Goal: Task Accomplishment & Management: Complete application form

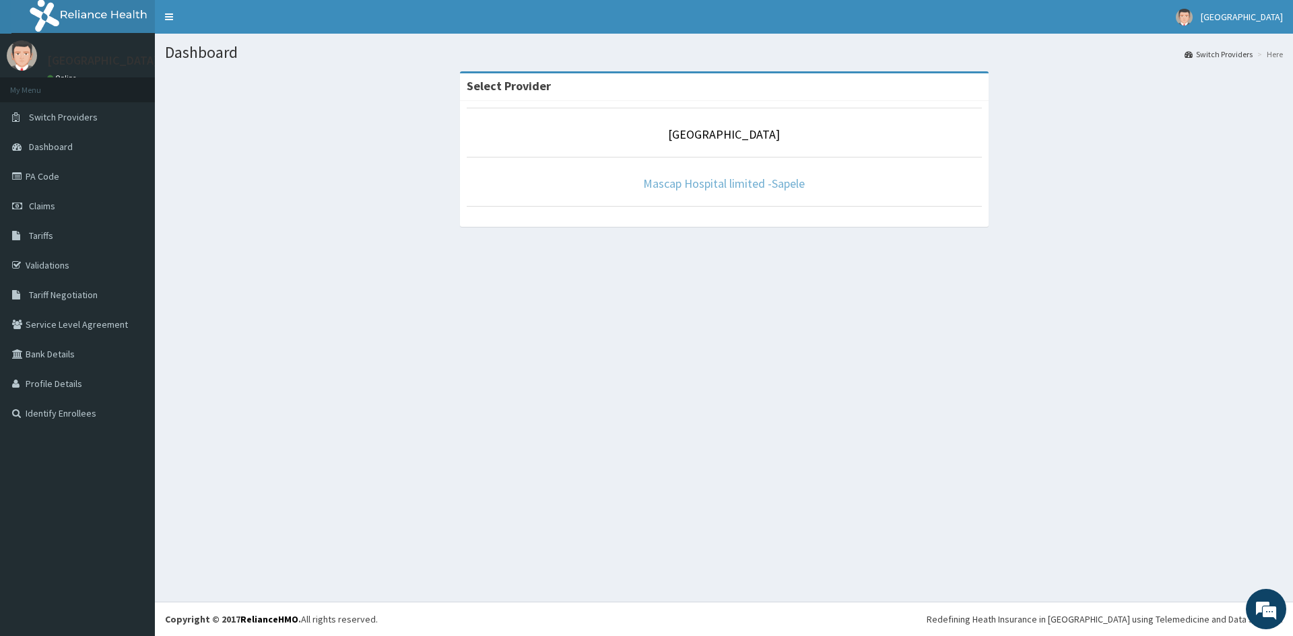
click at [716, 190] on link "Mascap Hospital limited -Sapele" at bounding box center [724, 183] width 162 height 15
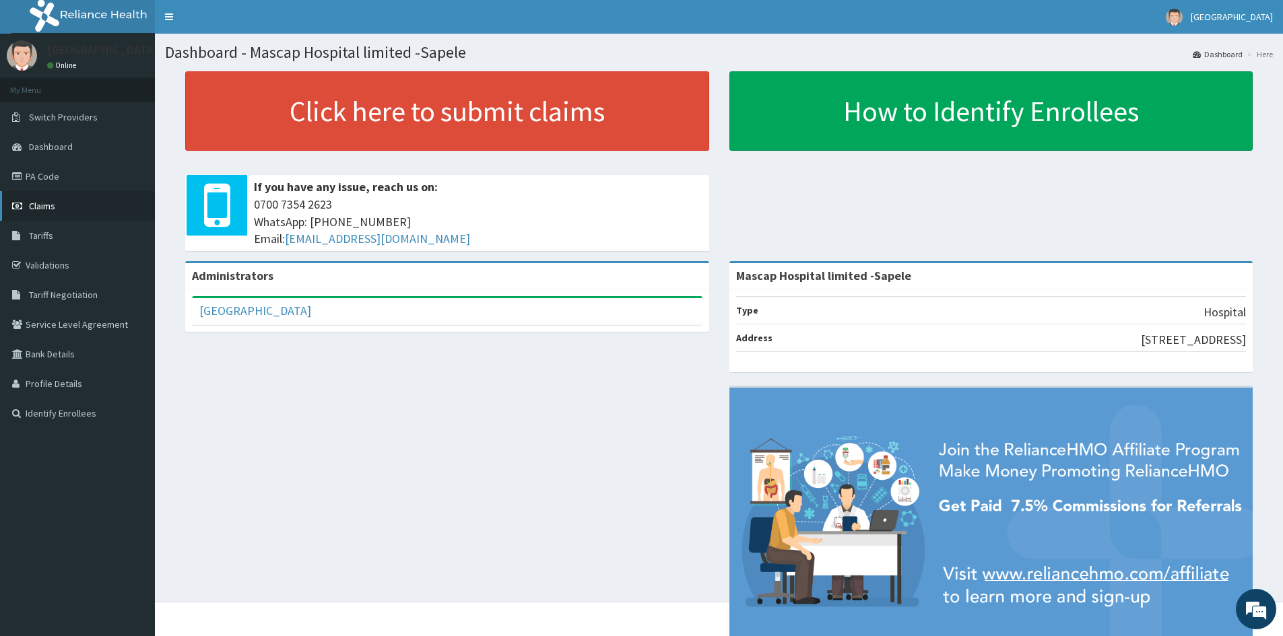
click at [36, 204] on span "Claims" at bounding box center [42, 206] width 26 height 12
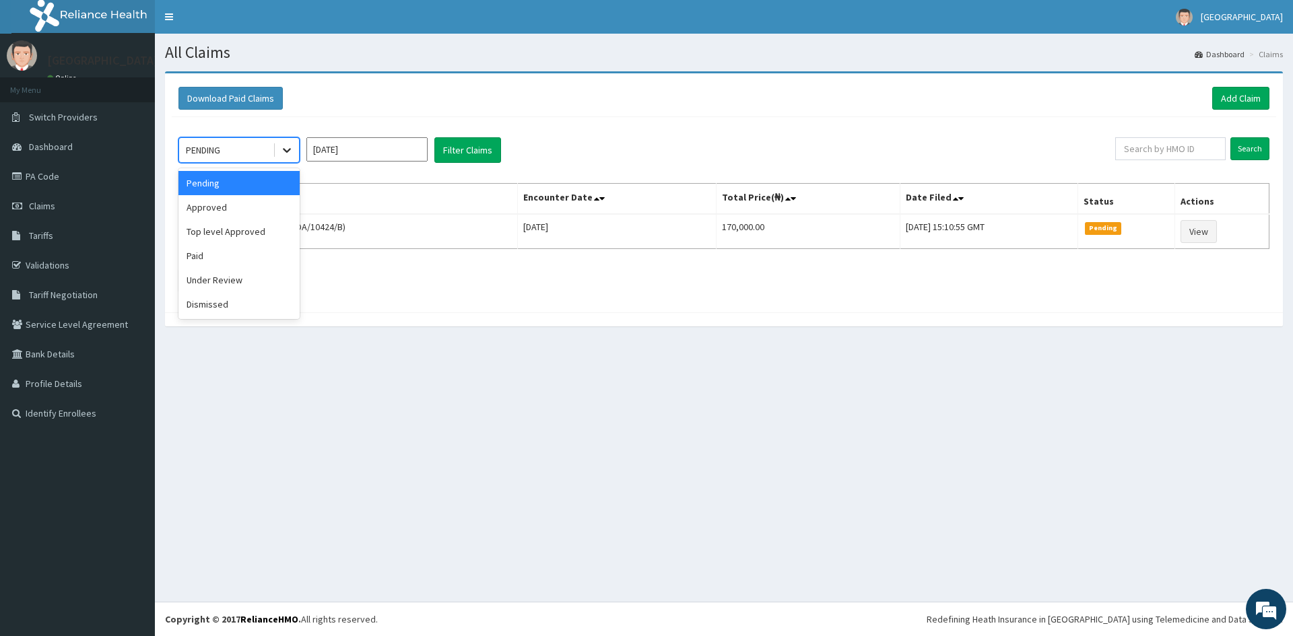
click at [292, 151] on icon at bounding box center [286, 149] width 13 height 13
click at [253, 207] on div "Approved" at bounding box center [238, 207] width 121 height 24
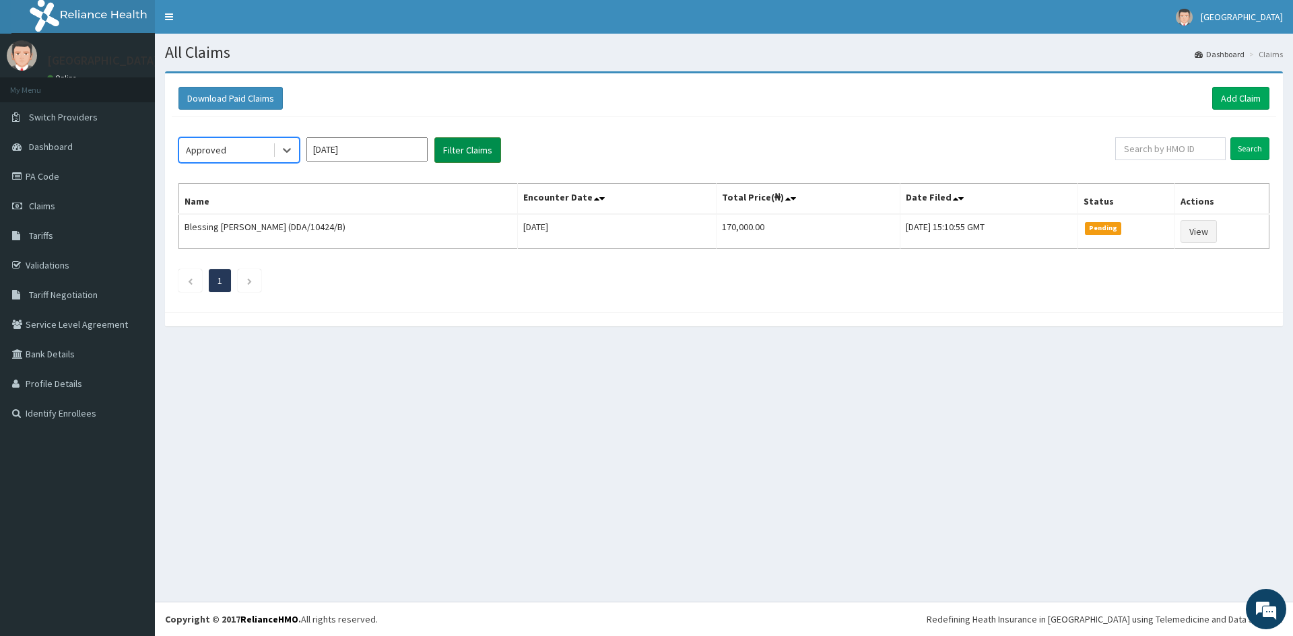
click at [454, 145] on button "Filter Claims" at bounding box center [467, 150] width 67 height 26
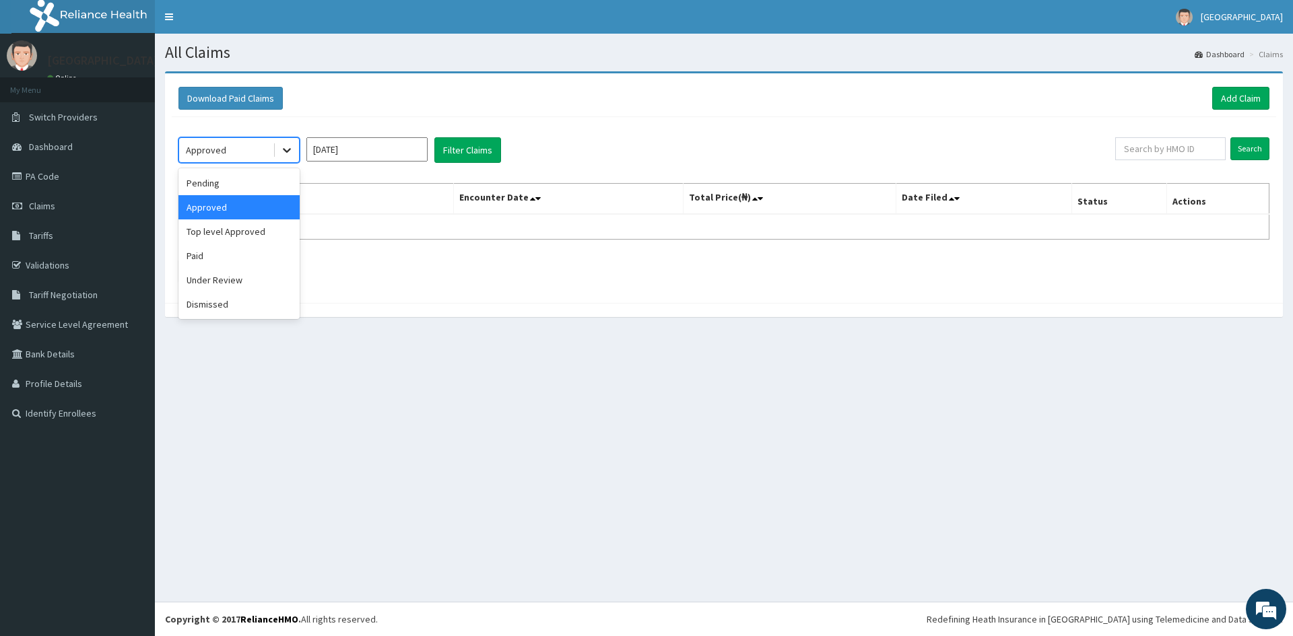
click at [291, 150] on icon at bounding box center [286, 149] width 13 height 13
click at [238, 284] on div "Under Review" at bounding box center [238, 280] width 121 height 24
click at [449, 145] on button "Filter Claims" at bounding box center [467, 150] width 67 height 26
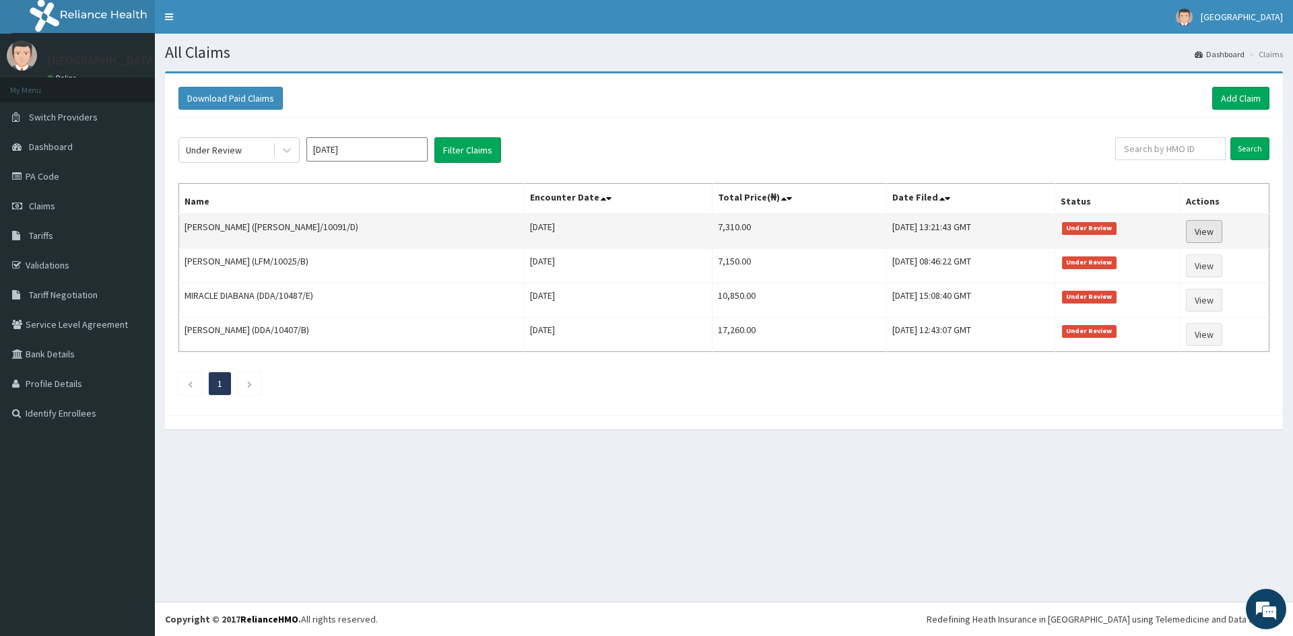
click at [1201, 233] on link "View" at bounding box center [1204, 231] width 36 height 23
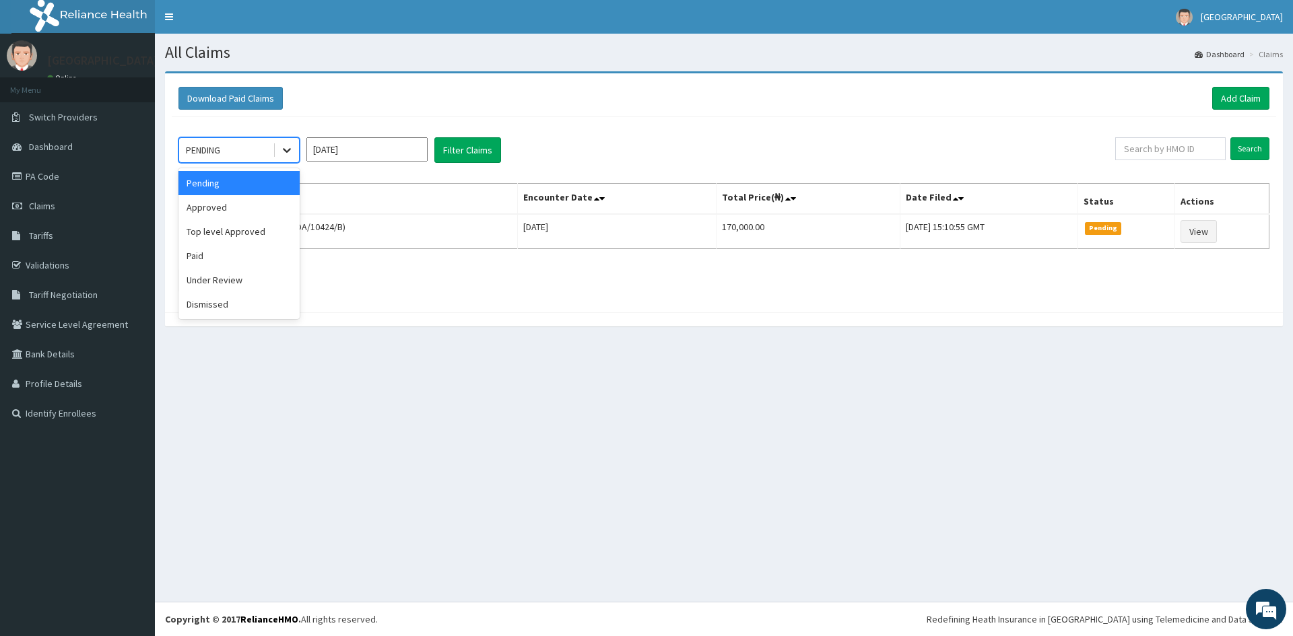
click at [286, 147] on icon at bounding box center [286, 149] width 13 height 13
click at [215, 286] on div "Under Review" at bounding box center [238, 280] width 121 height 24
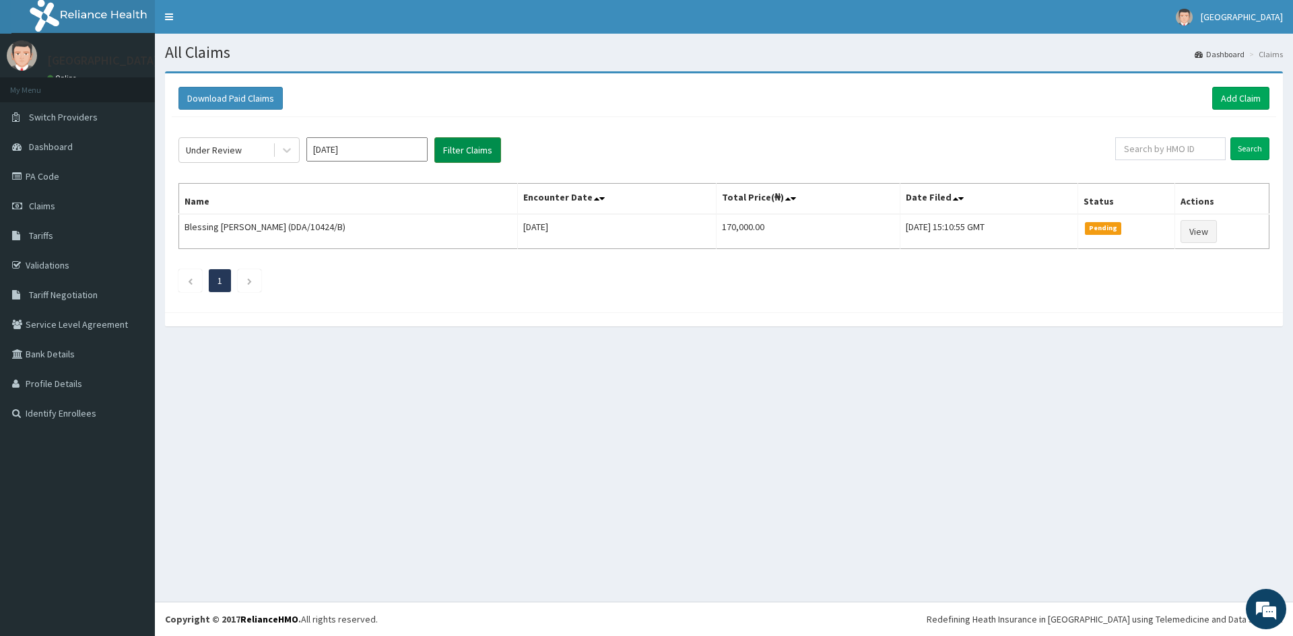
click at [467, 148] on button "Filter Claims" at bounding box center [467, 150] width 67 height 26
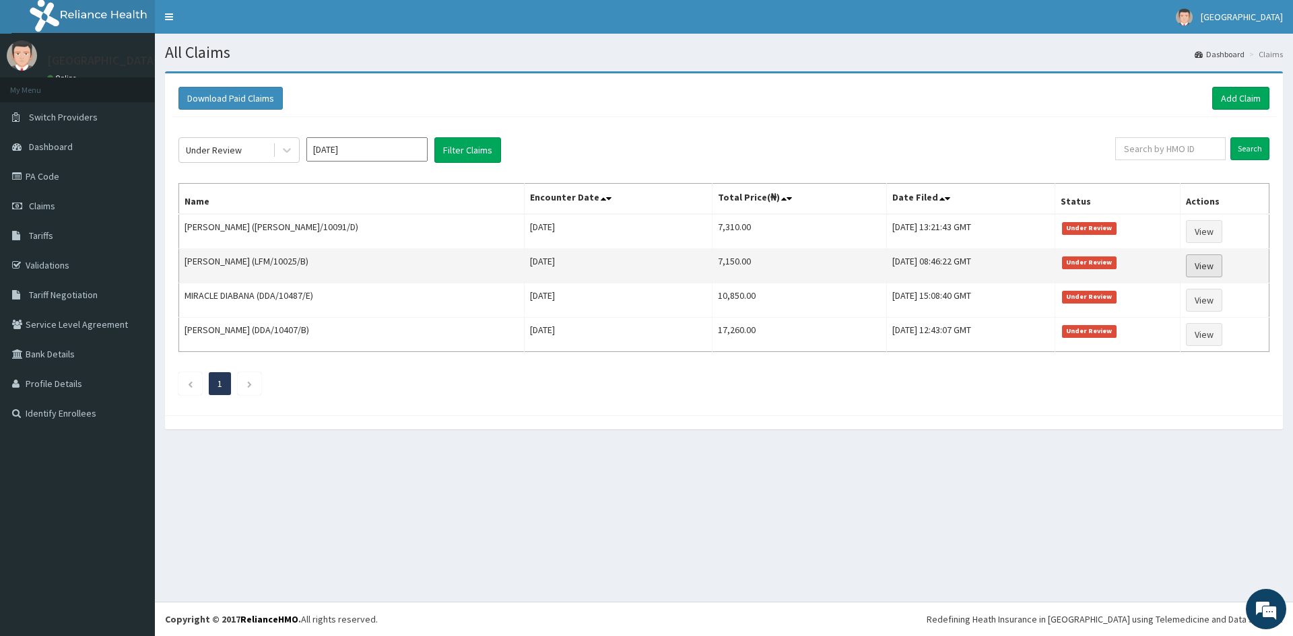
click at [1206, 263] on link "View" at bounding box center [1204, 266] width 36 height 23
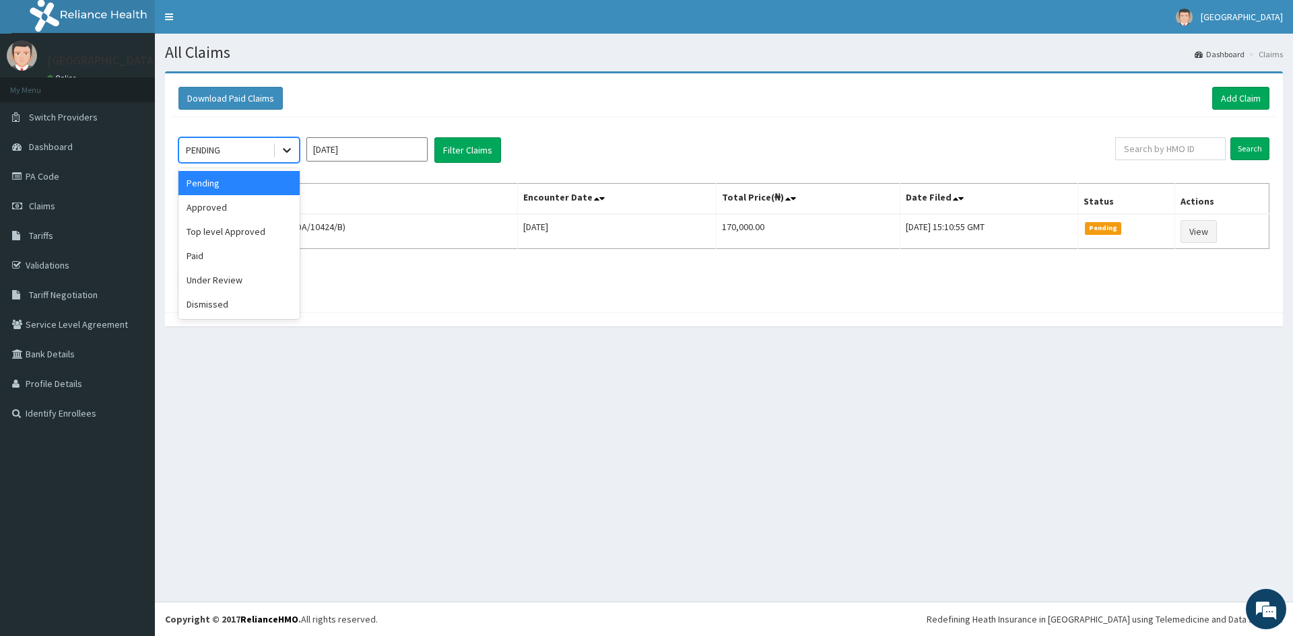
click at [286, 152] on icon at bounding box center [287, 151] width 8 height 5
click at [264, 274] on div "Under Review" at bounding box center [238, 280] width 121 height 24
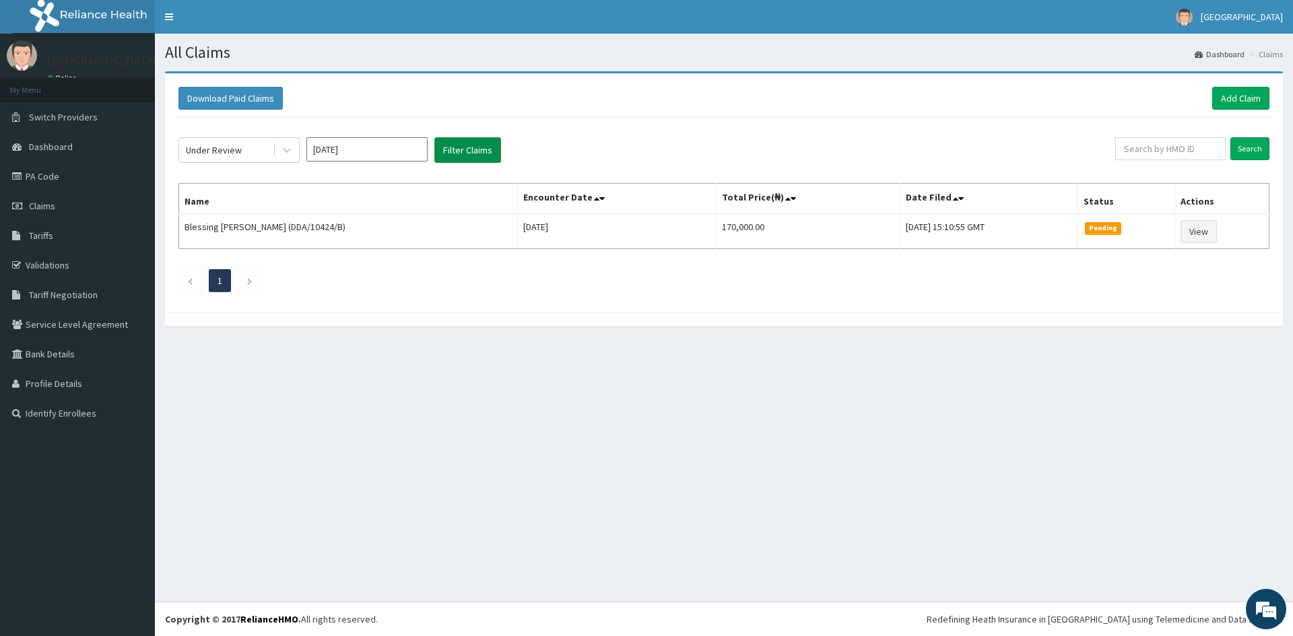
click at [455, 148] on button "Filter Claims" at bounding box center [467, 150] width 67 height 26
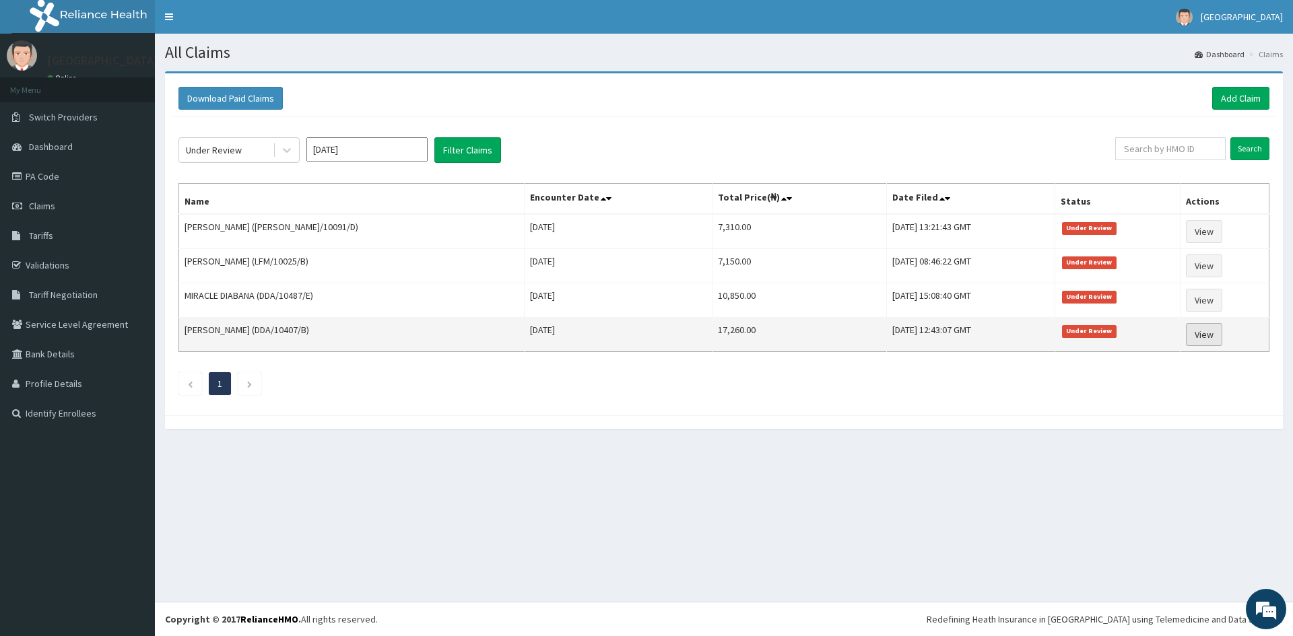
click at [1203, 330] on link "View" at bounding box center [1204, 334] width 36 height 23
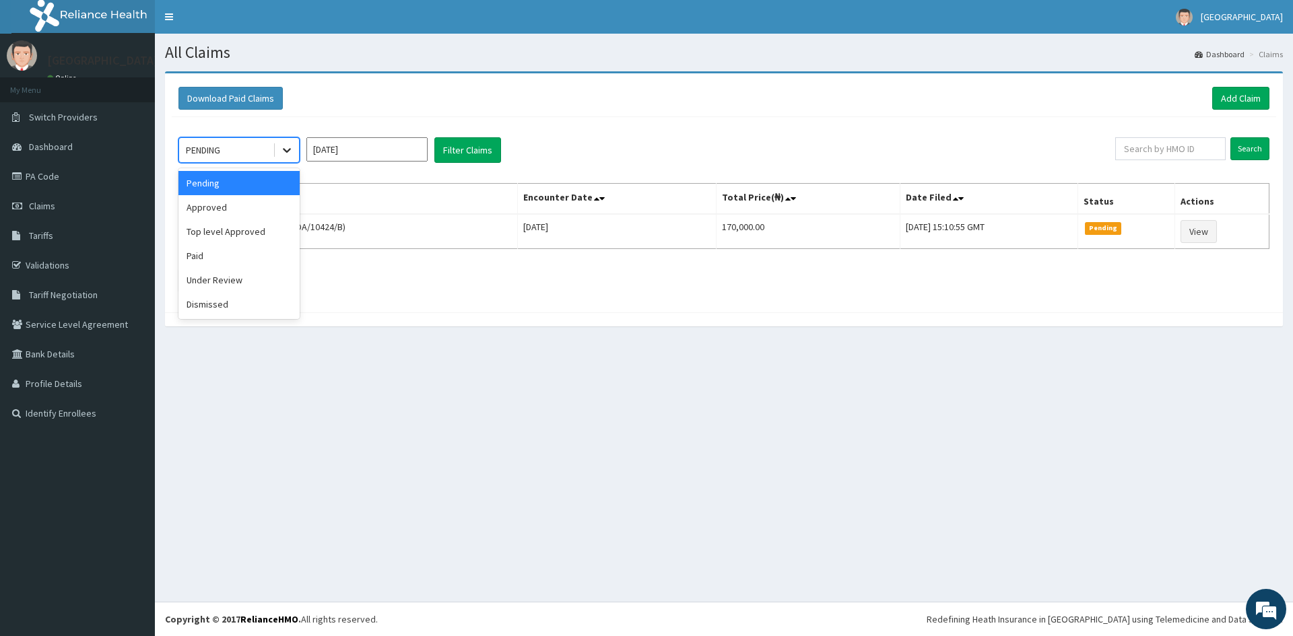
click at [286, 147] on icon at bounding box center [286, 149] width 13 height 13
click at [228, 278] on div "Under Review" at bounding box center [238, 280] width 121 height 24
click at [289, 150] on icon at bounding box center [287, 151] width 8 height 5
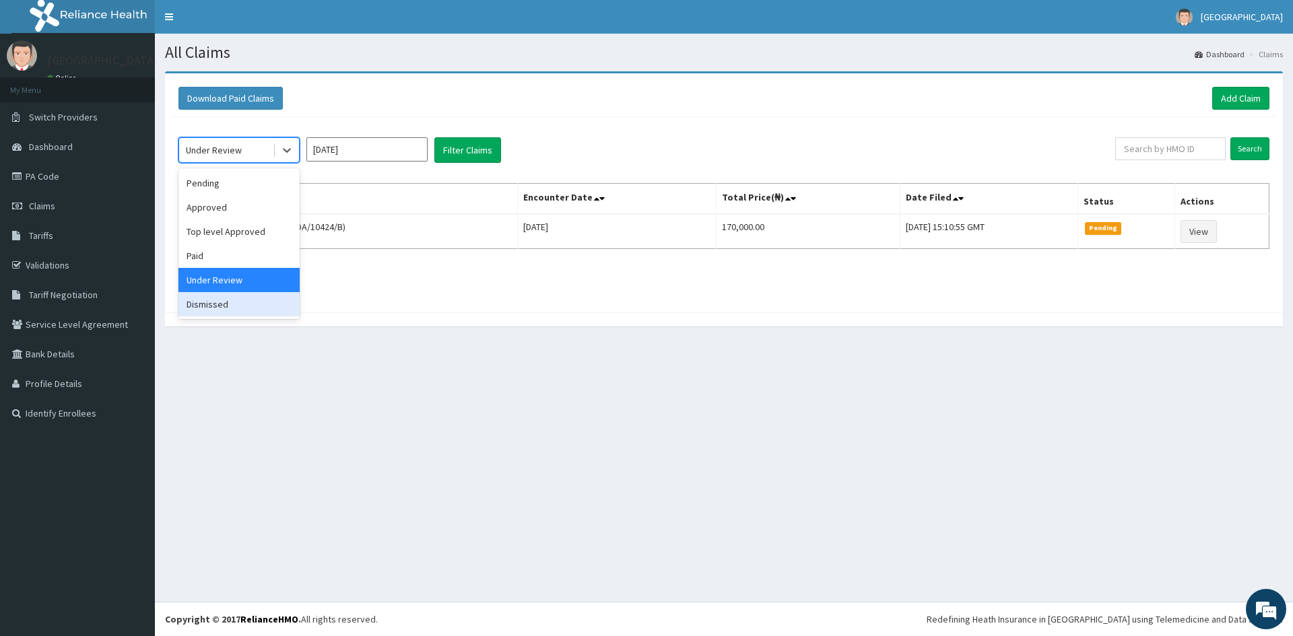
click at [237, 308] on div "Dismissed" at bounding box center [238, 304] width 121 height 24
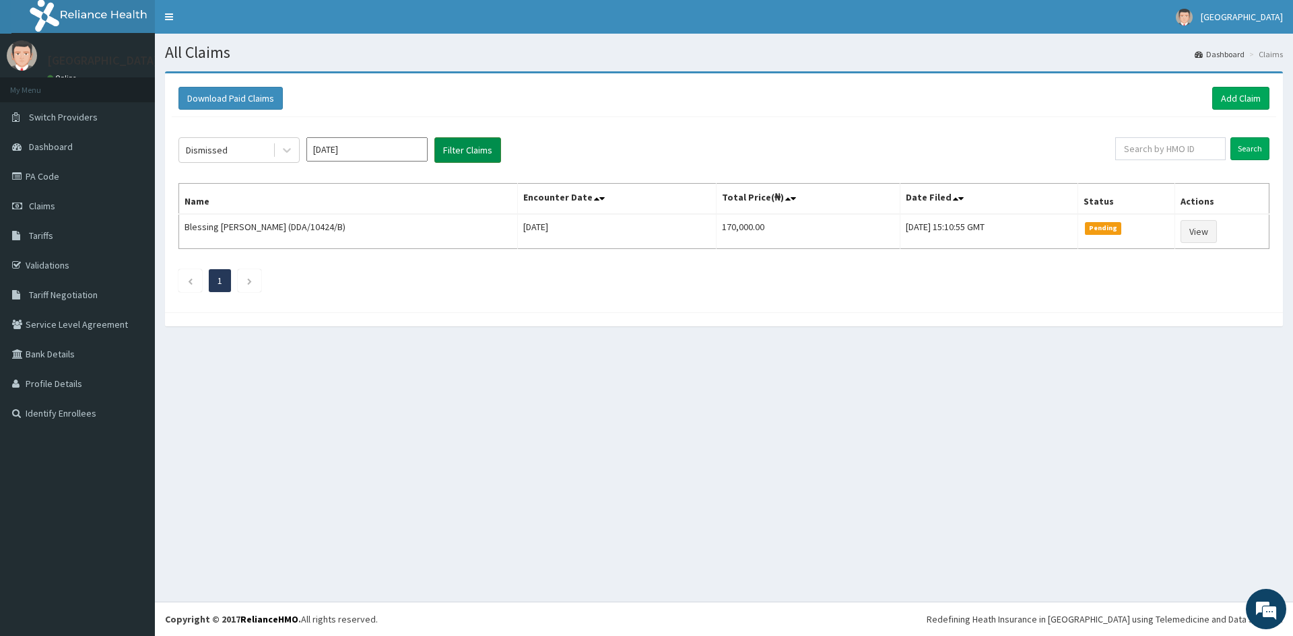
click at [457, 151] on button "Filter Claims" at bounding box center [467, 150] width 67 height 26
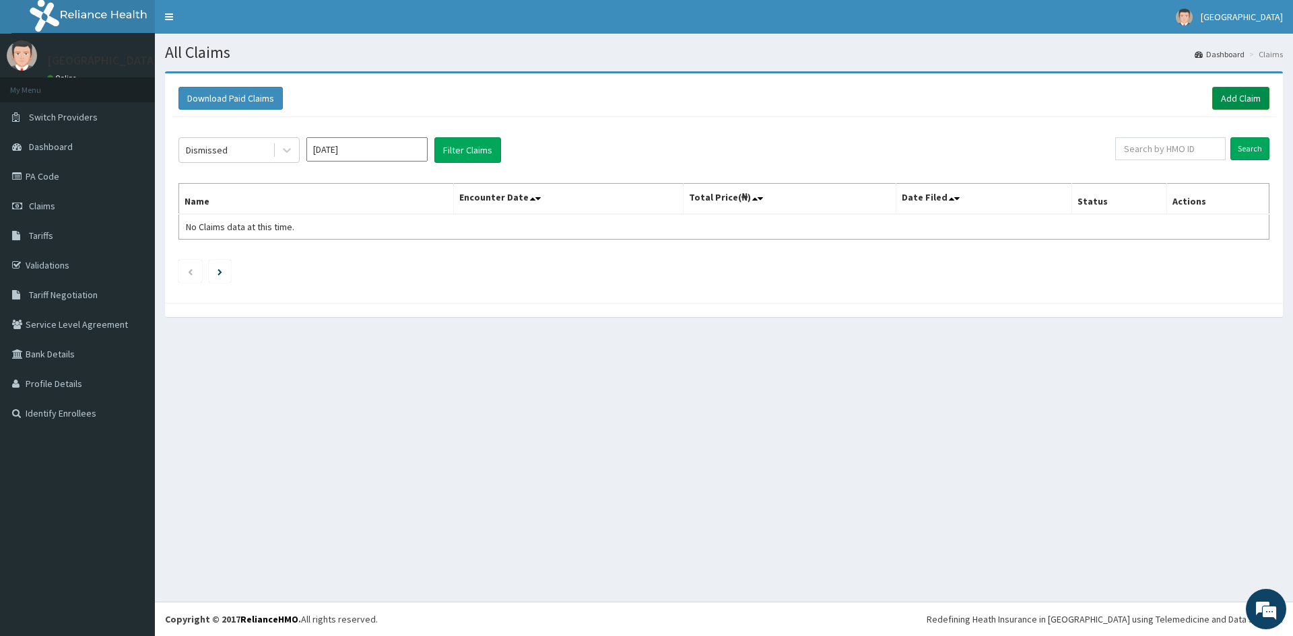
click at [1224, 98] on link "Add Claim" at bounding box center [1240, 98] width 57 height 23
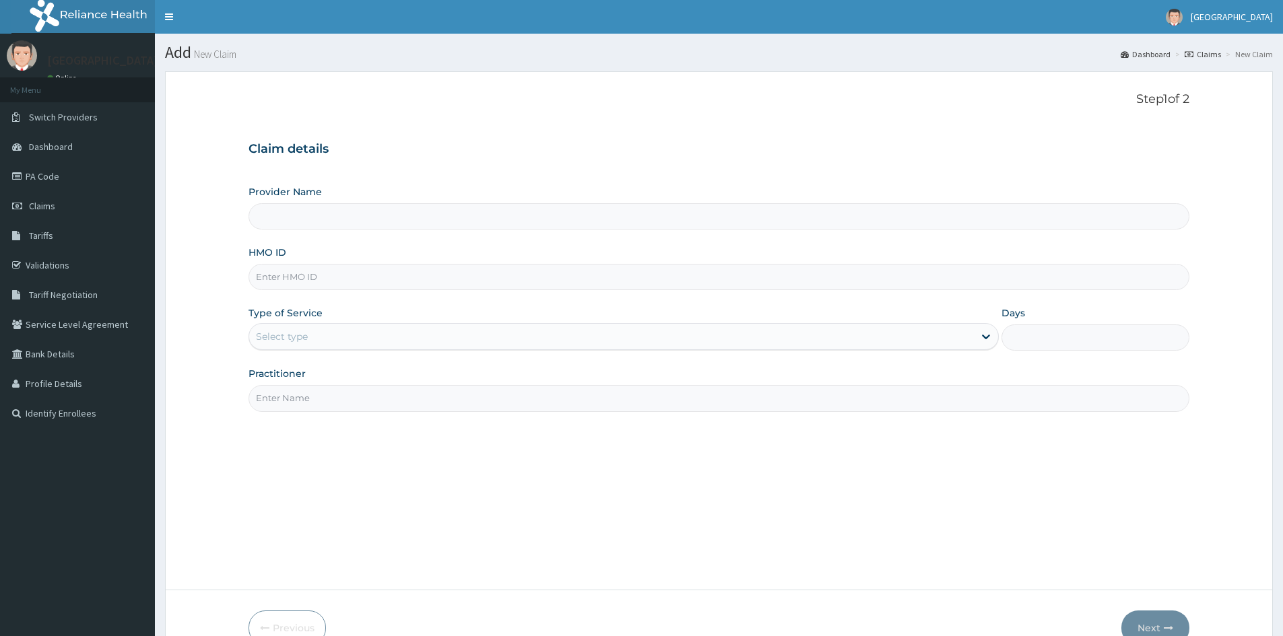
type input "Mascap Hospital limited -Sapele"
type input "LFM/10038/A"
click at [315, 345] on div "Select type" at bounding box center [611, 337] width 725 height 22
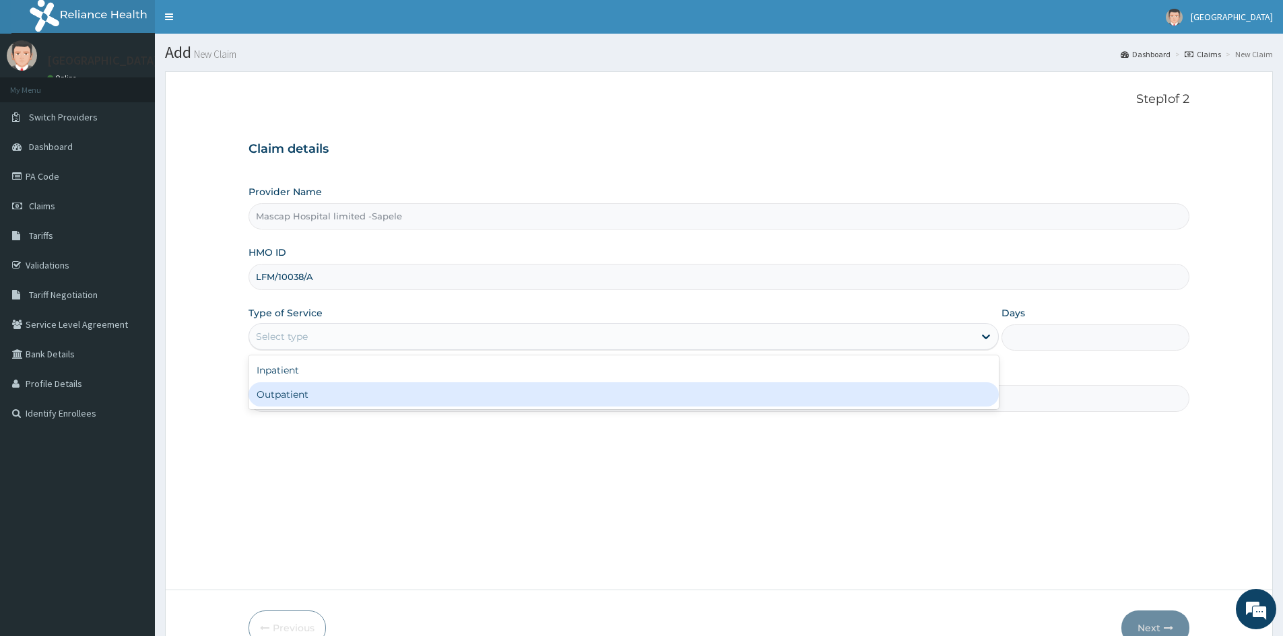
click at [321, 399] on div "Outpatient" at bounding box center [624, 395] width 750 height 24
type input "1"
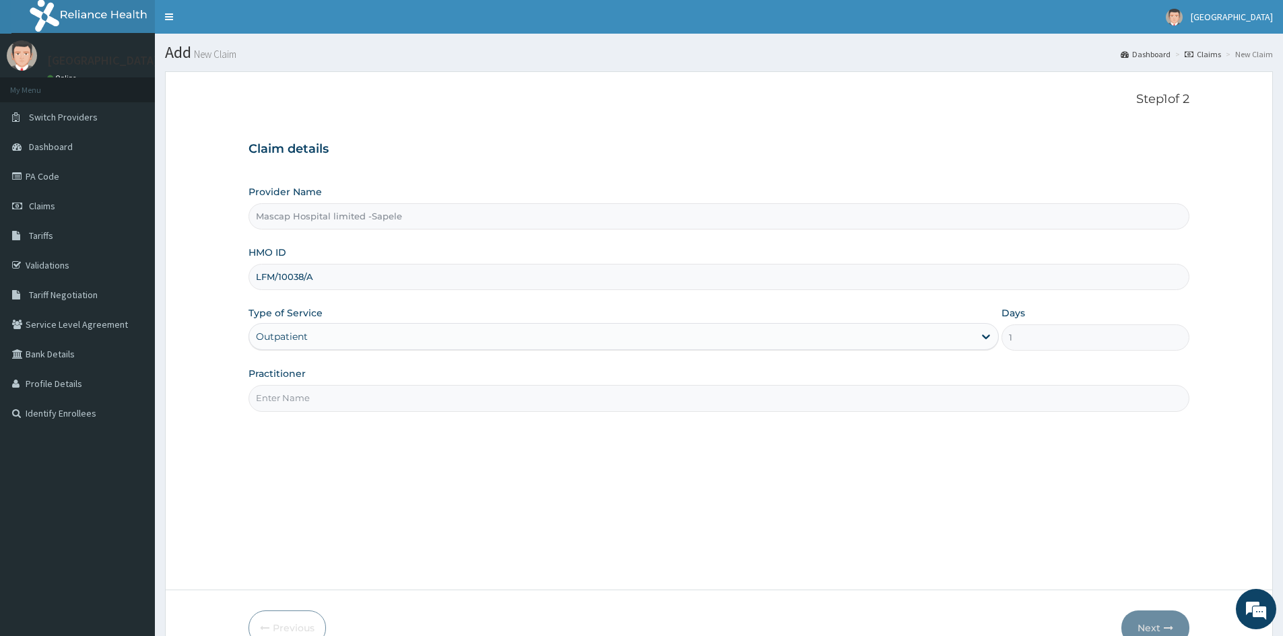
click at [321, 395] on input "Practitioner" at bounding box center [719, 398] width 941 height 26
type input "[PERSON_NAME]"
click at [1162, 624] on button "Next" at bounding box center [1155, 628] width 68 height 35
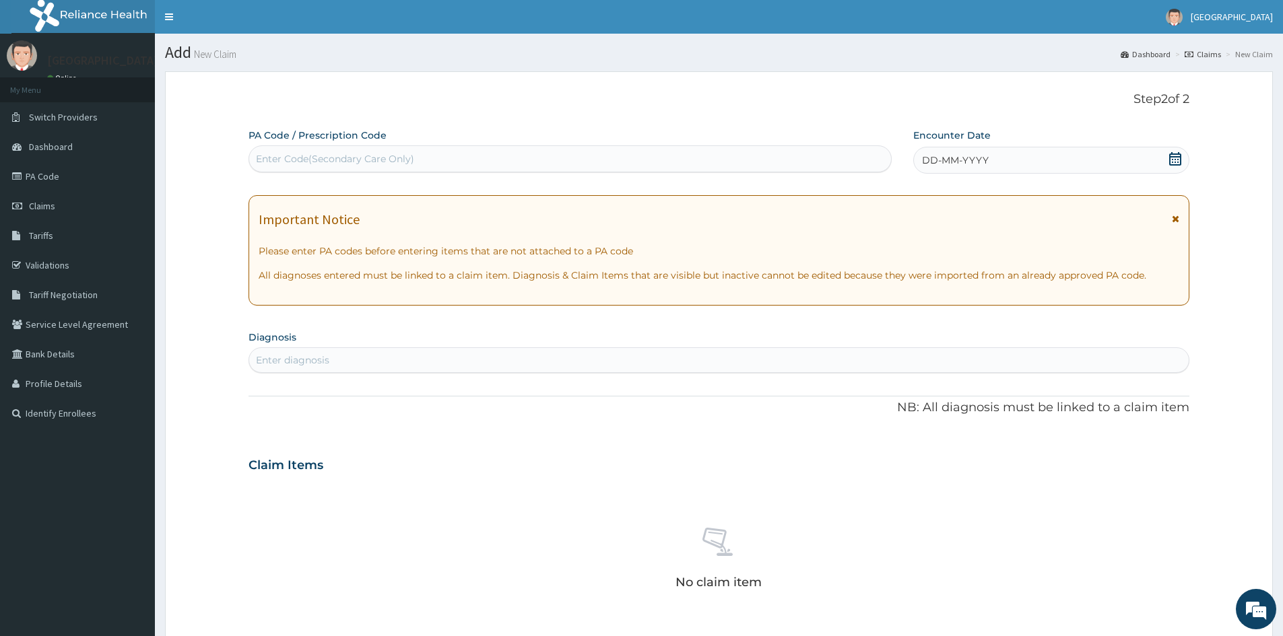
click at [933, 158] on span "DD-MM-YYYY" at bounding box center [955, 160] width 67 height 13
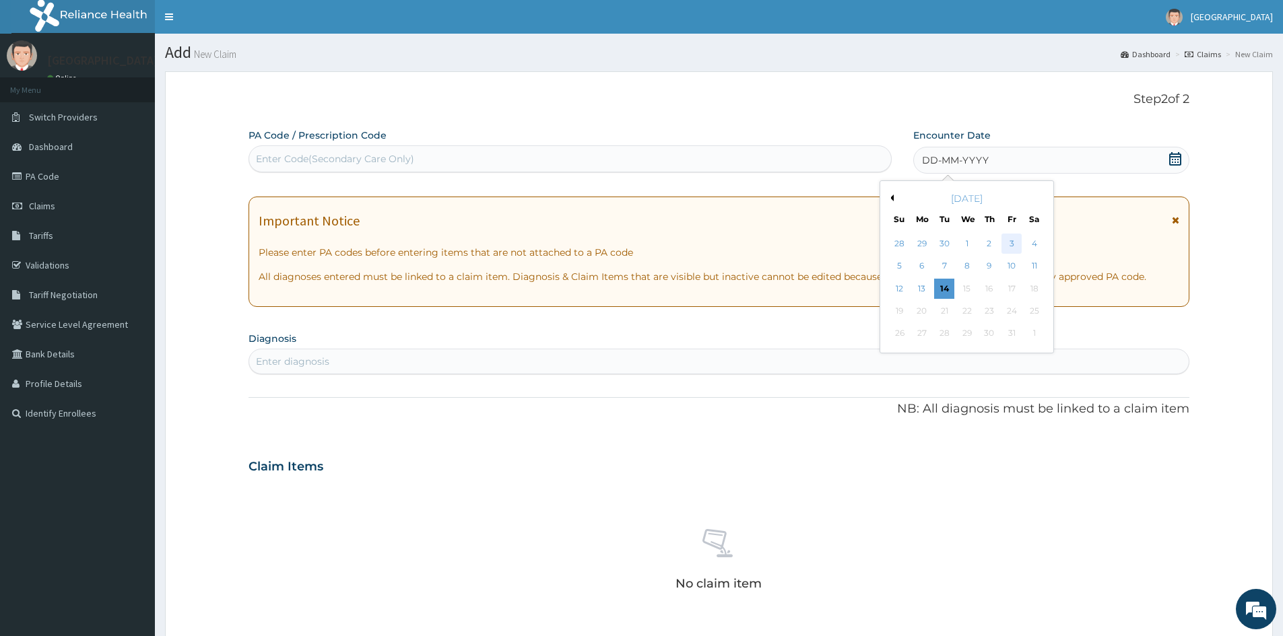
click at [1008, 242] on div "3" at bounding box center [1012, 244] width 20 height 20
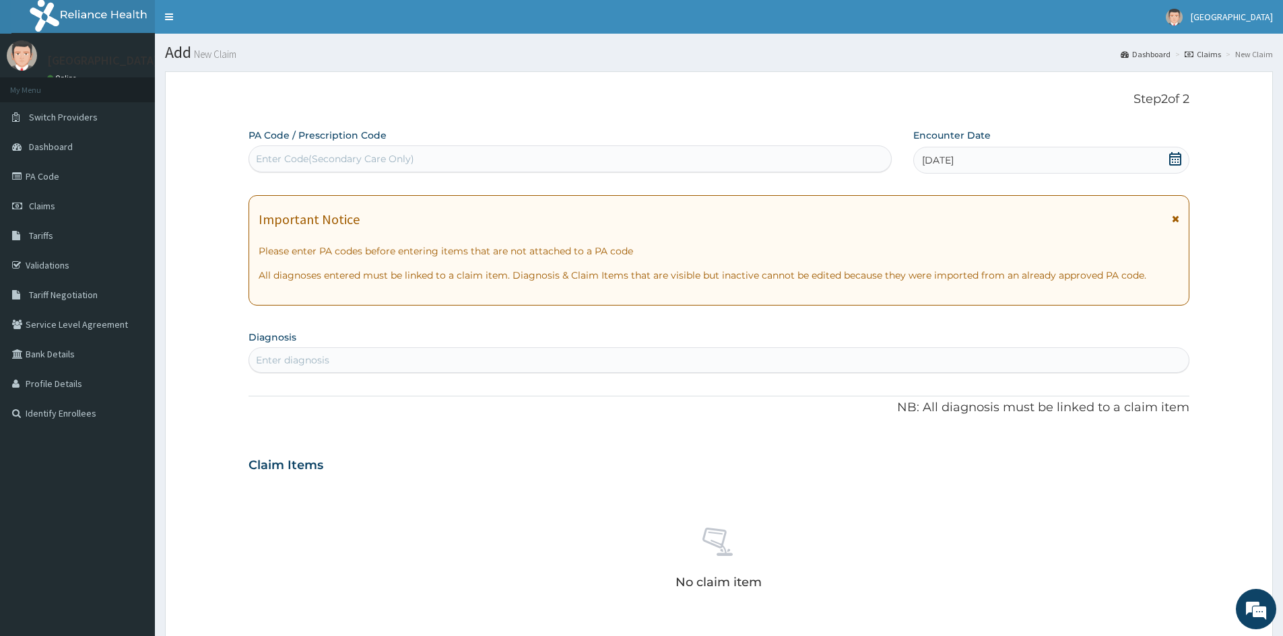
click at [361, 354] on div "Enter diagnosis" at bounding box center [718, 361] width 939 height 22
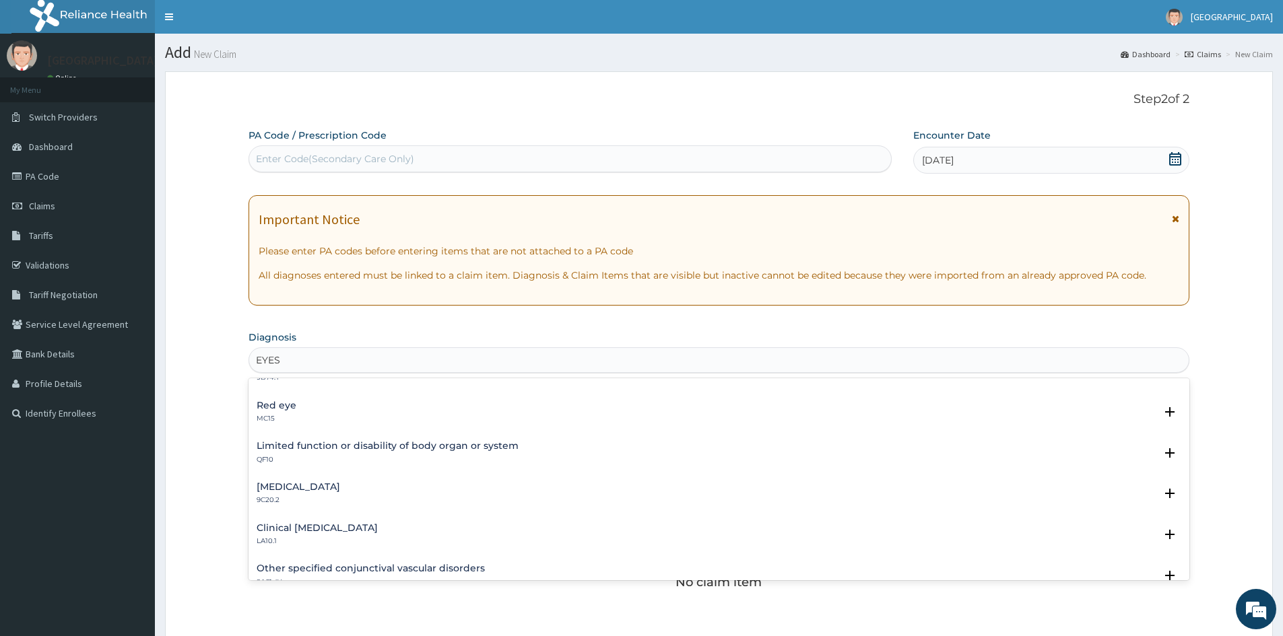
scroll to position [337, 0]
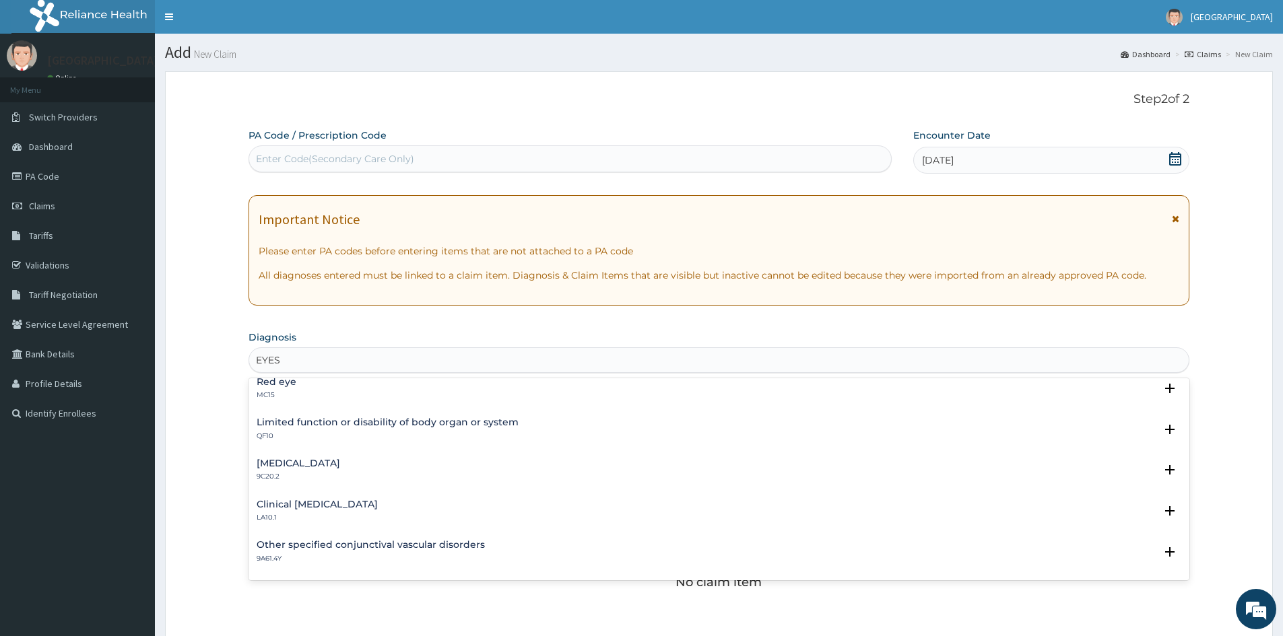
type input "EYES"
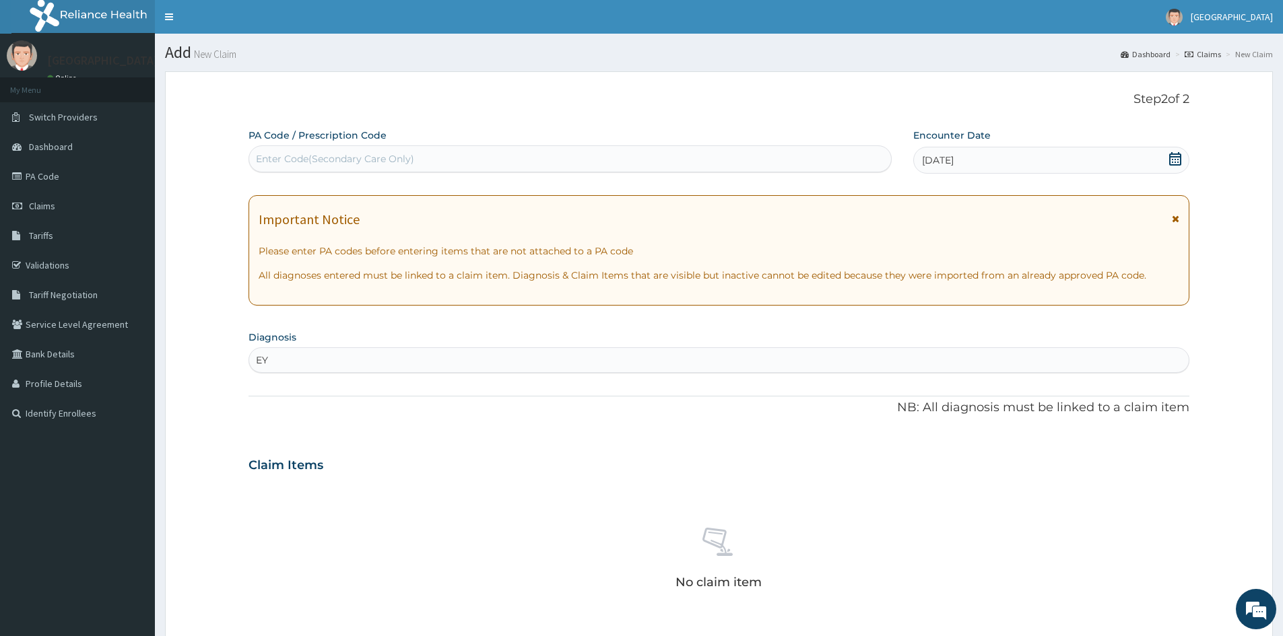
type input "E"
type input "CONJU"
type input "CONJUNCTIVITICS"
type input "CONJUNCT"
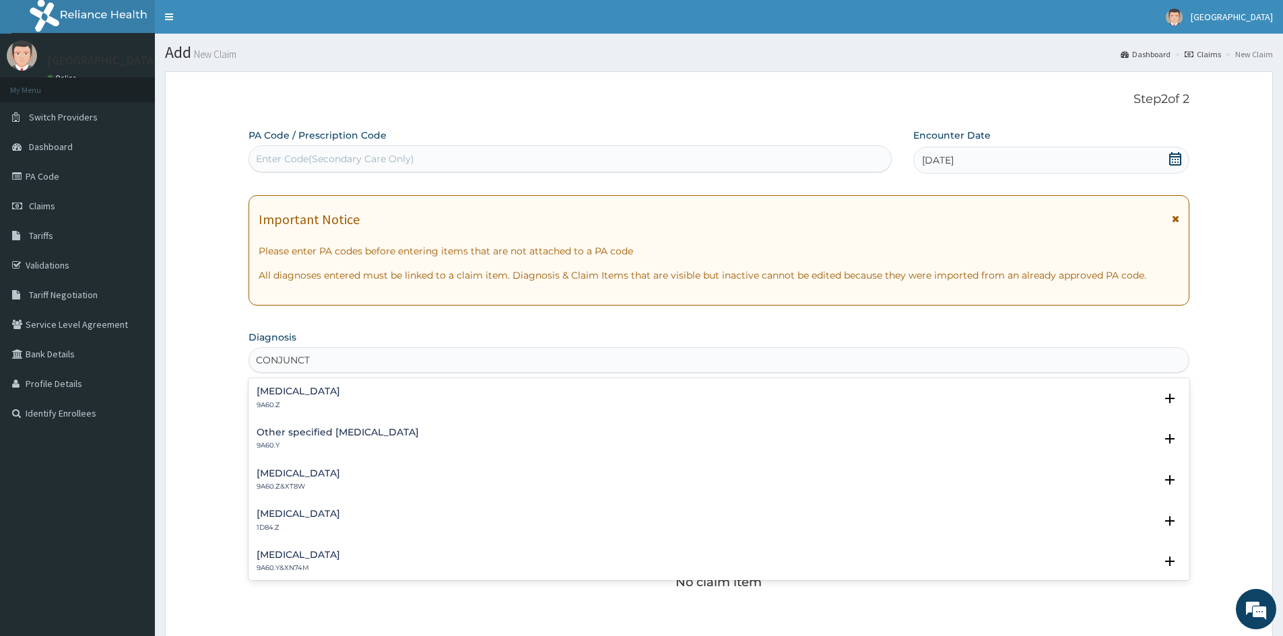
click at [292, 392] on h4 "Conjunctivitis, unspecified" at bounding box center [299, 392] width 84 height 10
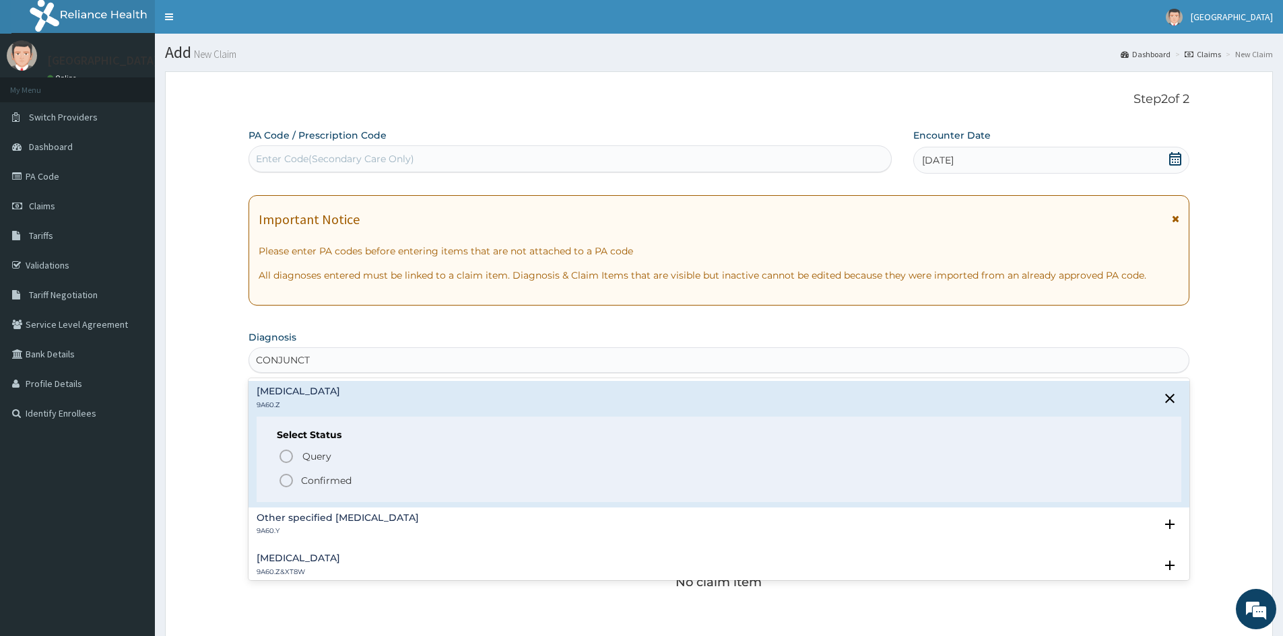
click at [285, 482] on icon "status option filled" at bounding box center [286, 481] width 16 height 16
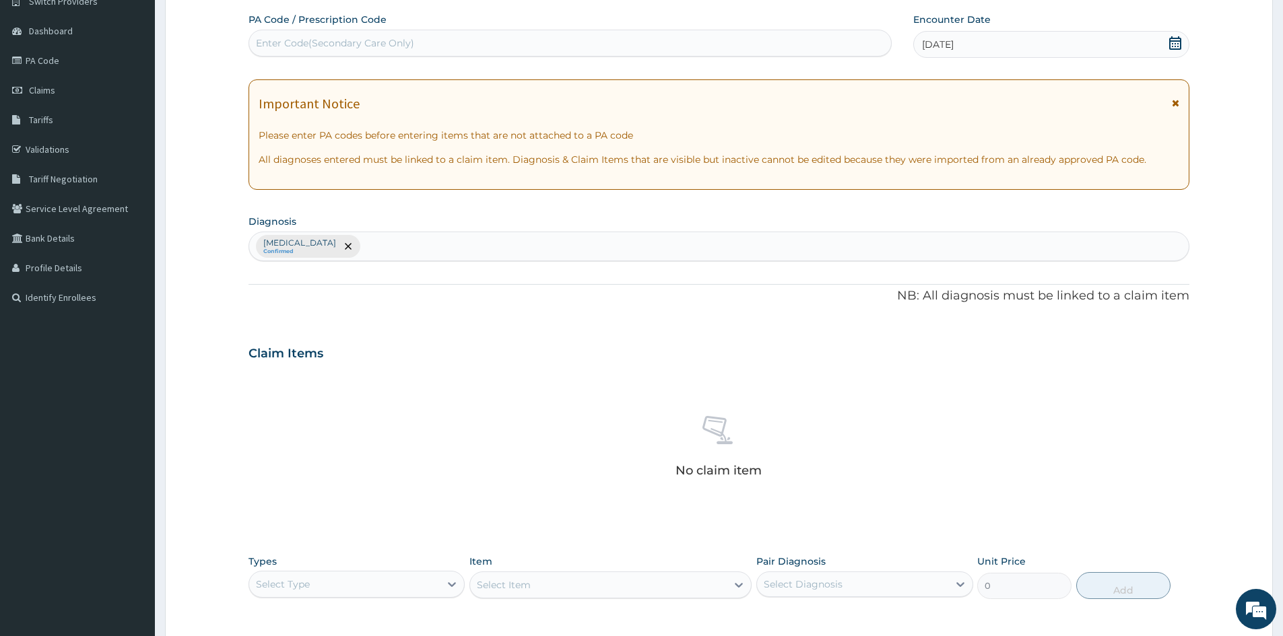
scroll to position [321, 0]
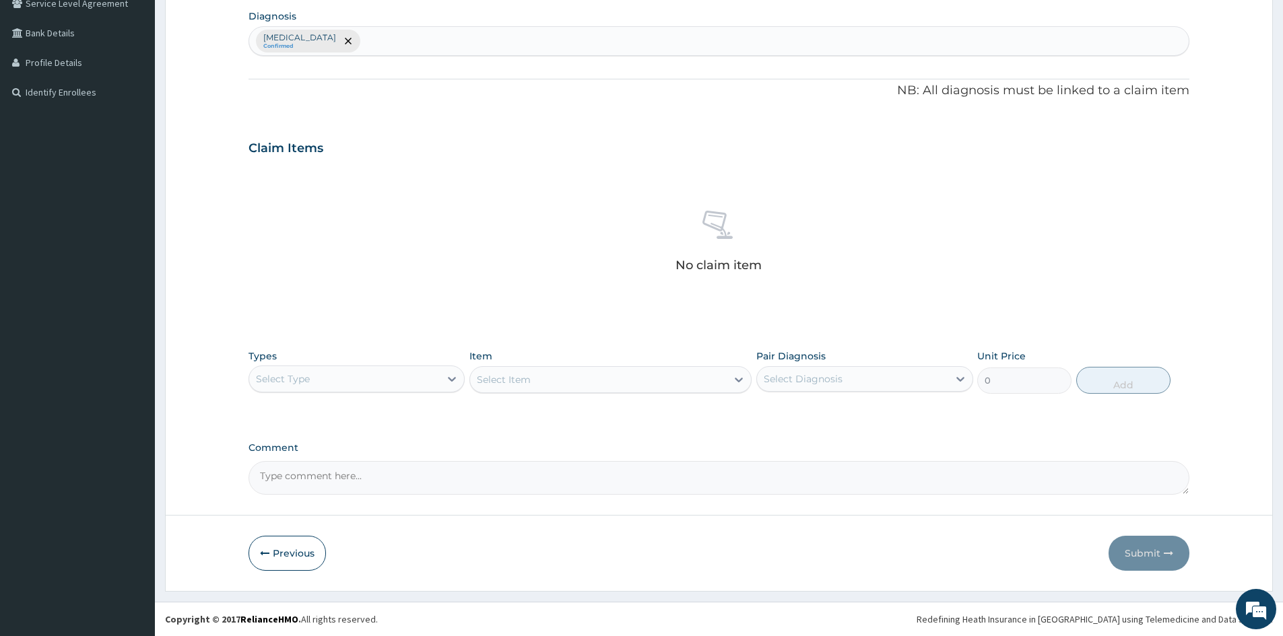
click at [325, 385] on div "Select Type" at bounding box center [344, 379] width 191 height 22
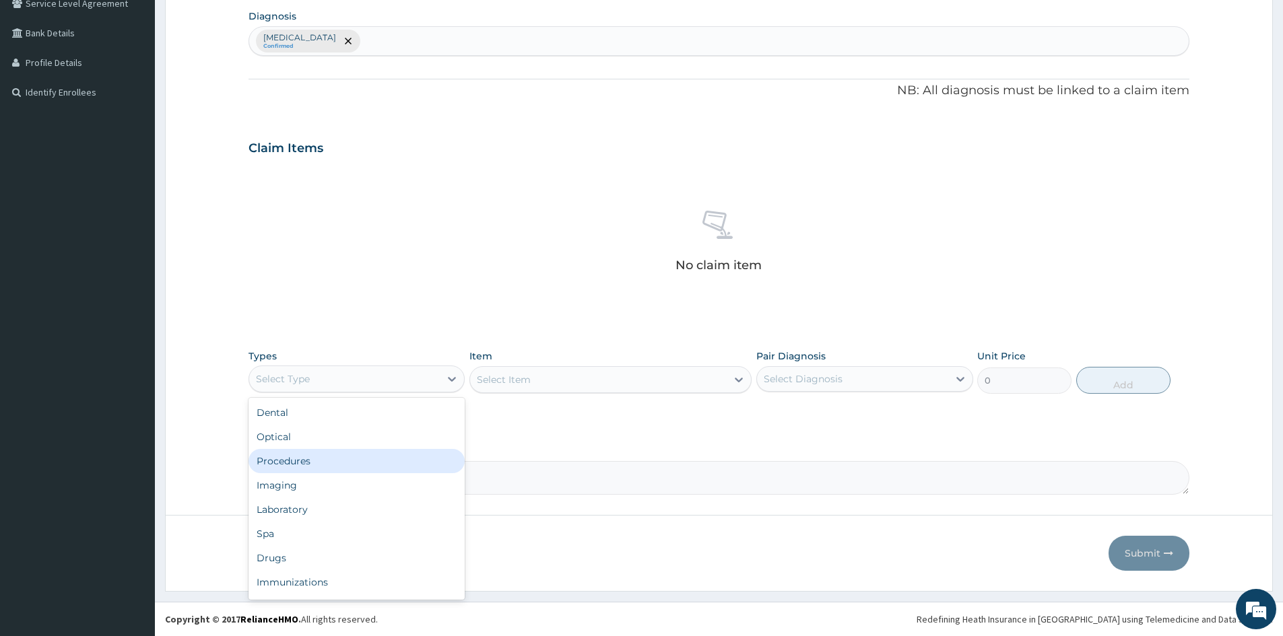
click at [316, 465] on div "Procedures" at bounding box center [357, 461] width 216 height 24
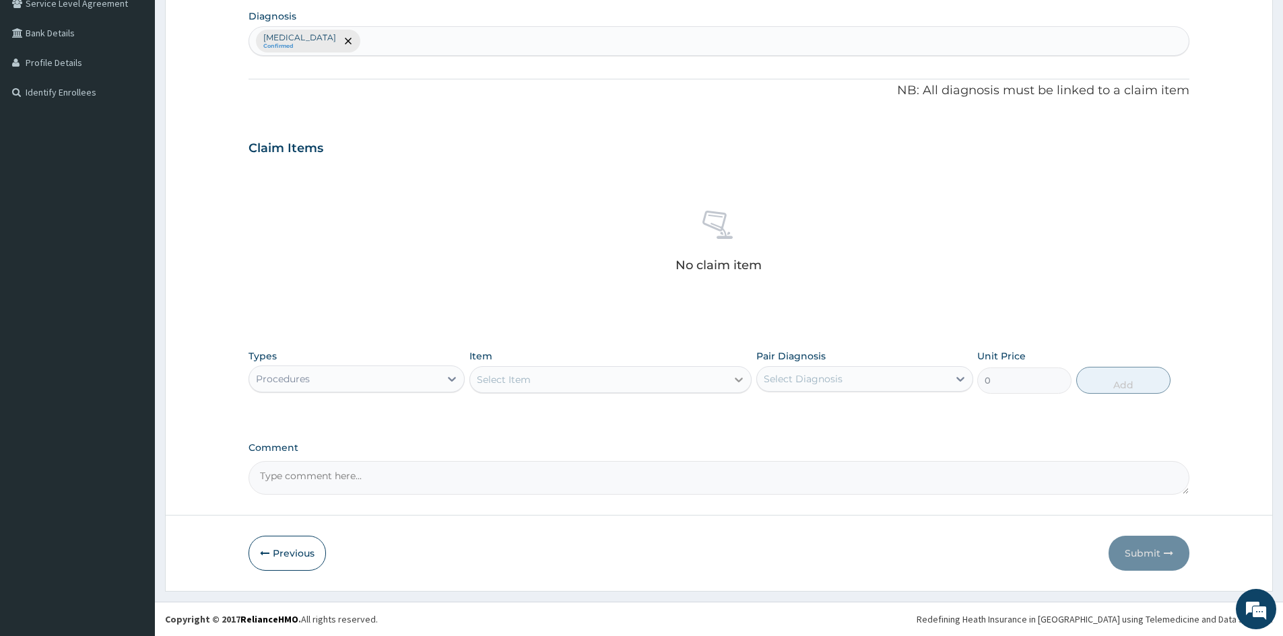
click at [733, 380] on icon at bounding box center [738, 379] width 13 height 13
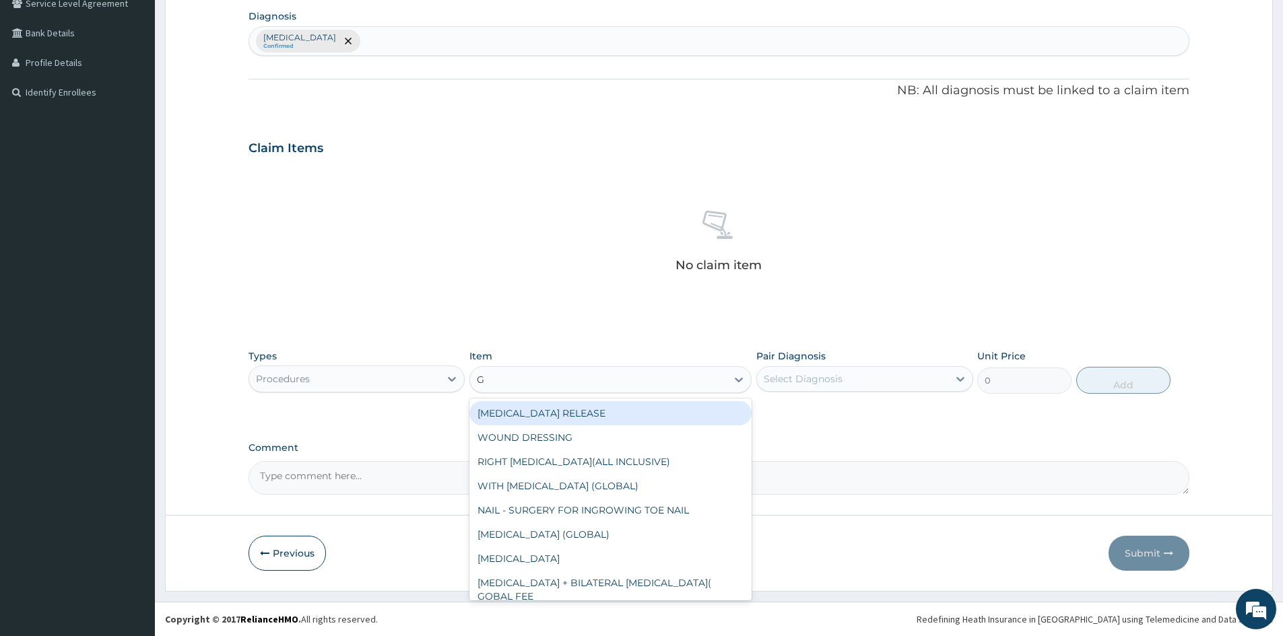
type input "GP"
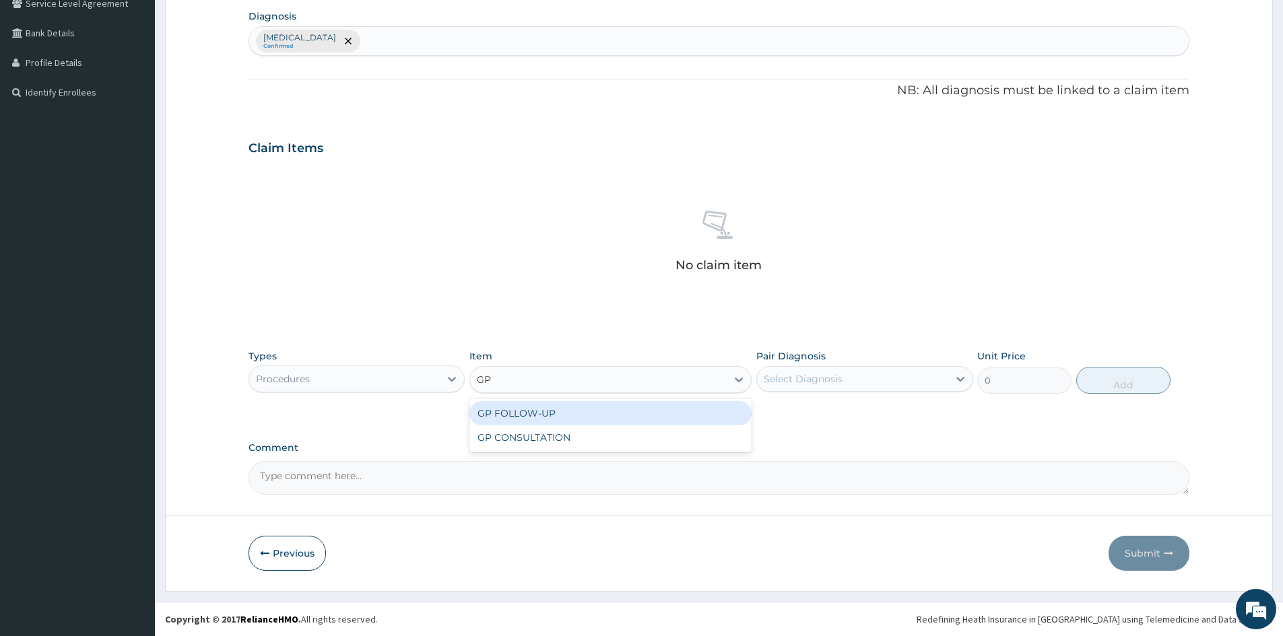
click at [527, 410] on div "GP FOLLOW-UP" at bounding box center [610, 413] width 282 height 24
type input "500"
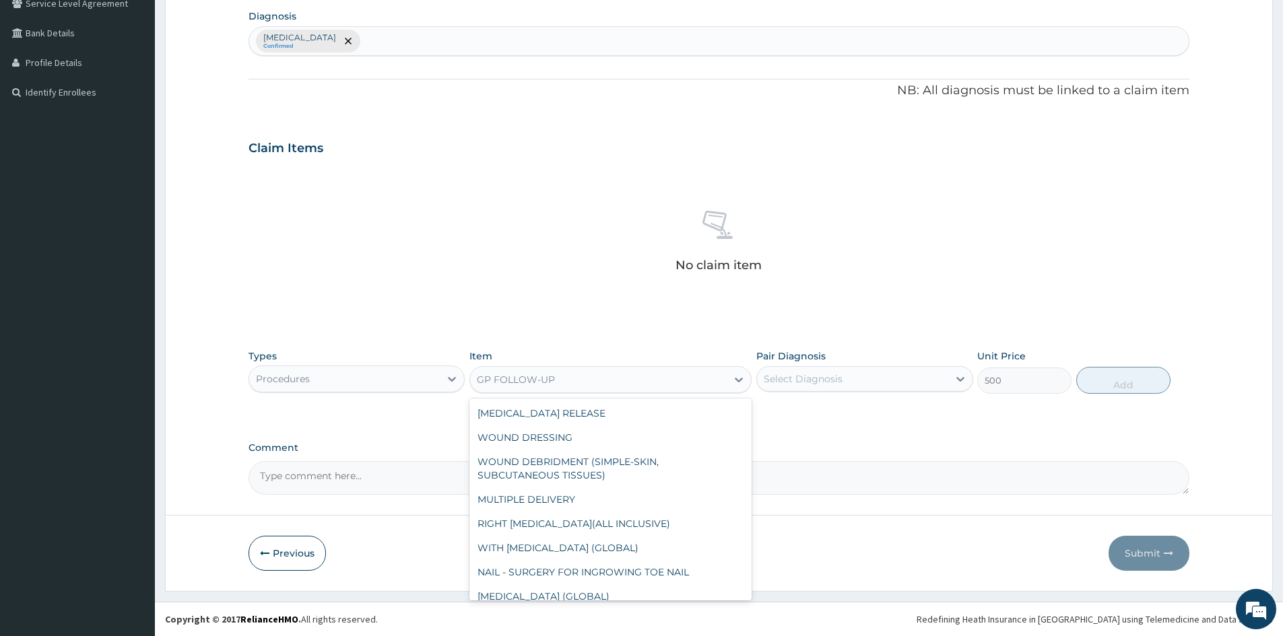
click at [545, 384] on div "GP FOLLOW-UP" at bounding box center [516, 379] width 78 height 13
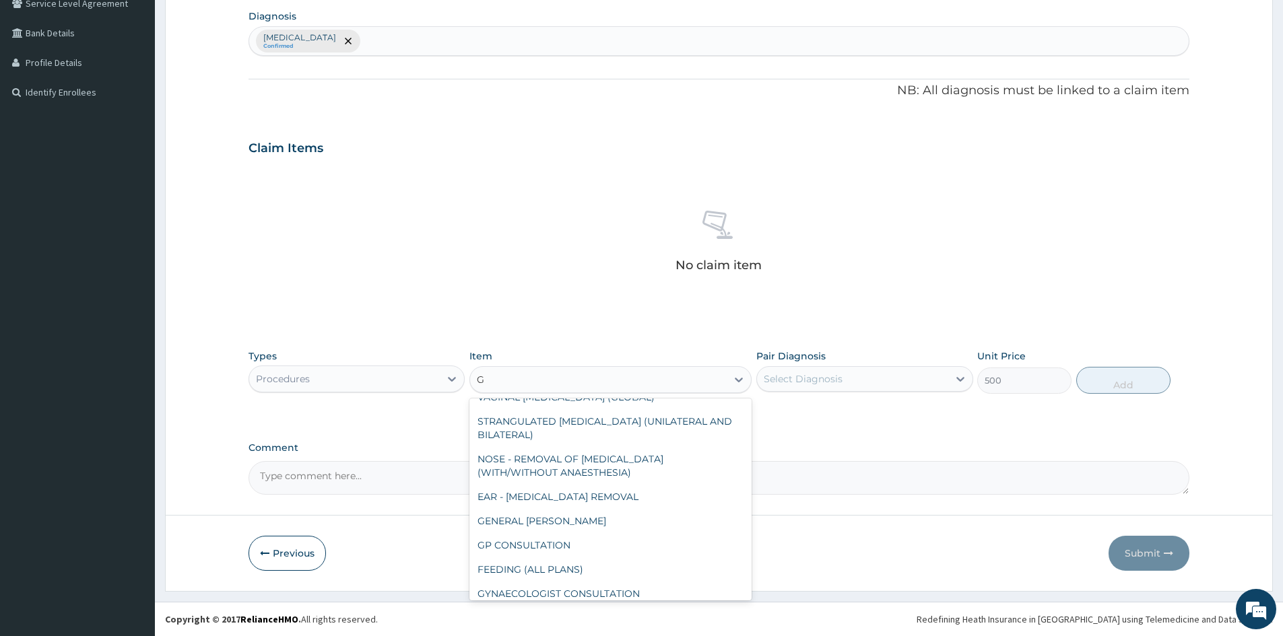
scroll to position [189, 0]
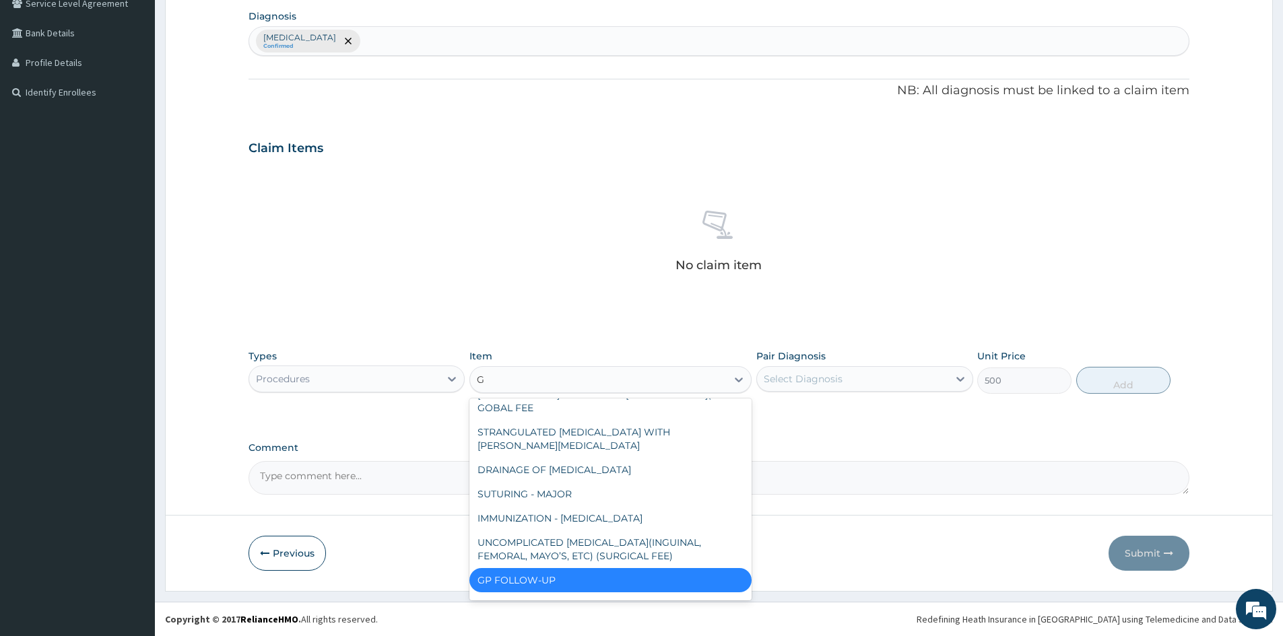
type input "GP"
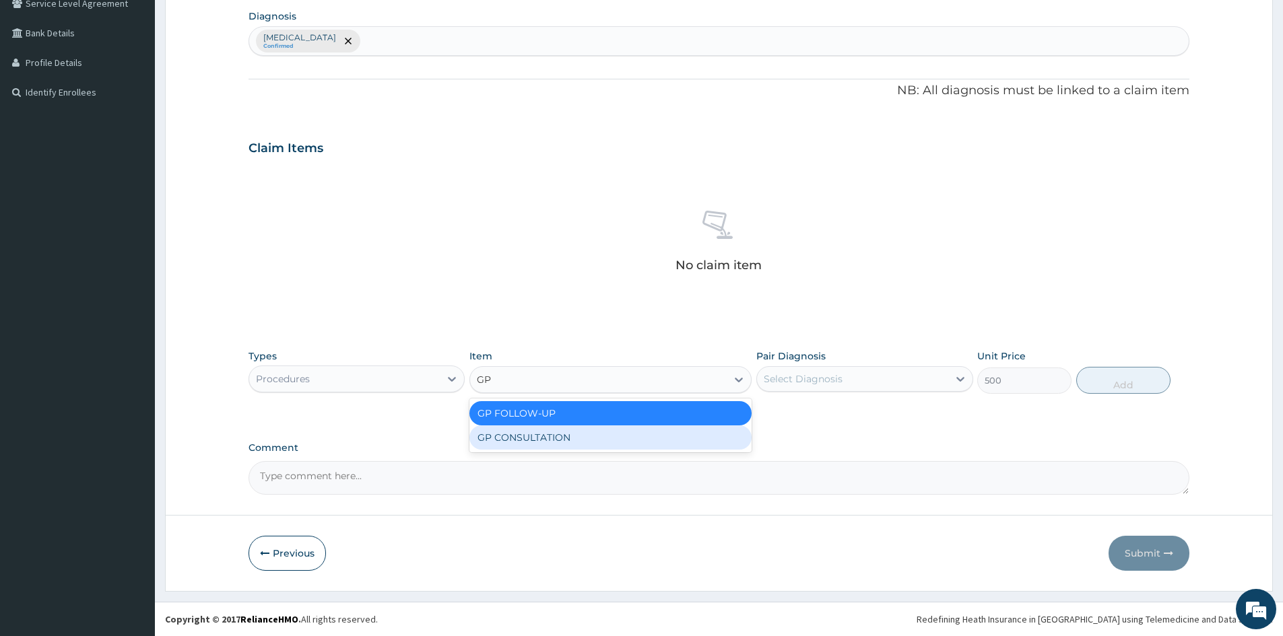
click at [532, 433] on div "GP CONSULTATION" at bounding box center [610, 438] width 282 height 24
type input "1500"
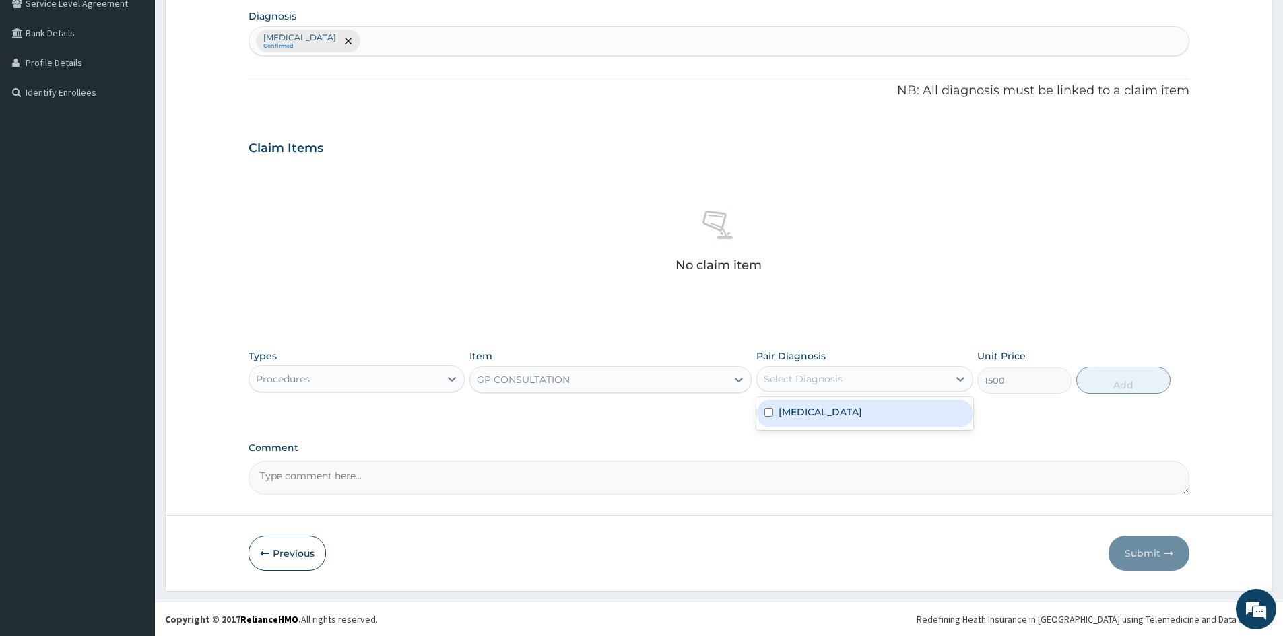
click at [860, 377] on div "Select Diagnosis" at bounding box center [852, 379] width 191 height 22
click at [766, 410] on input "checkbox" at bounding box center [768, 412] width 9 height 9
checkbox input "true"
click at [1125, 380] on button "Add" at bounding box center [1123, 380] width 94 height 27
type input "0"
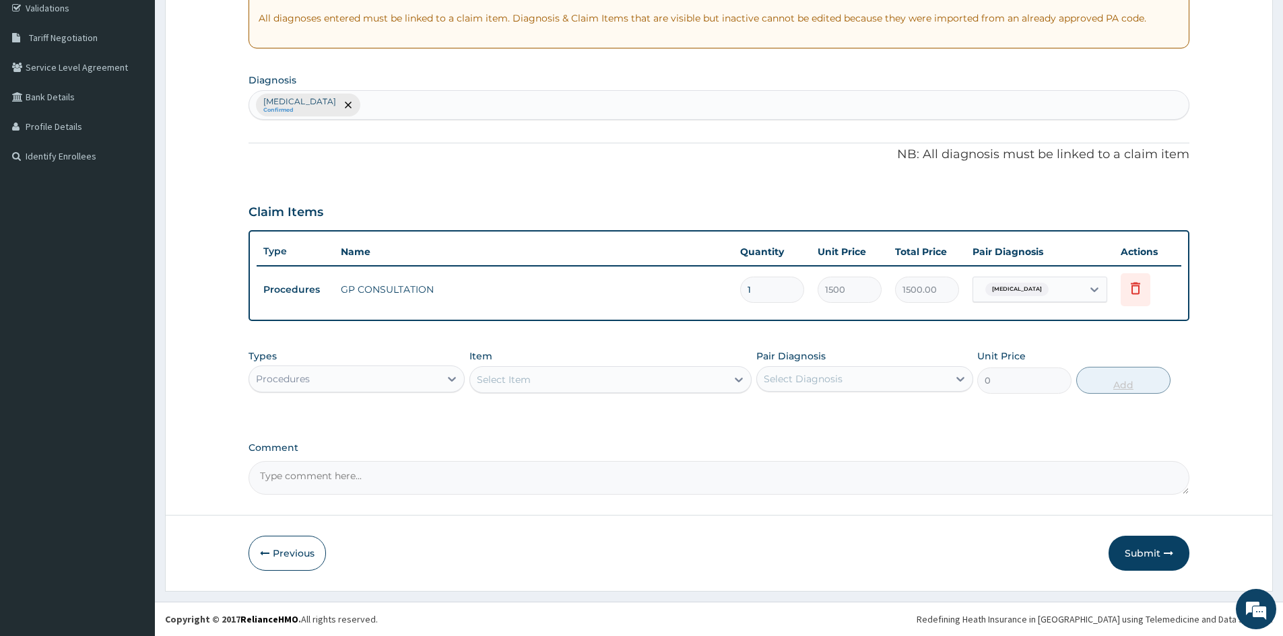
scroll to position [257, 0]
click at [452, 381] on icon at bounding box center [453, 379] width 8 height 5
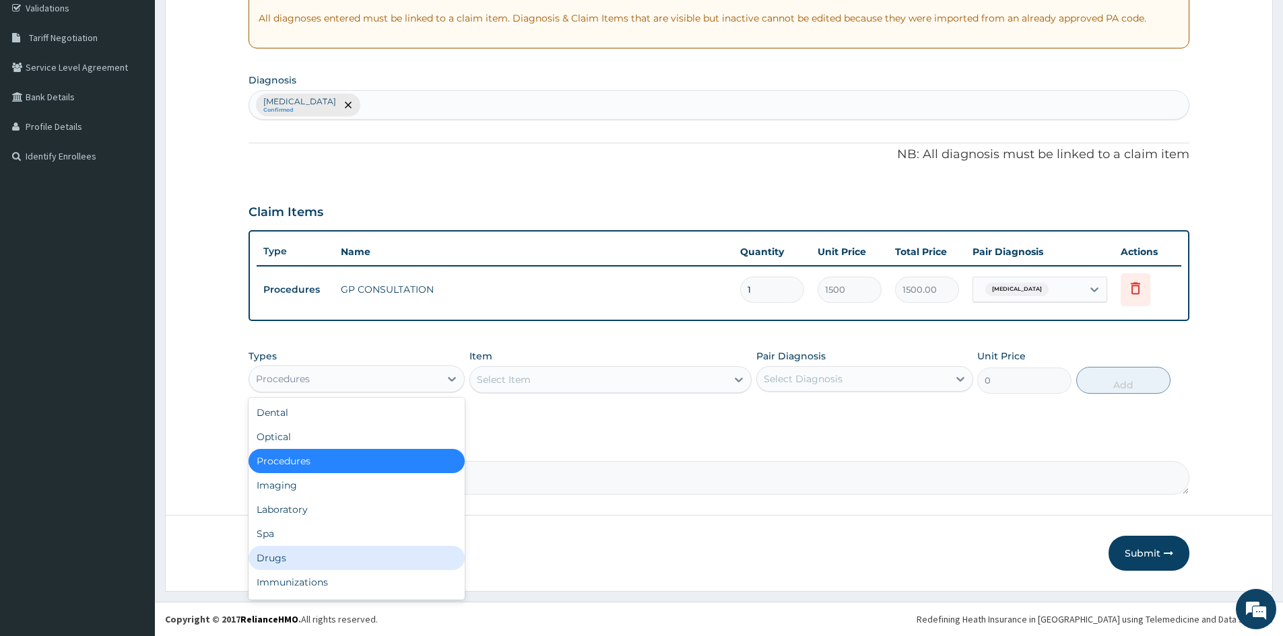
click at [321, 551] on div "Drugs" at bounding box center [357, 558] width 216 height 24
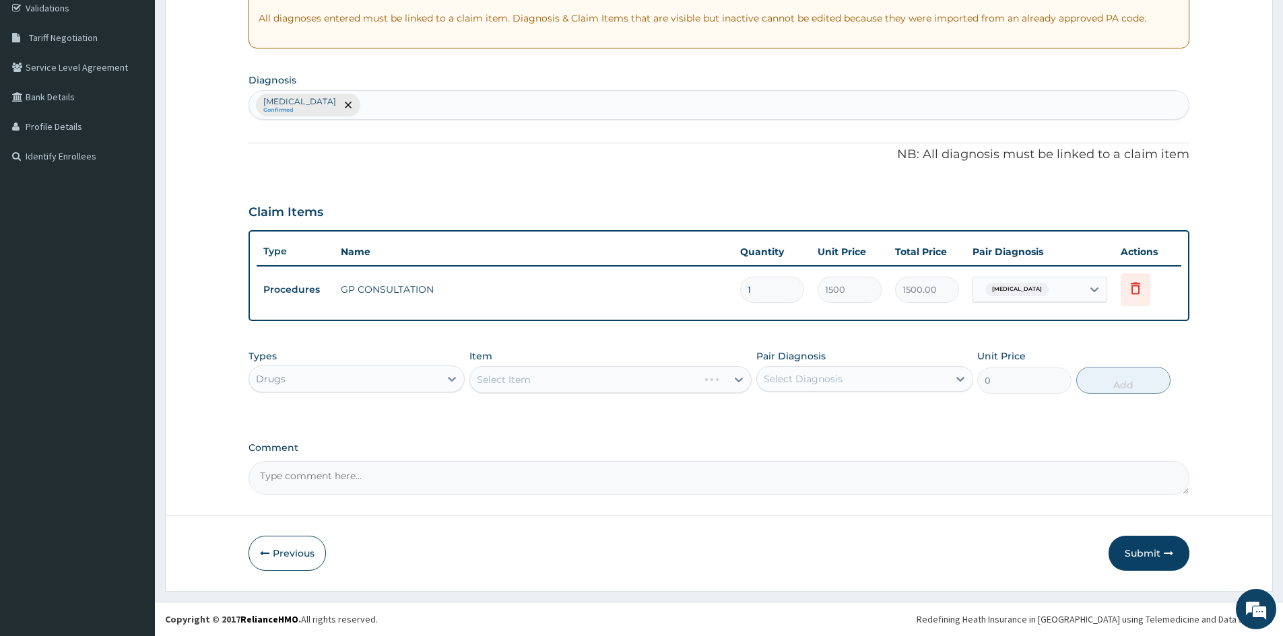
click at [534, 383] on div "Select Item" at bounding box center [610, 379] width 282 height 27
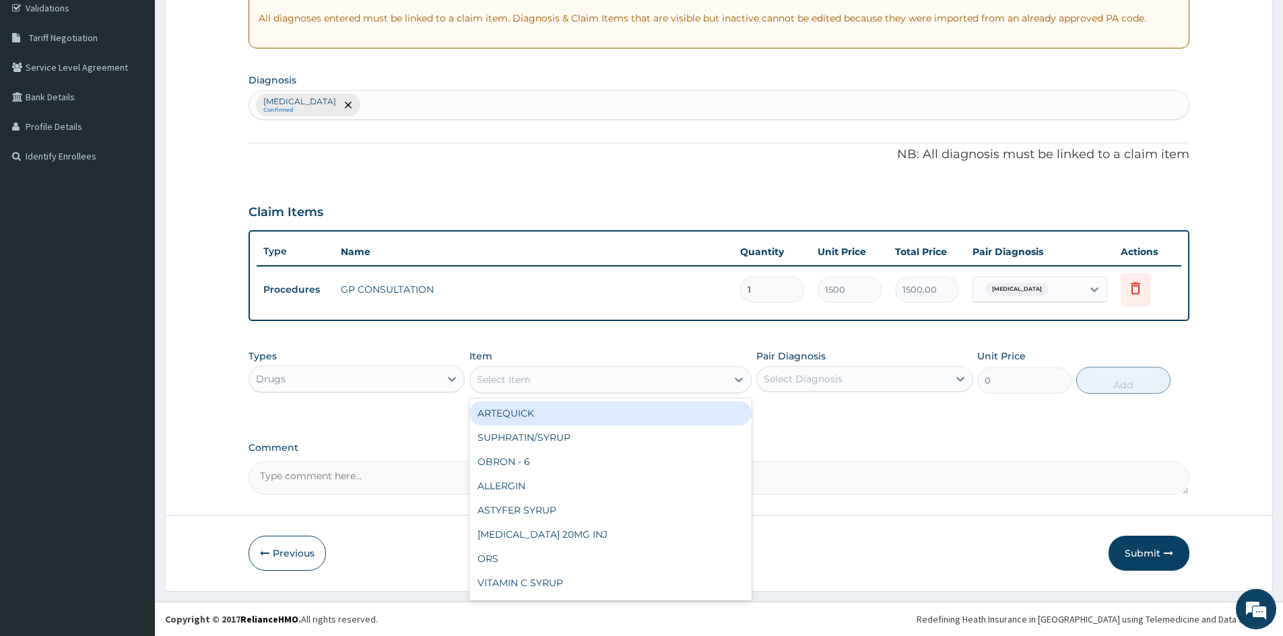
click at [529, 380] on div "Select Item" at bounding box center [504, 379] width 54 height 13
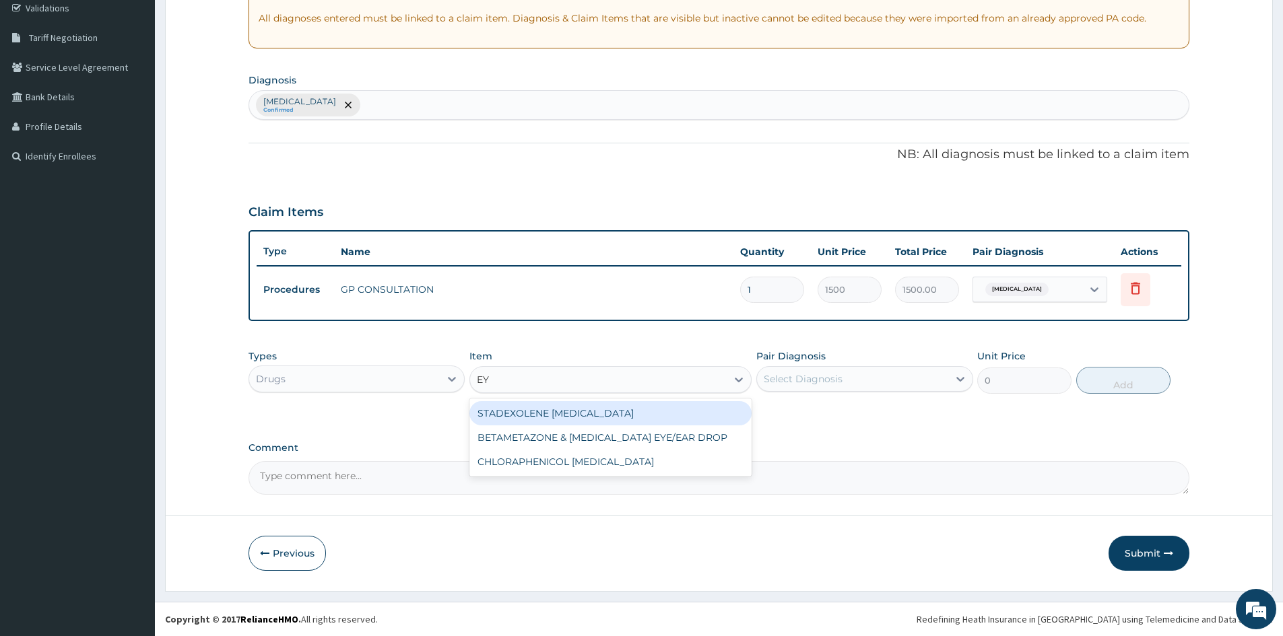
type input "EYE"
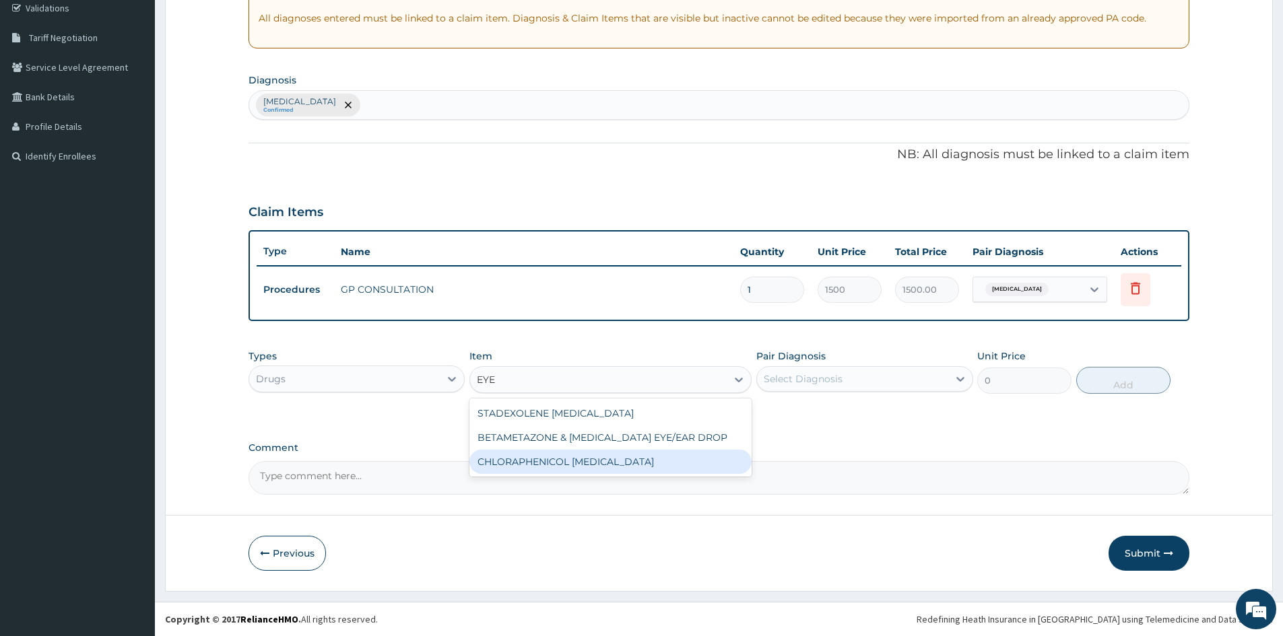
click at [533, 458] on div "CHLORAPHENICOL EYE DROP" at bounding box center [610, 462] width 282 height 24
type input "500"
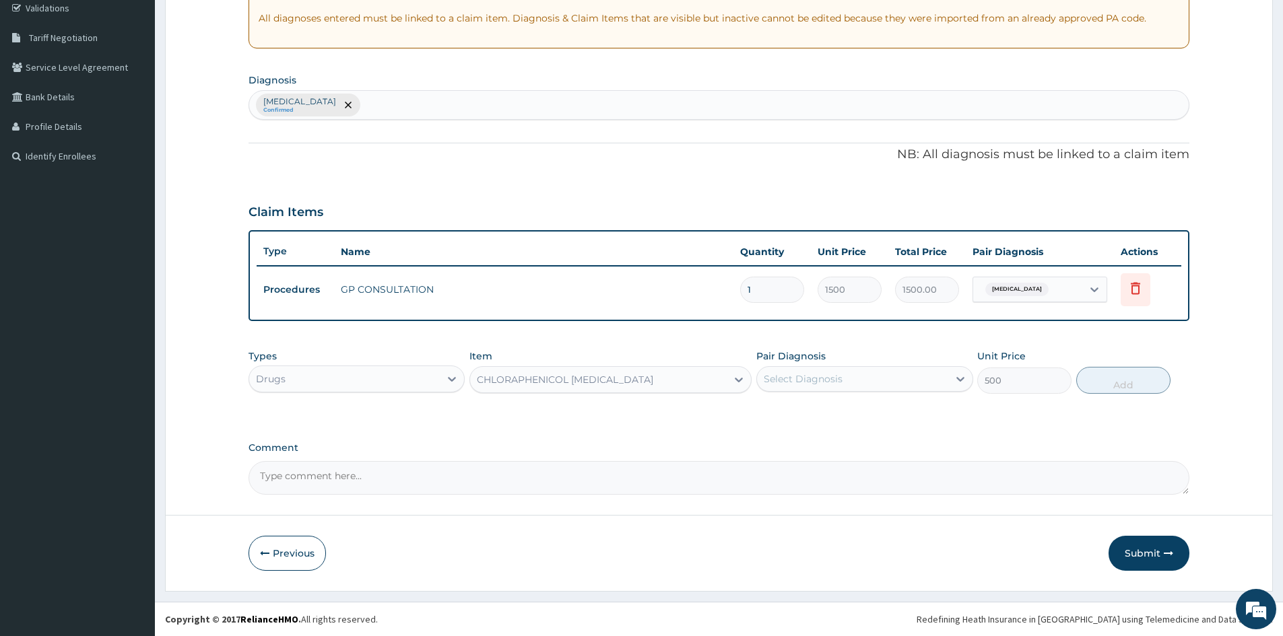
click at [514, 373] on div "CHLORAPHENICOL EYE DROP" at bounding box center [565, 379] width 176 height 13
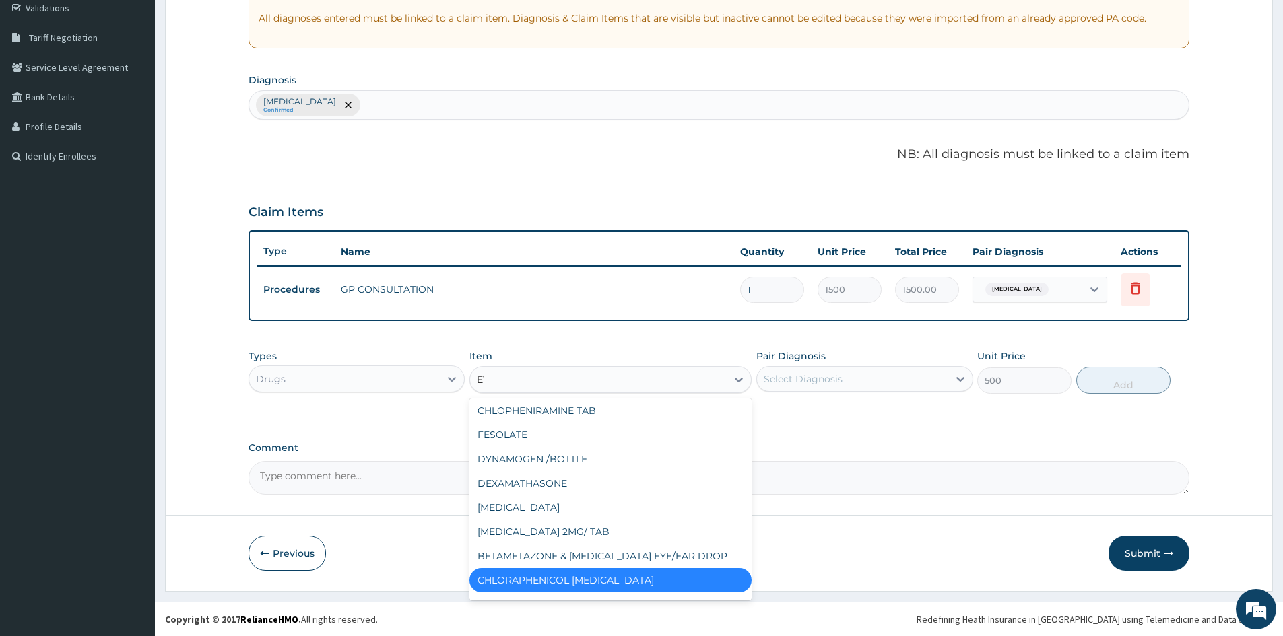
scroll to position [0, 0]
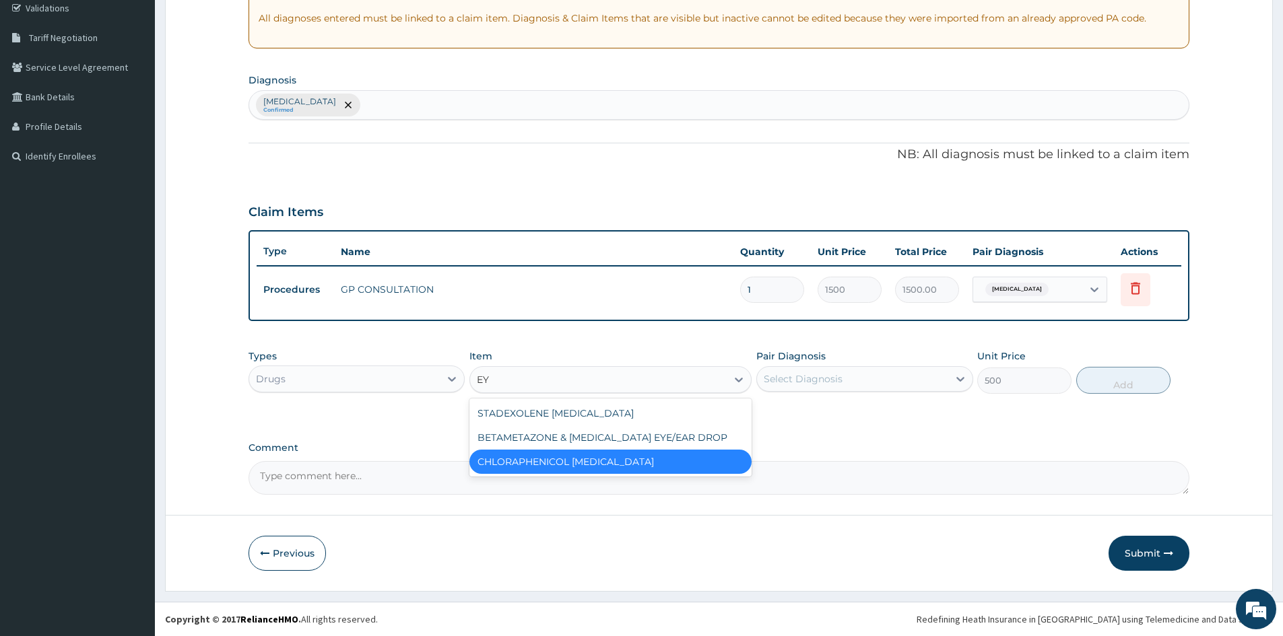
type input "EYE"
click at [530, 442] on div "BETAMETAZONE & NEOMYCIN EYE/EAR DROP" at bounding box center [610, 438] width 282 height 24
type input "800"
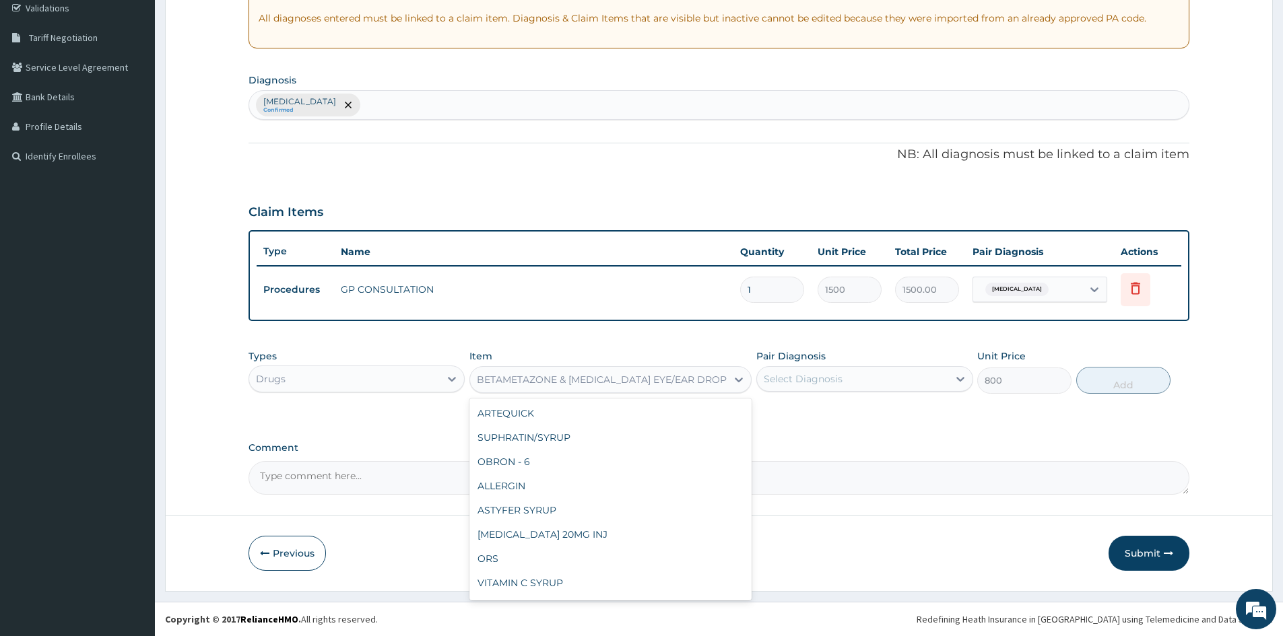
click at [547, 383] on div "BETAMETAZONE & NEOMYCIN EYE/EAR DROP" at bounding box center [602, 379] width 250 height 13
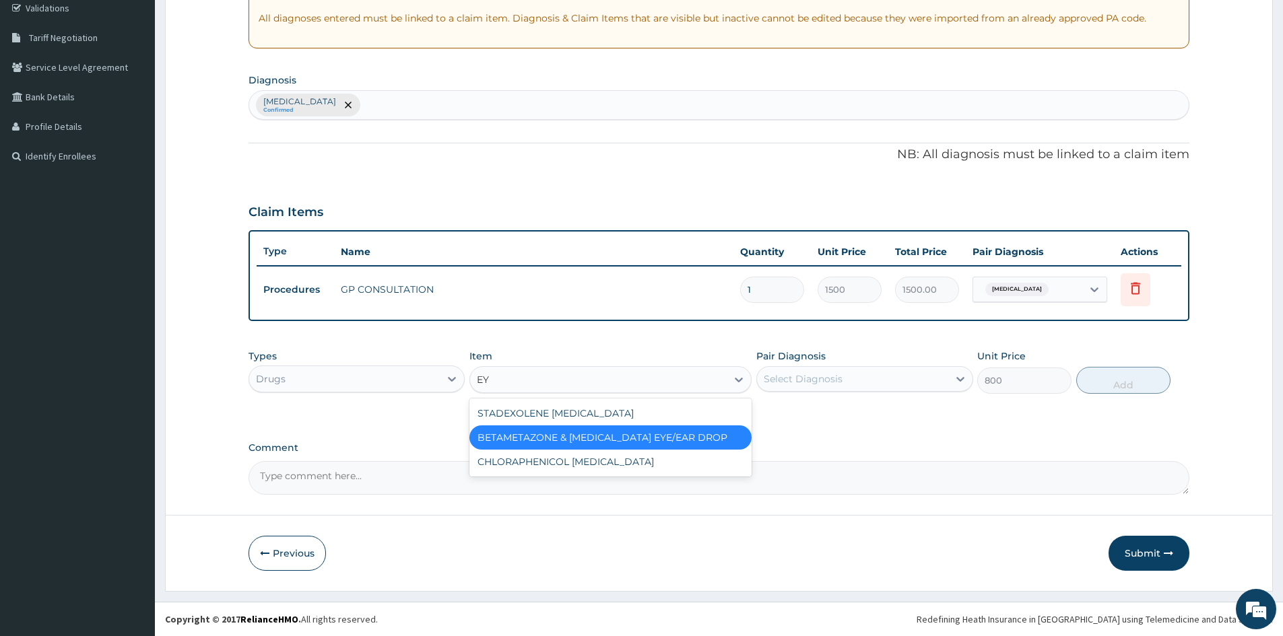
type input "EYE"
click at [522, 411] on div "STADEXOLENE EYE DROP" at bounding box center [610, 413] width 282 height 24
type input "1500"
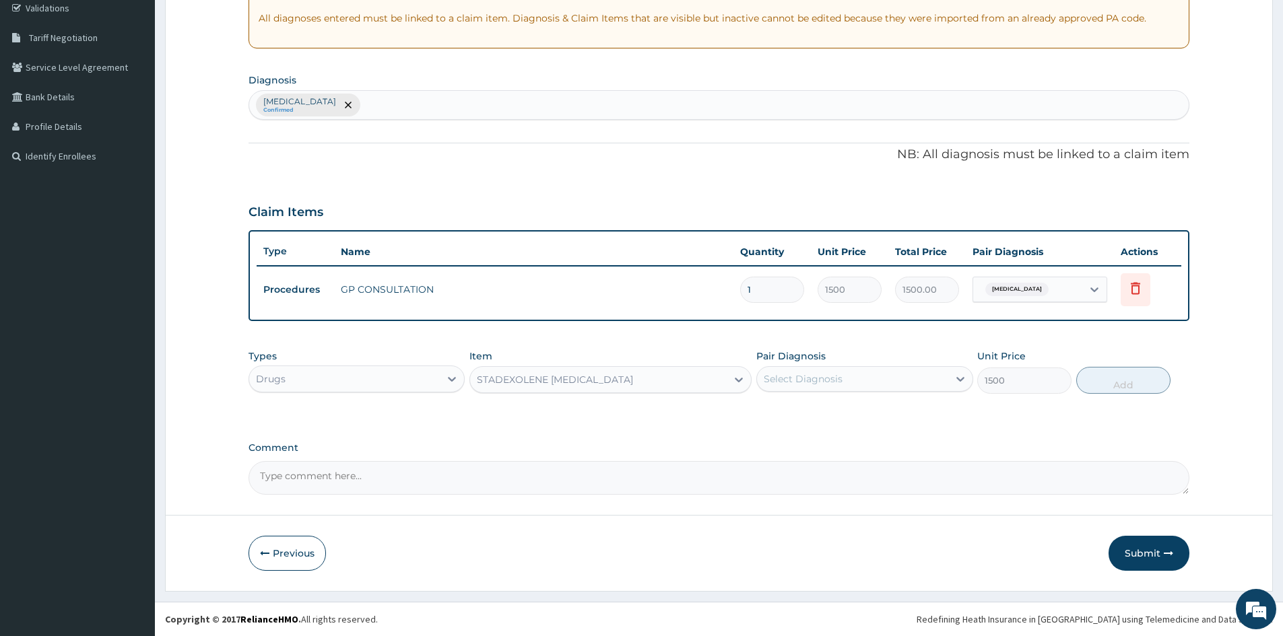
click at [792, 383] on div "Select Diagnosis" at bounding box center [803, 378] width 79 height 13
click at [774, 414] on div "Conjunctivitis, unspecified" at bounding box center [864, 414] width 216 height 28
checkbox input "true"
click at [1129, 383] on button "Add" at bounding box center [1123, 380] width 94 height 27
type input "0"
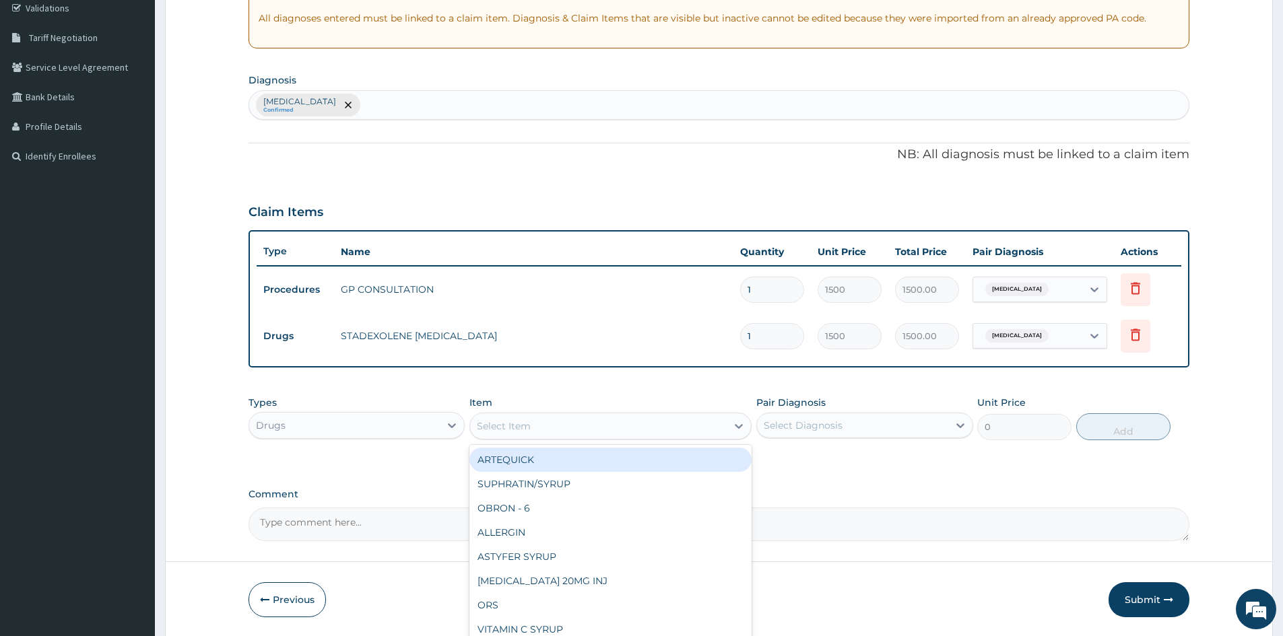
click at [564, 425] on div "Select Item" at bounding box center [598, 427] width 257 height 22
type input "PIRI"
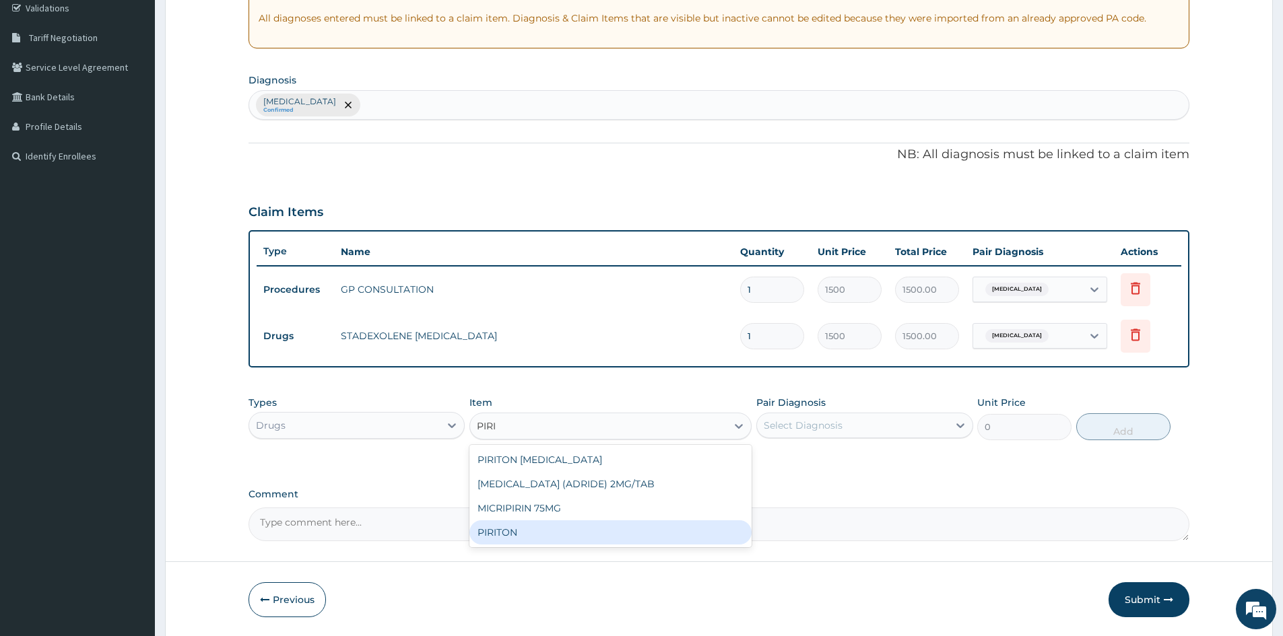
click at [501, 532] on div "PIRITON" at bounding box center [610, 533] width 282 height 24
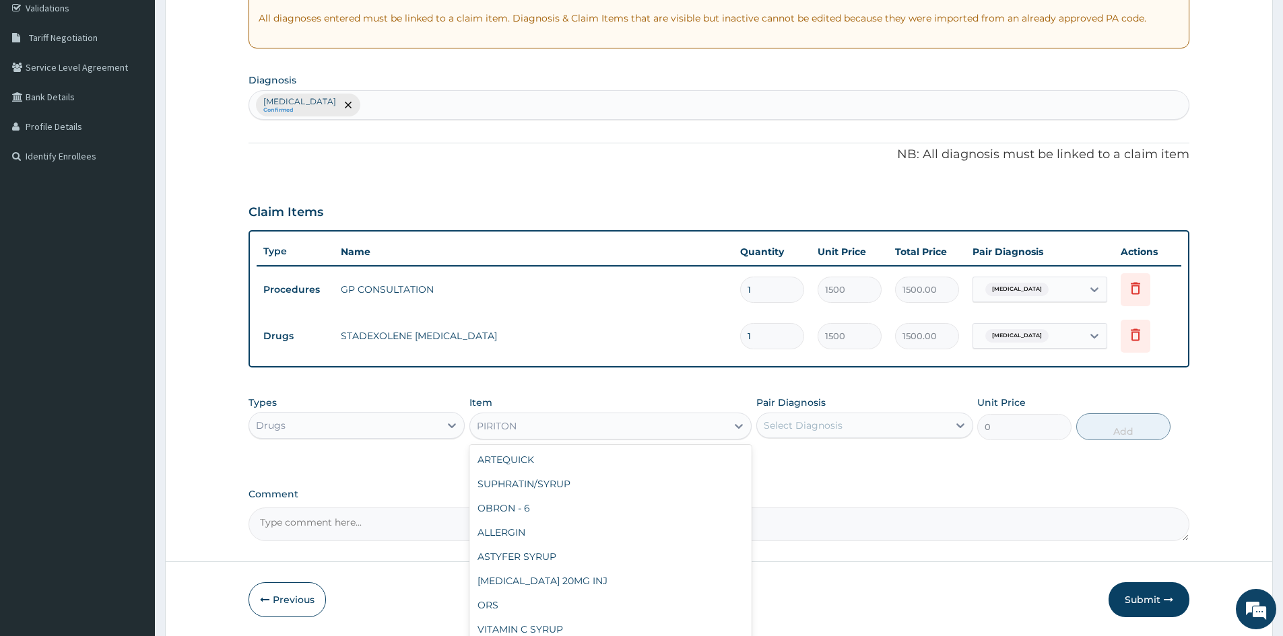
click at [557, 428] on div "PIRITON" at bounding box center [598, 427] width 257 height 22
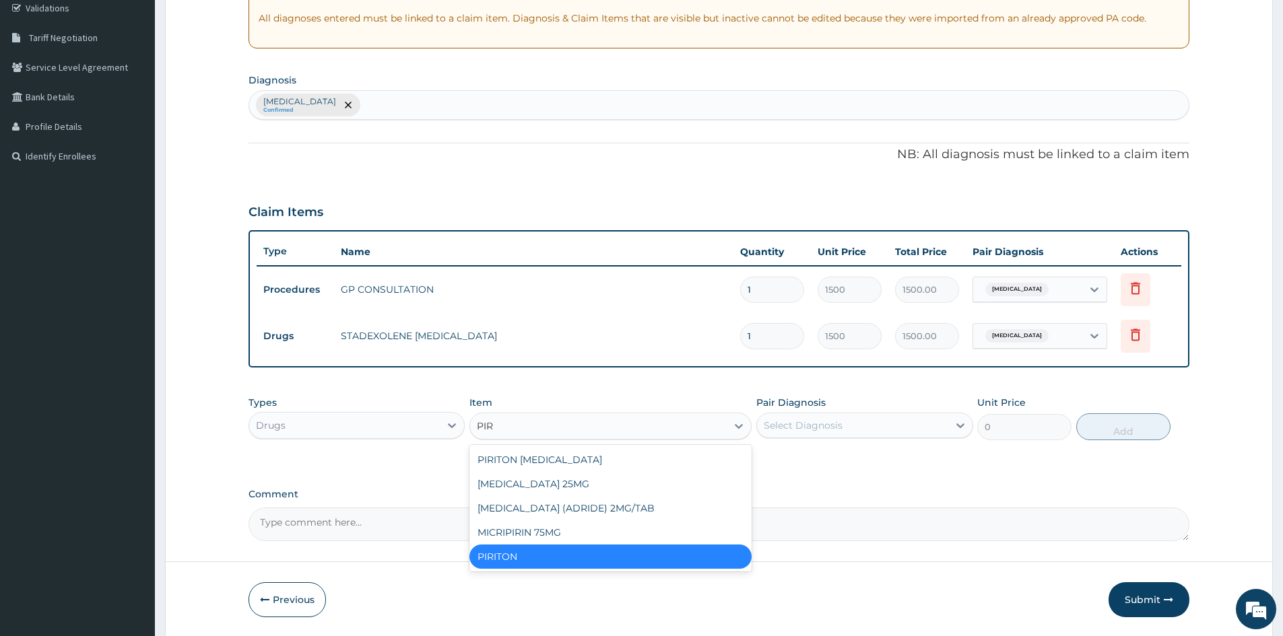
type input "PIRI"
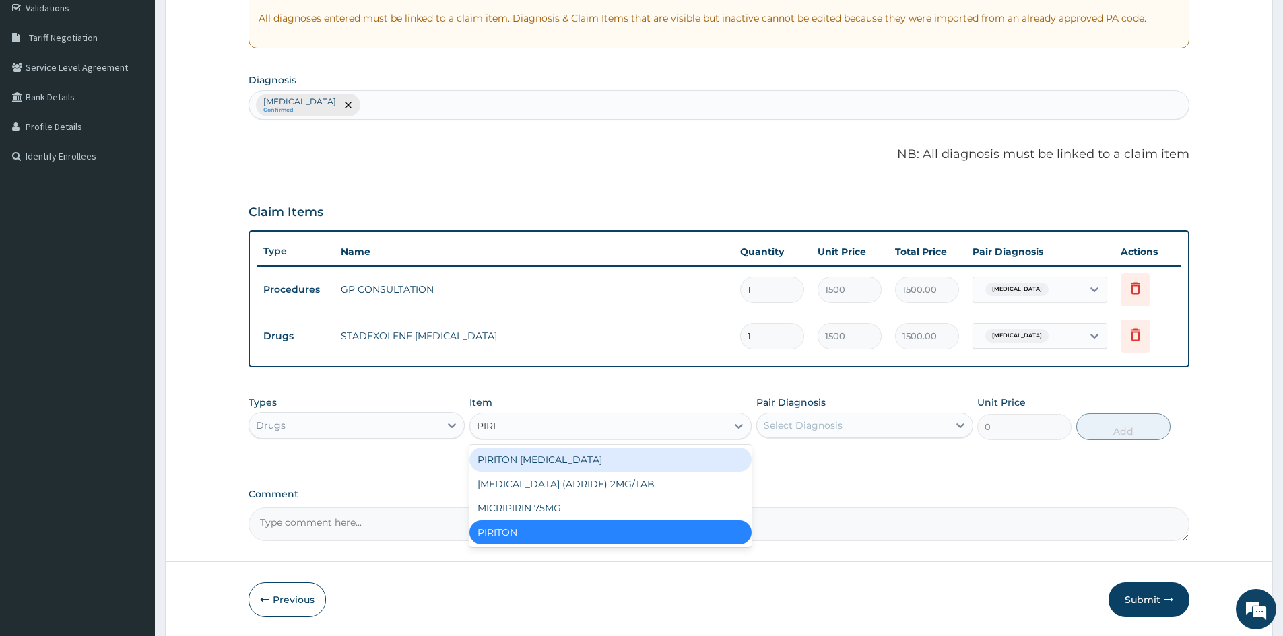
click at [549, 454] on div "PIRITON EXPECTORANT" at bounding box center [610, 460] width 282 height 24
type input "800"
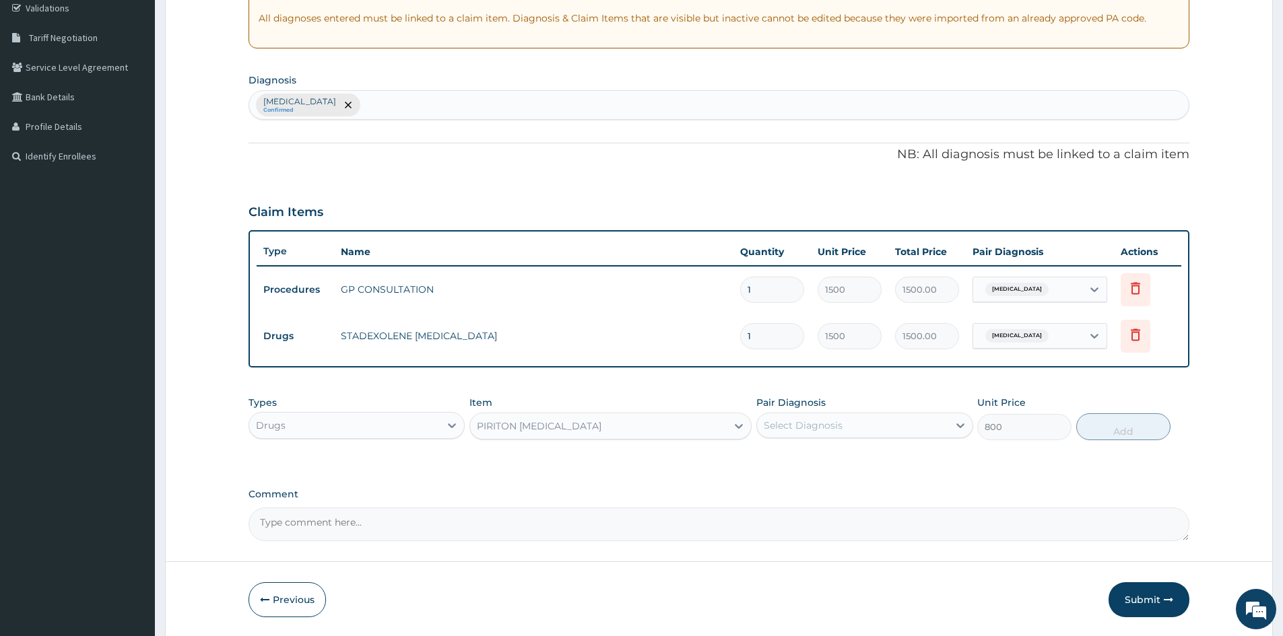
click at [536, 428] on div "PIRITON EXPECTORANT" at bounding box center [539, 426] width 125 height 13
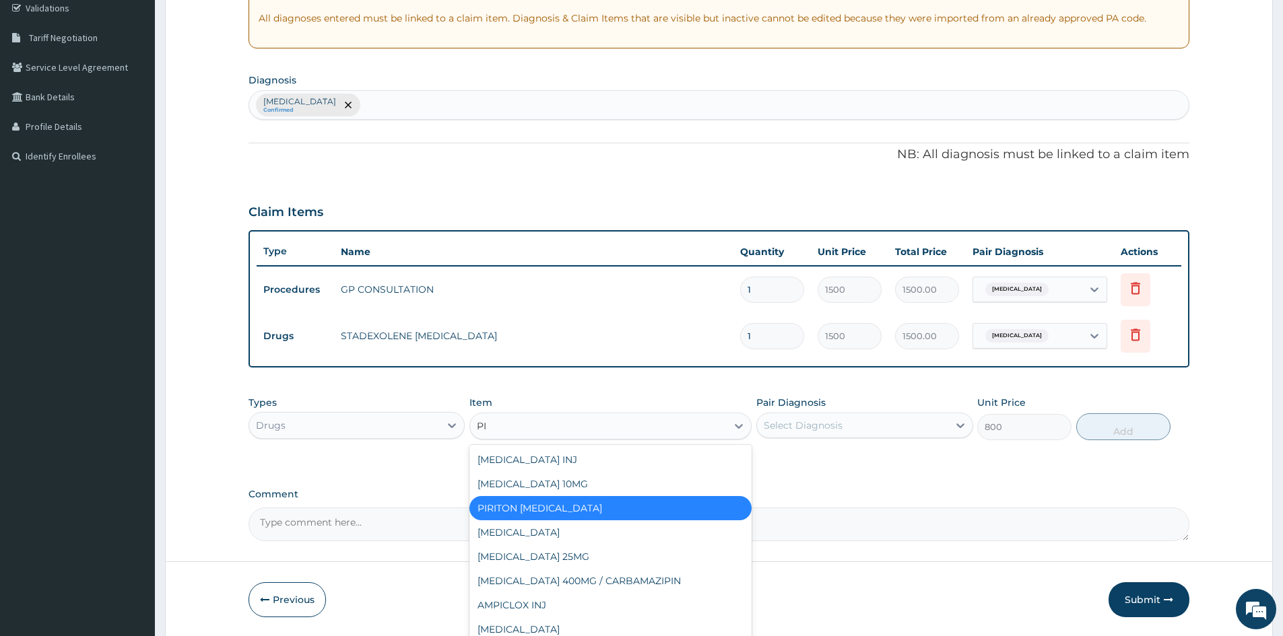
type input "PIR"
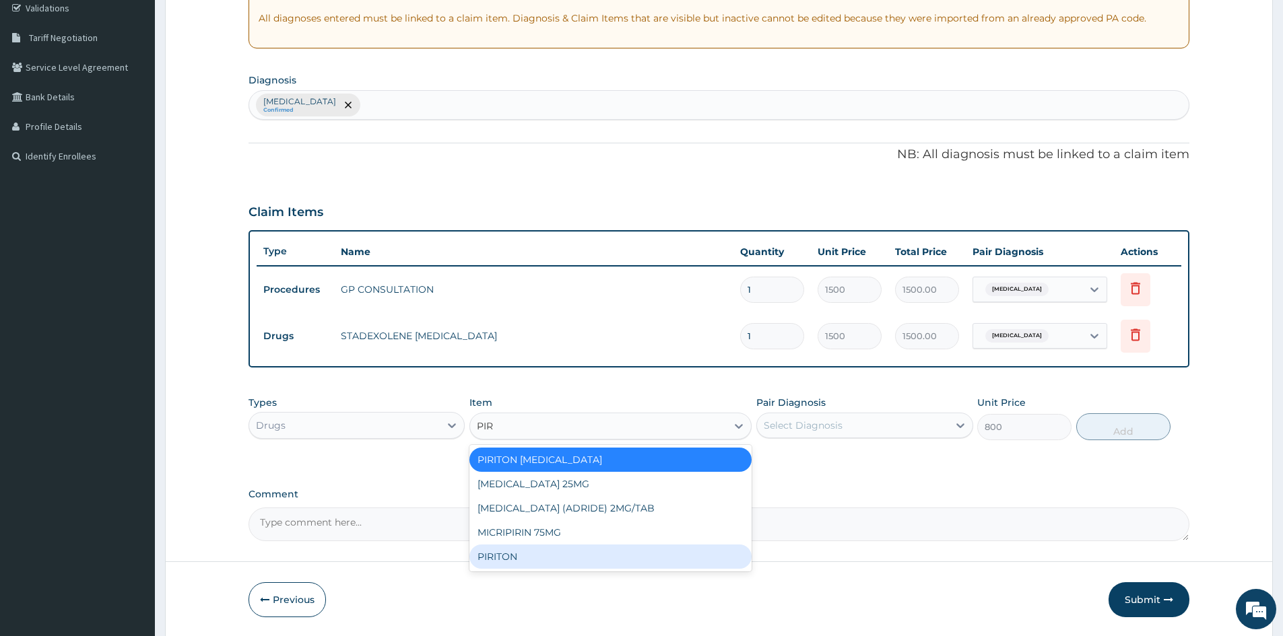
click at [490, 559] on div "PIRITON" at bounding box center [610, 557] width 282 height 24
type input "0"
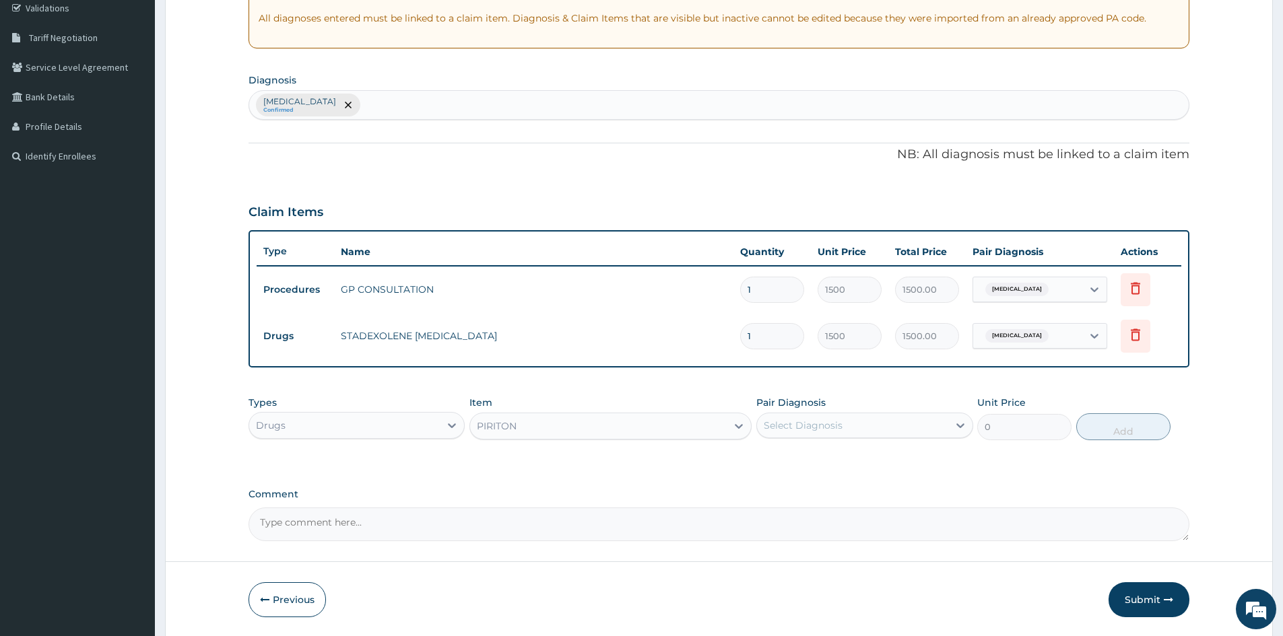
click at [863, 436] on div "Select Diagnosis" at bounding box center [864, 426] width 216 height 26
click at [765, 461] on input "checkbox" at bounding box center [768, 459] width 9 height 9
checkbox input "true"
click at [1118, 429] on button "Add" at bounding box center [1123, 427] width 94 height 27
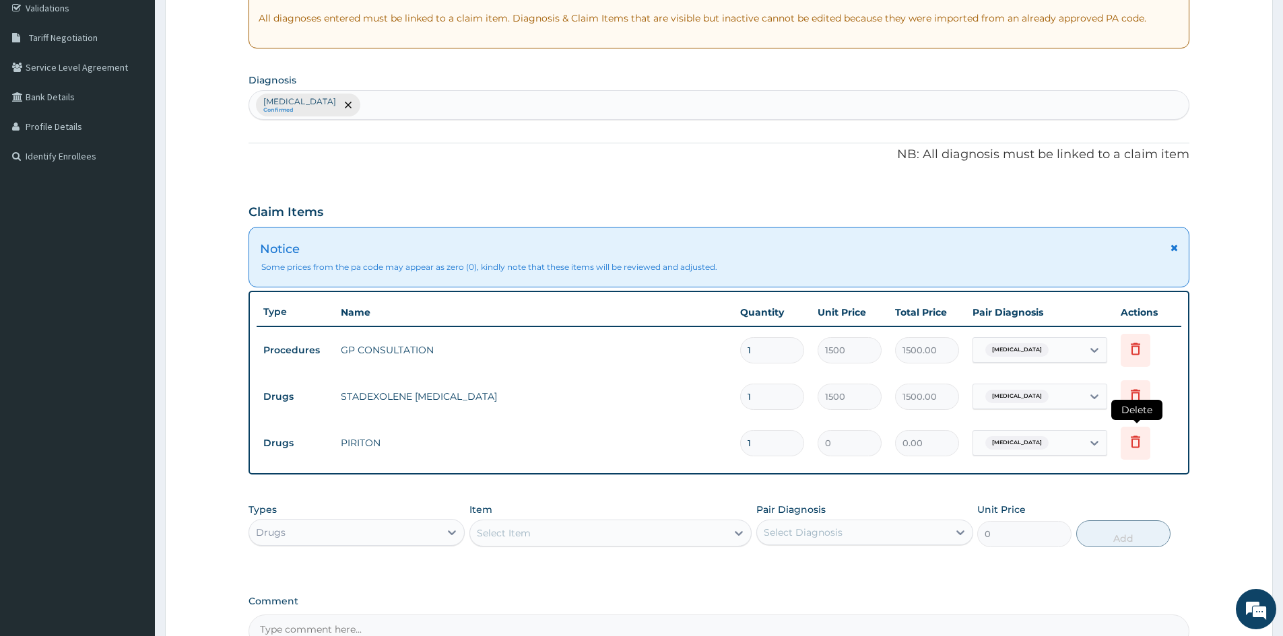
click at [1137, 443] on icon at bounding box center [1135, 442] width 16 height 16
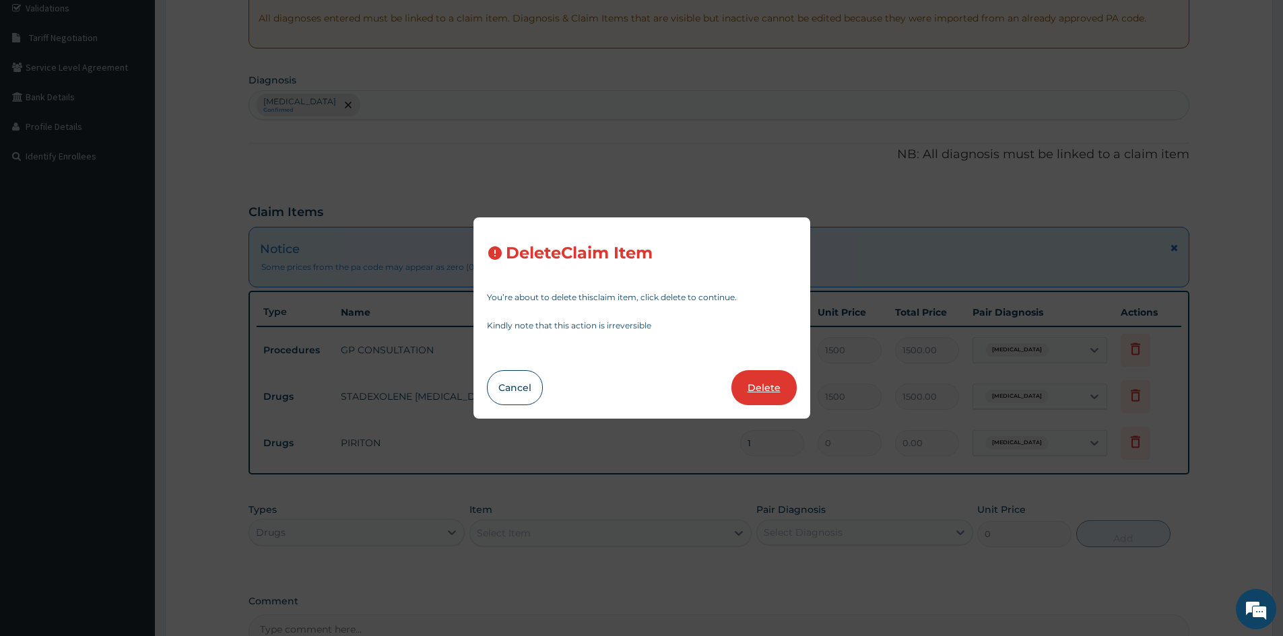
click at [765, 379] on button "Delete" at bounding box center [763, 387] width 65 height 35
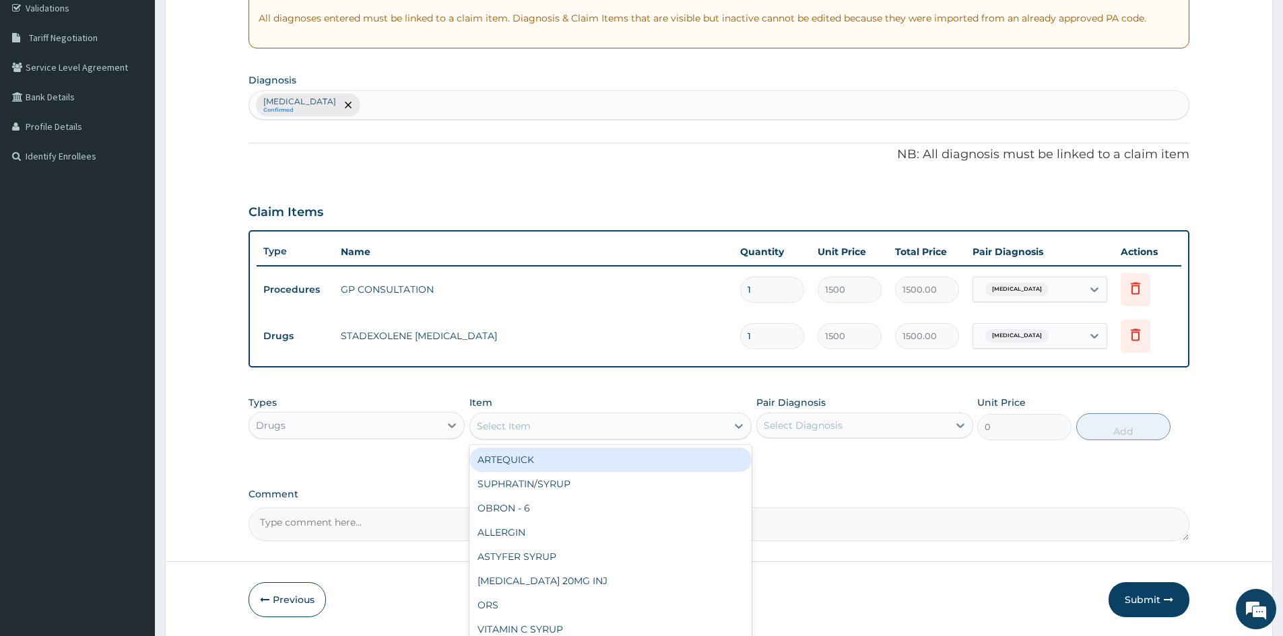
click at [542, 433] on div "Select Item" at bounding box center [598, 427] width 257 height 22
type input "PIRI"
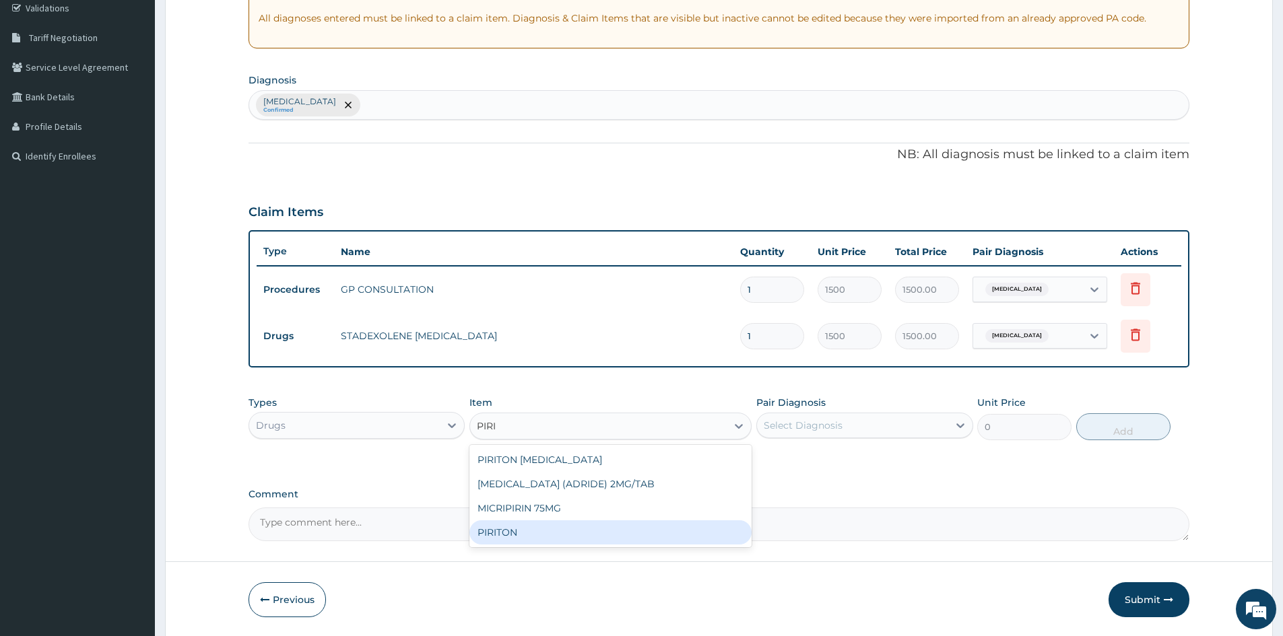
click at [506, 535] on div "PIRITON" at bounding box center [610, 533] width 282 height 24
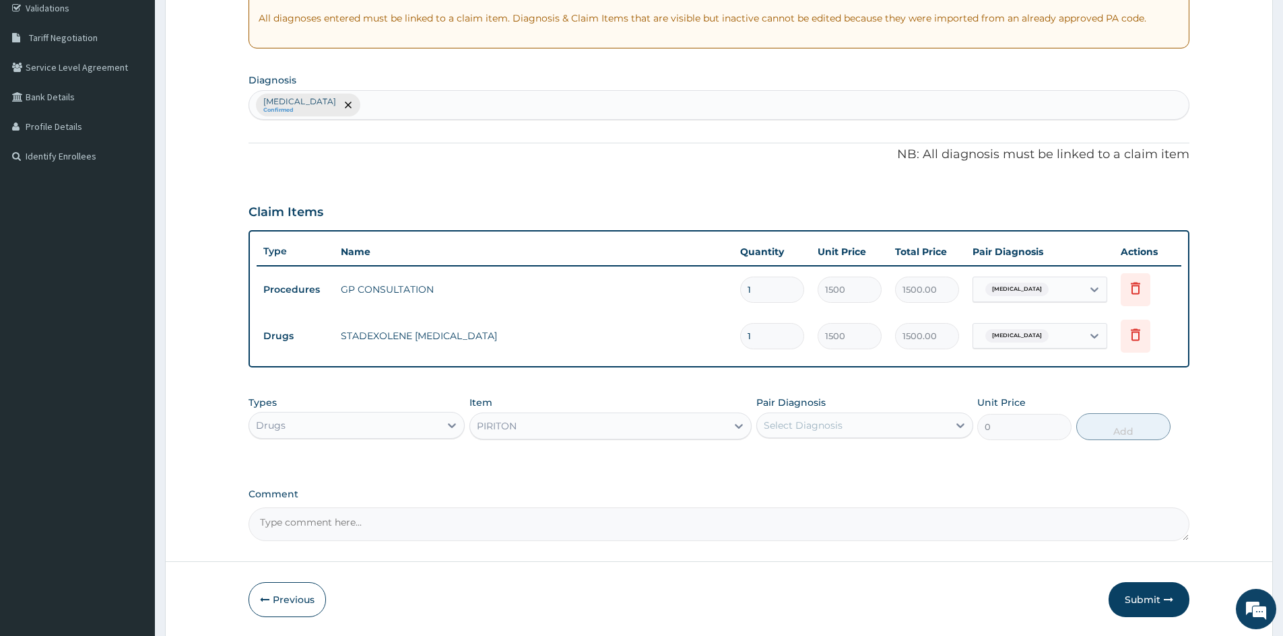
click at [584, 422] on div "PIRITON" at bounding box center [598, 427] width 257 height 22
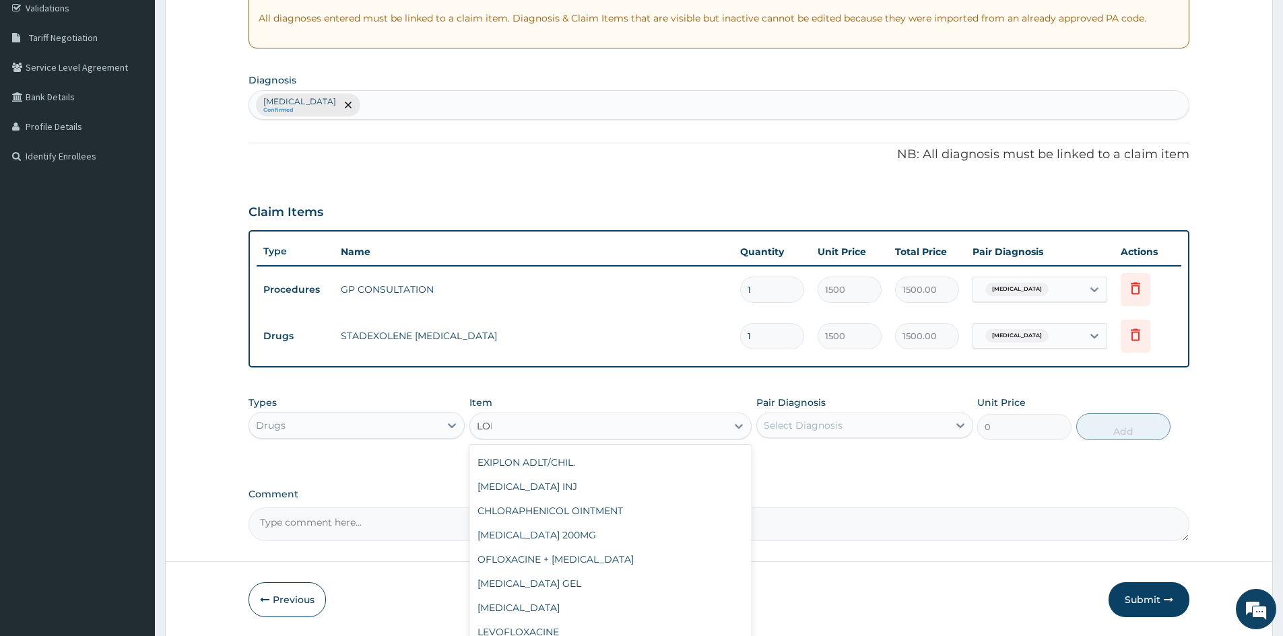
scroll to position [46, 0]
type input "LORA"
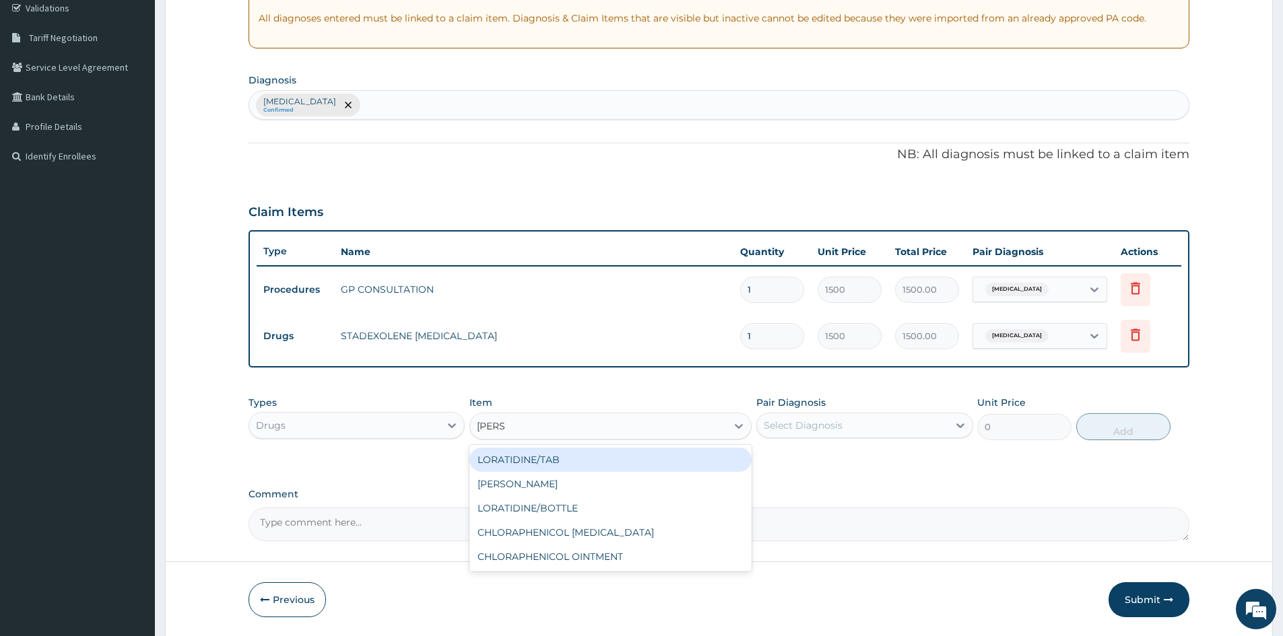
click at [532, 463] on div "LORATIDINE/TAB" at bounding box center [610, 460] width 282 height 24
type input "30"
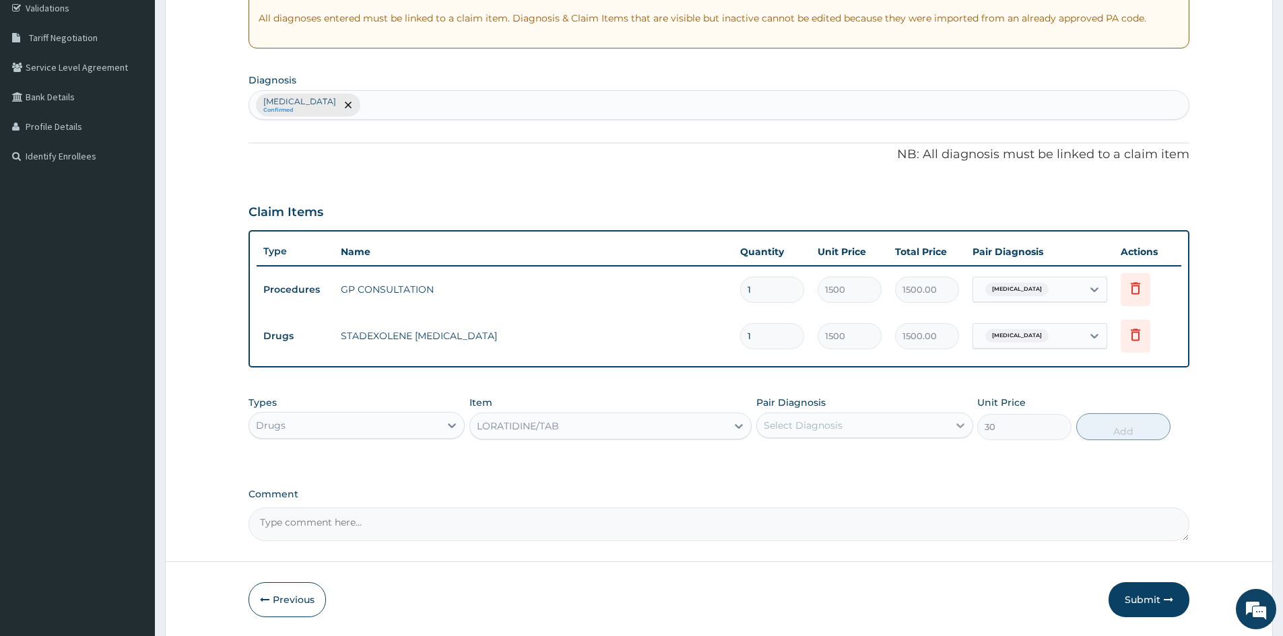
click at [960, 424] on icon at bounding box center [960, 425] width 13 height 13
click at [765, 459] on input "checkbox" at bounding box center [768, 459] width 9 height 9
checkbox input "true"
click at [1121, 428] on button "Add" at bounding box center [1123, 427] width 94 height 27
type input "0"
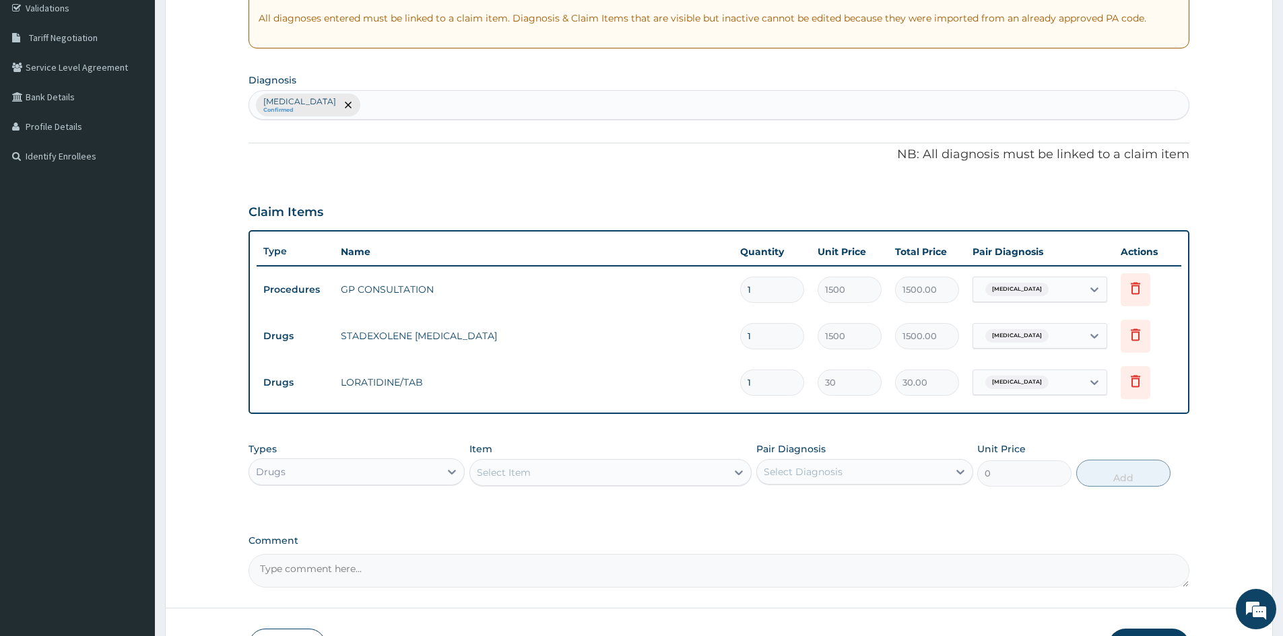
type input "10"
type input "300.00"
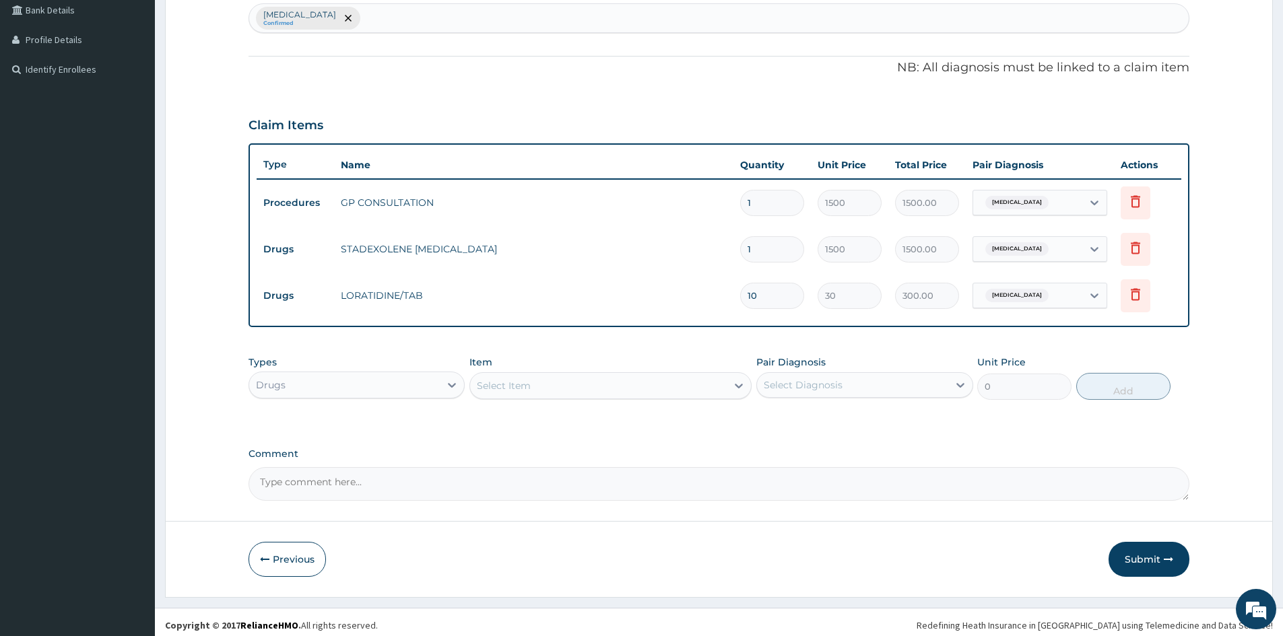
scroll to position [350, 0]
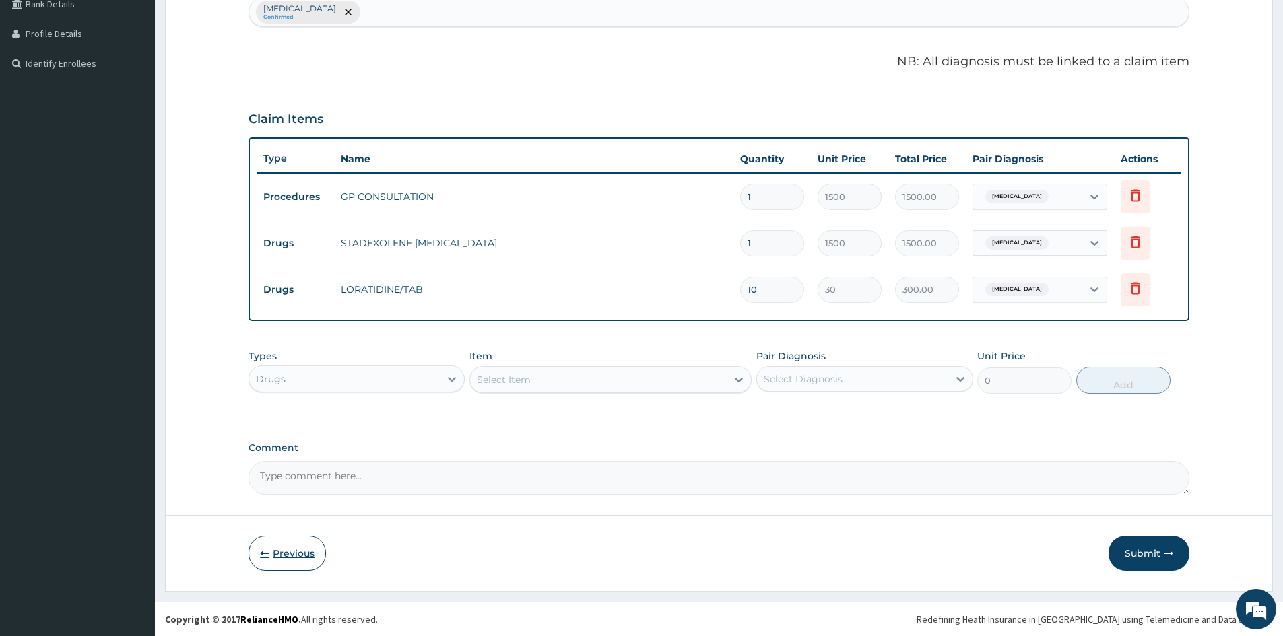
type input "10"
click at [289, 550] on button "Previous" at bounding box center [287, 553] width 77 height 35
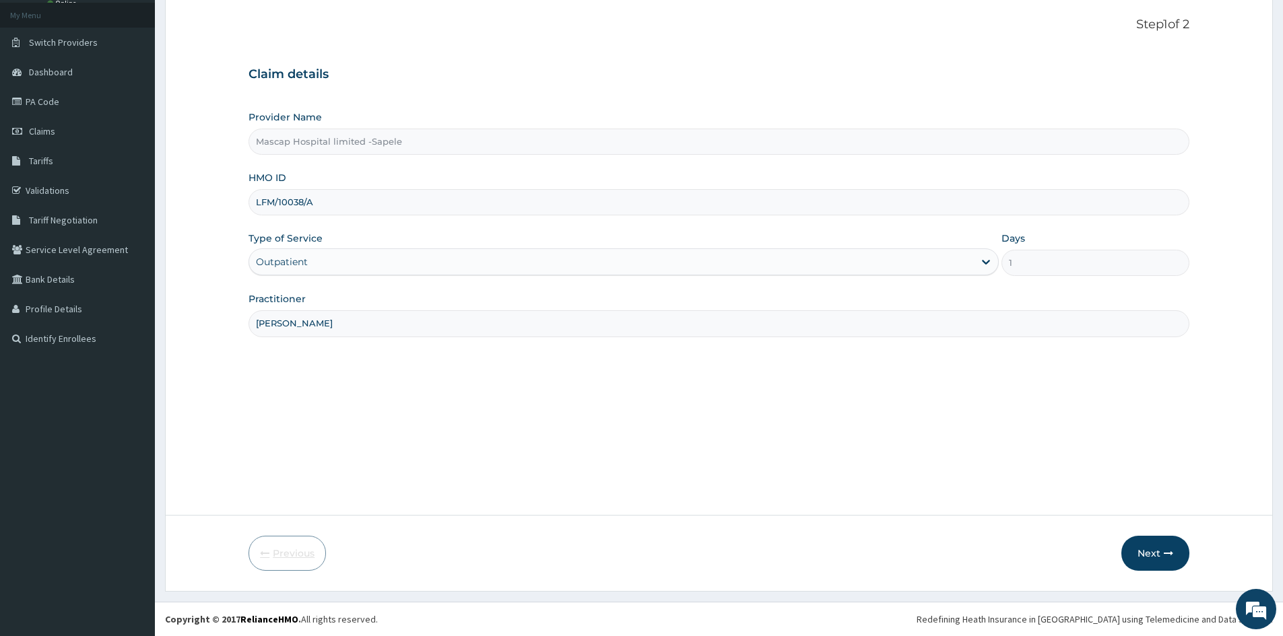
scroll to position [75, 0]
click at [1148, 565] on button "Next" at bounding box center [1155, 553] width 68 height 35
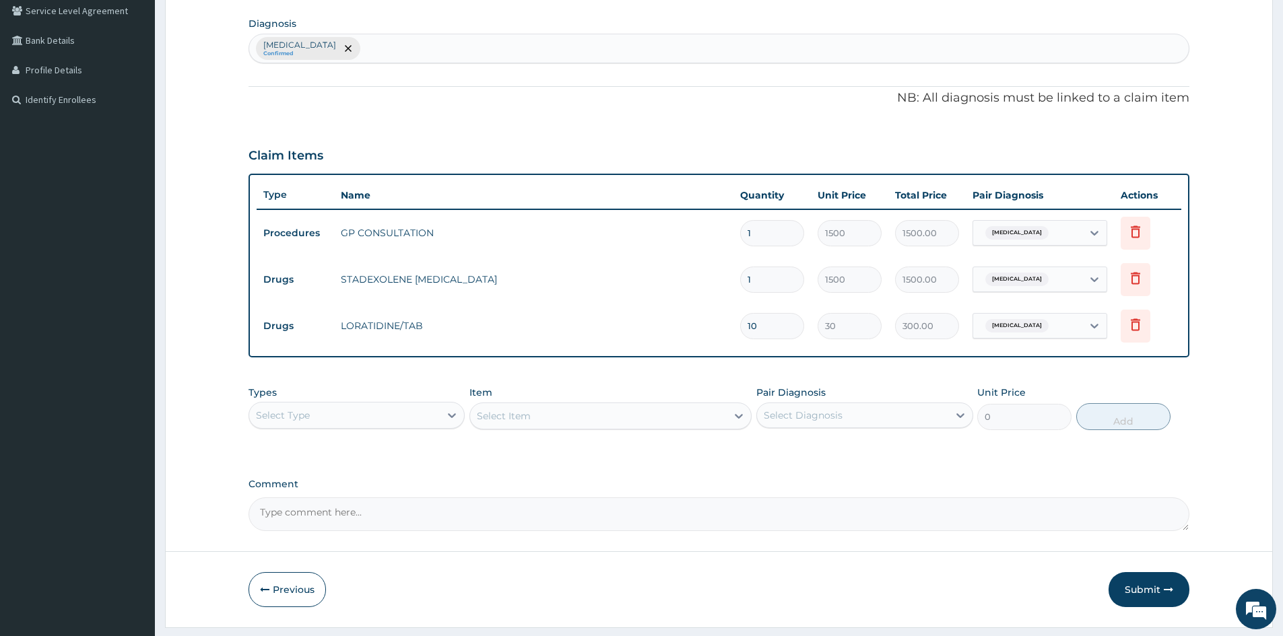
scroll to position [350, 0]
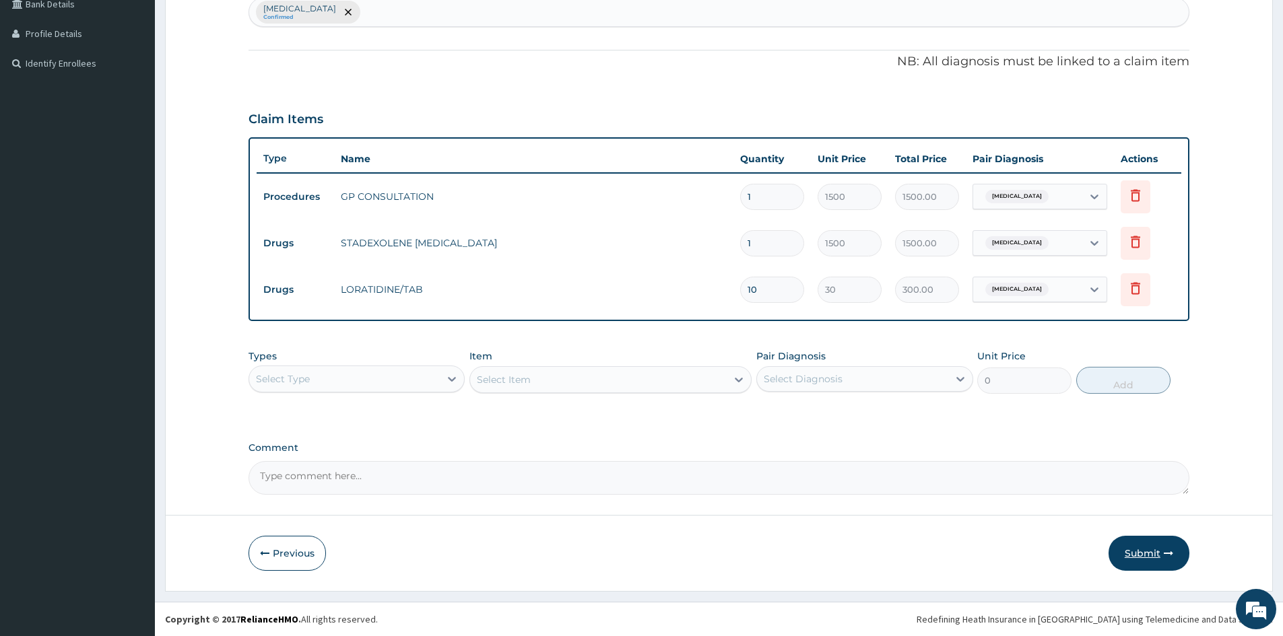
click at [1141, 556] on button "Submit" at bounding box center [1149, 553] width 81 height 35
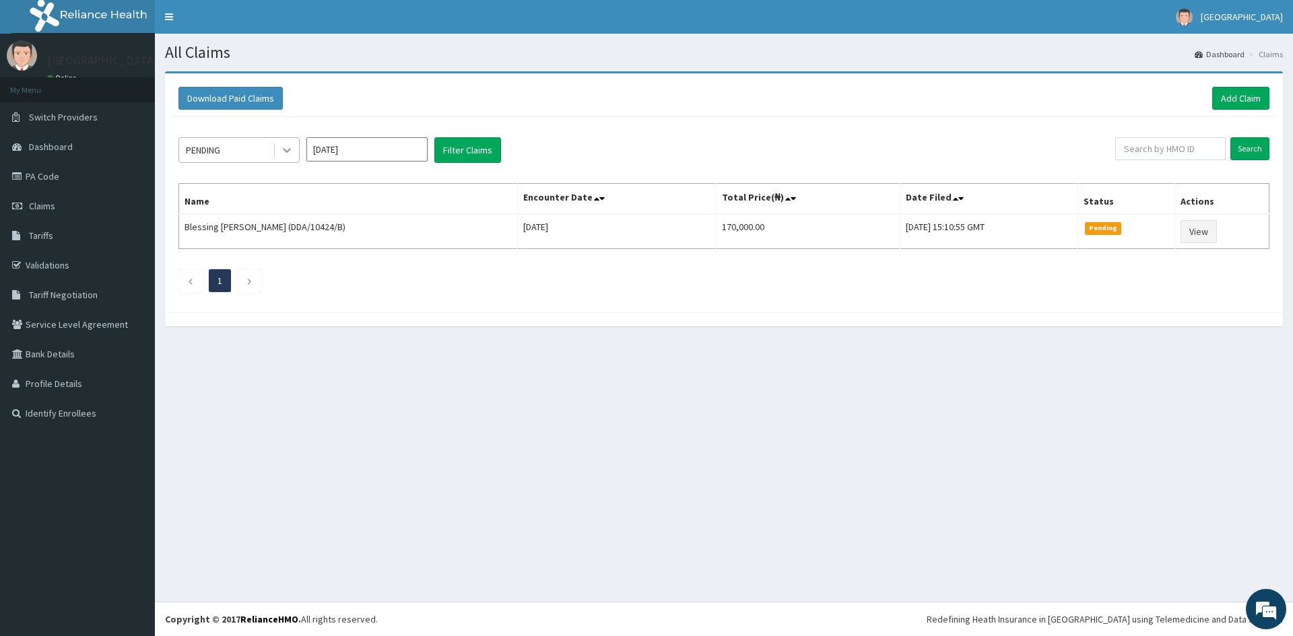
click at [282, 152] on icon at bounding box center [286, 149] width 13 height 13
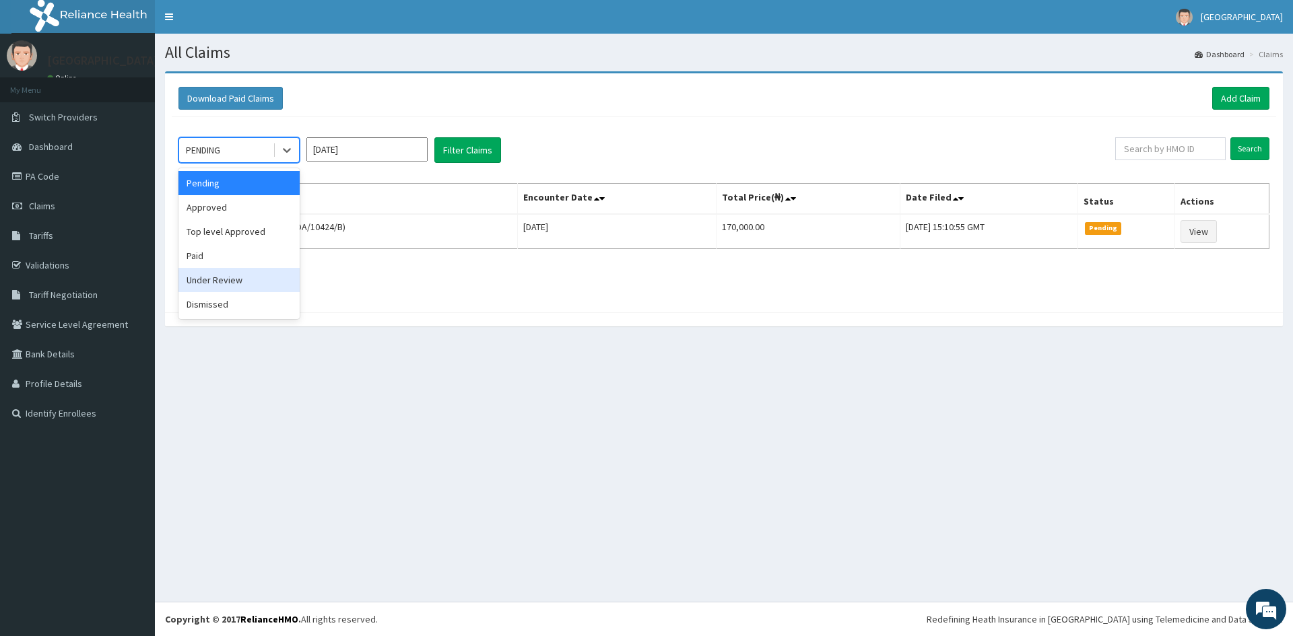
click at [243, 271] on div "Under Review" at bounding box center [238, 280] width 121 height 24
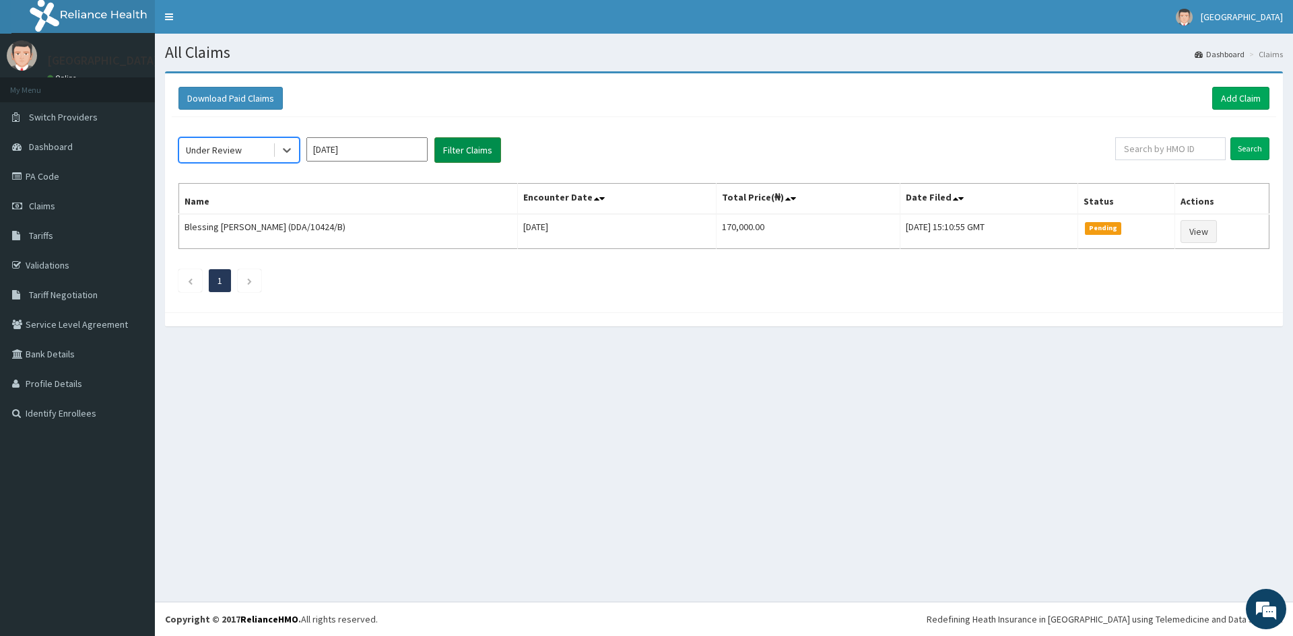
click at [464, 152] on button "Filter Claims" at bounding box center [467, 150] width 67 height 26
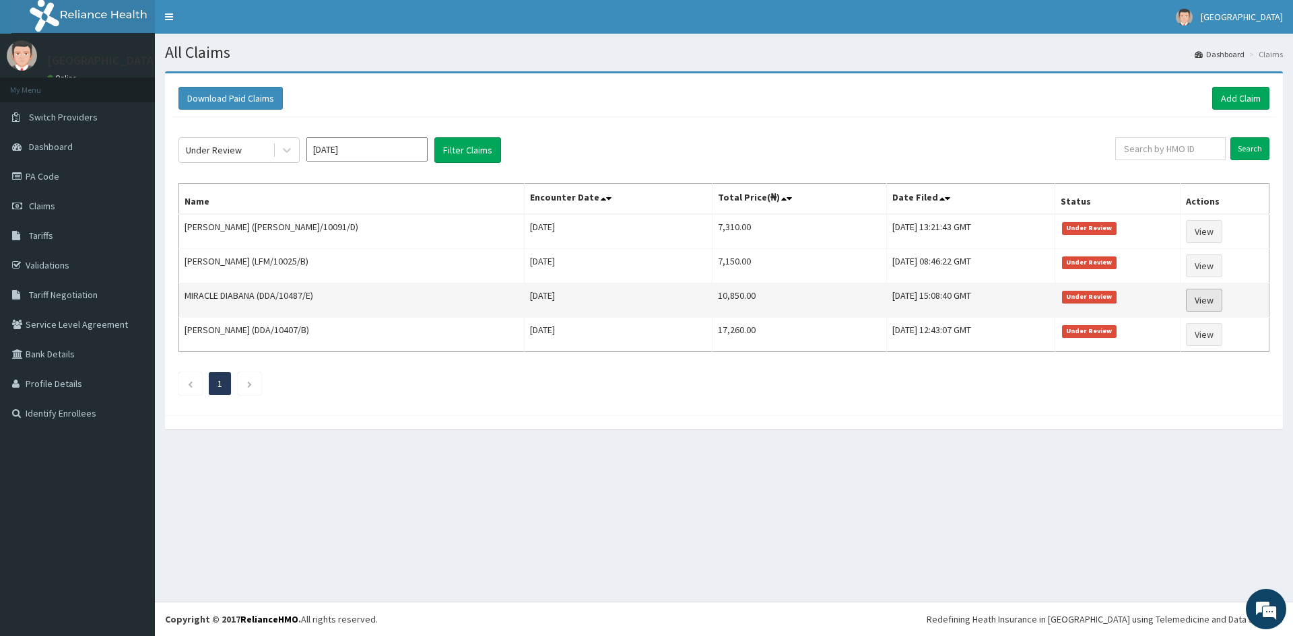
click at [1199, 300] on link "View" at bounding box center [1204, 300] width 36 height 23
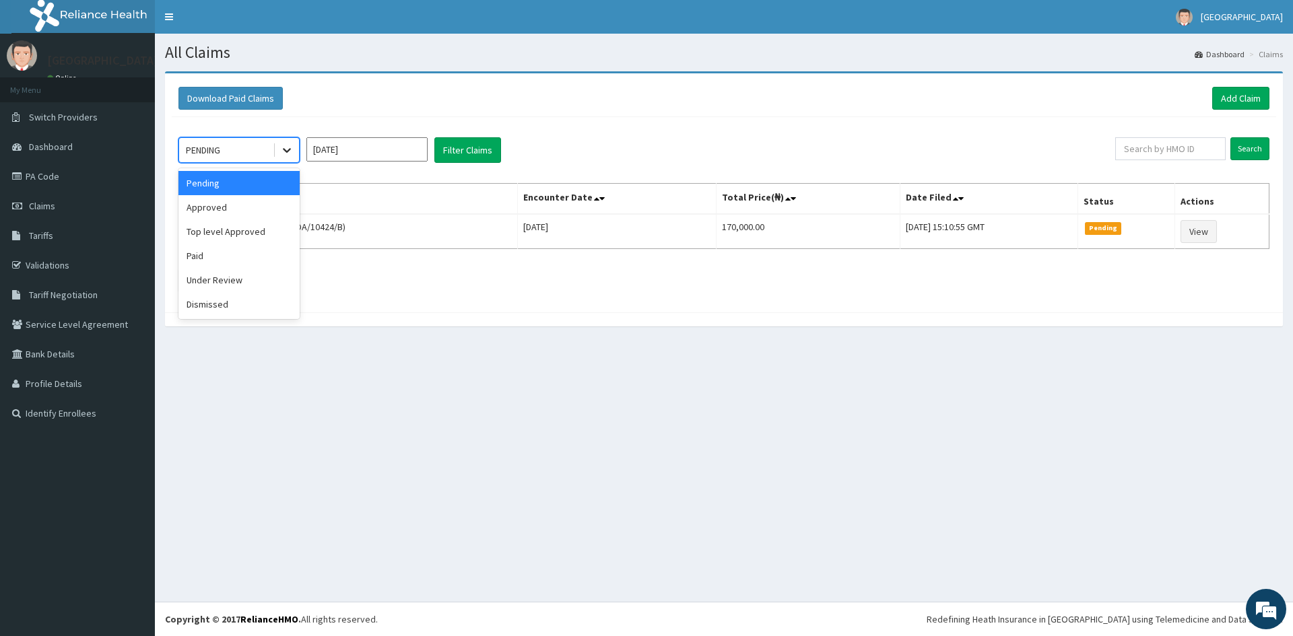
click at [291, 148] on icon at bounding box center [286, 149] width 13 height 13
click at [252, 281] on div "Under Review" at bounding box center [238, 280] width 121 height 24
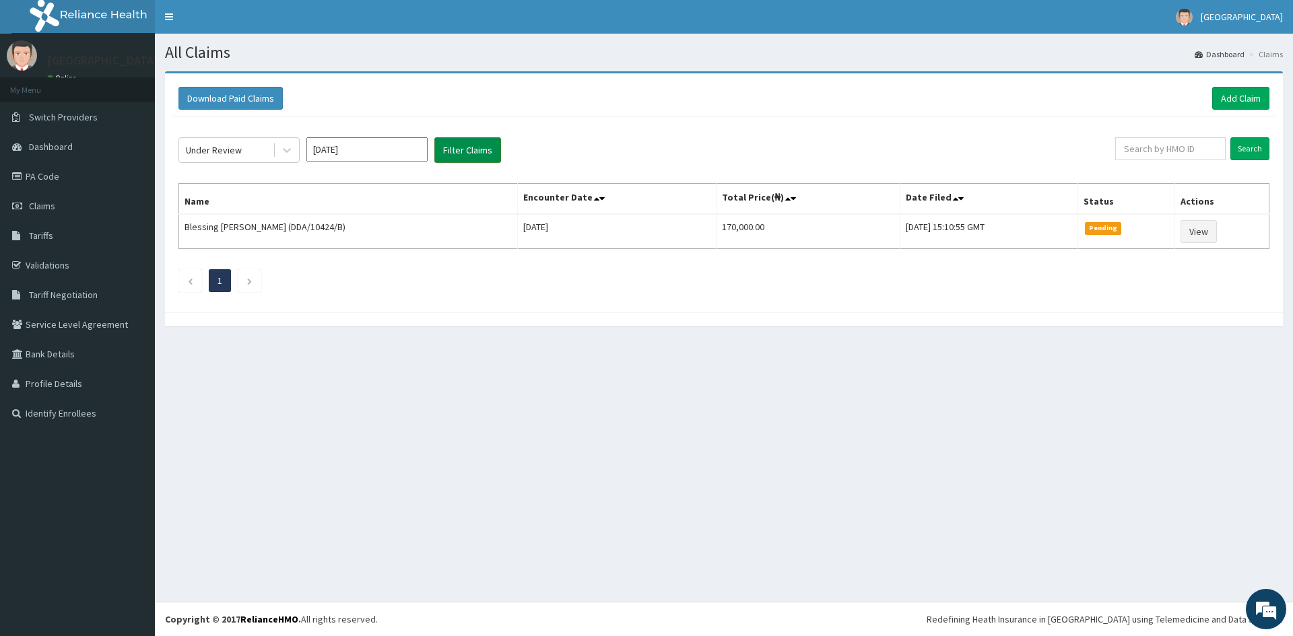
click at [470, 147] on button "Filter Claims" at bounding box center [467, 150] width 67 height 26
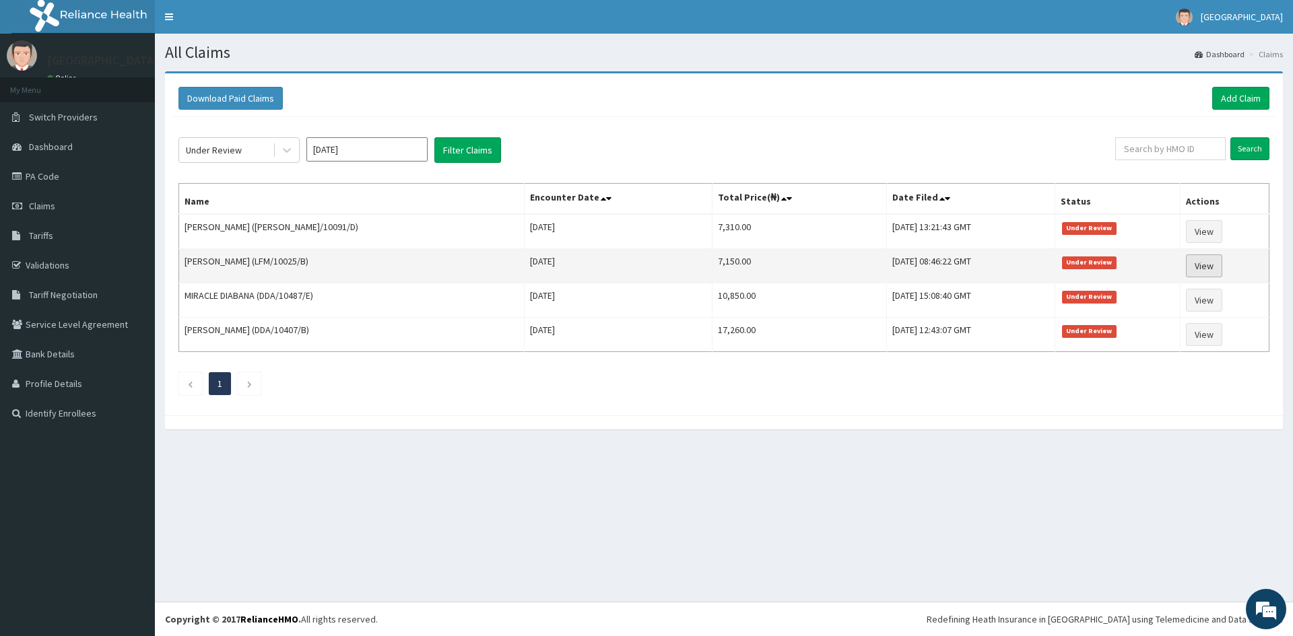
click at [1200, 271] on link "View" at bounding box center [1204, 266] width 36 height 23
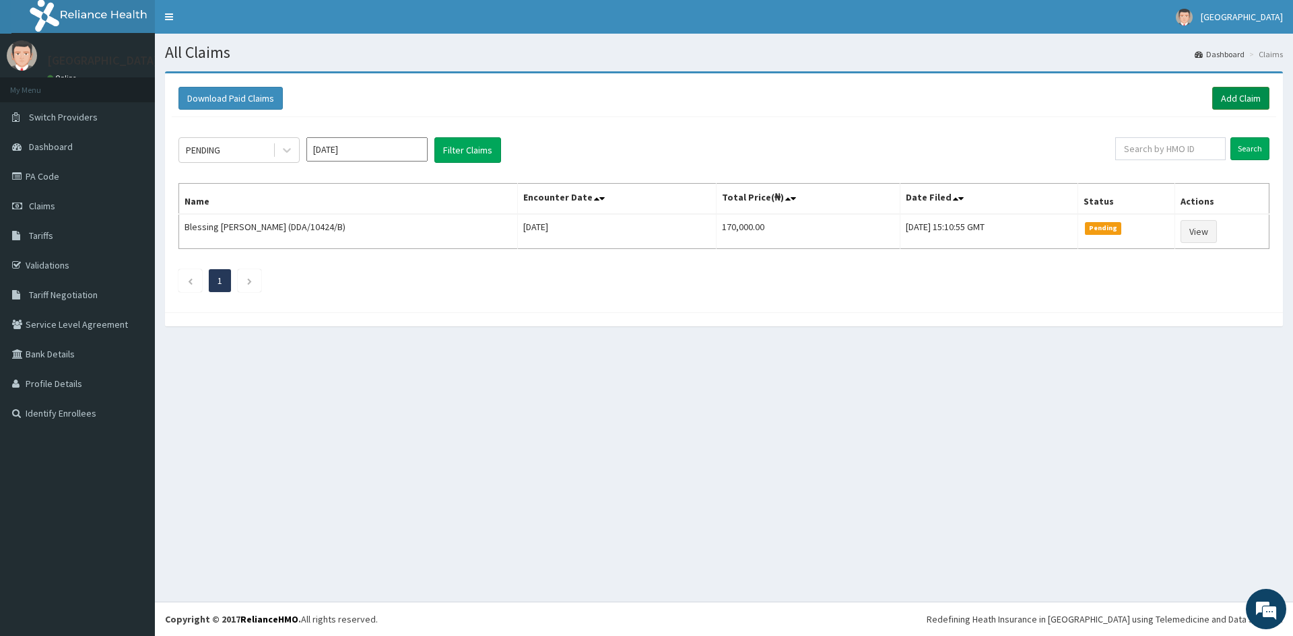
click at [1231, 97] on link "Add Claim" at bounding box center [1240, 98] width 57 height 23
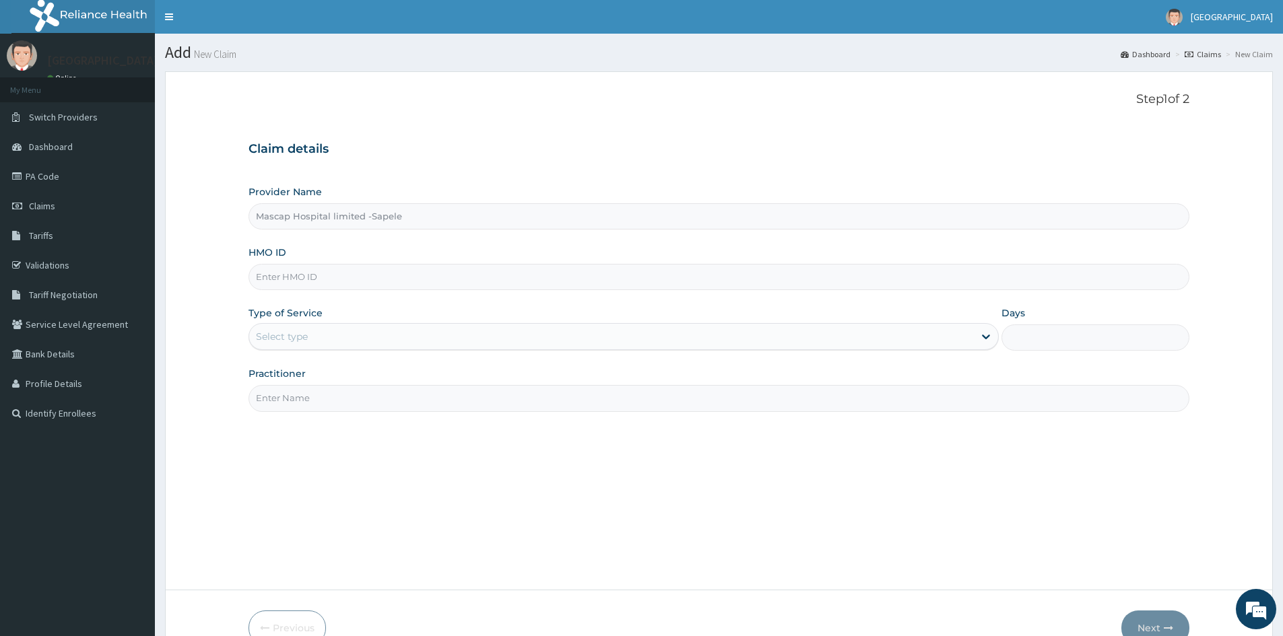
click at [416, 283] on input "HMO ID" at bounding box center [719, 277] width 941 height 26
type input "DDA/10428/B"
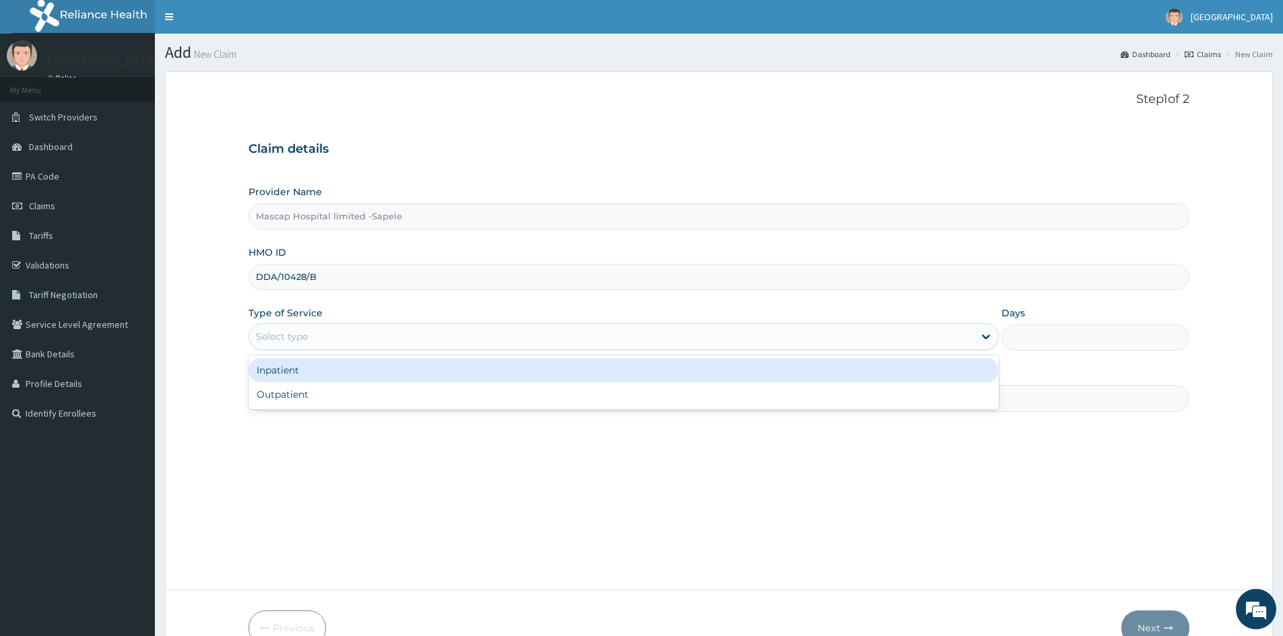
click at [297, 327] on div "Select type" at bounding box center [611, 337] width 725 height 22
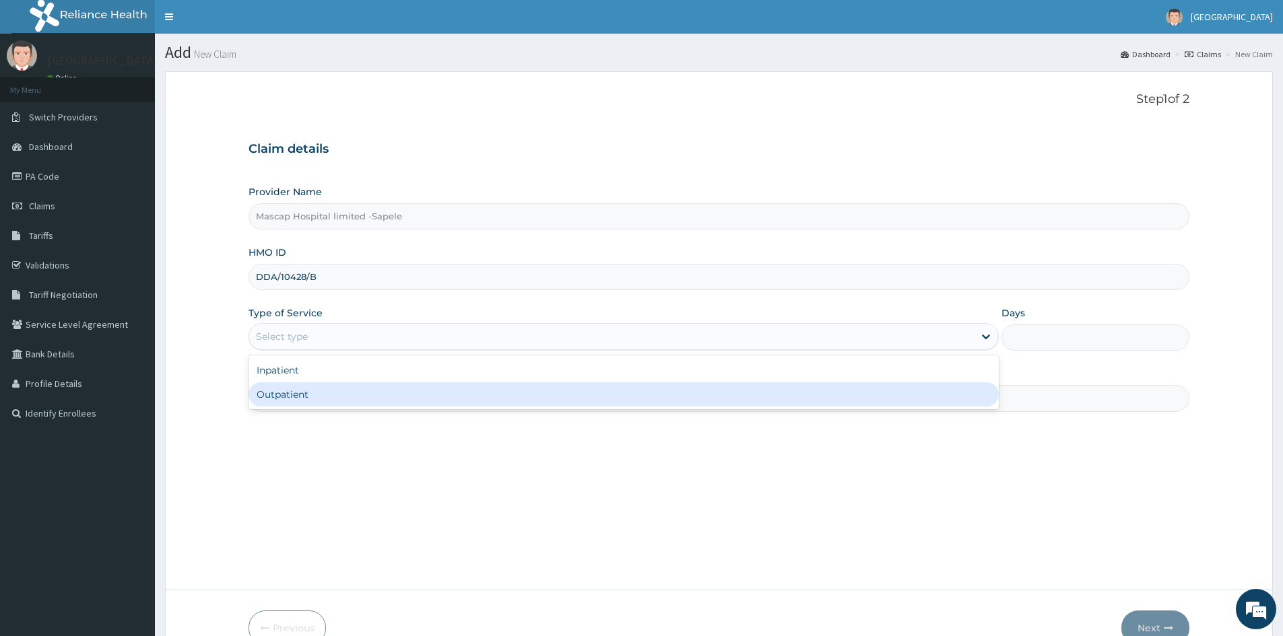
click at [306, 397] on div "Outpatient" at bounding box center [624, 395] width 750 height 24
type input "1"
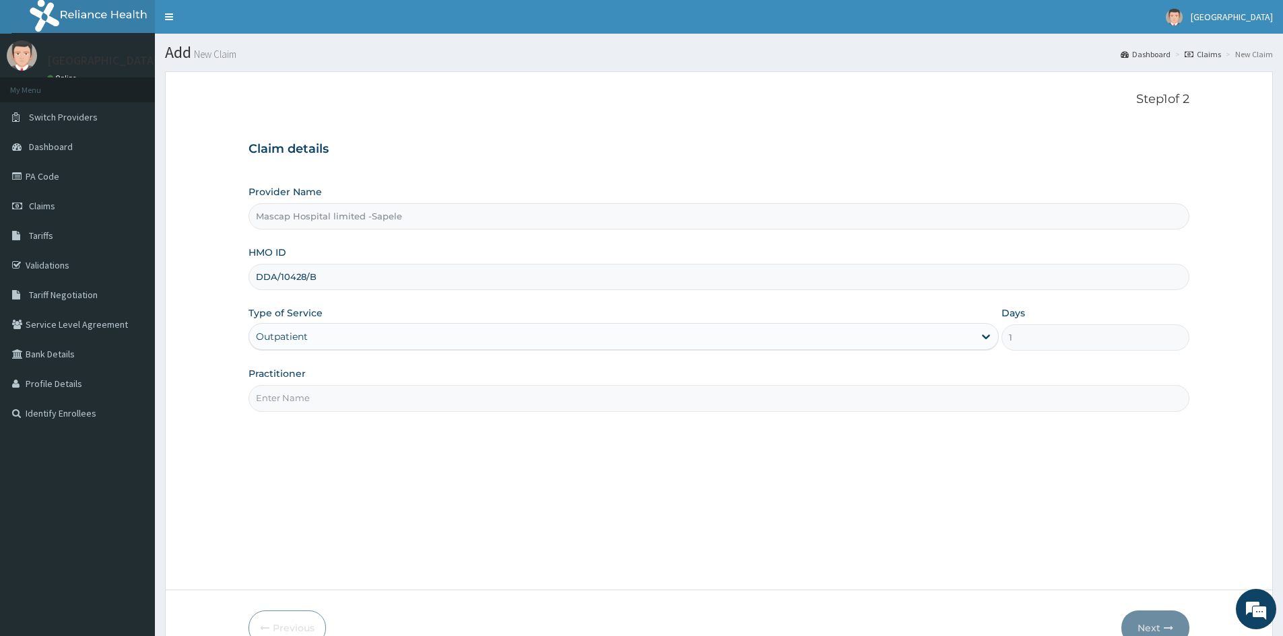
click at [306, 396] on input "Practitioner" at bounding box center [719, 398] width 941 height 26
type input "DR AJIRI"
click at [1151, 613] on button "Next" at bounding box center [1155, 628] width 68 height 35
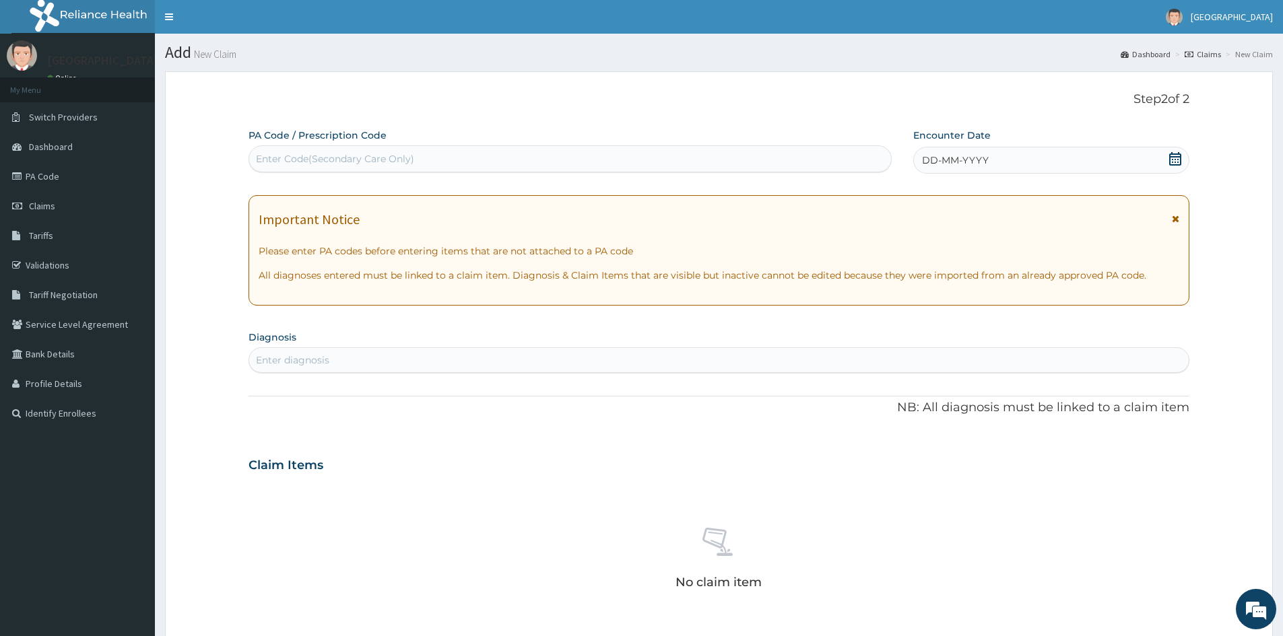
click at [934, 160] on span "DD-MM-YYYY" at bounding box center [955, 160] width 67 height 13
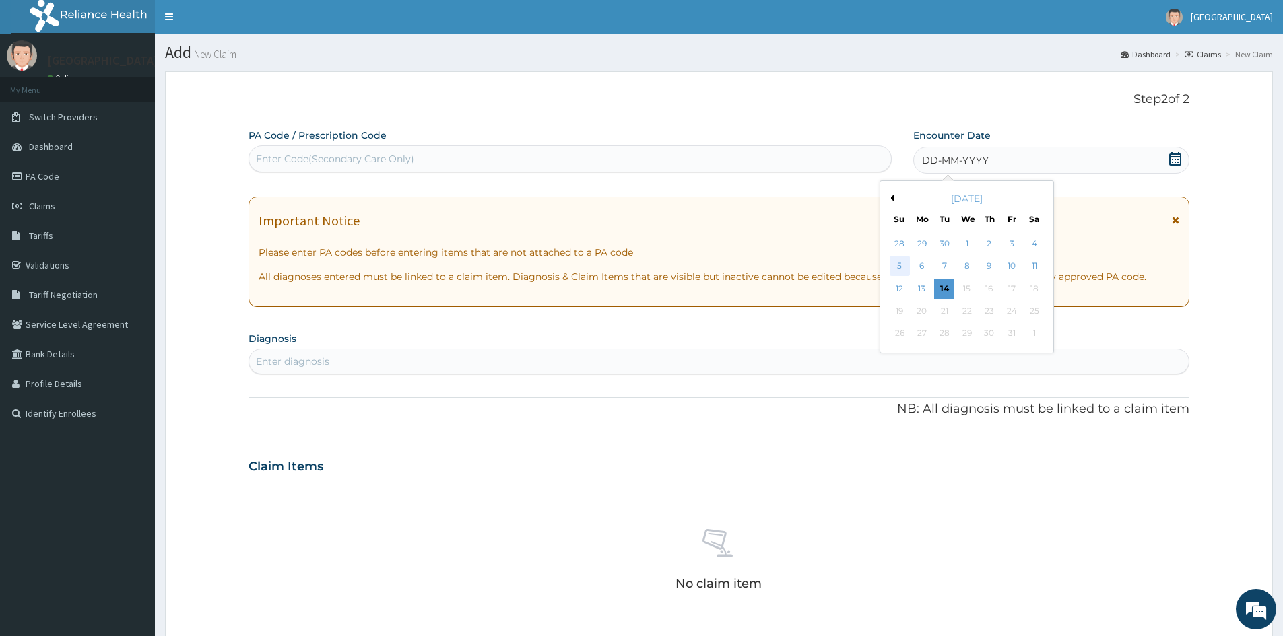
click at [901, 265] on div "5" at bounding box center [900, 267] width 20 height 20
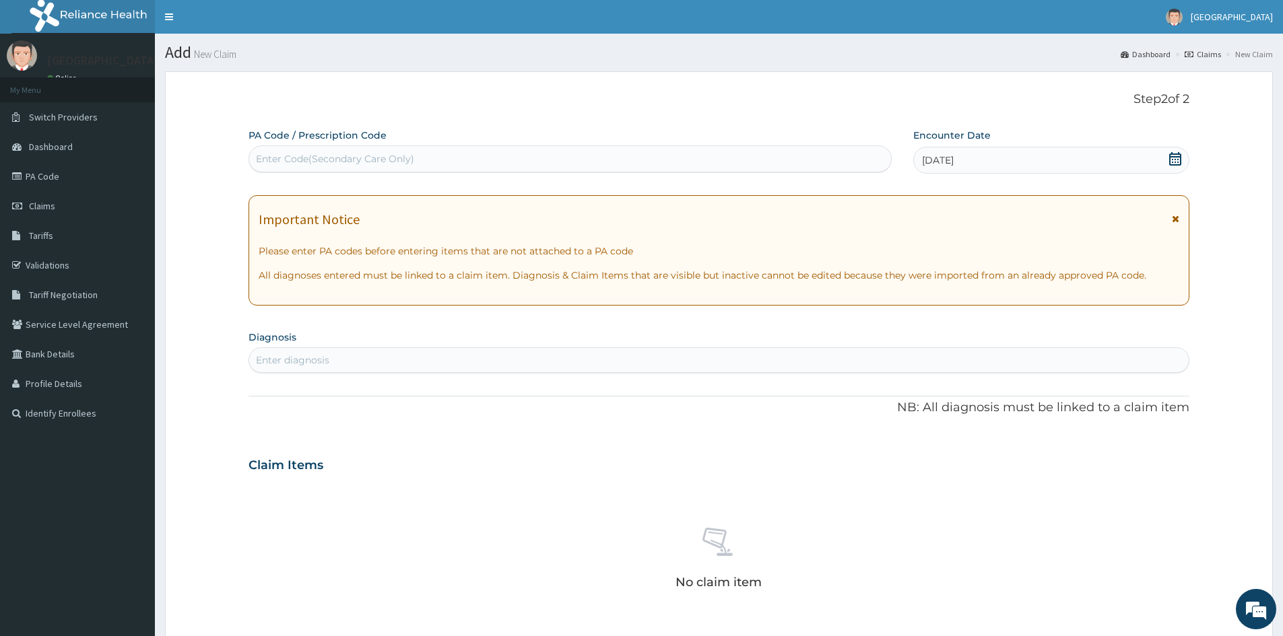
click at [341, 359] on div "Enter diagnosis" at bounding box center [718, 361] width 939 height 22
type input "MALARIA"
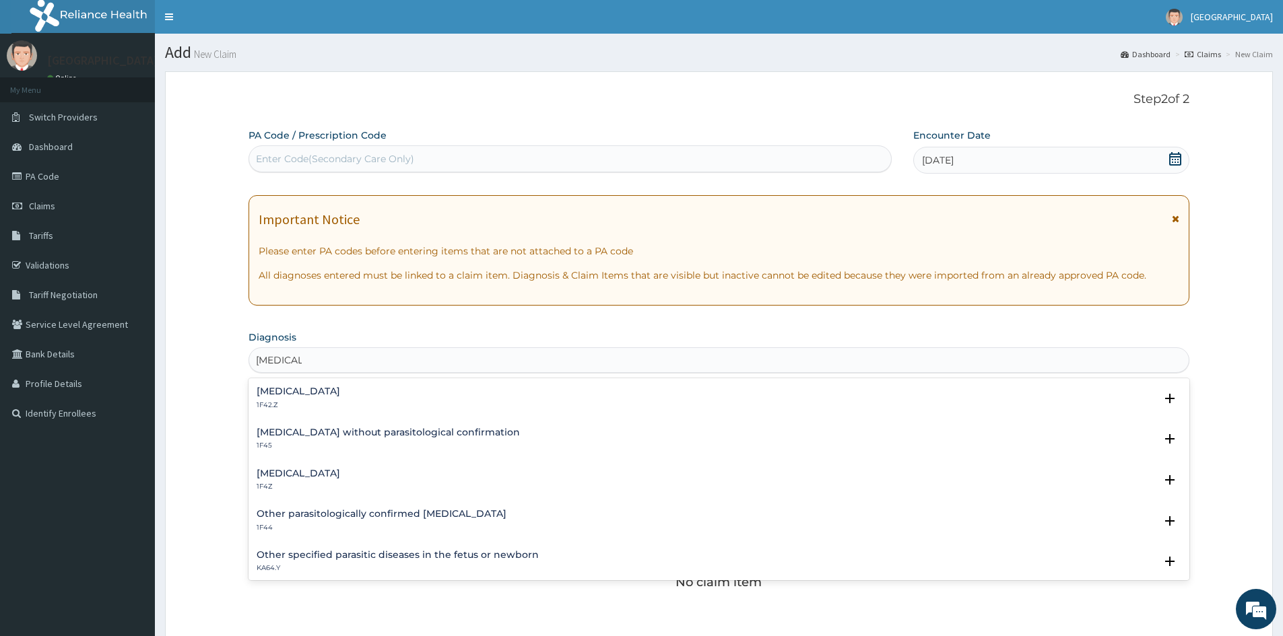
click at [315, 471] on h4 "Malaria, unspecified" at bounding box center [299, 474] width 84 height 10
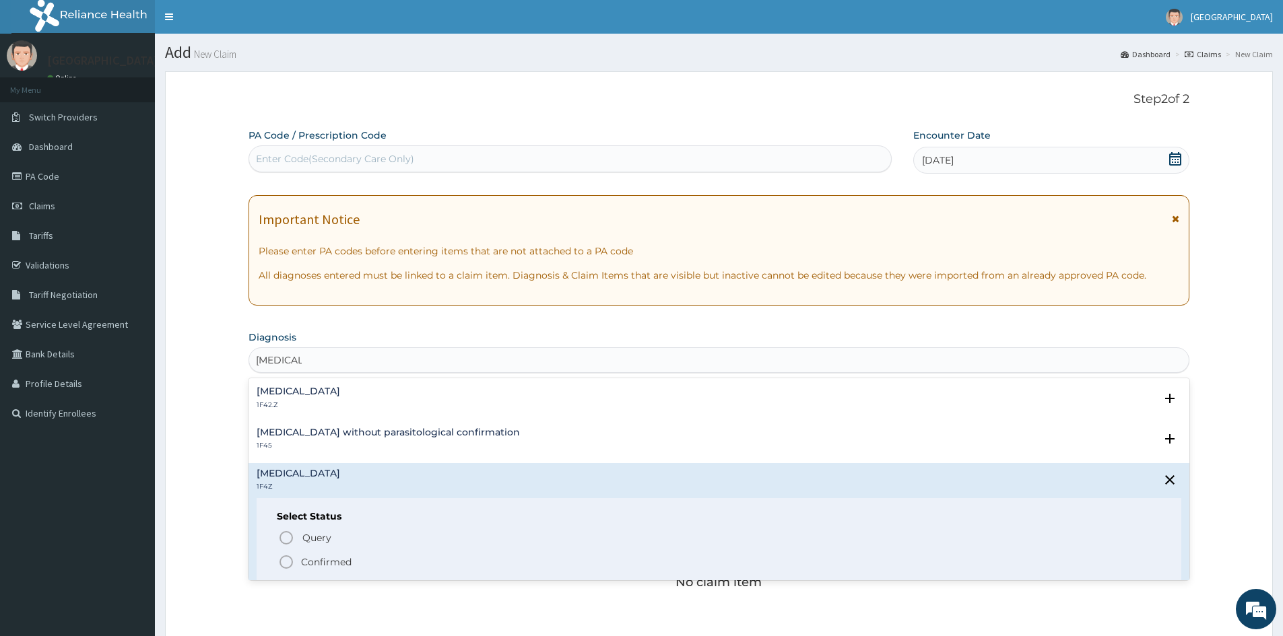
click at [283, 566] on icon "status option filled" at bounding box center [286, 562] width 16 height 16
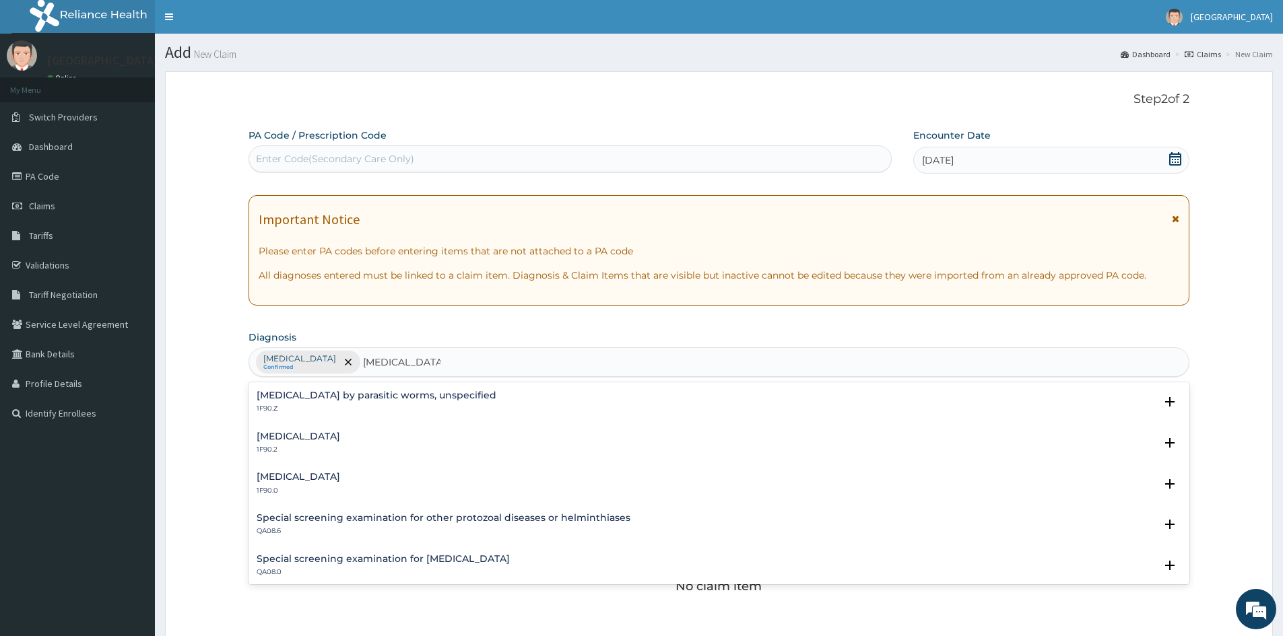
scroll to position [7, 0]
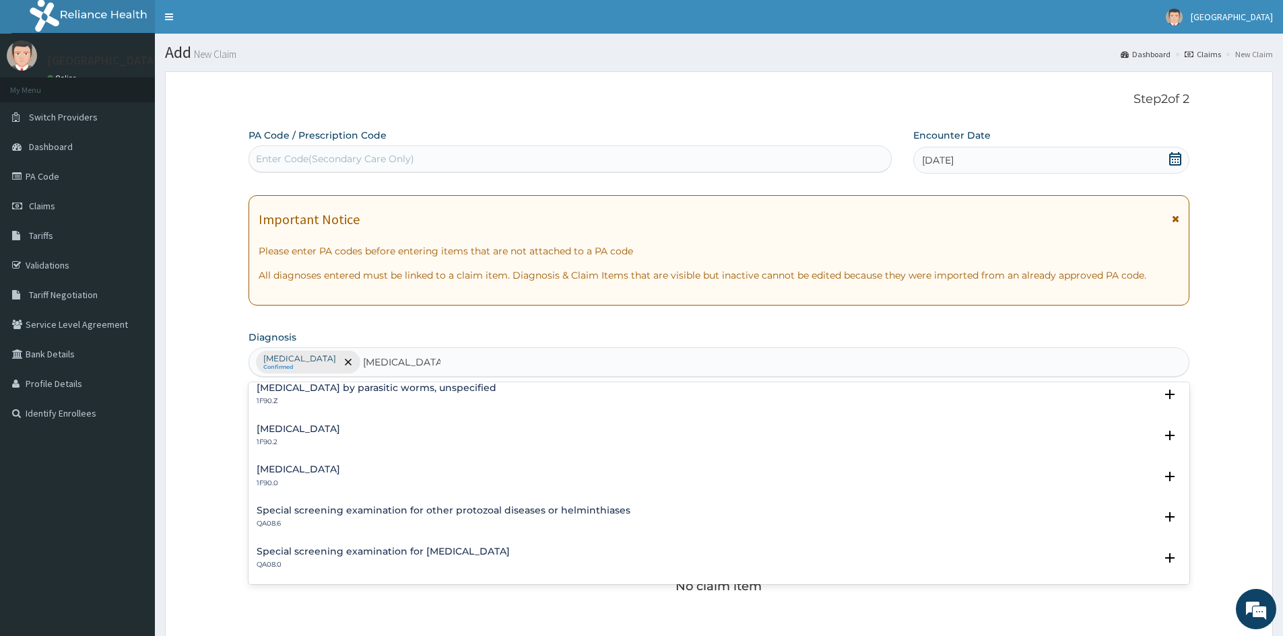
type input "HELMINTHIASI"
click at [340, 430] on h4 "[MEDICAL_DATA]" at bounding box center [299, 429] width 84 height 10
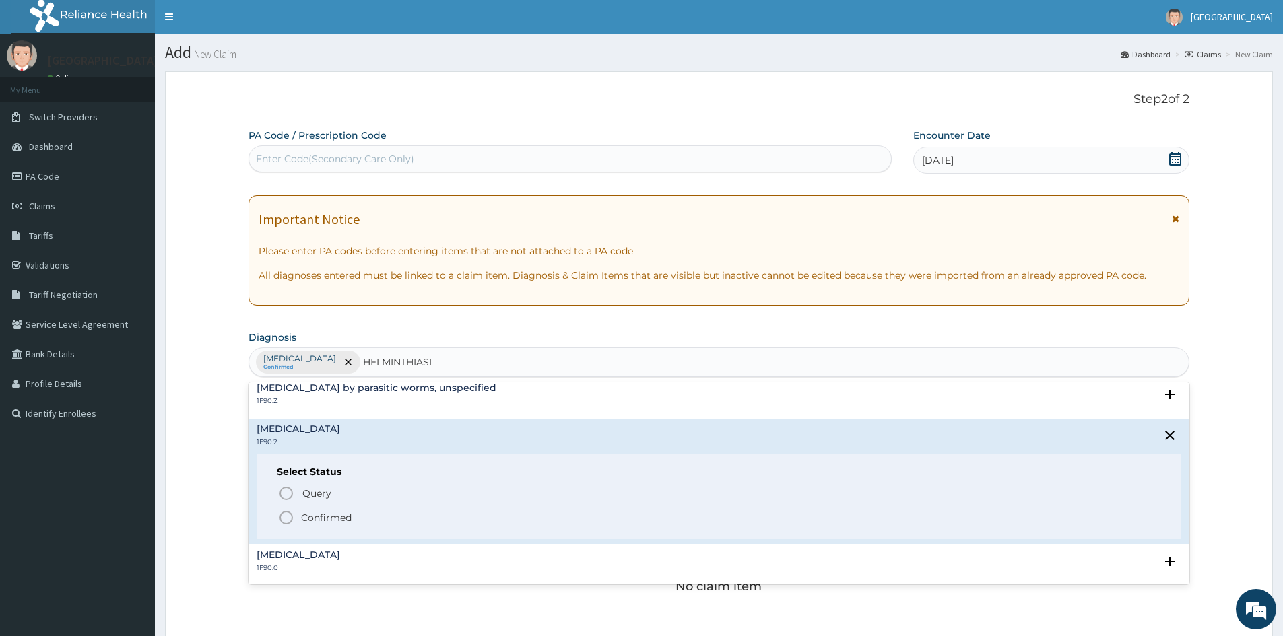
click at [286, 516] on icon "status option filled" at bounding box center [286, 518] width 16 height 16
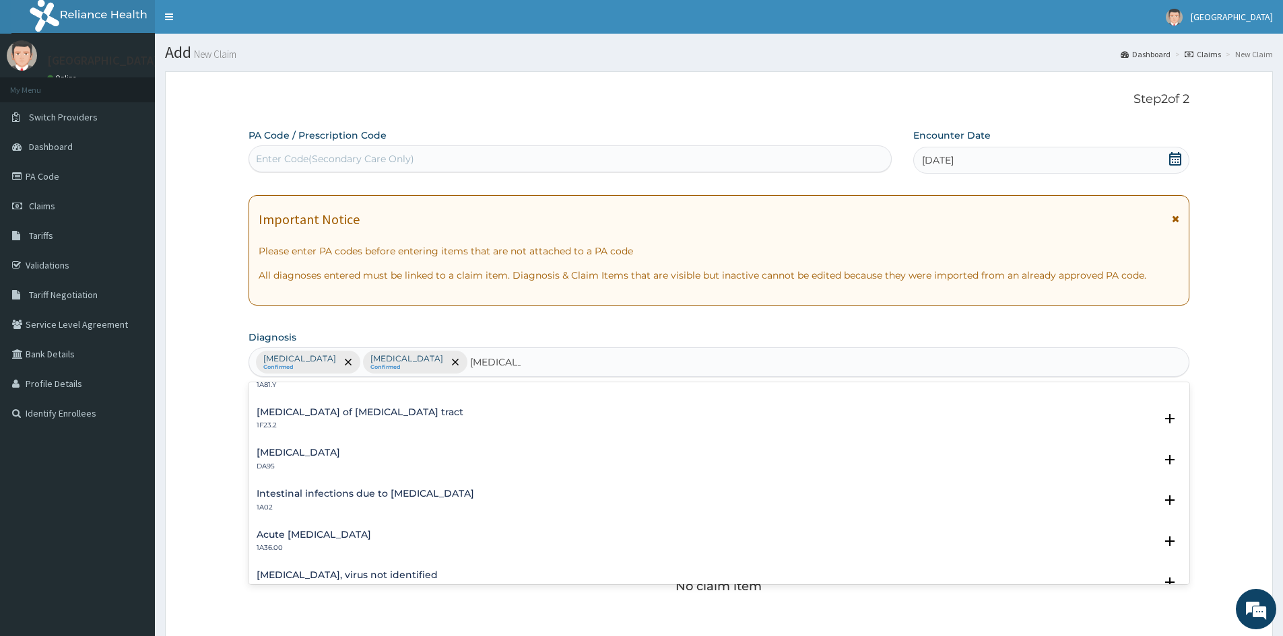
scroll to position [0, 0]
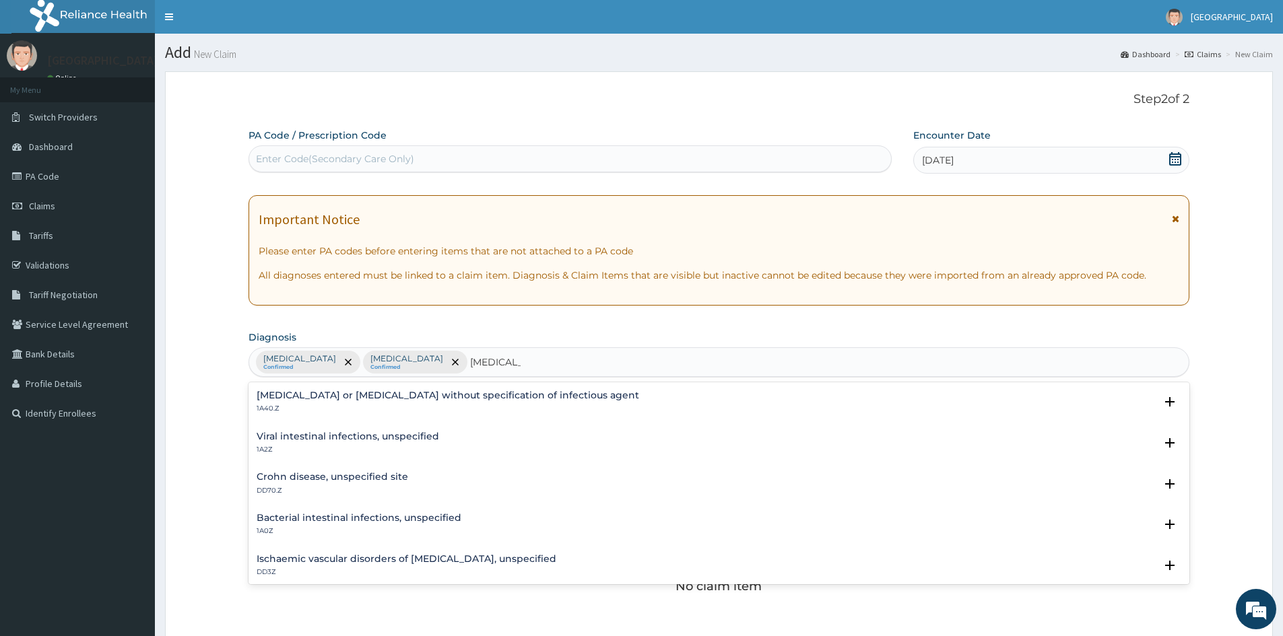
type input "ENTERITIS"
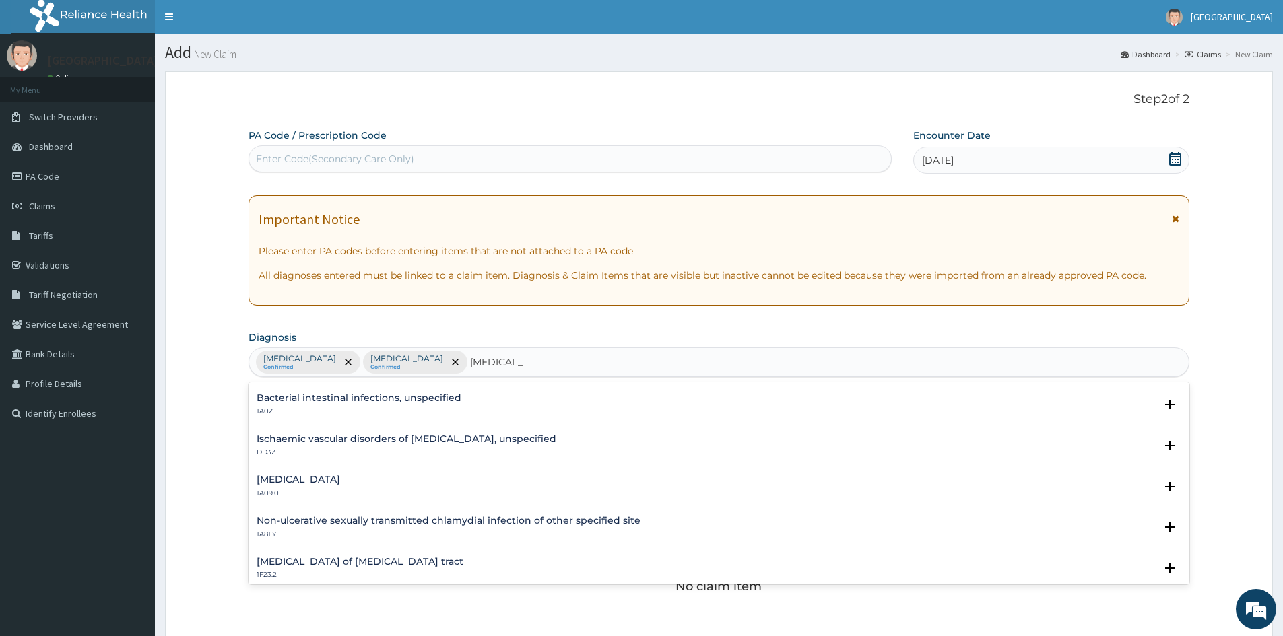
scroll to position [135, 0]
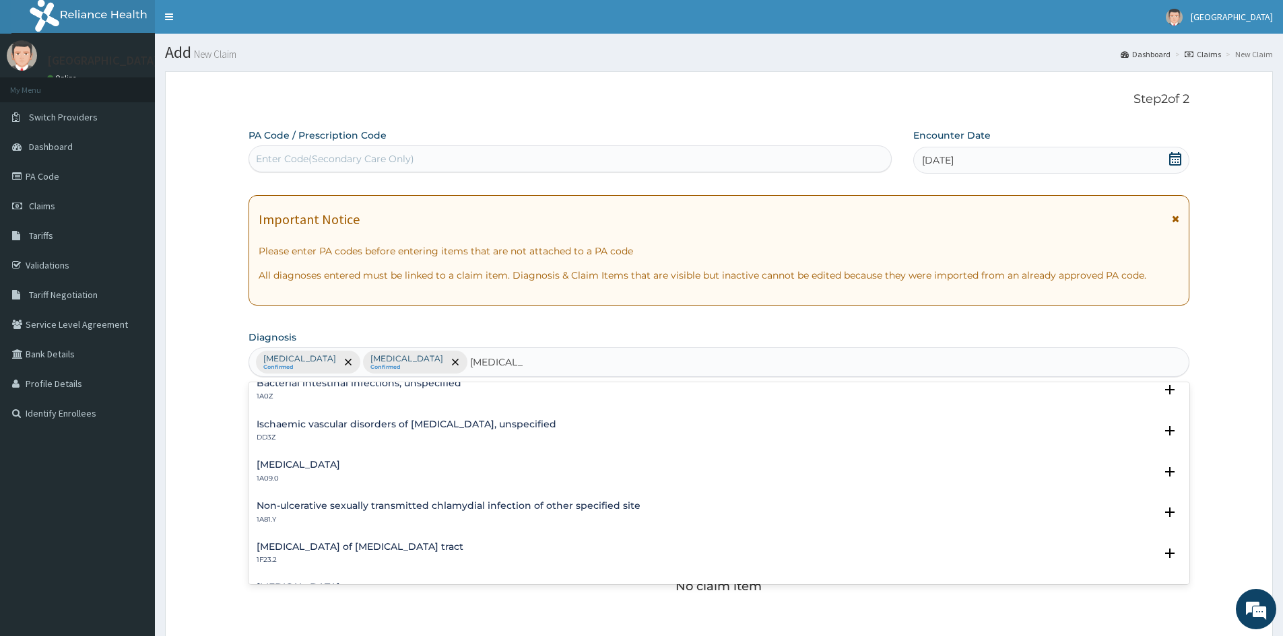
click at [296, 468] on h4 "Salmonella enteritis" at bounding box center [299, 465] width 84 height 10
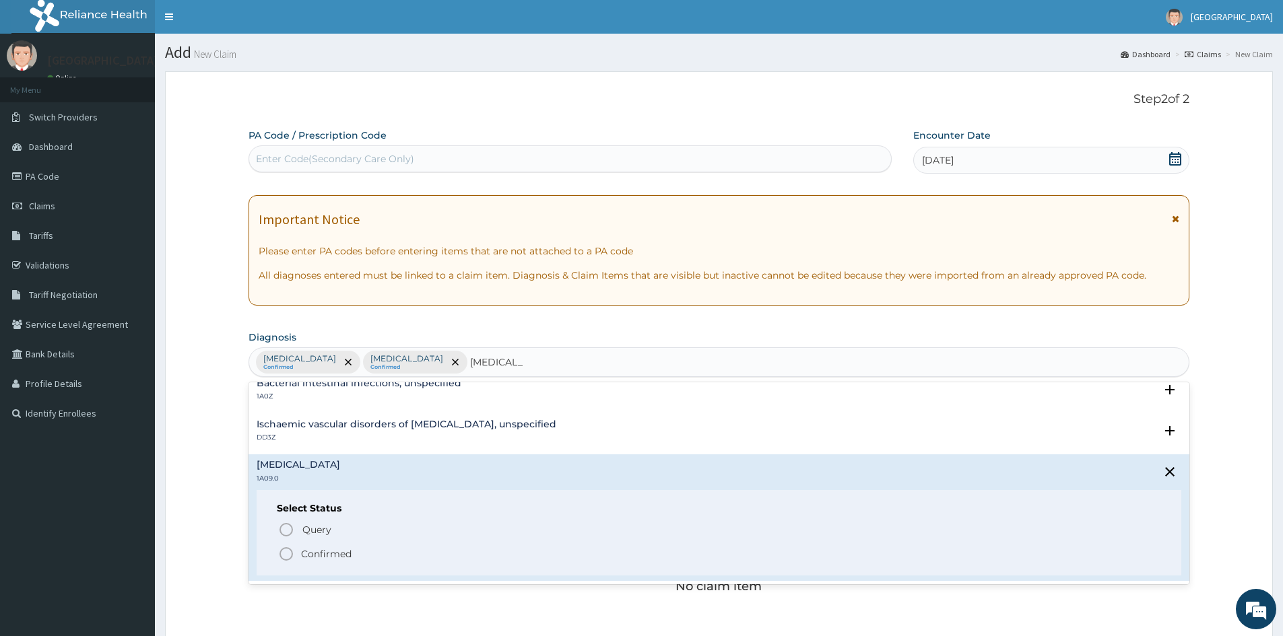
click at [288, 549] on icon "status option filled" at bounding box center [286, 554] width 16 height 16
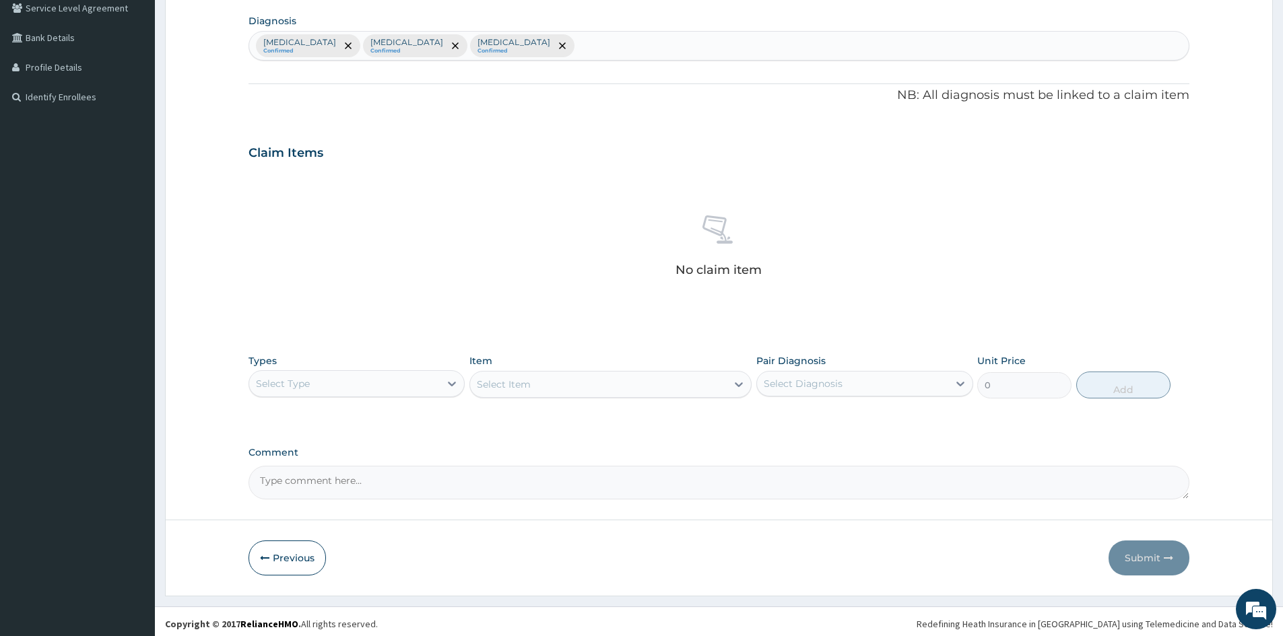
scroll to position [321, 0]
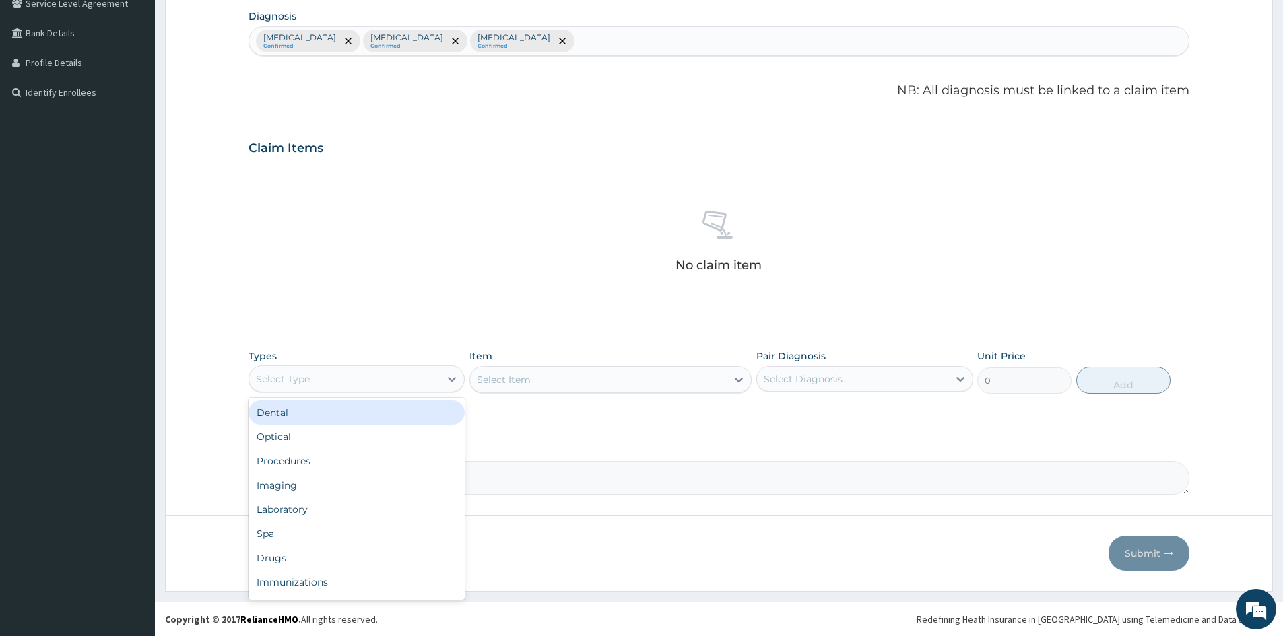
click at [329, 373] on div "Select Type" at bounding box center [344, 379] width 191 height 22
click at [296, 459] on div "Procedures" at bounding box center [357, 461] width 216 height 24
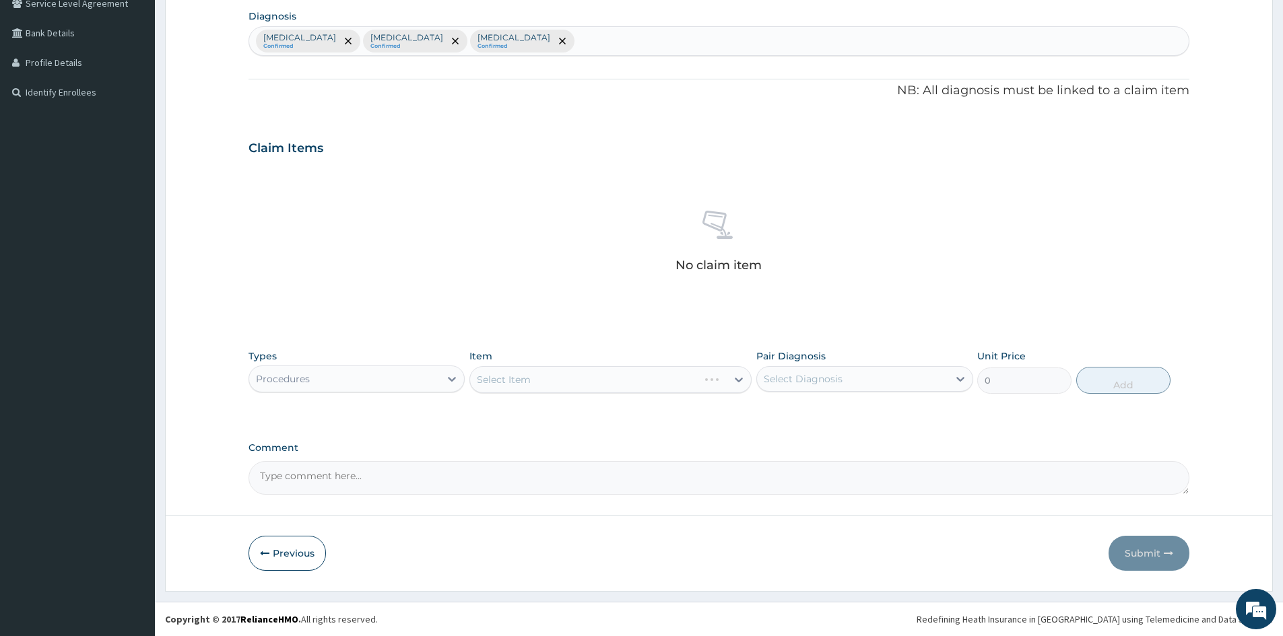
click at [615, 383] on div "Select Item" at bounding box center [610, 379] width 282 height 27
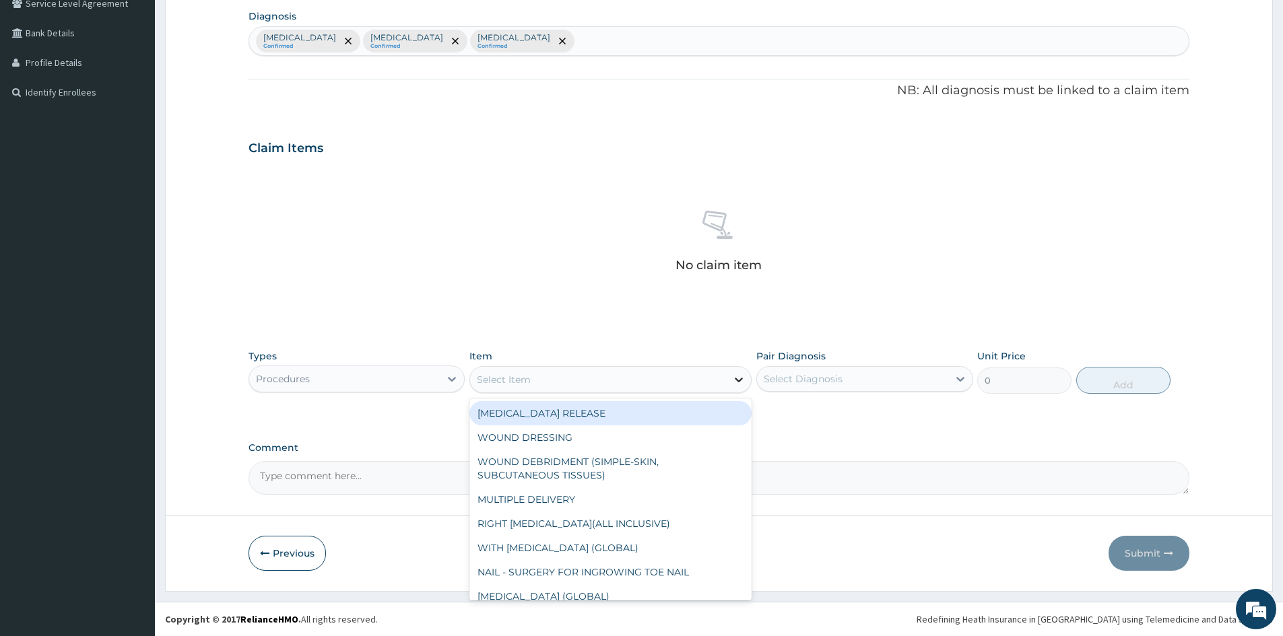
click at [735, 381] on icon at bounding box center [738, 379] width 13 height 13
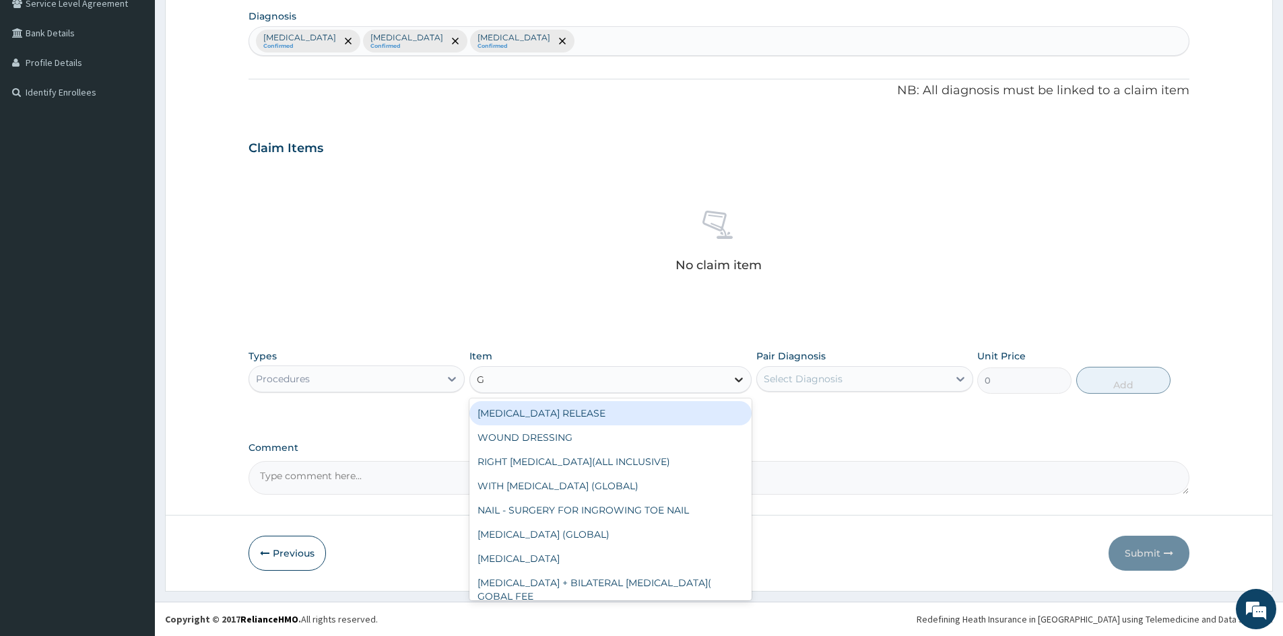
type input "GP"
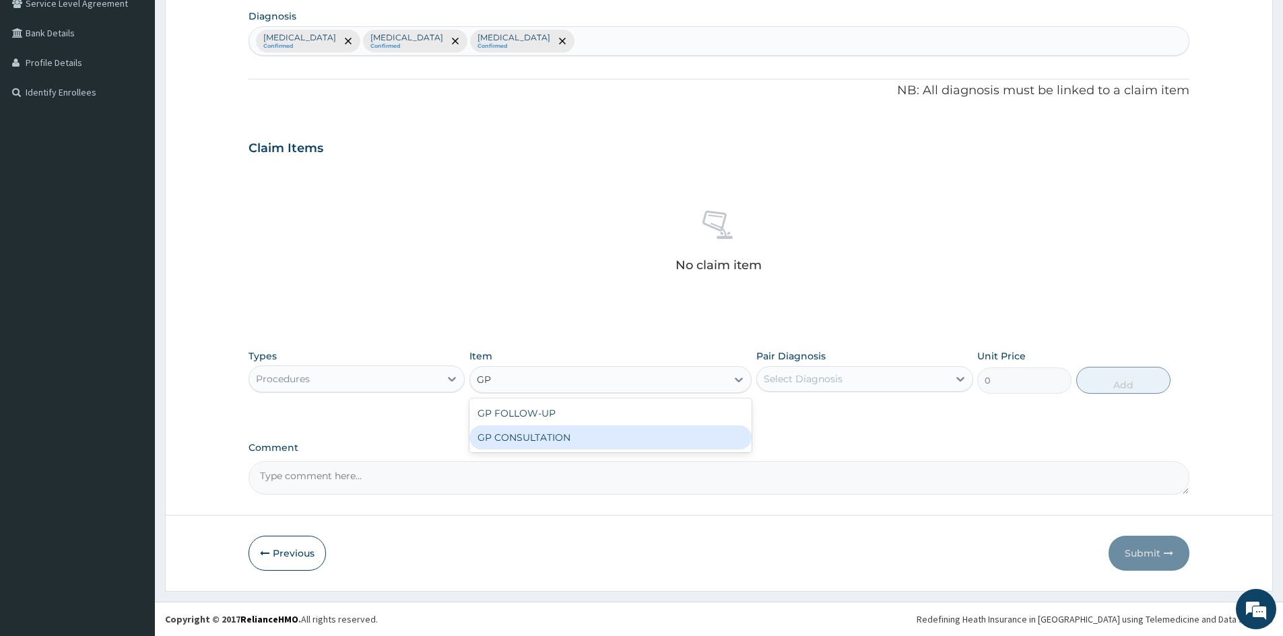
click at [564, 430] on div "GP CONSULTATION" at bounding box center [610, 438] width 282 height 24
type input "1500"
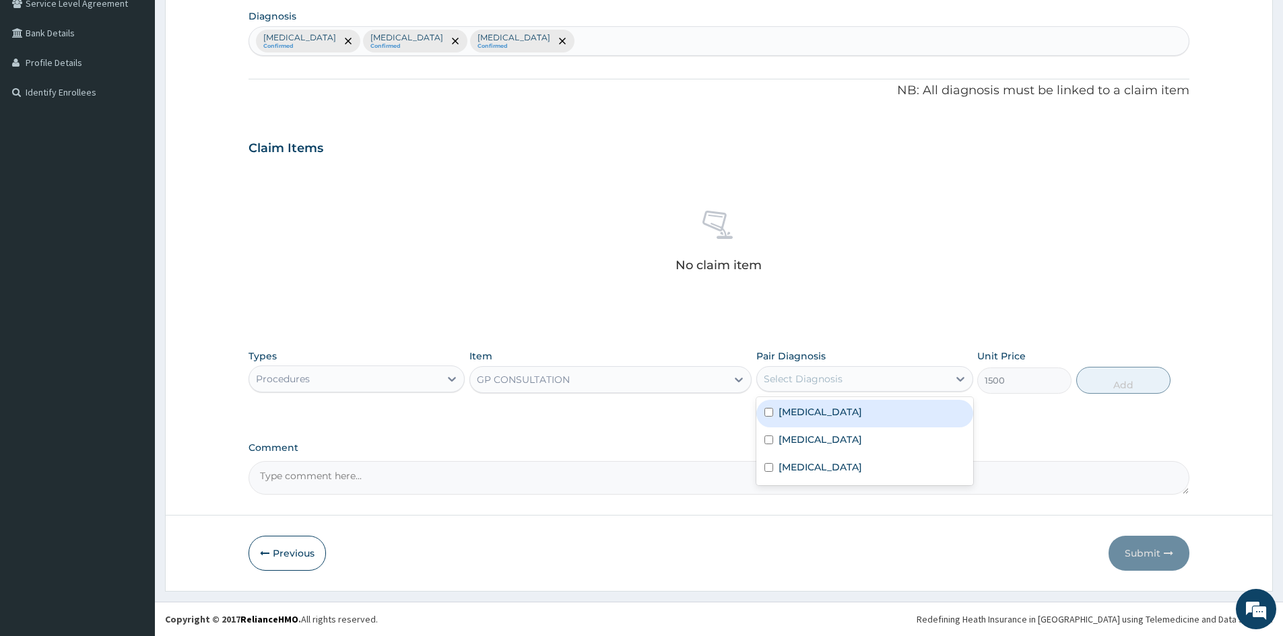
click at [888, 372] on div "Select Diagnosis" at bounding box center [852, 379] width 191 height 22
click at [770, 411] on input "checkbox" at bounding box center [768, 412] width 9 height 9
checkbox input "true"
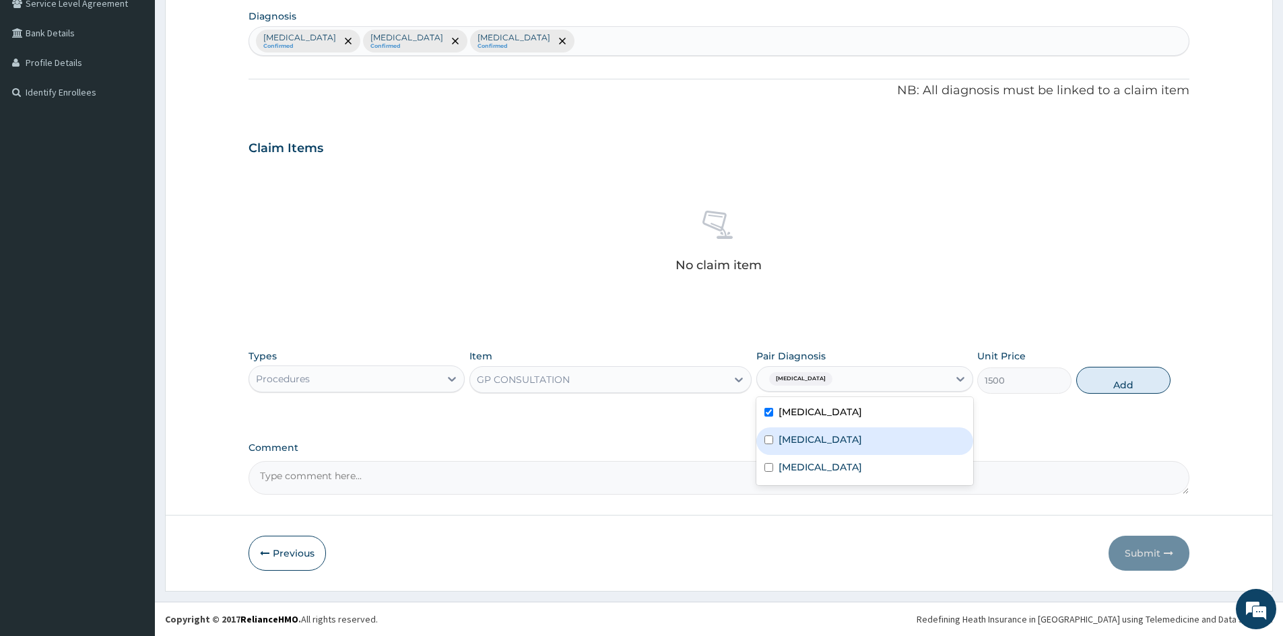
click at [767, 435] on div "Intestinal helminthiasis, unspecified" at bounding box center [864, 442] width 216 height 28
checkbox input "true"
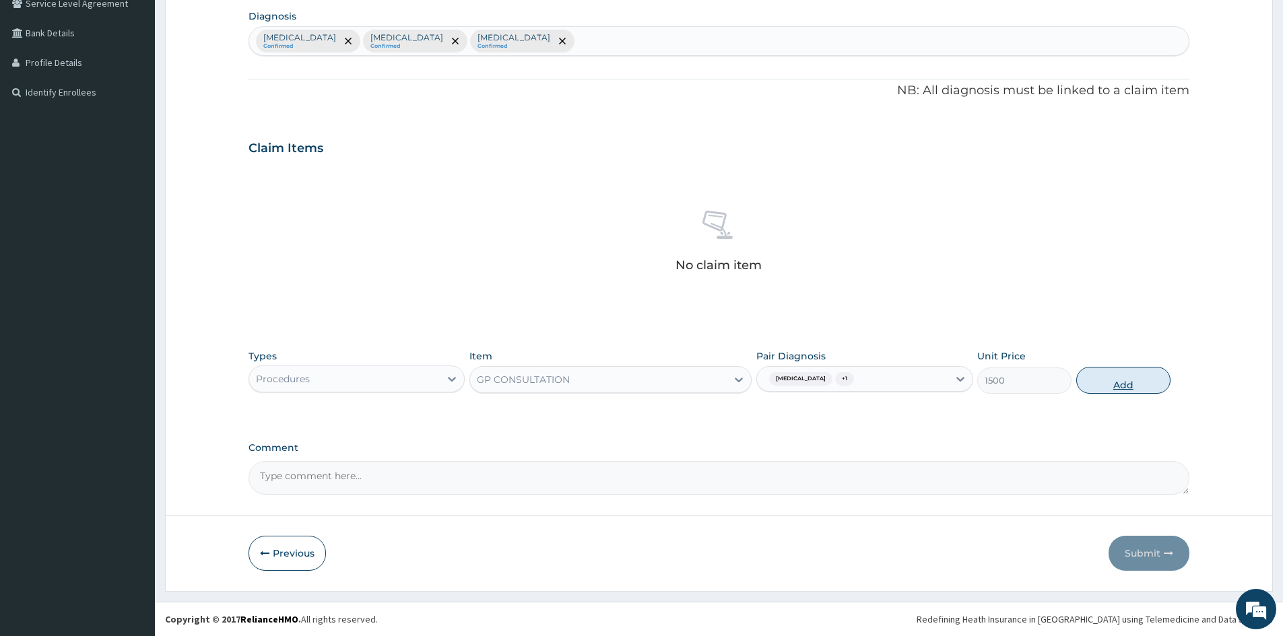
click at [1123, 380] on button "Add" at bounding box center [1123, 380] width 94 height 27
type input "0"
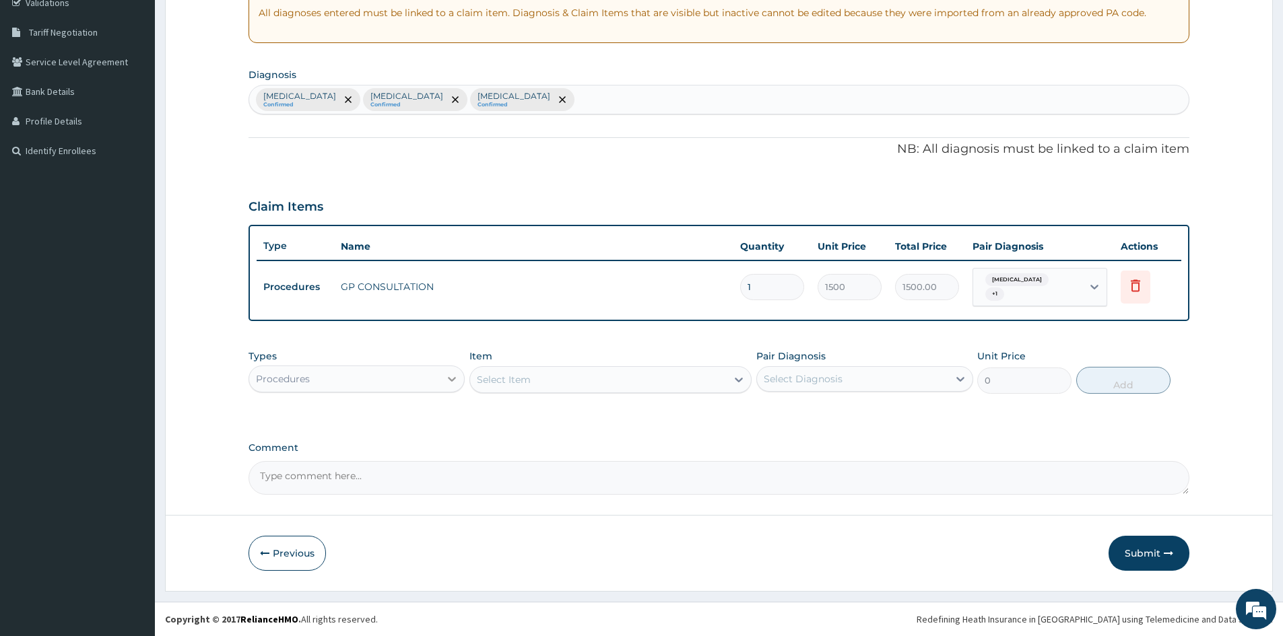
click at [452, 380] on icon at bounding box center [451, 378] width 13 height 13
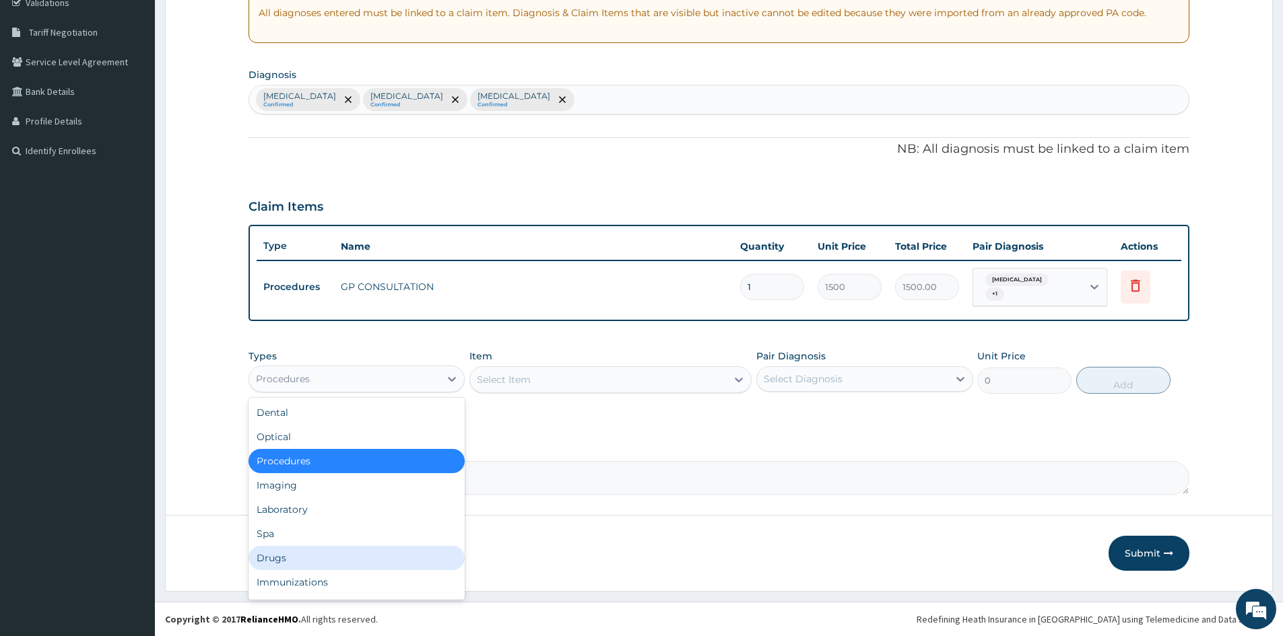
click at [292, 551] on div "Drugs" at bounding box center [357, 558] width 216 height 24
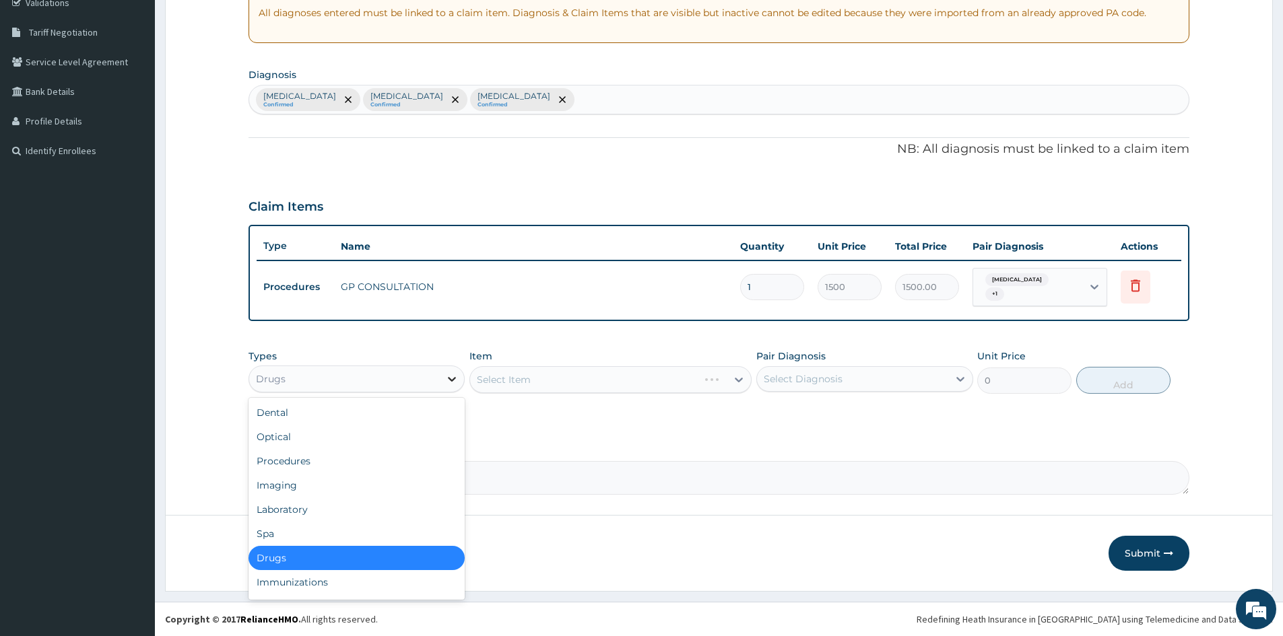
click at [453, 376] on icon at bounding box center [451, 378] width 13 height 13
click at [283, 463] on div "Procedures" at bounding box center [357, 461] width 216 height 24
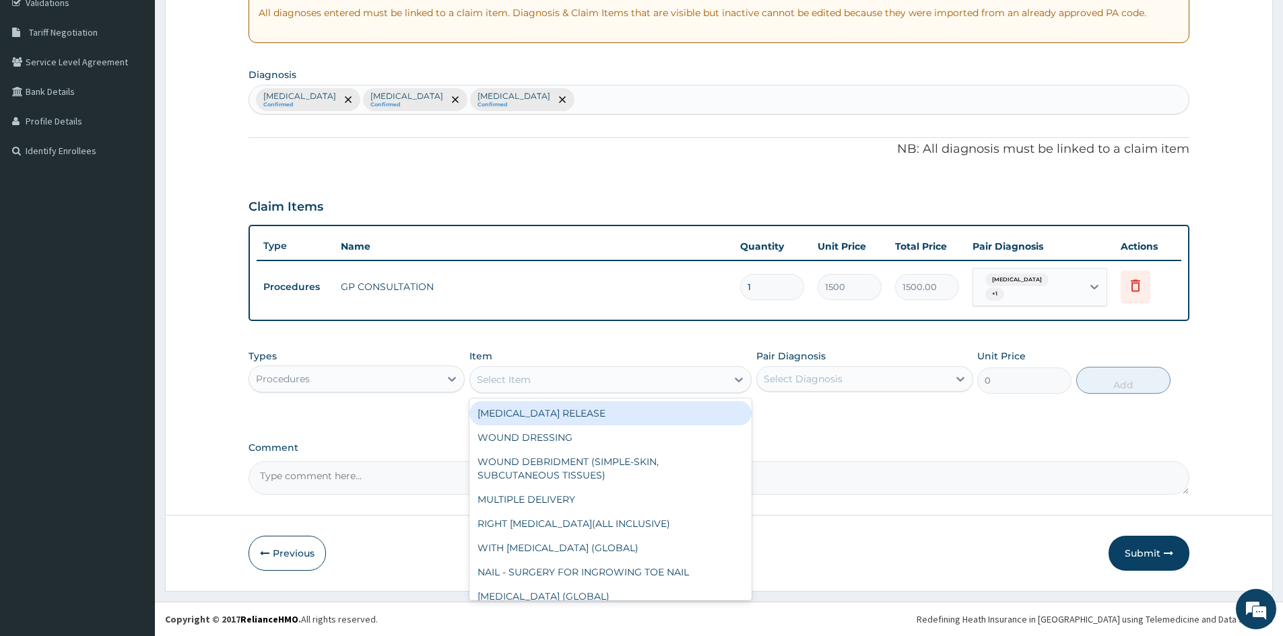
click at [622, 382] on div "Select Item" at bounding box center [598, 380] width 257 height 22
click at [448, 381] on icon at bounding box center [451, 378] width 13 height 13
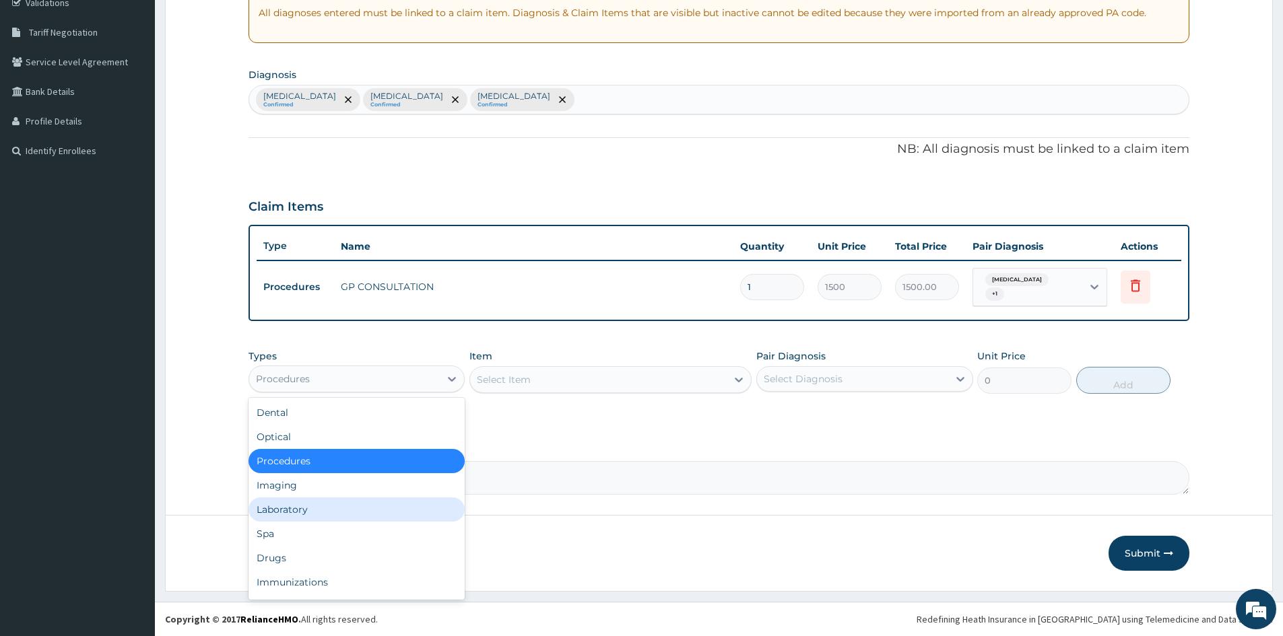
click at [277, 506] on div "Laboratory" at bounding box center [357, 510] width 216 height 24
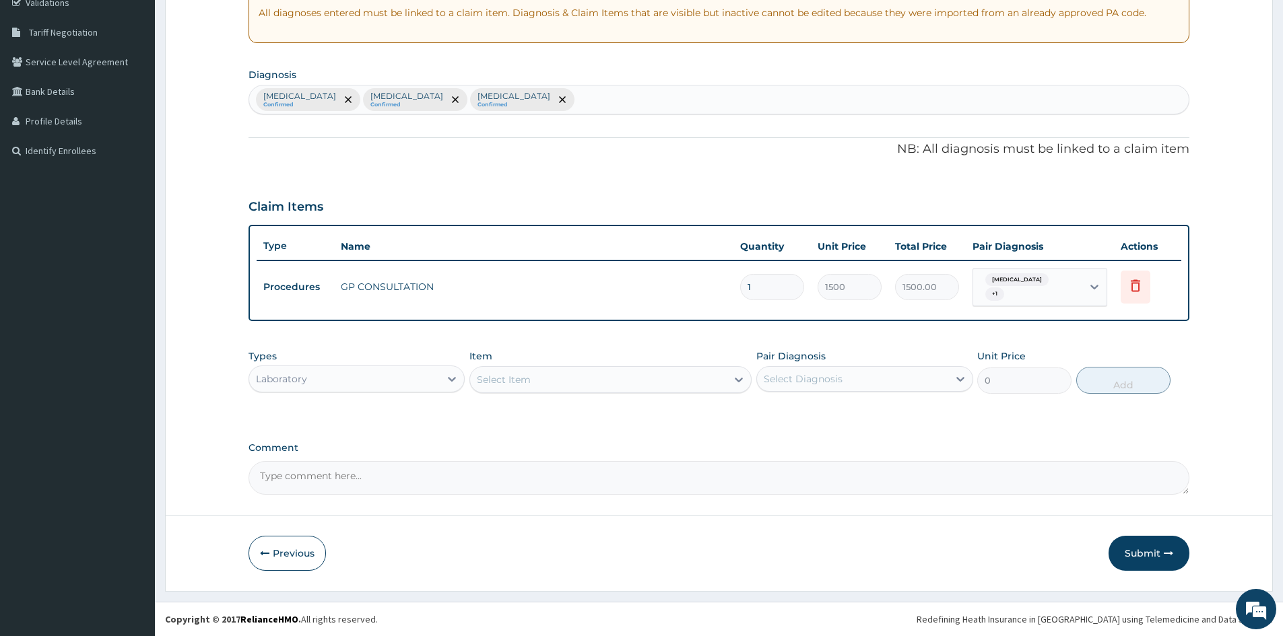
click at [664, 380] on div "Select Item" at bounding box center [598, 380] width 257 height 22
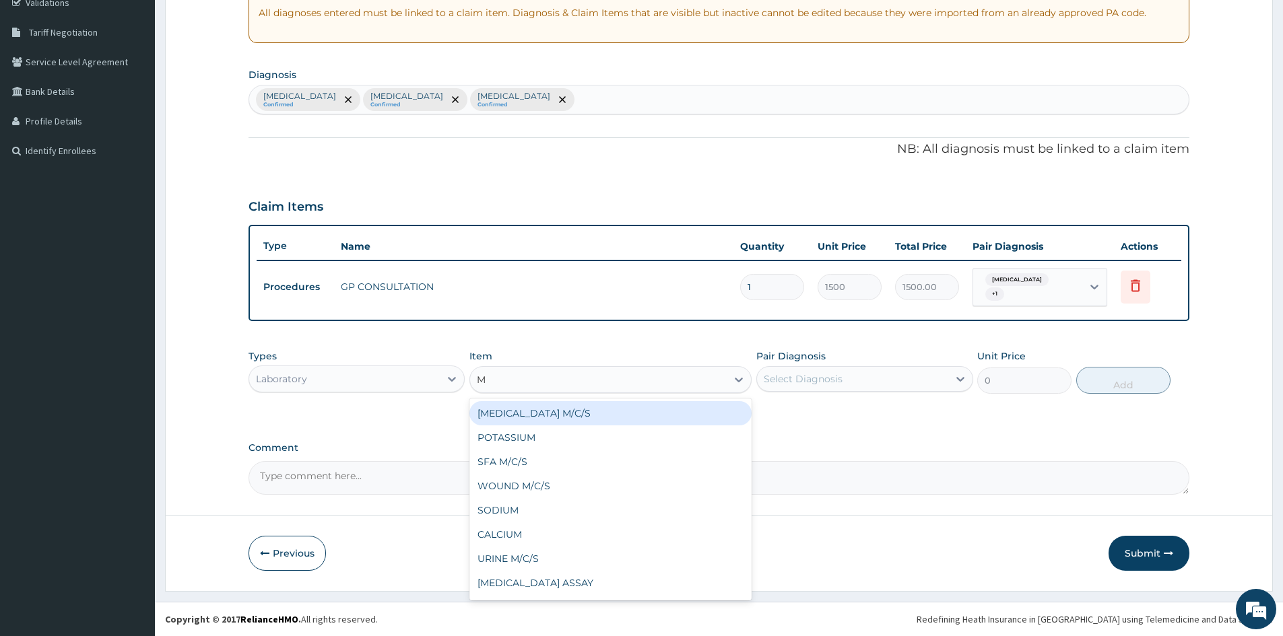
type input "MP"
click at [608, 411] on div "MALARIA PARASITE (MP)" at bounding box center [610, 413] width 282 height 24
type input "800"
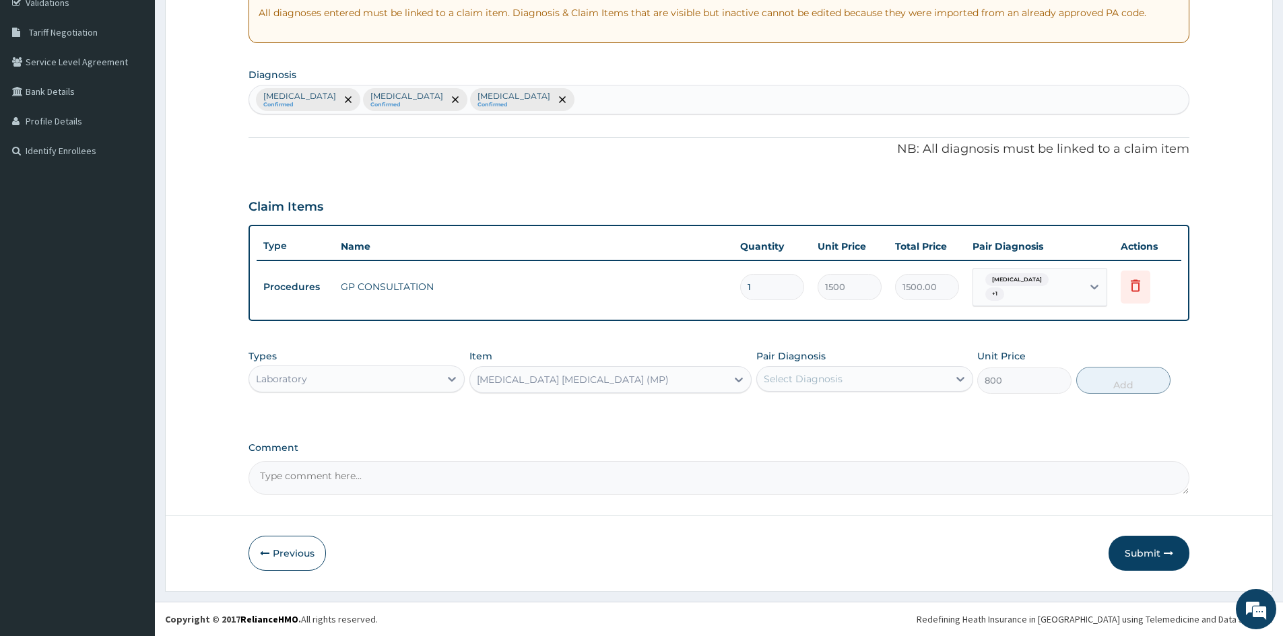
click at [856, 370] on div "Select Diagnosis" at bounding box center [852, 379] width 191 height 22
click at [764, 411] on input "checkbox" at bounding box center [768, 413] width 9 height 9
checkbox input "true"
click at [1127, 378] on button "Add" at bounding box center [1123, 380] width 94 height 27
type input "0"
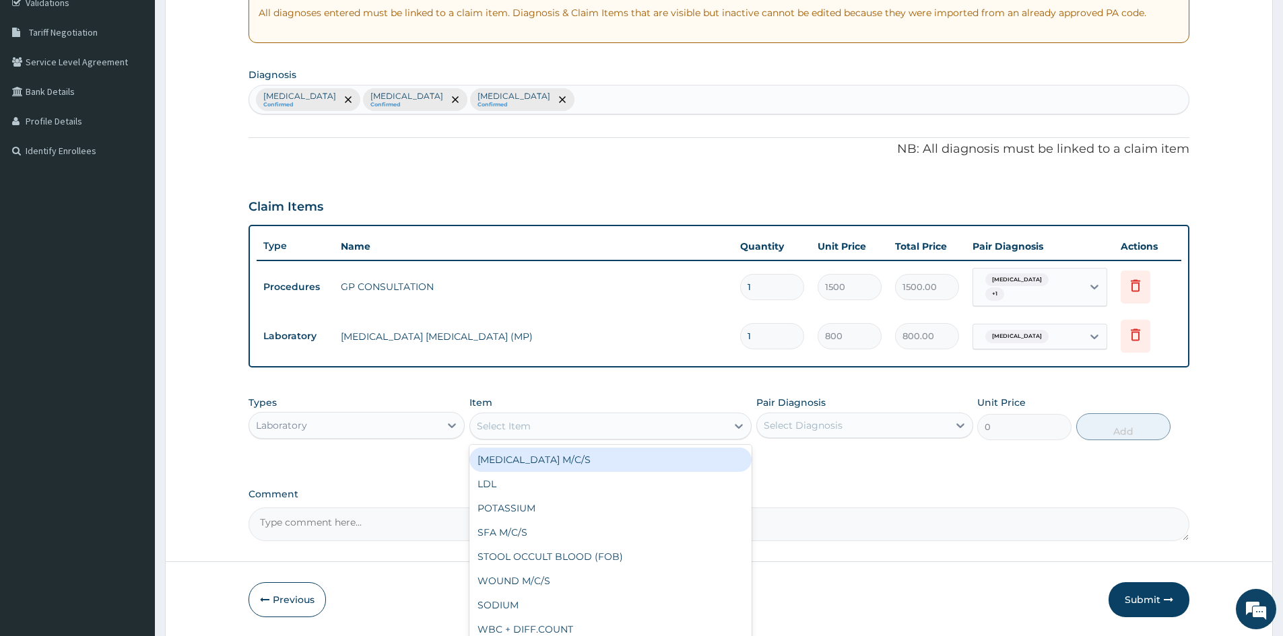
click at [532, 425] on div "Select Item" at bounding box center [598, 427] width 257 height 22
type input "FB"
click at [521, 459] on div "FBC" at bounding box center [610, 460] width 282 height 24
type input "2000"
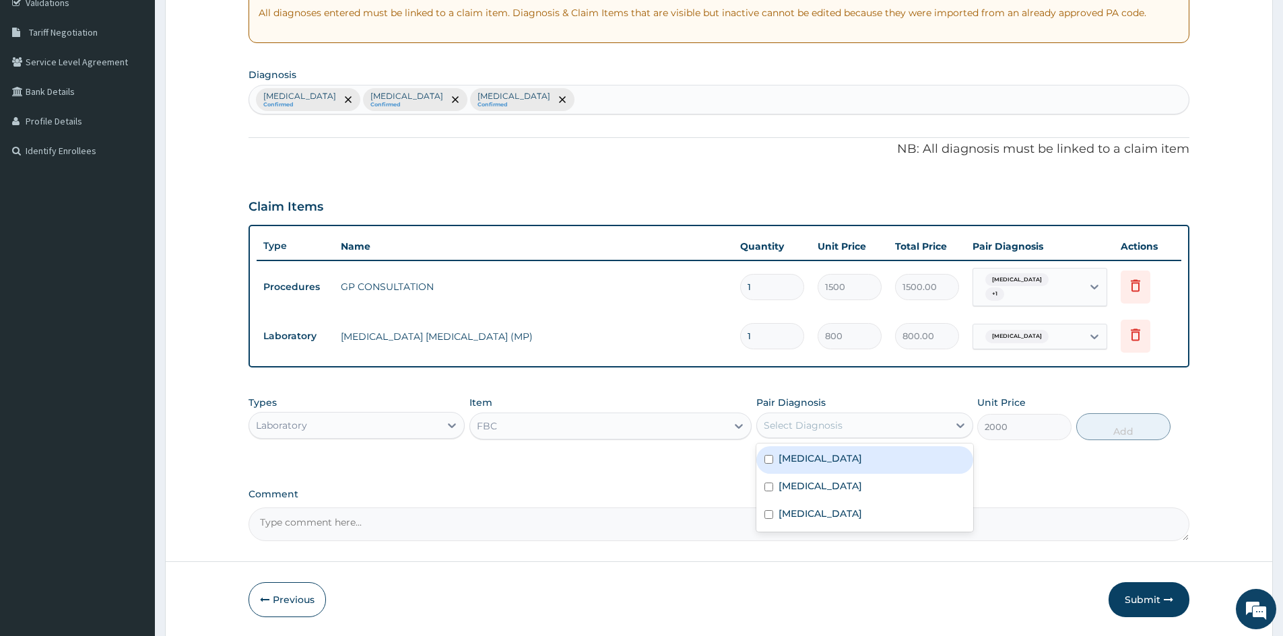
click at [834, 426] on div "Select Diagnosis" at bounding box center [803, 425] width 79 height 13
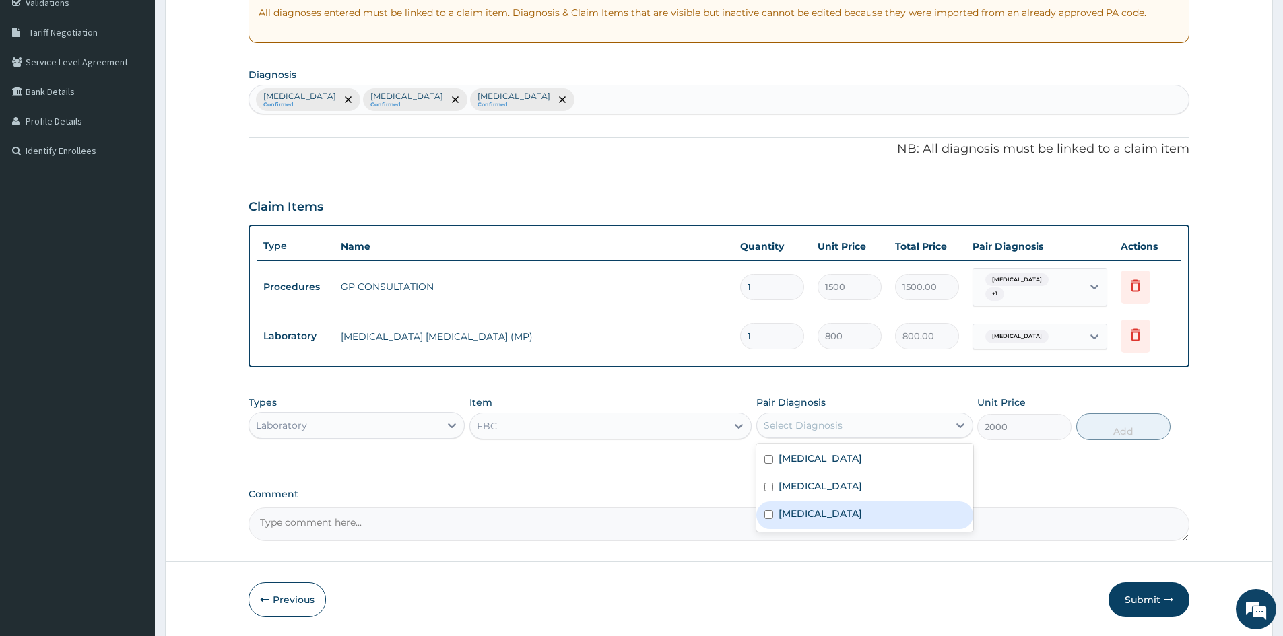
click at [768, 515] on input "checkbox" at bounding box center [768, 514] width 9 height 9
checkbox input "true"
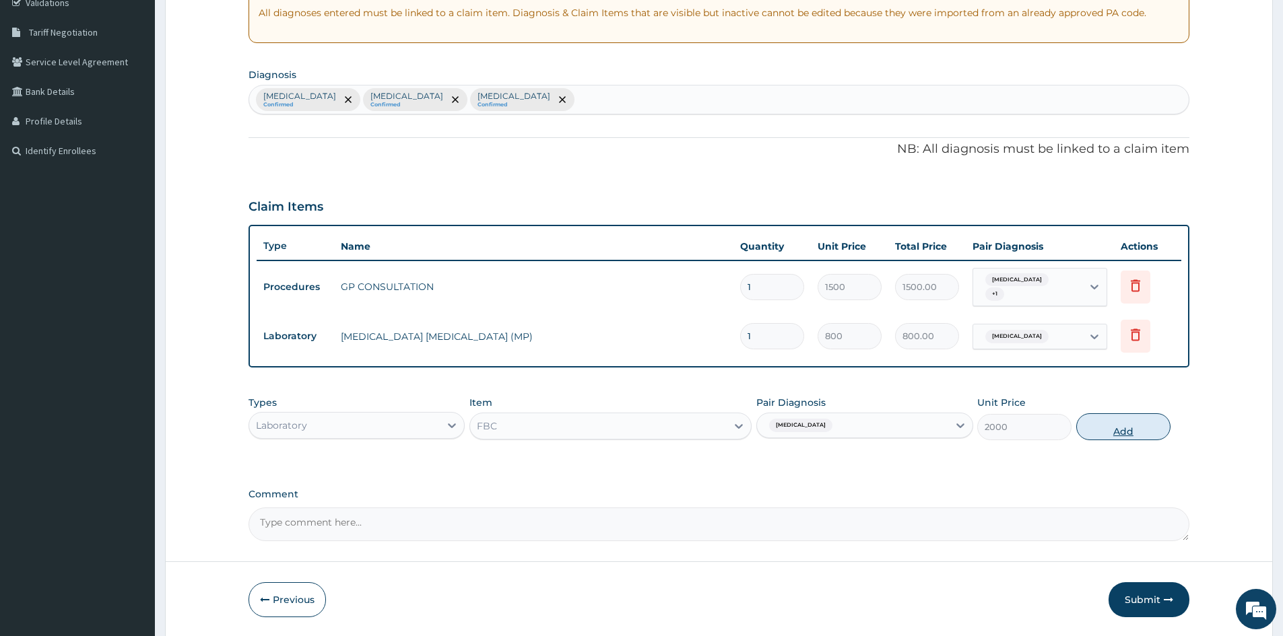
click at [1124, 429] on button "Add" at bounding box center [1123, 427] width 94 height 27
type input "0"
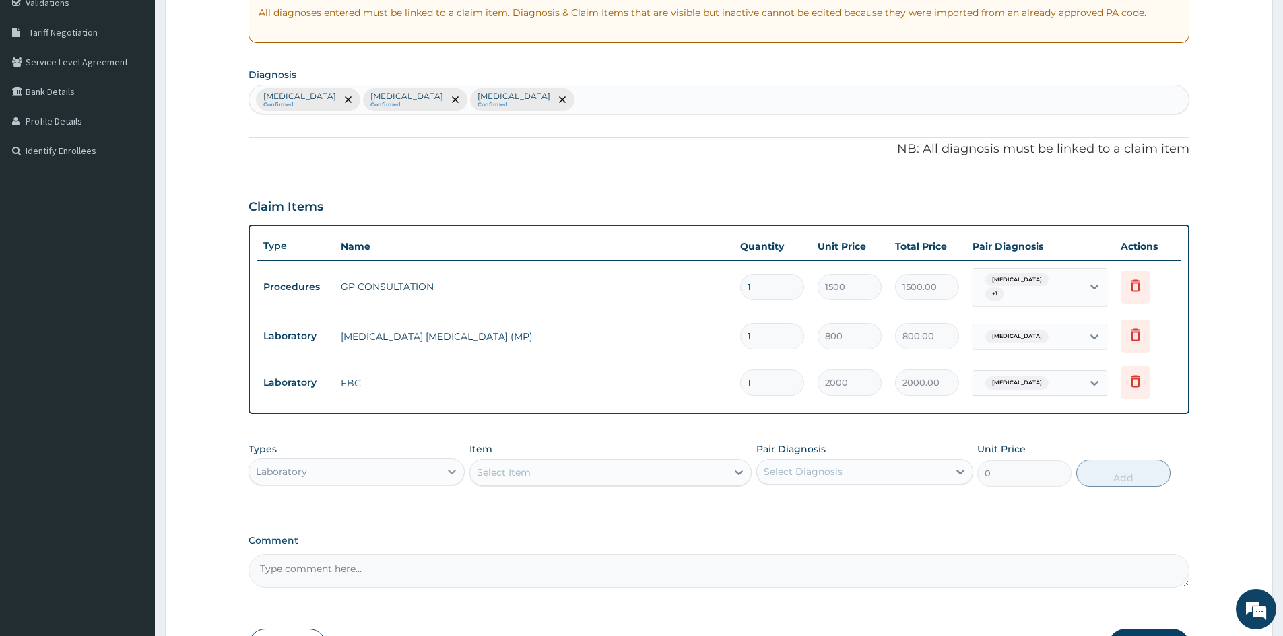
click at [451, 471] on icon at bounding box center [451, 471] width 13 height 13
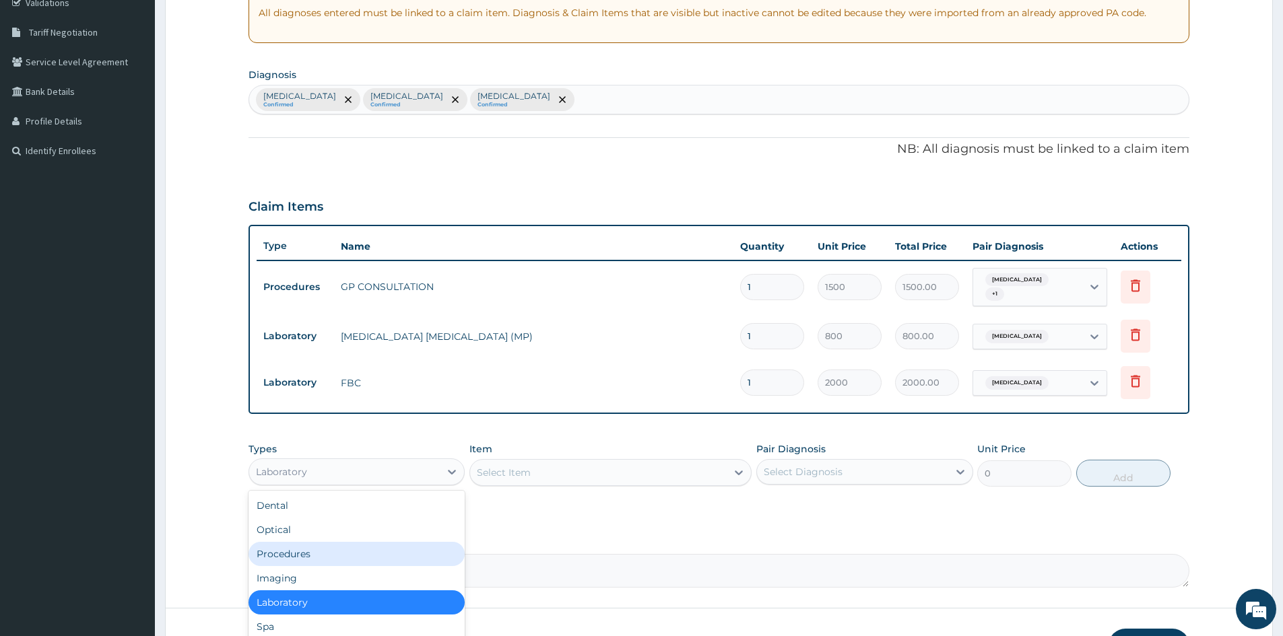
scroll to position [46, 0]
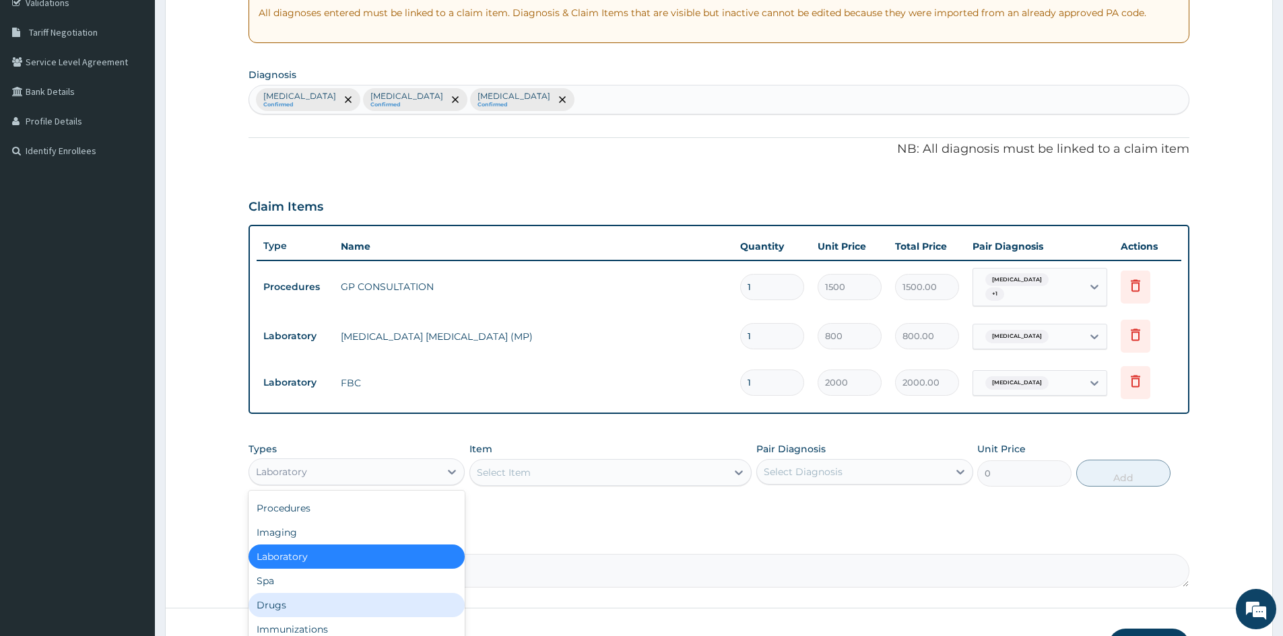
click at [341, 615] on div "Drugs" at bounding box center [357, 605] width 216 height 24
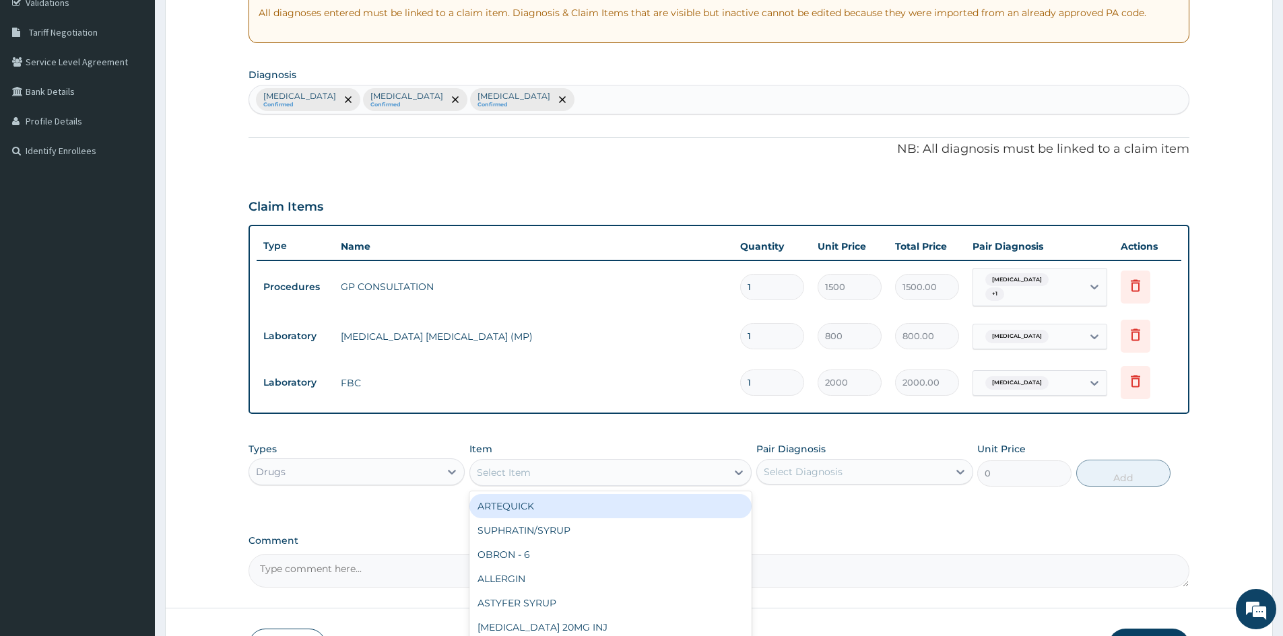
click at [636, 474] on div "Select Item" at bounding box center [598, 473] width 257 height 22
type input "[PERSON_NAME]"
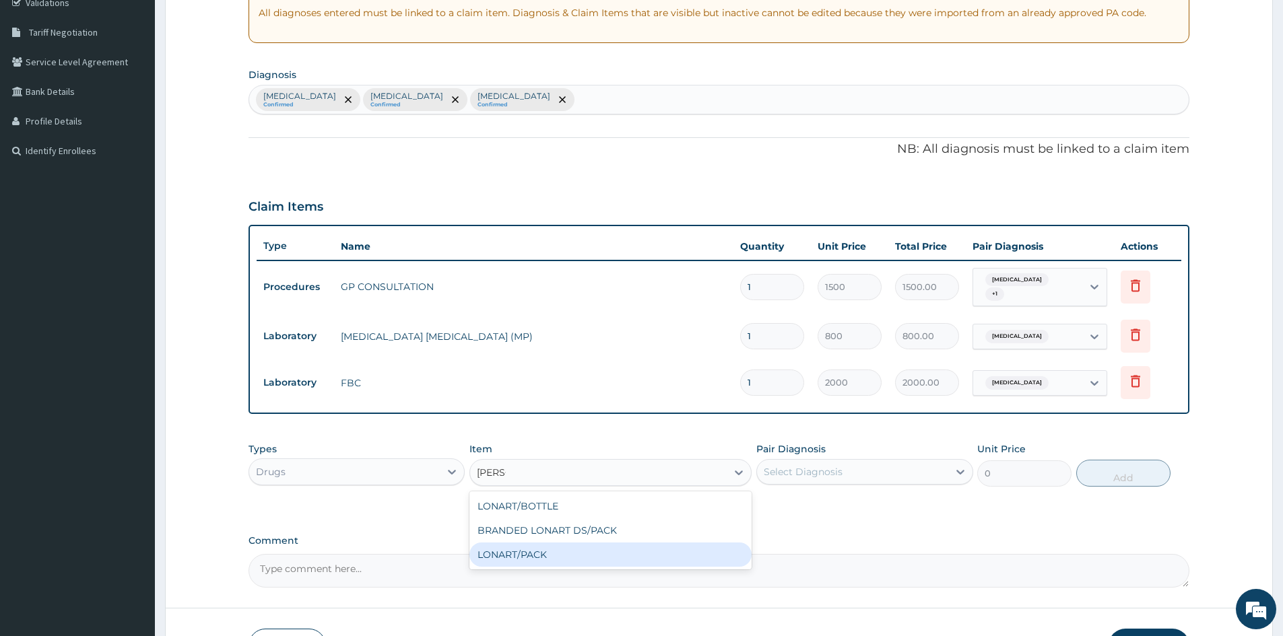
click at [540, 554] on div "LONART/PACK" at bounding box center [610, 555] width 282 height 24
type input "1500"
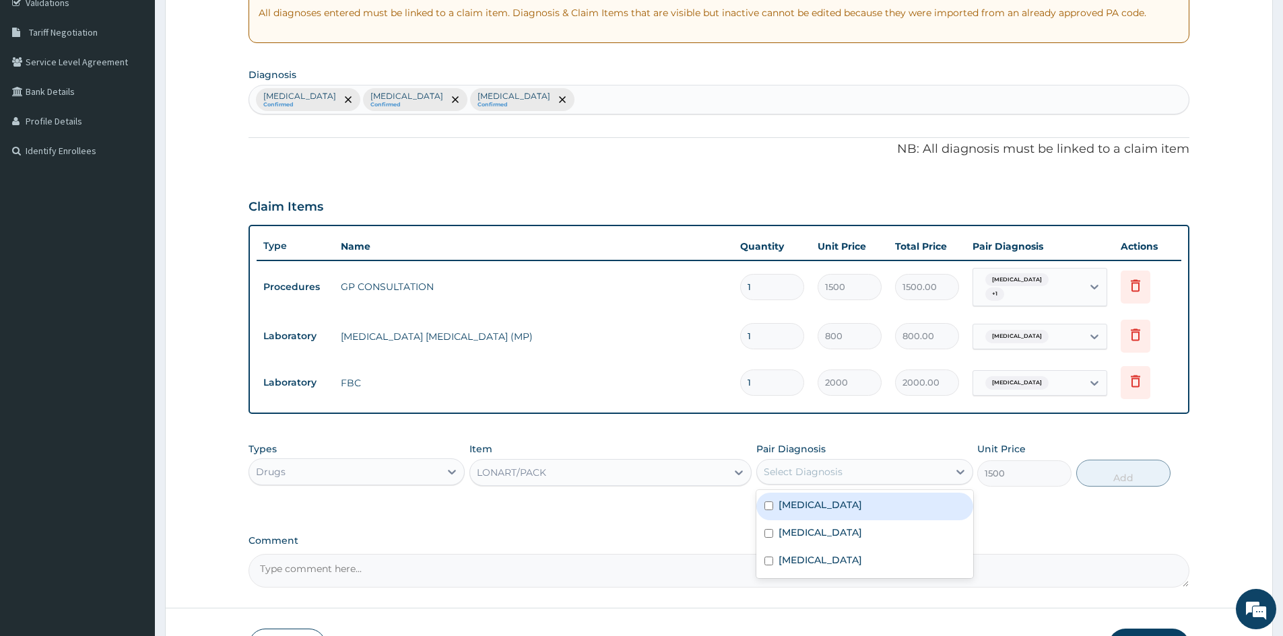
click at [853, 479] on div "Select Diagnosis" at bounding box center [852, 472] width 191 height 22
click at [773, 503] on input "checkbox" at bounding box center [768, 506] width 9 height 9
checkbox input "true"
click at [1117, 475] on button "Add" at bounding box center [1123, 473] width 94 height 27
type input "0"
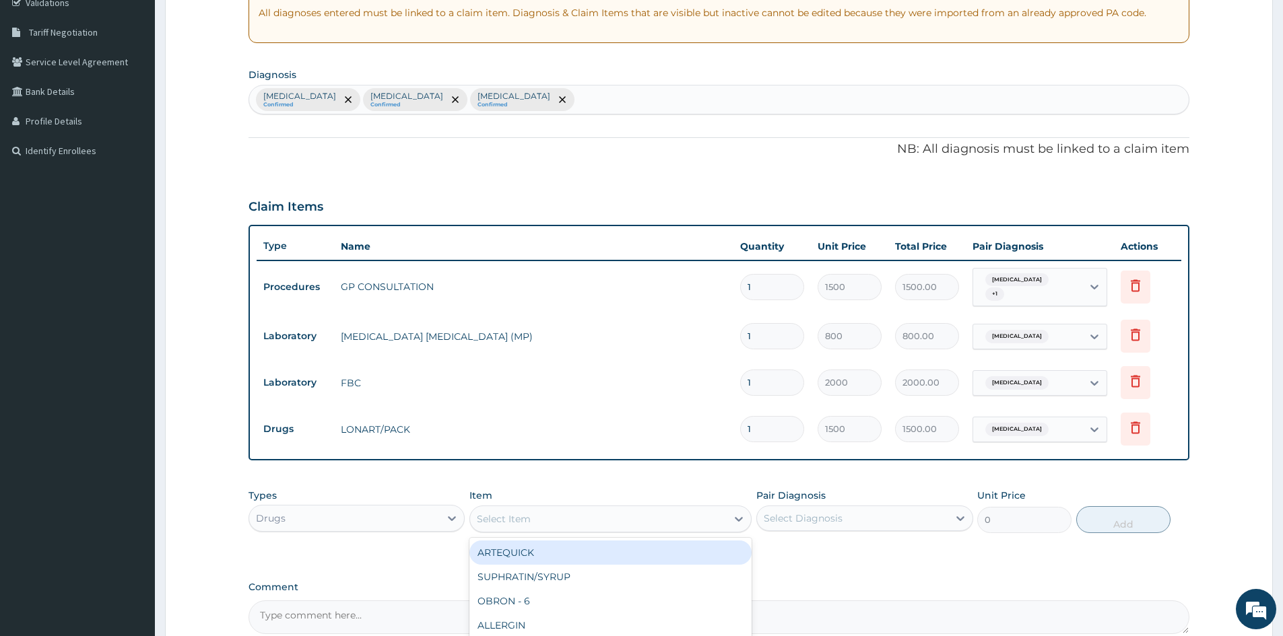
click at [567, 526] on div "Select Item" at bounding box center [598, 519] width 257 height 22
type input "ALBEND"
click at [558, 551] on div "[MEDICAL_DATA]" at bounding box center [610, 553] width 282 height 24
type input "400"
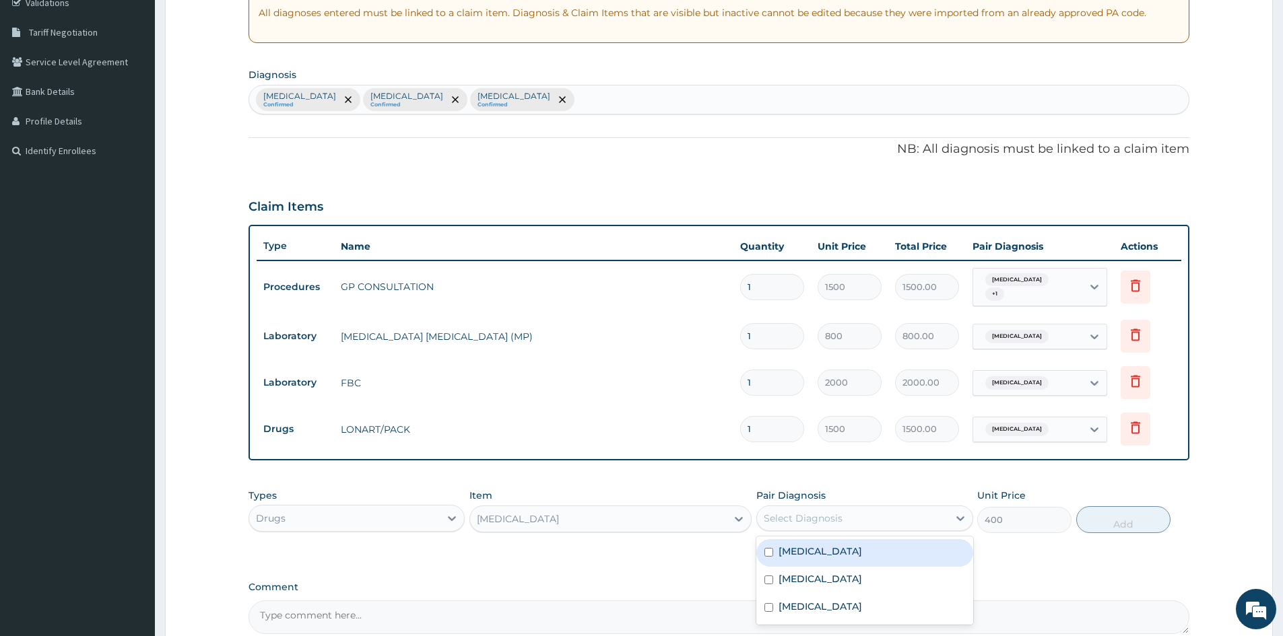
click at [865, 513] on div "Select Diagnosis" at bounding box center [852, 519] width 191 height 22
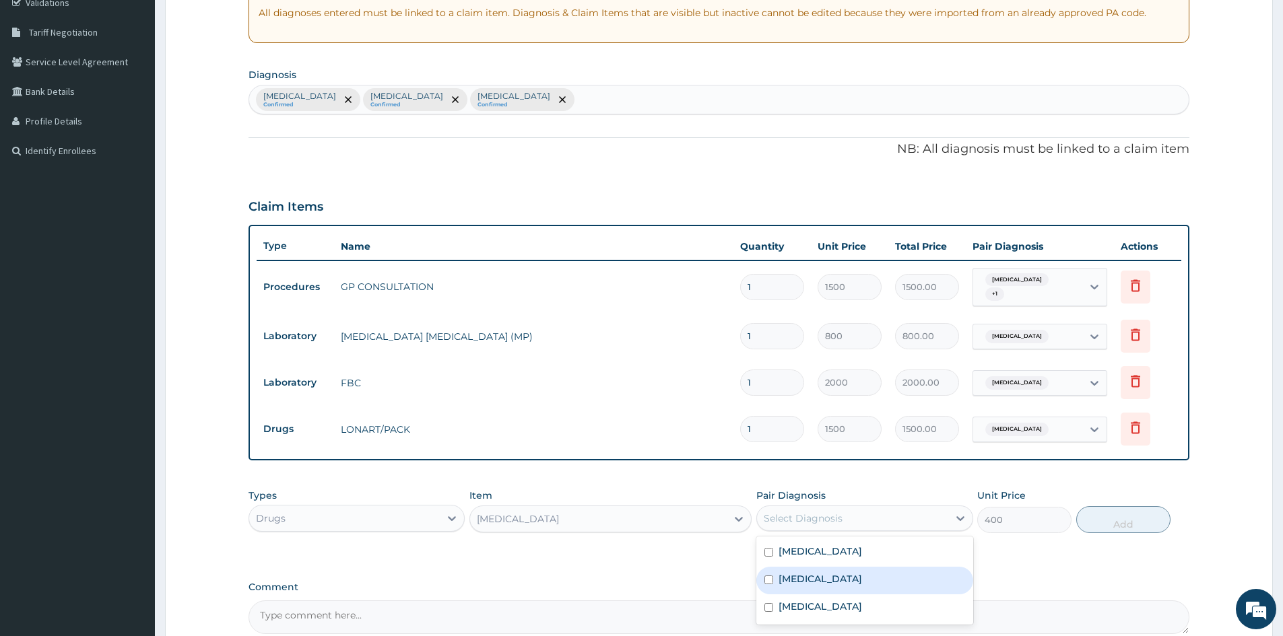
click at [772, 578] on input "checkbox" at bounding box center [768, 580] width 9 height 9
checkbox input "true"
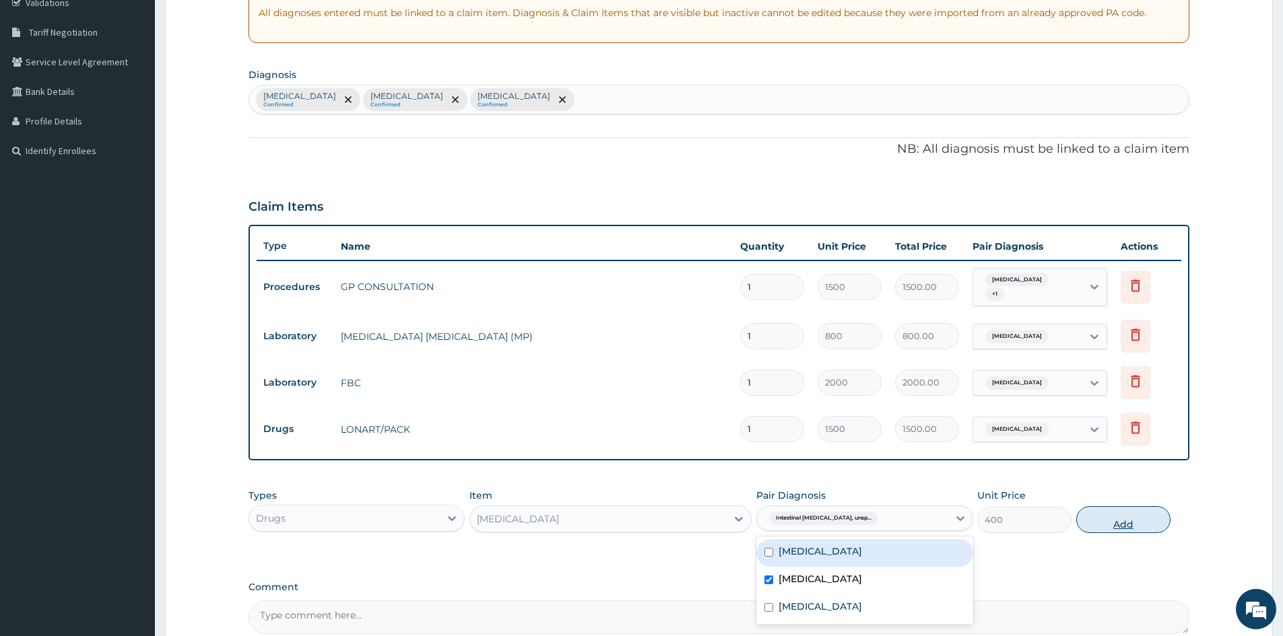
click at [1121, 523] on button "Add" at bounding box center [1123, 519] width 94 height 27
type input "0"
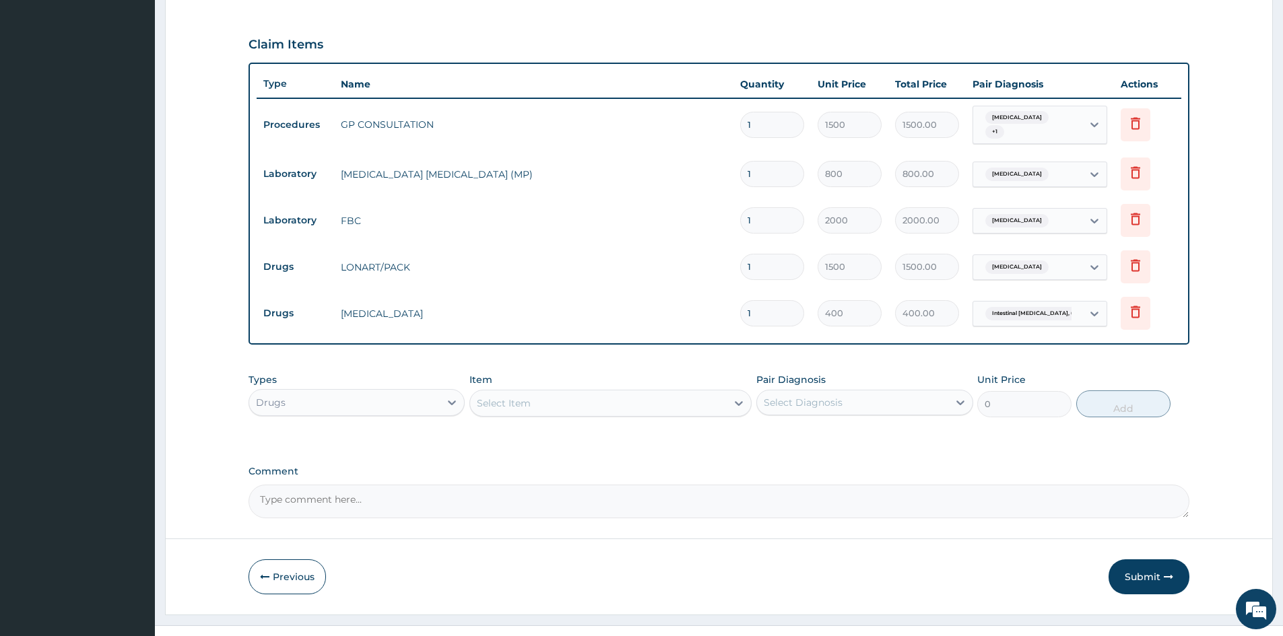
scroll to position [449, 0]
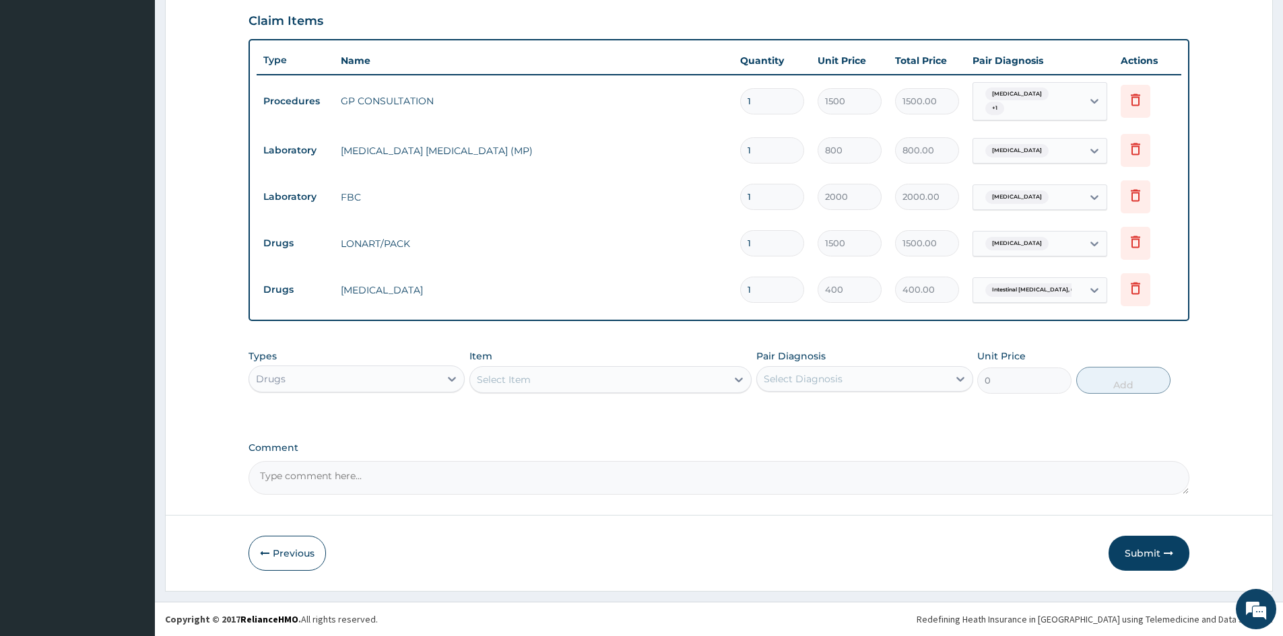
click at [593, 385] on div "Select Item" at bounding box center [598, 380] width 257 height 22
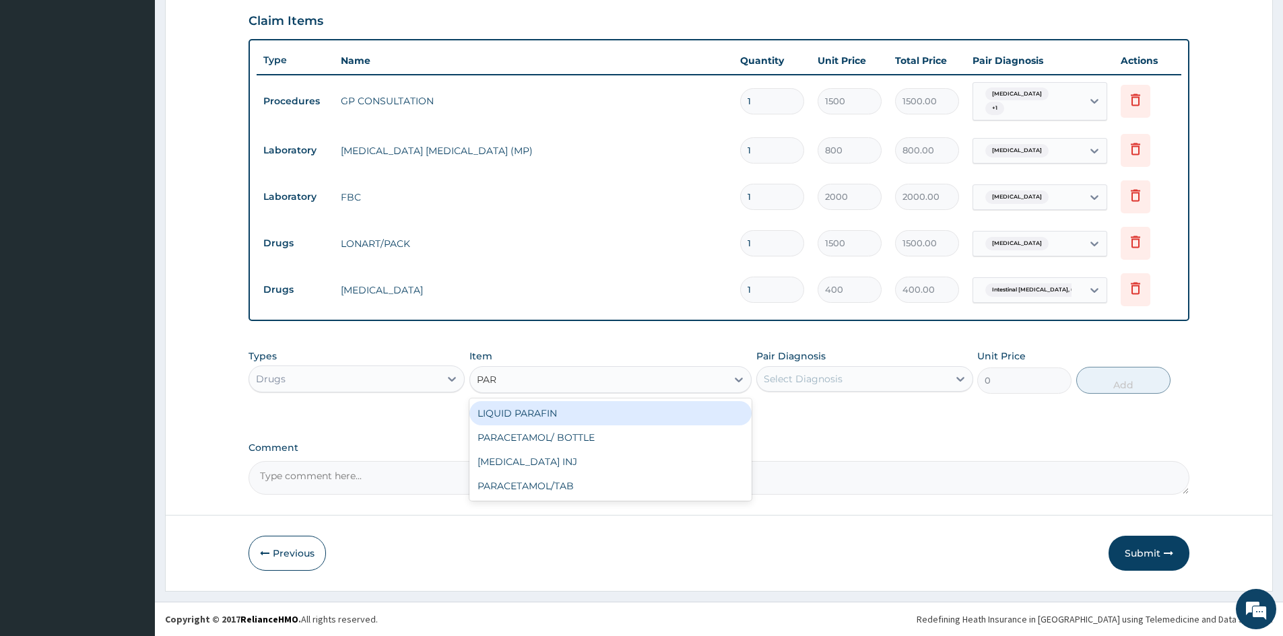
type input "PARA"
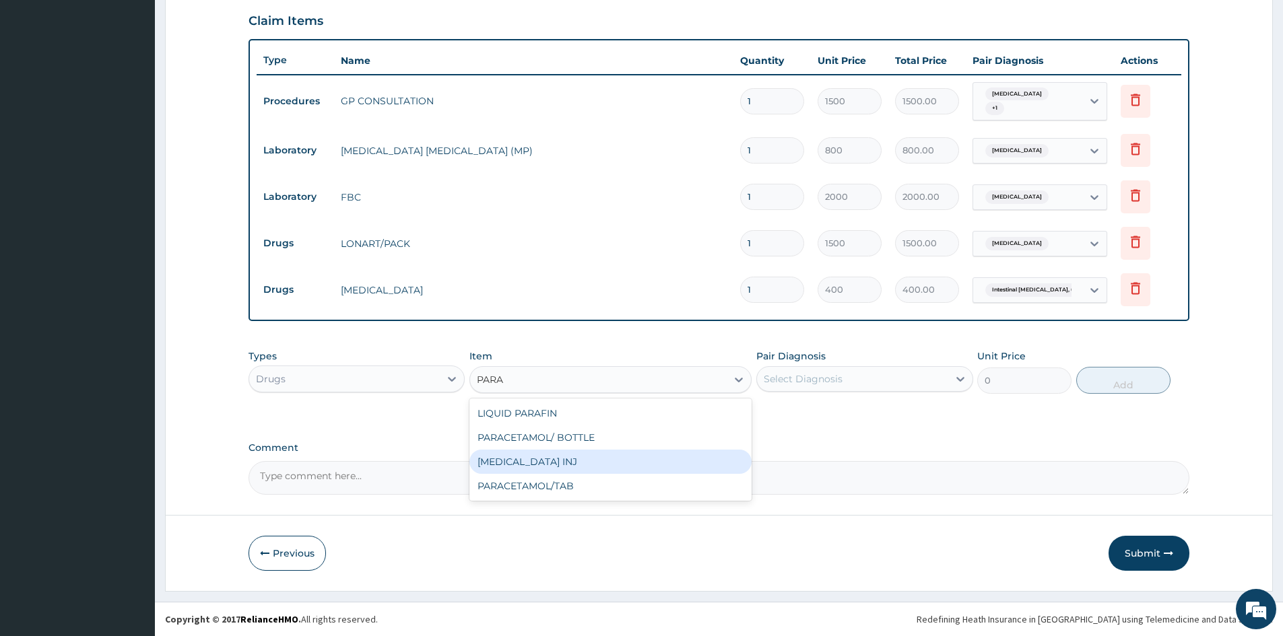
click at [570, 468] on div "PARACETAMOL INJ" at bounding box center [610, 462] width 282 height 24
type input "300"
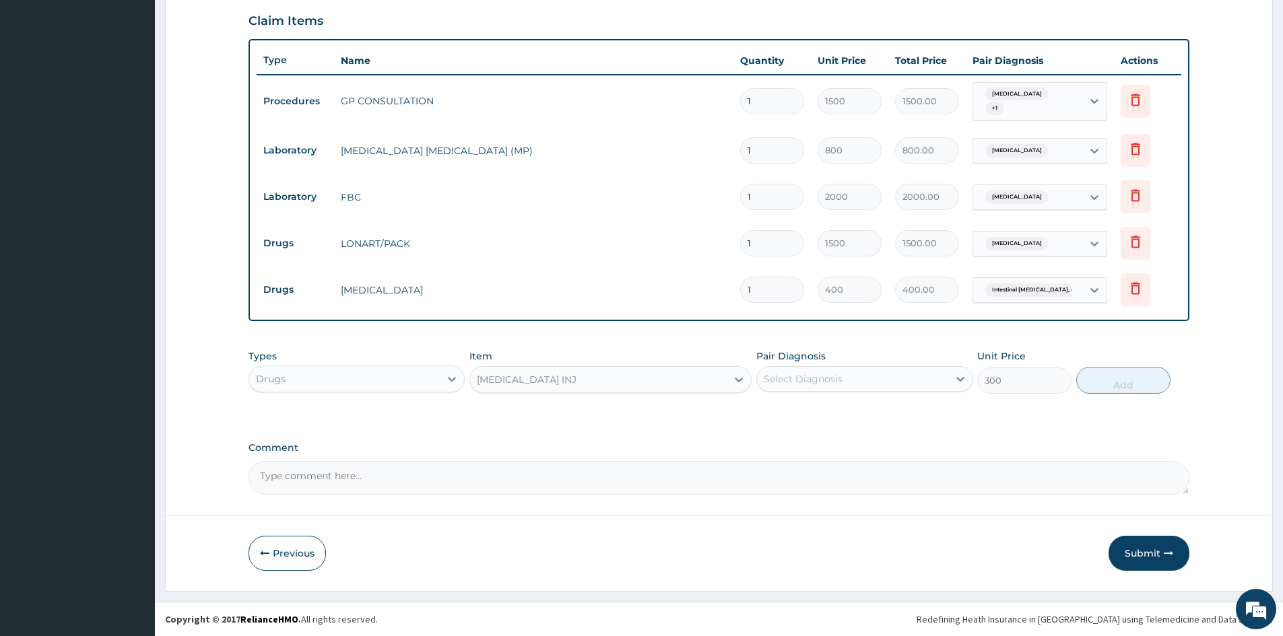
click at [901, 378] on div "Select Diagnosis" at bounding box center [852, 379] width 191 height 22
click at [767, 413] on input "checkbox" at bounding box center [768, 413] width 9 height 9
checkbox input "true"
click at [1121, 385] on button "Add" at bounding box center [1123, 380] width 94 height 27
type input "0"
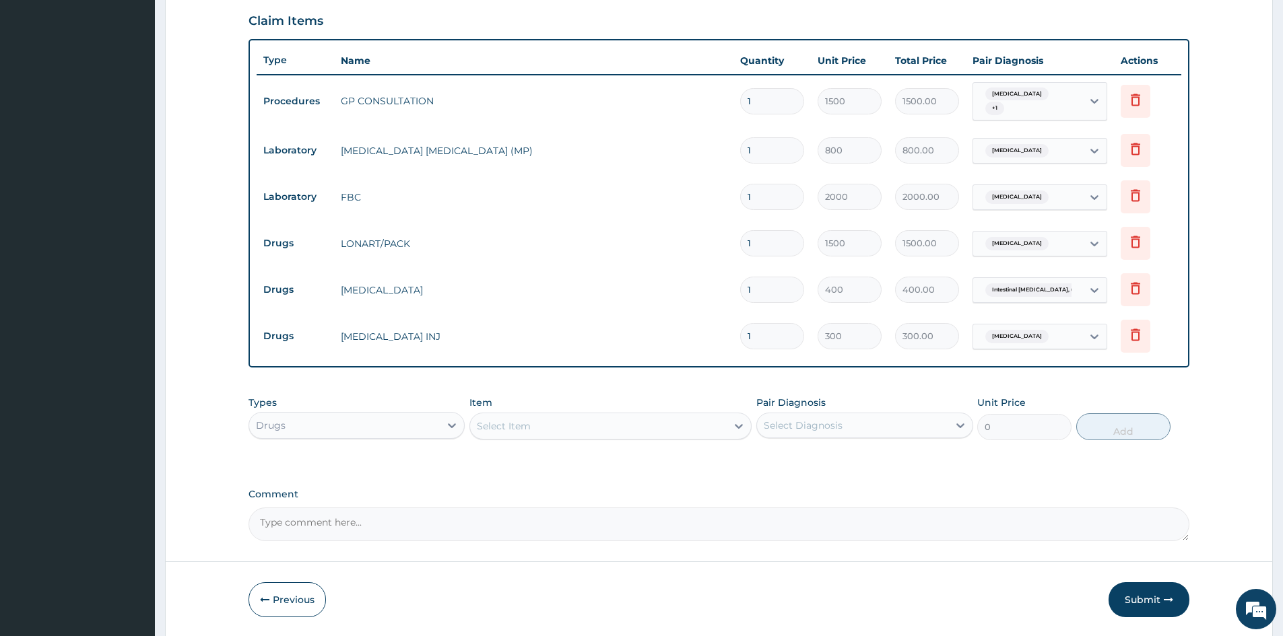
type input "0.00"
type input "2"
type input "600.00"
type input "2"
click at [625, 425] on div "Select Item" at bounding box center [598, 427] width 257 height 22
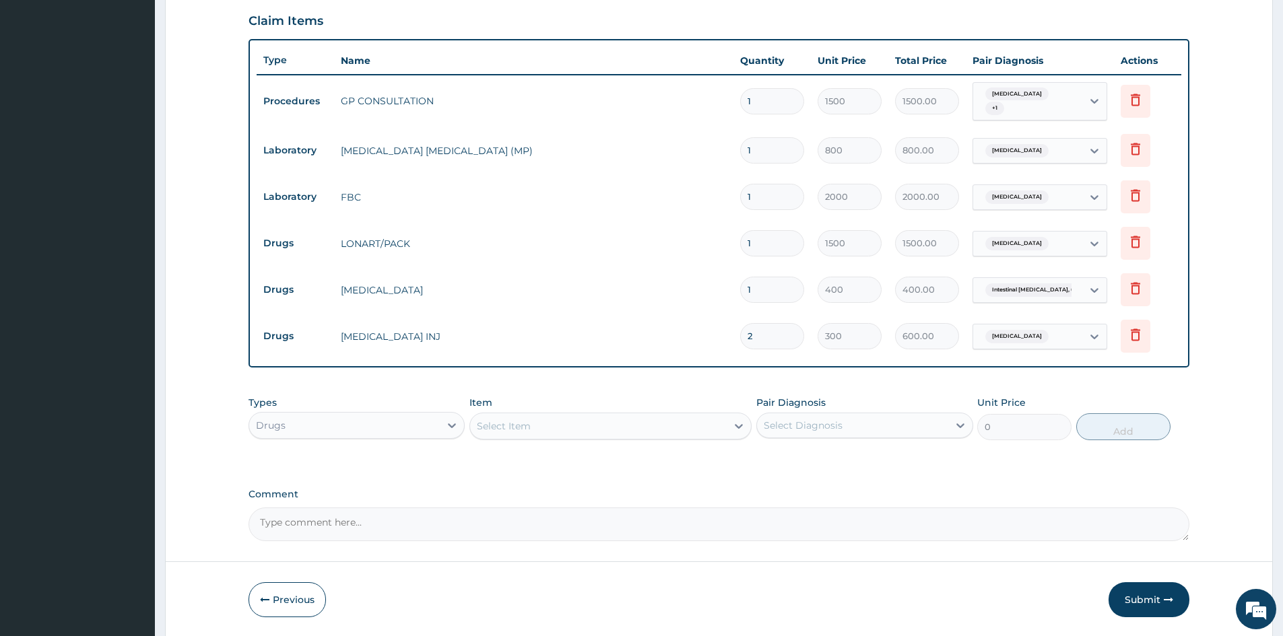
click at [625, 425] on div "Select Item" at bounding box center [598, 427] width 257 height 22
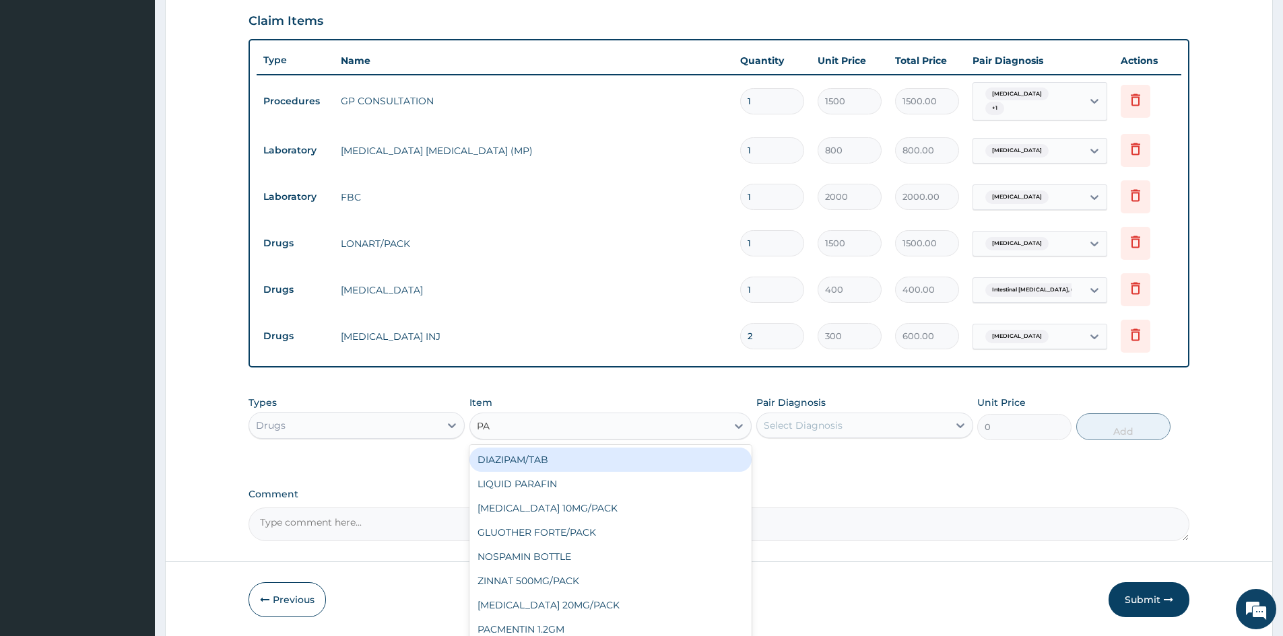
type input "PAR"
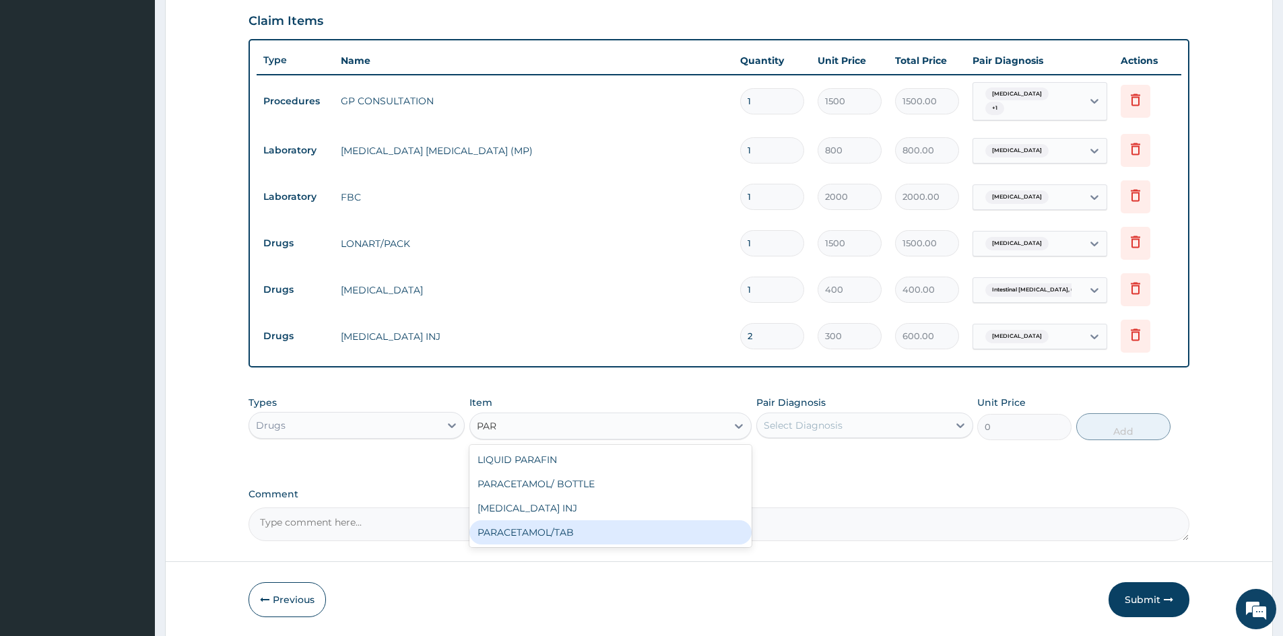
click at [530, 533] on div "PARACETAMOL/TAB" at bounding box center [610, 533] width 282 height 24
type input "20"
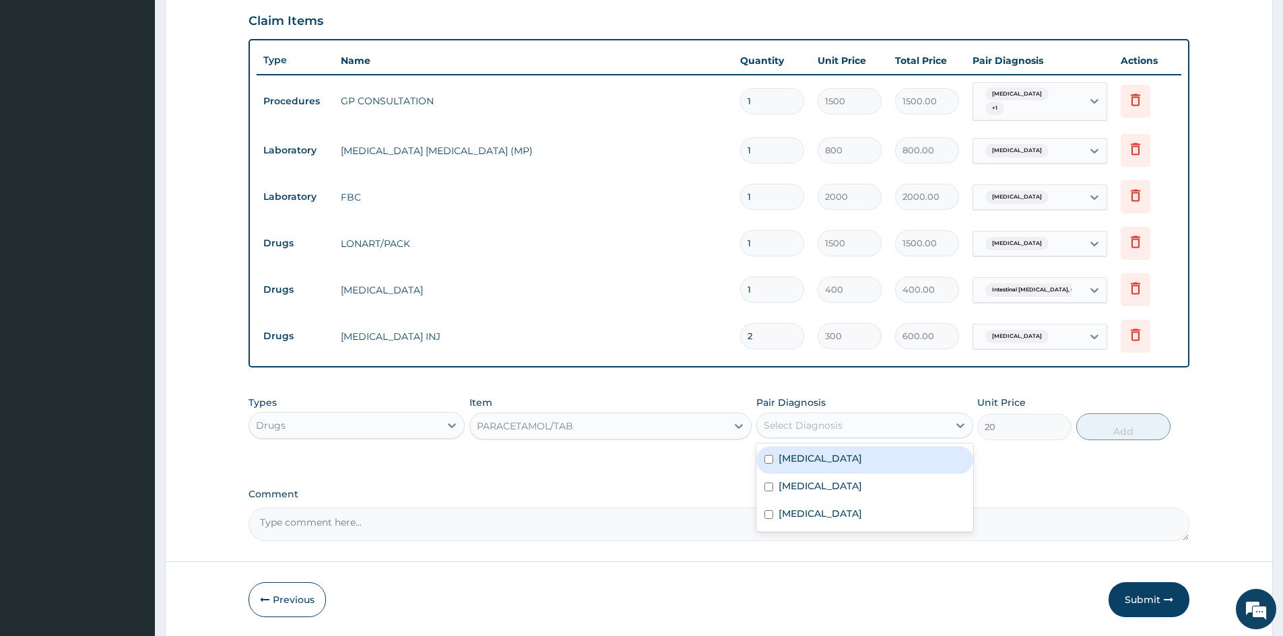
click at [873, 422] on div "Select Diagnosis" at bounding box center [852, 426] width 191 height 22
click at [766, 459] on input "checkbox" at bounding box center [768, 459] width 9 height 9
checkbox input "true"
click at [1114, 432] on button "Add" at bounding box center [1123, 427] width 94 height 27
type input "0"
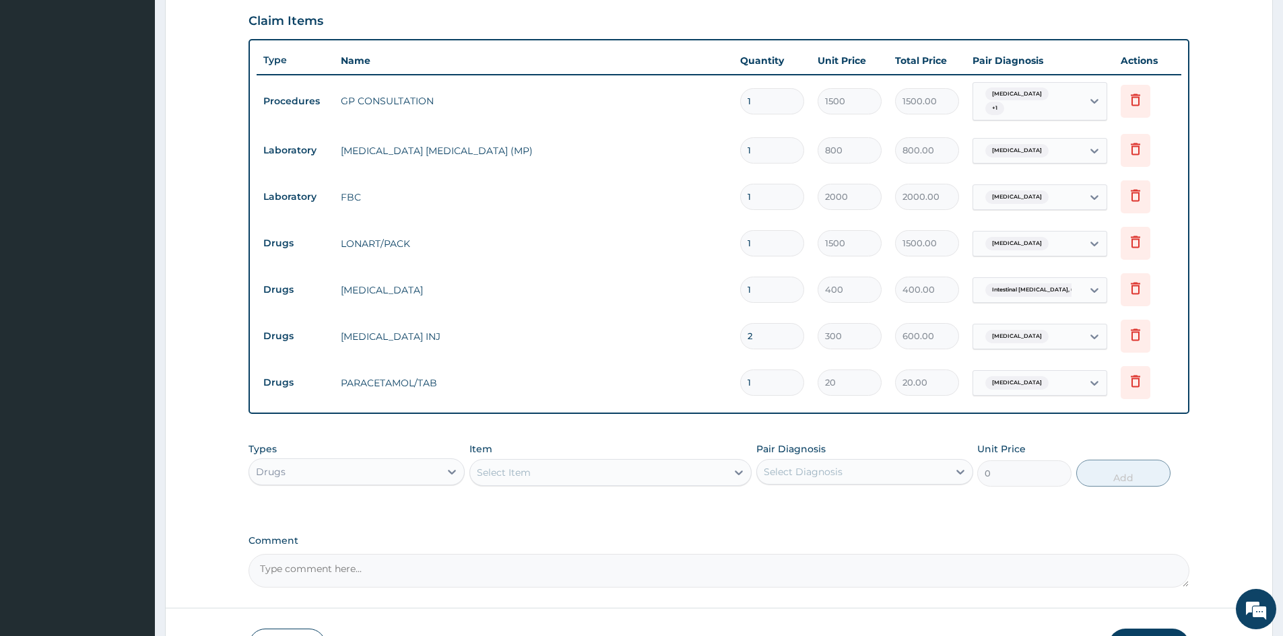
type input "18"
type input "360.00"
type input "18"
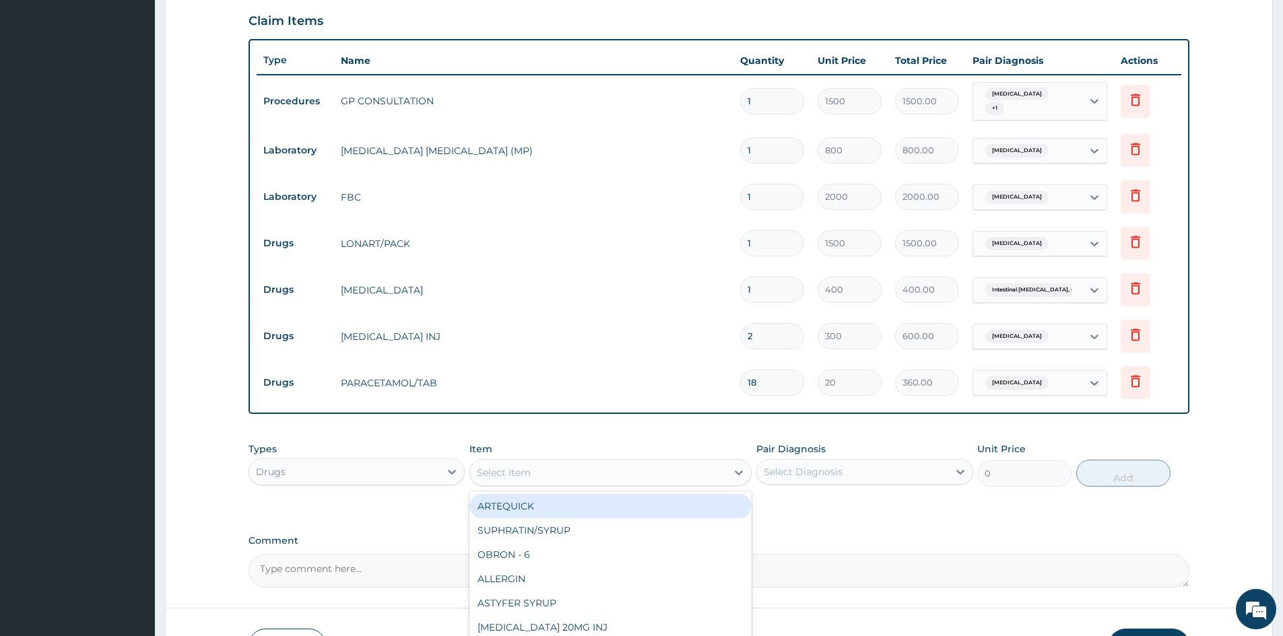
click at [553, 474] on div "Select Item" at bounding box center [598, 473] width 257 height 22
type input "E"
type input "AZIT"
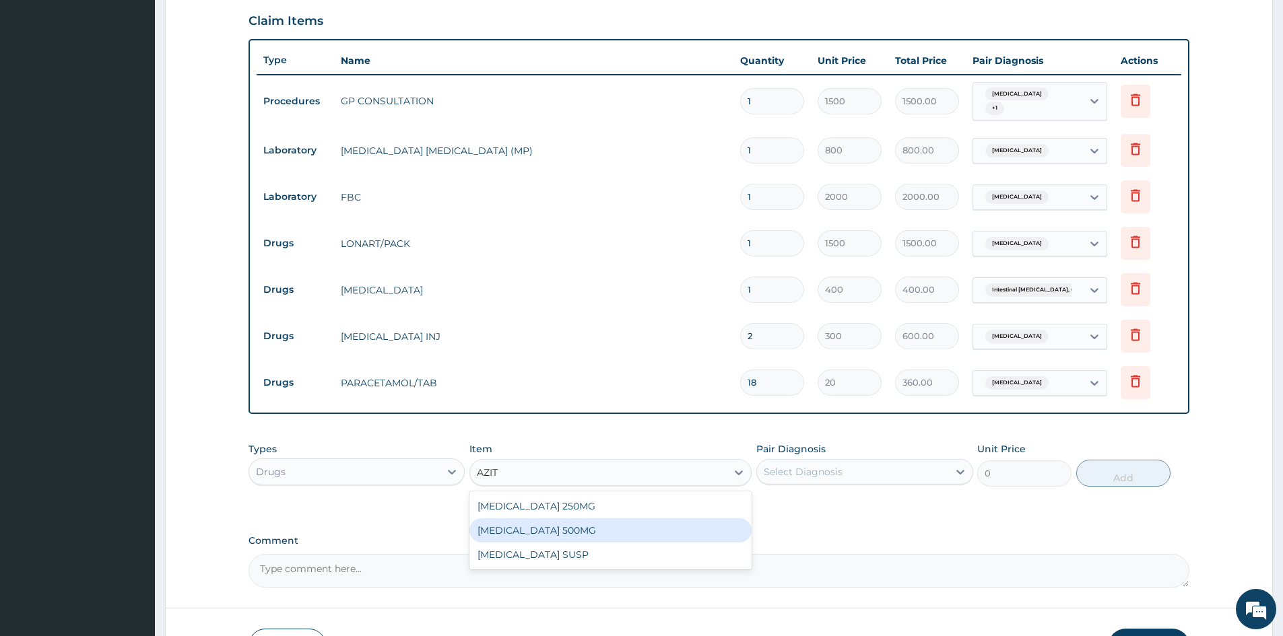
click at [515, 530] on div "AZITHROMYCIN 500MG" at bounding box center [610, 531] width 282 height 24
type input "250"
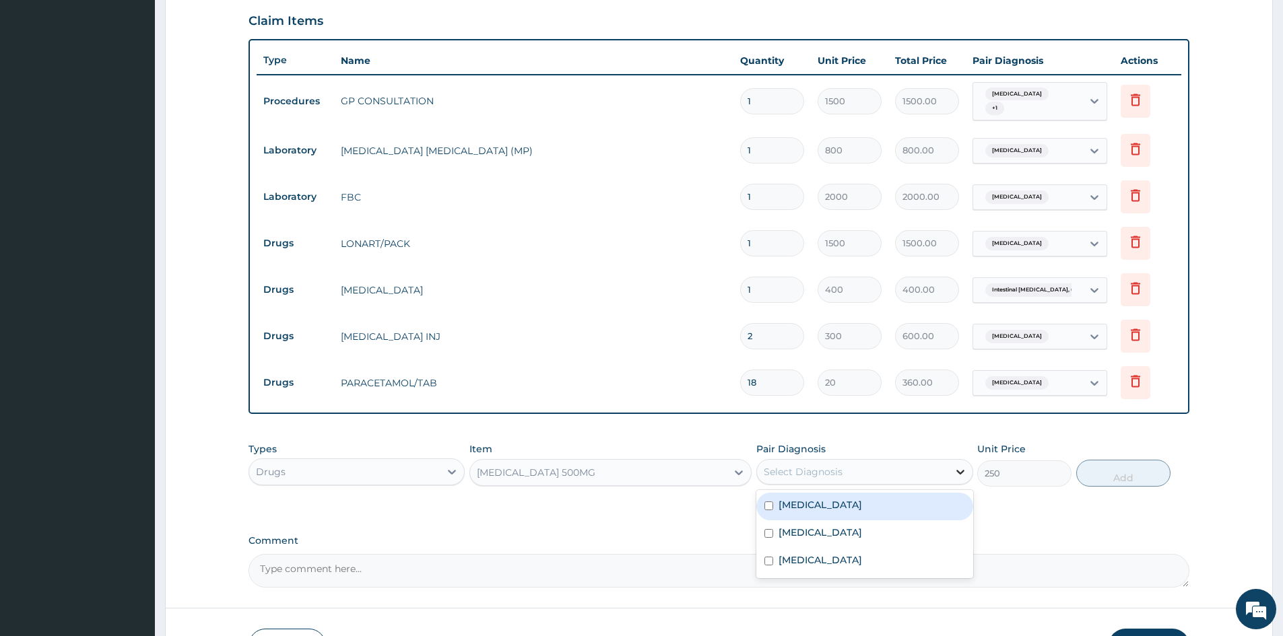
click at [960, 471] on icon at bounding box center [960, 471] width 13 height 13
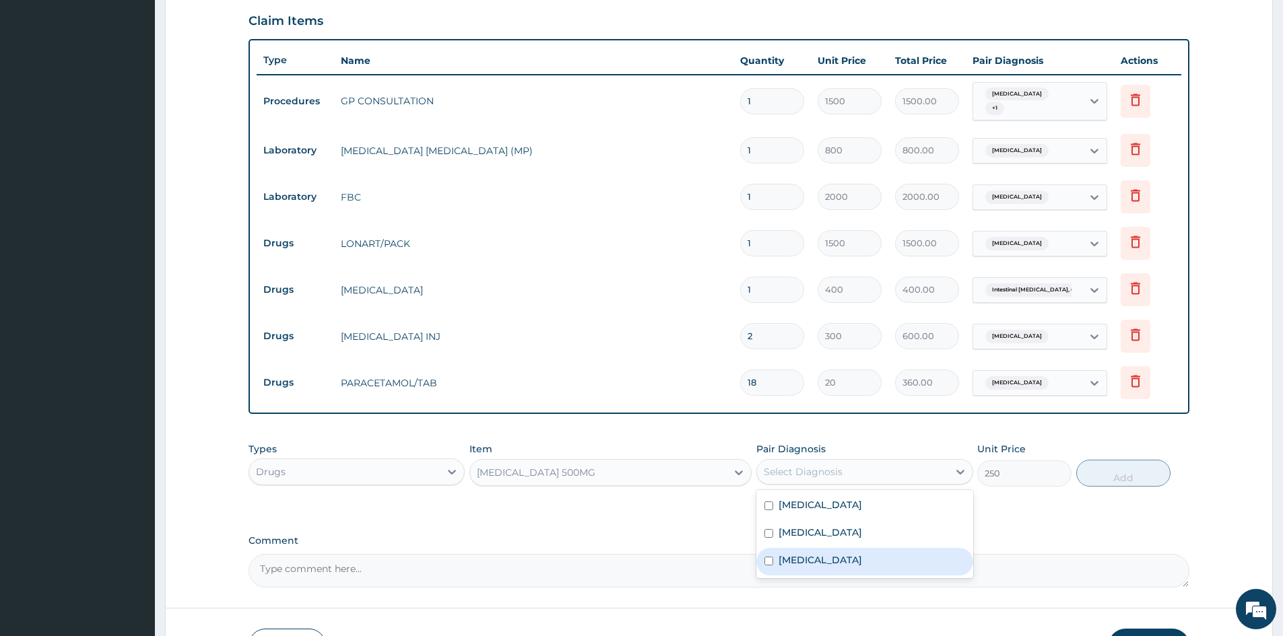
click at [764, 564] on input "checkbox" at bounding box center [768, 561] width 9 height 9
checkbox input "true"
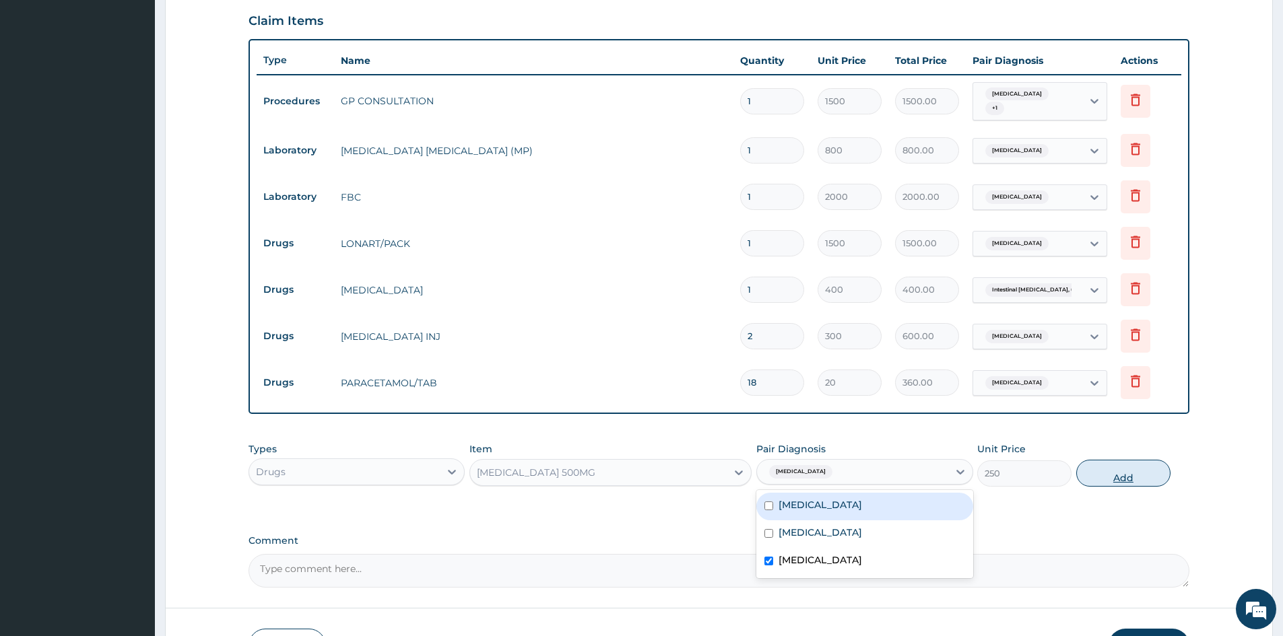
click at [1123, 478] on button "Add" at bounding box center [1123, 473] width 94 height 27
type input "0"
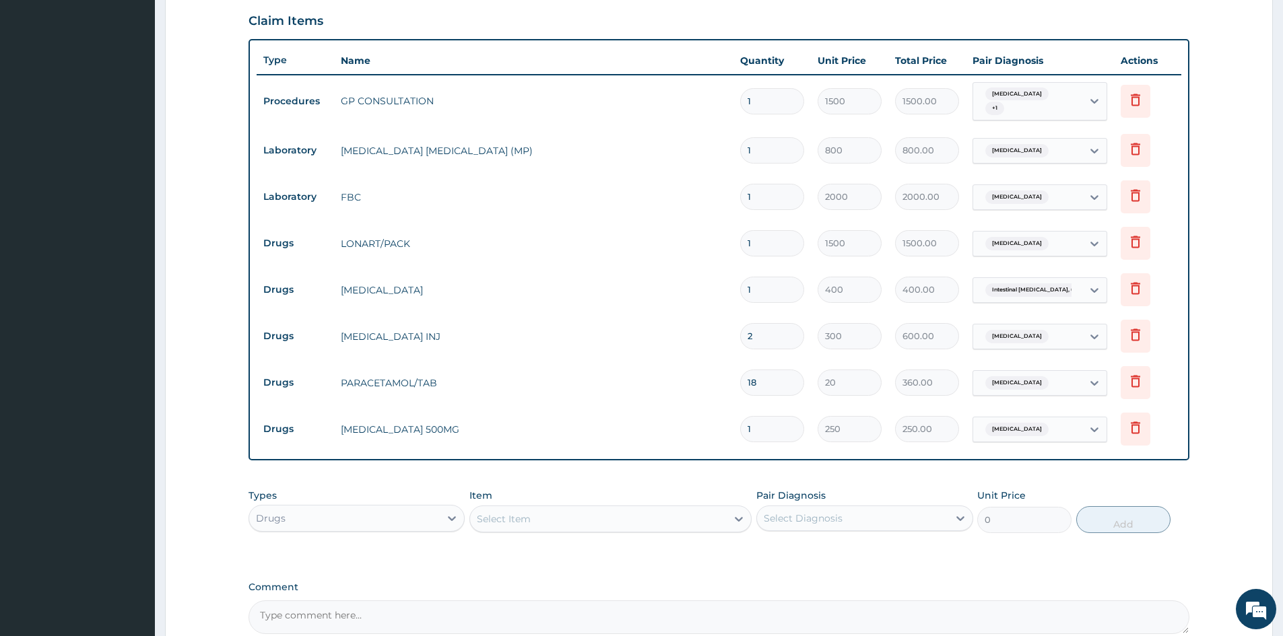
type input "0.00"
type input "5"
type input "1250.00"
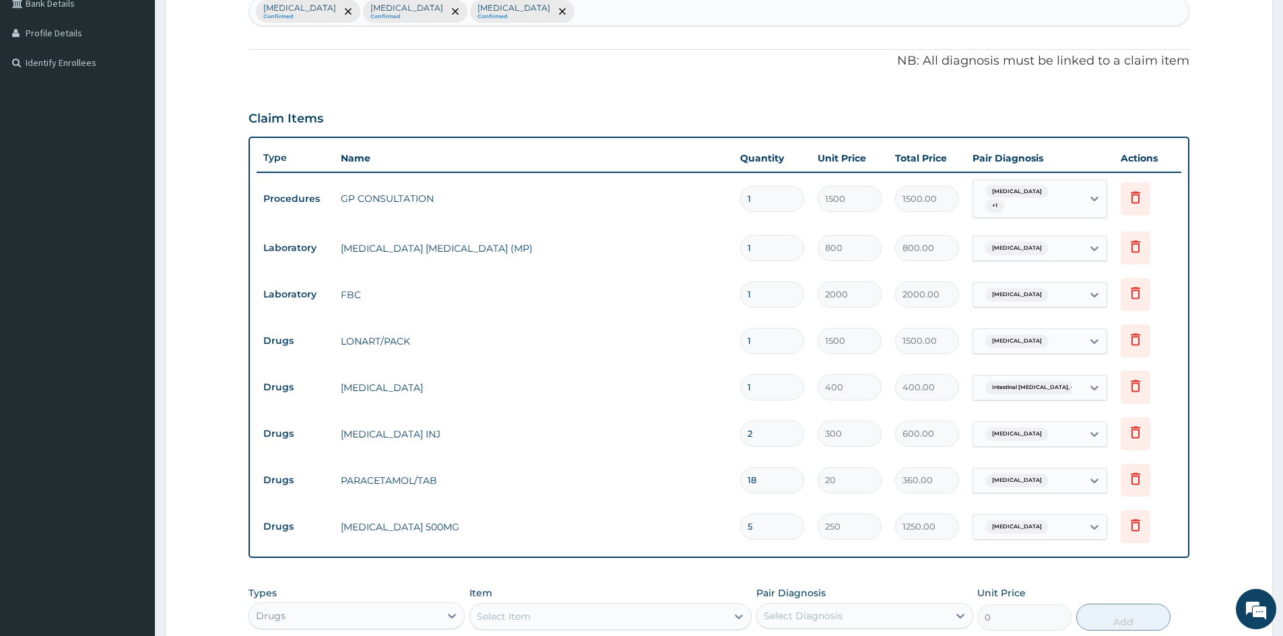
scroll to position [381, 0]
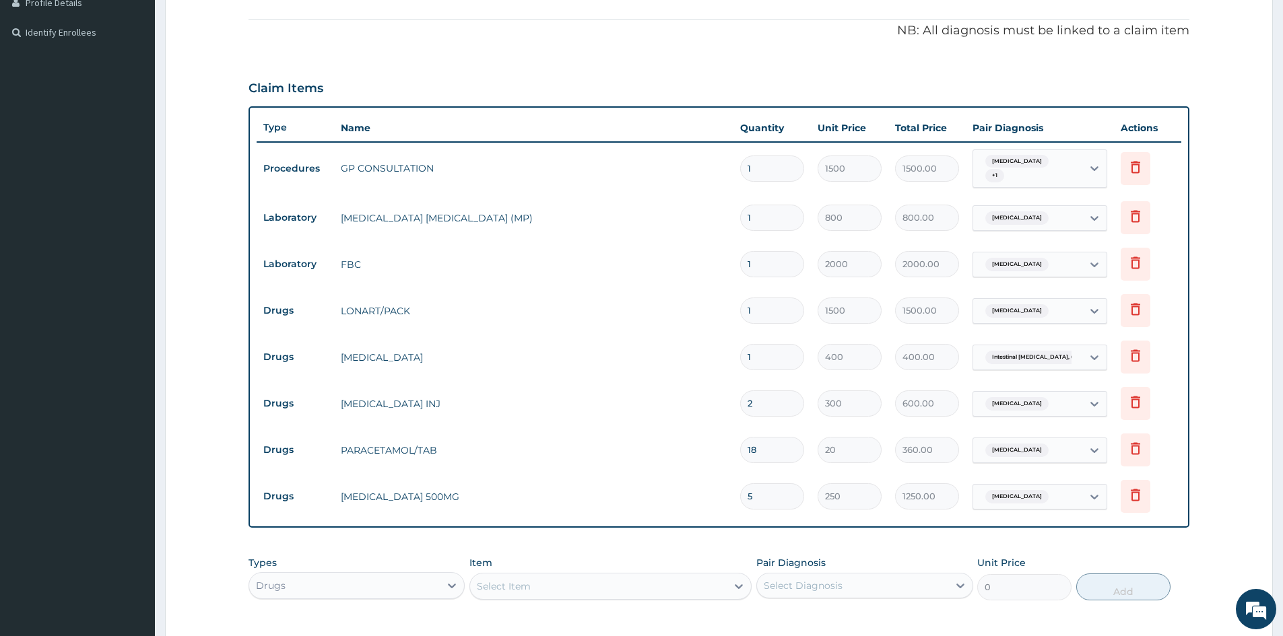
type input "5"
click at [1244, 268] on form "Step 2 of 2 PA Code / Prescription Code Enter Code(Secondary Care Only) Encount…" at bounding box center [719, 244] width 1108 height 1109
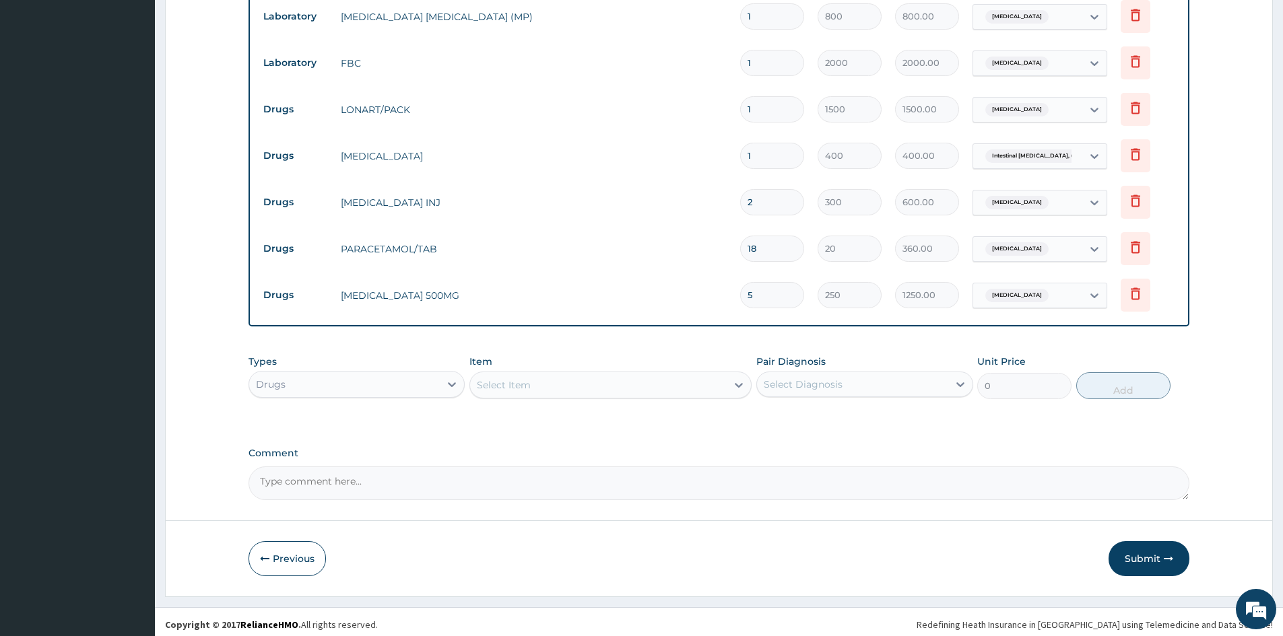
scroll to position [588, 0]
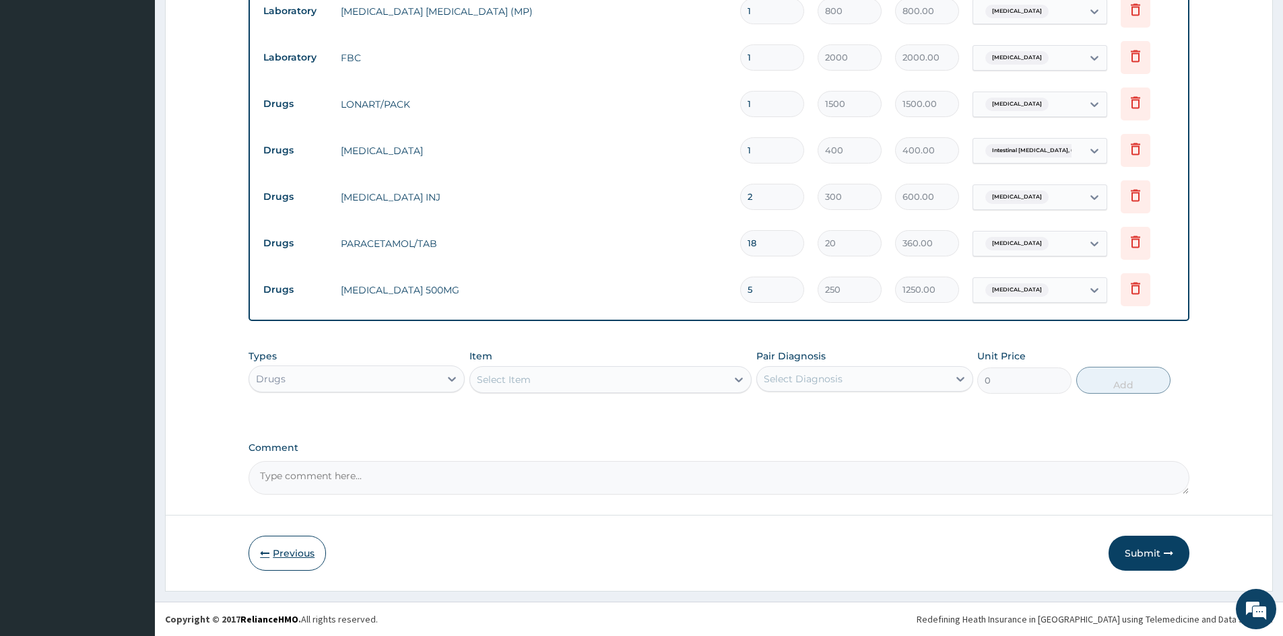
click at [293, 550] on button "Previous" at bounding box center [287, 553] width 77 height 35
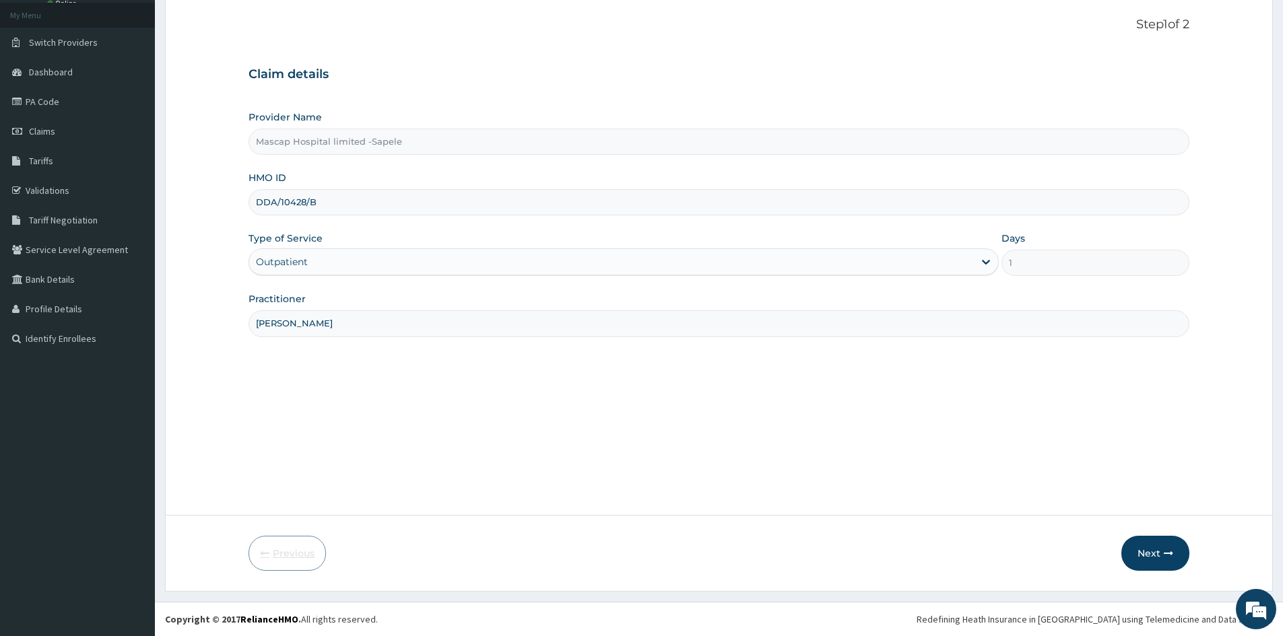
scroll to position [75, 0]
click at [1152, 552] on button "Next" at bounding box center [1155, 553] width 68 height 35
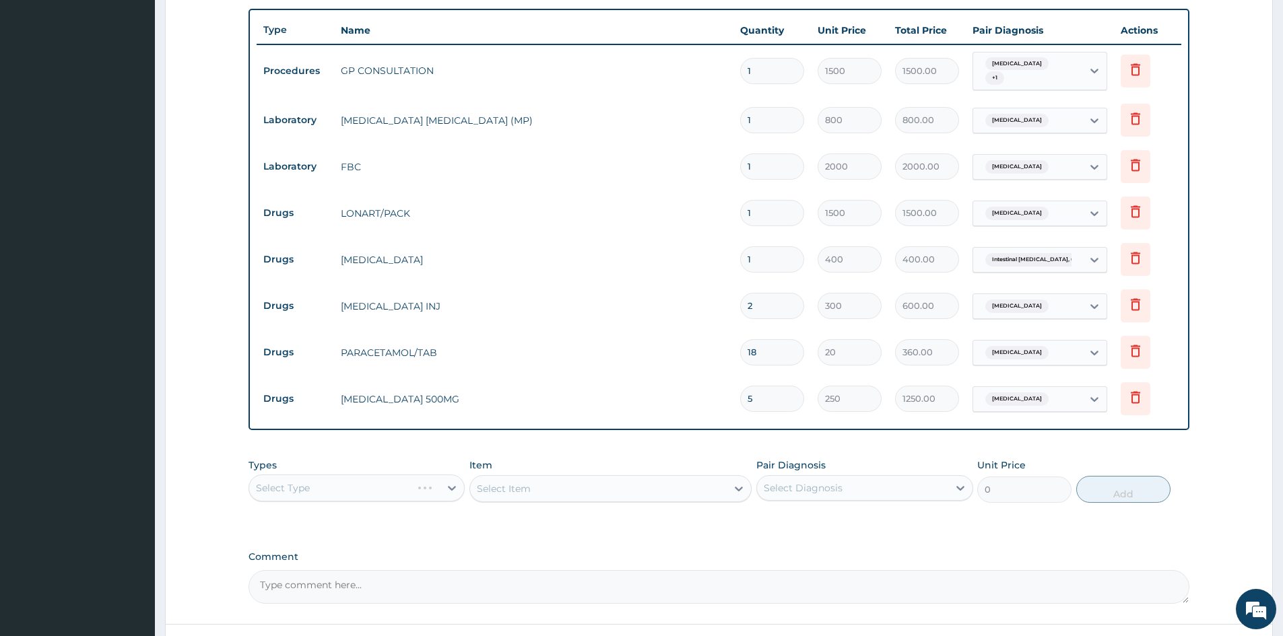
scroll to position [588, 0]
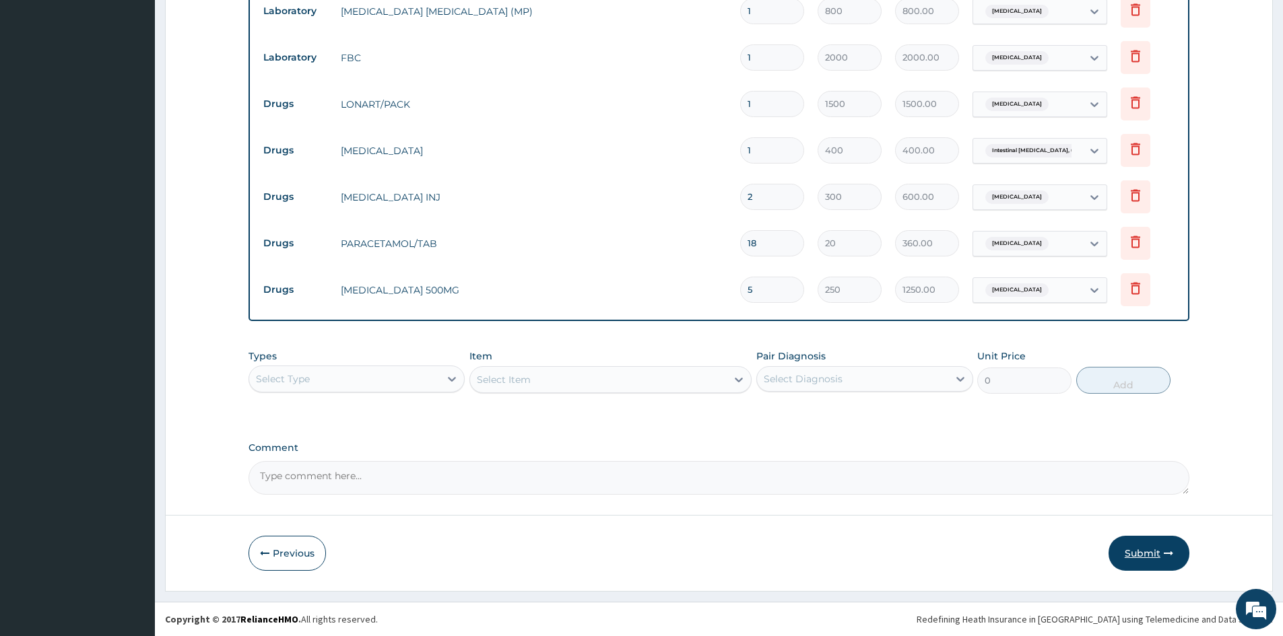
click at [1134, 552] on button "Submit" at bounding box center [1149, 553] width 81 height 35
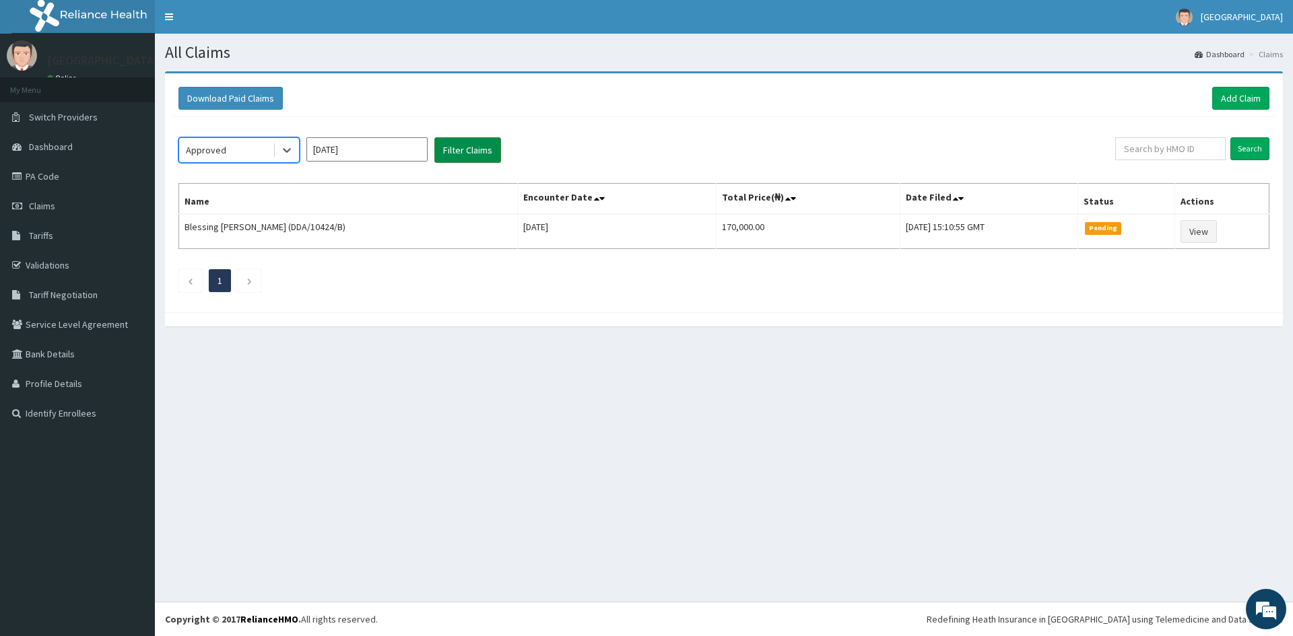
click at [462, 155] on button "Filter Claims" at bounding box center [467, 150] width 67 height 26
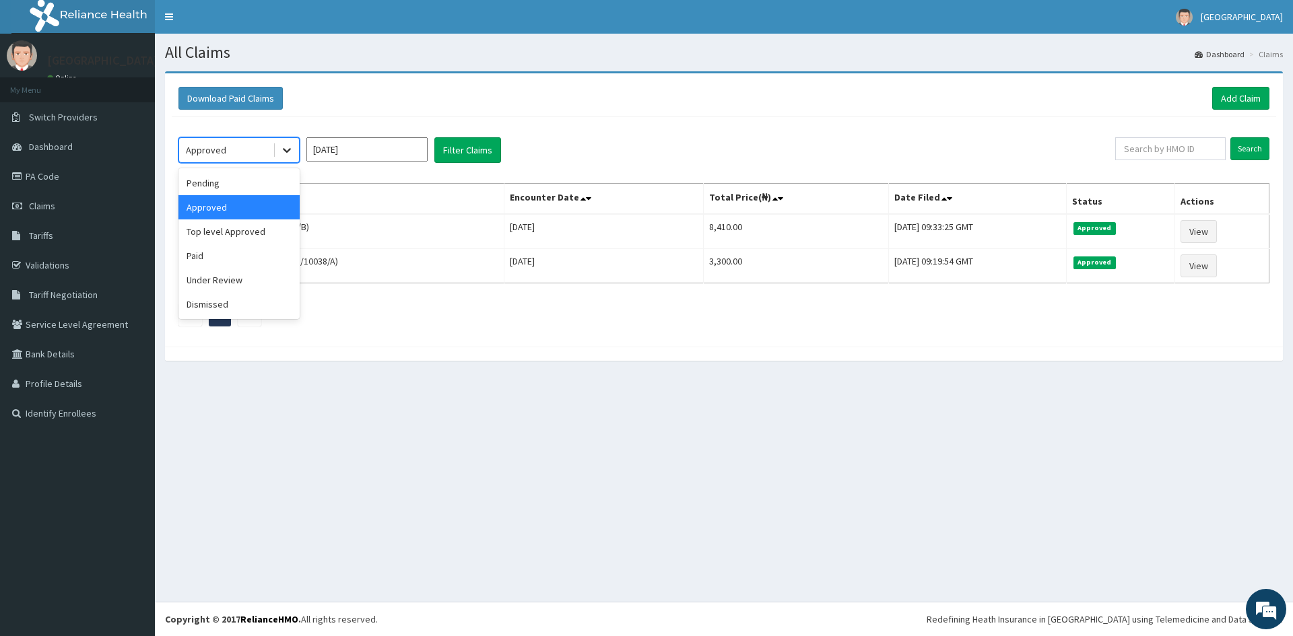
click at [284, 150] on icon at bounding box center [286, 149] width 13 height 13
click at [230, 279] on div "Under Review" at bounding box center [238, 280] width 121 height 24
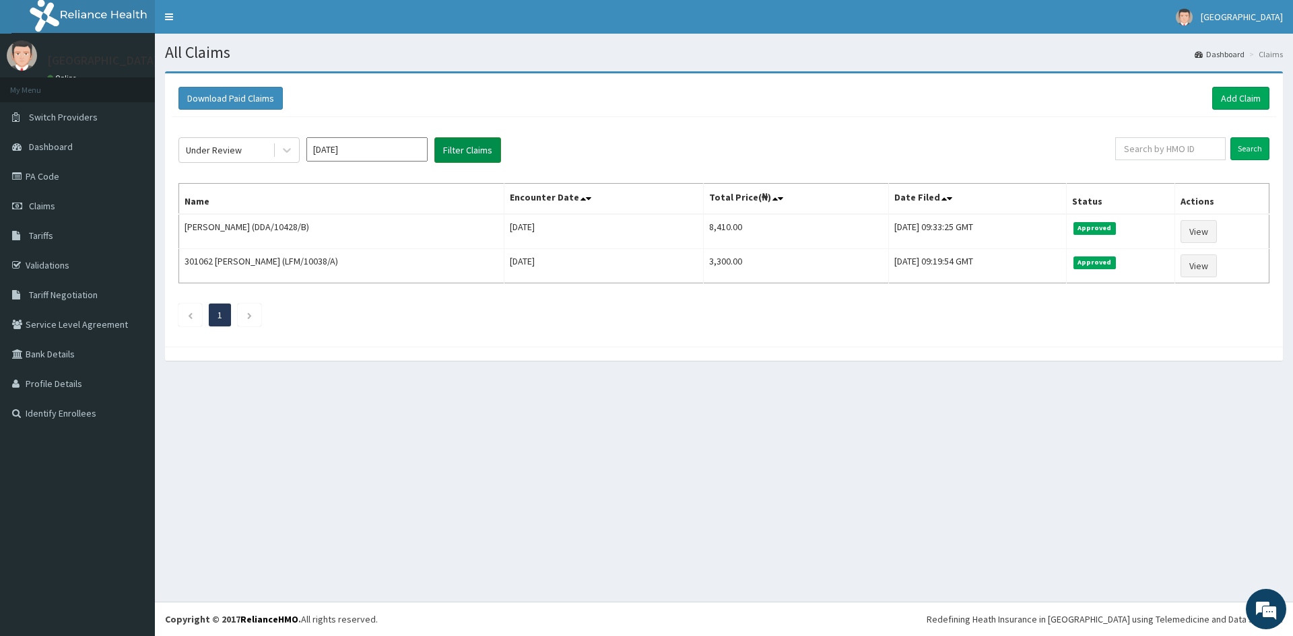
click at [451, 153] on button "Filter Claims" at bounding box center [467, 150] width 67 height 26
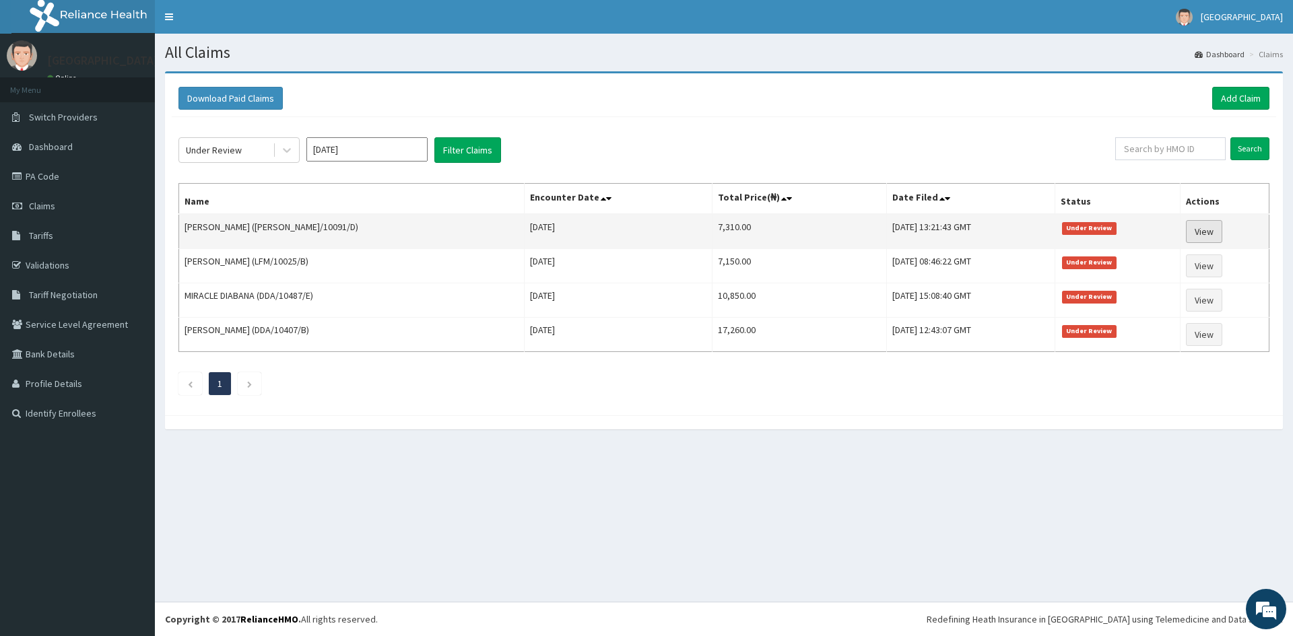
click at [1206, 236] on link "View" at bounding box center [1204, 231] width 36 height 23
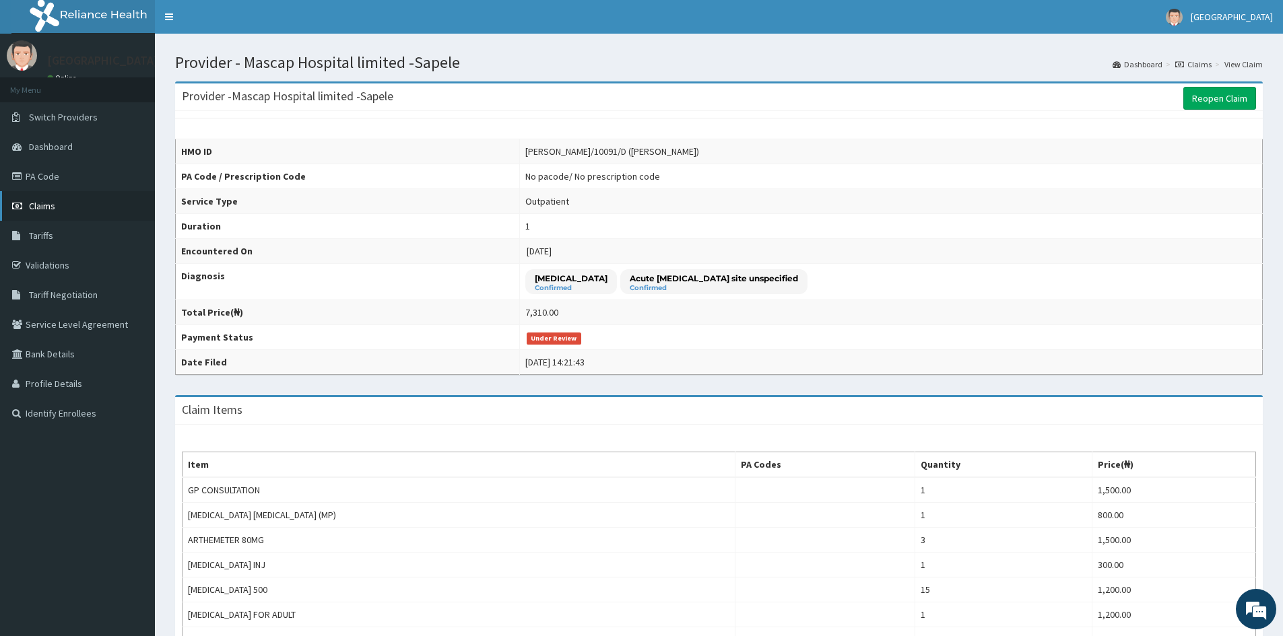
click at [46, 205] on span "Claims" at bounding box center [42, 206] width 26 height 12
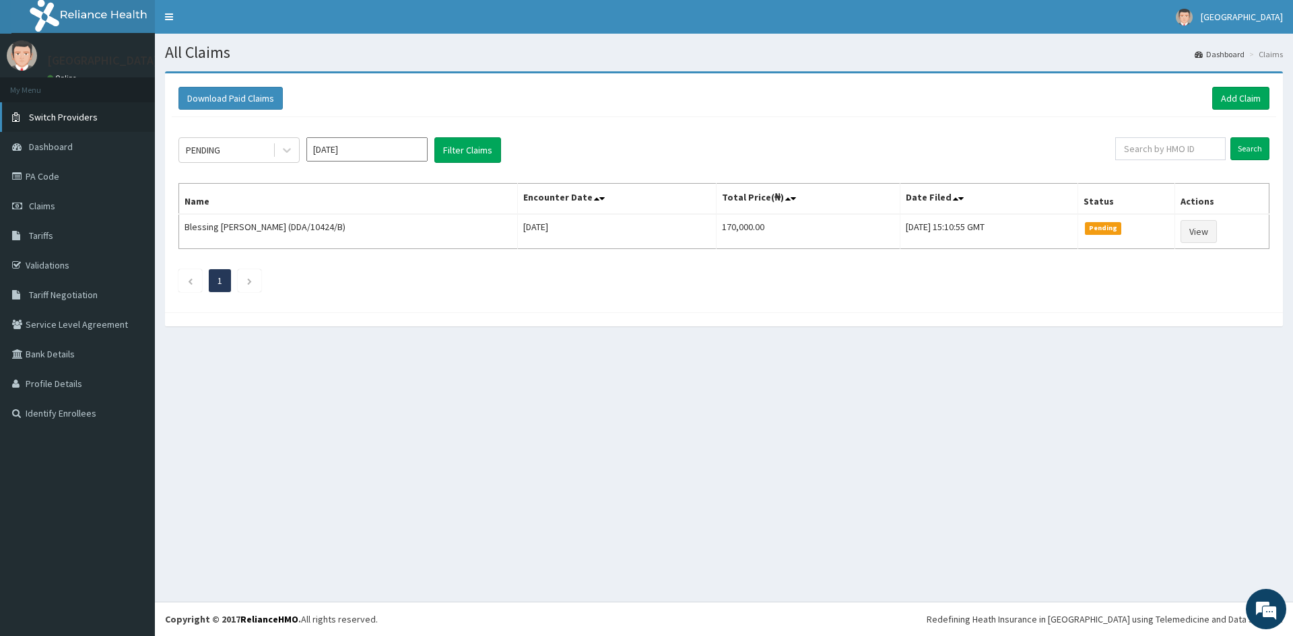
click at [57, 118] on span "Switch Providers" at bounding box center [63, 117] width 69 height 12
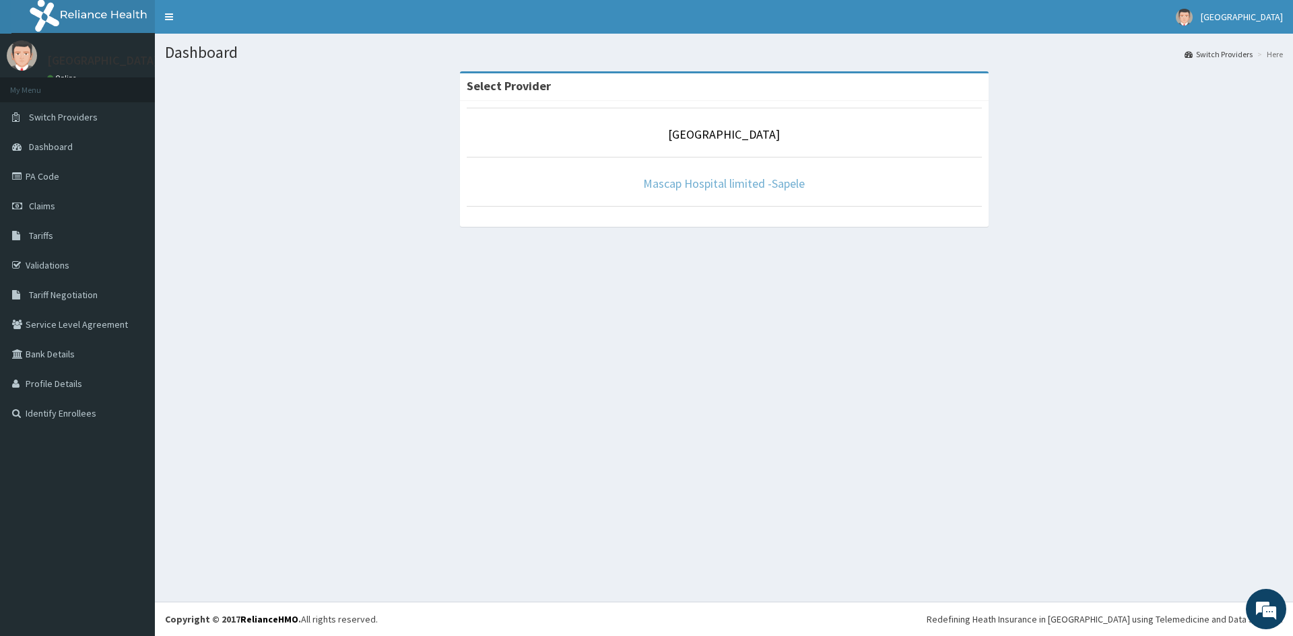
click at [676, 179] on link "Mascap Hospital limited -Sapele" at bounding box center [724, 183] width 162 height 15
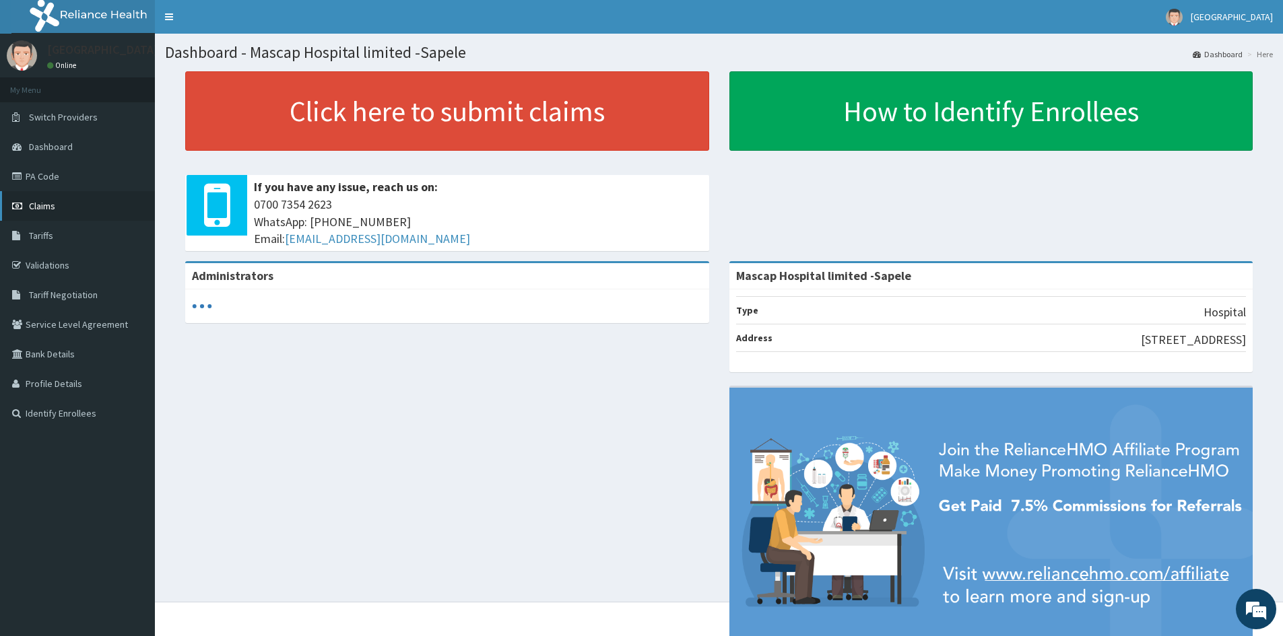
click at [46, 205] on span "Claims" at bounding box center [42, 206] width 26 height 12
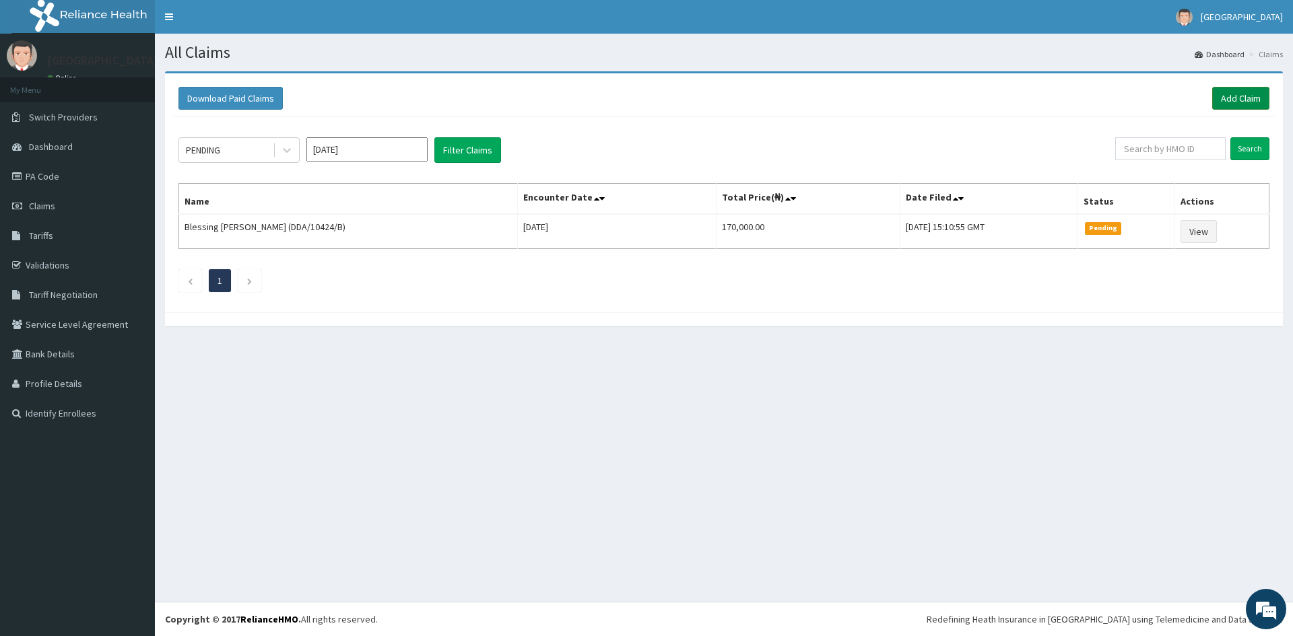
click at [1235, 100] on link "Add Claim" at bounding box center [1240, 98] width 57 height 23
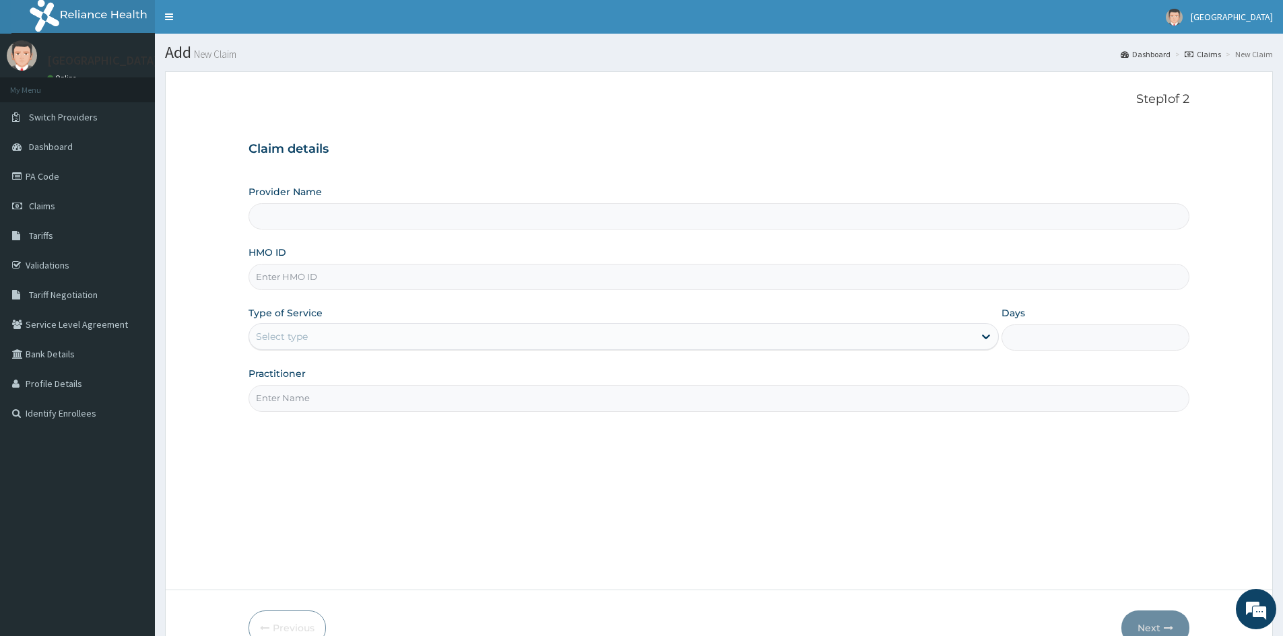
click at [339, 279] on input "HMO ID" at bounding box center [719, 277] width 941 height 26
type input "Mascap Hospital limited -Sapele"
type input "DDA/10428/E"
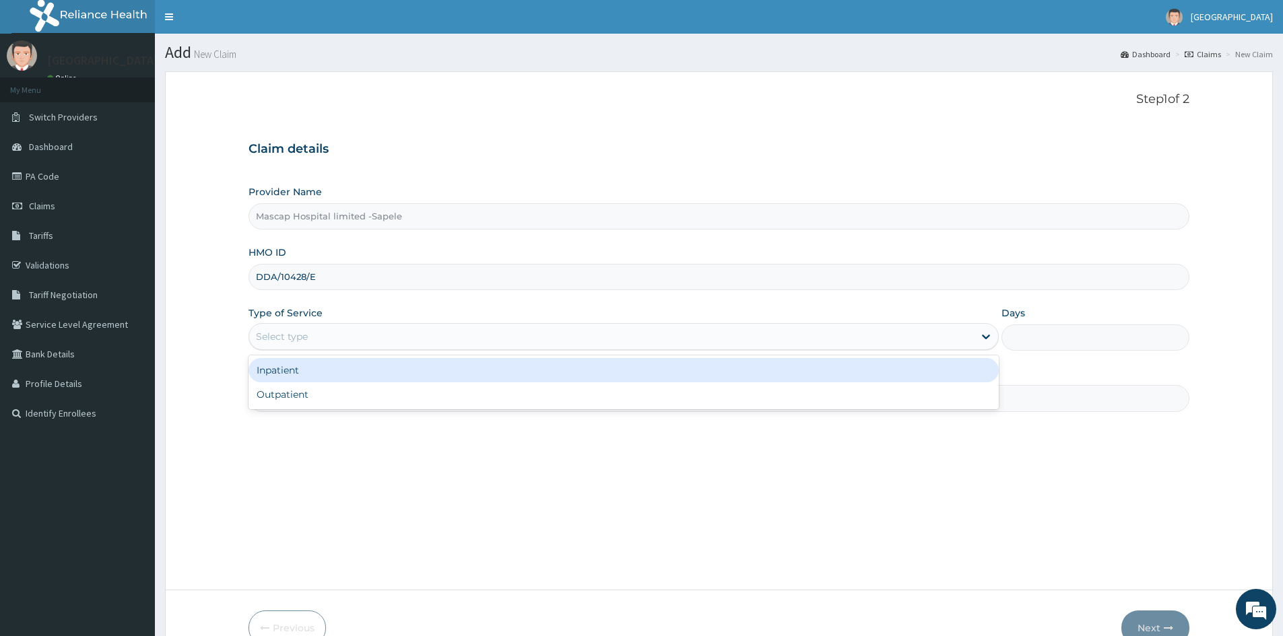
click at [366, 333] on div "Select type" at bounding box center [611, 337] width 725 height 22
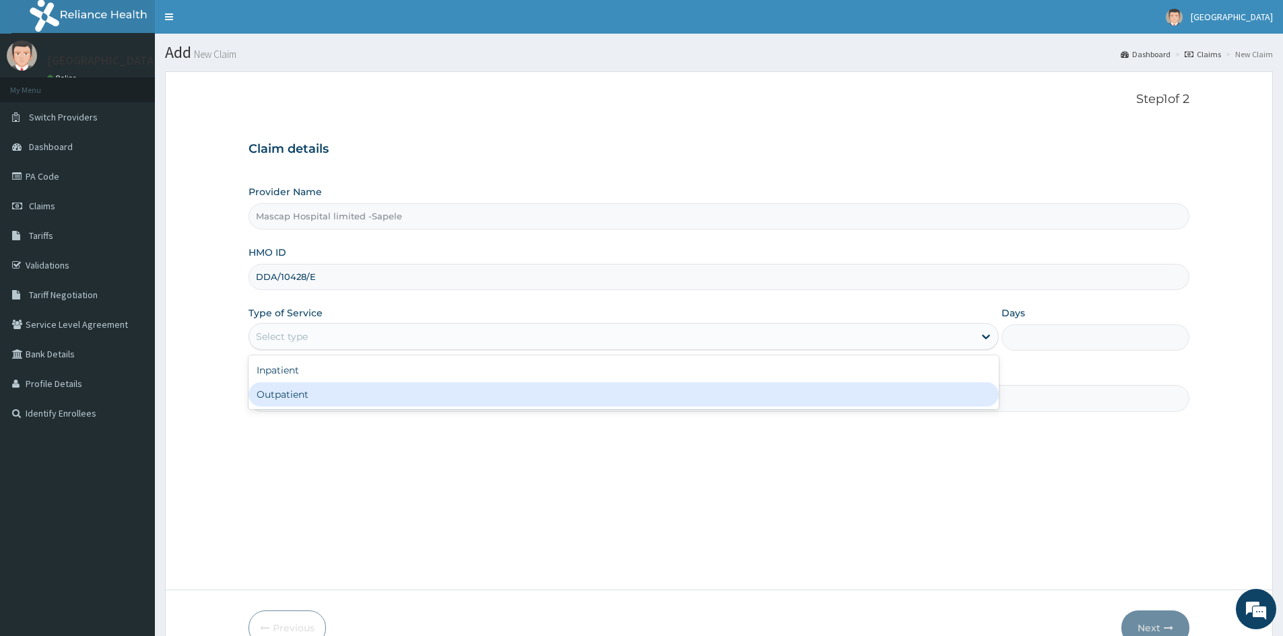
click at [326, 400] on div "Outpatient" at bounding box center [624, 395] width 750 height 24
type input "1"
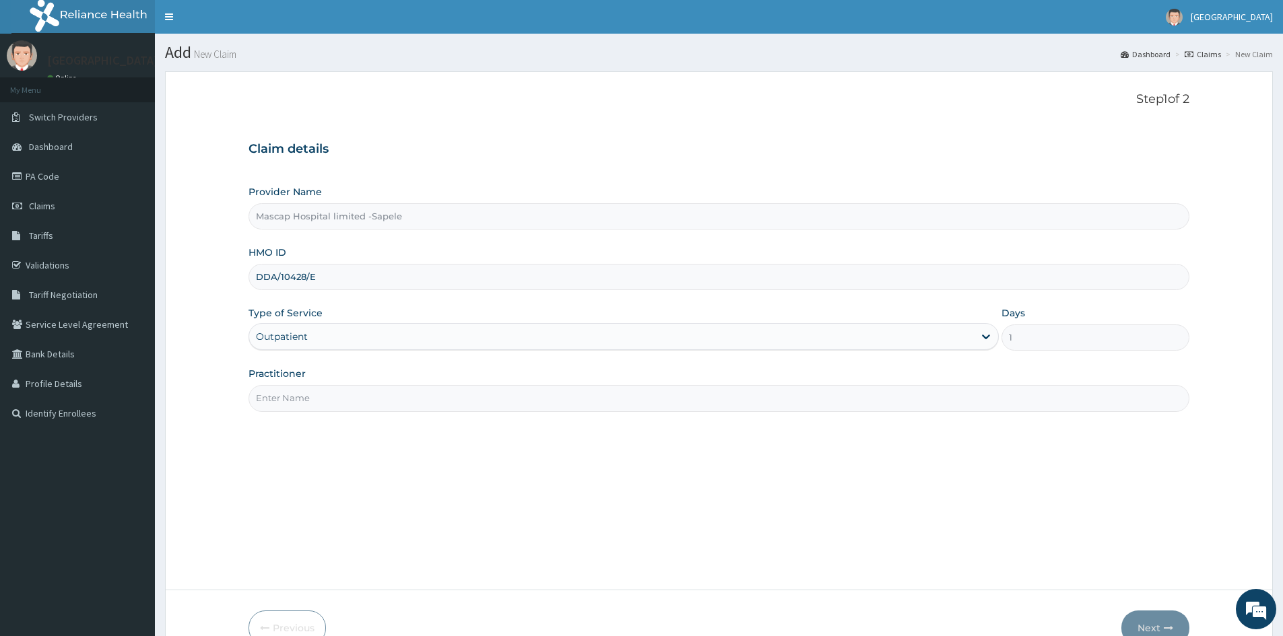
click at [330, 393] on input "Practitioner" at bounding box center [719, 398] width 941 height 26
type input "DR UCHE"
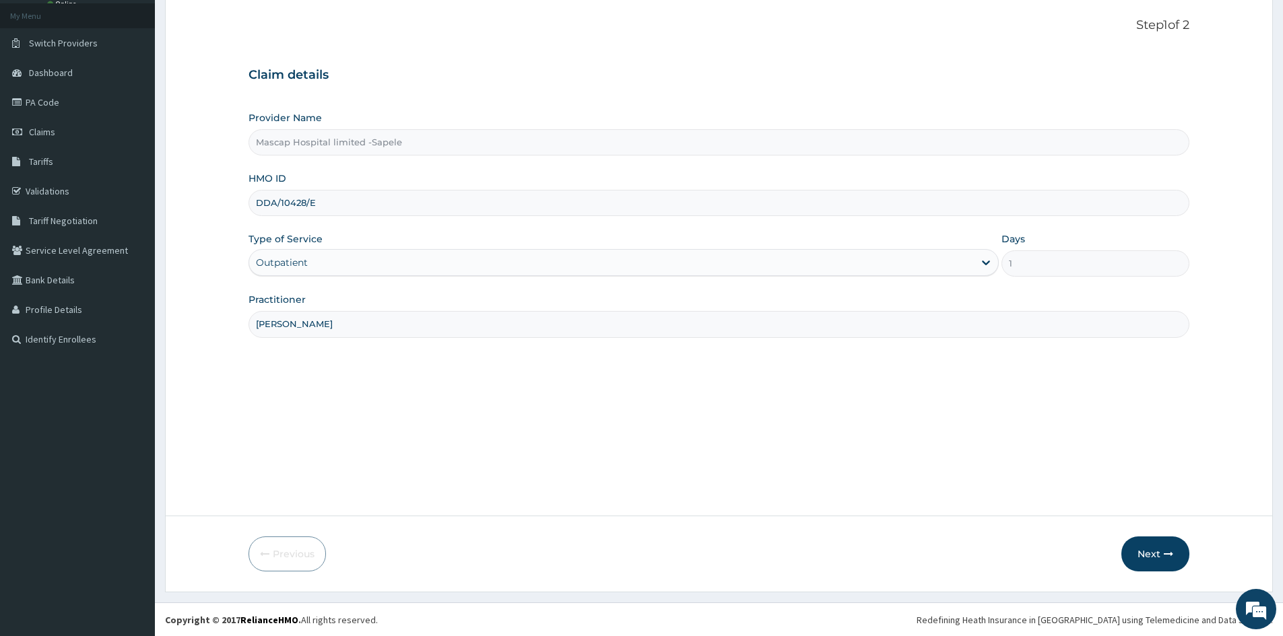
scroll to position [75, 0]
click at [1150, 548] on button "Next" at bounding box center [1155, 553] width 68 height 35
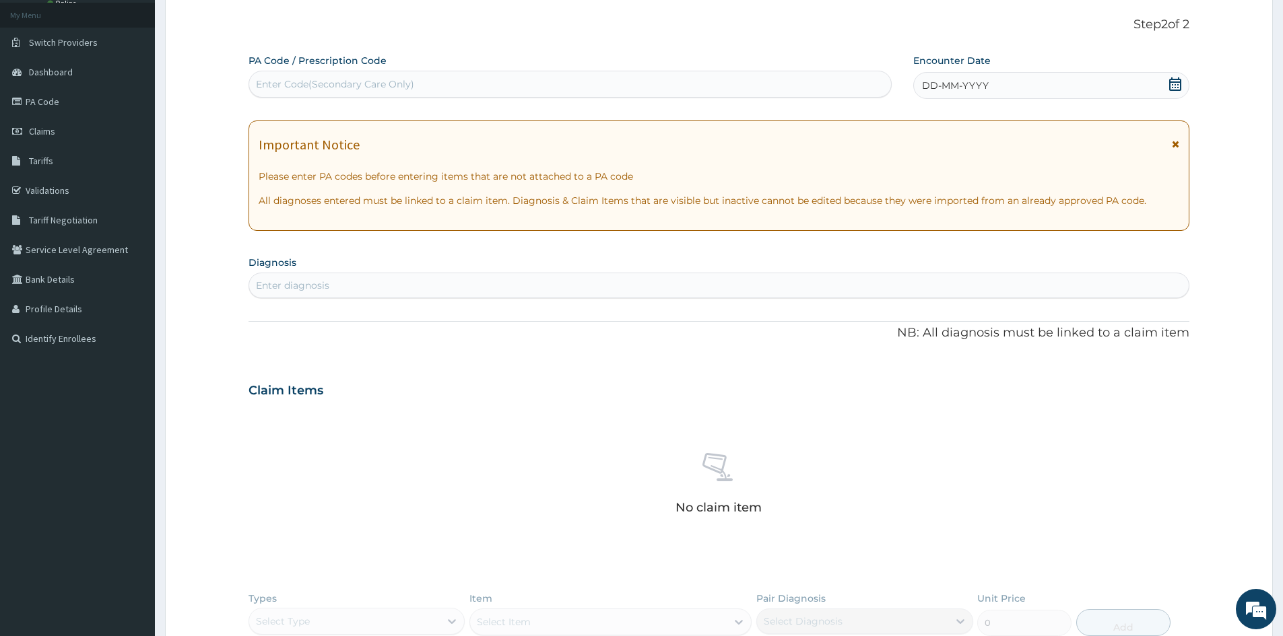
click at [937, 84] on span "DD-MM-YYYY" at bounding box center [955, 85] width 67 height 13
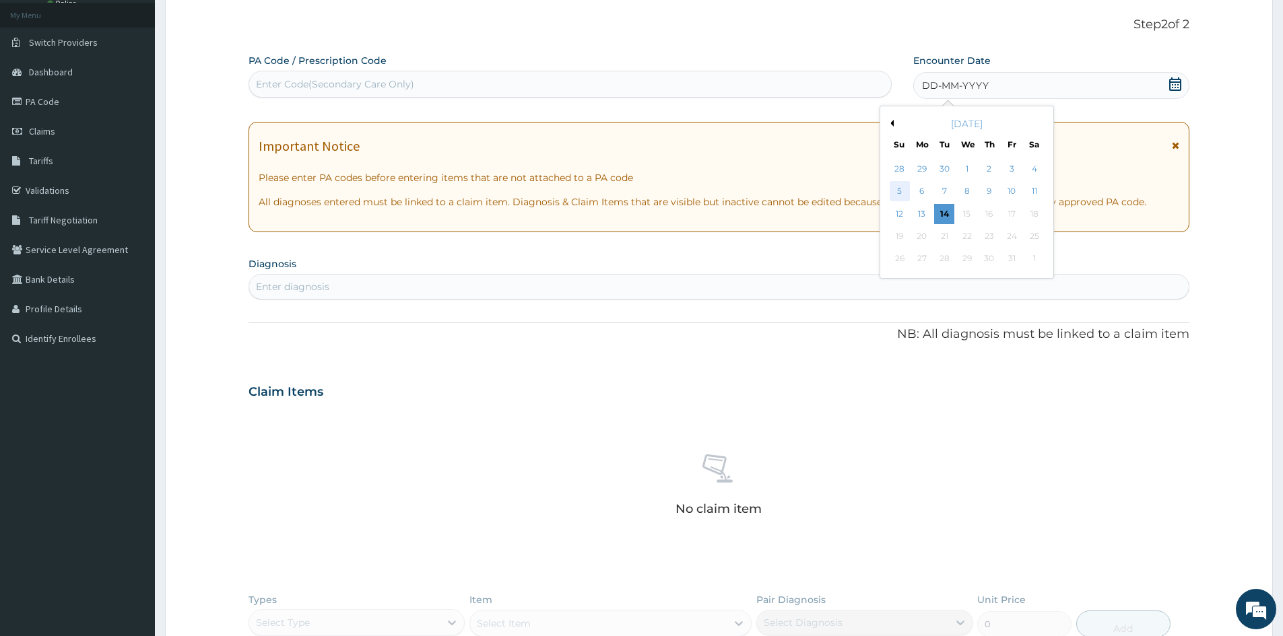
click at [900, 187] on div "5" at bounding box center [900, 192] width 20 height 20
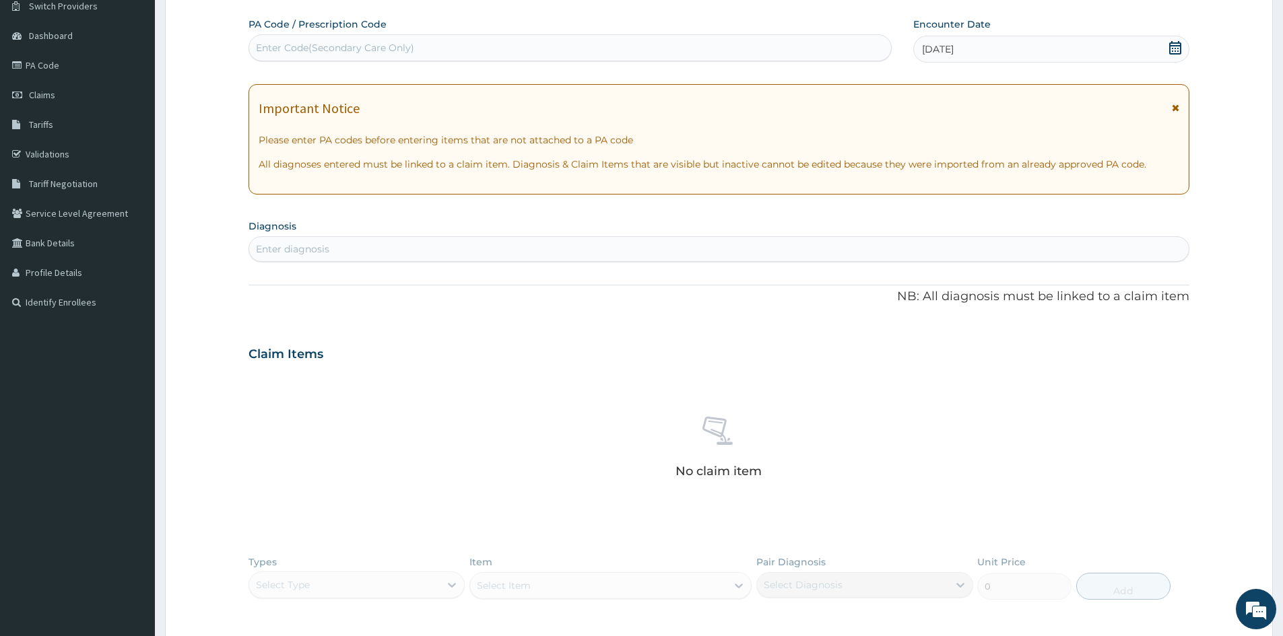
scroll to position [142, 0]
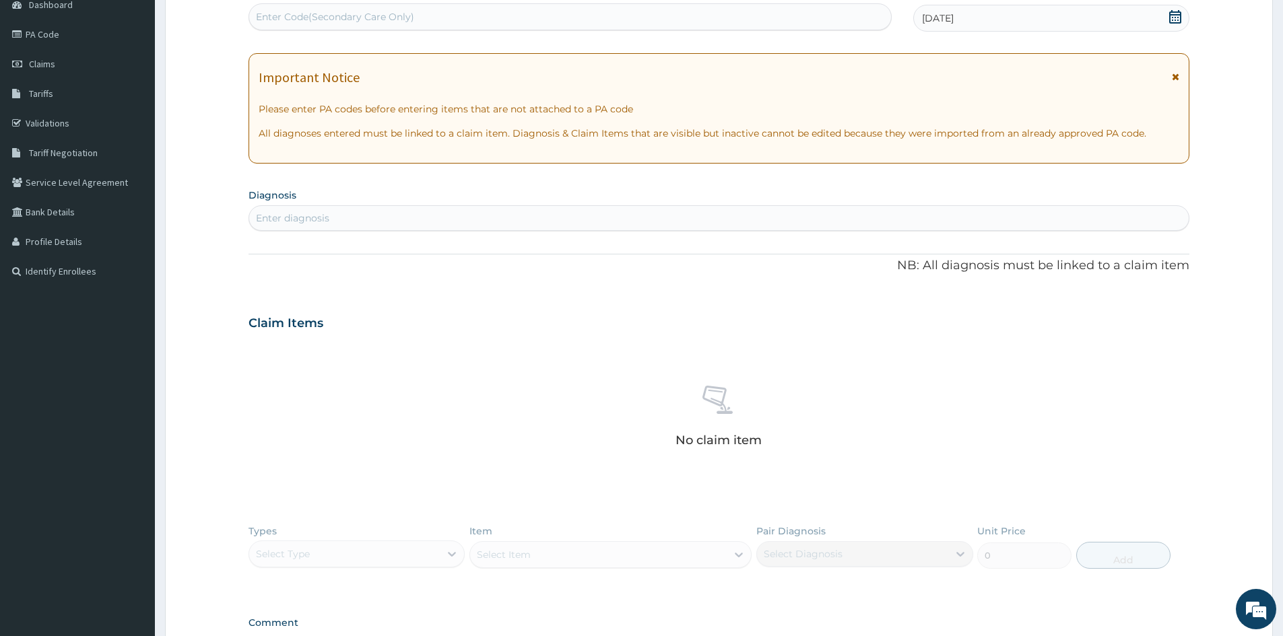
click at [304, 216] on div "Enter diagnosis" at bounding box center [292, 217] width 73 height 13
type input "MALARIA"
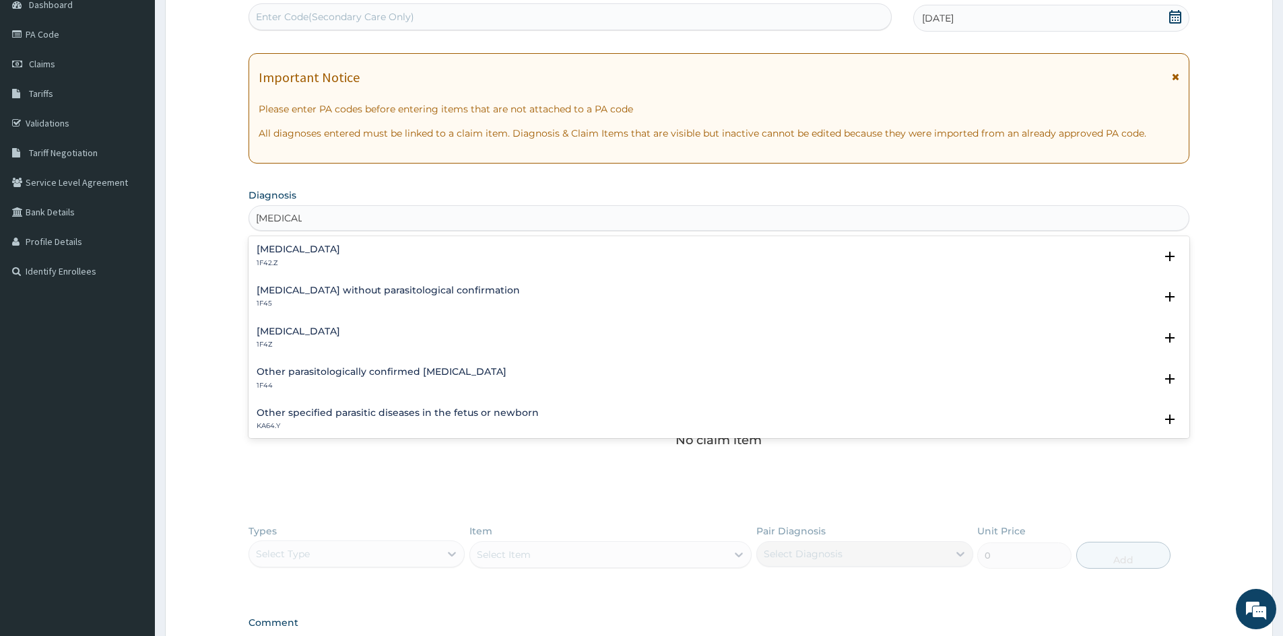
click at [287, 327] on h4 "Malaria, unspecified" at bounding box center [299, 332] width 84 height 10
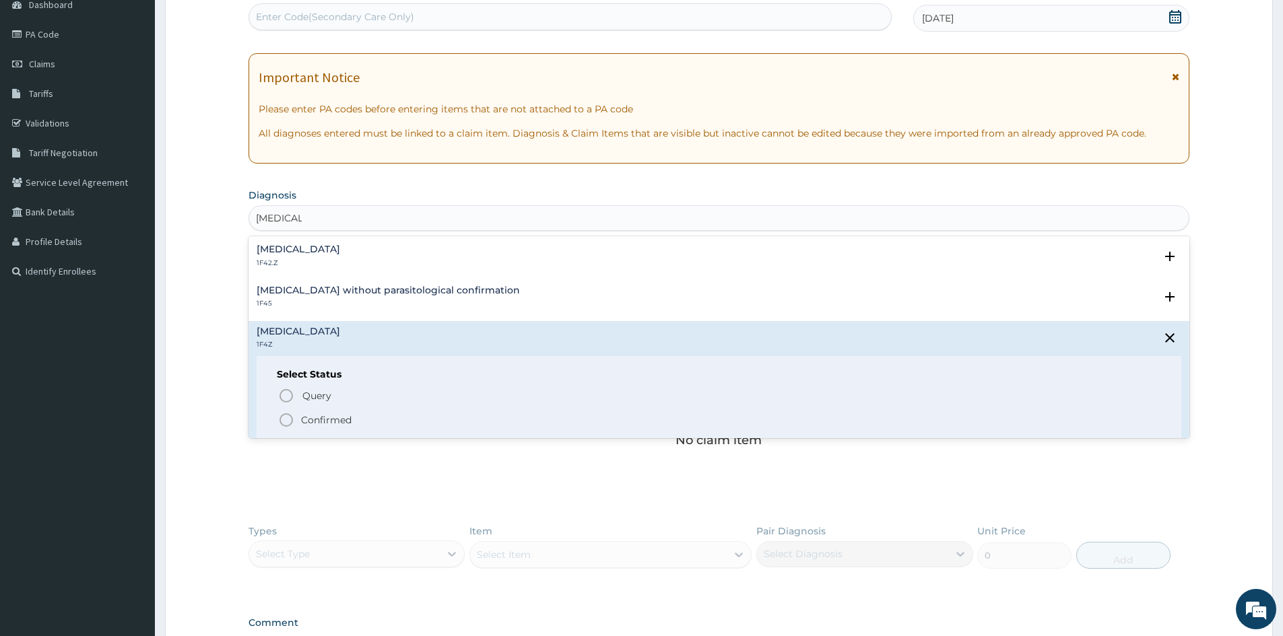
click at [286, 419] on icon "status option filled" at bounding box center [286, 420] width 16 height 16
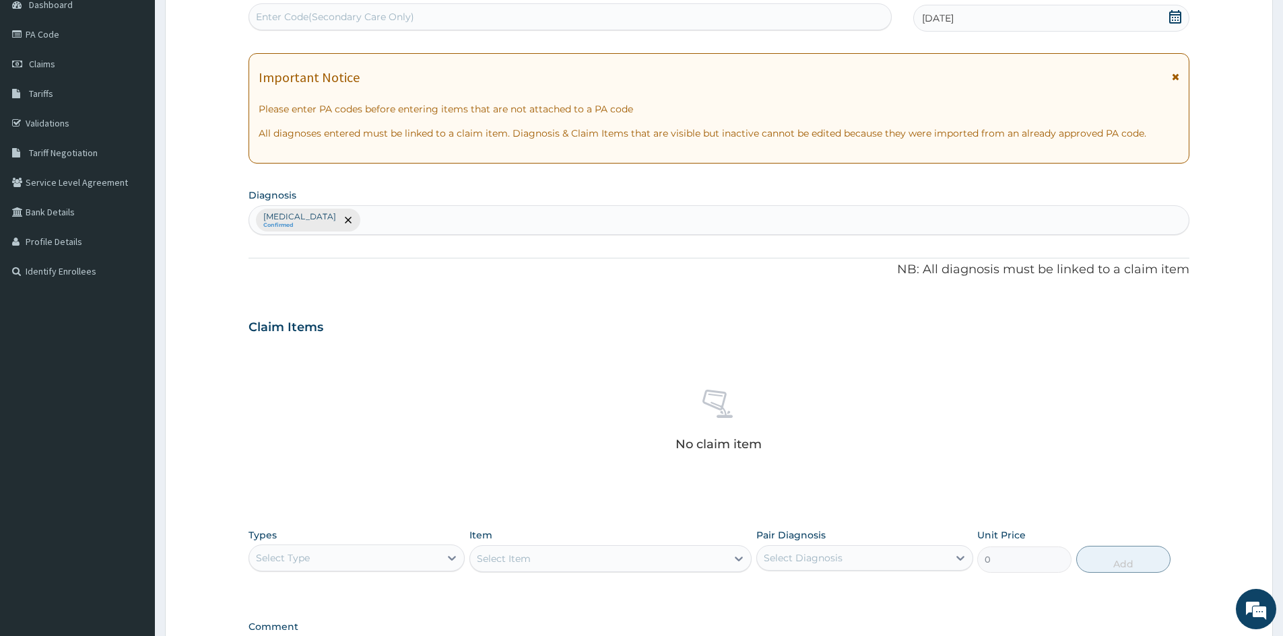
click at [320, 216] on p "Malaria, unspecified" at bounding box center [299, 216] width 73 height 11
click at [352, 218] on icon "remove selection option" at bounding box center [348, 220] width 7 height 7
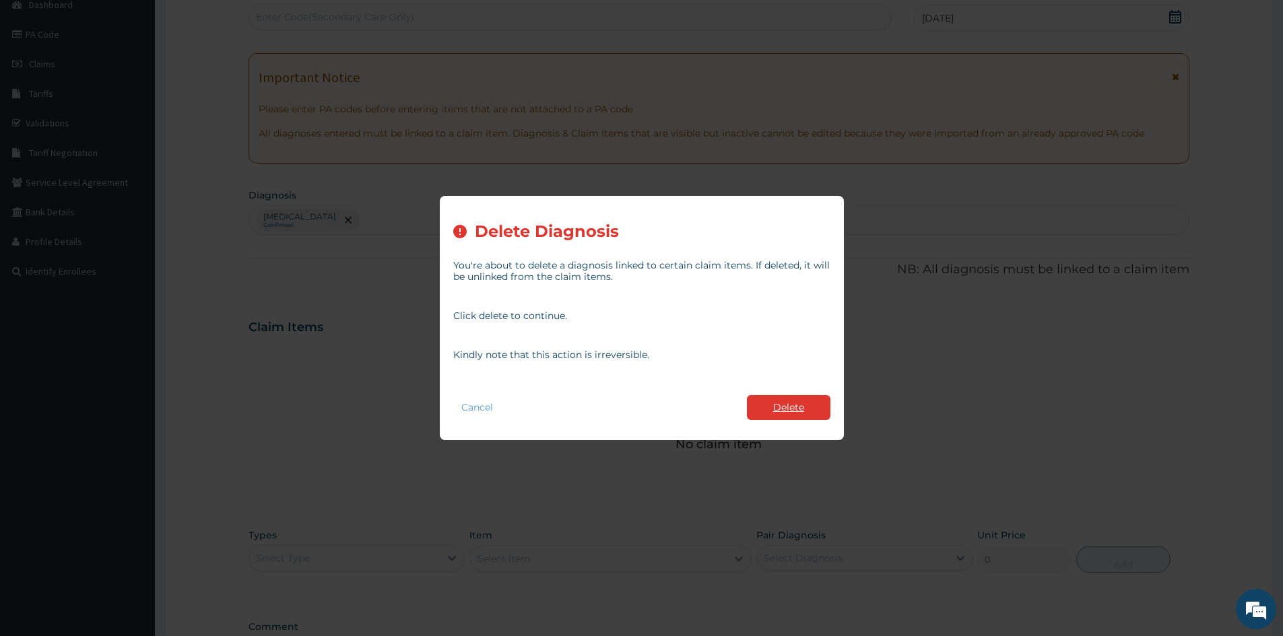
click at [804, 409] on button "Delete" at bounding box center [789, 407] width 84 height 25
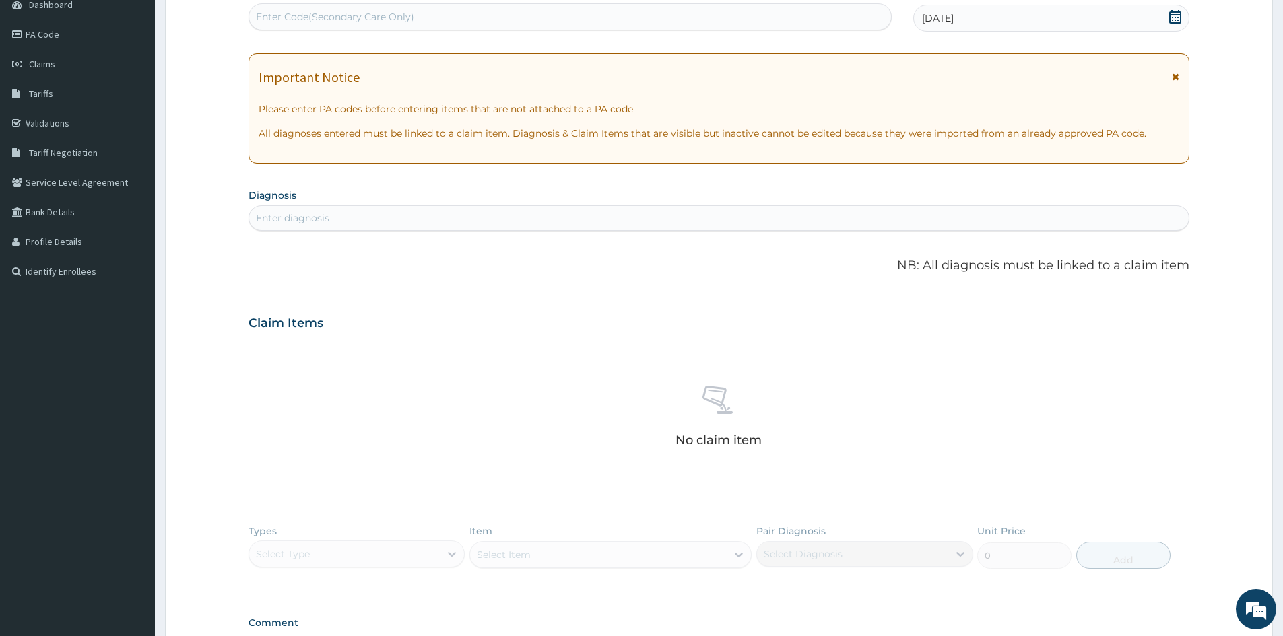
click at [316, 217] on div "Enter diagnosis" at bounding box center [292, 217] width 73 height 13
type input "MALARIA"
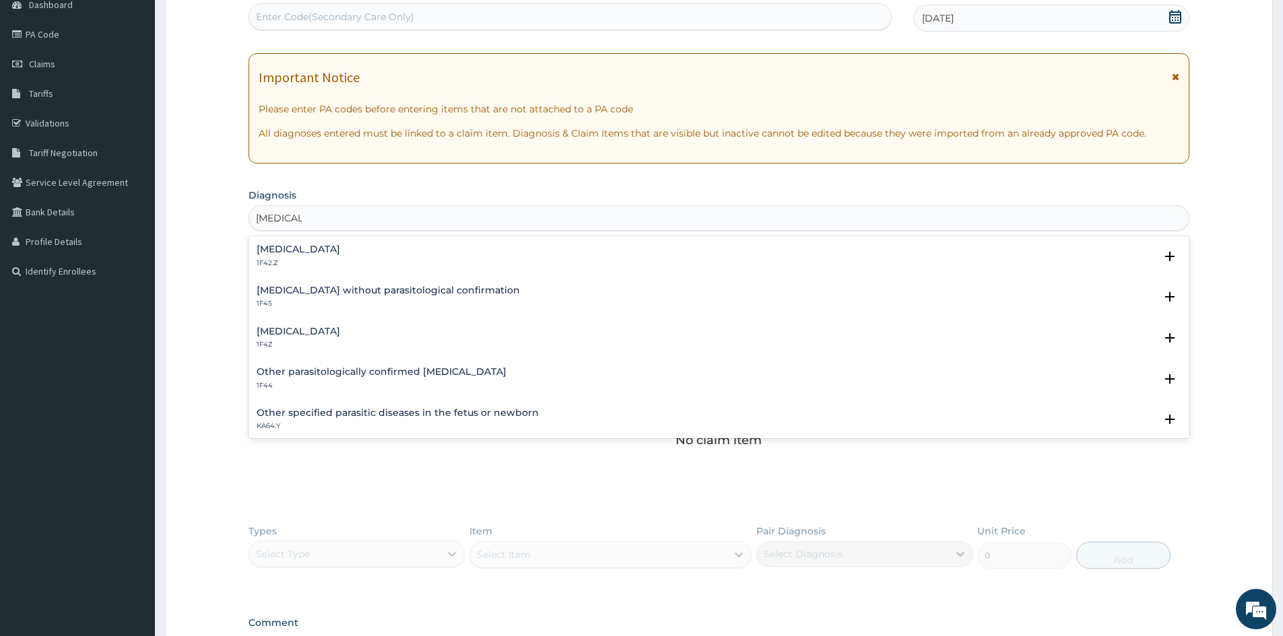
scroll to position [67, 0]
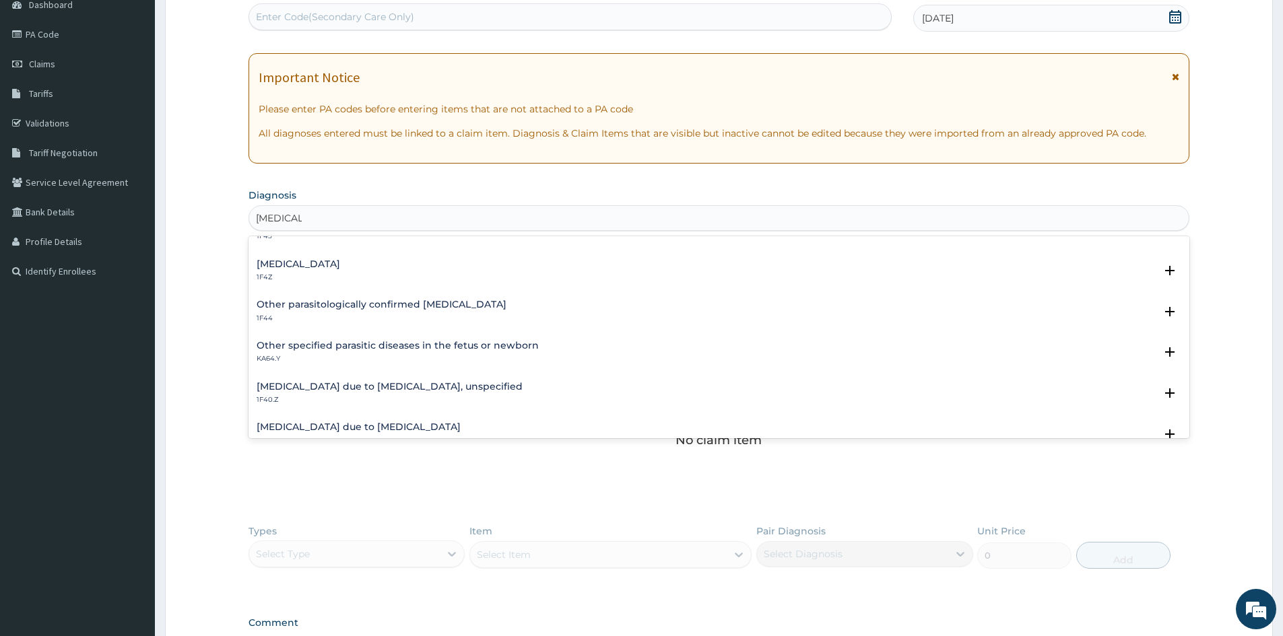
click at [312, 388] on h4 "Malaria due to Plasmodium falciparum, unspecified" at bounding box center [390, 387] width 266 height 10
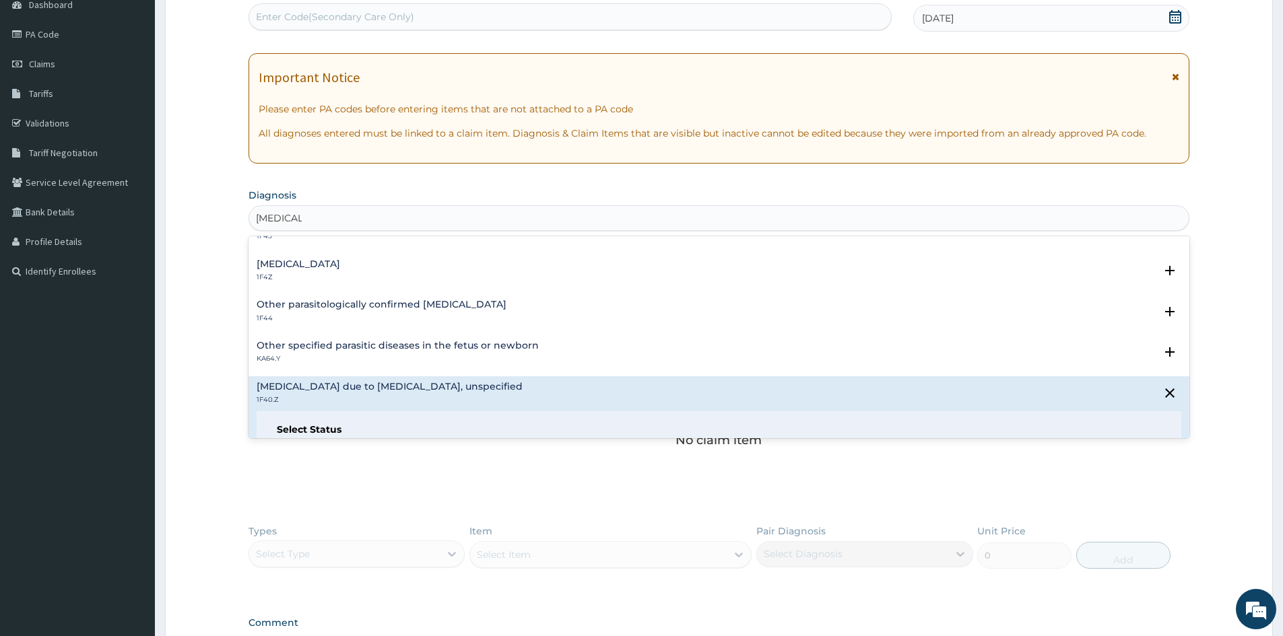
scroll to position [202, 0]
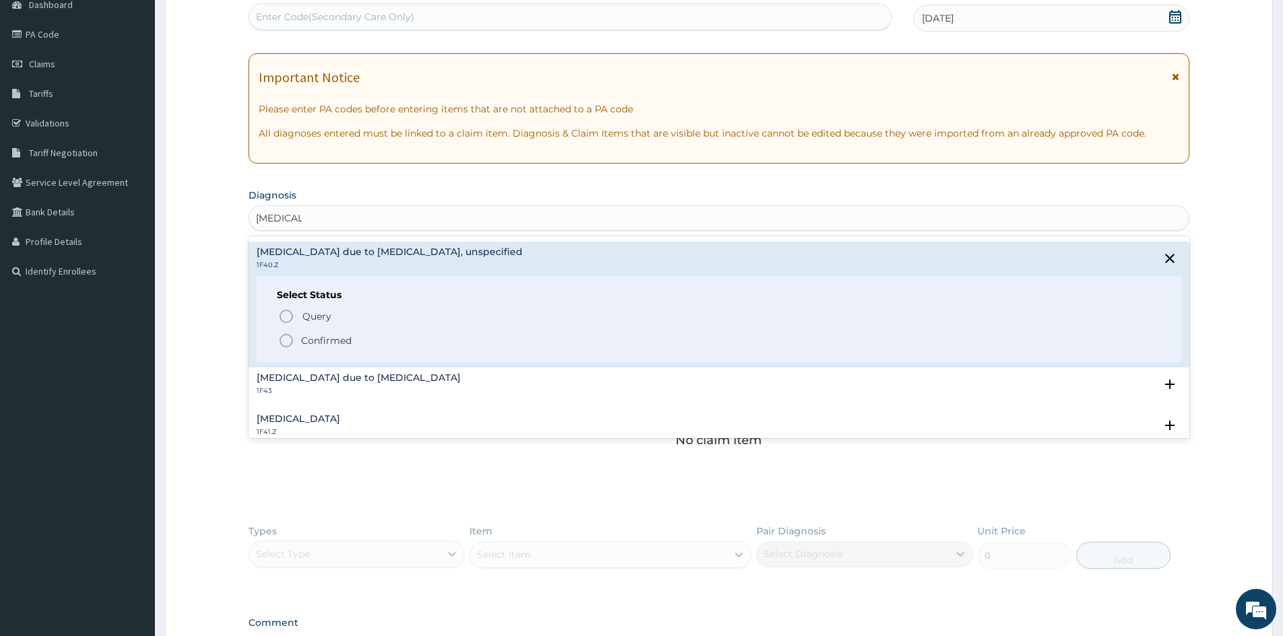
click at [285, 340] on icon "status option filled" at bounding box center [286, 341] width 16 height 16
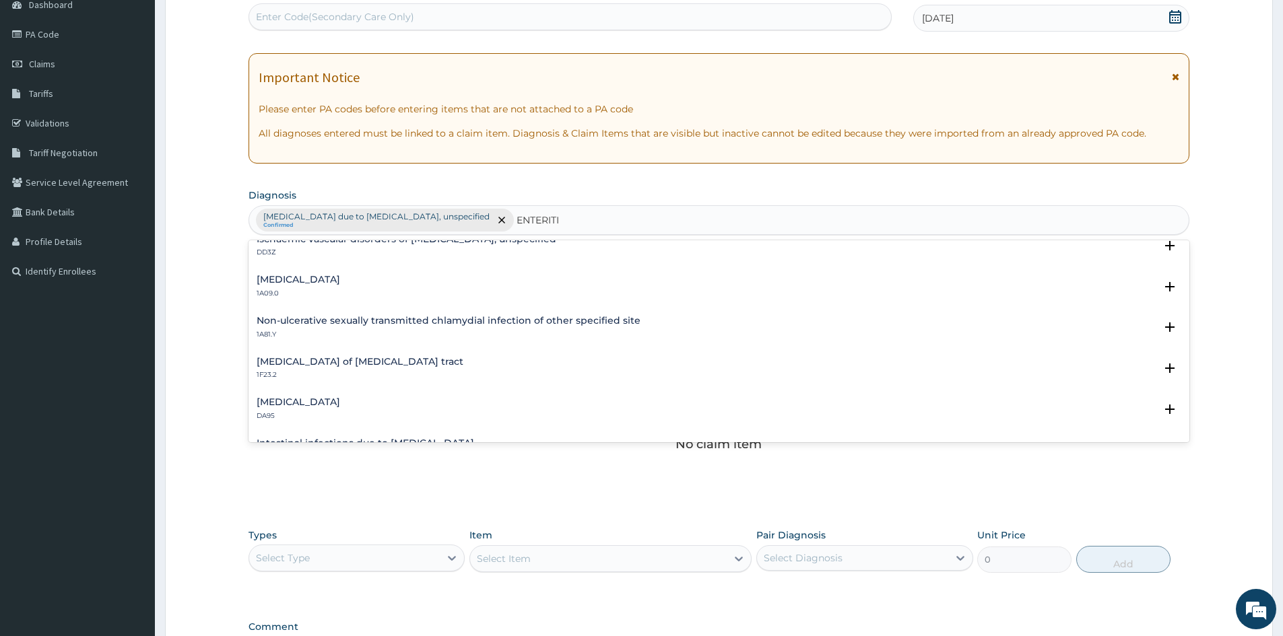
scroll to position [0, 0]
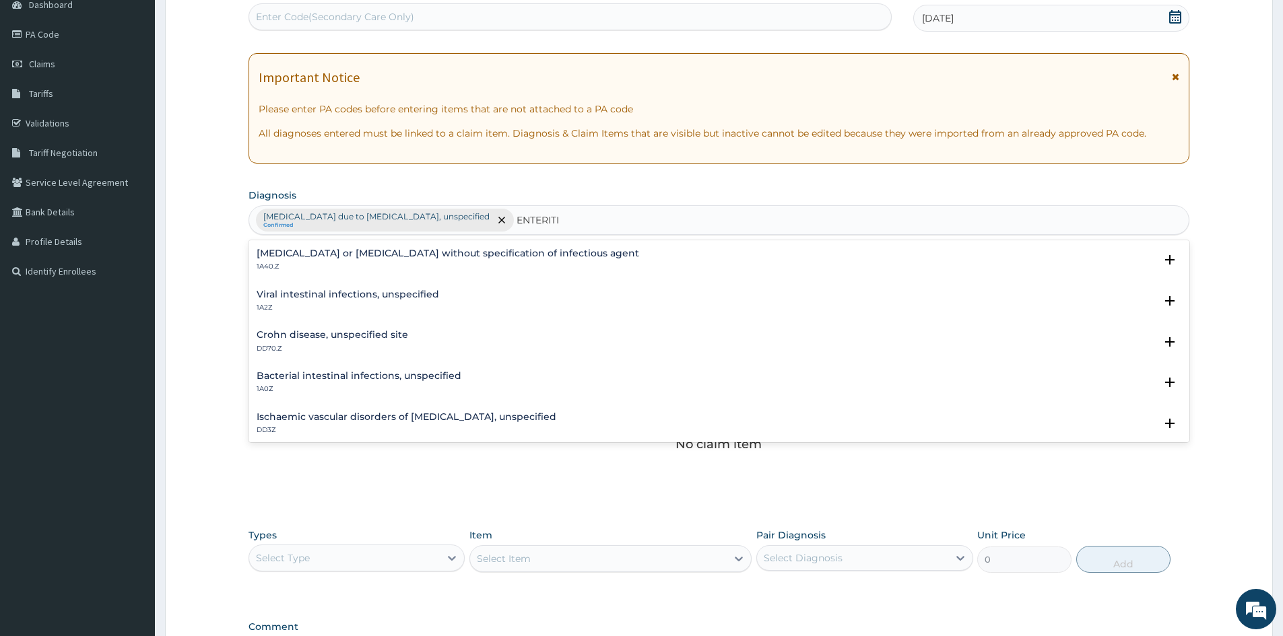
type input "ENTERITIS"
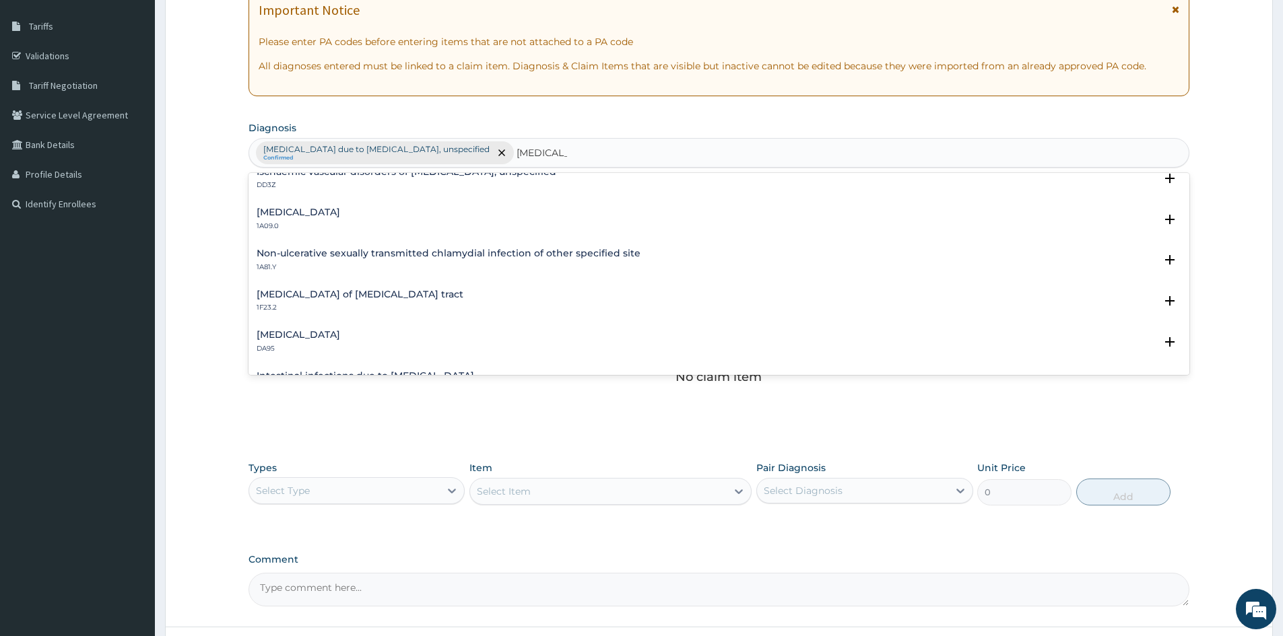
scroll to position [202, 0]
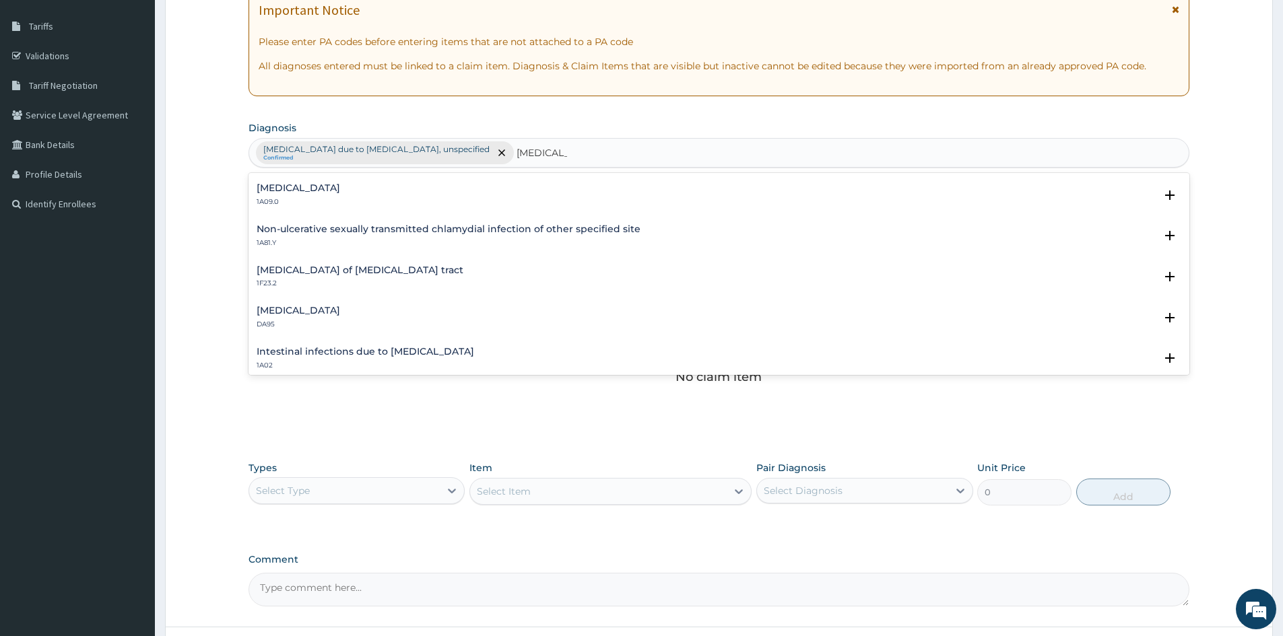
click at [313, 188] on h4 "Salmonella enteritis" at bounding box center [299, 188] width 84 height 10
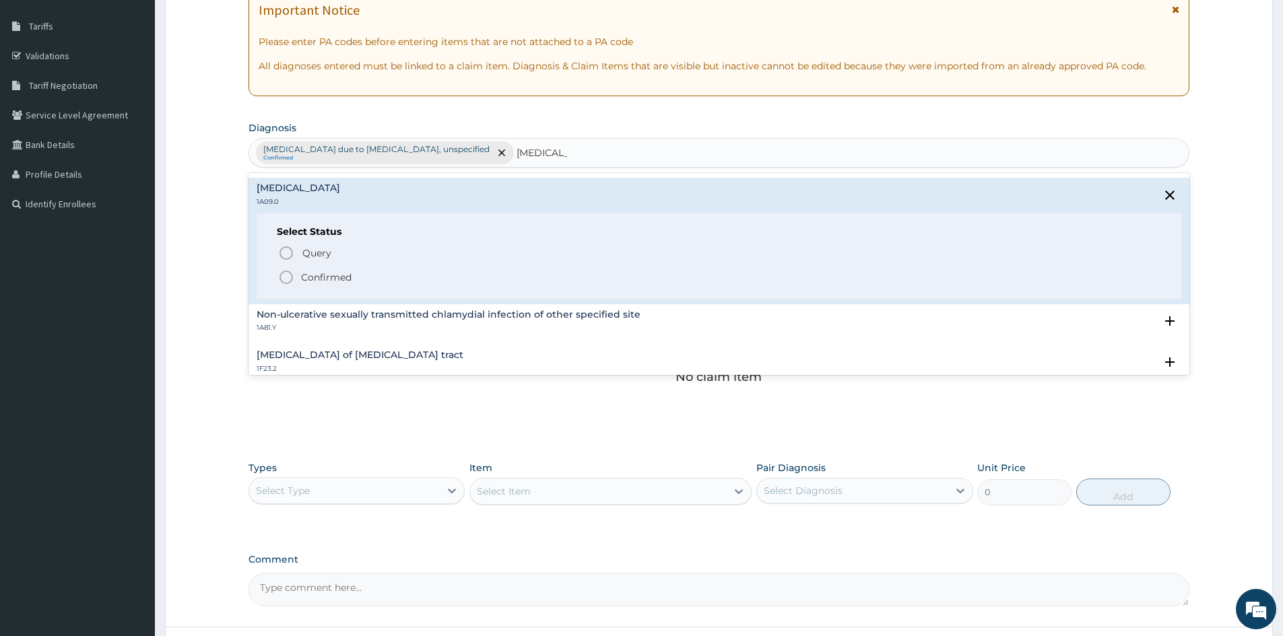
click at [292, 275] on circle "status option filled" at bounding box center [286, 277] width 12 height 12
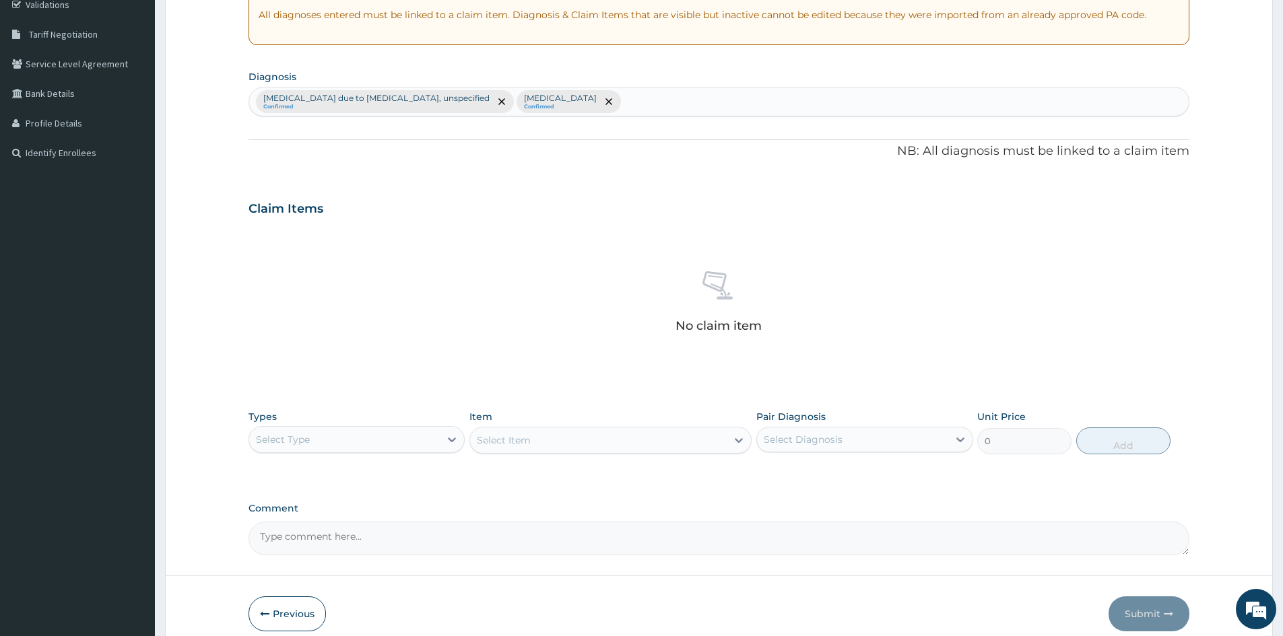
scroll to position [321, 0]
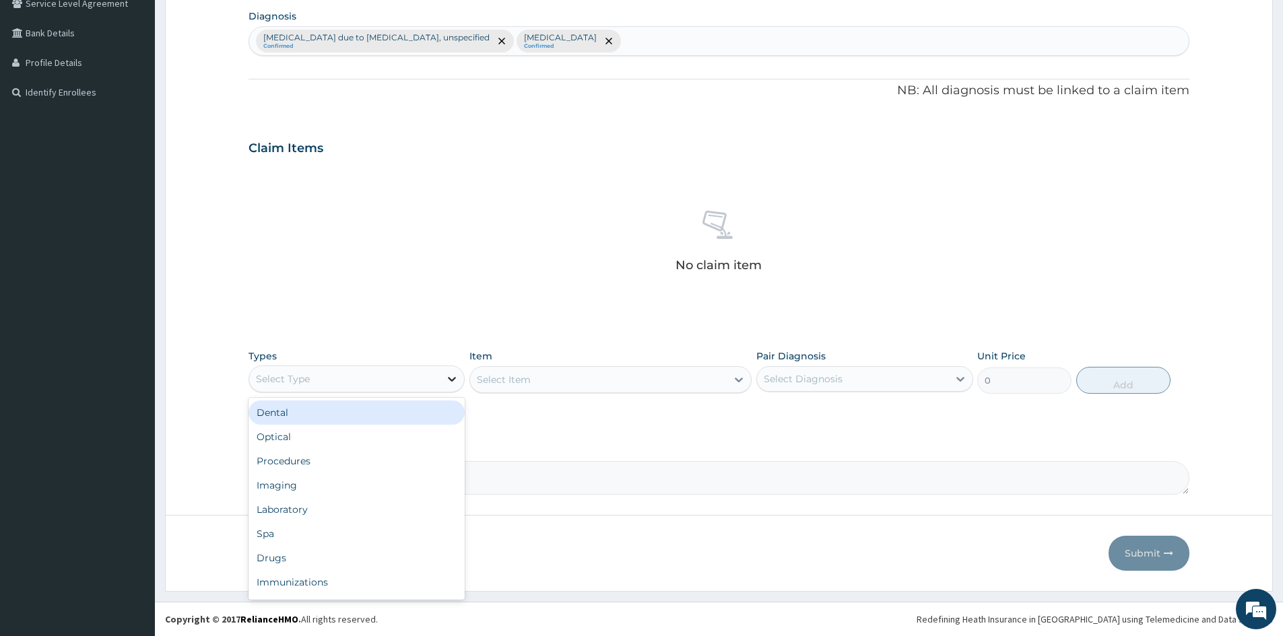
click at [442, 374] on div at bounding box center [452, 379] width 24 height 24
click at [298, 457] on div "Procedures" at bounding box center [357, 461] width 216 height 24
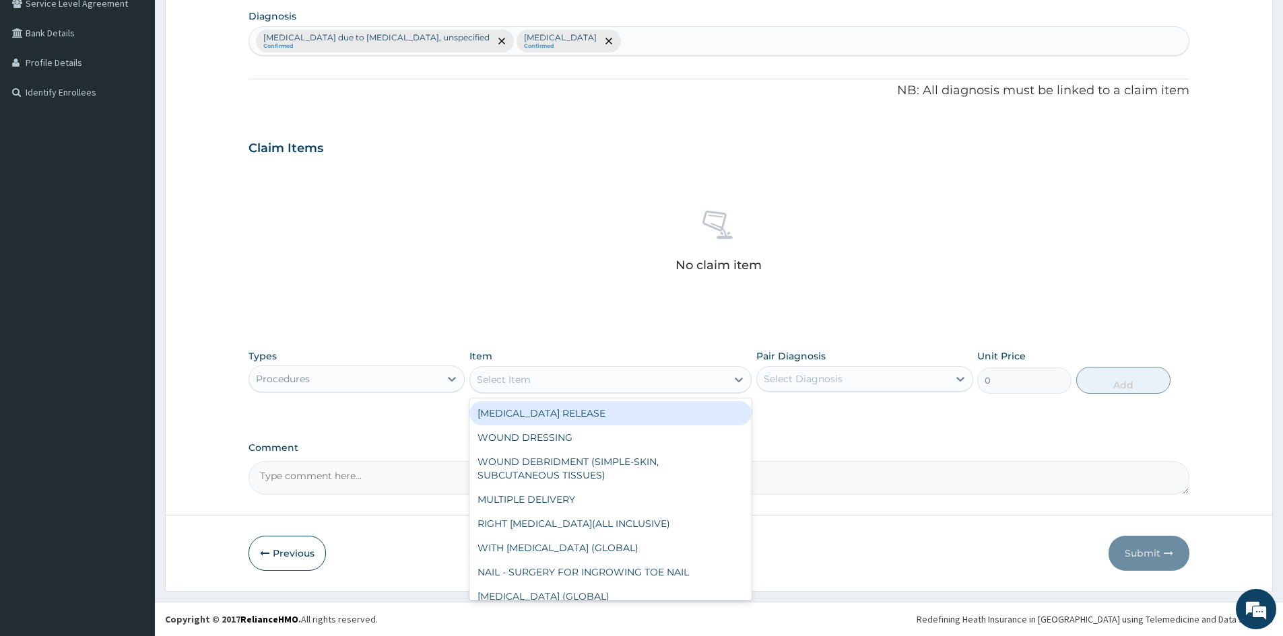
click at [593, 375] on div "Select Item" at bounding box center [598, 380] width 257 height 22
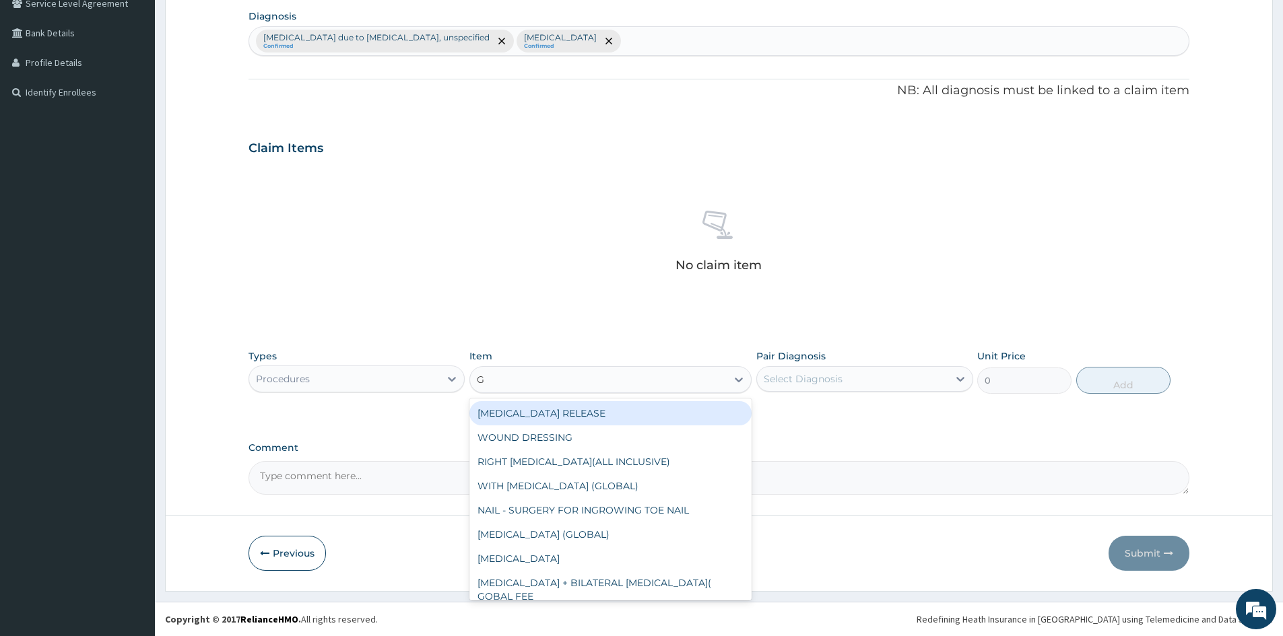
type input "GP"
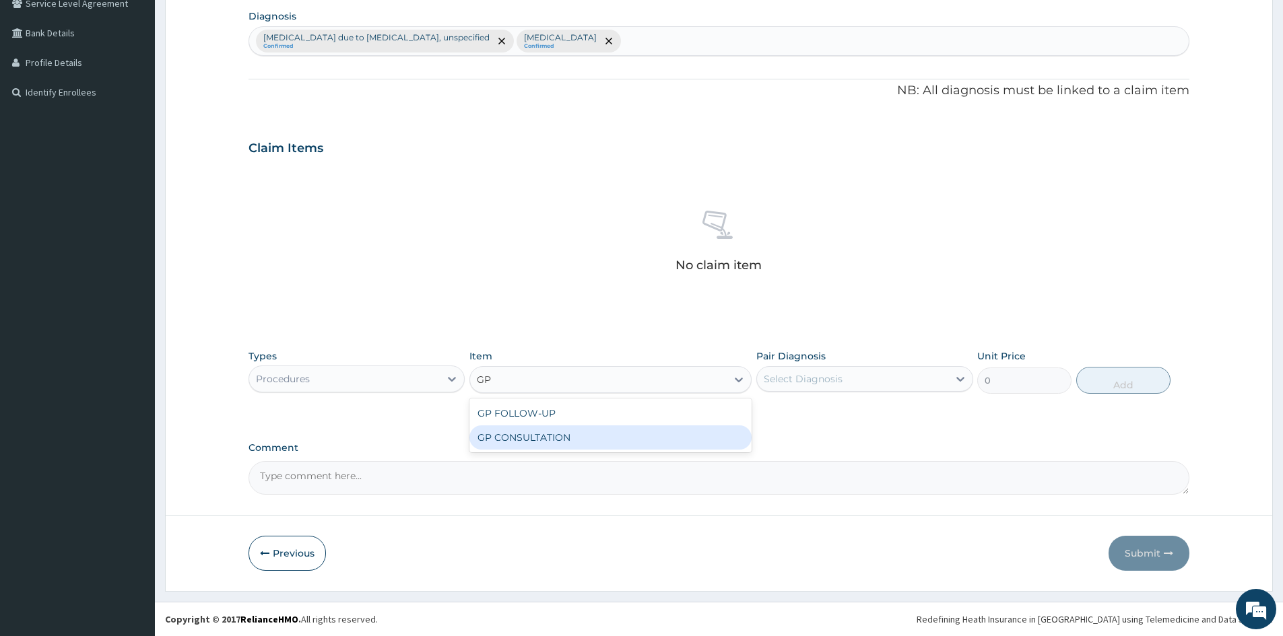
click at [571, 434] on div "GP CONSULTATION" at bounding box center [610, 438] width 282 height 24
type input "1500"
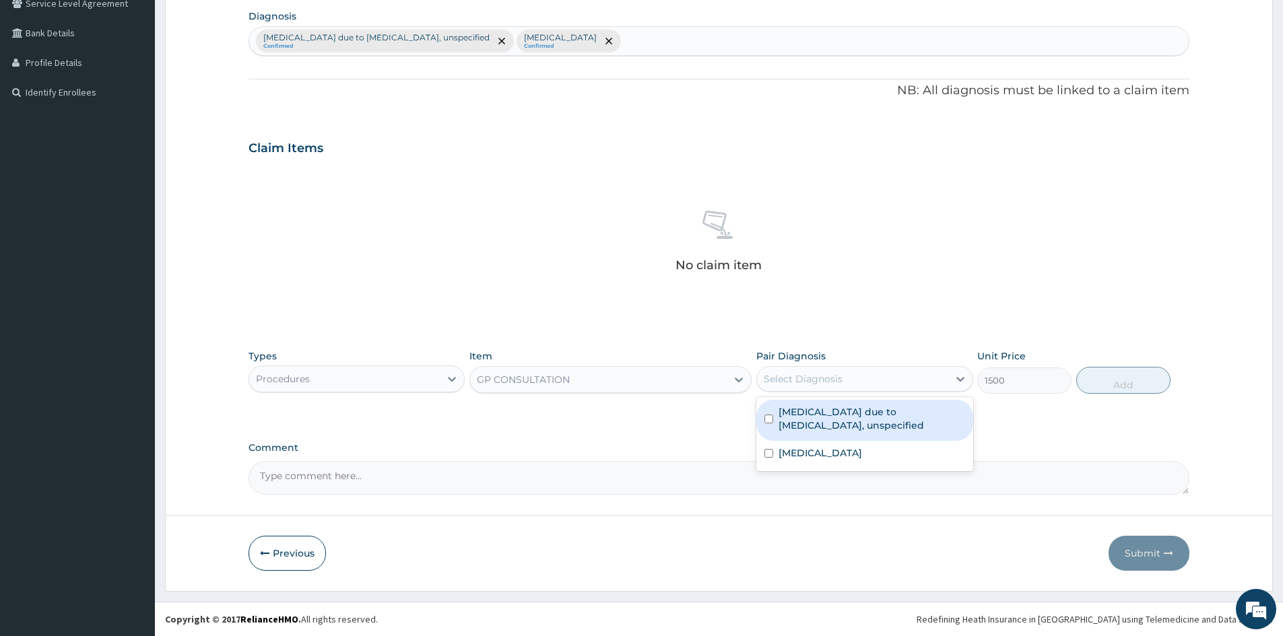
click at [835, 379] on div "Select Diagnosis" at bounding box center [803, 378] width 79 height 13
click at [770, 417] on input "checkbox" at bounding box center [768, 419] width 9 height 9
checkbox input "true"
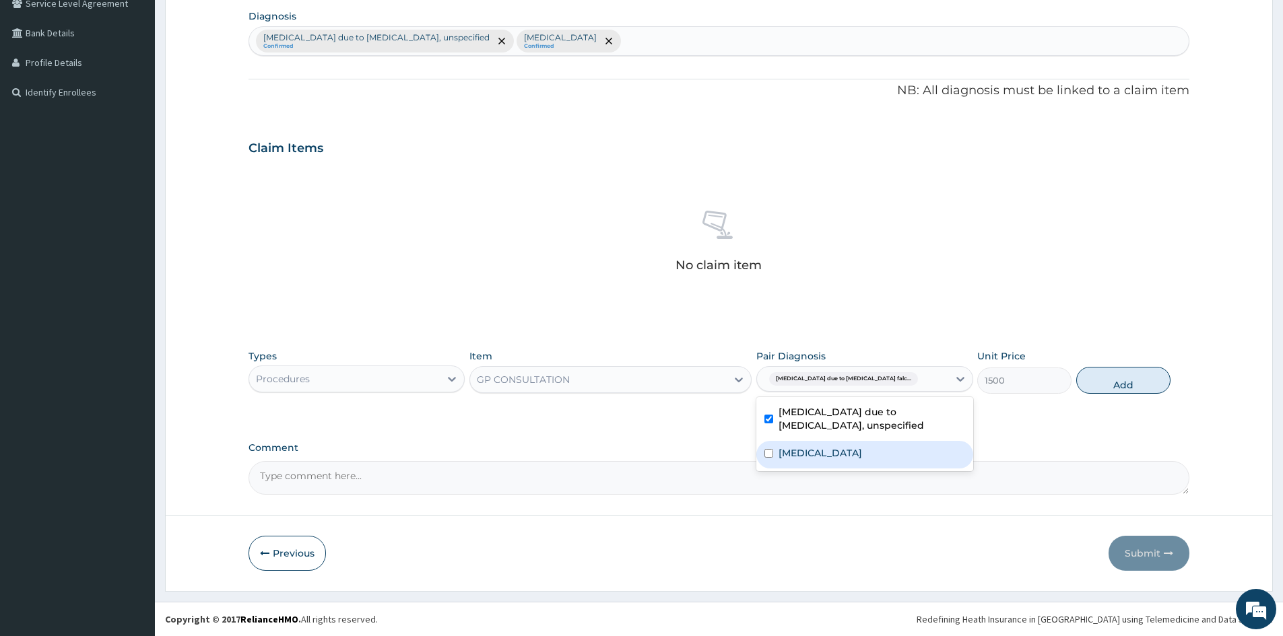
click at [766, 457] on input "checkbox" at bounding box center [768, 453] width 9 height 9
checkbox input "true"
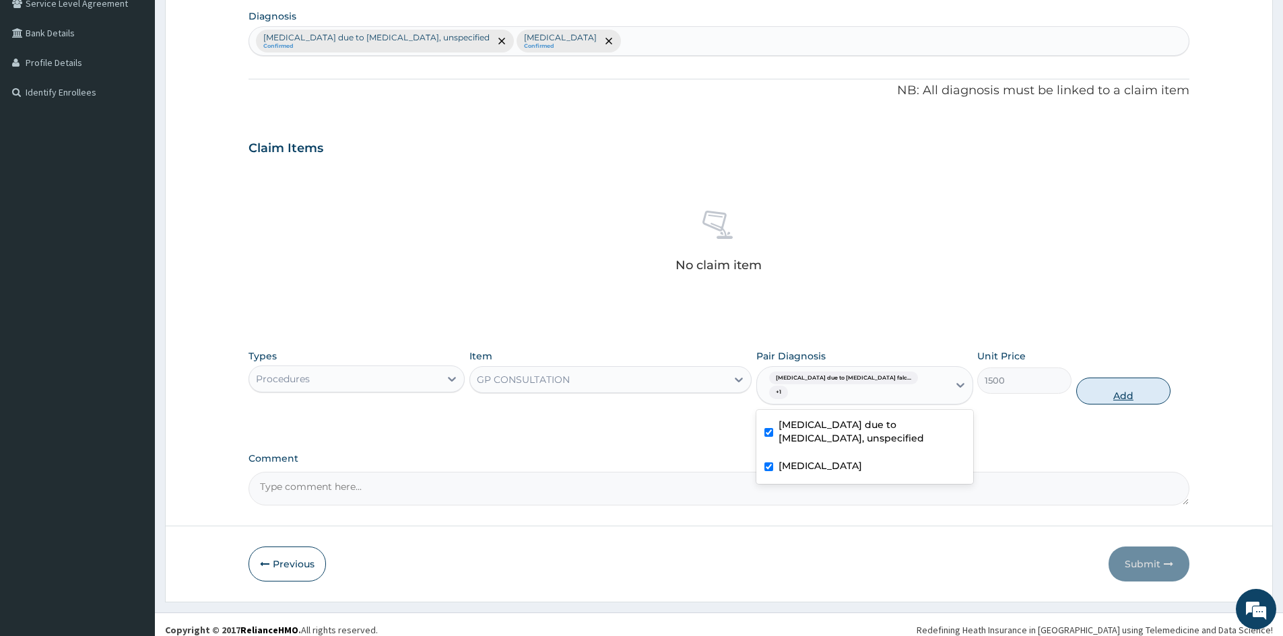
click at [1125, 384] on button "Add" at bounding box center [1123, 391] width 94 height 27
type input "0"
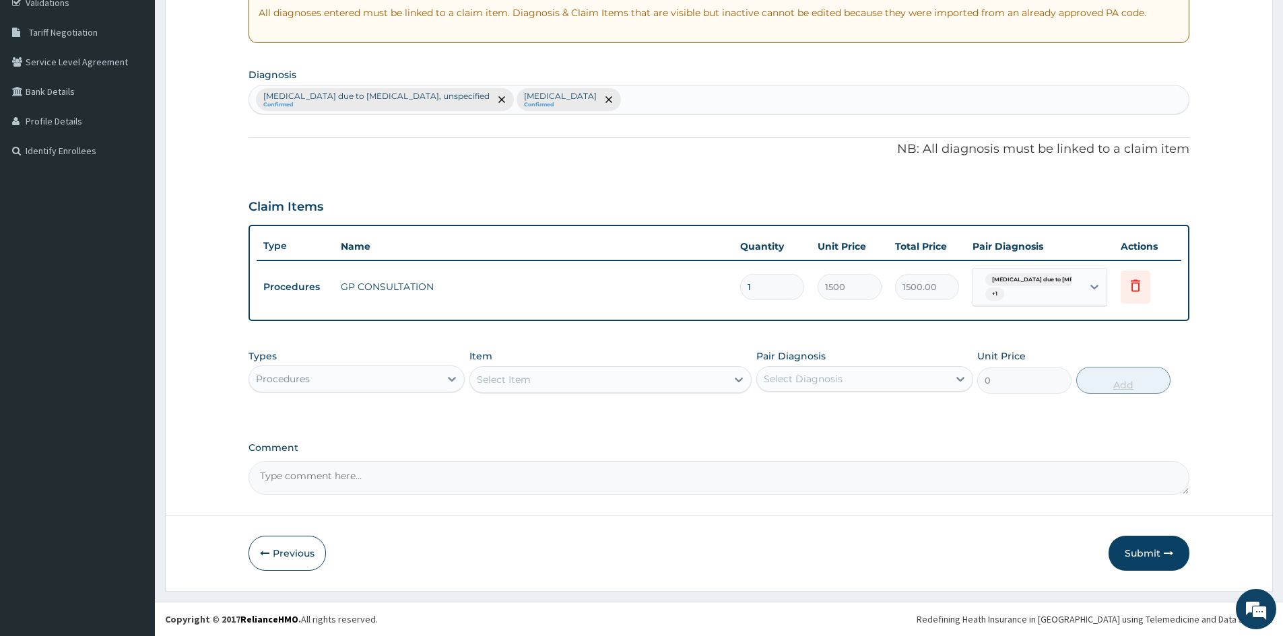
scroll to position [263, 0]
click at [444, 373] on div at bounding box center [452, 379] width 24 height 24
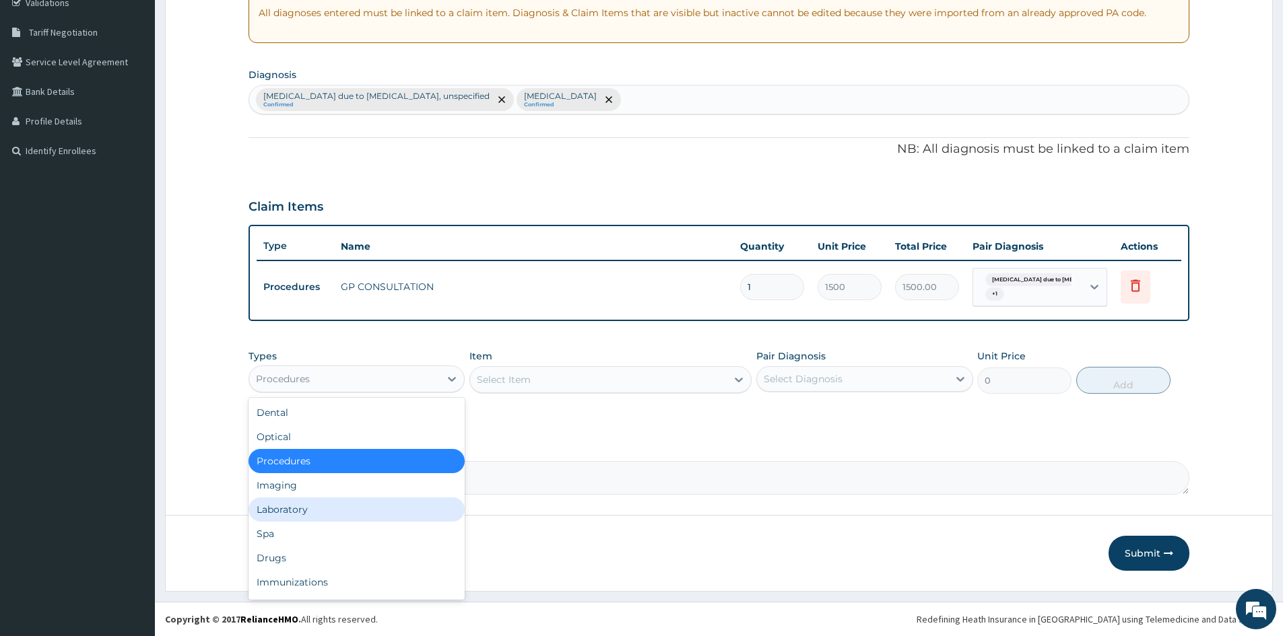
drag, startPoint x: 343, startPoint y: 510, endPoint x: 397, endPoint y: 493, distance: 55.8
click at [343, 510] on div "Laboratory" at bounding box center [357, 510] width 216 height 24
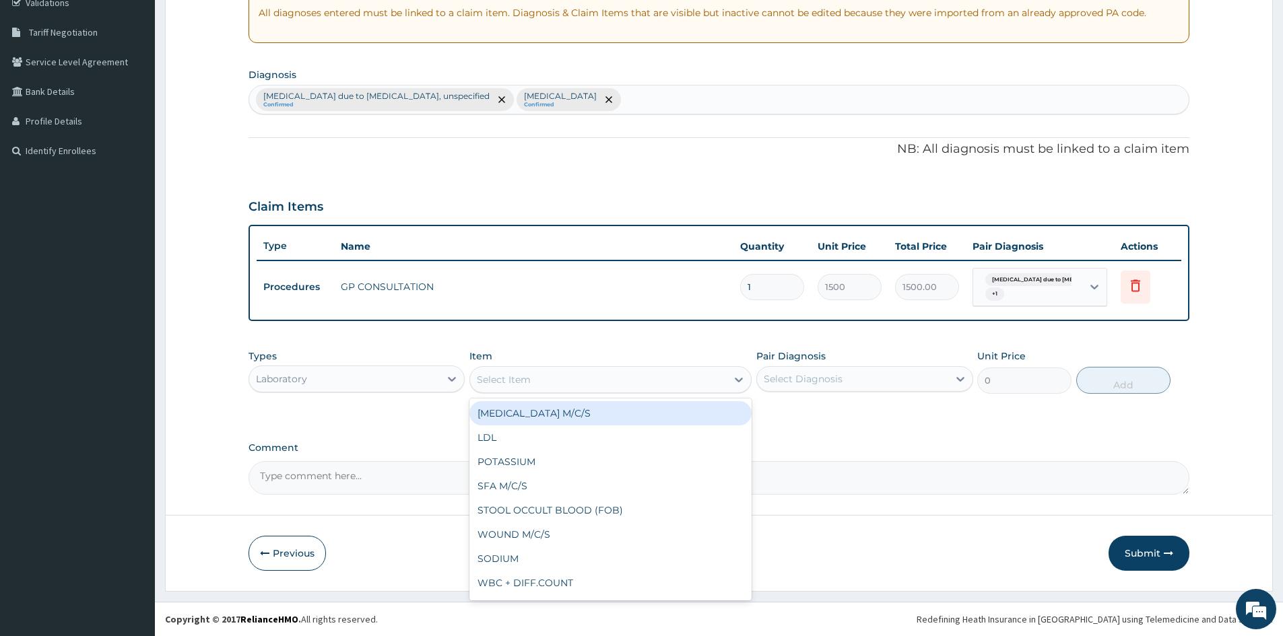
click at [582, 377] on div "Select Item" at bounding box center [598, 380] width 257 height 22
type input "MALA"
click at [585, 414] on div "MALARIA PARASITE (MP)" at bounding box center [610, 413] width 282 height 24
type input "800"
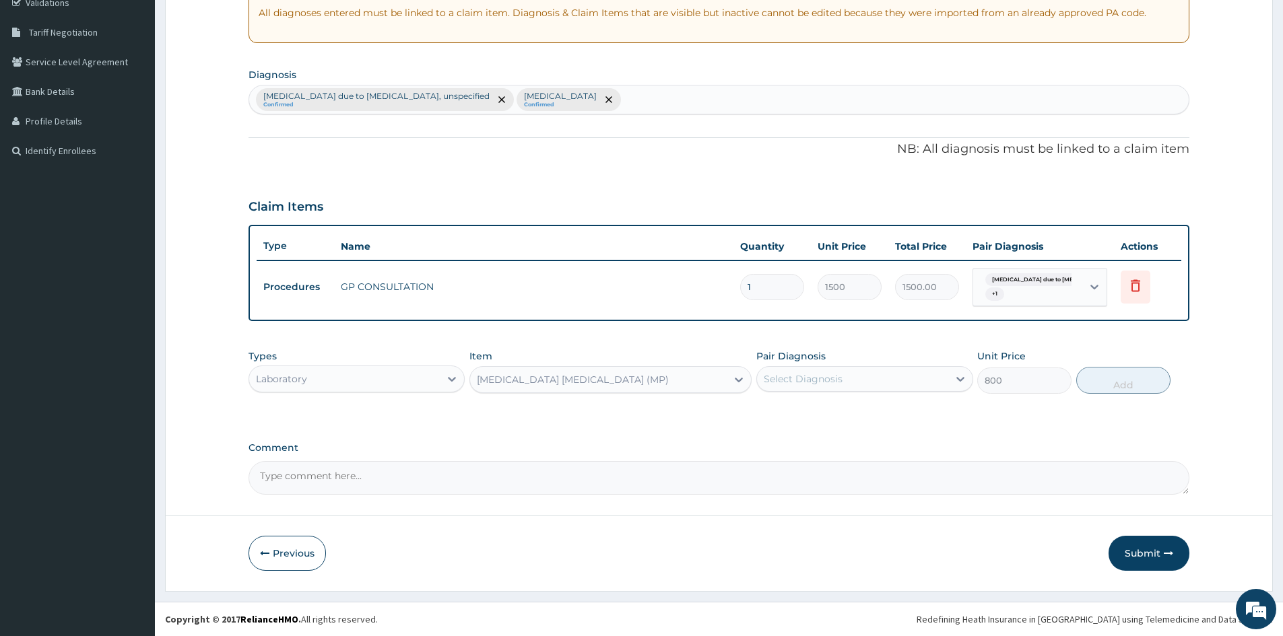
click at [805, 384] on div "Select Diagnosis" at bounding box center [803, 378] width 79 height 13
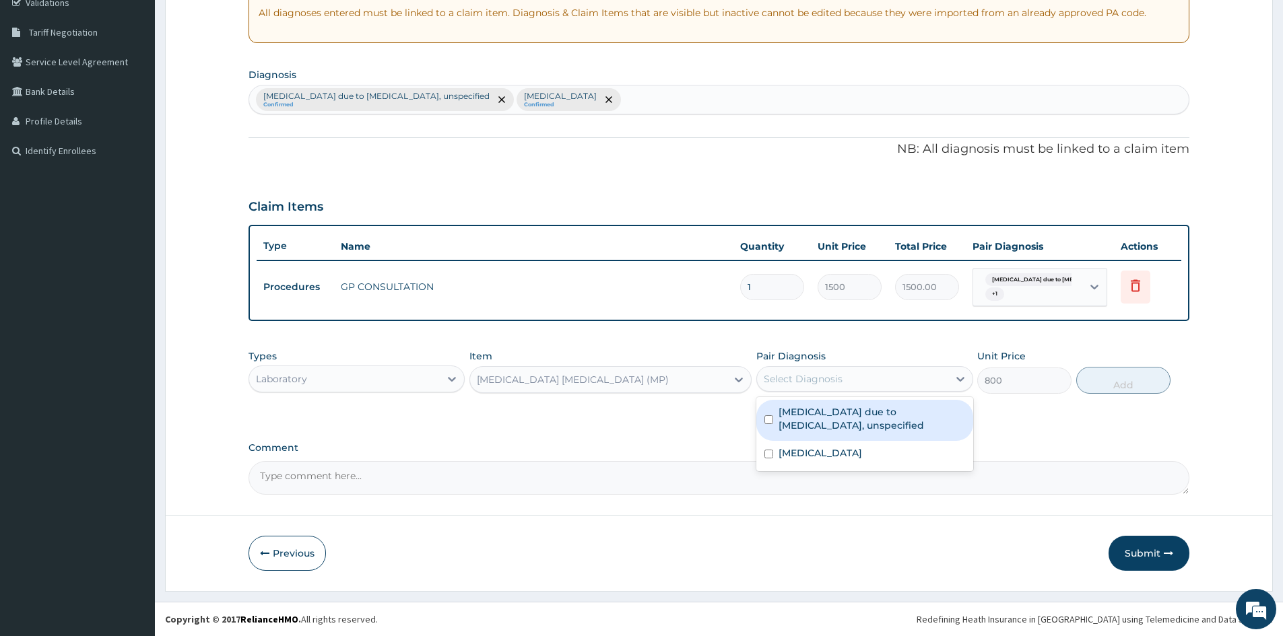
click at [770, 420] on input "checkbox" at bounding box center [768, 420] width 9 height 9
checkbox input "true"
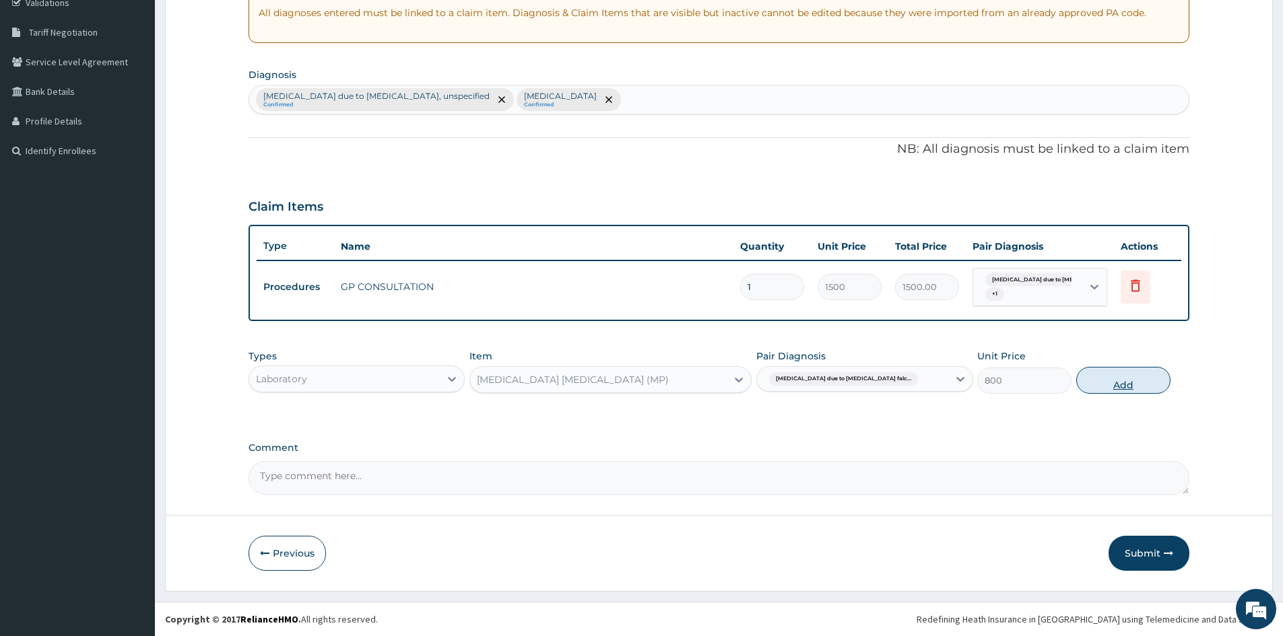
click at [1124, 385] on button "Add" at bounding box center [1123, 380] width 94 height 27
type input "0"
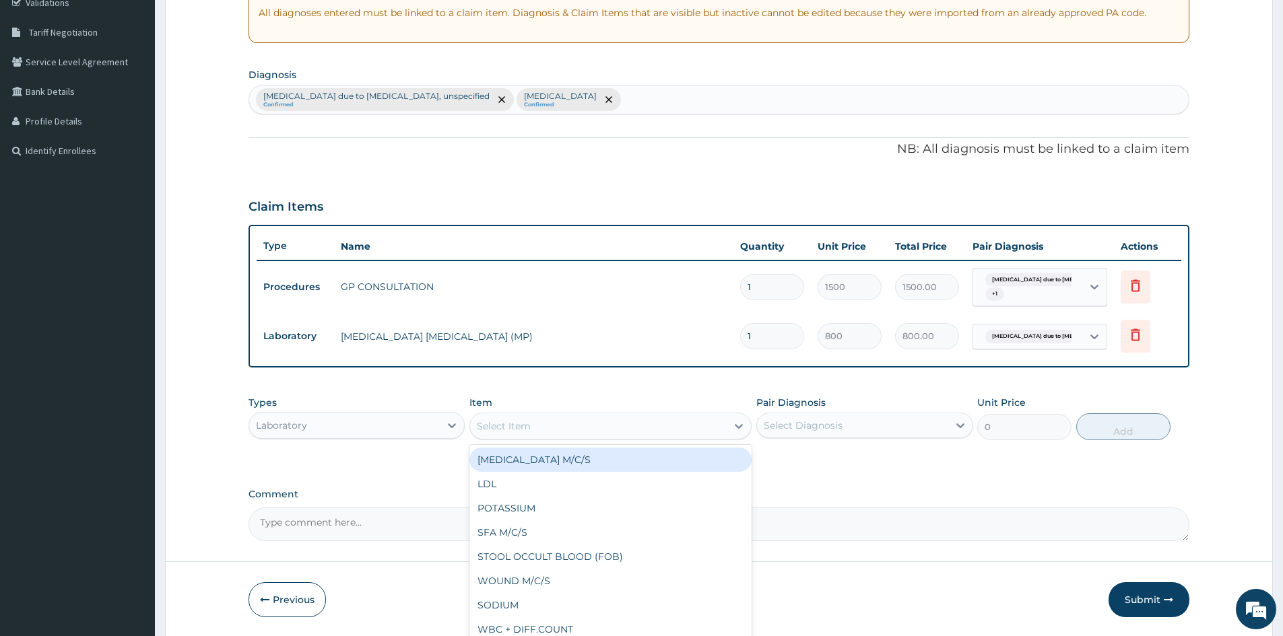
click at [539, 421] on div "Select Item" at bounding box center [598, 427] width 257 height 22
type input "FBC"
click at [512, 461] on div "FBC" at bounding box center [610, 460] width 282 height 24
type input "2000"
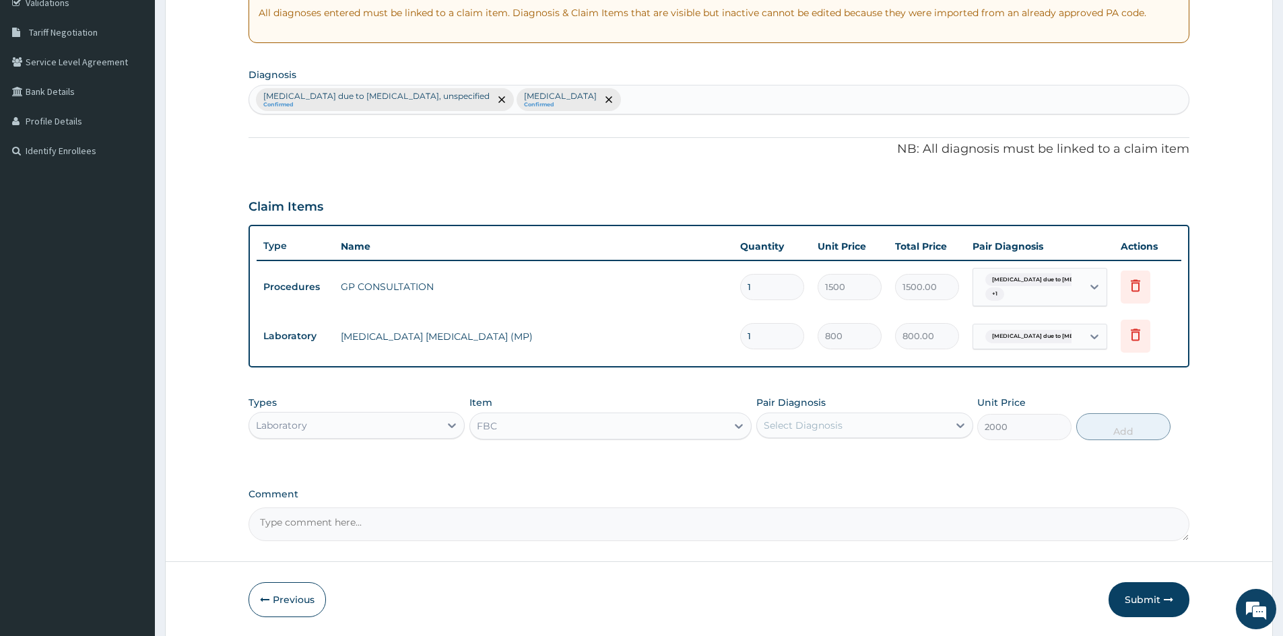
click at [834, 424] on div "Select Diagnosis" at bounding box center [803, 425] width 79 height 13
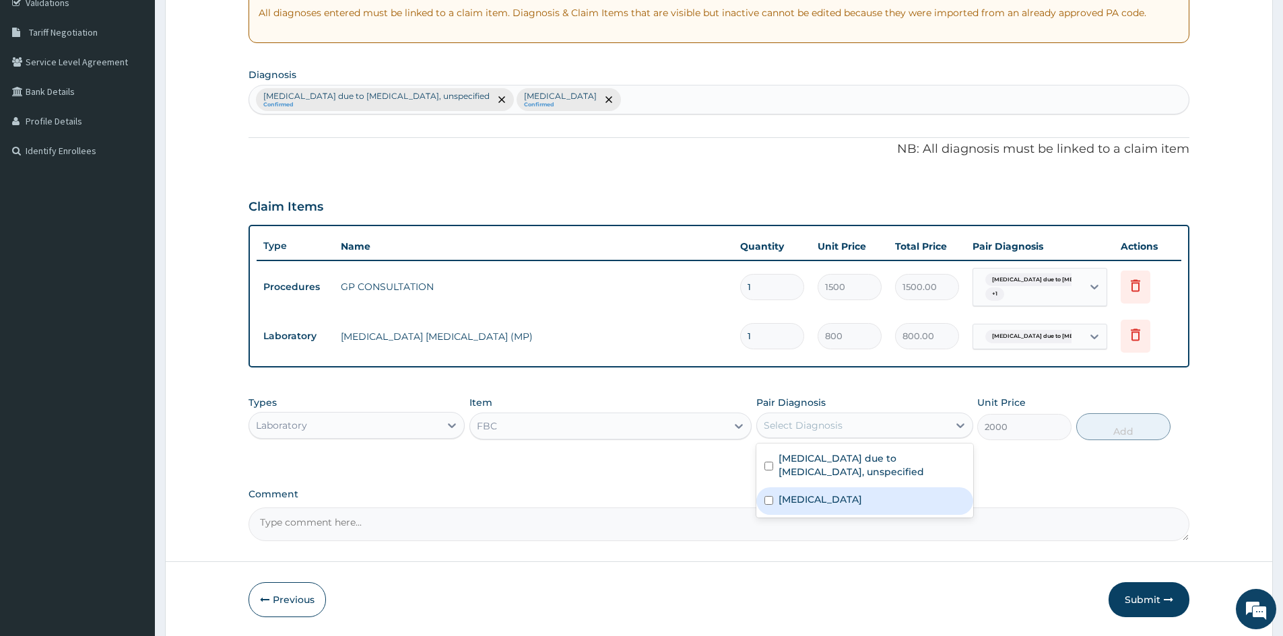
click at [768, 502] on input "checkbox" at bounding box center [768, 500] width 9 height 9
checkbox input "true"
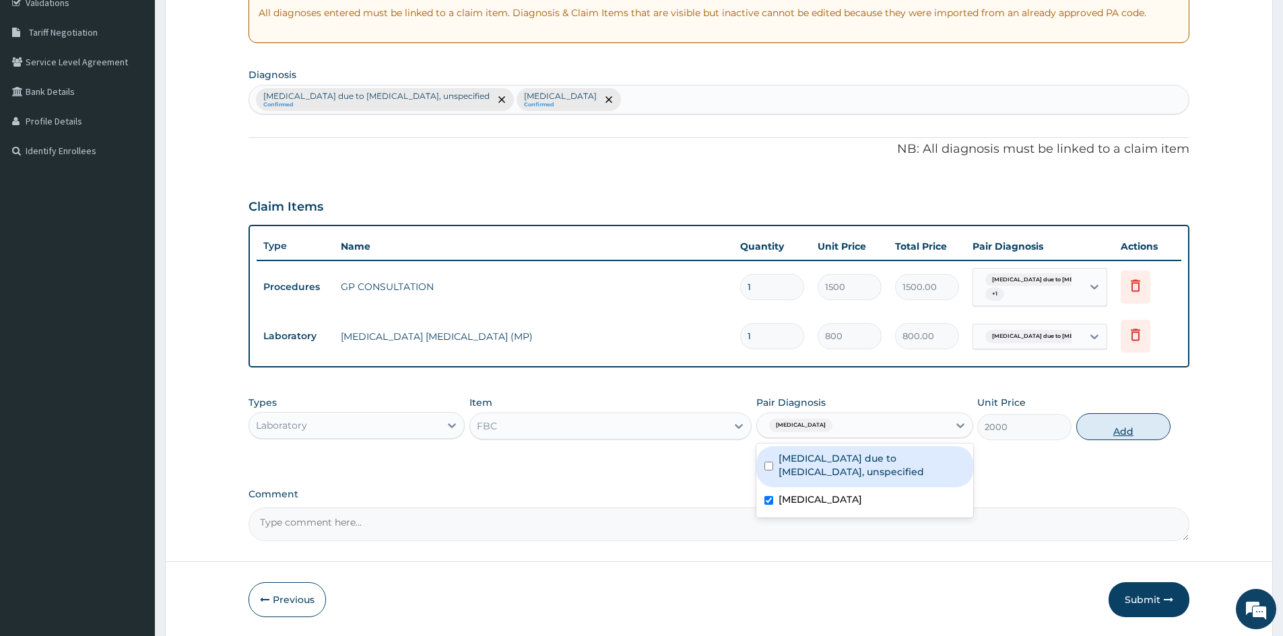
click at [1123, 431] on button "Add" at bounding box center [1123, 427] width 94 height 27
type input "0"
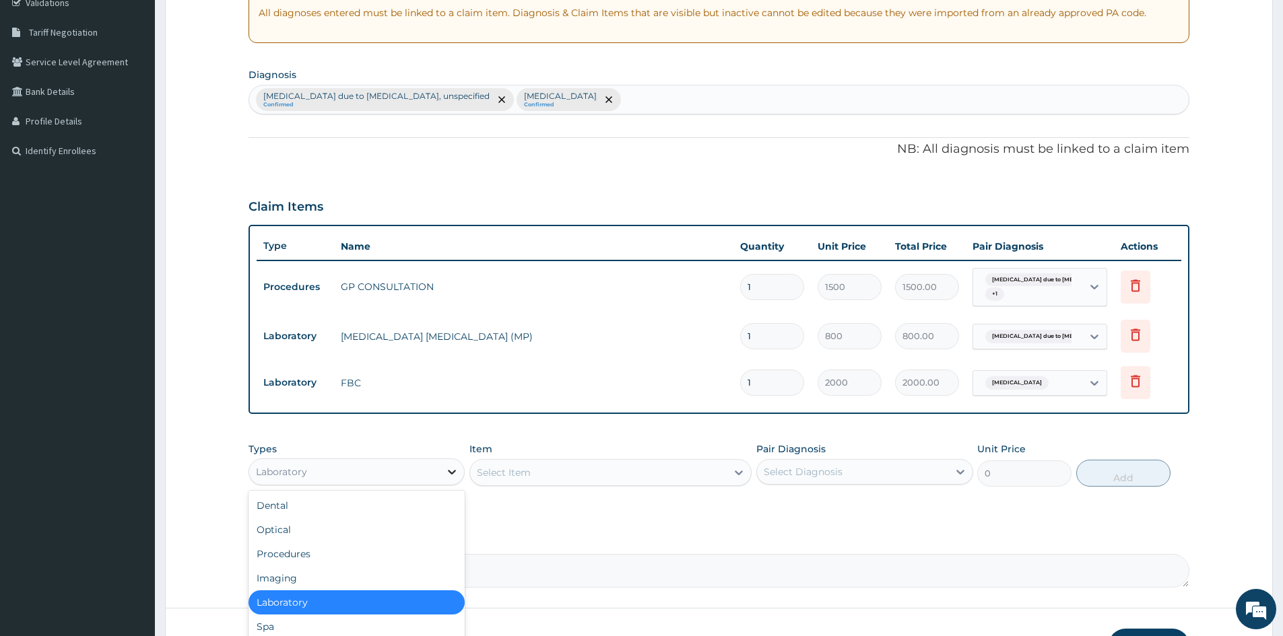
click at [452, 471] on icon at bounding box center [451, 471] width 13 height 13
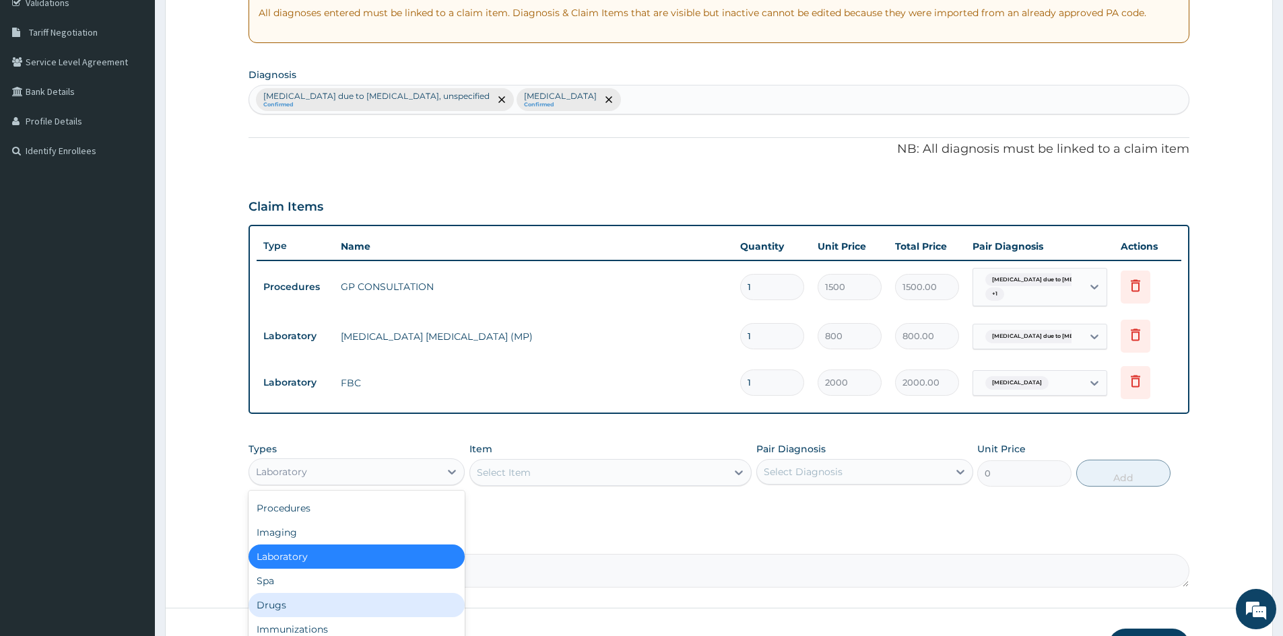
click at [283, 608] on div "Drugs" at bounding box center [357, 605] width 216 height 24
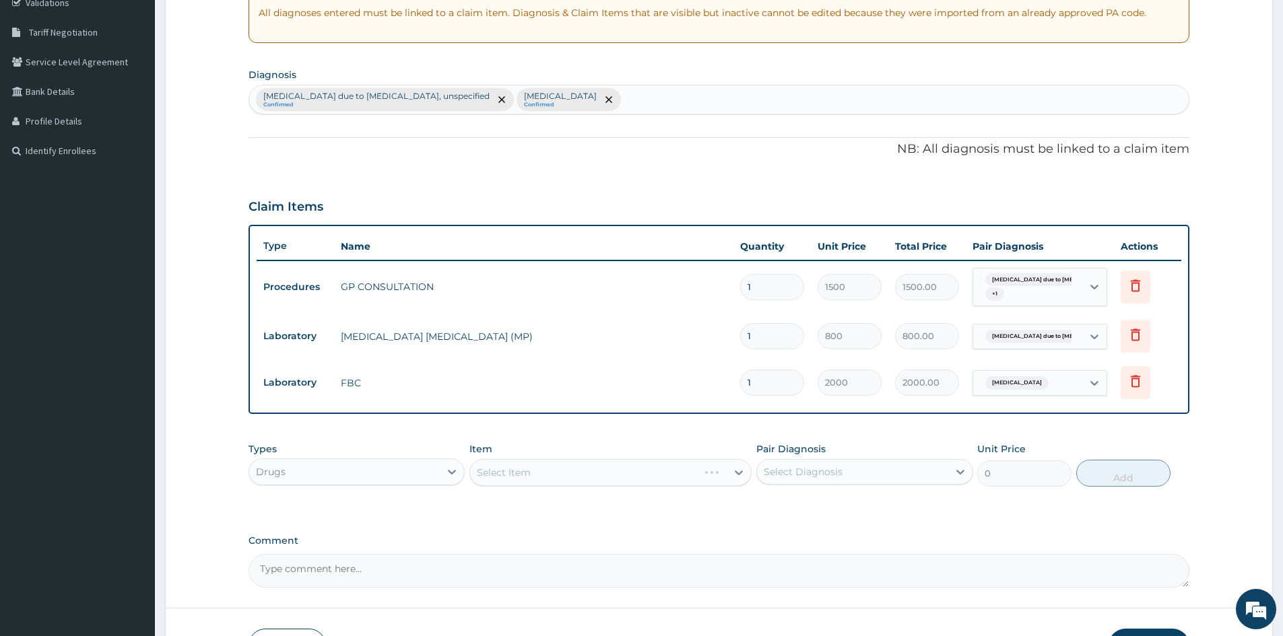
click at [507, 470] on div "Select Item" at bounding box center [610, 472] width 282 height 27
click at [496, 471] on div "Select Item" at bounding box center [504, 472] width 54 height 13
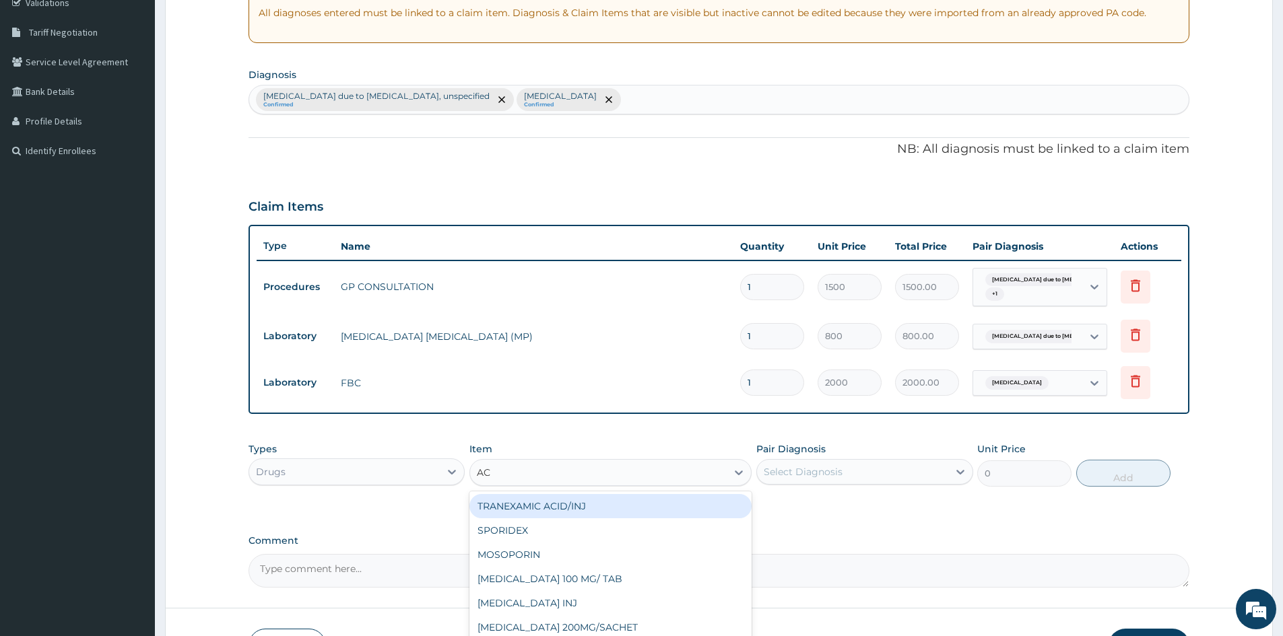
type input "ACT"
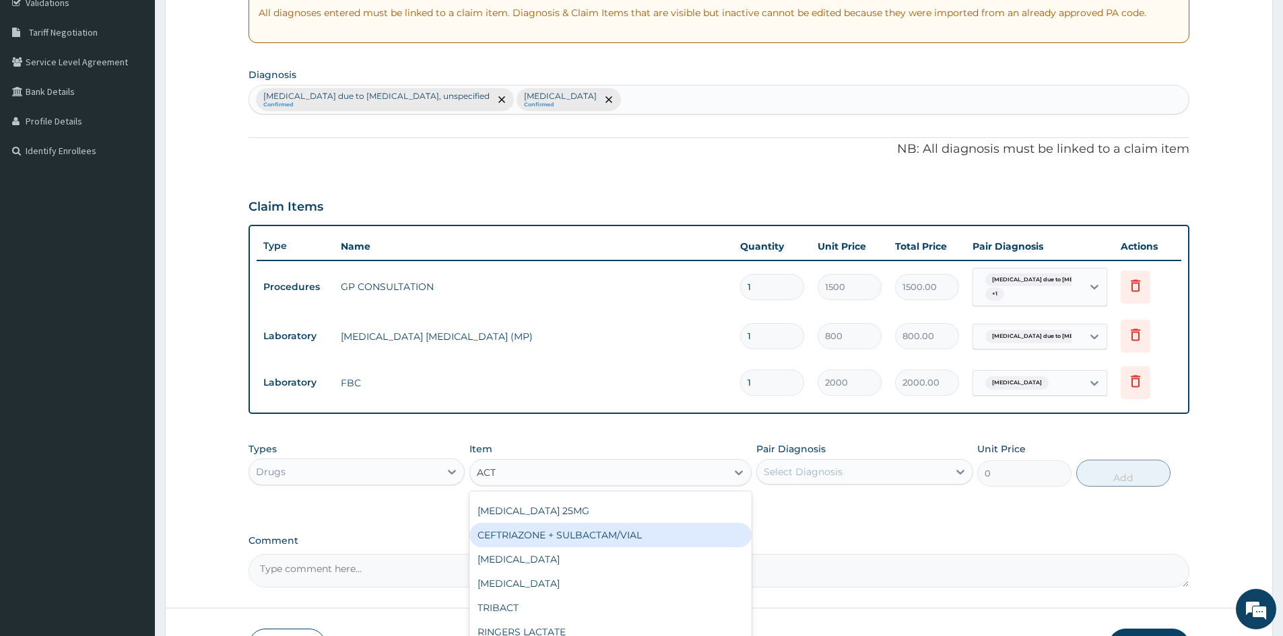
scroll to position [119, 0]
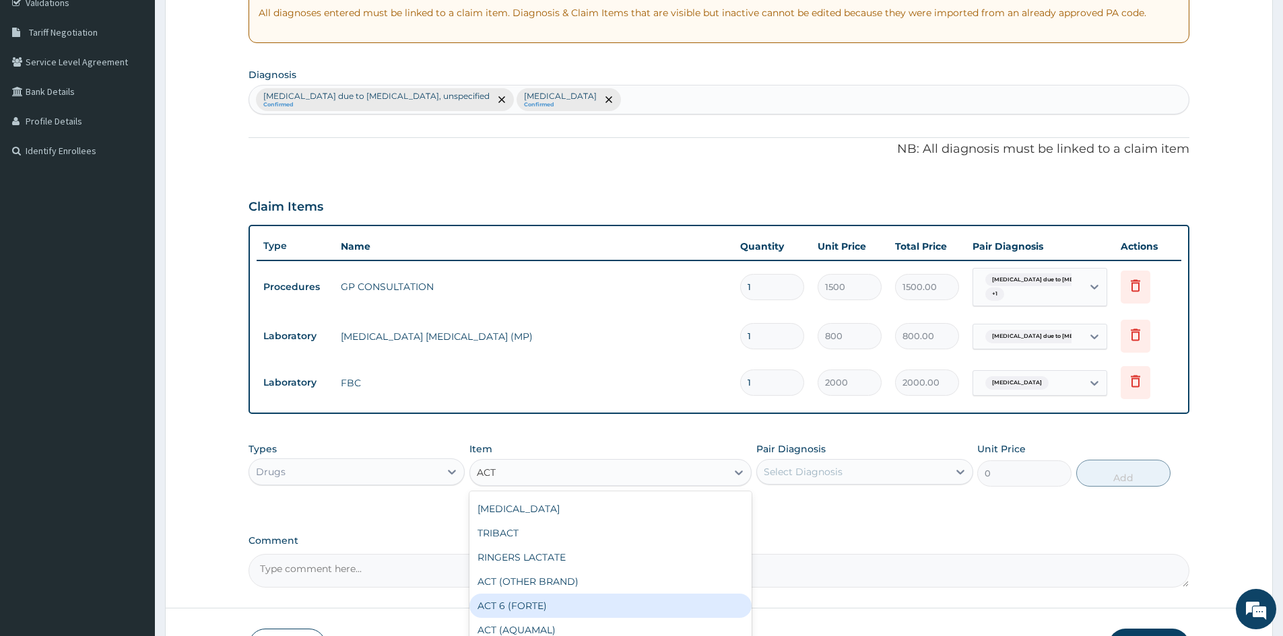
click at [521, 605] on div "ACT 6 (FORTE)" at bounding box center [610, 606] width 282 height 24
click at [521, 605] on form "Step 2 of 2 PA Code / Prescription Code Enter Code(Secondary Care Only) Encount…" at bounding box center [719, 247] width 1108 height 876
type input "1400"
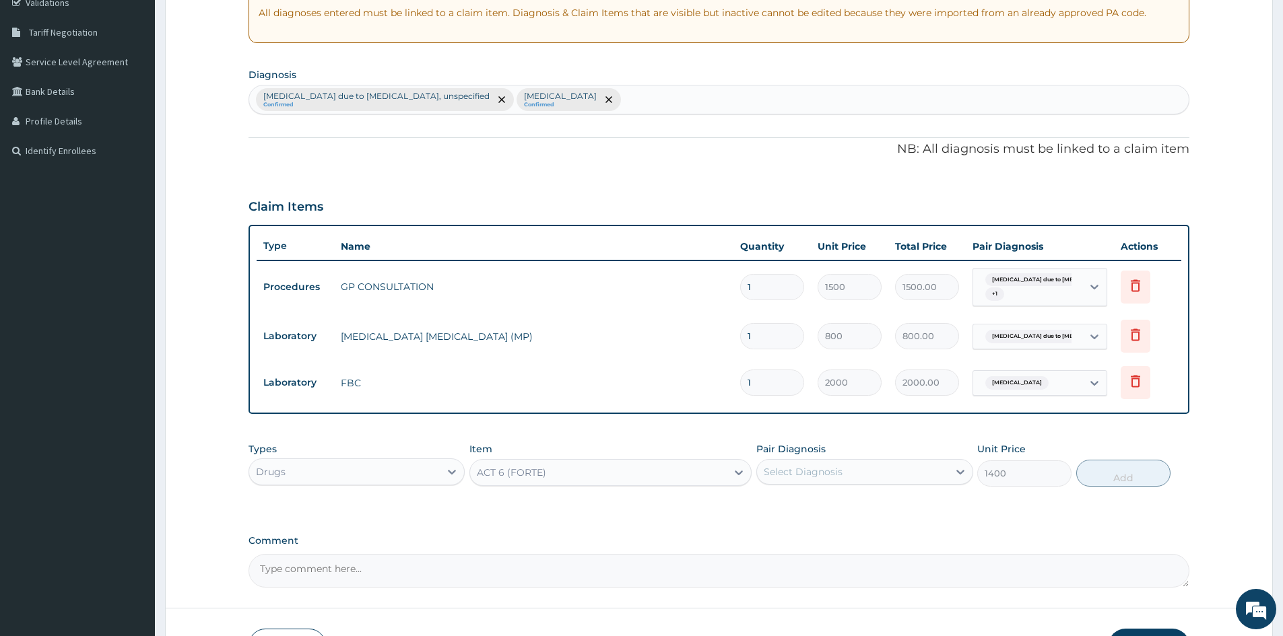
click at [519, 474] on div "ACT 6 (FORTE)" at bounding box center [511, 472] width 69 height 13
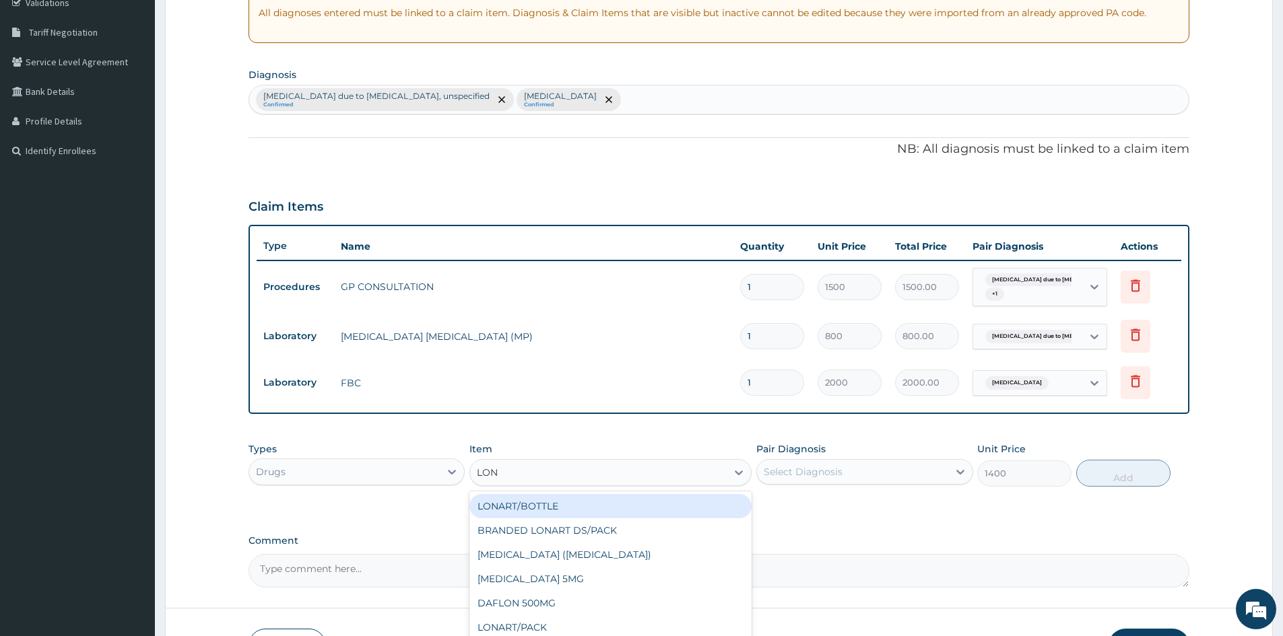
scroll to position [0, 0]
type input "LONA"
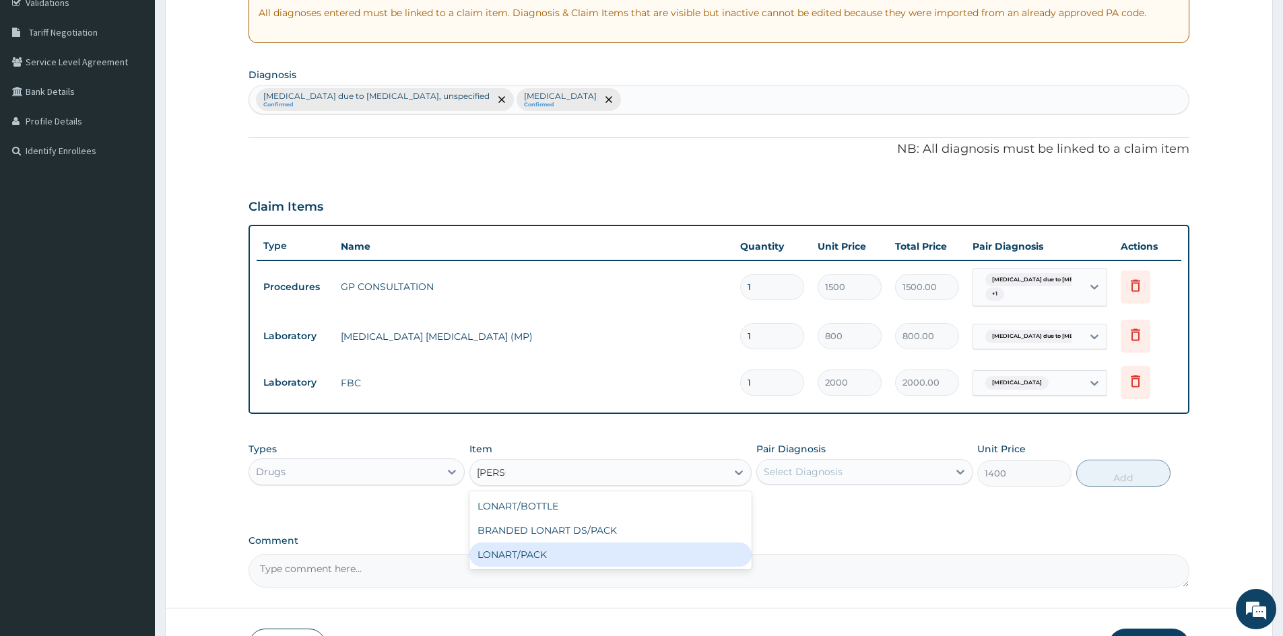
click at [498, 554] on div "LONART/PACK" at bounding box center [610, 555] width 282 height 24
type input "1500"
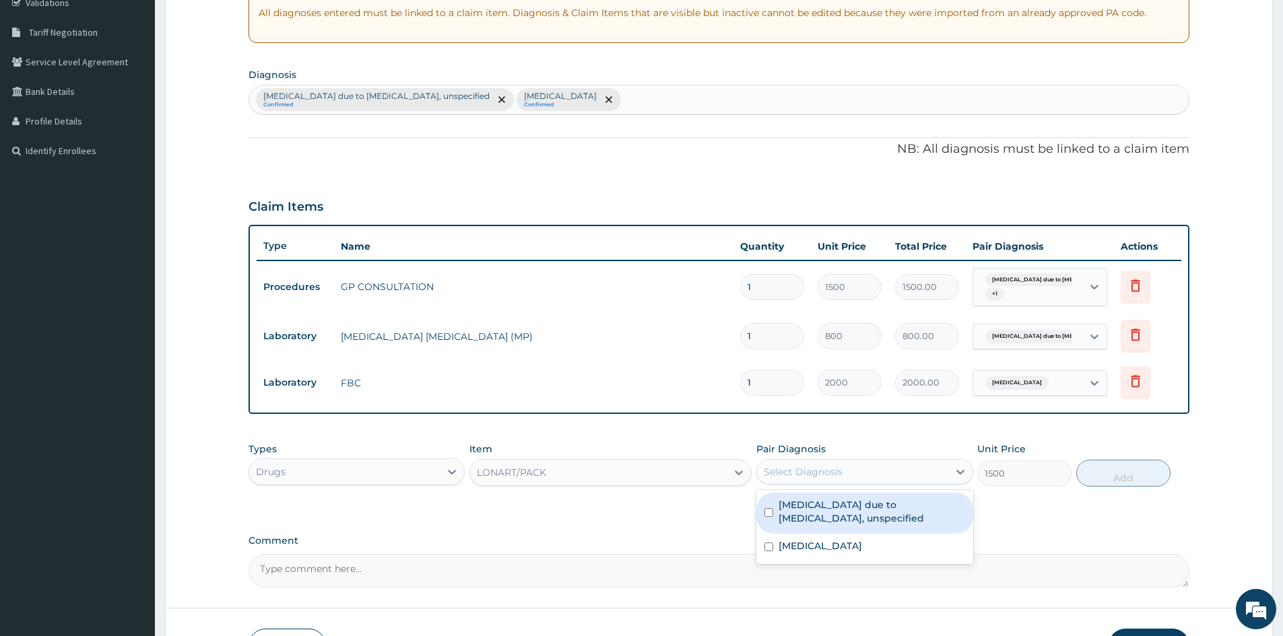
click at [849, 471] on div "Select Diagnosis" at bounding box center [852, 472] width 191 height 22
click at [768, 512] on input "checkbox" at bounding box center [768, 512] width 9 height 9
checkbox input "true"
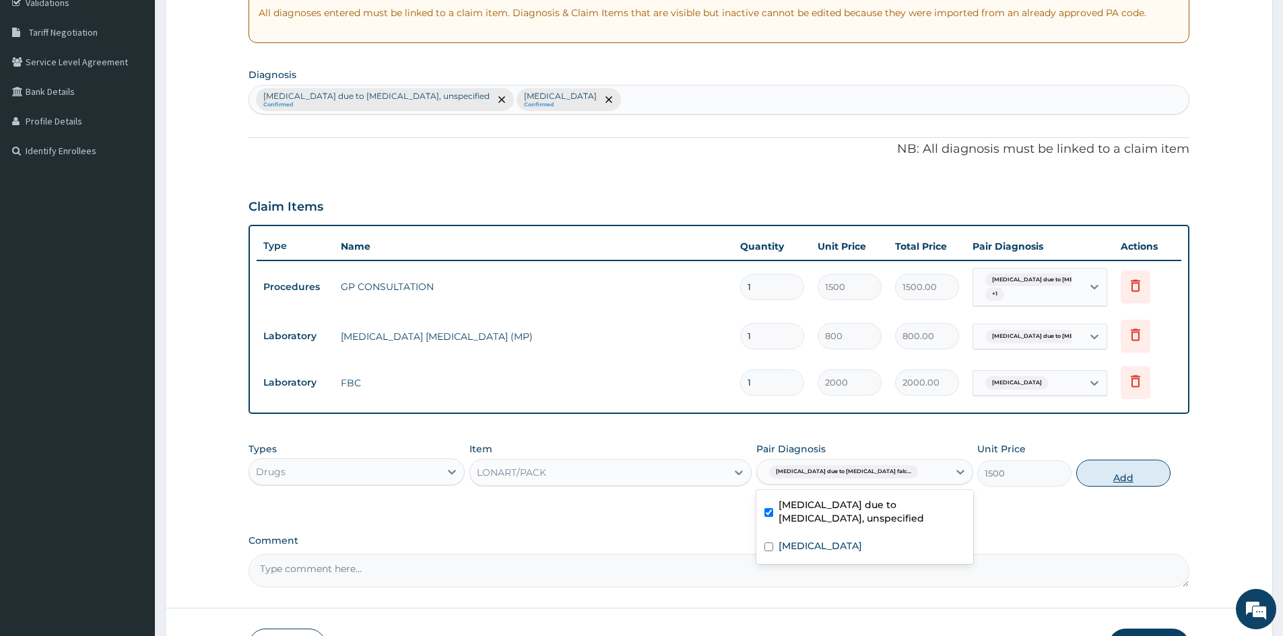
click at [1123, 477] on button "Add" at bounding box center [1123, 473] width 94 height 27
type input "0"
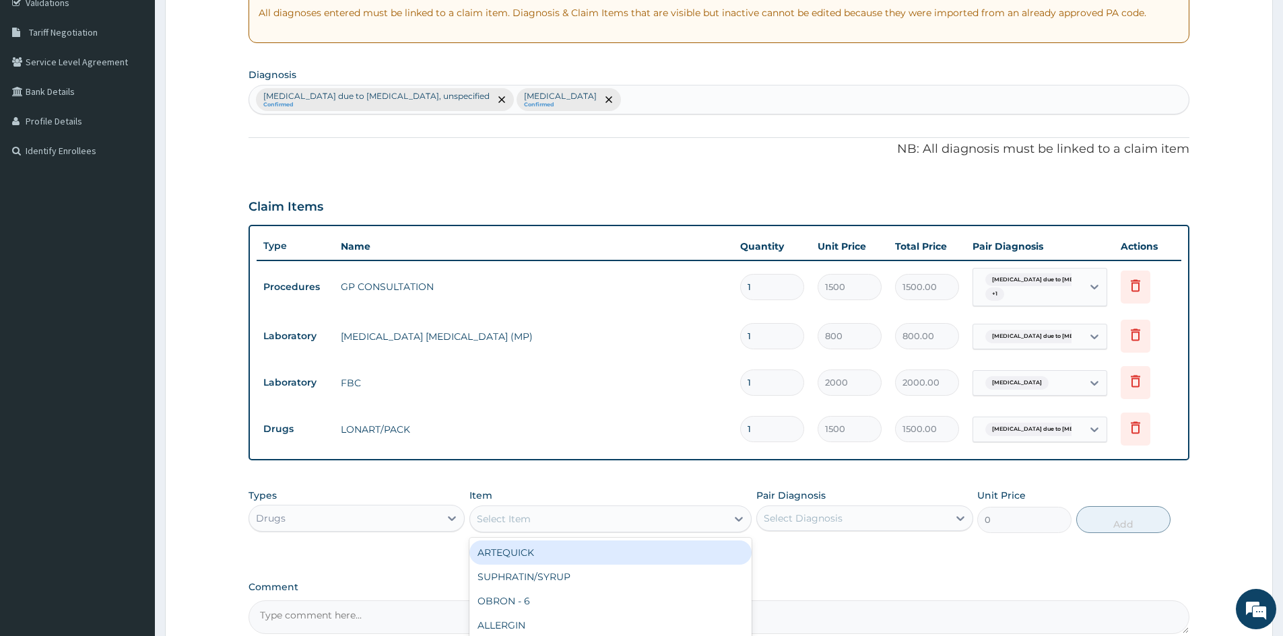
click at [586, 517] on div "Select Item" at bounding box center [598, 519] width 257 height 22
type input "PARA"
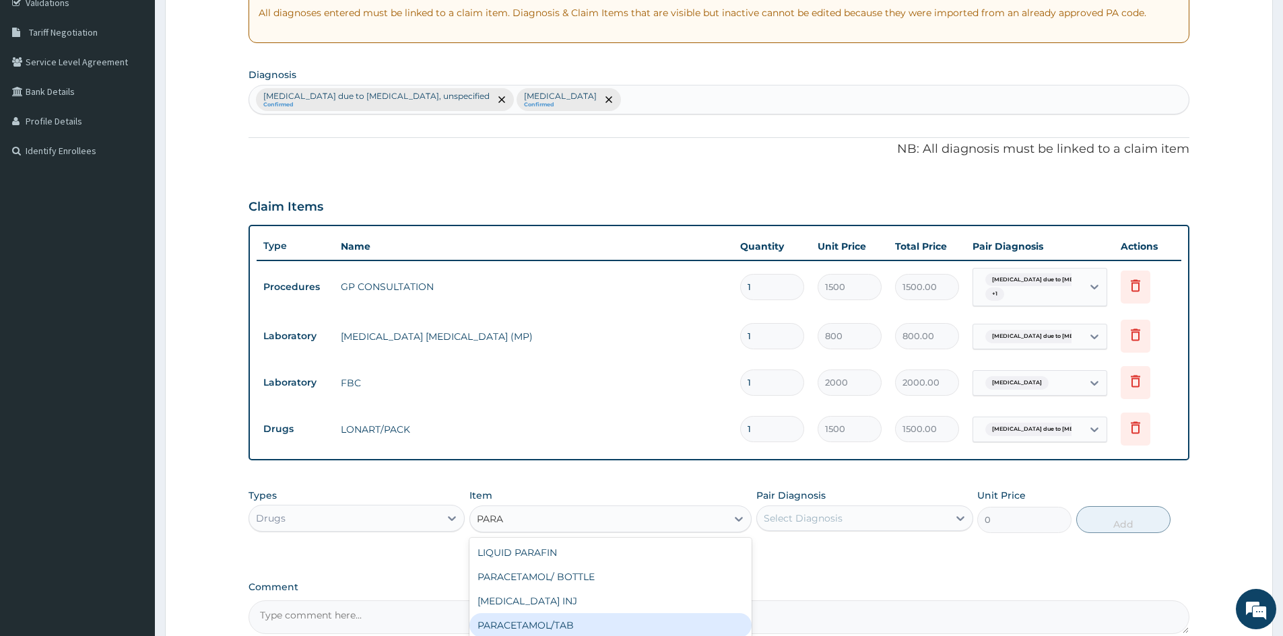
click at [537, 628] on div "PARACETAMOL/TAB" at bounding box center [610, 626] width 282 height 24
type input "20"
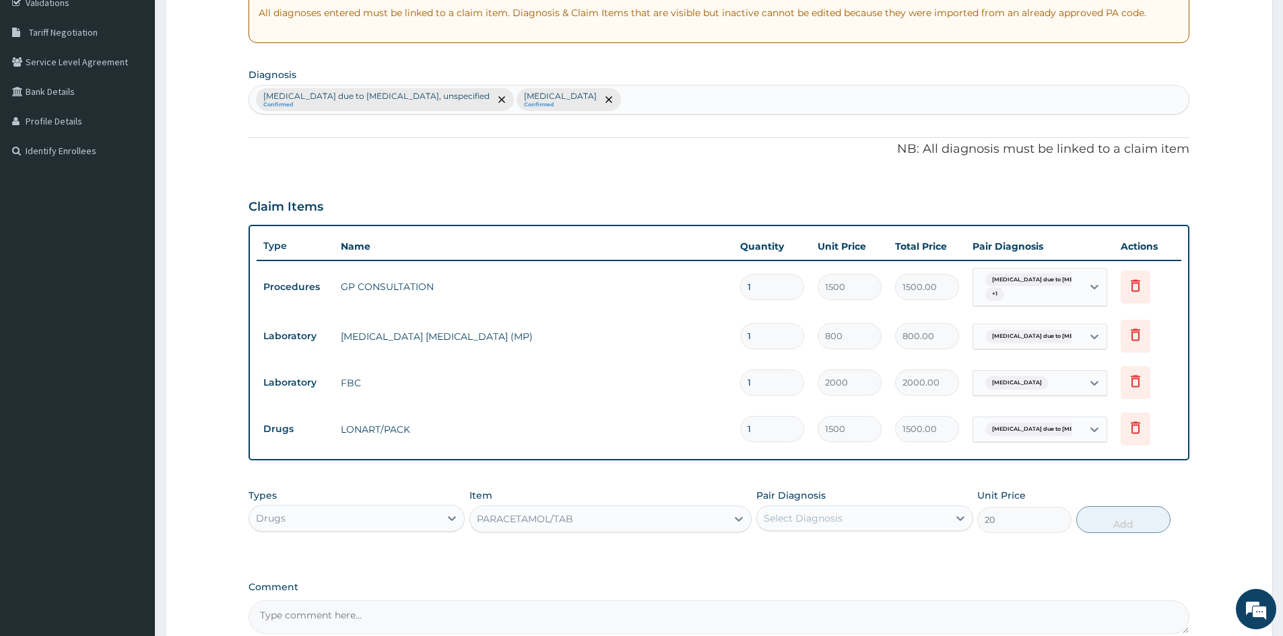
click at [796, 514] on div "Select Diagnosis" at bounding box center [803, 518] width 79 height 13
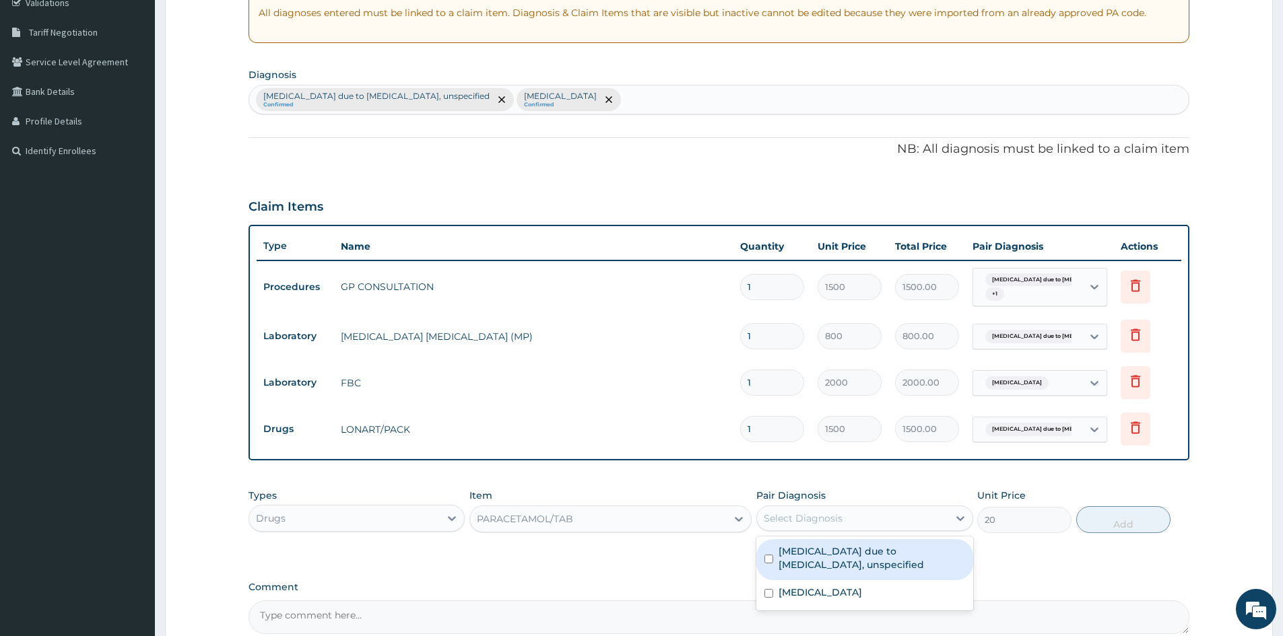
drag, startPoint x: 768, startPoint y: 560, endPoint x: 814, endPoint y: 536, distance: 51.8
click at [768, 560] on input "checkbox" at bounding box center [768, 559] width 9 height 9
checkbox input "true"
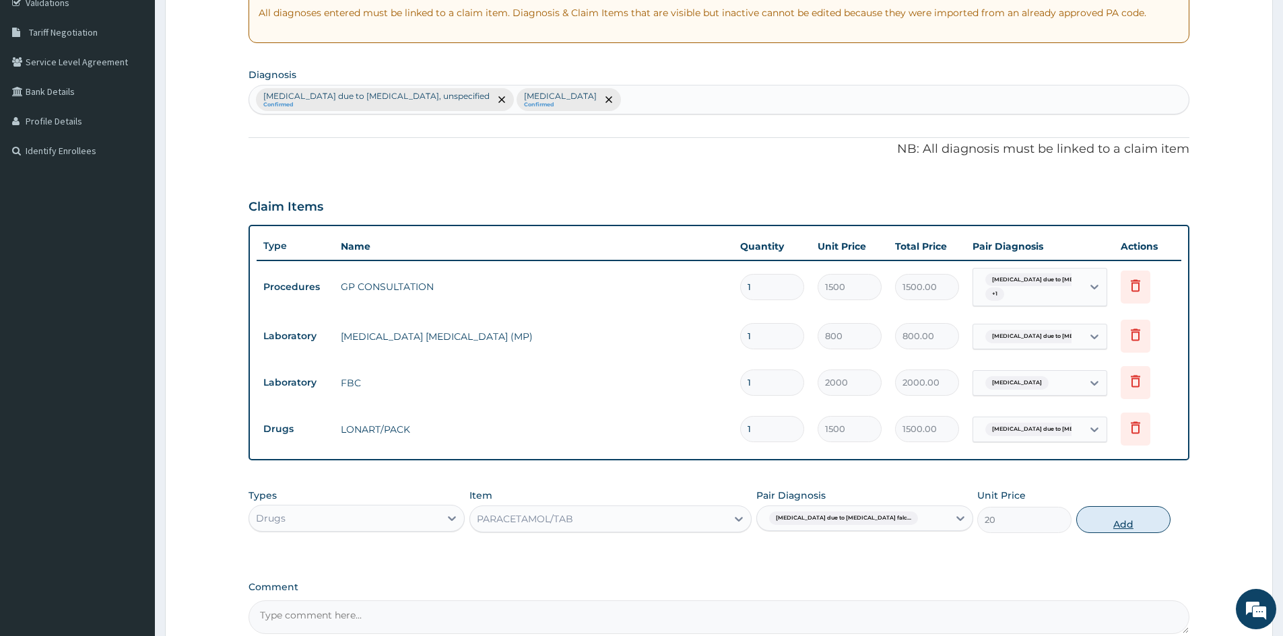
click at [1118, 519] on button "Add" at bounding box center [1123, 519] width 94 height 27
type input "0"
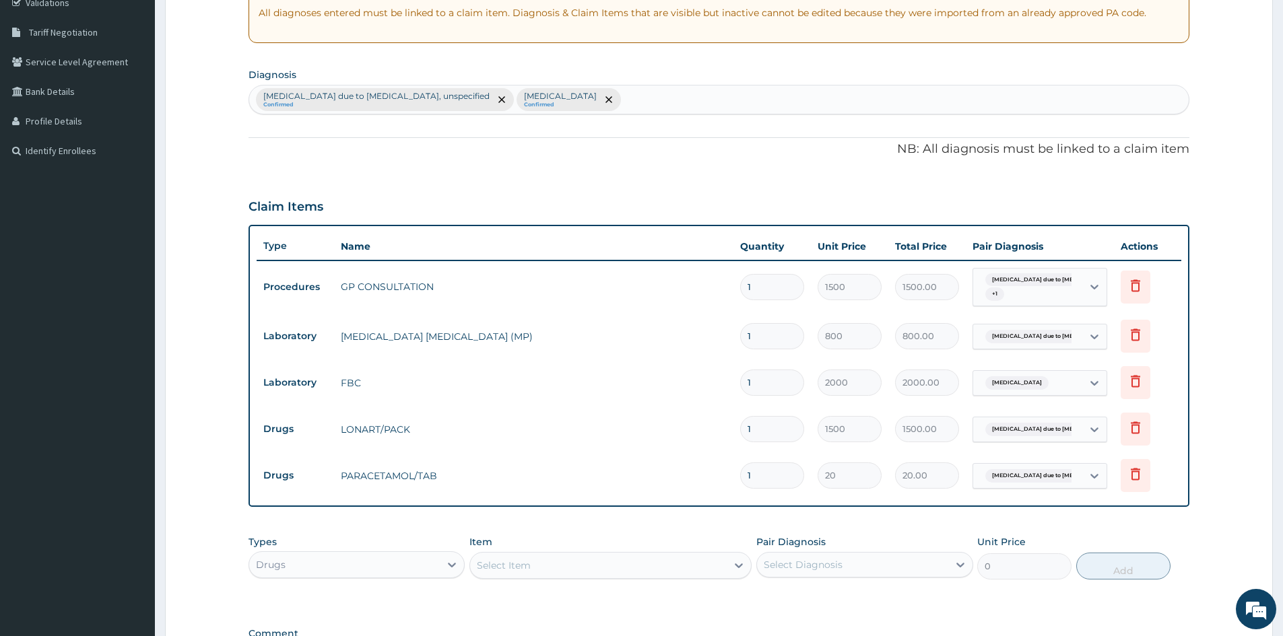
type input "18"
type input "360.00"
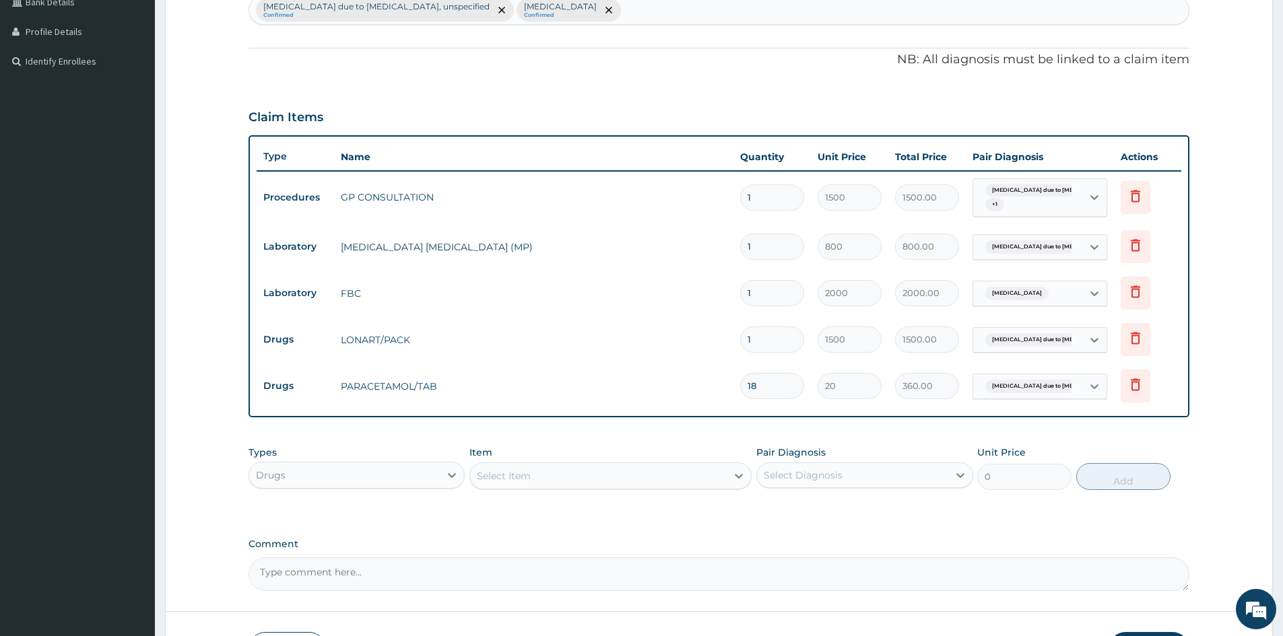
scroll to position [449, 0]
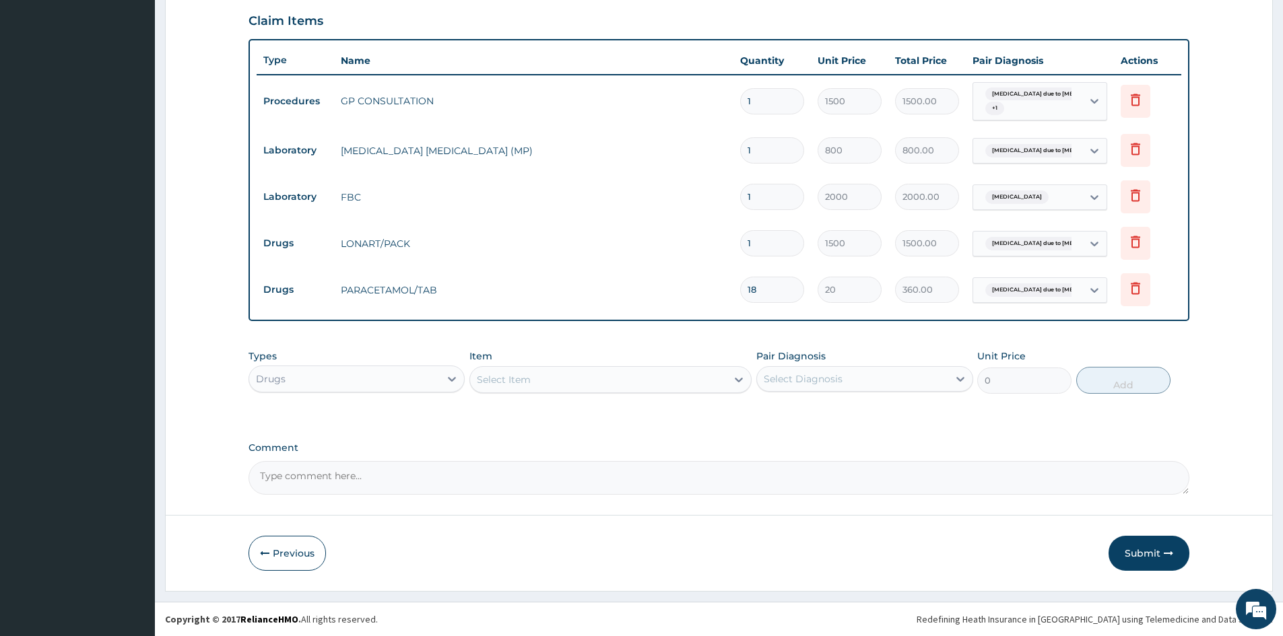
type input "18"
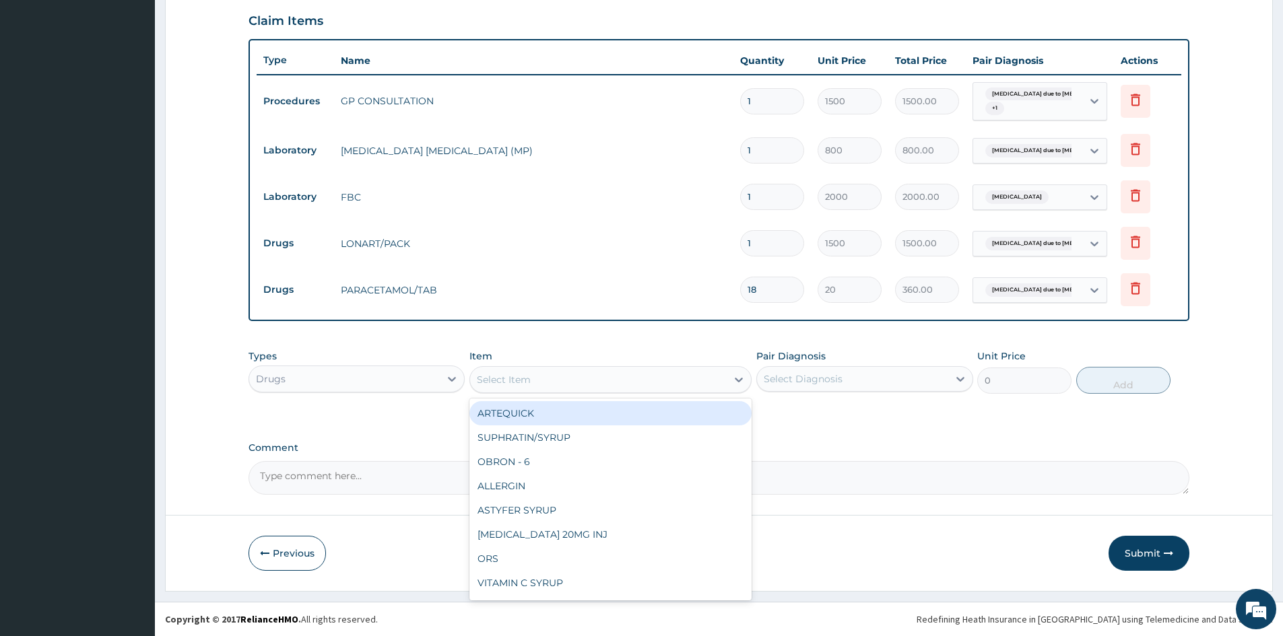
click at [518, 376] on div "Select Item" at bounding box center [504, 379] width 54 height 13
type input "PARA"
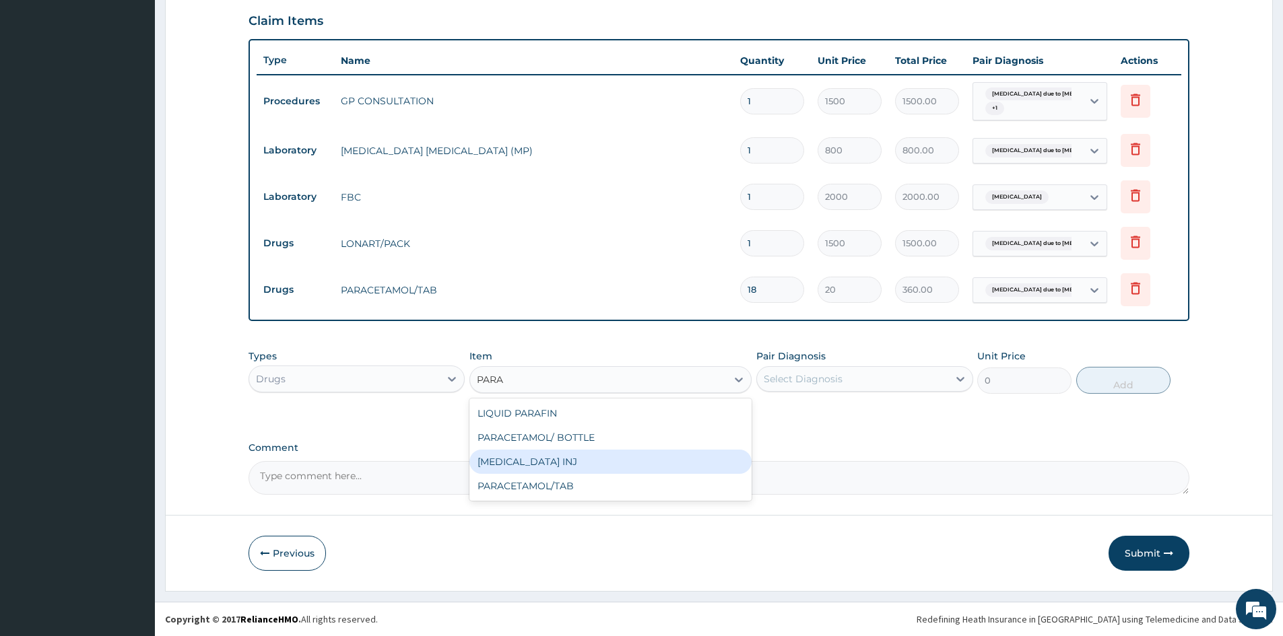
click at [539, 462] on div "PARACETAMOL INJ" at bounding box center [610, 462] width 282 height 24
type input "300"
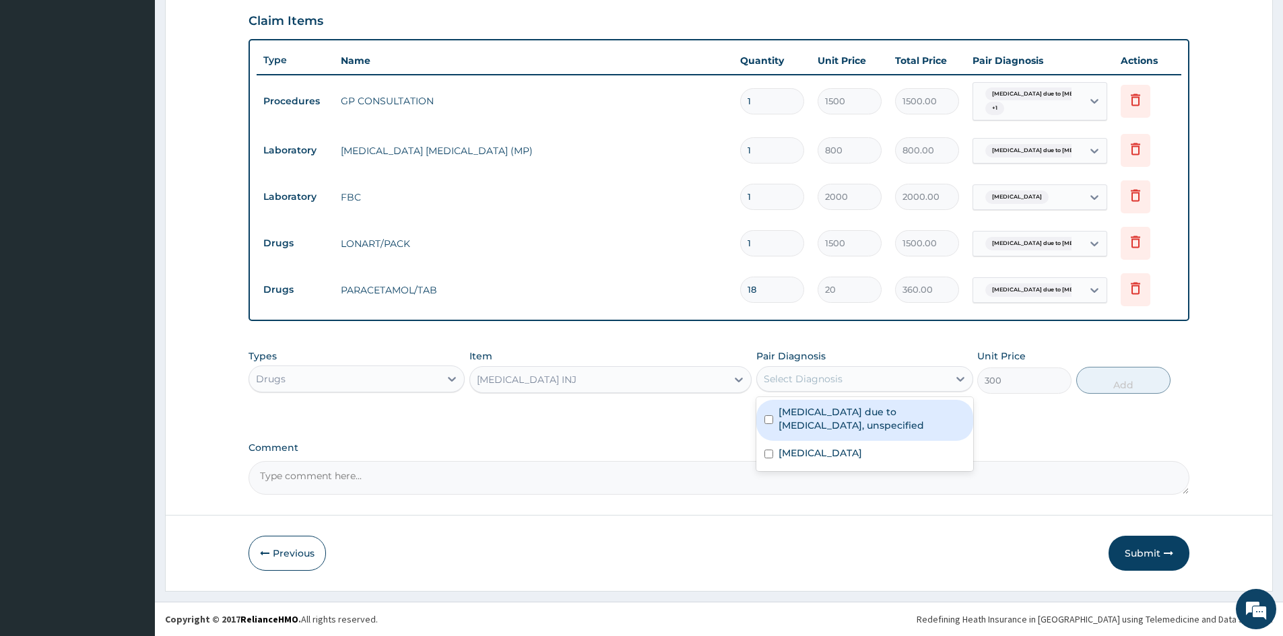
click at [899, 380] on div "Select Diagnosis" at bounding box center [852, 379] width 191 height 22
click at [770, 420] on input "checkbox" at bounding box center [768, 420] width 9 height 9
checkbox input "true"
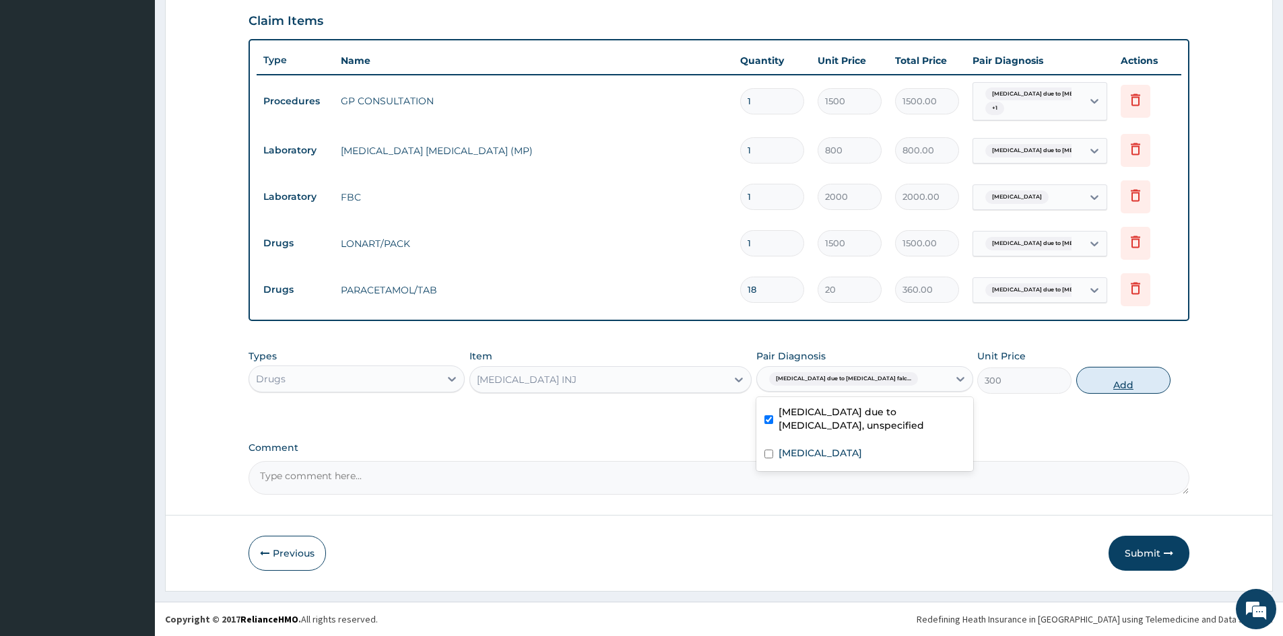
click at [1116, 383] on button "Add" at bounding box center [1123, 380] width 94 height 27
type input "0"
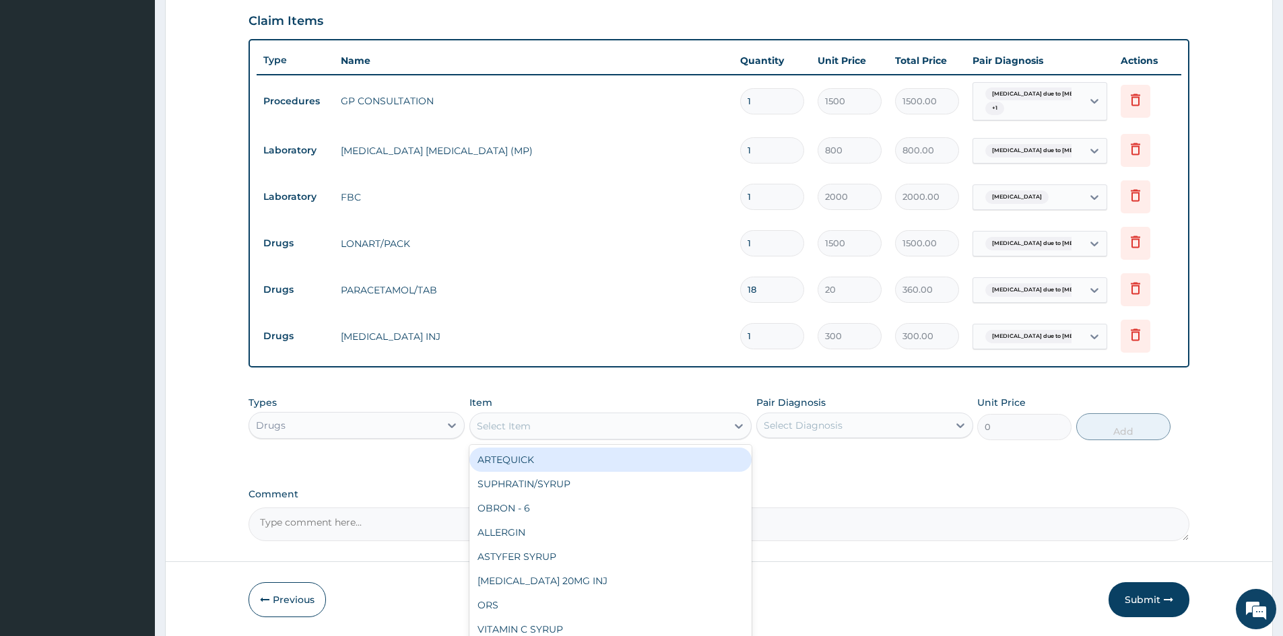
click at [568, 428] on div "Select Item" at bounding box center [598, 427] width 257 height 22
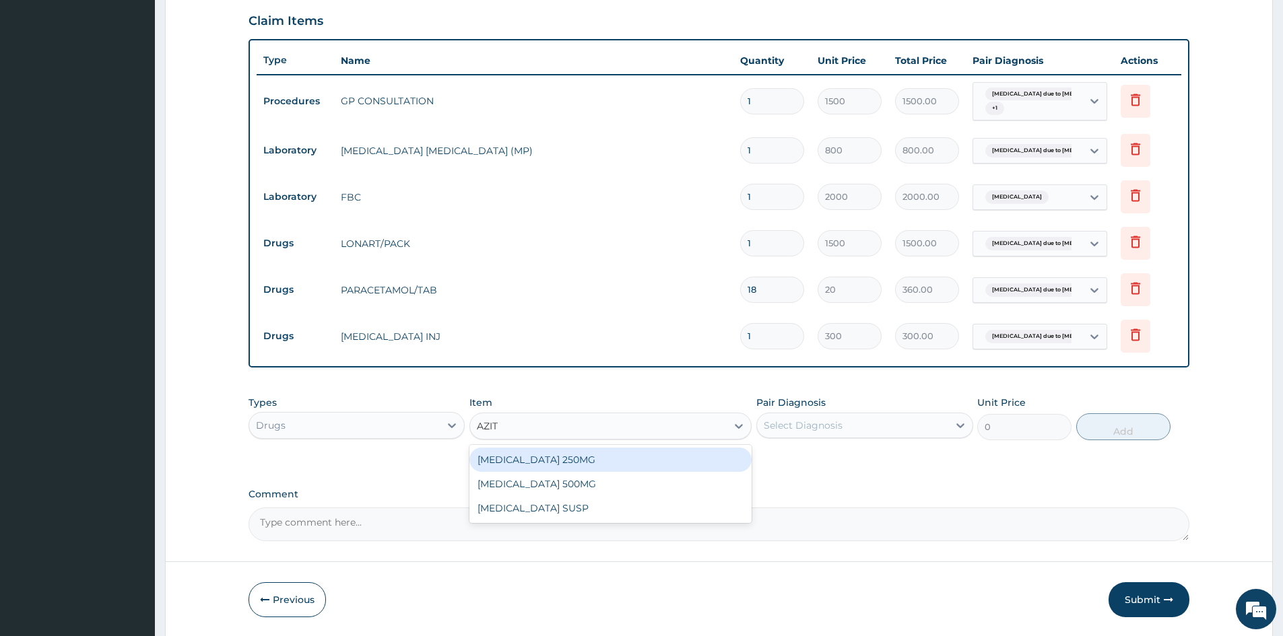
type input "AZITH"
click at [552, 484] on div "AZITHROMYCIN 500MG" at bounding box center [610, 484] width 282 height 24
type input "250"
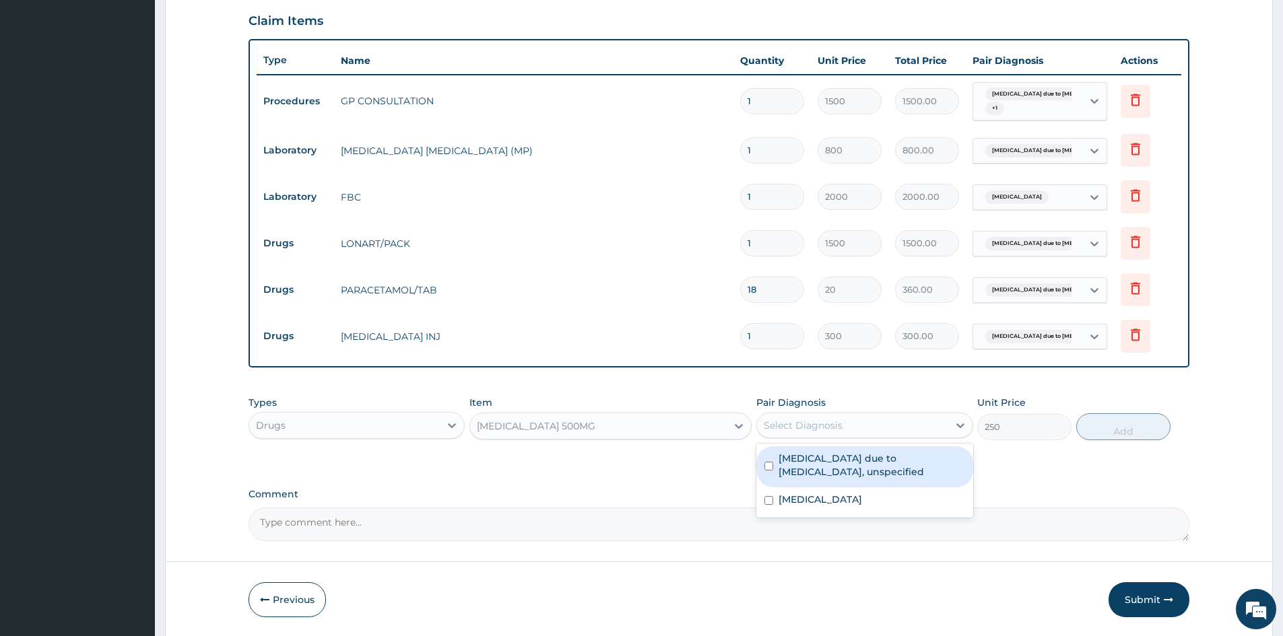
click at [915, 432] on div "Select Diagnosis" at bounding box center [852, 426] width 191 height 22
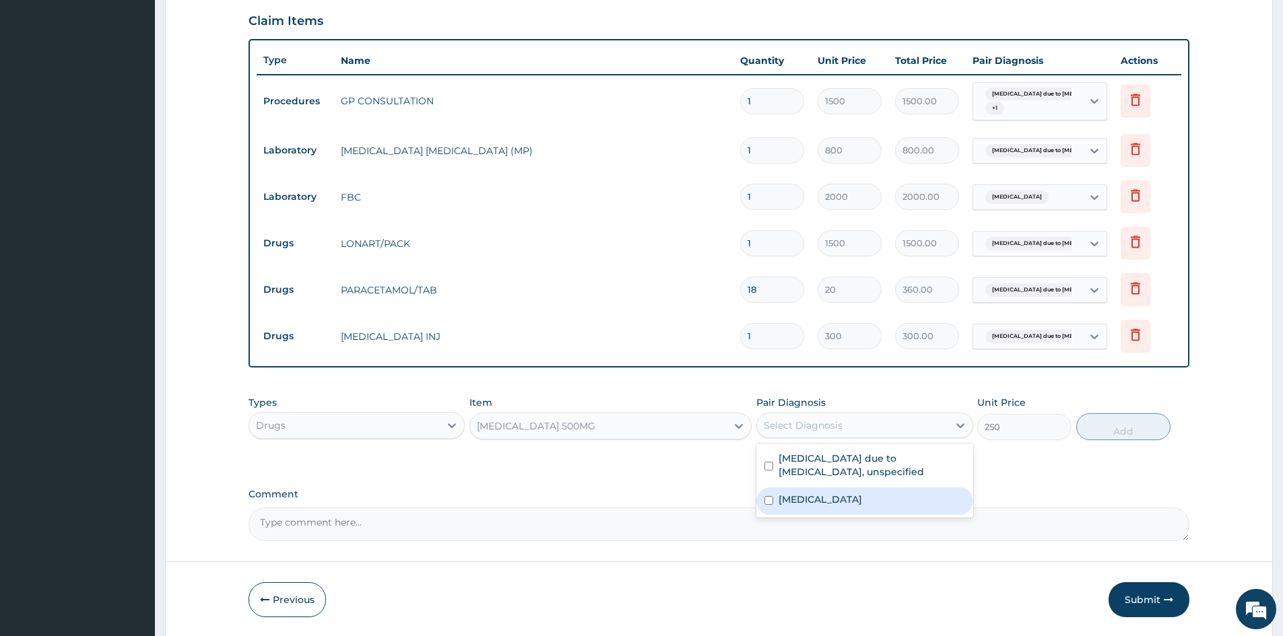
click at [770, 499] on input "checkbox" at bounding box center [768, 500] width 9 height 9
checkbox input "true"
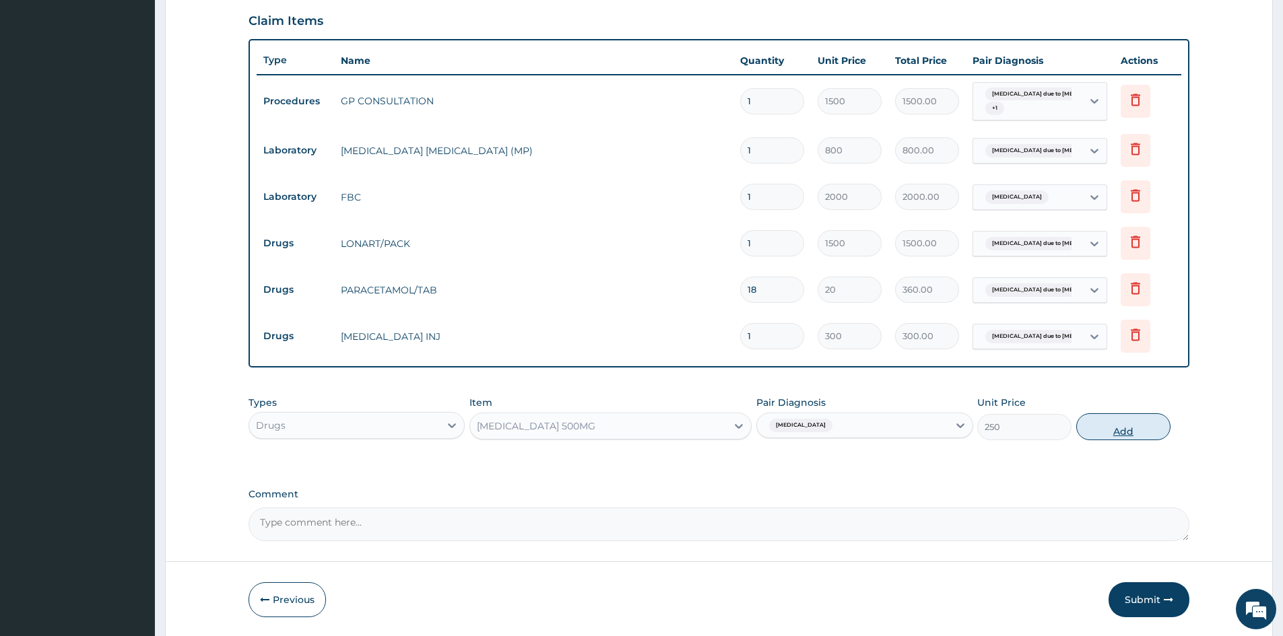
click at [1117, 429] on button "Add" at bounding box center [1123, 427] width 94 height 27
type input "0"
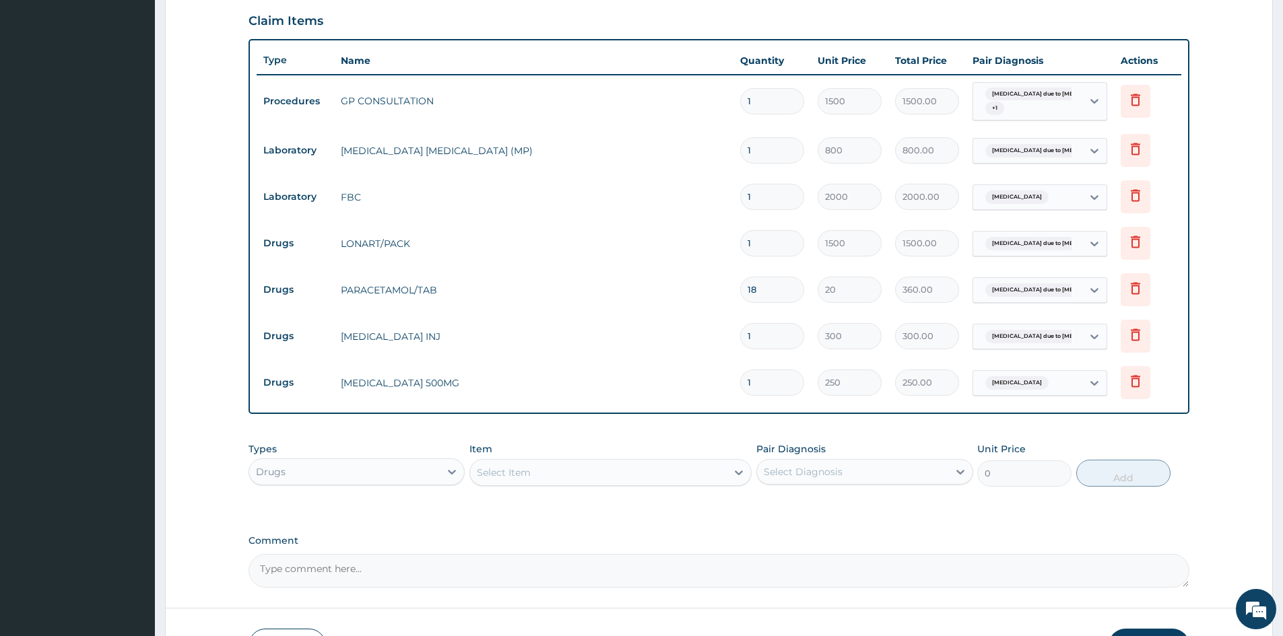
type input "0.00"
type input "4"
type input "1000.00"
type input "4"
click at [1132, 331] on icon at bounding box center [1135, 335] width 16 height 16
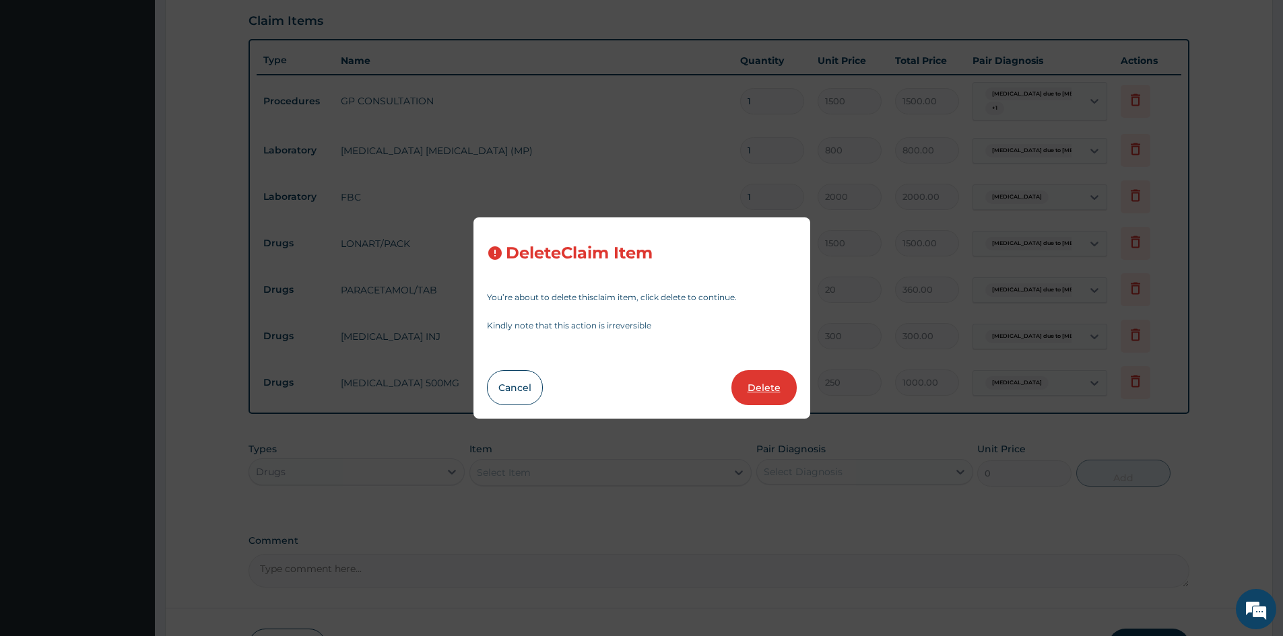
click at [779, 391] on button "Delete" at bounding box center [763, 387] width 65 height 35
type input "4"
type input "250"
type input "1000.00"
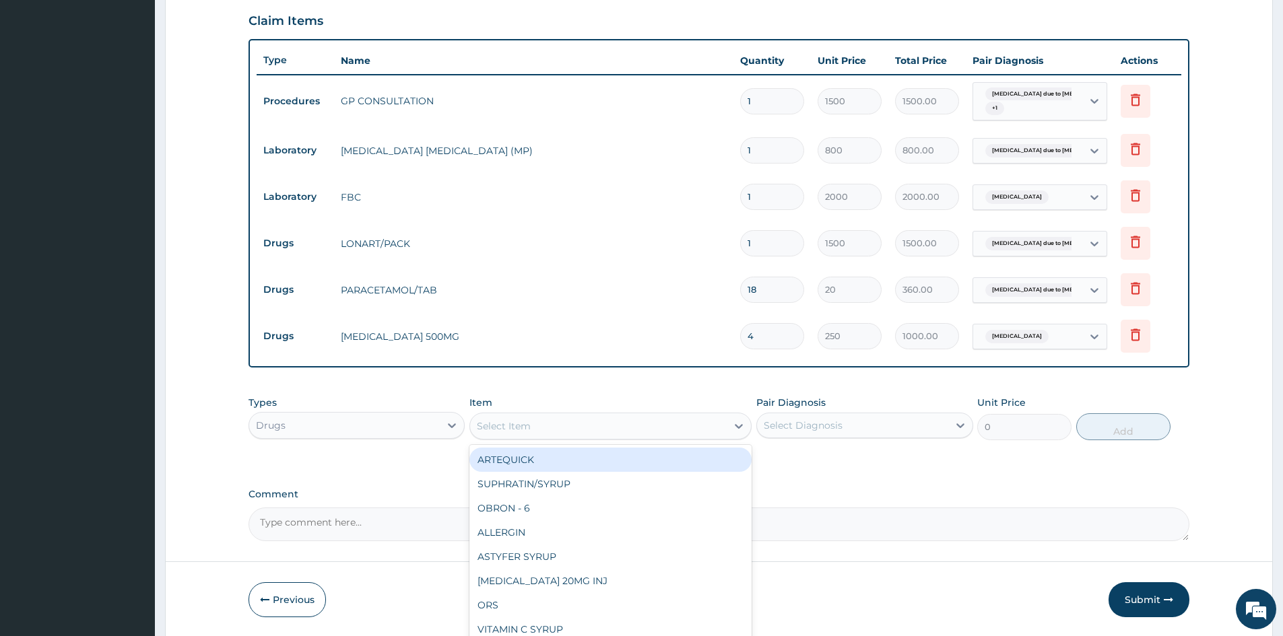
click at [589, 424] on div "Select Item" at bounding box center [598, 427] width 257 height 22
type input "P"
type input "ARTH"
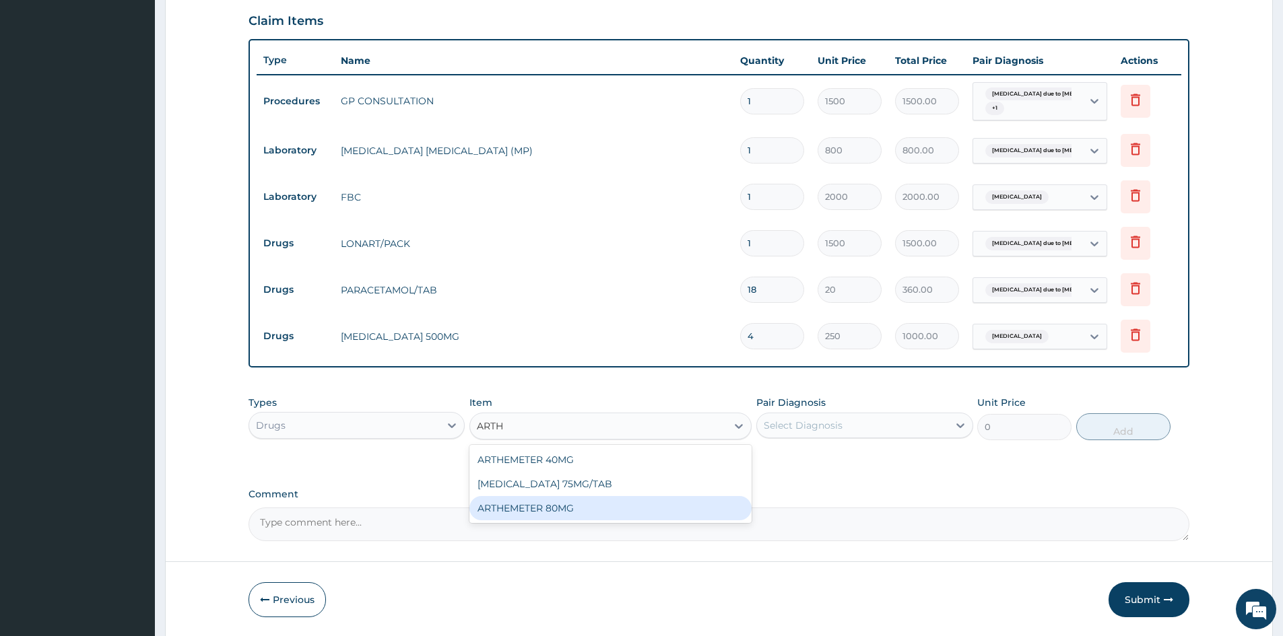
click at [535, 508] on div "ARTHEMETER 80MG" at bounding box center [610, 508] width 282 height 24
type input "500"
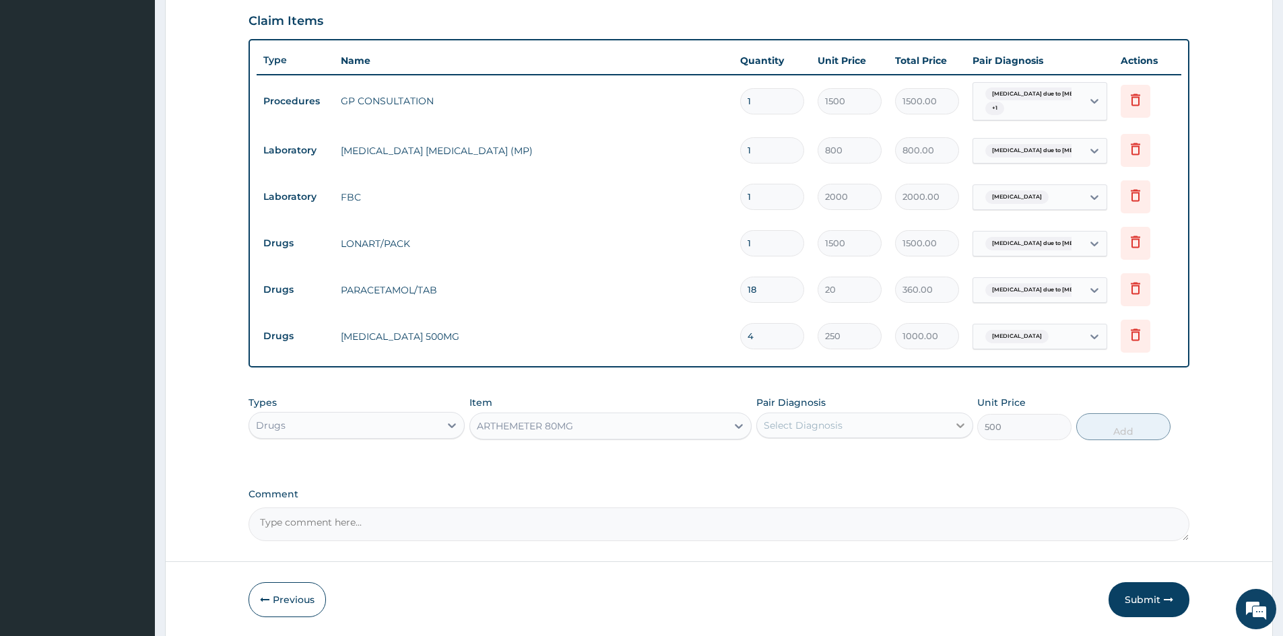
click at [958, 425] on icon at bounding box center [960, 426] width 8 height 5
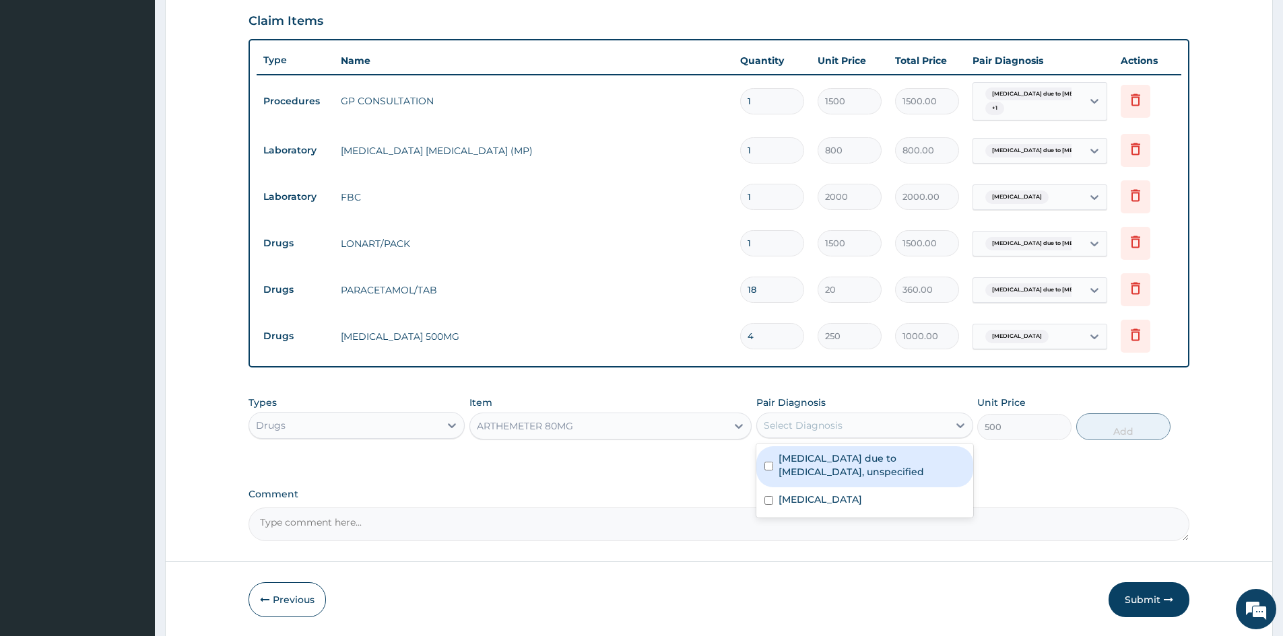
click at [765, 464] on input "checkbox" at bounding box center [768, 466] width 9 height 9
checkbox input "true"
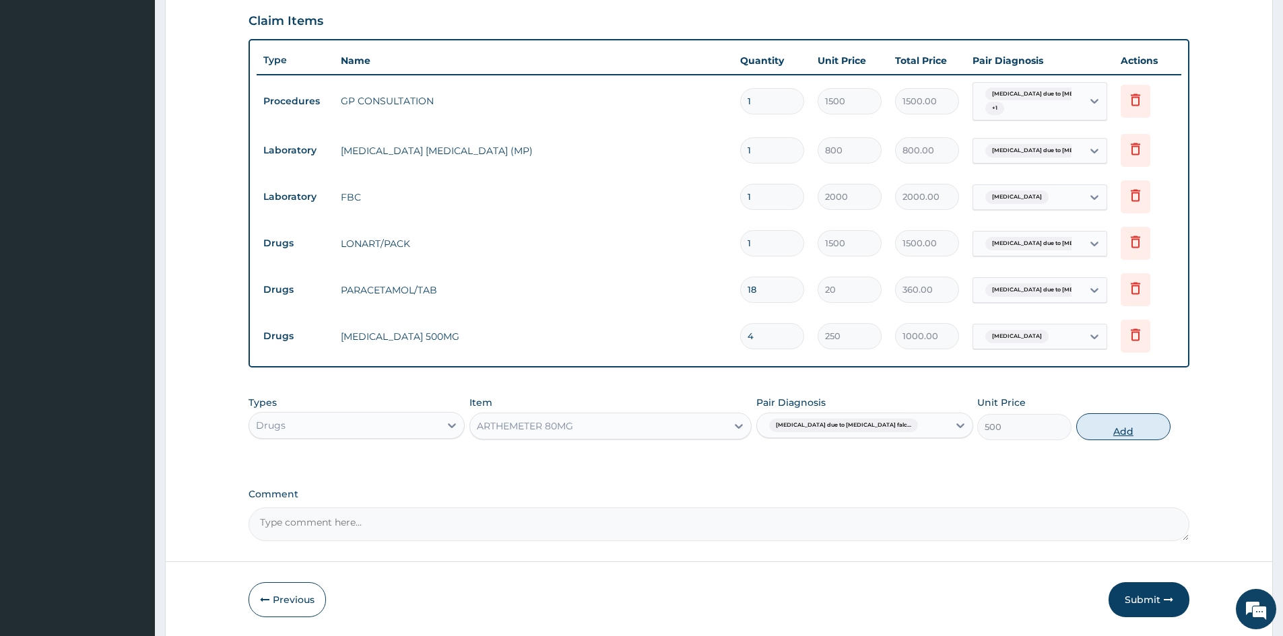
click at [1125, 432] on button "Add" at bounding box center [1123, 427] width 94 height 27
type input "0"
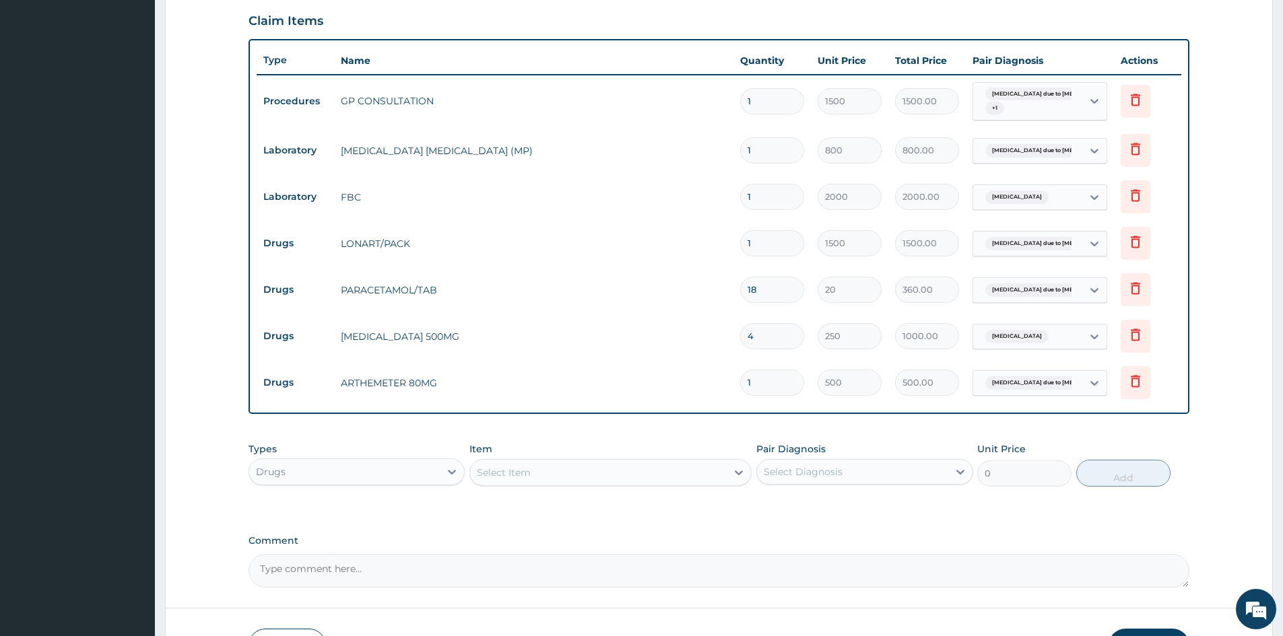
type input "0.00"
type input "2"
type input "1000.00"
type input "2"
click at [1138, 385] on icon at bounding box center [1135, 382] width 9 height 12
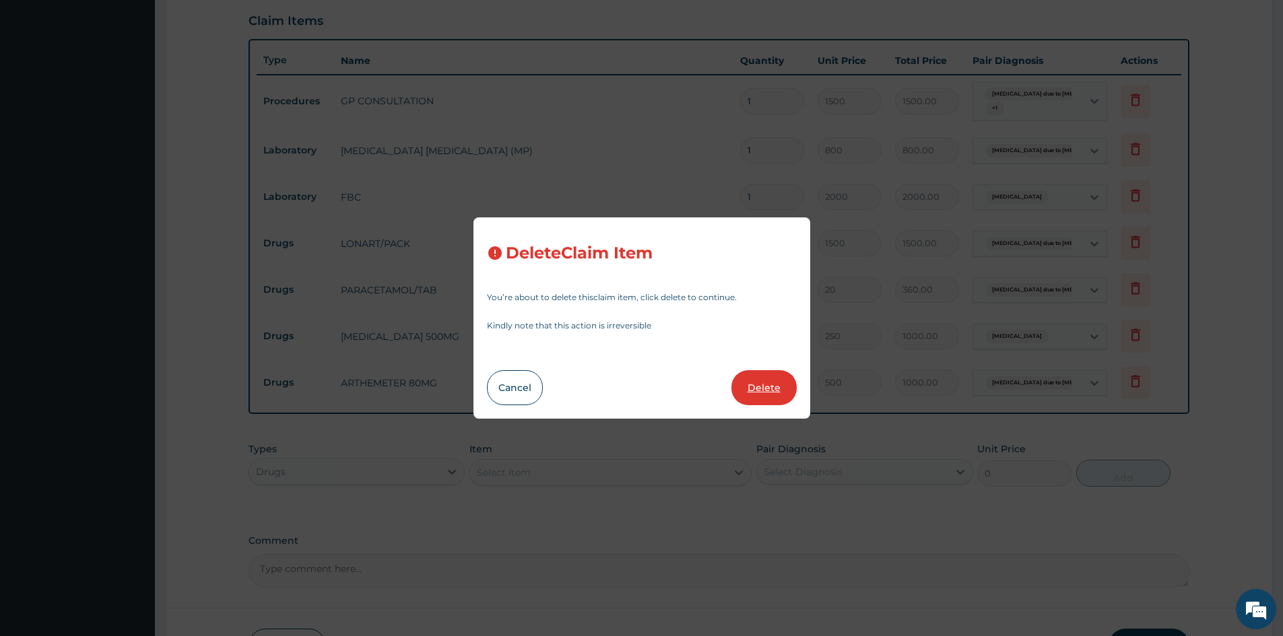
click at [774, 399] on button "Delete" at bounding box center [763, 387] width 65 height 35
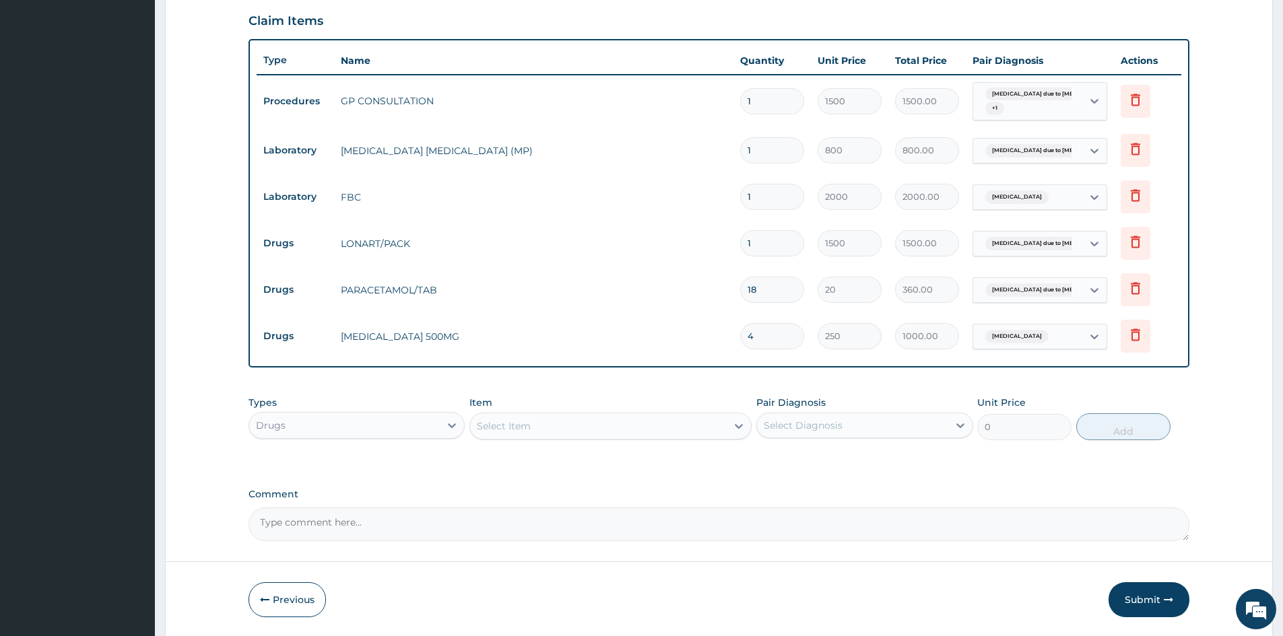
click at [657, 427] on div "Select Item" at bounding box center [598, 427] width 257 height 22
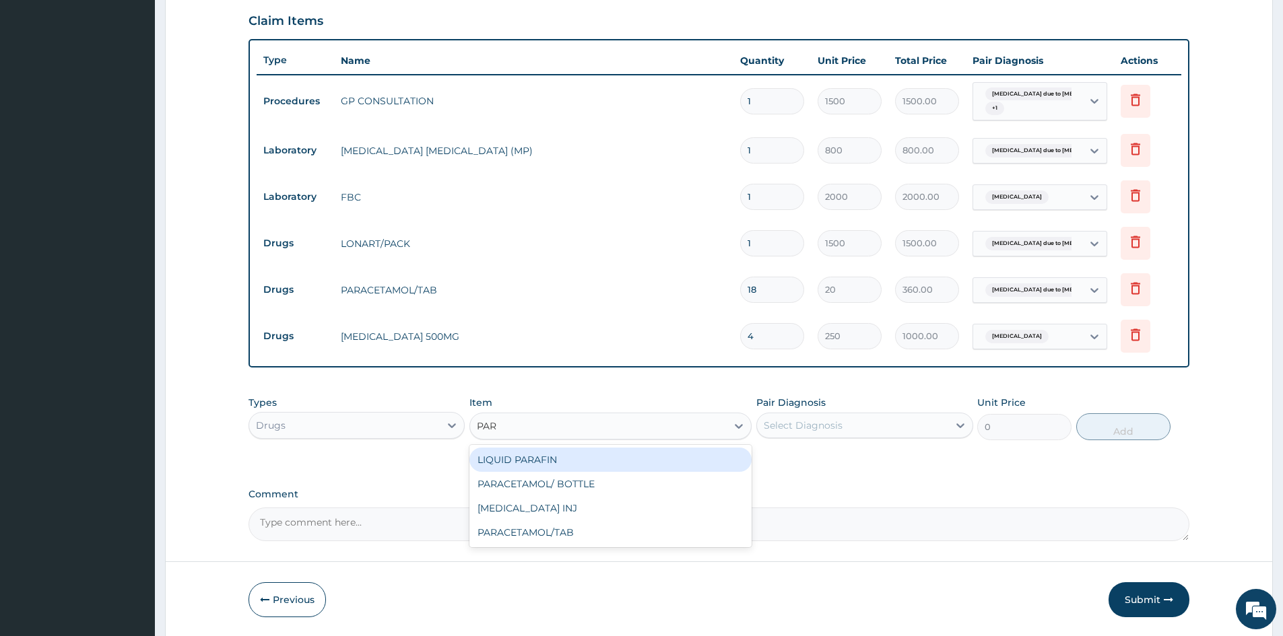
type input "PARA"
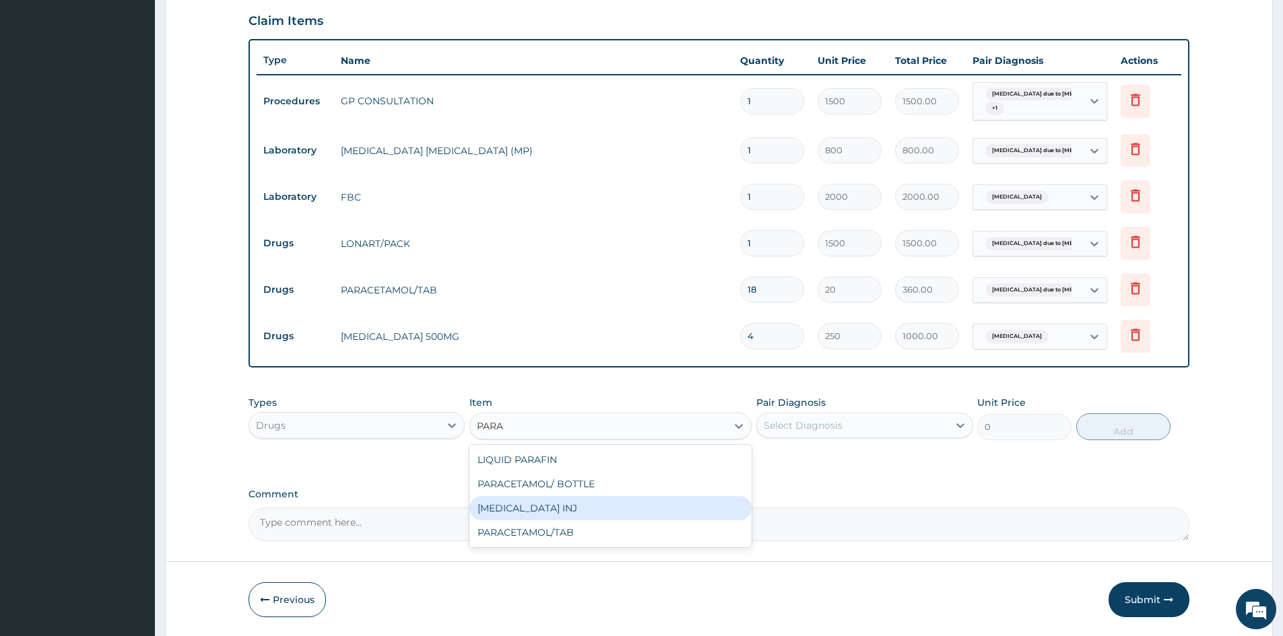
click at [558, 506] on div "[MEDICAL_DATA] INJ" at bounding box center [610, 508] width 282 height 24
type input "300"
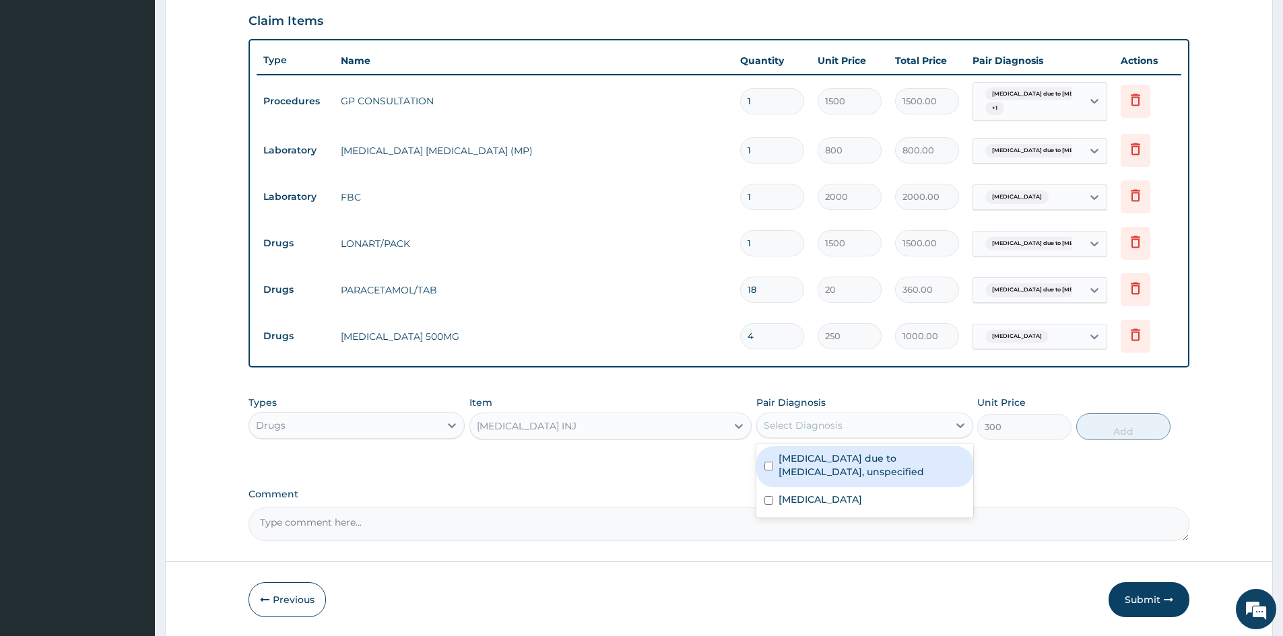
click at [838, 432] on div "Select Diagnosis" at bounding box center [803, 425] width 79 height 13
click at [770, 469] on input "checkbox" at bounding box center [768, 466] width 9 height 9
checkbox input "true"
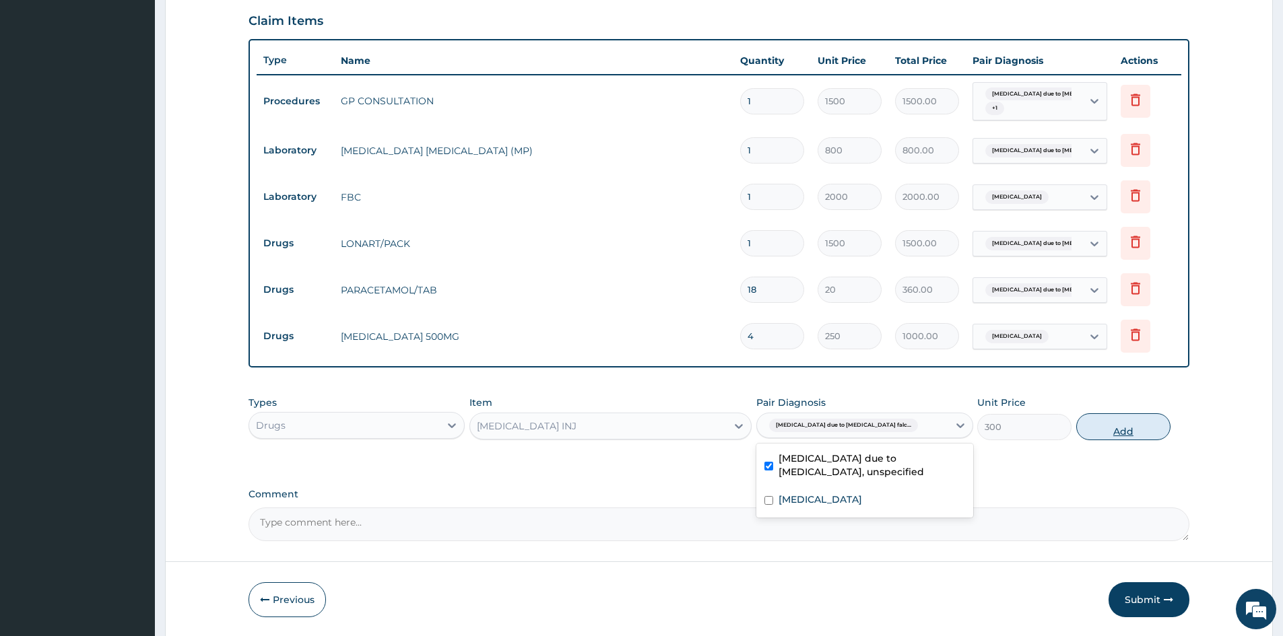
click at [1119, 435] on button "Add" at bounding box center [1123, 427] width 94 height 27
type input "0"
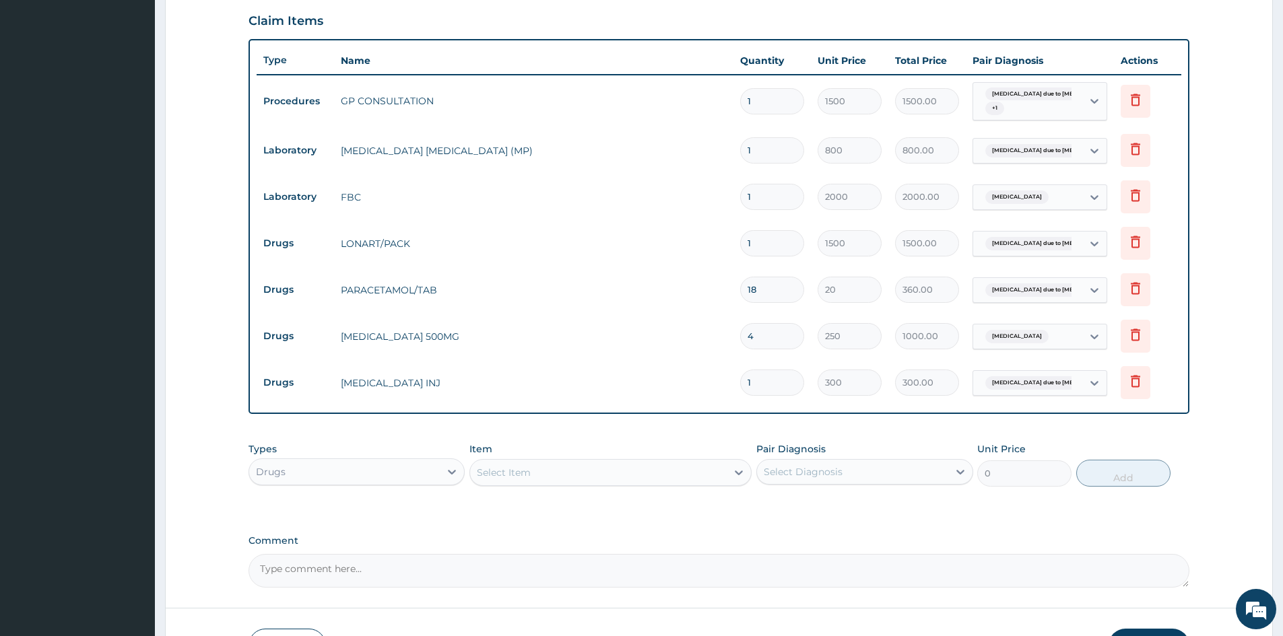
type input "0.00"
type input "2"
type input "600.00"
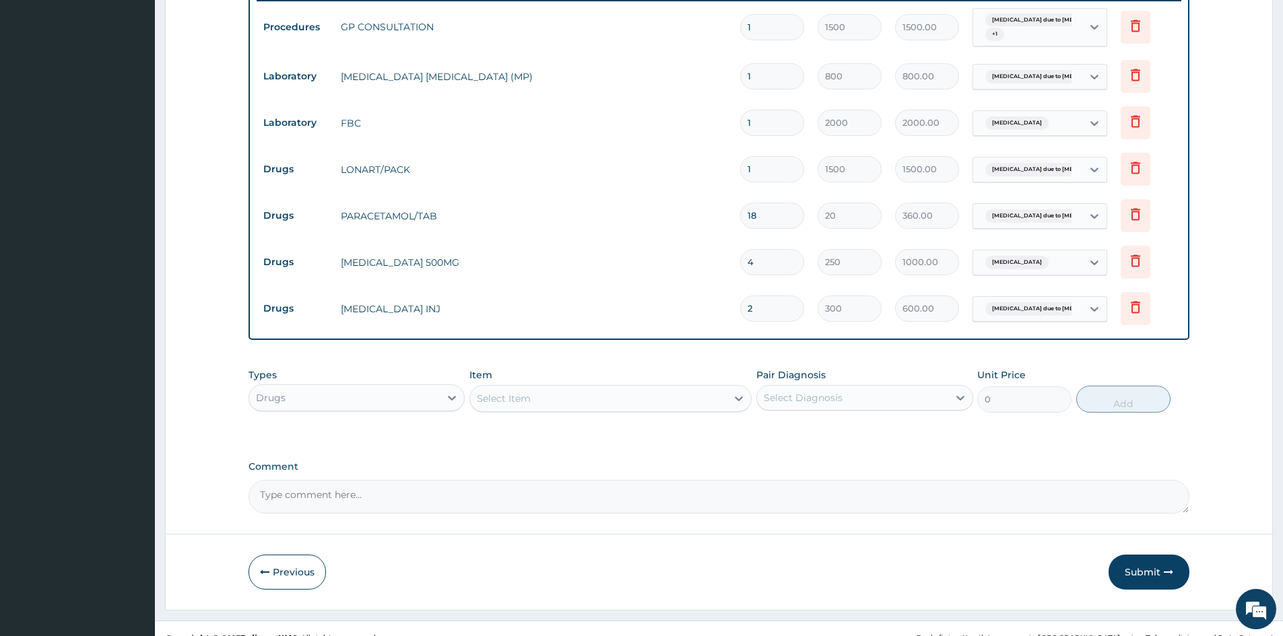
scroll to position [541, 0]
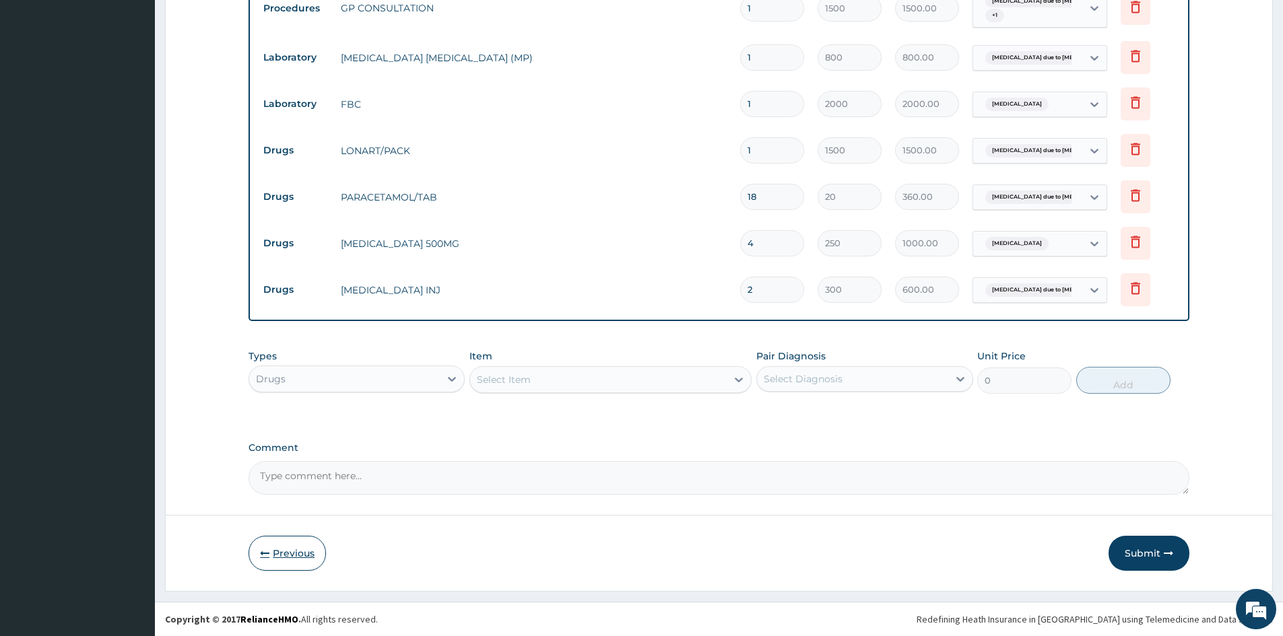
type input "2"
click at [298, 551] on button "Previous" at bounding box center [287, 553] width 77 height 35
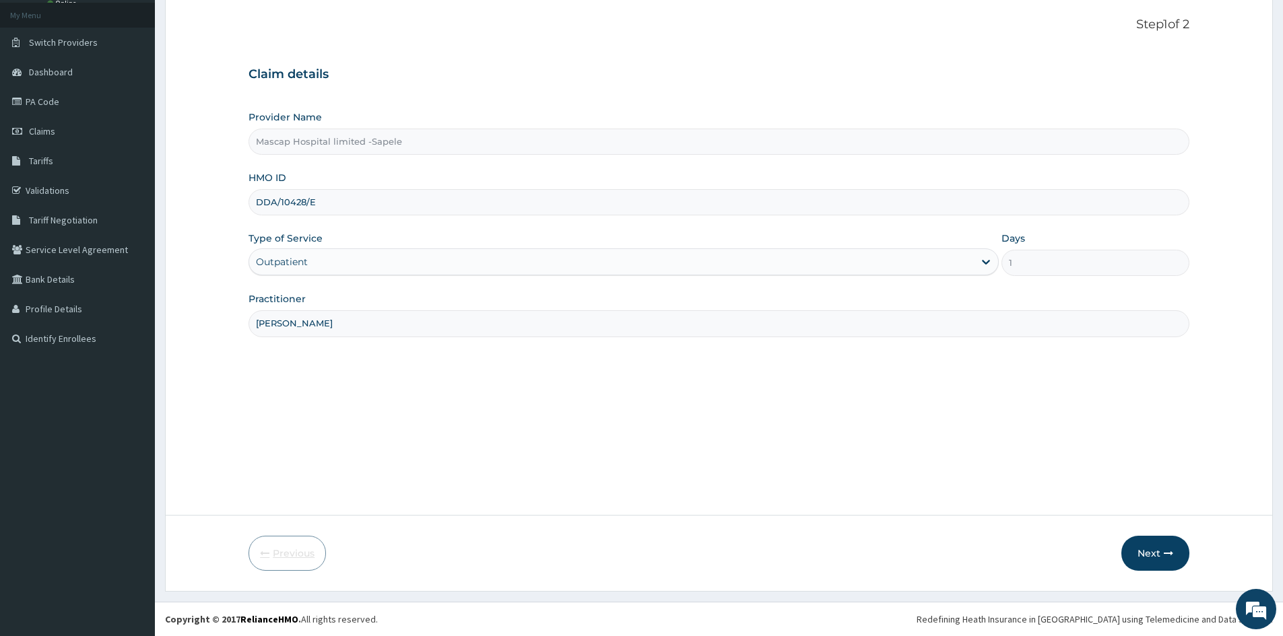
scroll to position [75, 0]
click at [1144, 552] on button "Next" at bounding box center [1155, 553] width 68 height 35
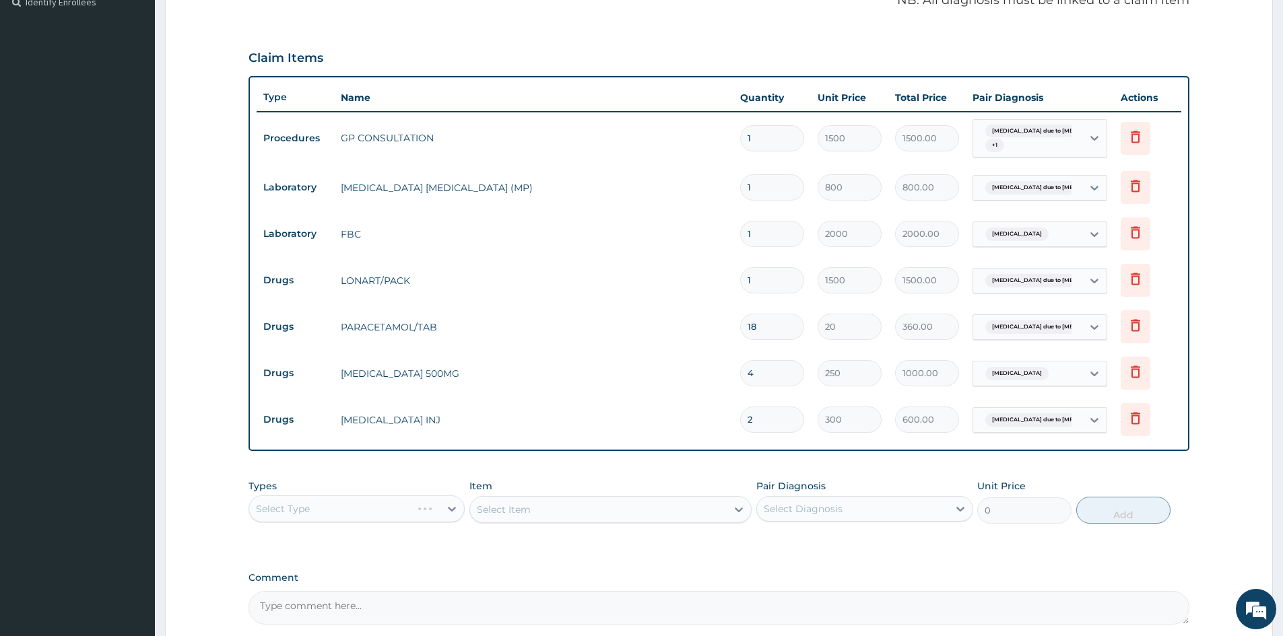
scroll to position [541, 0]
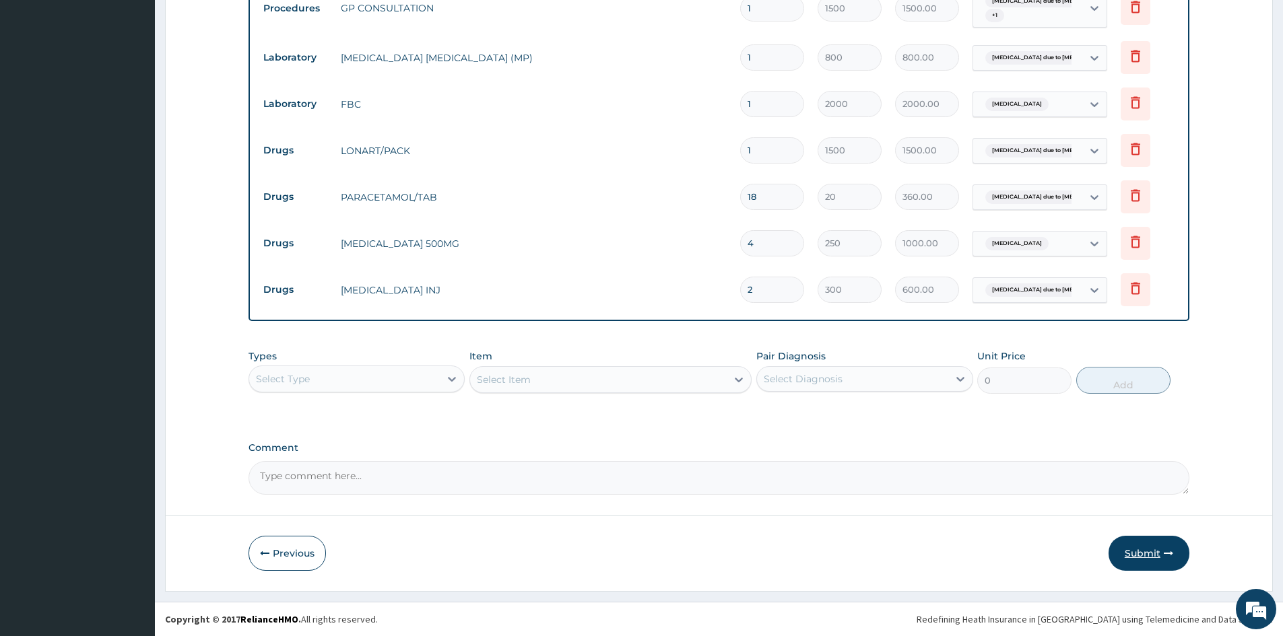
click at [1142, 553] on button "Submit" at bounding box center [1149, 553] width 81 height 35
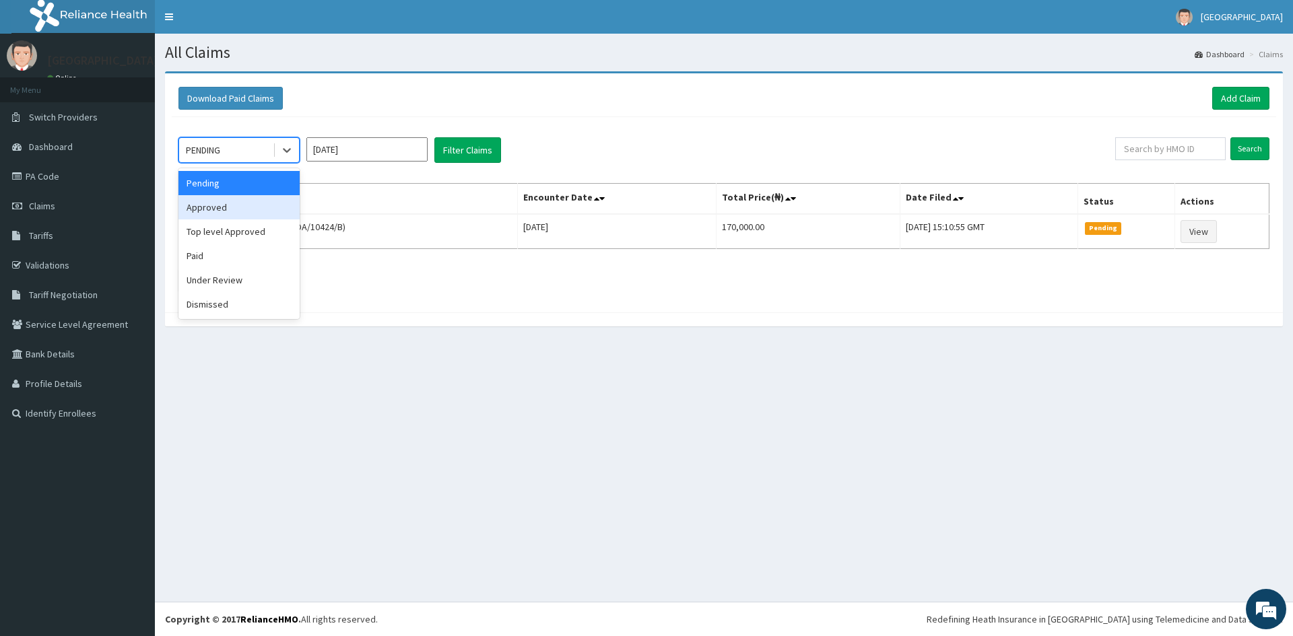
click at [205, 207] on div "Approved" at bounding box center [238, 207] width 121 height 24
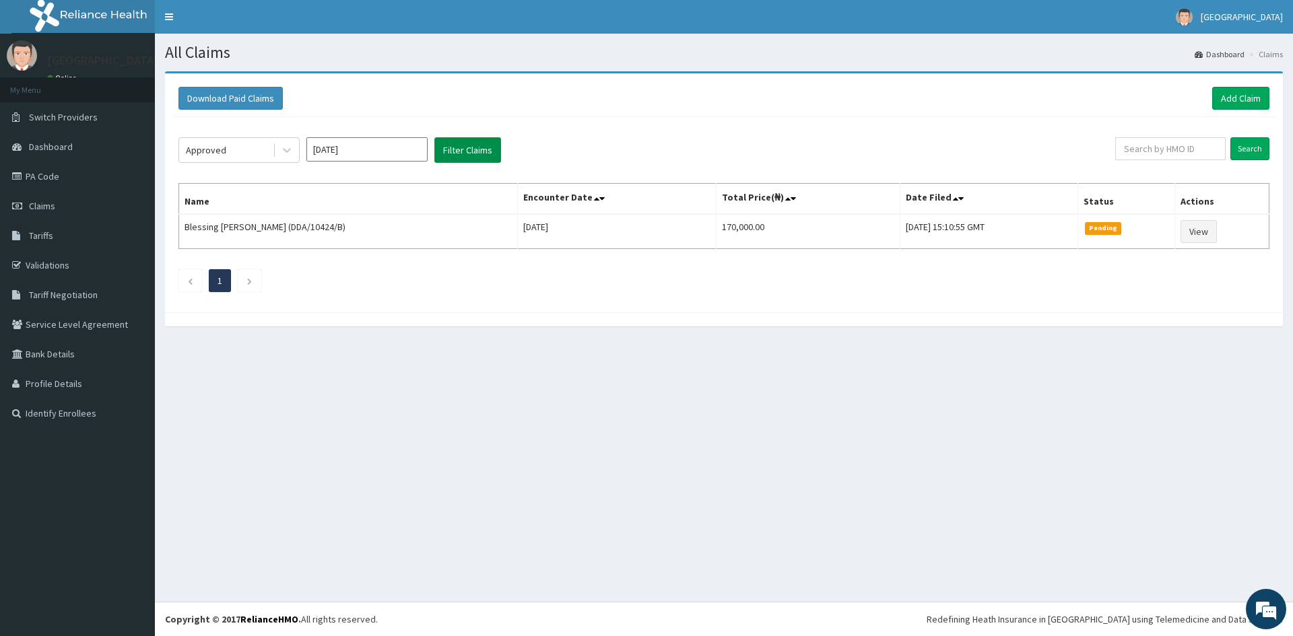
click at [484, 142] on button "Filter Claims" at bounding box center [467, 150] width 67 height 26
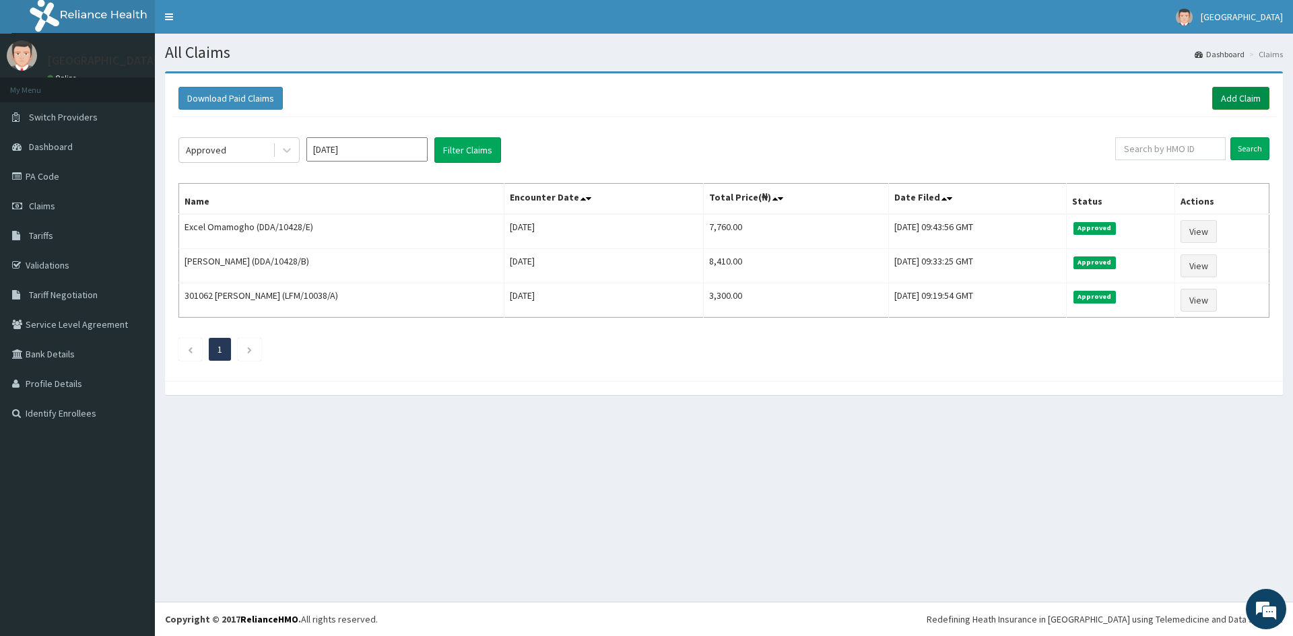
click at [1247, 100] on link "Add Claim" at bounding box center [1240, 98] width 57 height 23
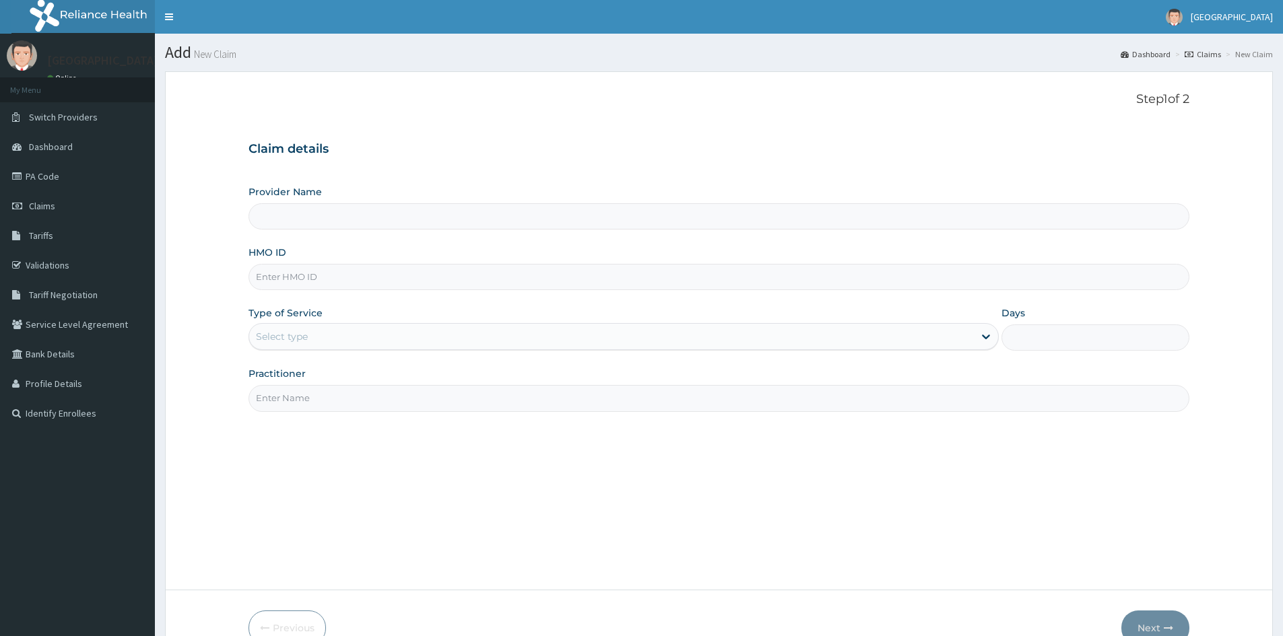
type input "Mascap Hospital limited -Sapele"
click at [317, 273] on input "HMO ID" at bounding box center [719, 277] width 941 height 26
type input "LFM/10036/B"
click at [311, 339] on div "Select type" at bounding box center [611, 337] width 725 height 22
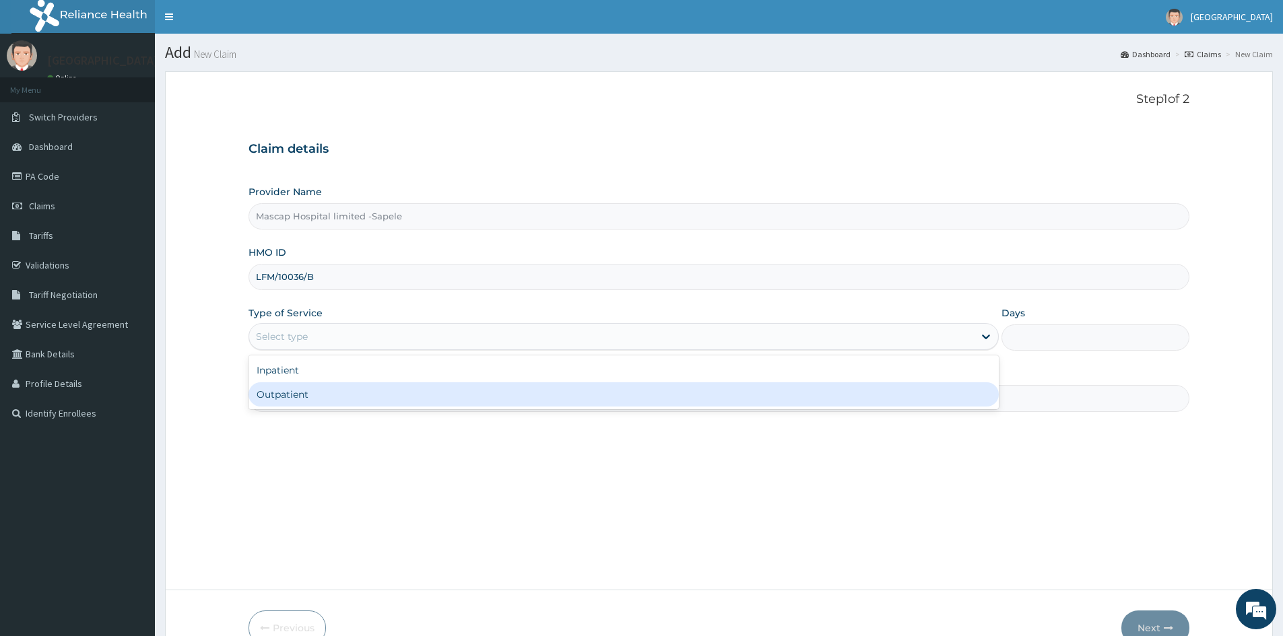
click at [299, 397] on div "Outpatient" at bounding box center [624, 395] width 750 height 24
type input "1"
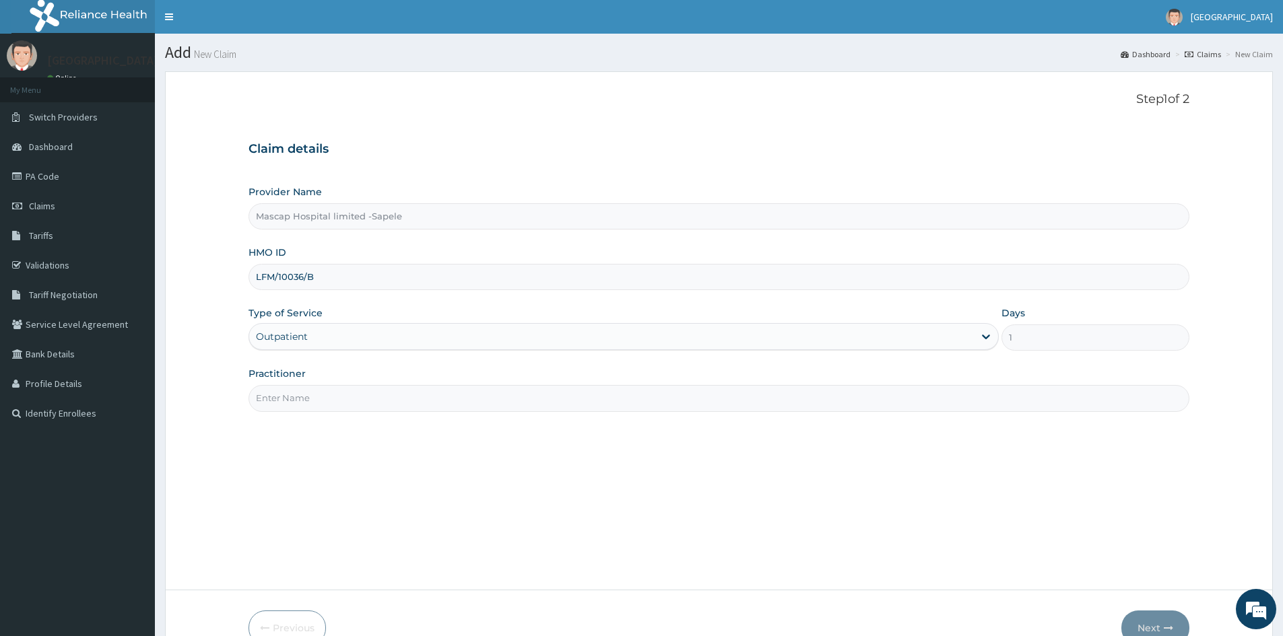
click at [299, 397] on input "Practitioner" at bounding box center [719, 398] width 941 height 26
type input "DR UCHE"
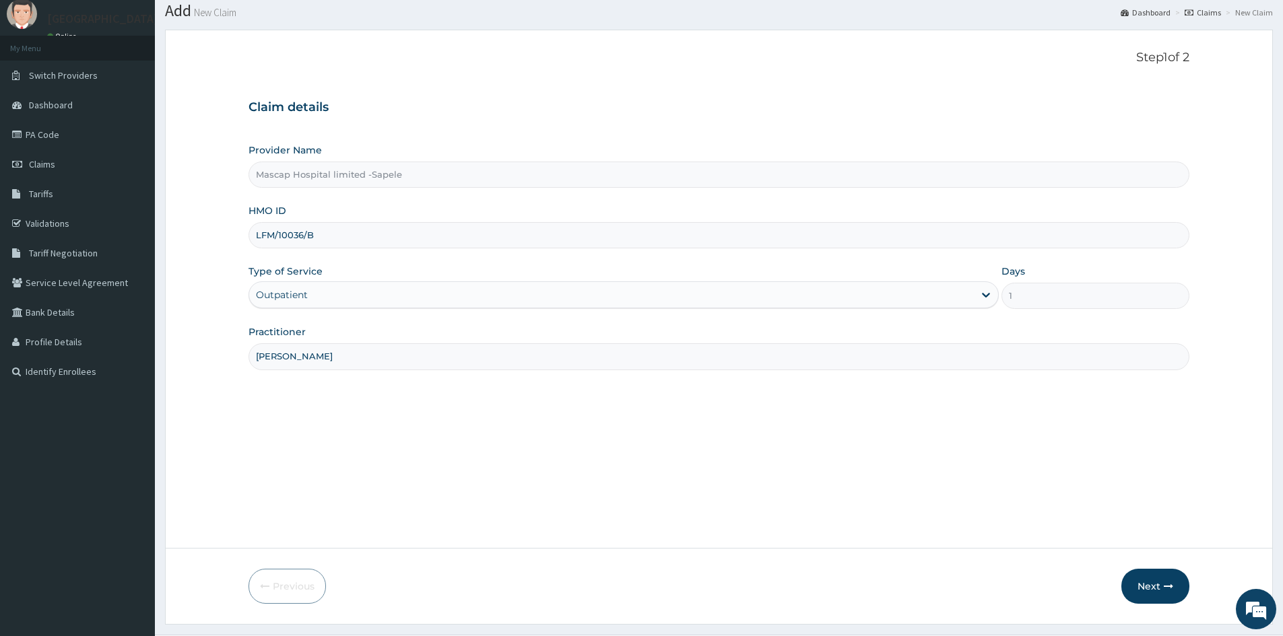
scroll to position [75, 0]
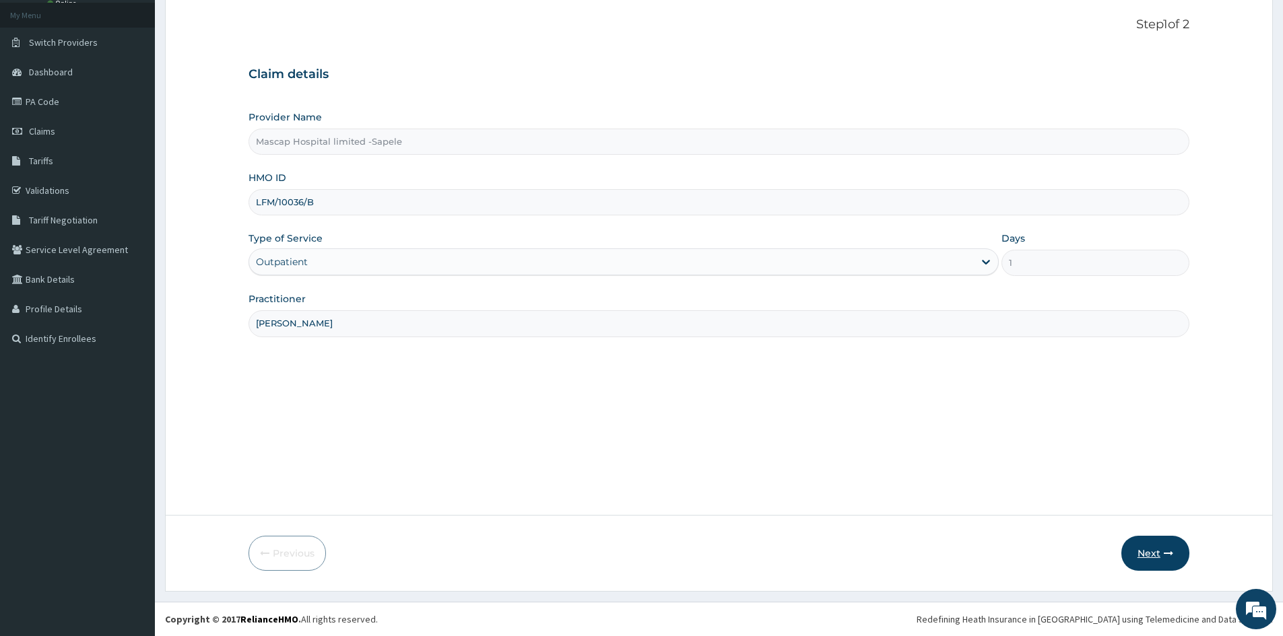
click at [1158, 554] on button "Next" at bounding box center [1155, 553] width 68 height 35
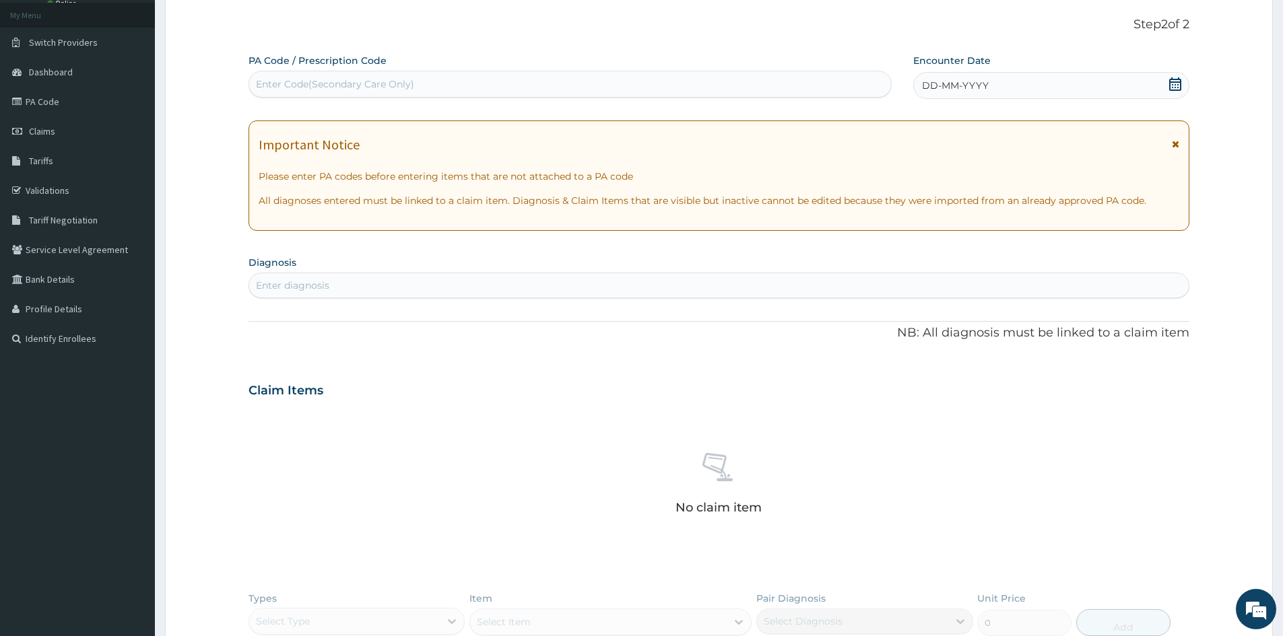
click at [939, 86] on span "DD-MM-YYYY" at bounding box center [955, 85] width 67 height 13
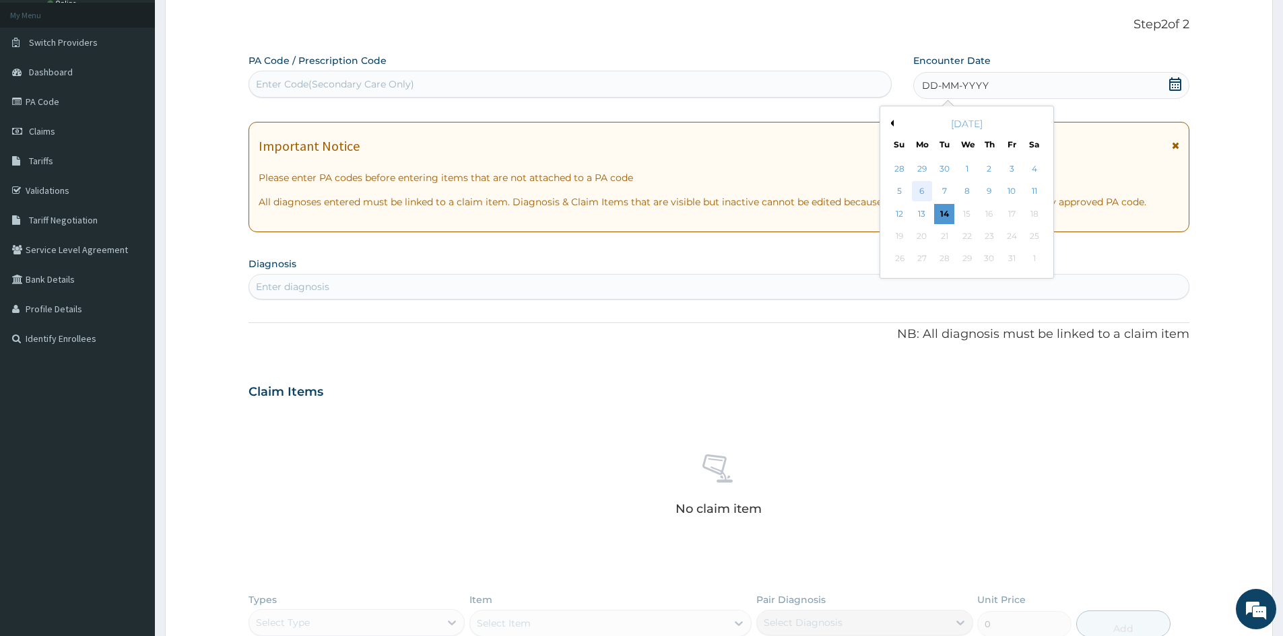
click at [923, 191] on div "6" at bounding box center [922, 192] width 20 height 20
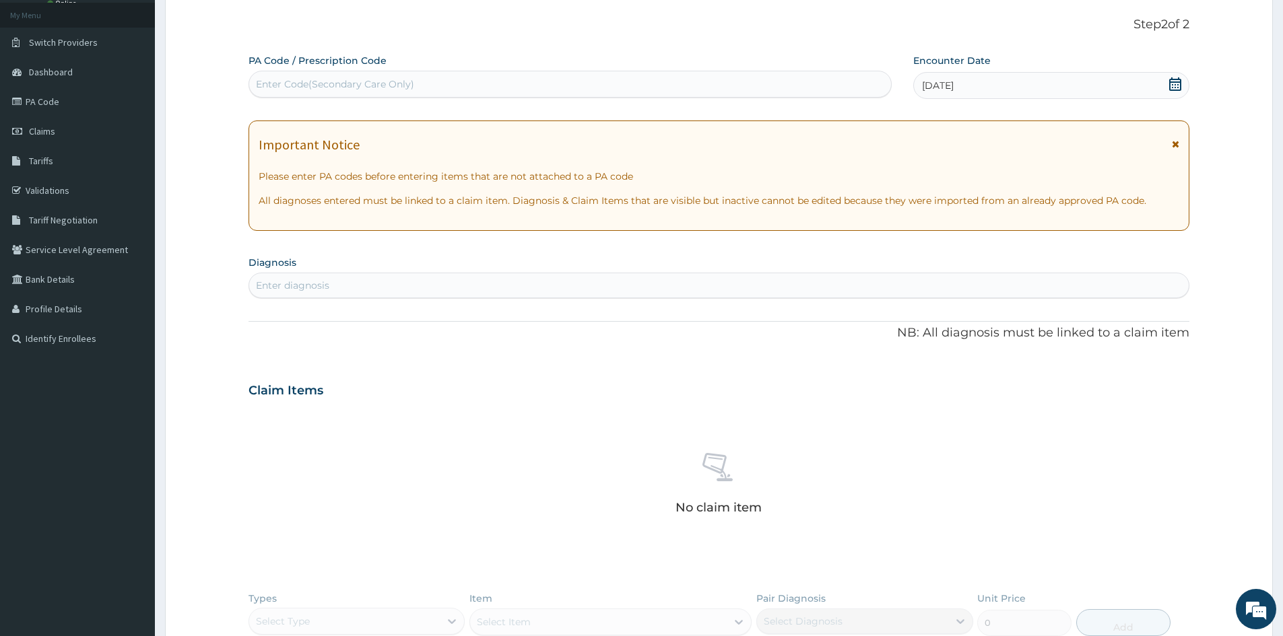
click at [351, 76] on div "Enter Code(Secondary Care Only)" at bounding box center [570, 84] width 642 height 22
paste input "PA/393722"
type input "PA/393722"
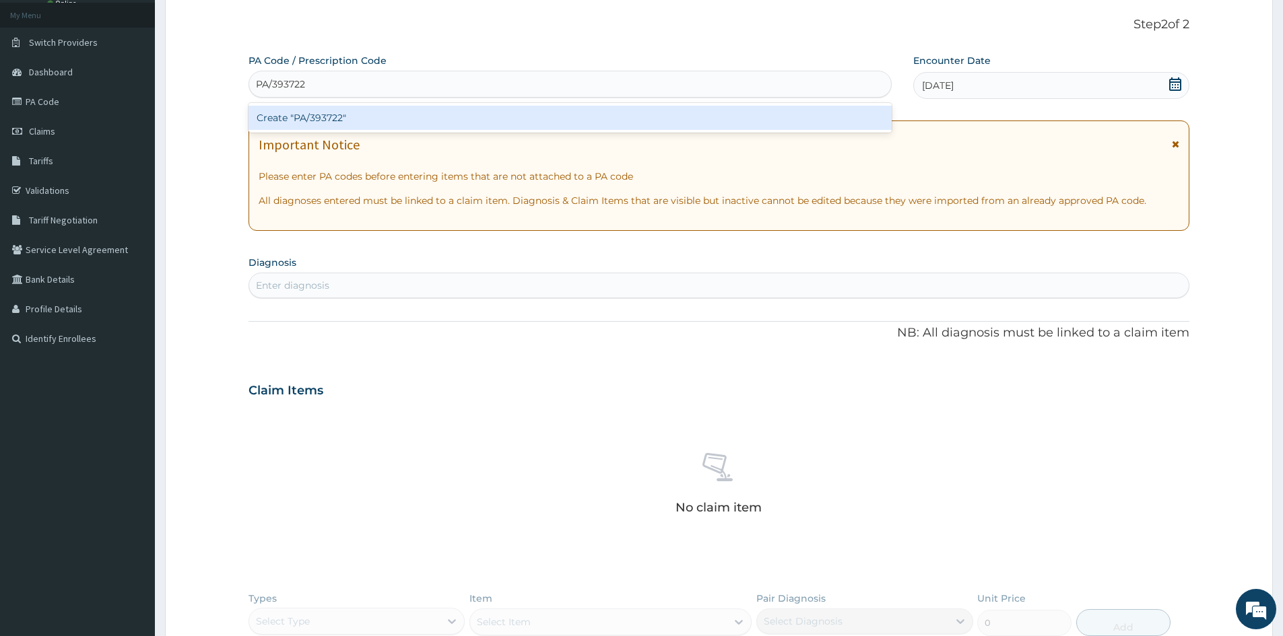
click at [301, 119] on div "Create "PA/393722"" at bounding box center [570, 118] width 643 height 24
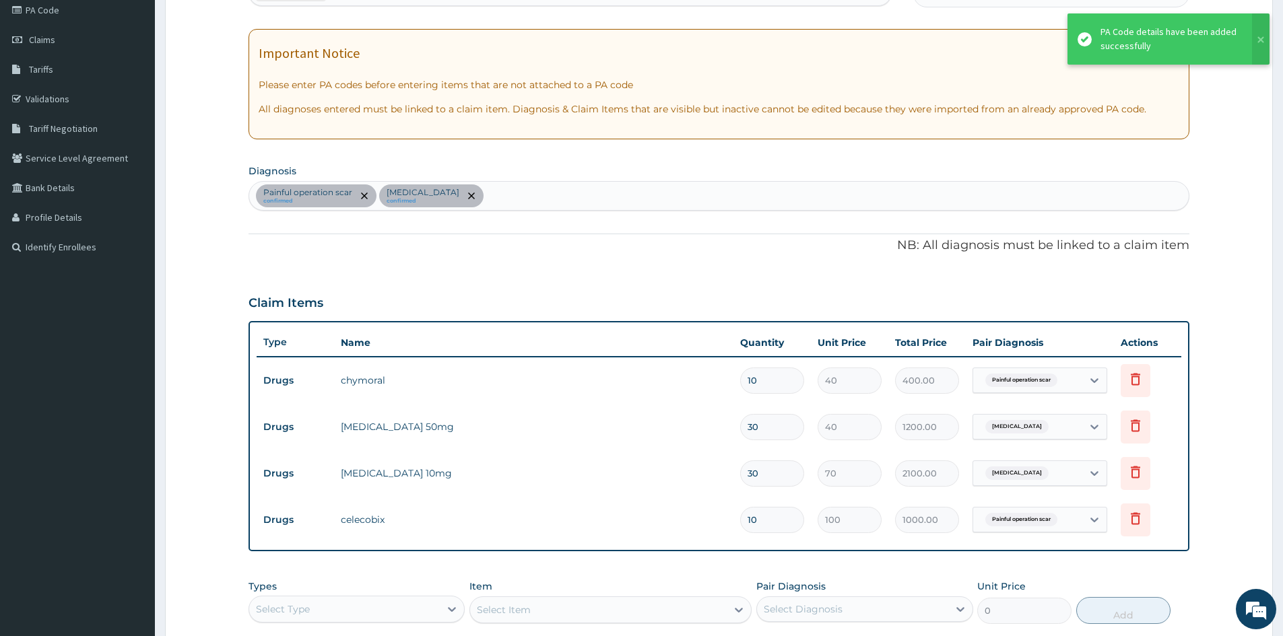
scroll to position [397, 0]
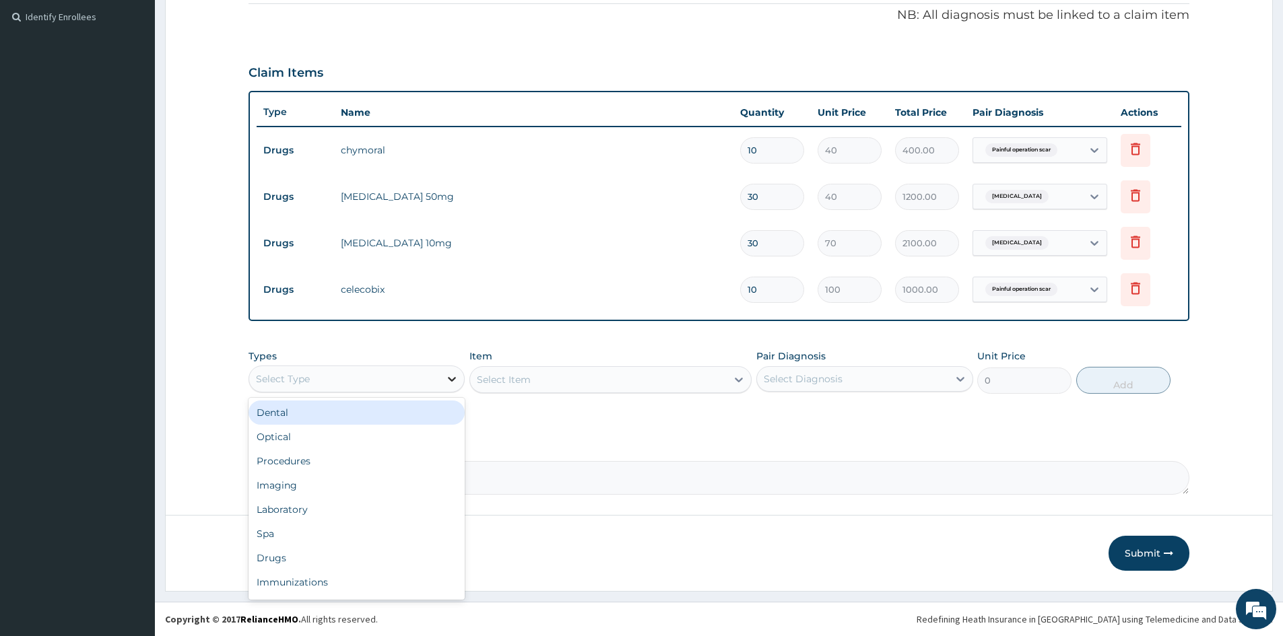
click at [453, 381] on icon at bounding box center [453, 379] width 8 height 5
click at [330, 467] on div "Procedures" at bounding box center [357, 461] width 216 height 24
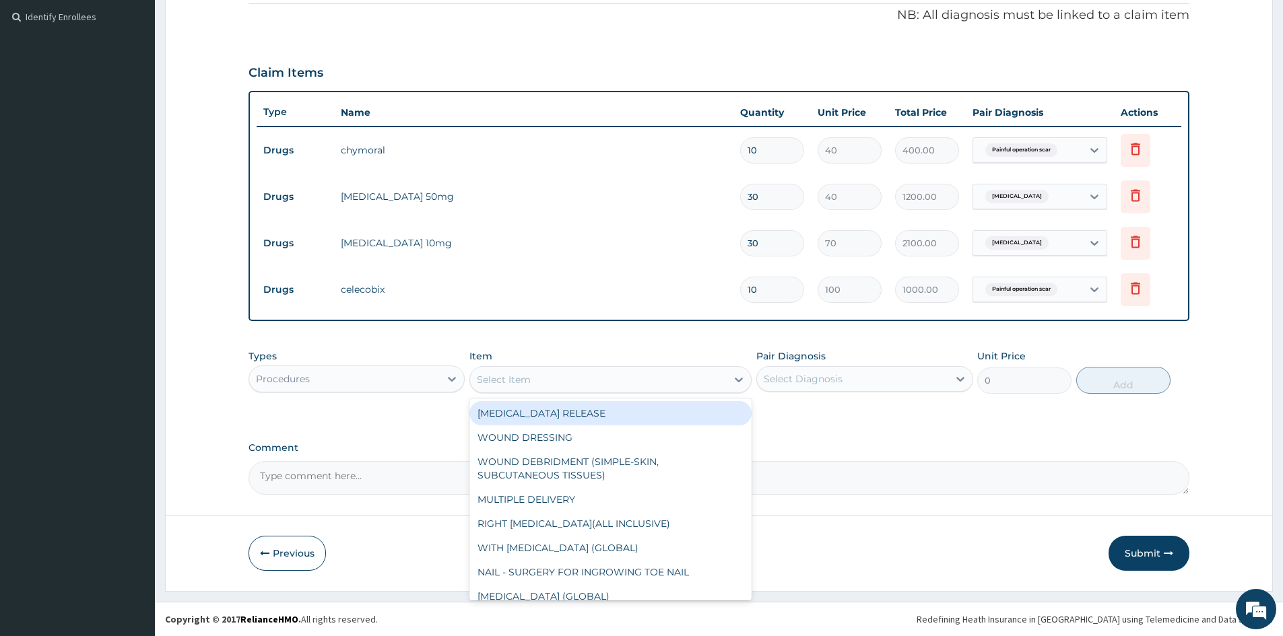
click at [535, 386] on div "Select Item" at bounding box center [598, 380] width 257 height 22
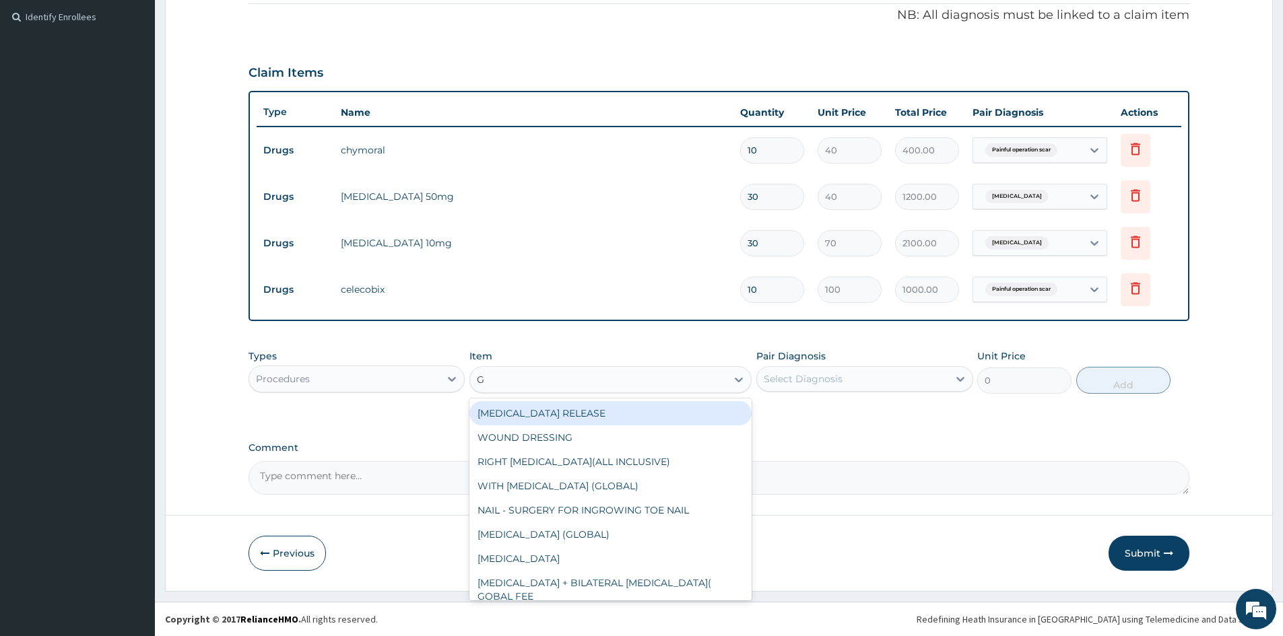
type input "GP"
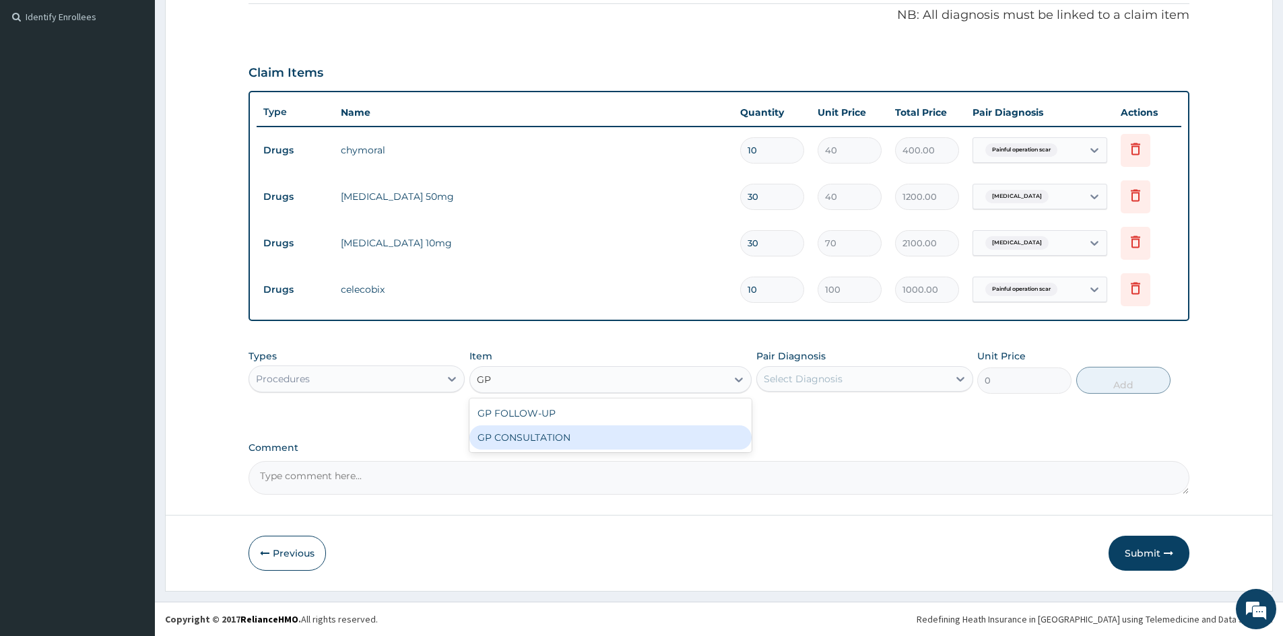
click at [517, 437] on div "GP CONSULTATION" at bounding box center [610, 438] width 282 height 24
type input "1500"
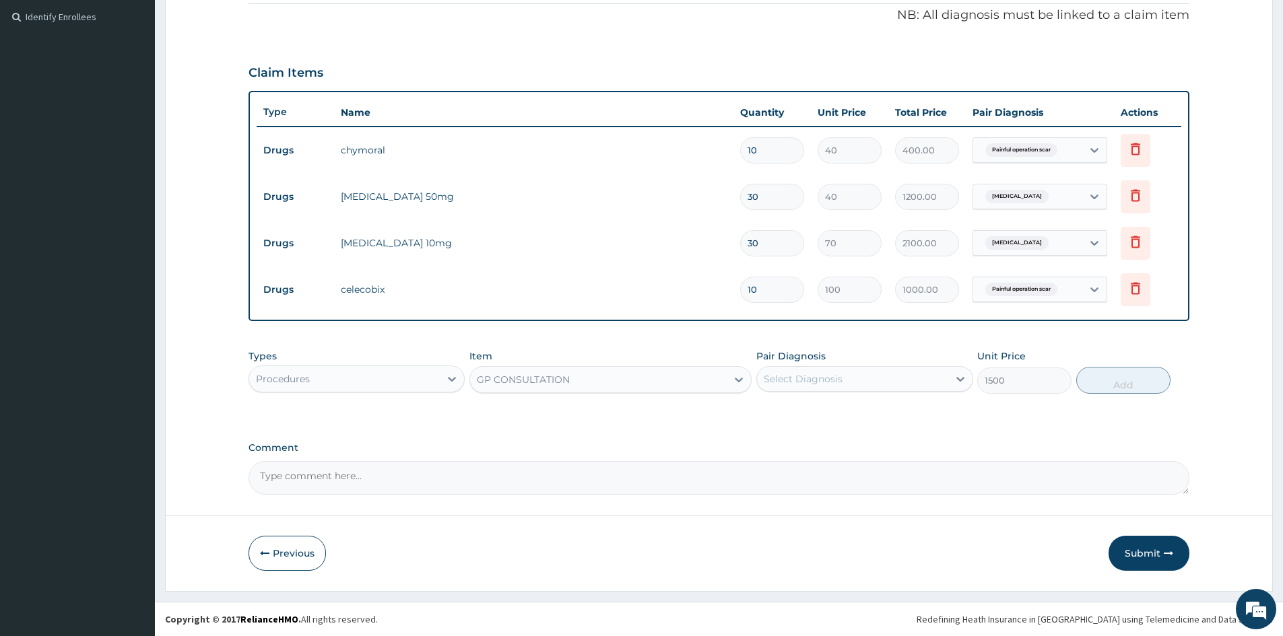
click at [845, 376] on div "Select Diagnosis" at bounding box center [852, 379] width 191 height 22
click at [768, 411] on input "checkbox" at bounding box center [768, 412] width 9 height 9
checkbox input "true"
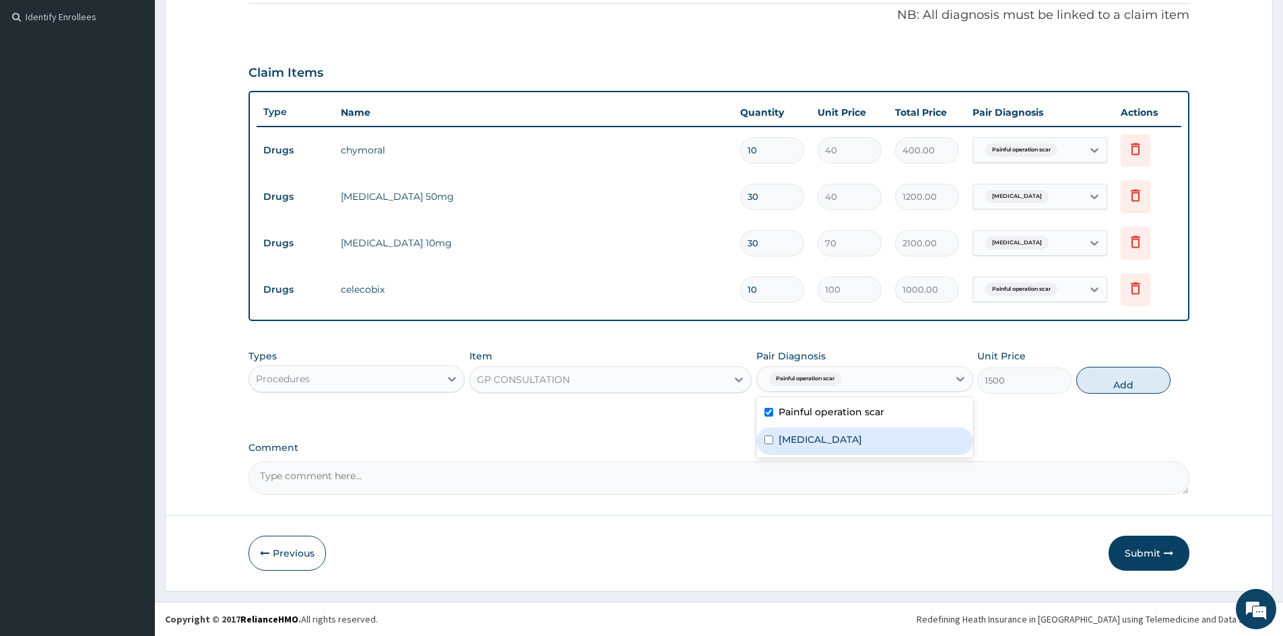
click at [770, 440] on input "checkbox" at bounding box center [768, 440] width 9 height 9
checkbox input "true"
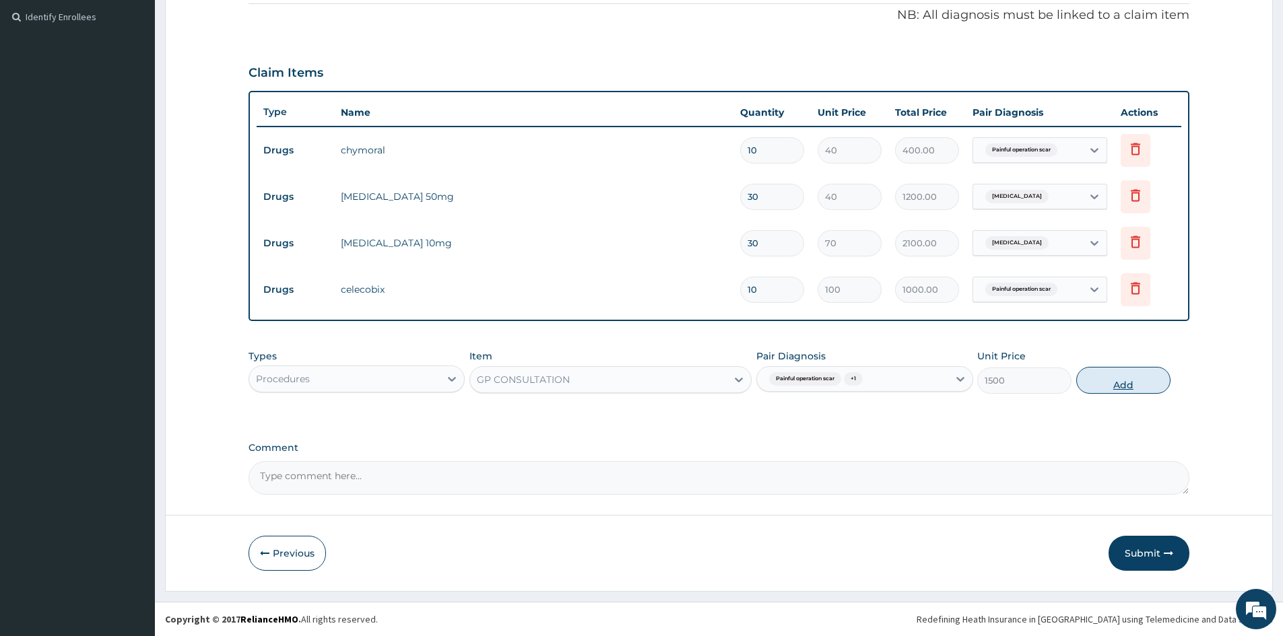
click at [1131, 381] on button "Add" at bounding box center [1123, 380] width 94 height 27
type input "0"
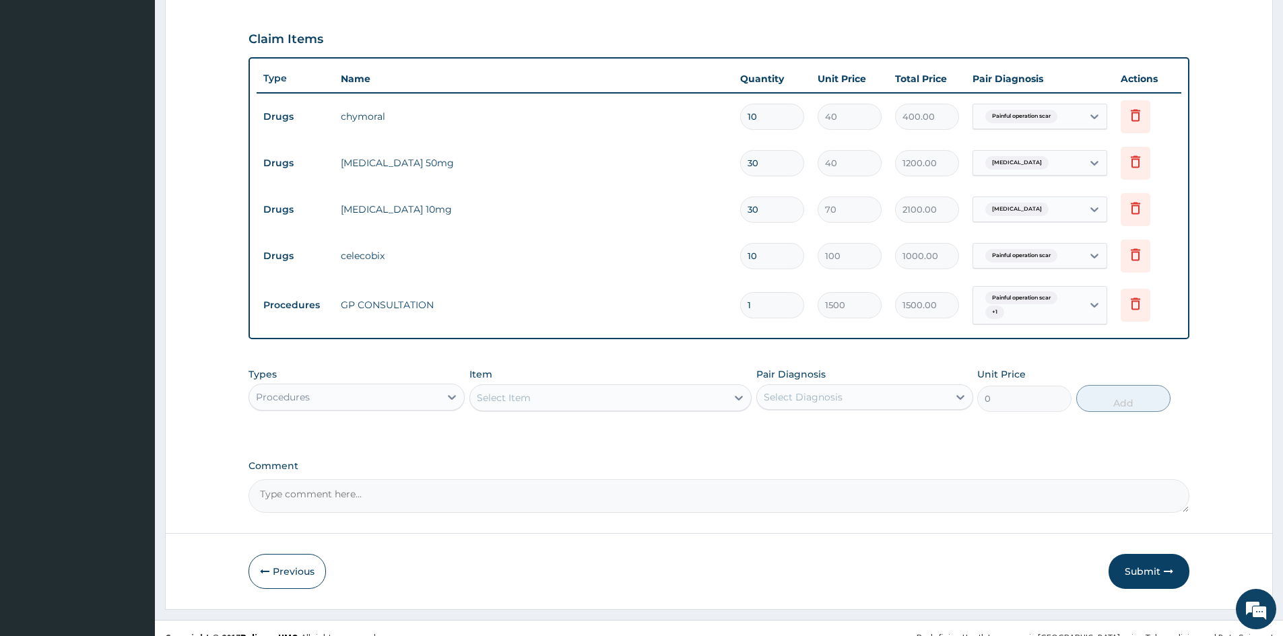
scroll to position [449, 0]
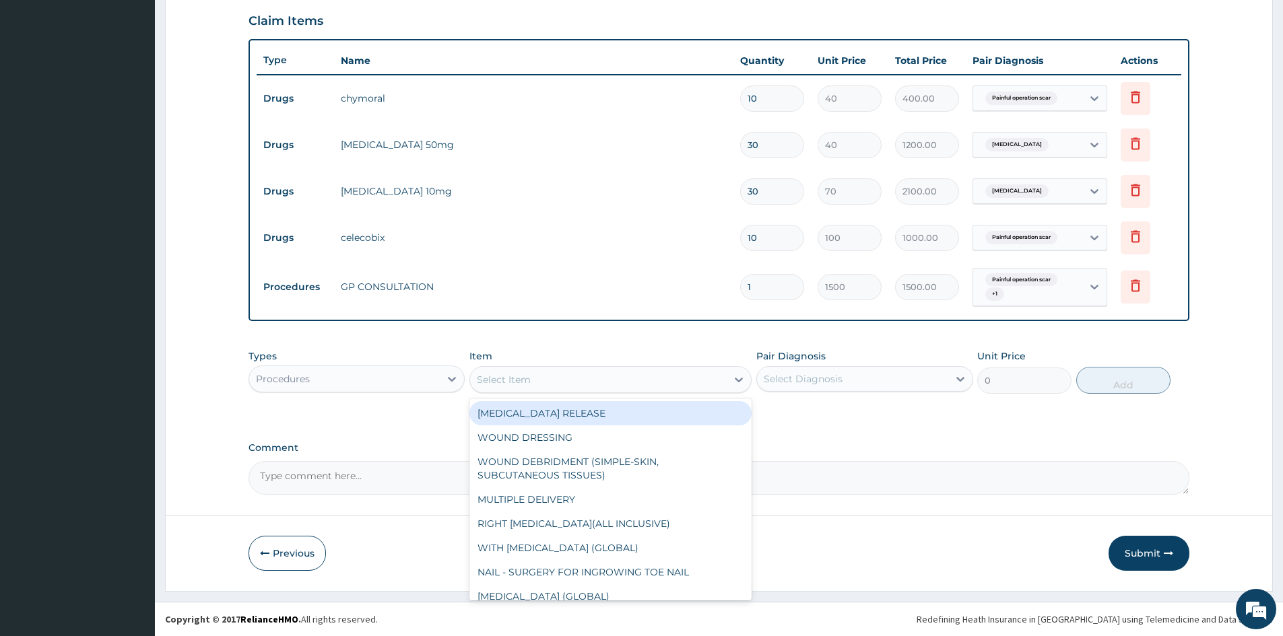
click at [604, 383] on div "Select Item" at bounding box center [598, 380] width 257 height 22
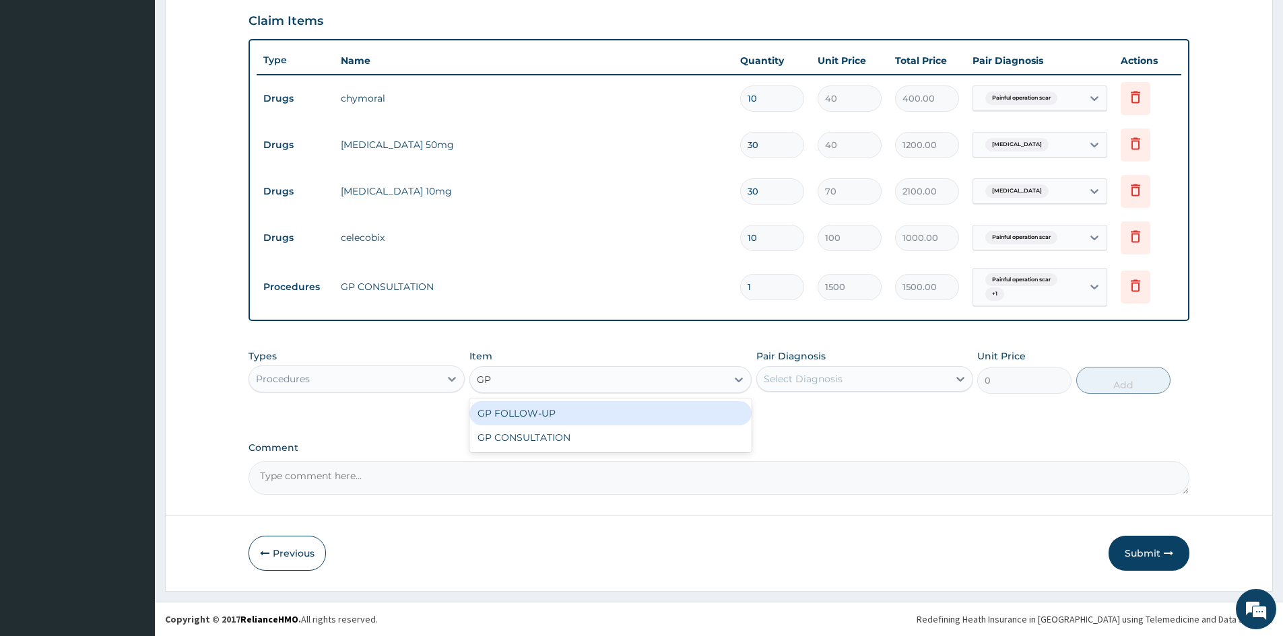
type input "GP"
click at [178, 372] on form "Step 2 of 2 PA Code / Prescription Code PA/393722 Encounter Date 06-10-2025 Imp…" at bounding box center [719, 107] width 1108 height 969
click at [276, 557] on button "Previous" at bounding box center [287, 553] width 77 height 35
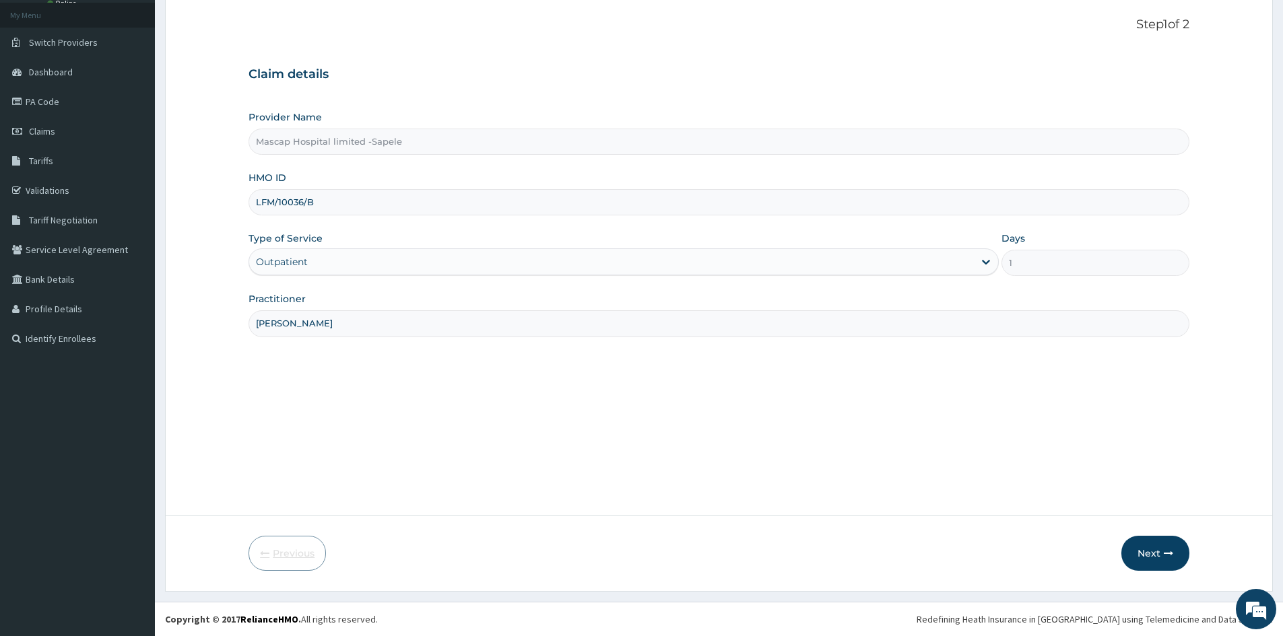
scroll to position [75, 0]
click at [1156, 548] on button "Next" at bounding box center [1155, 553] width 68 height 35
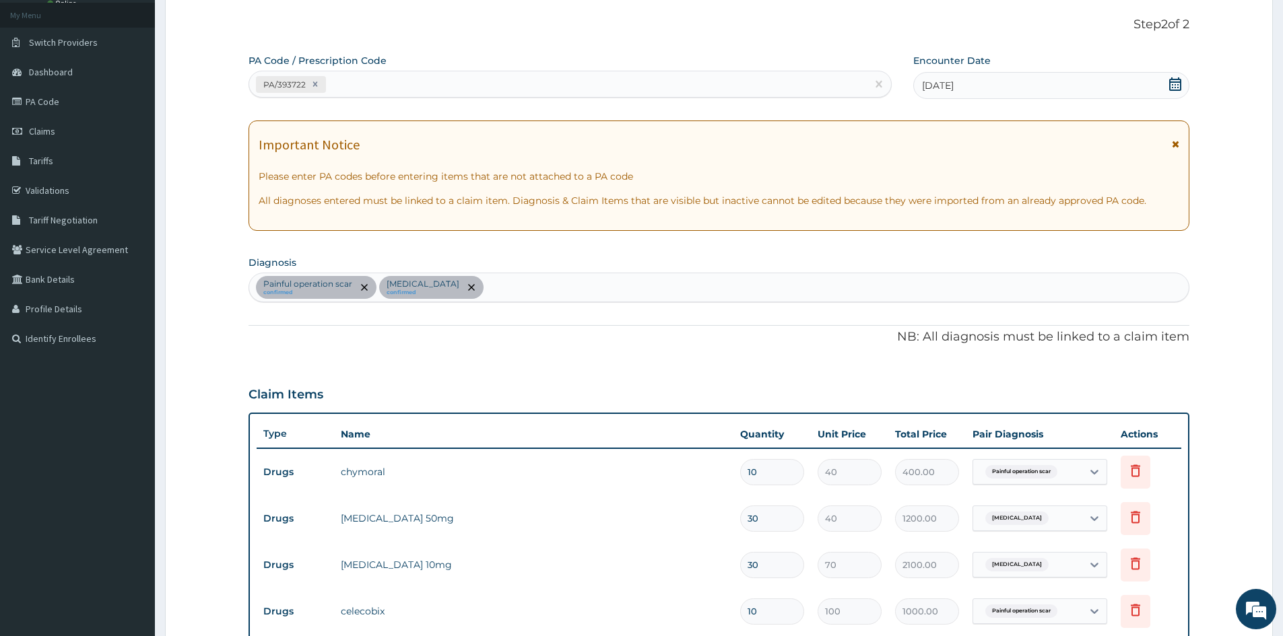
scroll to position [449, 0]
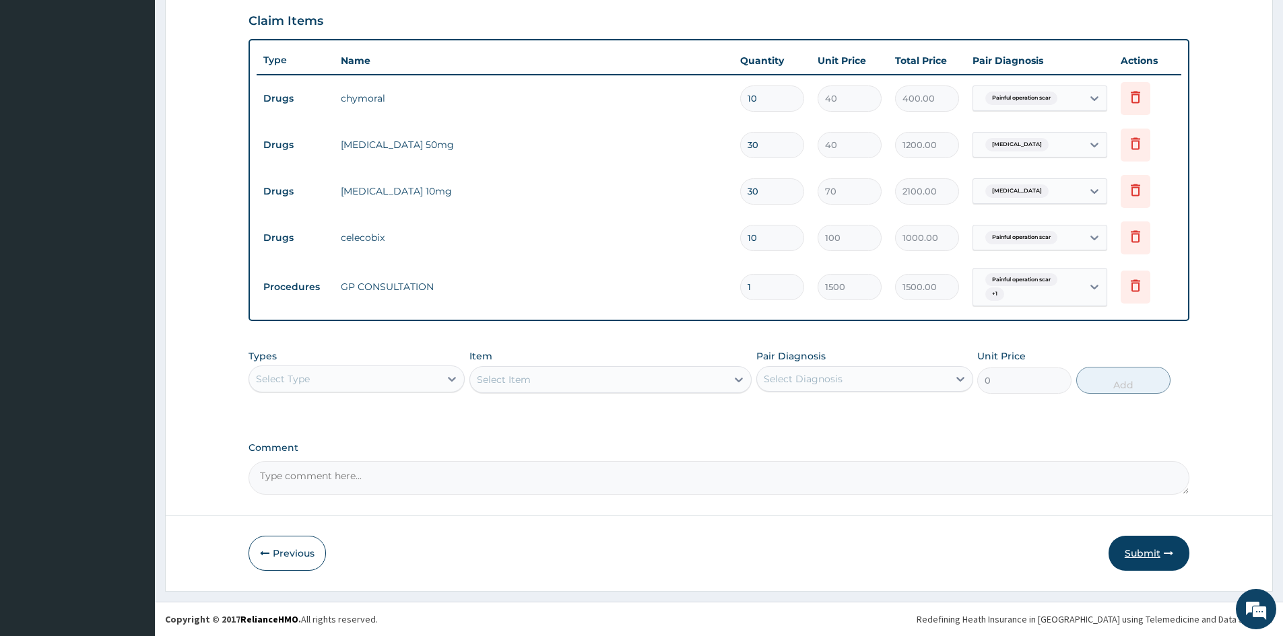
click at [1154, 553] on button "Submit" at bounding box center [1149, 553] width 81 height 35
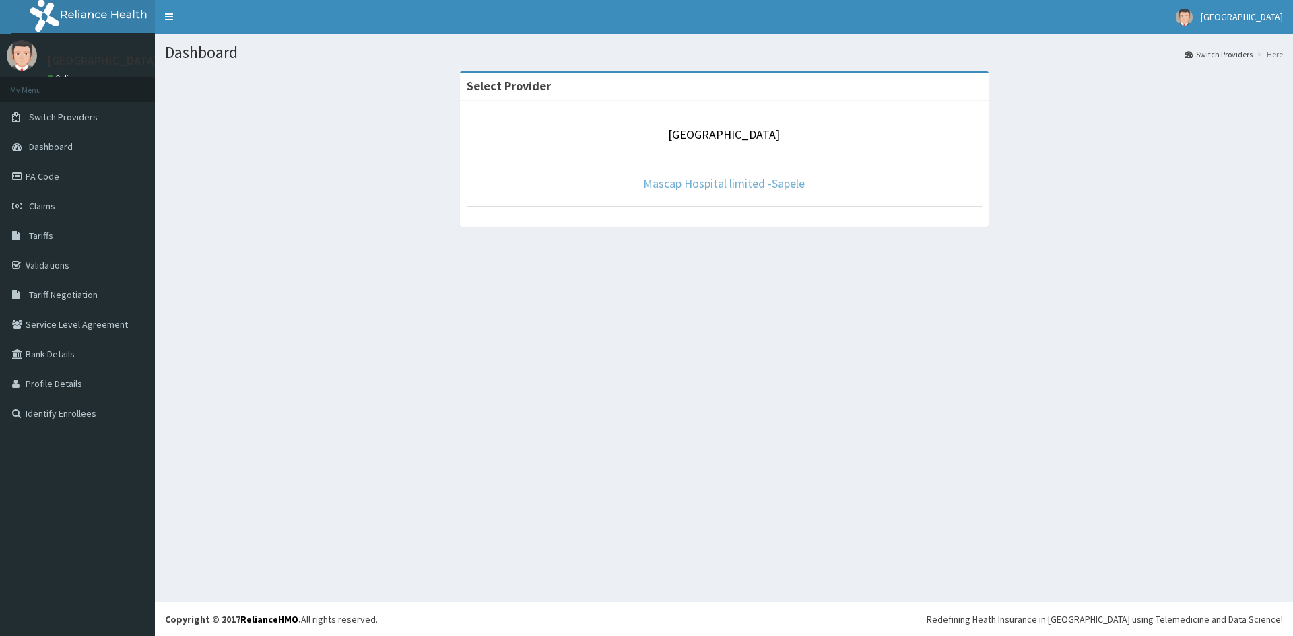
click at [712, 186] on link "Mascap Hospital limited -Sapele" at bounding box center [724, 183] width 162 height 15
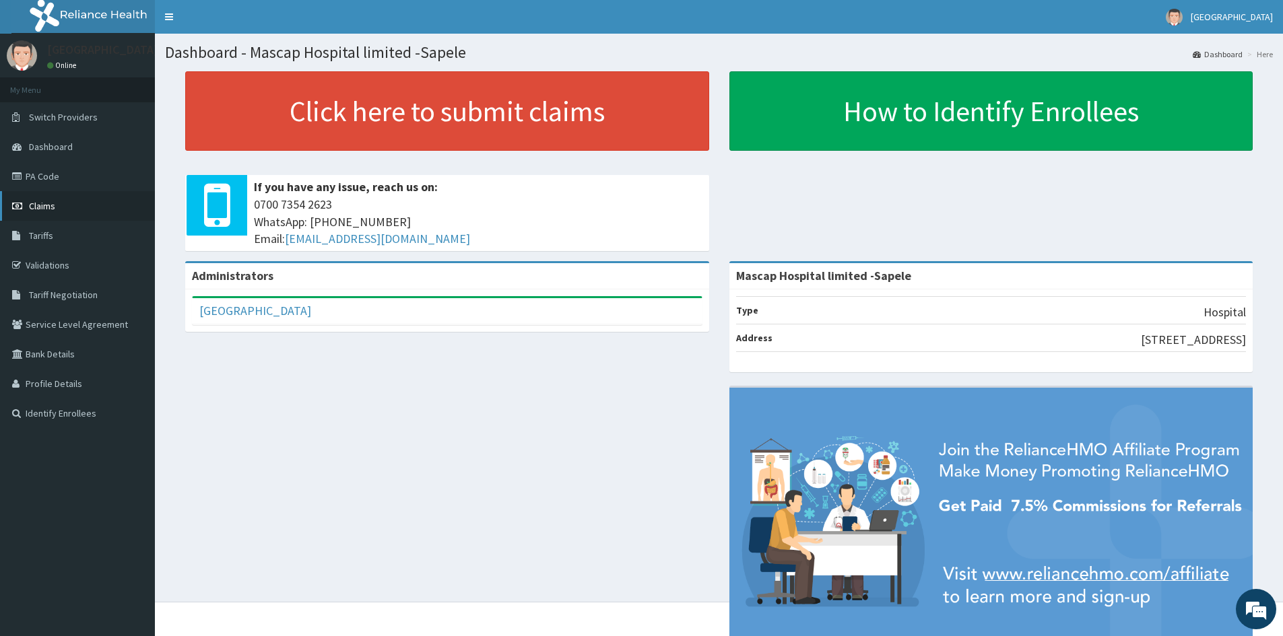
click at [36, 206] on span "Claims" at bounding box center [42, 206] width 26 height 12
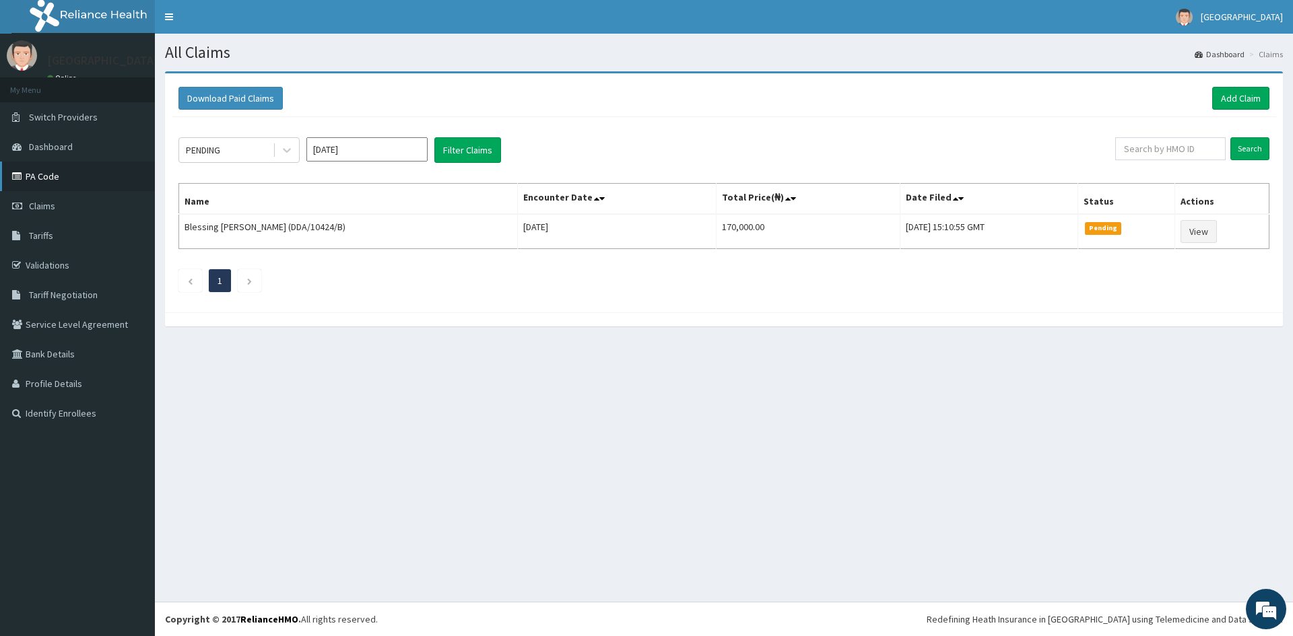
click at [30, 176] on link "PA Code" at bounding box center [77, 177] width 155 height 30
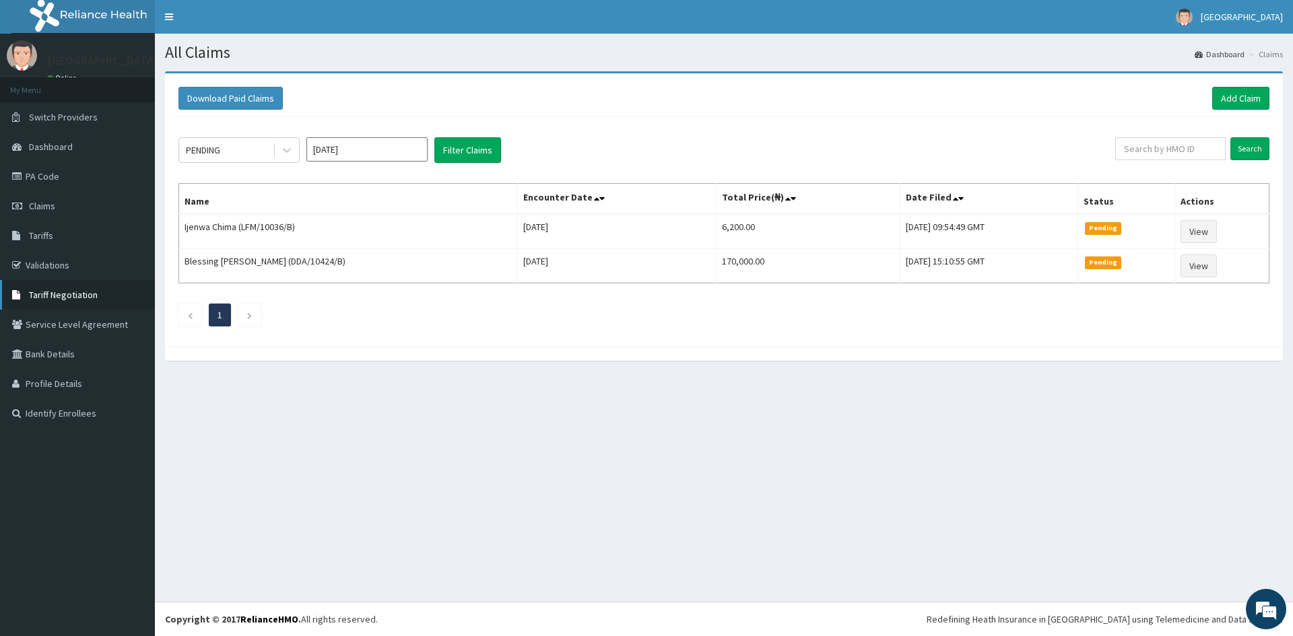
click at [67, 284] on link "Tariff Negotiation" at bounding box center [77, 295] width 155 height 30
click at [67, 292] on span "Tariff Negotiation" at bounding box center [63, 295] width 69 height 12
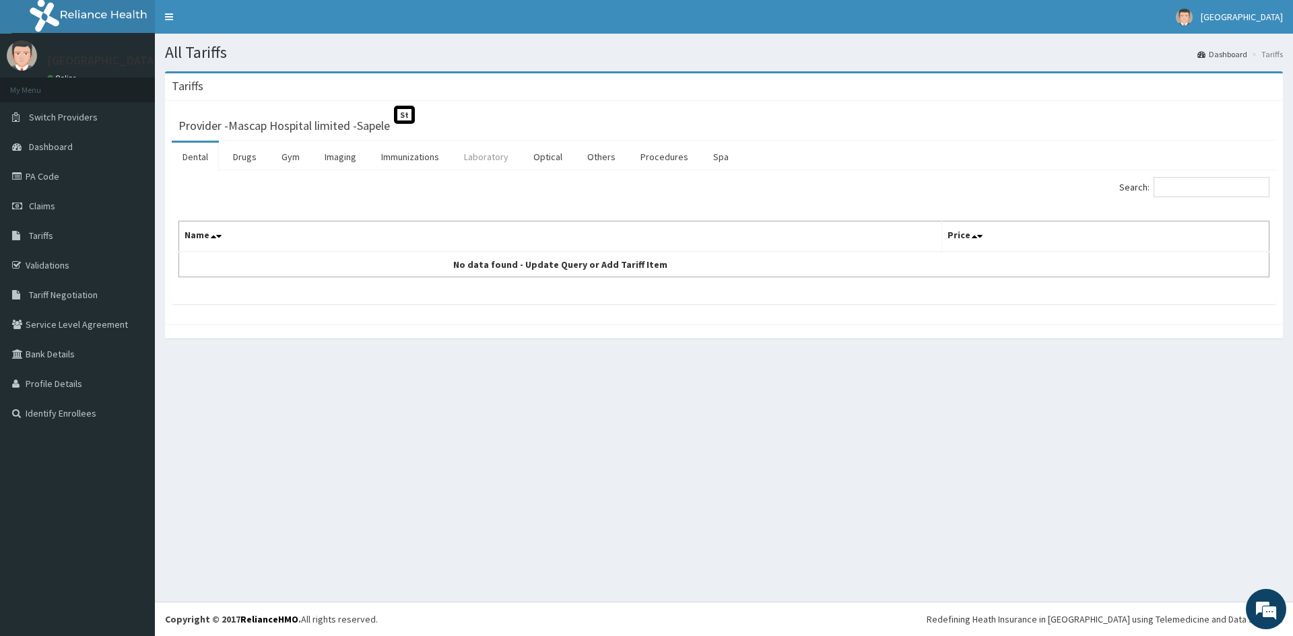
click at [479, 159] on link "Laboratory" at bounding box center [486, 157] width 66 height 28
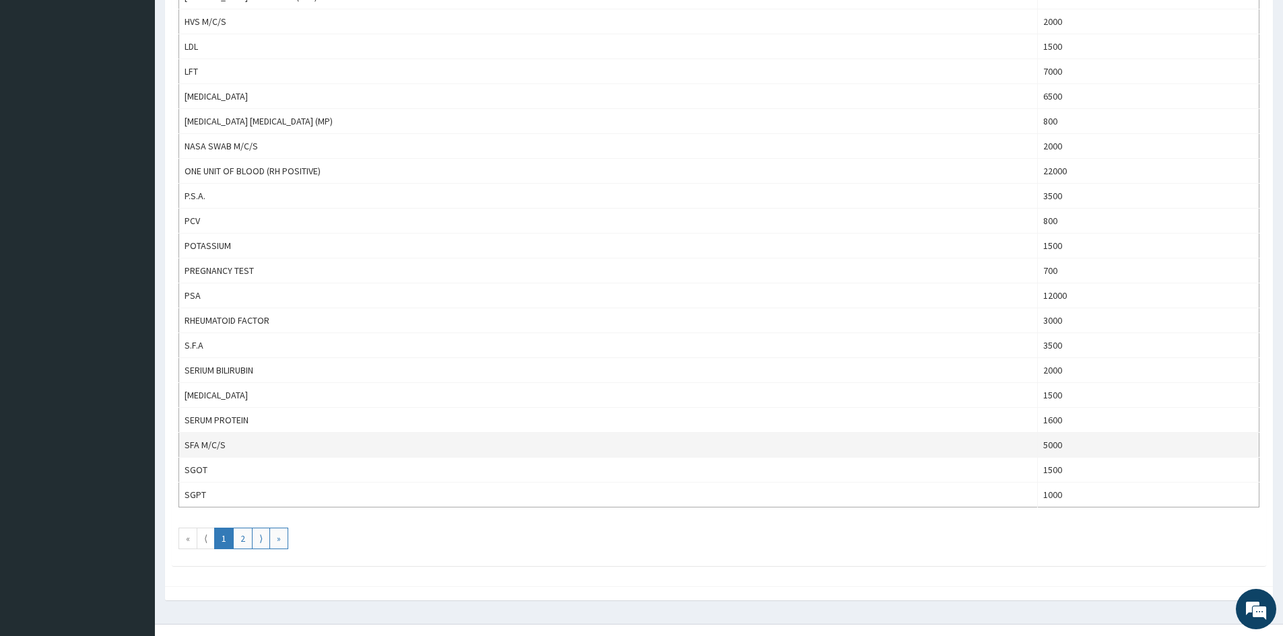
scroll to position [1013, 0]
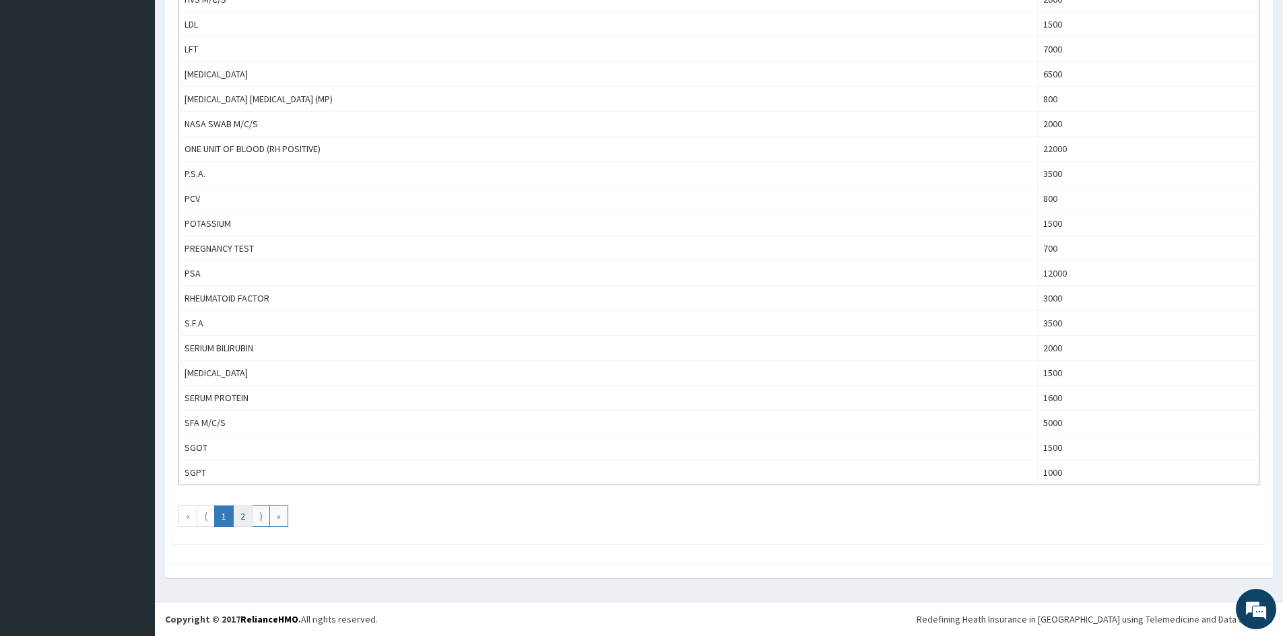
click at [238, 515] on link "2" at bounding box center [243, 517] width 20 height 22
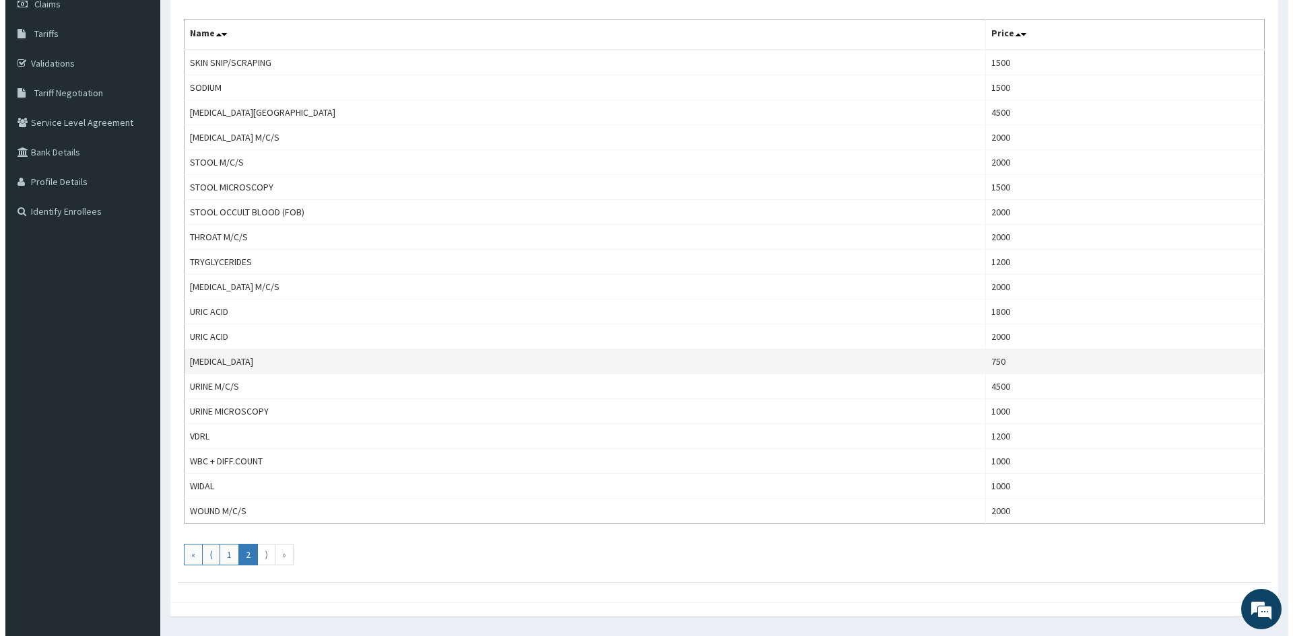
scroll to position [0, 0]
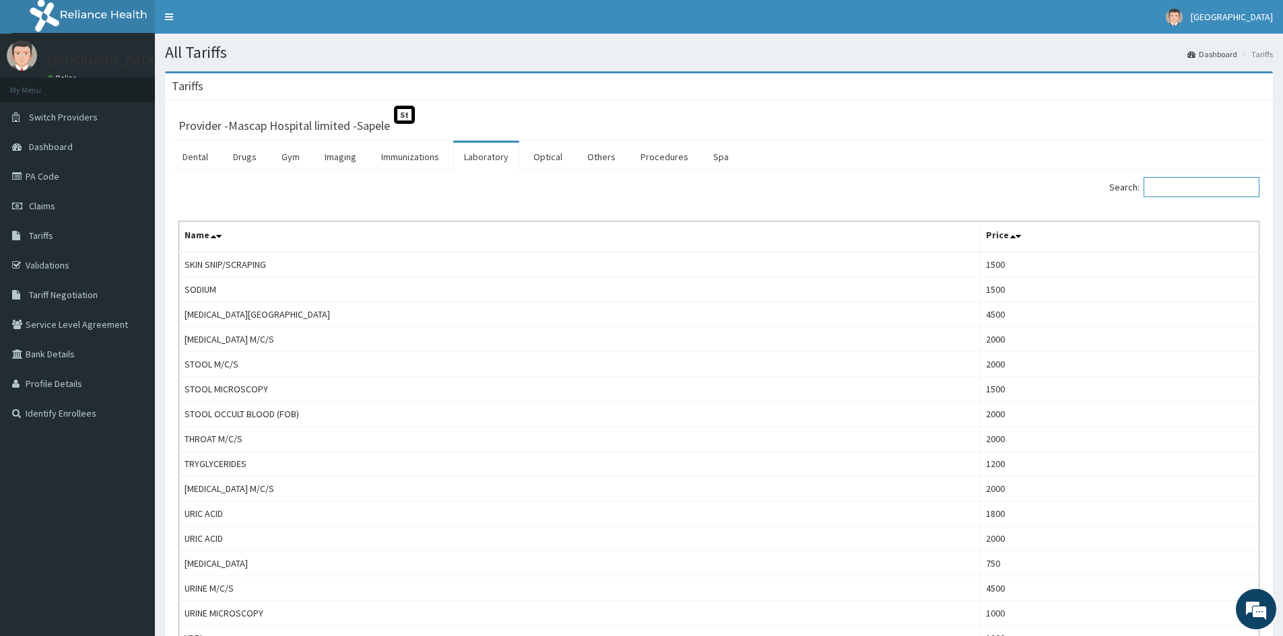
click at [1170, 183] on input "Search:" at bounding box center [1202, 187] width 116 height 20
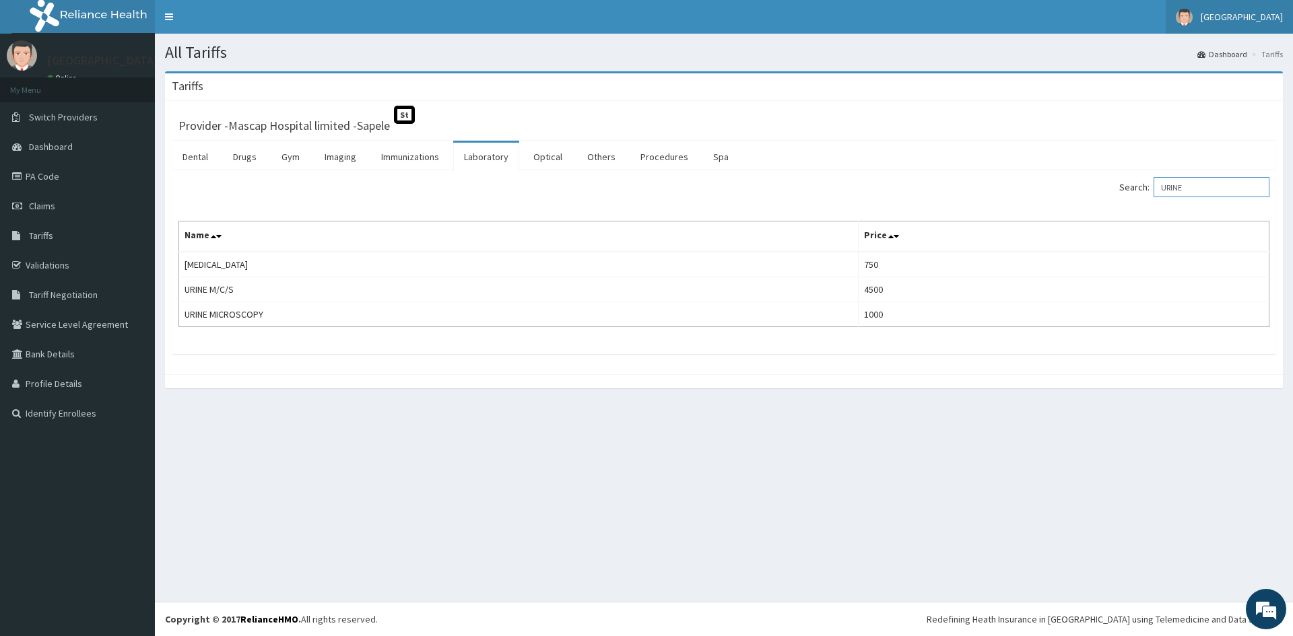
type input "URINE"
click at [40, 187] on link "PA Code" at bounding box center [77, 177] width 155 height 30
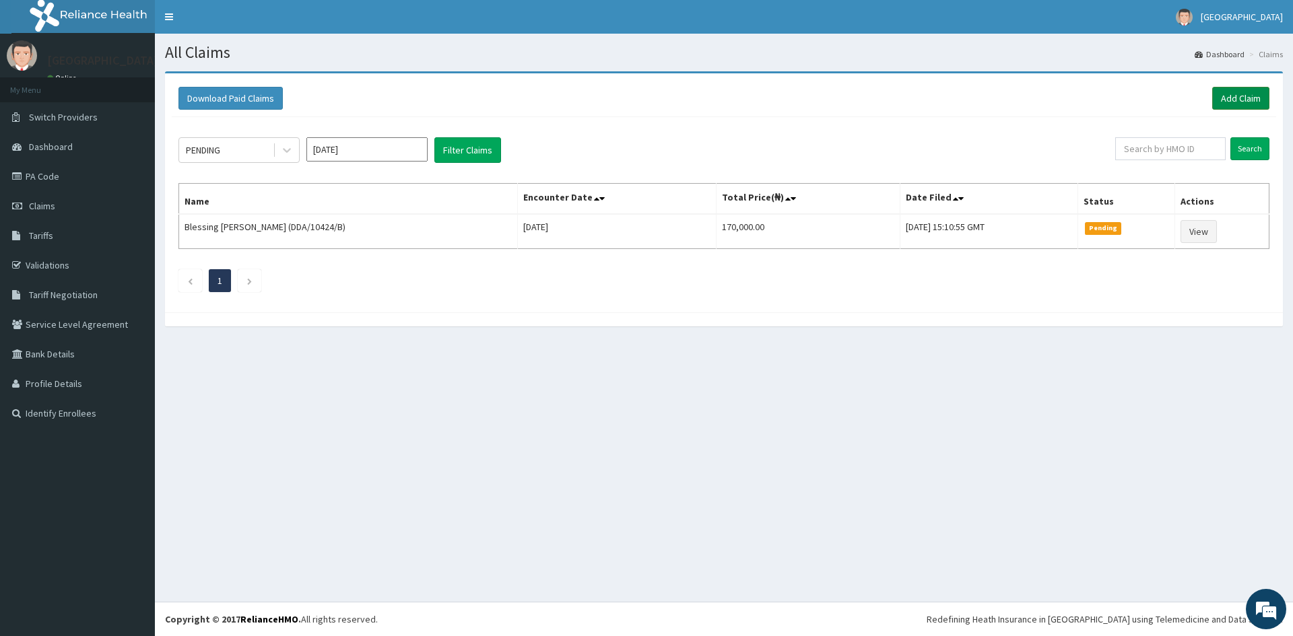
click at [1238, 100] on link "Add Claim" at bounding box center [1240, 98] width 57 height 23
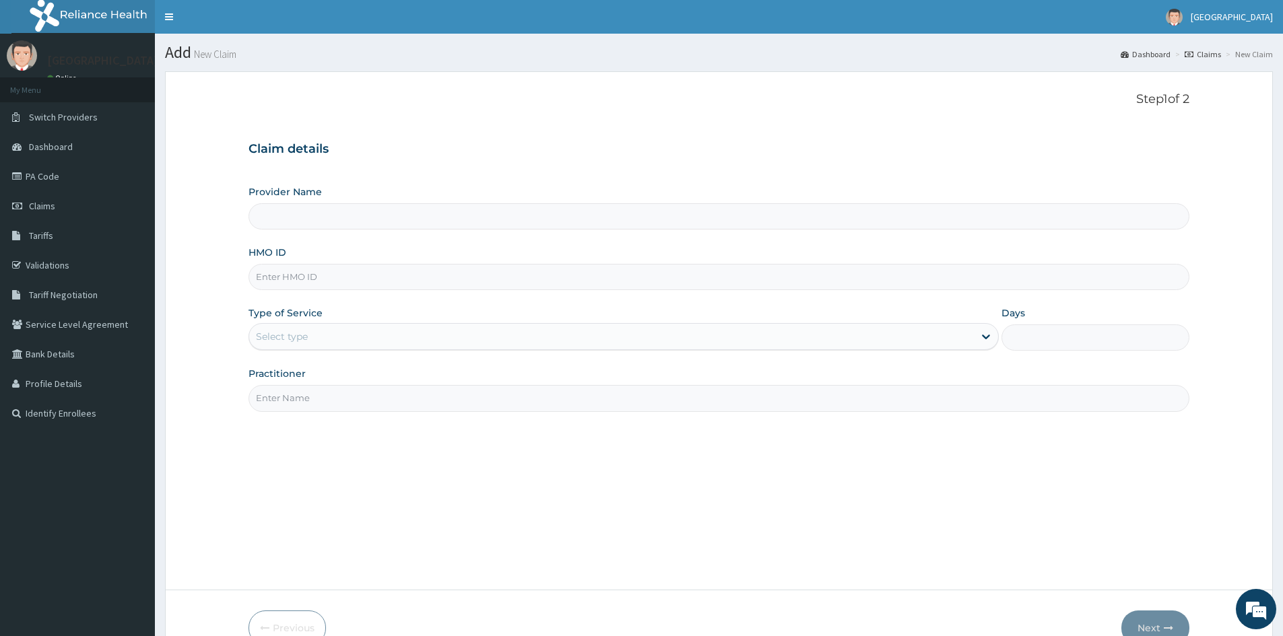
type input "Mascap Hospital limited -Sapele"
click at [354, 282] on input "HMO ID" at bounding box center [719, 277] width 941 height 26
type input "LFM/10054/A"
click at [343, 336] on div "Select type" at bounding box center [611, 337] width 725 height 22
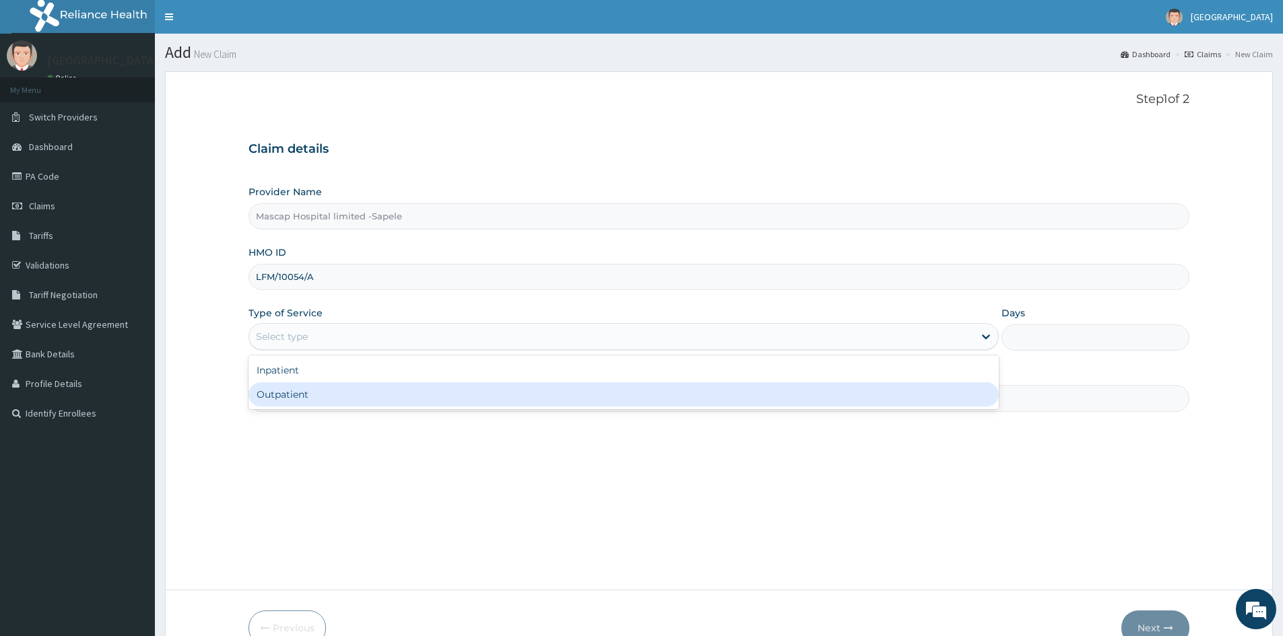
click at [310, 391] on div "Outpatient" at bounding box center [624, 395] width 750 height 24
type input "1"
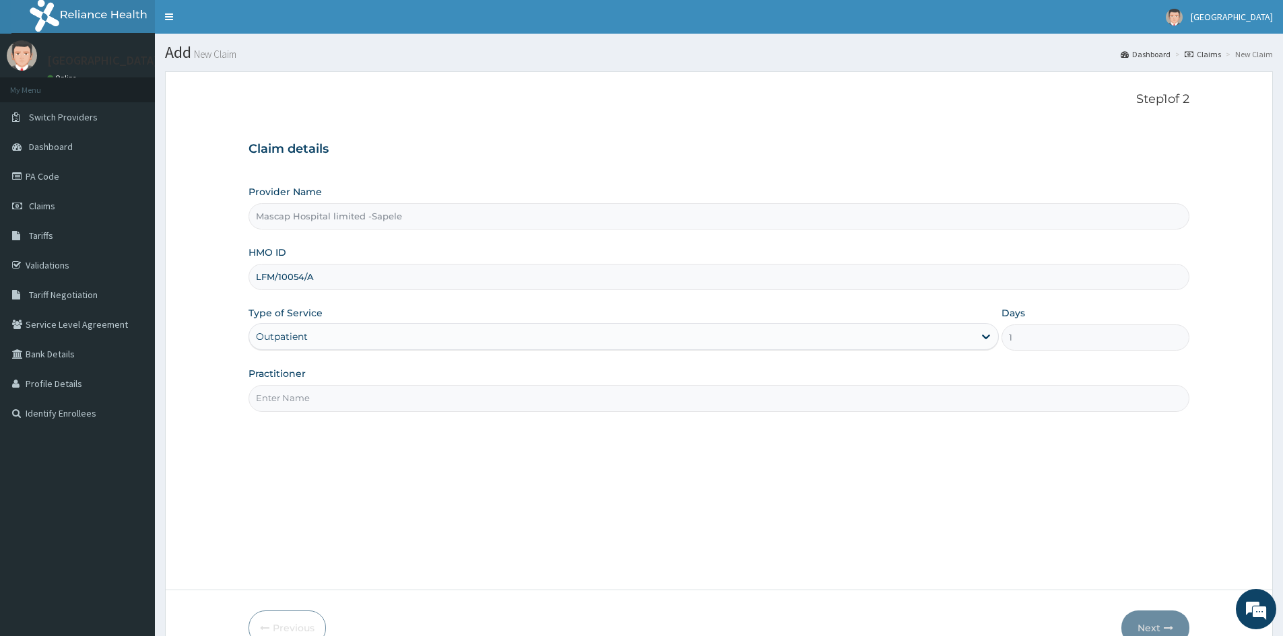
click at [312, 399] on input "Practitioner" at bounding box center [719, 398] width 941 height 26
type input "DR UCHE"
click at [1150, 624] on button "Next" at bounding box center [1155, 628] width 68 height 35
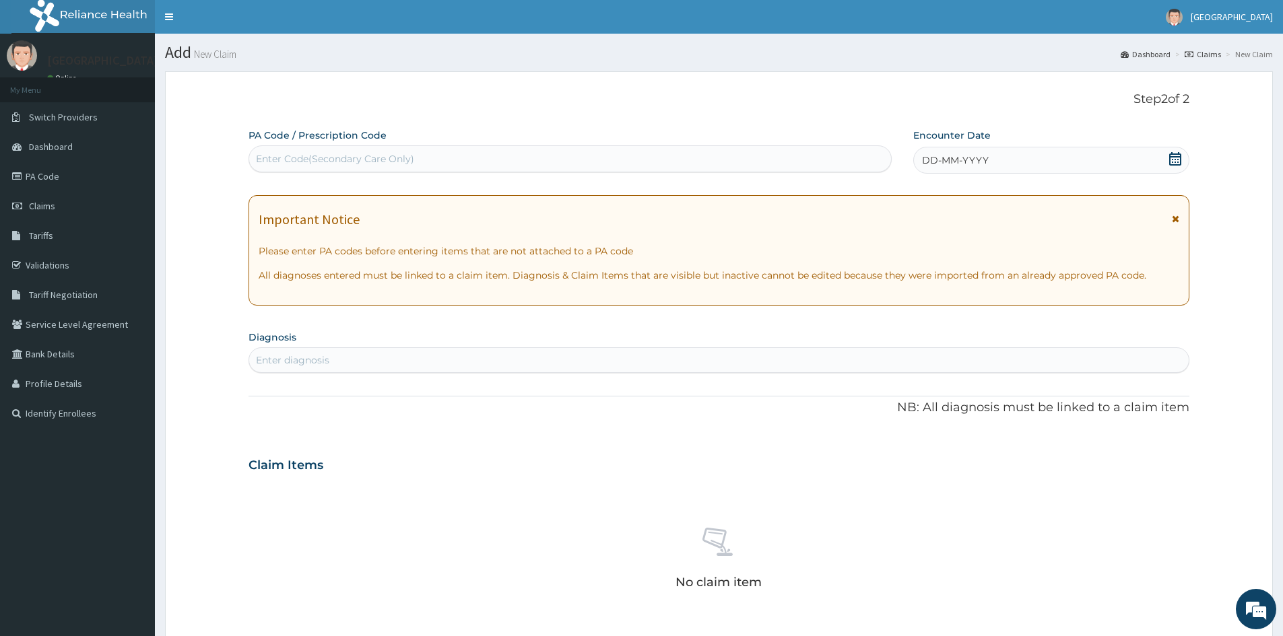
click at [933, 161] on span "DD-MM-YYYY" at bounding box center [955, 160] width 67 height 13
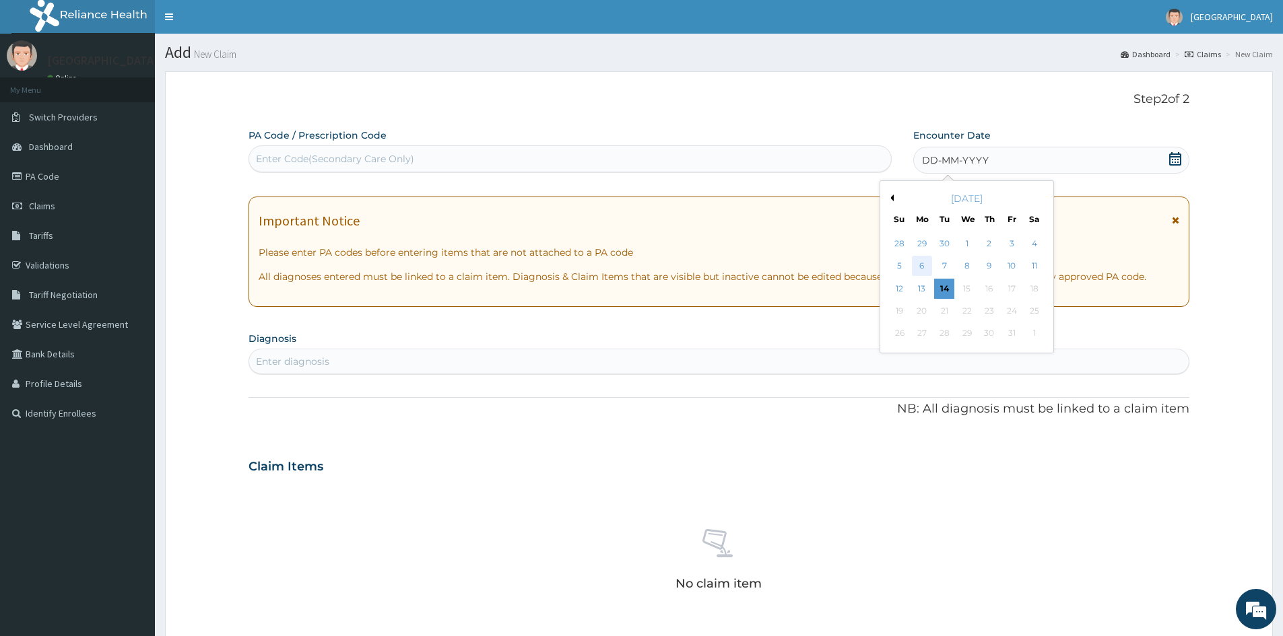
click at [917, 264] on div "6" at bounding box center [922, 267] width 20 height 20
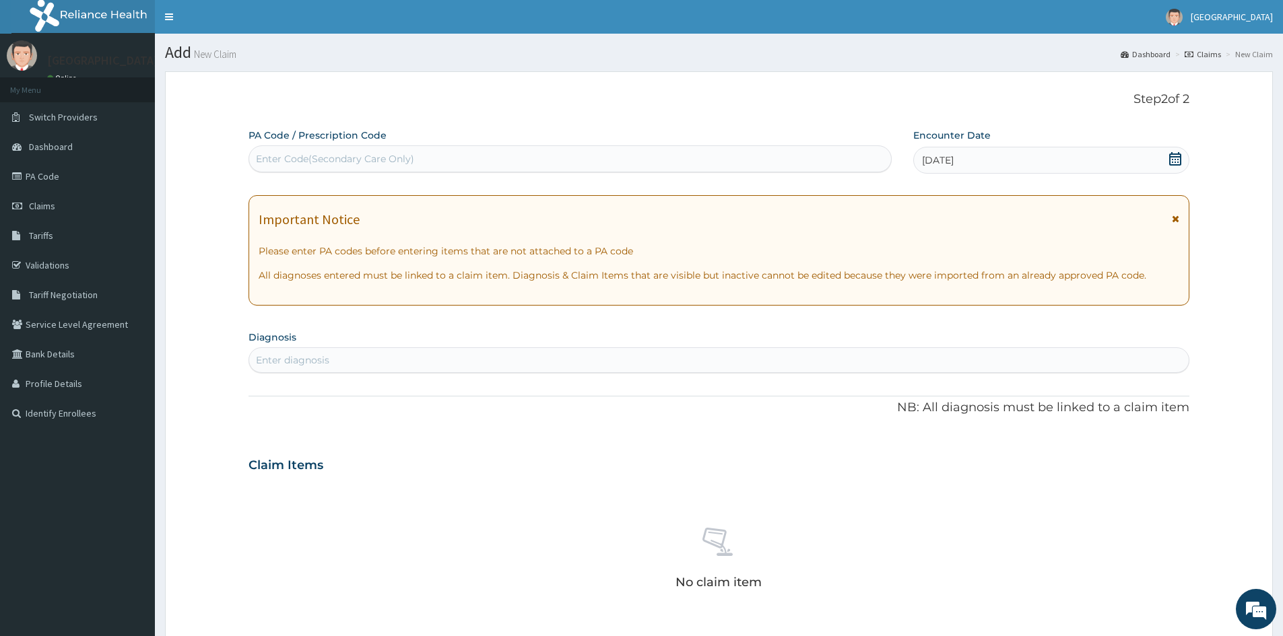
click at [359, 156] on div "Enter Code(Secondary Care Only)" at bounding box center [335, 158] width 158 height 13
paste input "PA/8DFF2F"
type input "PA/8DFF2F"
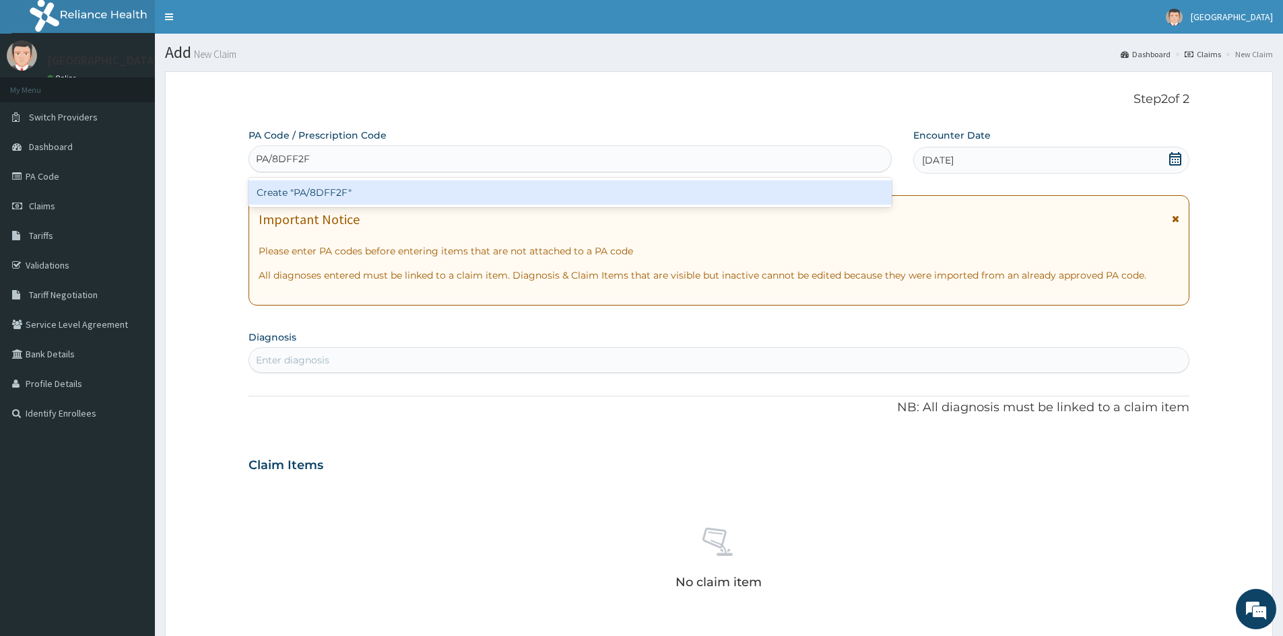
click at [279, 193] on div "Create "PA/8DFF2F"" at bounding box center [570, 192] width 643 height 24
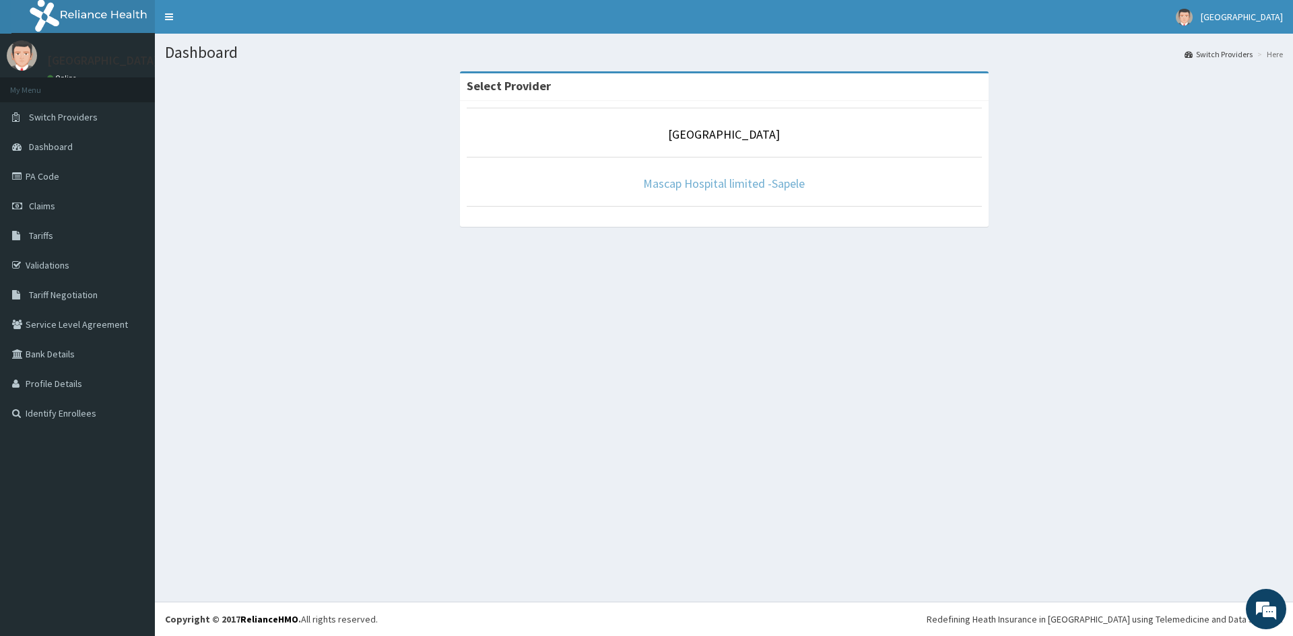
click at [731, 185] on link "Mascap Hospital limited -Sapele" at bounding box center [724, 183] width 162 height 15
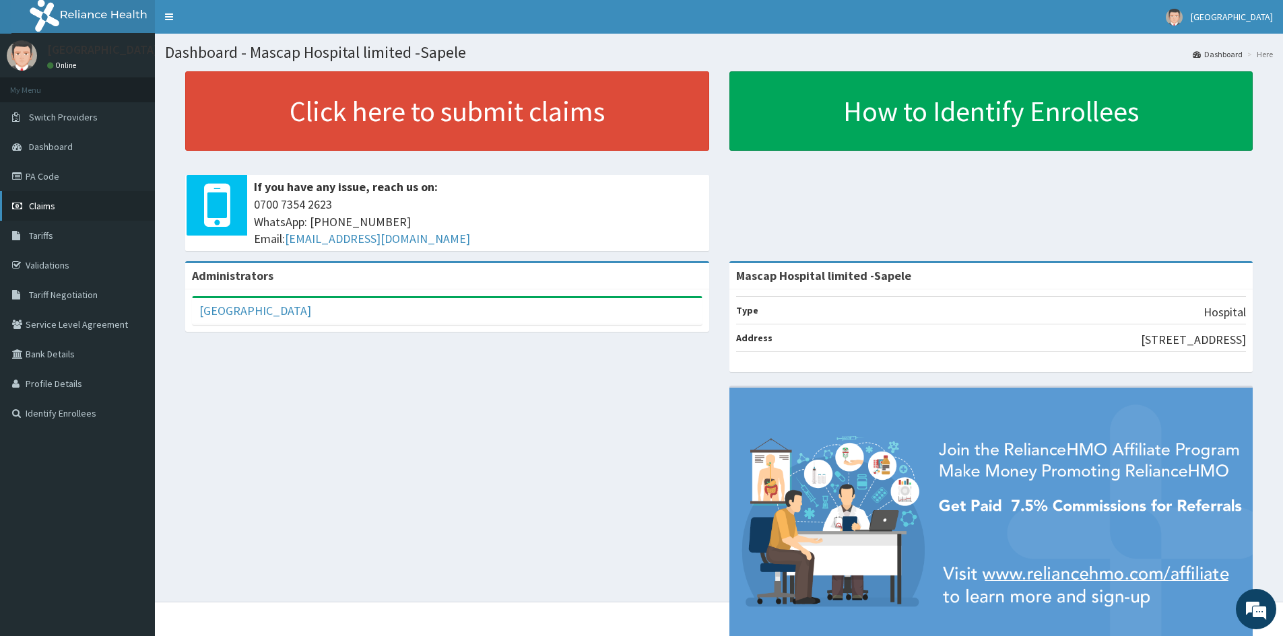
click at [41, 205] on span "Claims" at bounding box center [42, 206] width 26 height 12
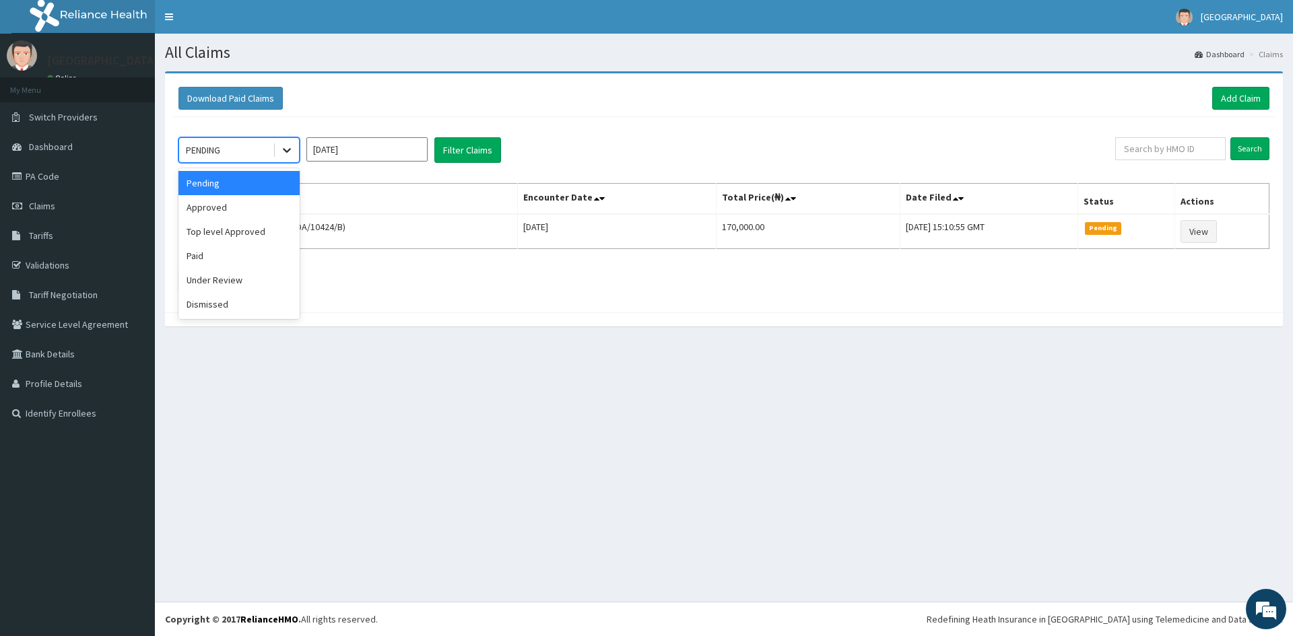
click at [286, 147] on icon at bounding box center [286, 149] width 13 height 13
click at [259, 278] on div "Under Review" at bounding box center [238, 280] width 121 height 24
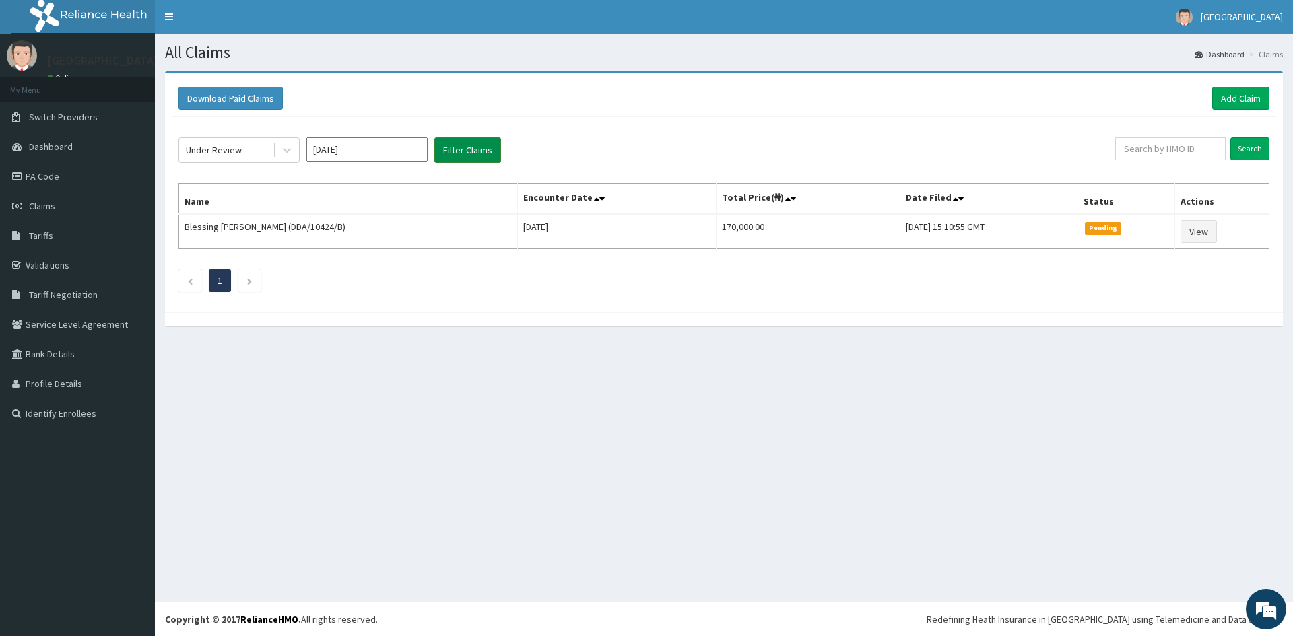
click at [449, 151] on button "Filter Claims" at bounding box center [467, 150] width 67 height 26
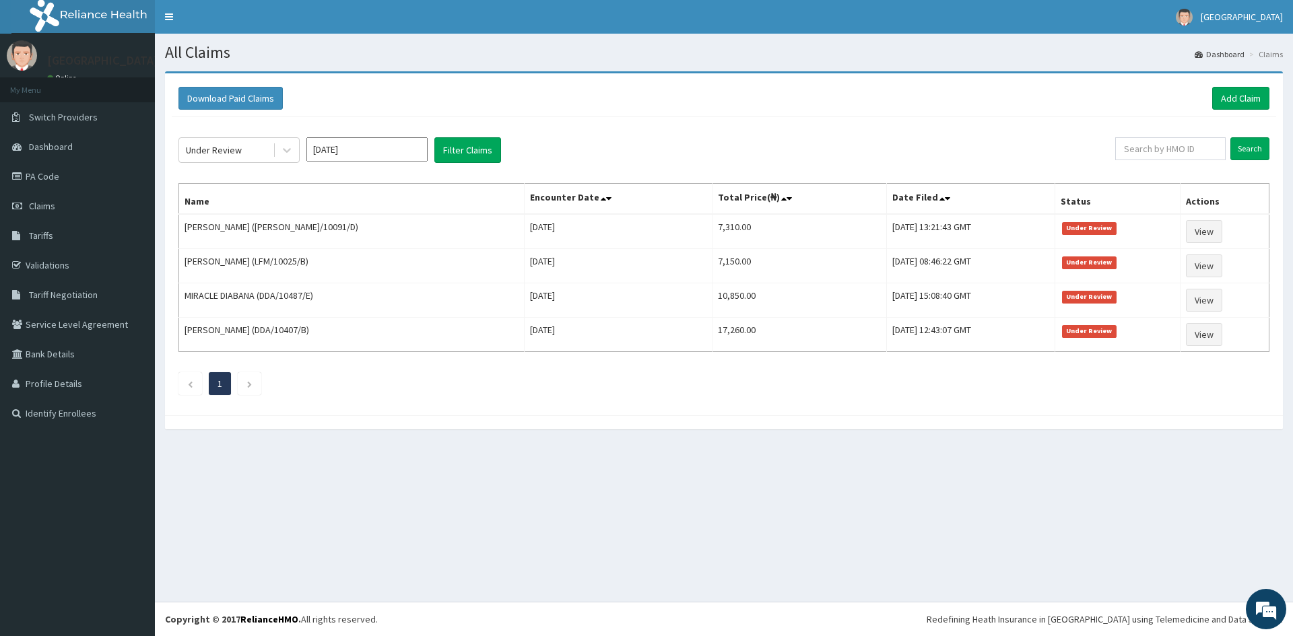
click at [559, 96] on div "Download Paid Claims Add Claim" at bounding box center [723, 98] width 1091 height 23
click at [1226, 98] on link "Add Claim" at bounding box center [1240, 98] width 57 height 23
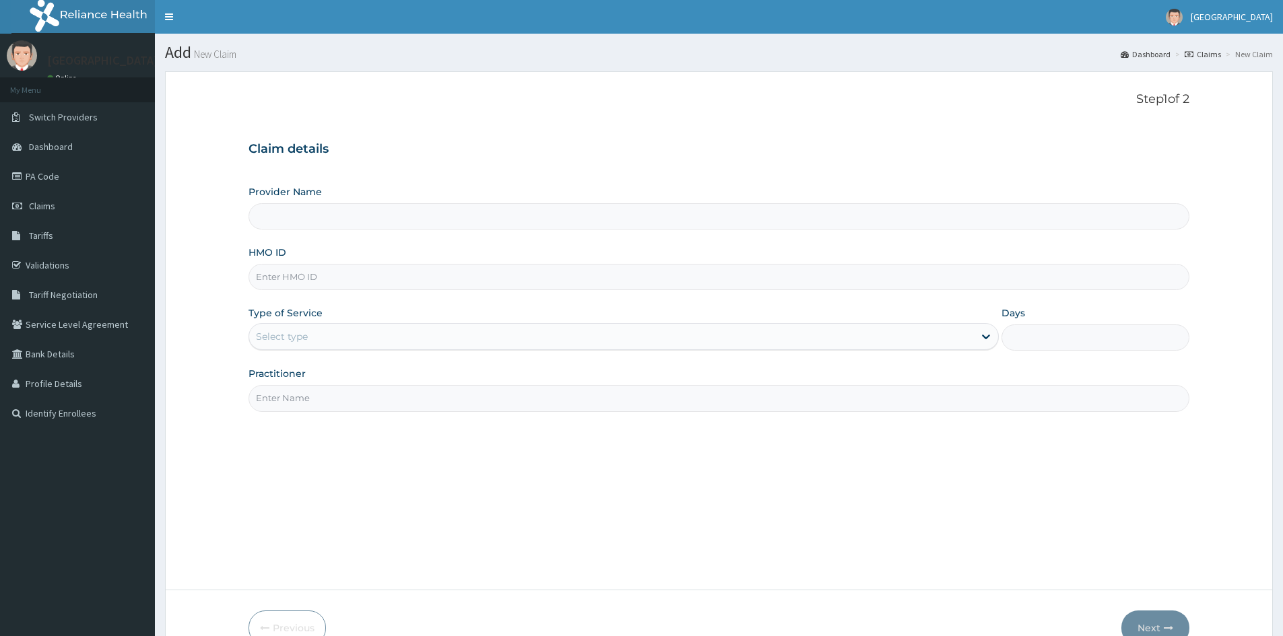
click at [341, 274] on input "HMO ID" at bounding box center [719, 277] width 941 height 26
type input "Mascap Hospital limited -Sapele"
type input "LFM/10054/A"
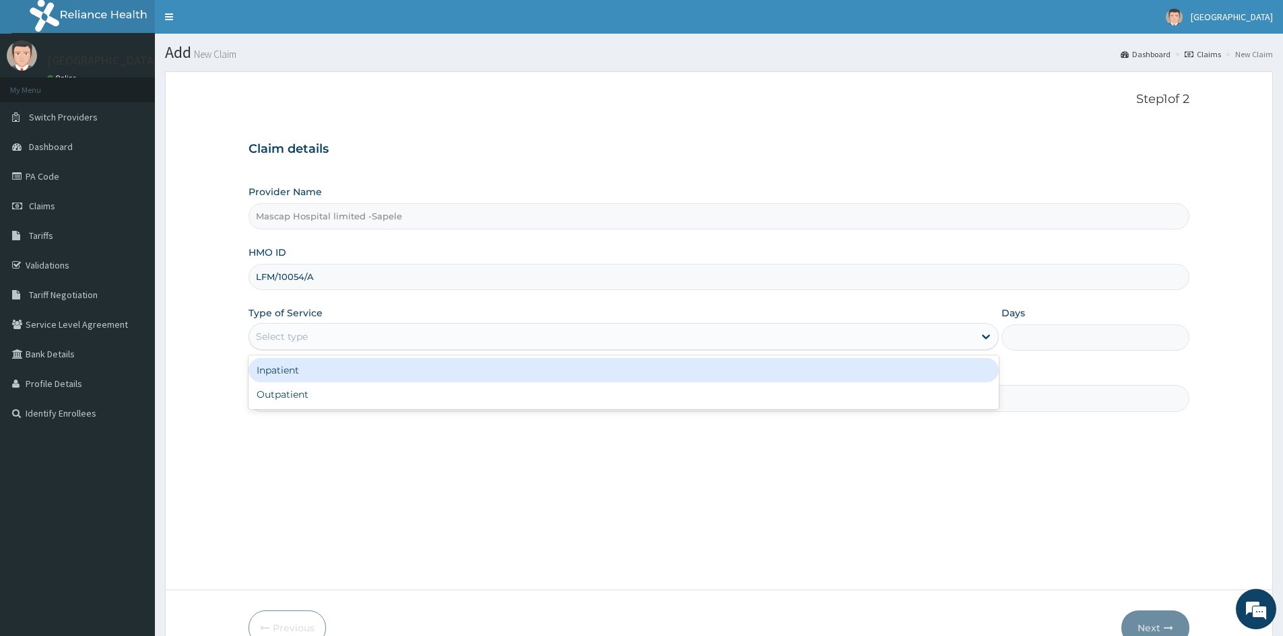
click at [290, 335] on div "Select type" at bounding box center [282, 336] width 52 height 13
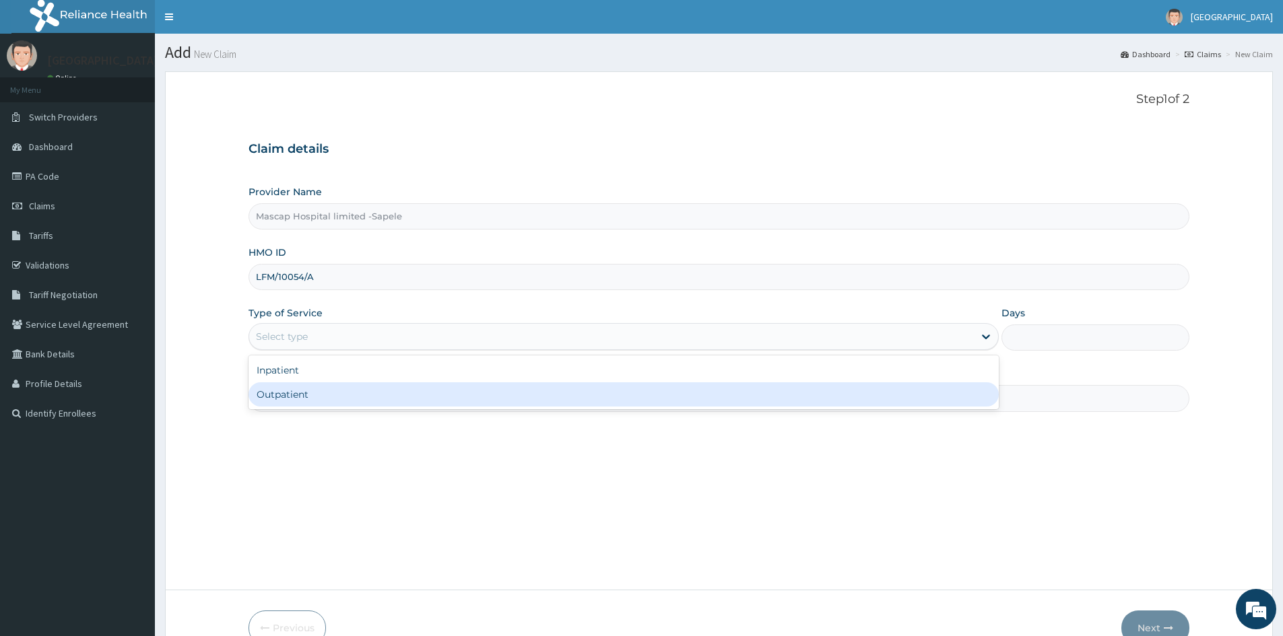
click at [287, 401] on div "Outpatient" at bounding box center [624, 395] width 750 height 24
type input "1"
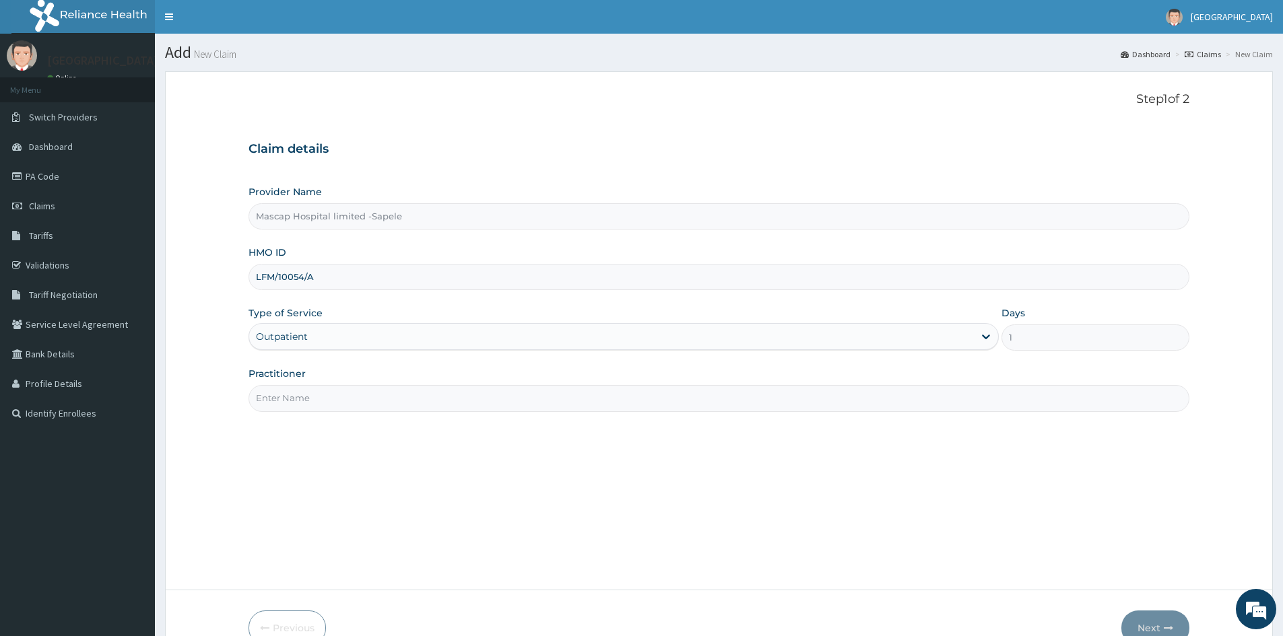
click at [287, 401] on input "Practitioner" at bounding box center [719, 398] width 941 height 26
type input "[PERSON_NAME]"
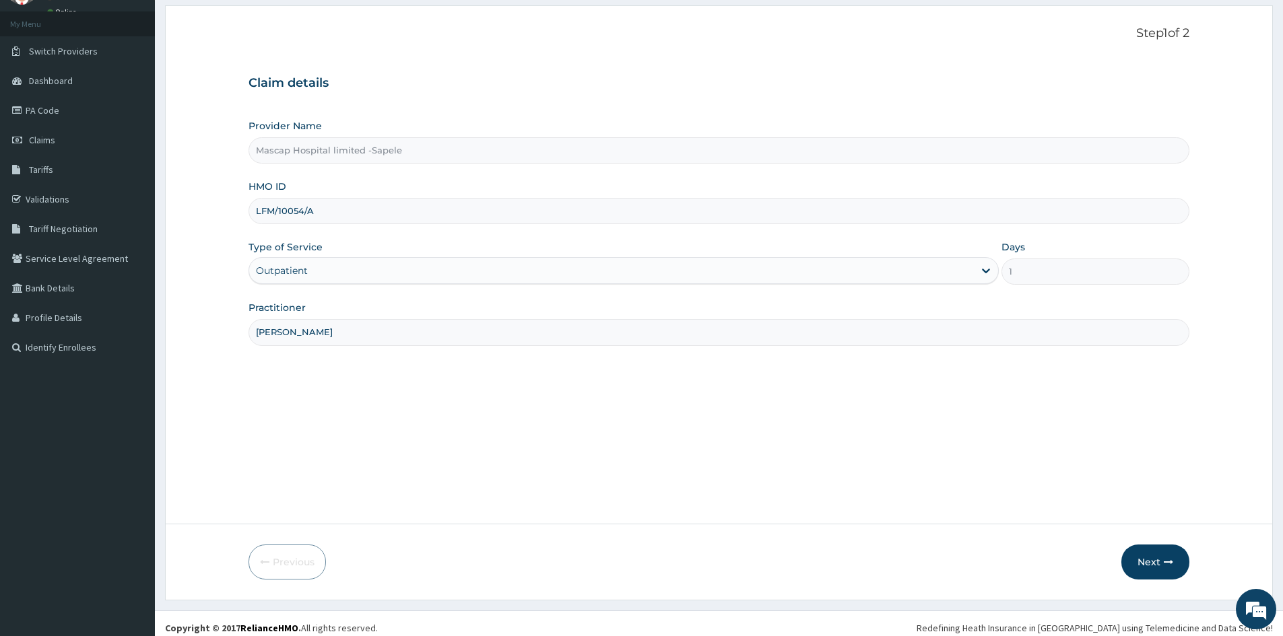
scroll to position [75, 0]
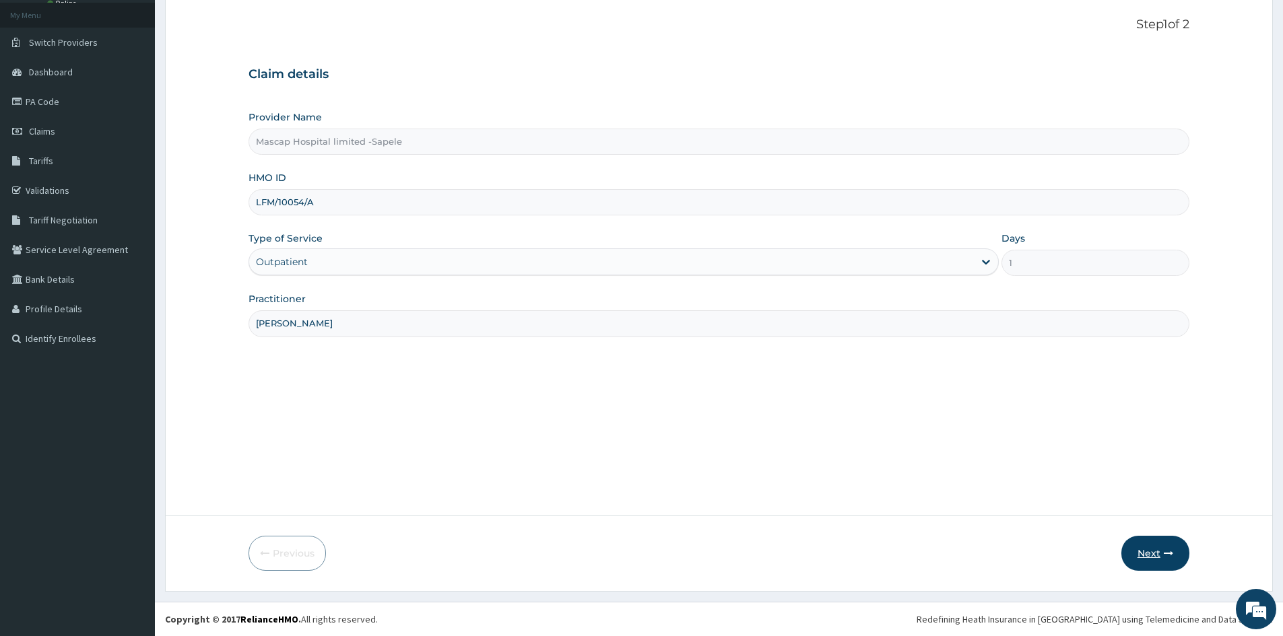
click at [1150, 557] on button "Next" at bounding box center [1155, 553] width 68 height 35
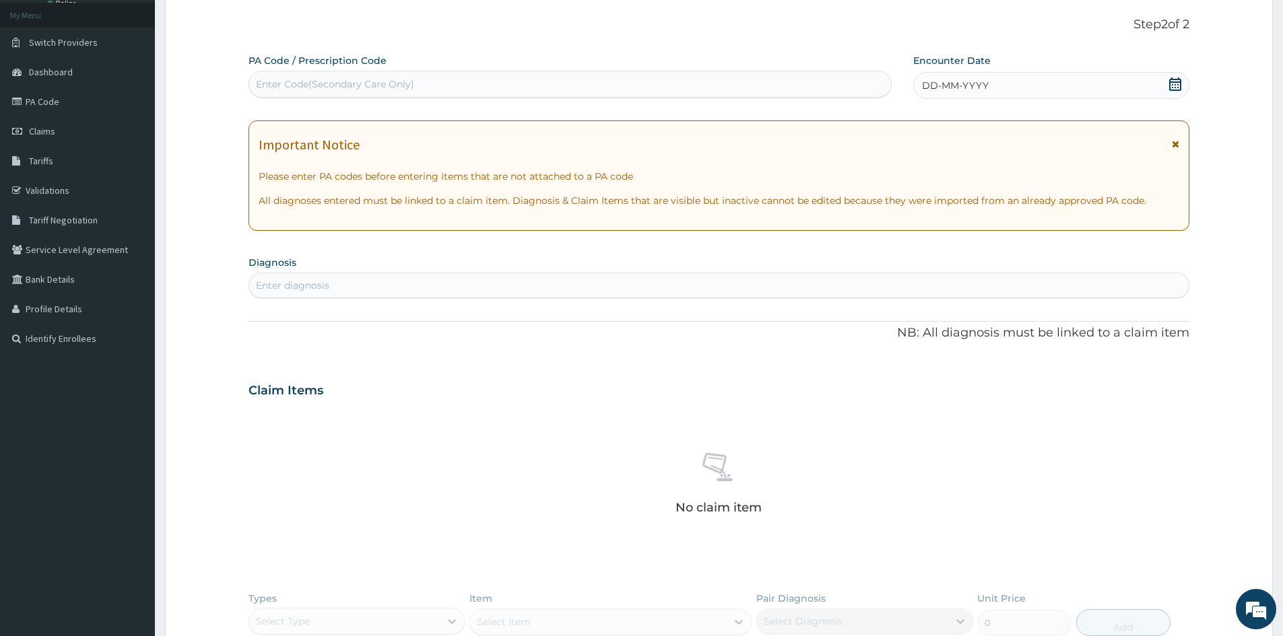
click at [925, 81] on span "DD-MM-YYYY" at bounding box center [955, 85] width 67 height 13
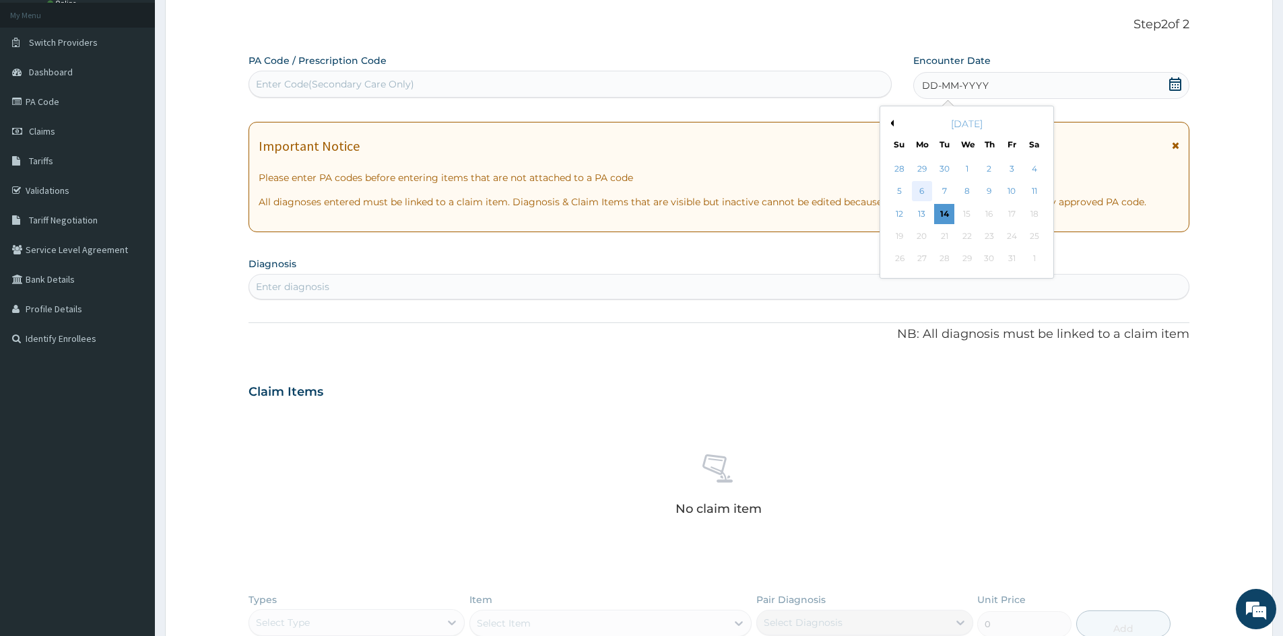
click at [920, 192] on div "6" at bounding box center [922, 192] width 20 height 20
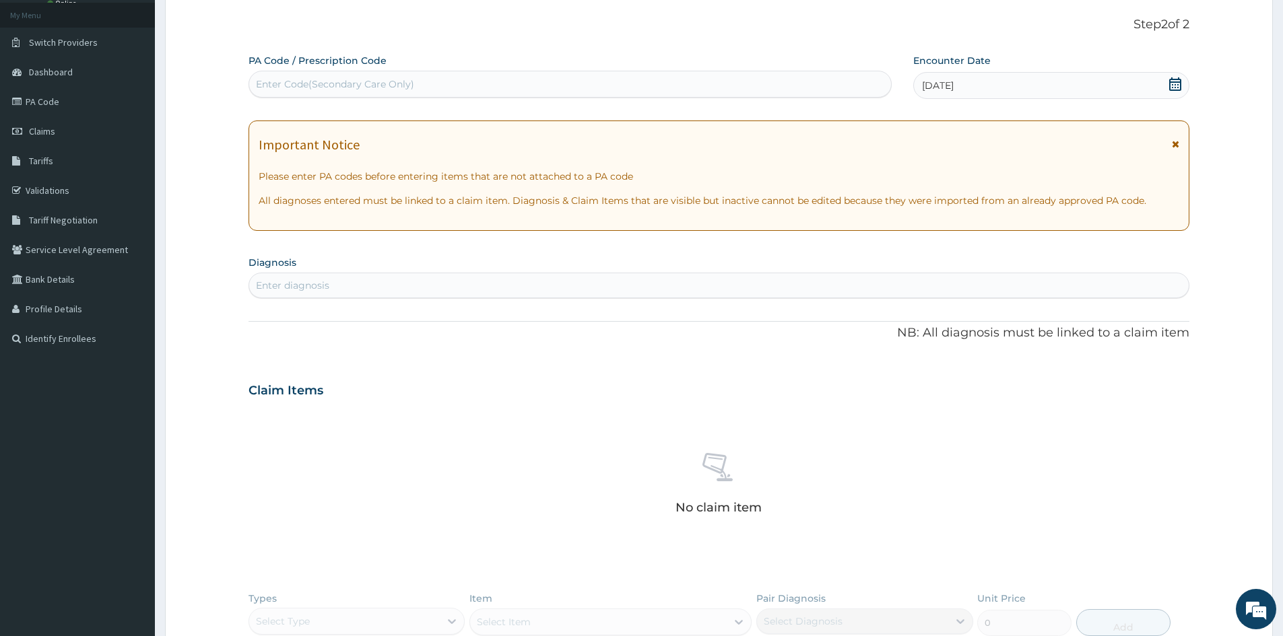
click at [412, 290] on div "Enter diagnosis" at bounding box center [718, 286] width 939 height 22
click at [368, 81] on div "Enter Code(Secondary Care Only)" at bounding box center [335, 83] width 158 height 13
paste input "PA/8DFF2F"
type input "PA/8DFF2F"
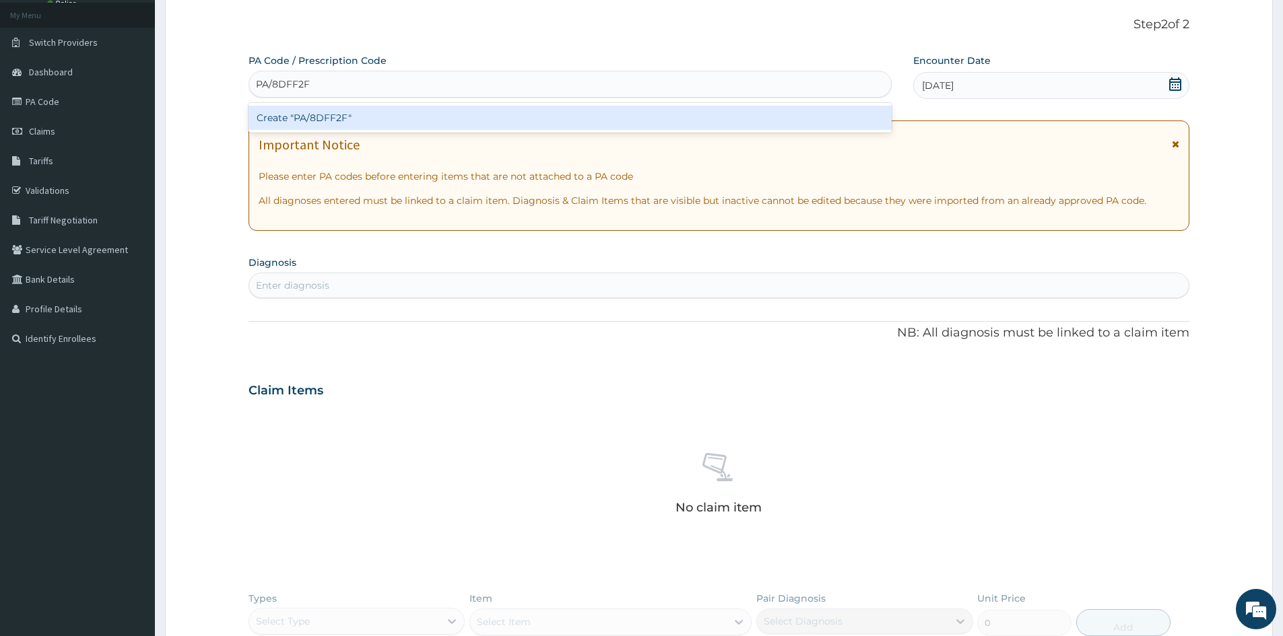
click at [277, 119] on div "Create "PA/8DFF2F"" at bounding box center [570, 118] width 643 height 24
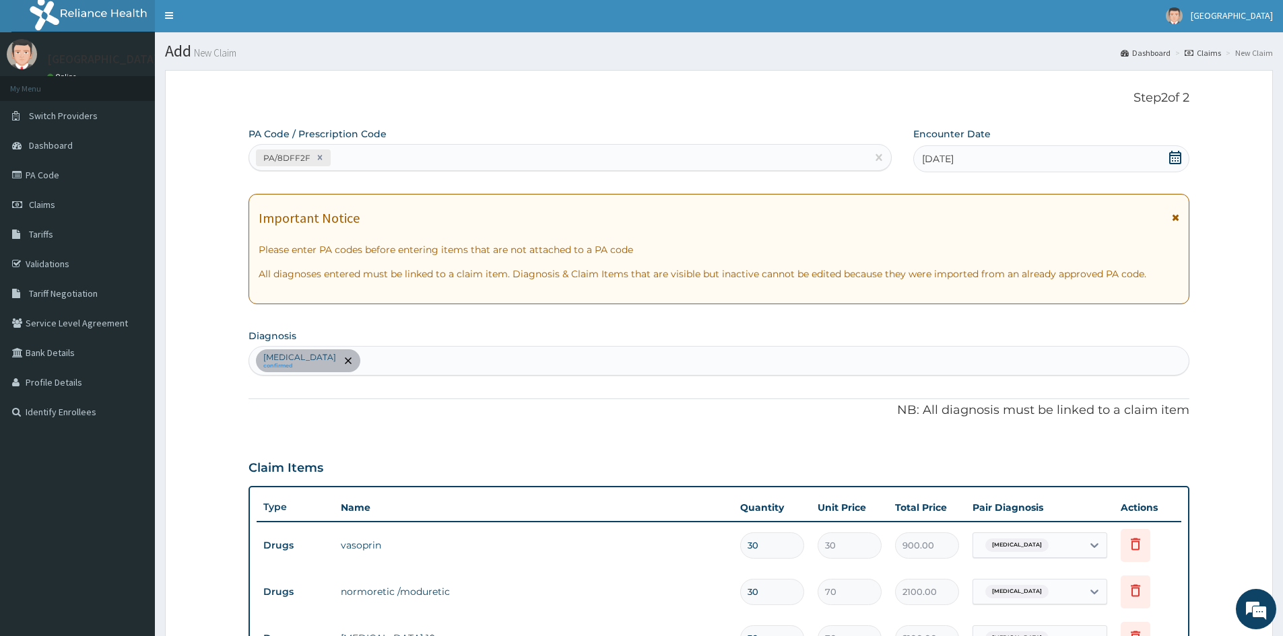
scroll to position [0, 0]
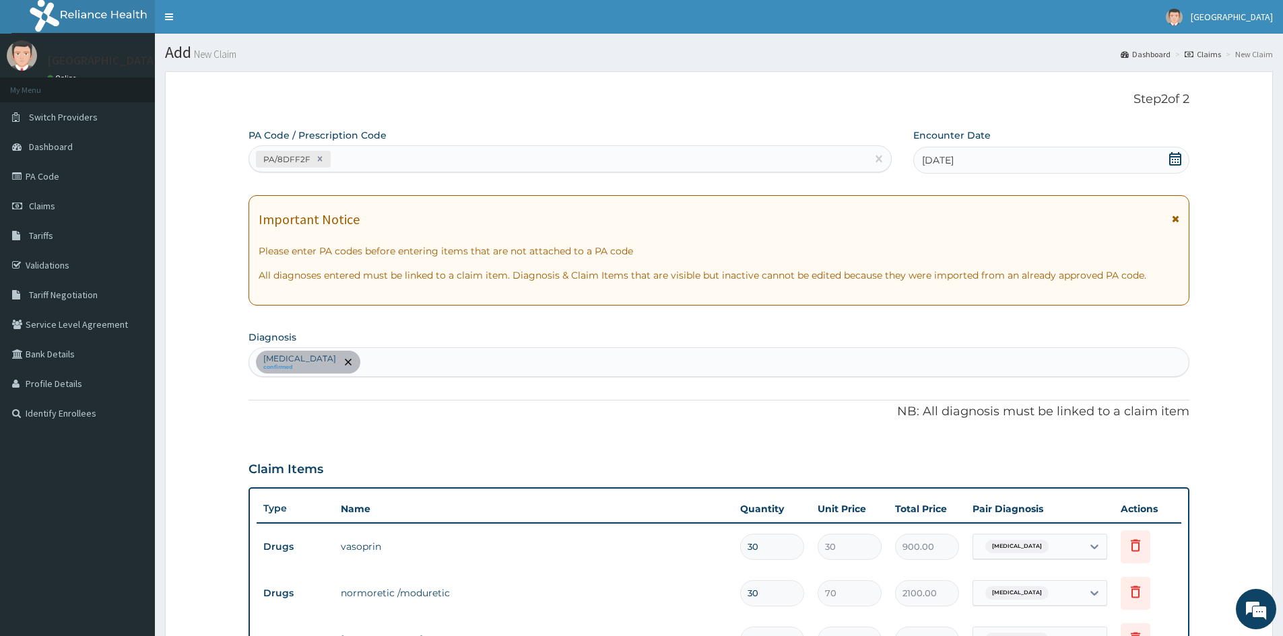
click at [447, 358] on div "[MEDICAL_DATA] confirmed" at bounding box center [718, 362] width 939 height 28
type input "[MEDICAL_DATA]"
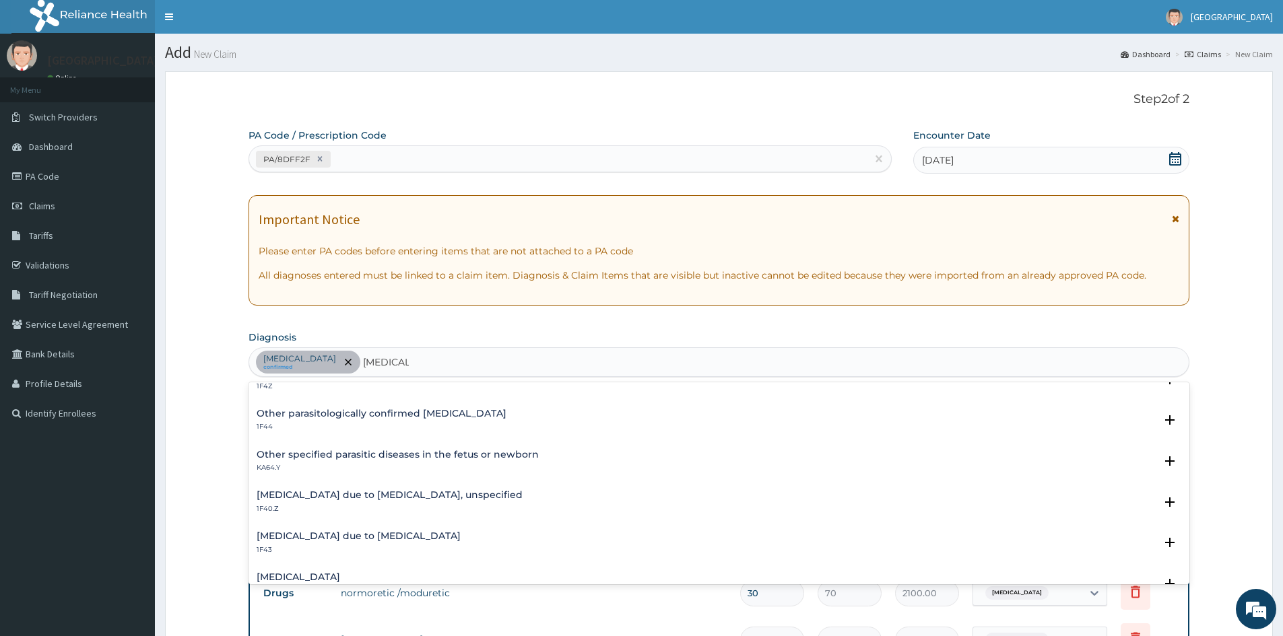
scroll to position [135, 0]
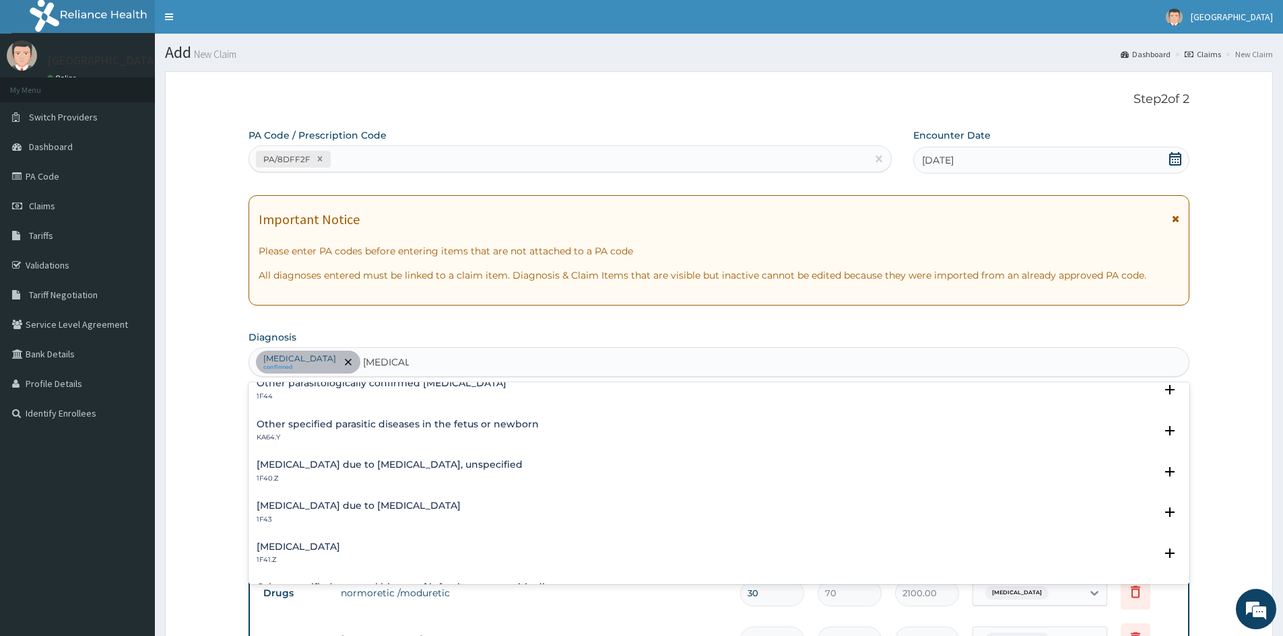
click at [349, 463] on h4 "[MEDICAL_DATA] due to [MEDICAL_DATA], unspecified" at bounding box center [390, 465] width 266 height 10
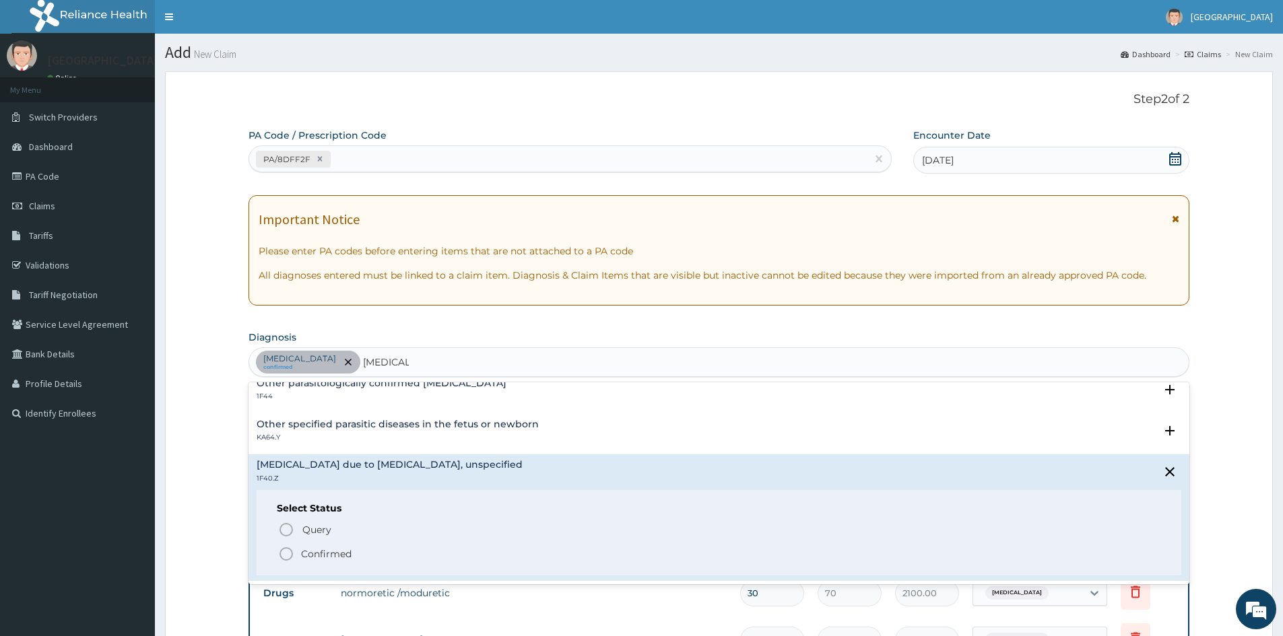
click at [287, 554] on icon "status option filled" at bounding box center [286, 554] width 16 height 16
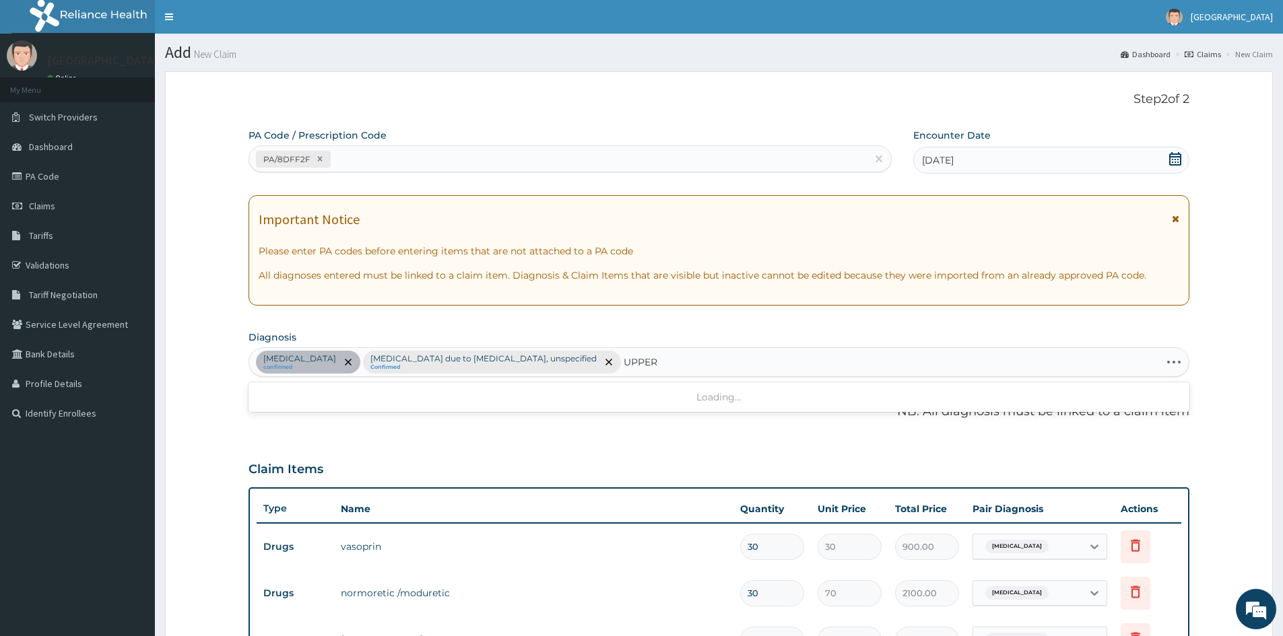
type input "UPPER"
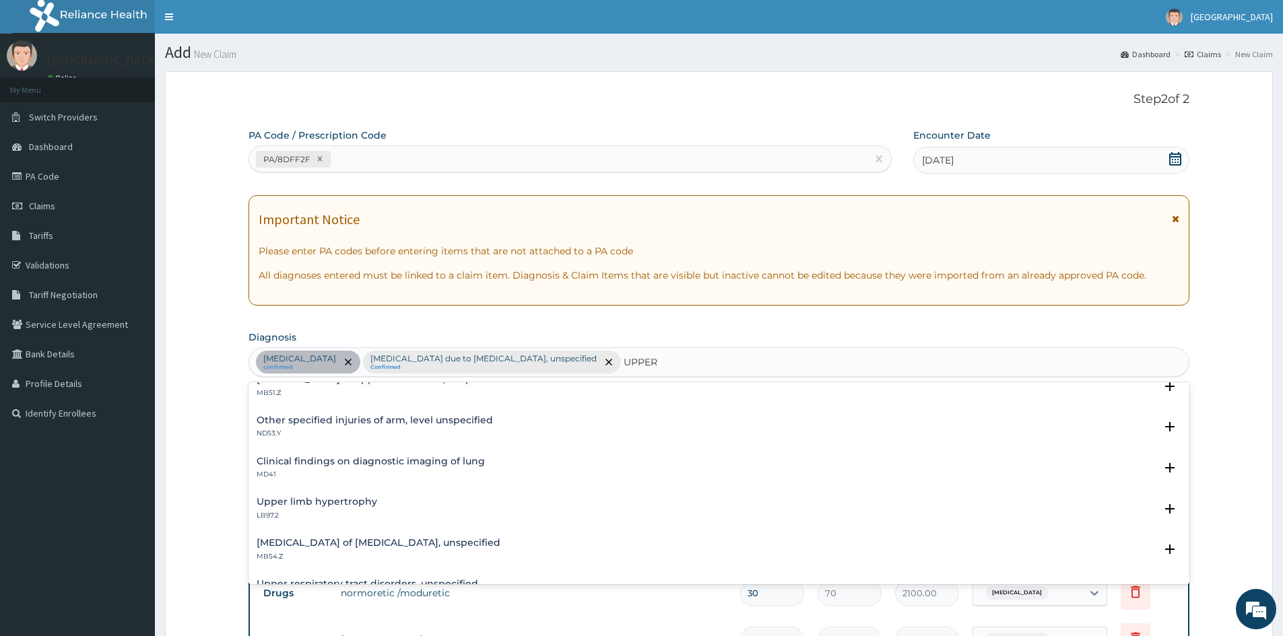
scroll to position [0, 0]
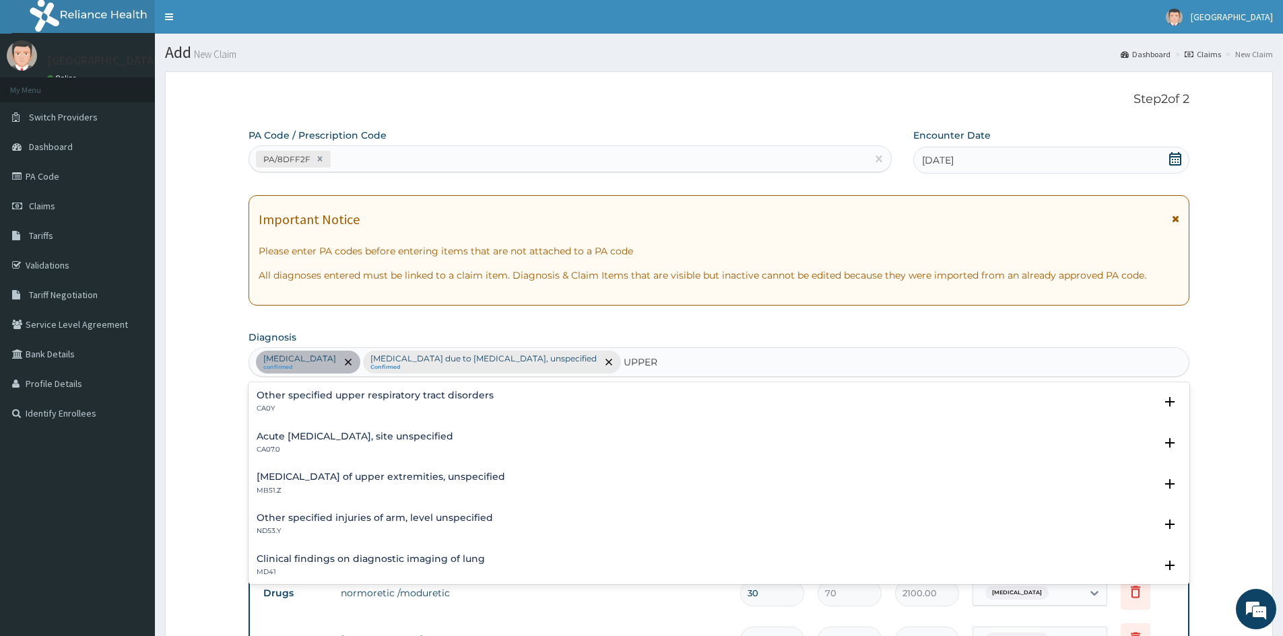
click at [356, 441] on h4 "Acute upper respiratory infection, site unspecified" at bounding box center [355, 437] width 197 height 10
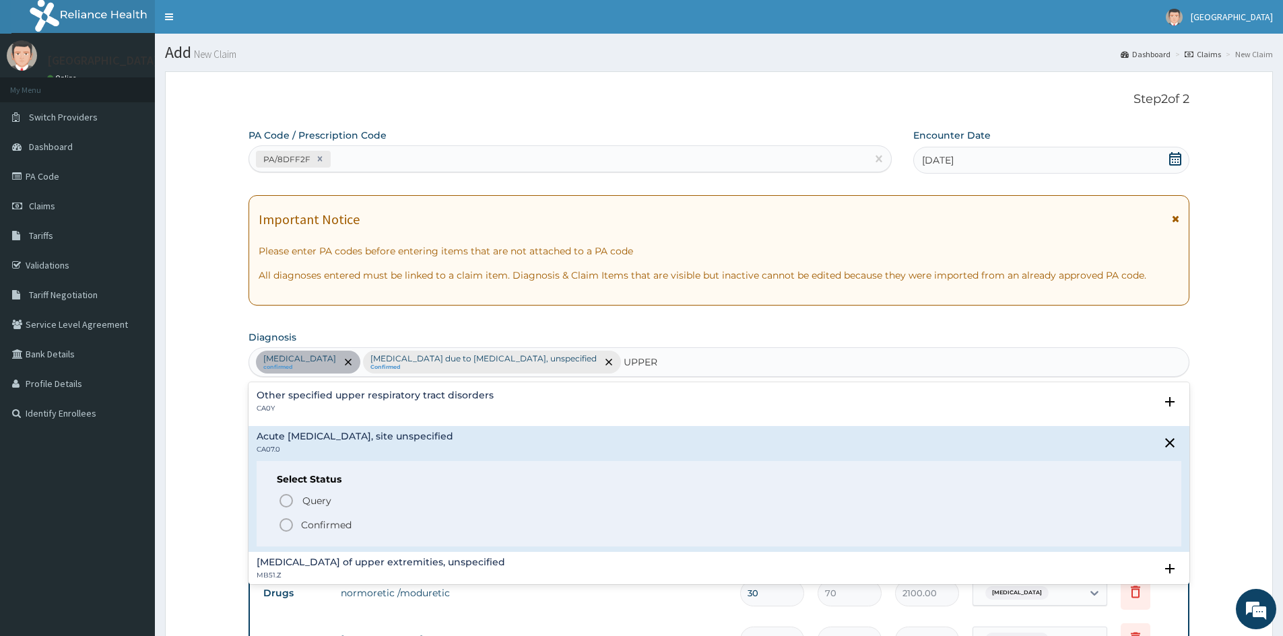
click at [285, 530] on icon "status option filled" at bounding box center [286, 525] width 16 height 16
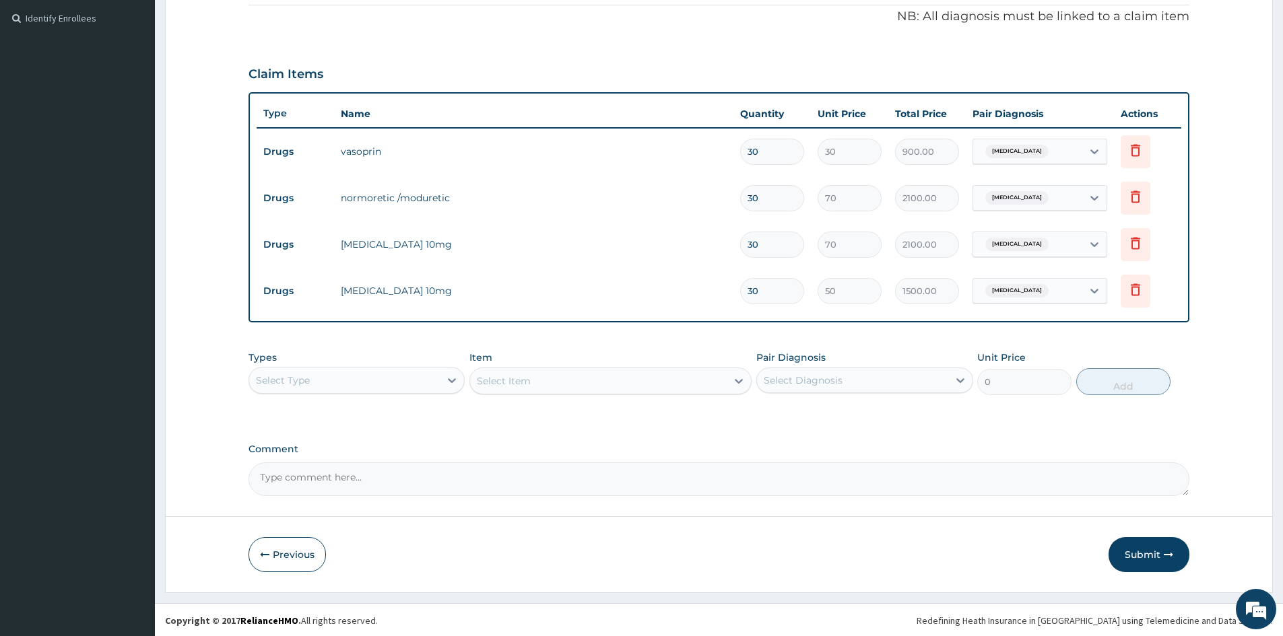
scroll to position [397, 0]
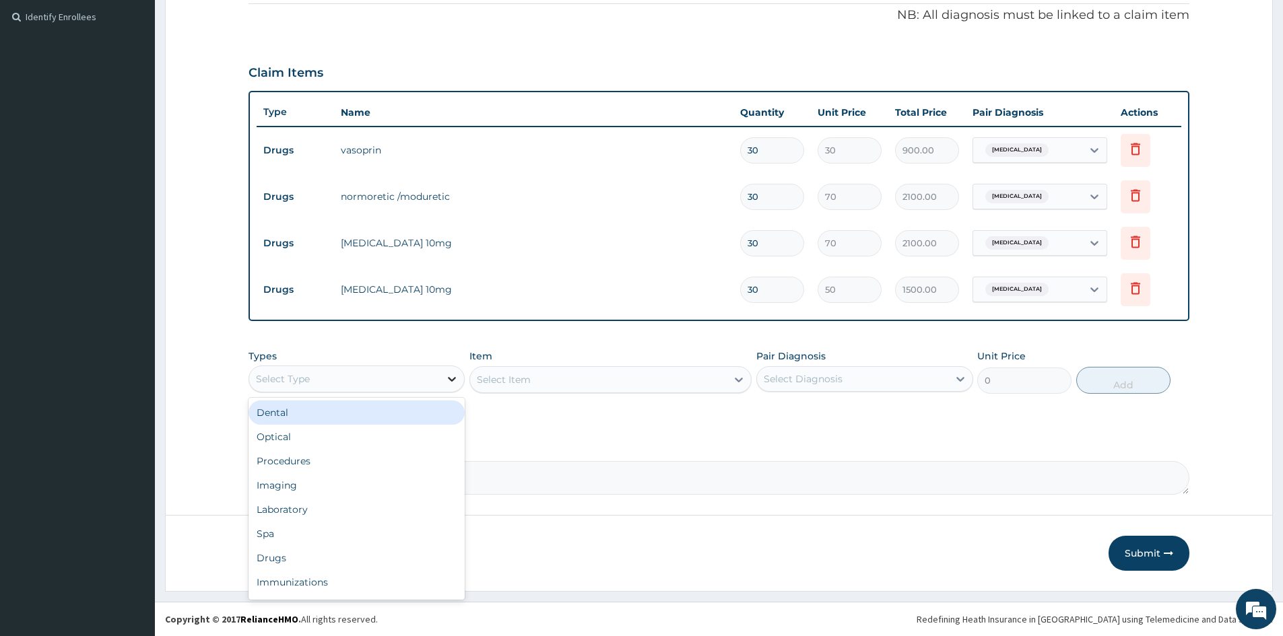
click at [447, 382] on icon at bounding box center [451, 378] width 13 height 13
click at [293, 463] on div "Procedures" at bounding box center [357, 461] width 216 height 24
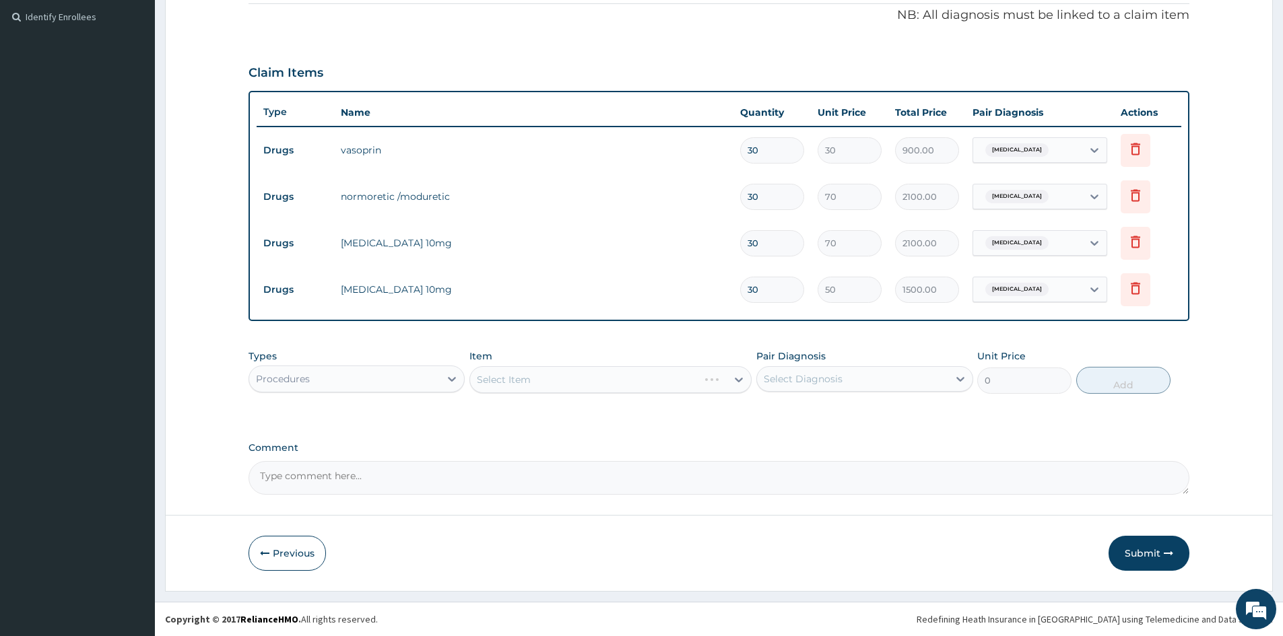
click at [546, 379] on div "Select Item" at bounding box center [610, 379] width 282 height 27
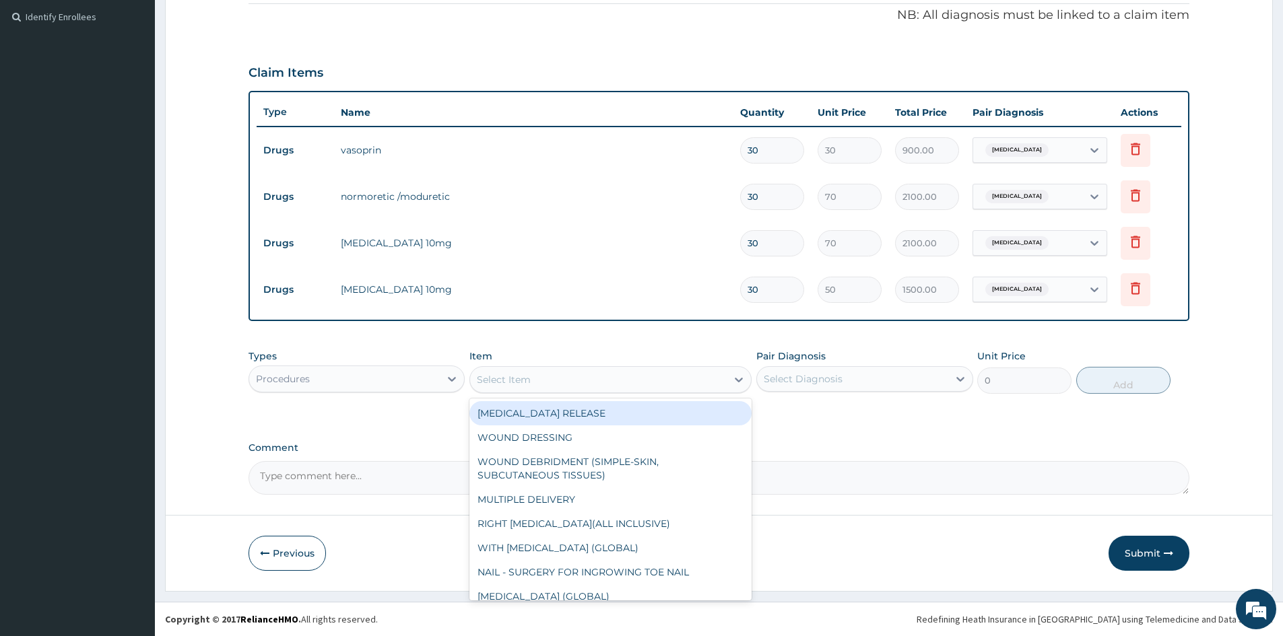
click at [546, 379] on div "Select Item" at bounding box center [598, 380] width 257 height 22
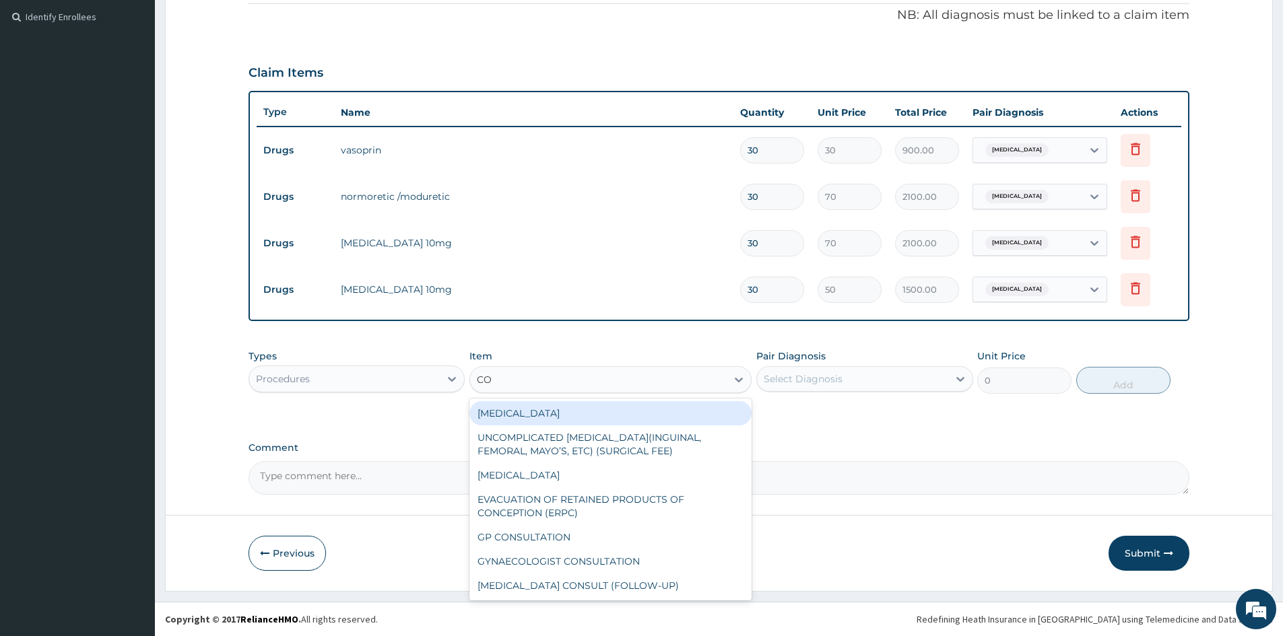
type input "CON"
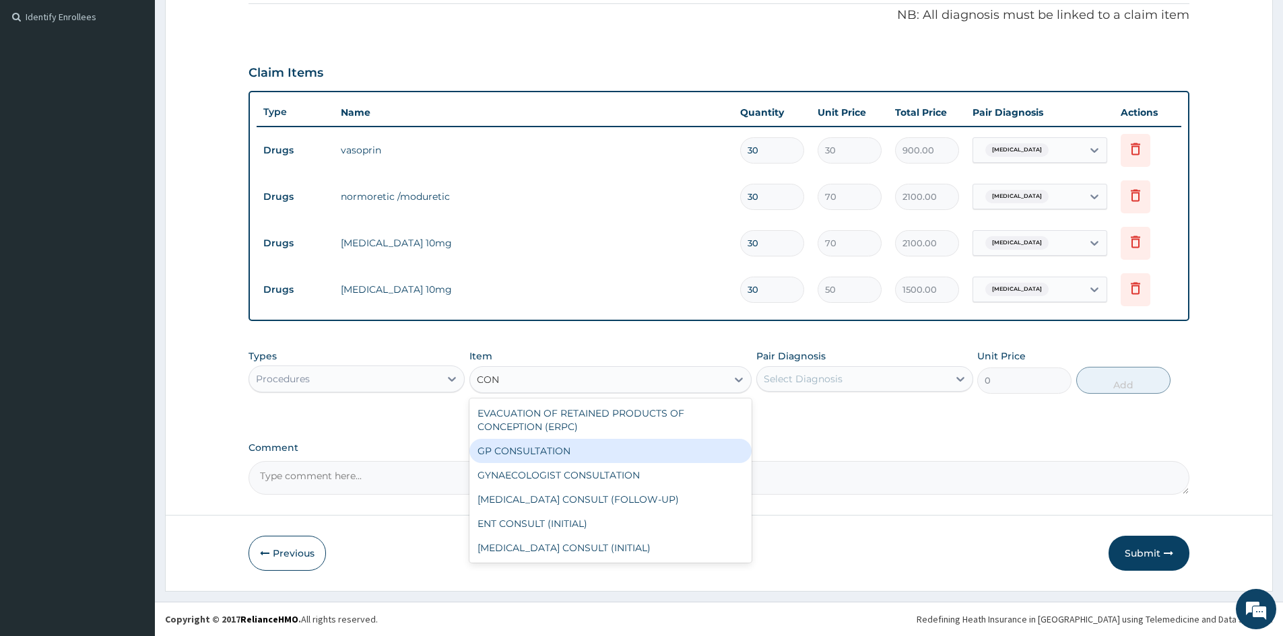
click at [519, 447] on div "GP CONSULTATION" at bounding box center [610, 451] width 282 height 24
type input "1500"
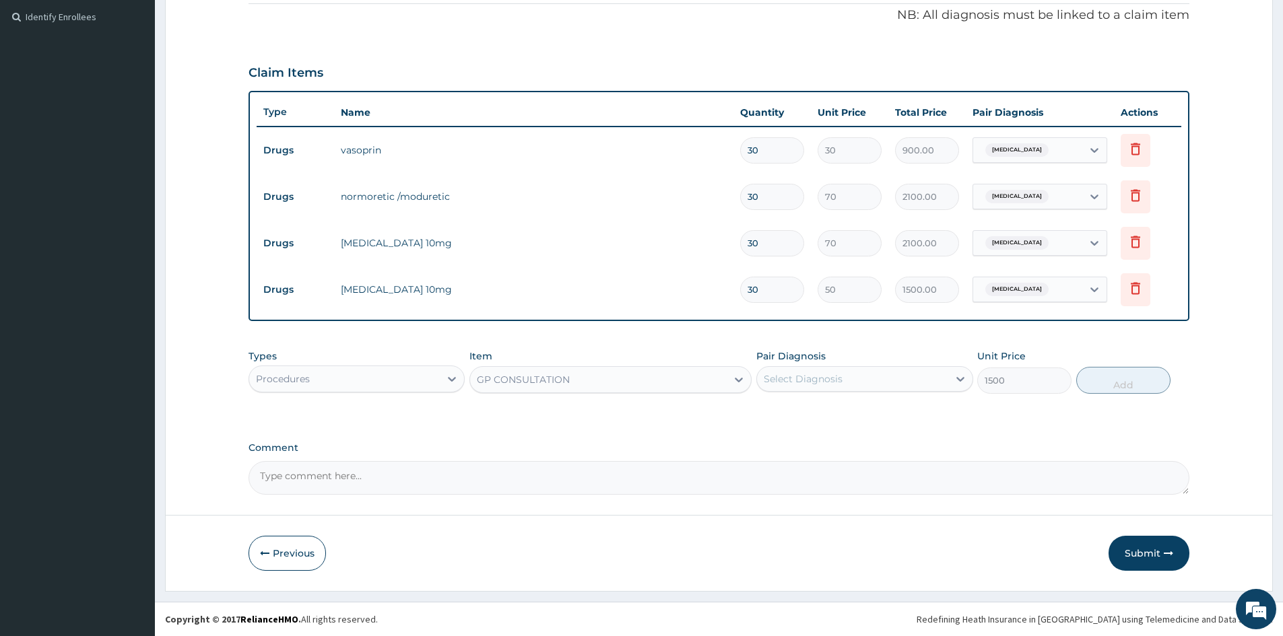
click at [830, 383] on div "Select Diagnosis" at bounding box center [803, 378] width 79 height 13
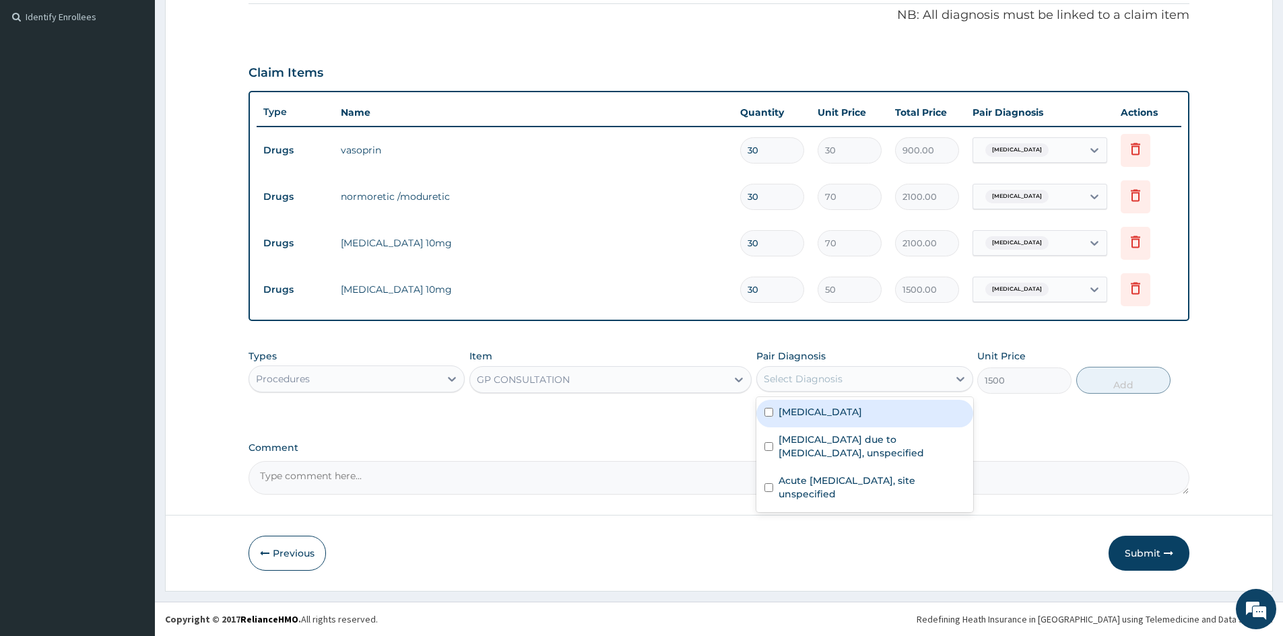
click at [769, 416] on input "checkbox" at bounding box center [768, 412] width 9 height 9
checkbox input "true"
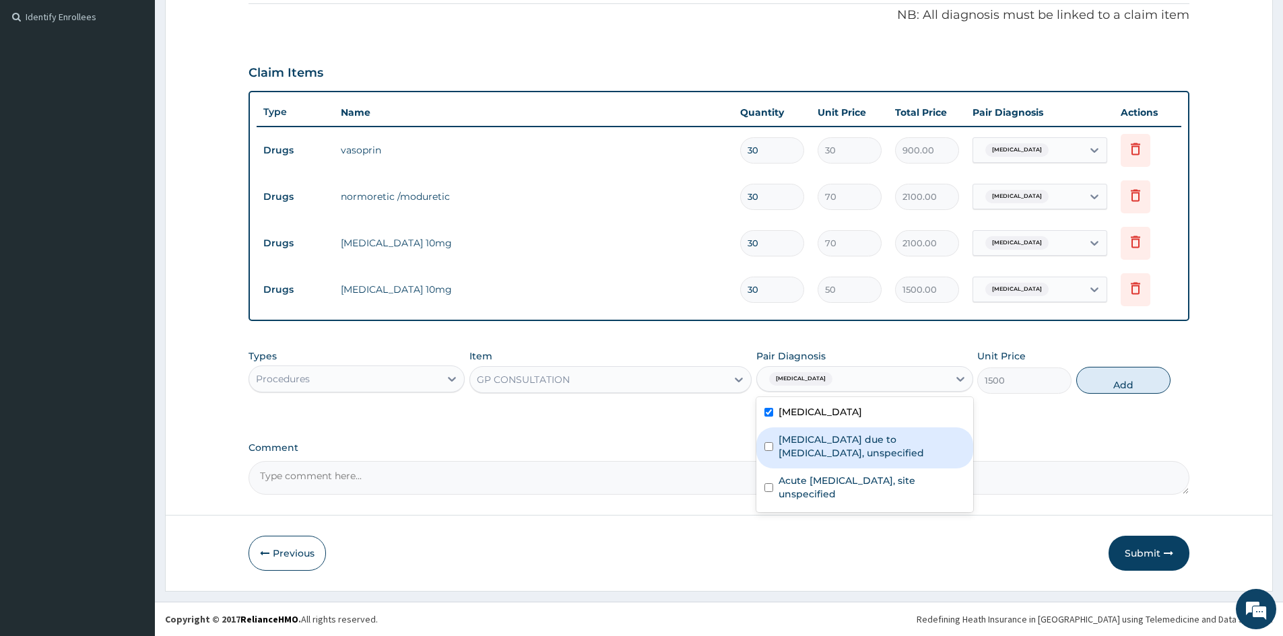
click at [767, 447] on input "checkbox" at bounding box center [768, 446] width 9 height 9
checkbox input "true"
click at [1117, 389] on button "Add" at bounding box center [1123, 380] width 94 height 27
type input "0"
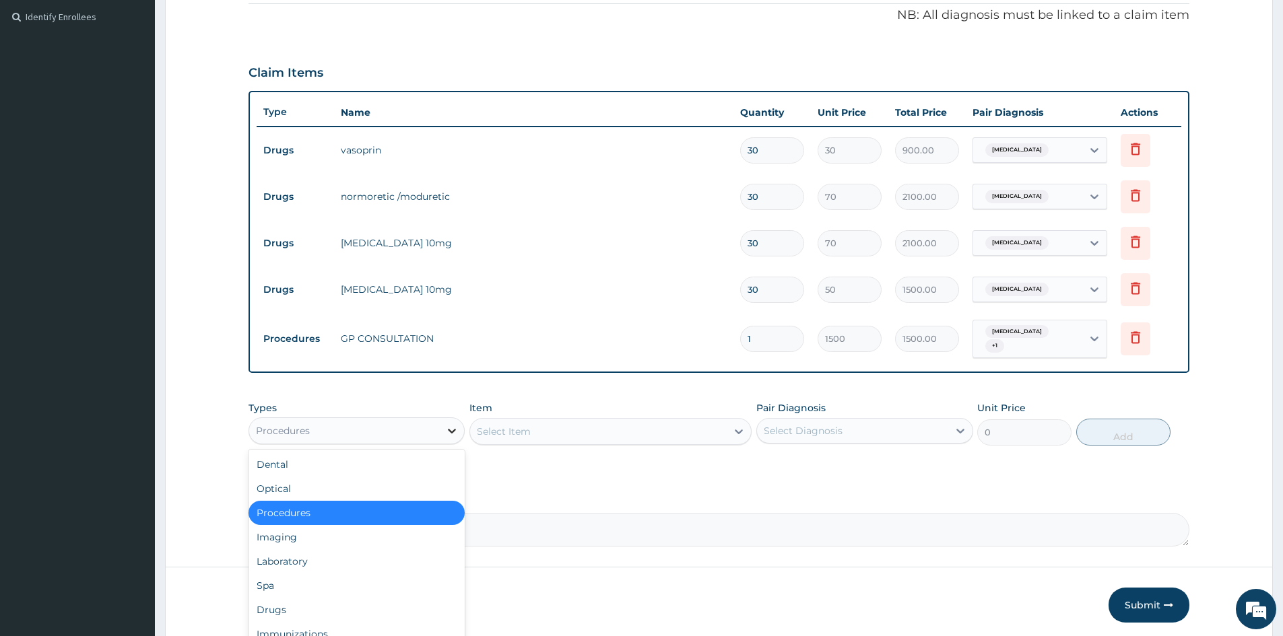
click at [451, 428] on icon at bounding box center [451, 430] width 13 height 13
click at [287, 609] on div "Drugs" at bounding box center [357, 610] width 216 height 24
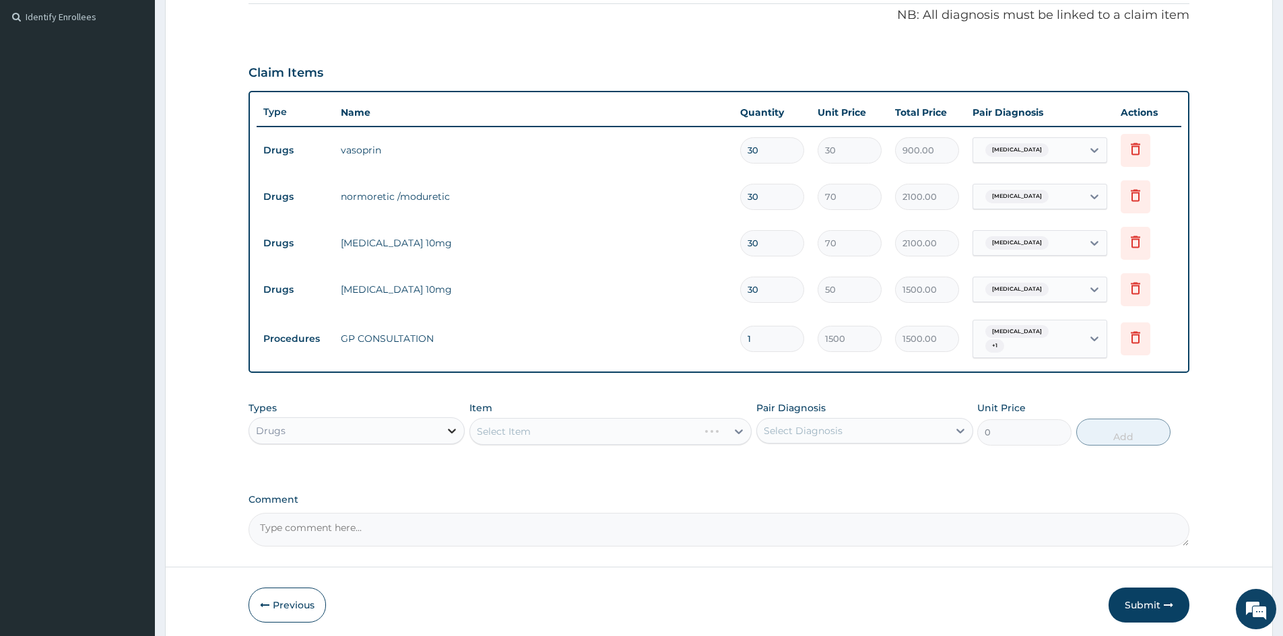
click at [451, 426] on icon at bounding box center [451, 430] width 13 height 13
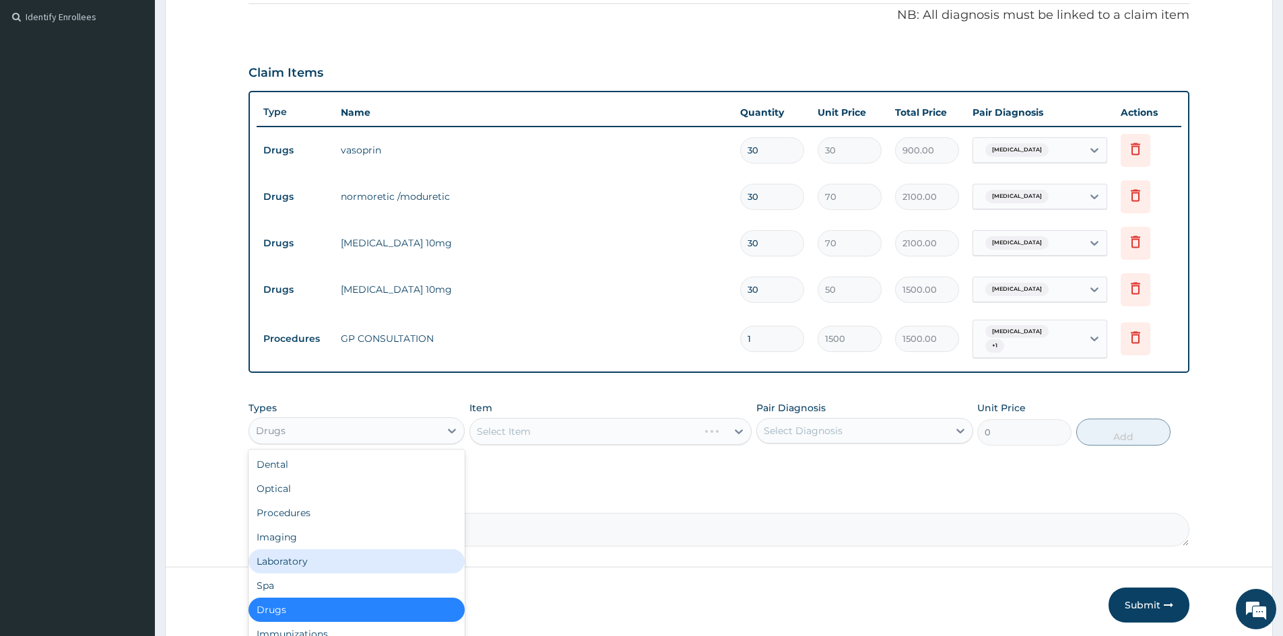
click at [298, 563] on div "Laboratory" at bounding box center [357, 562] width 216 height 24
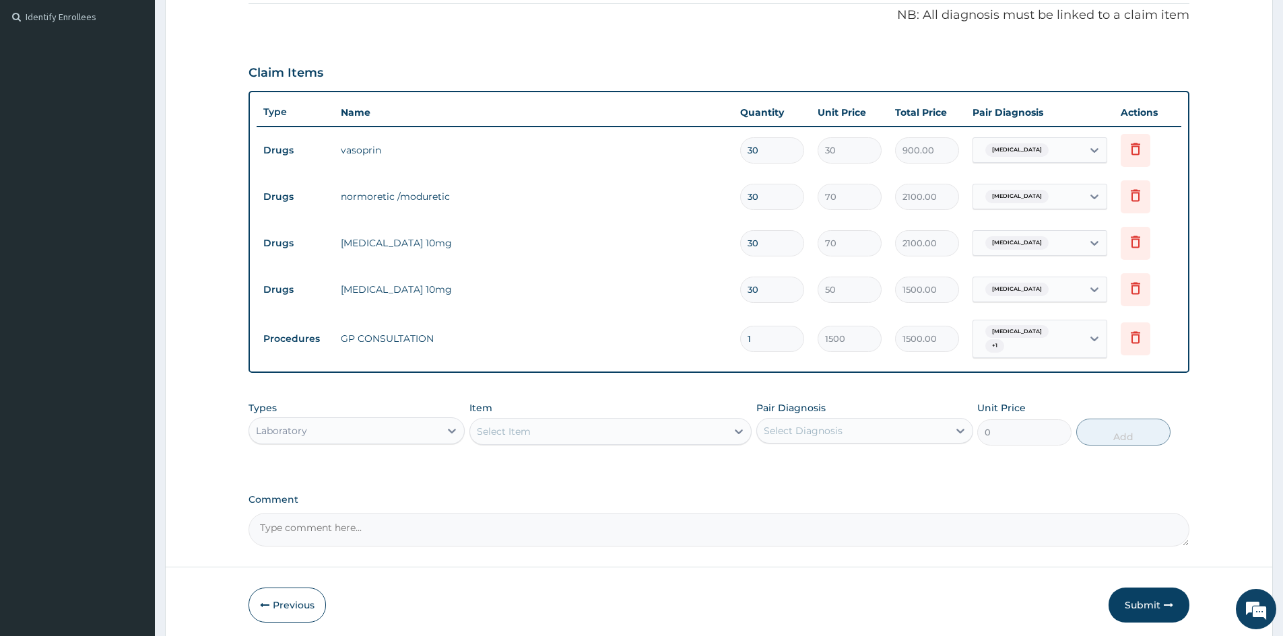
click at [559, 434] on div "Select Item" at bounding box center [598, 432] width 257 height 22
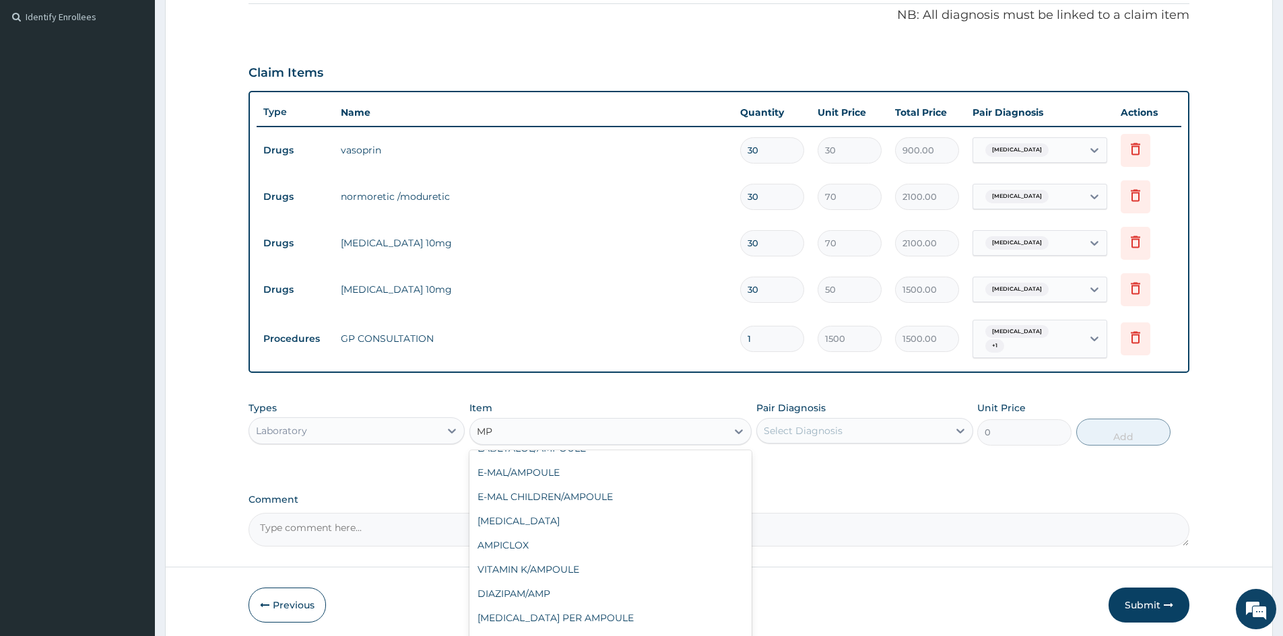
scroll to position [143, 0]
type input "MP"
click at [365, 486] on div "PA Code / Prescription Code PA/8DFF2F Encounter Date 06-10-2025 Important Notic…" at bounding box center [719, 139] width 941 height 815
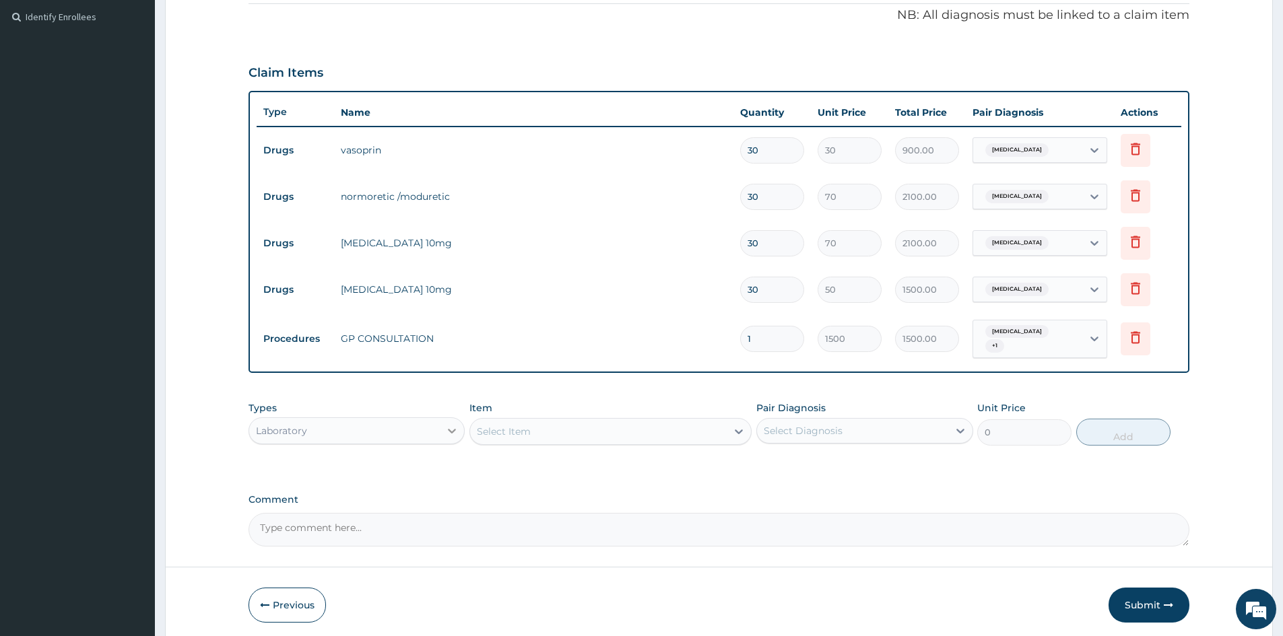
click at [449, 432] on icon at bounding box center [451, 430] width 13 height 13
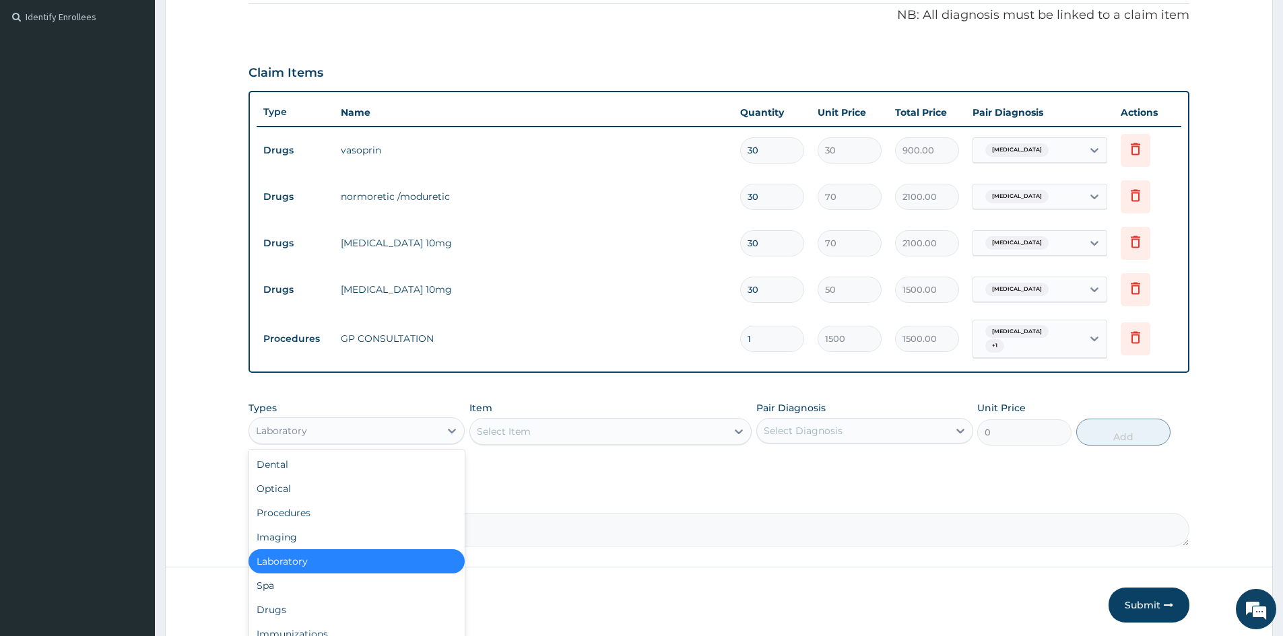
click at [291, 564] on div "Laboratory" at bounding box center [357, 562] width 216 height 24
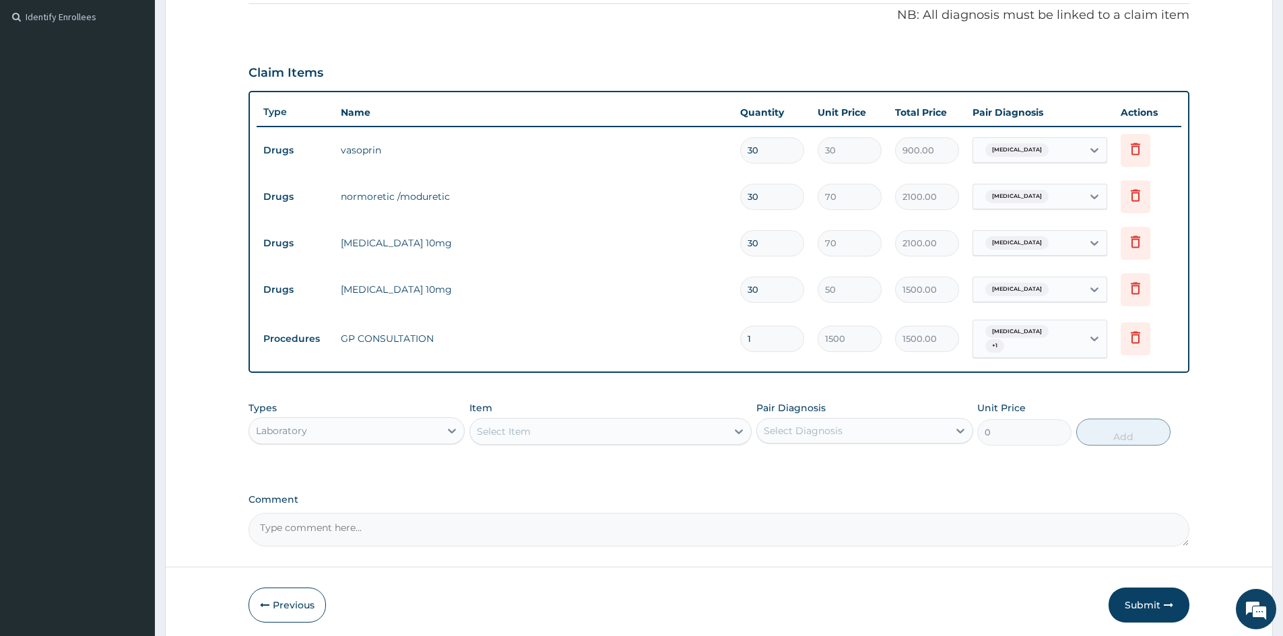
click at [534, 433] on div "Select Item" at bounding box center [598, 432] width 257 height 22
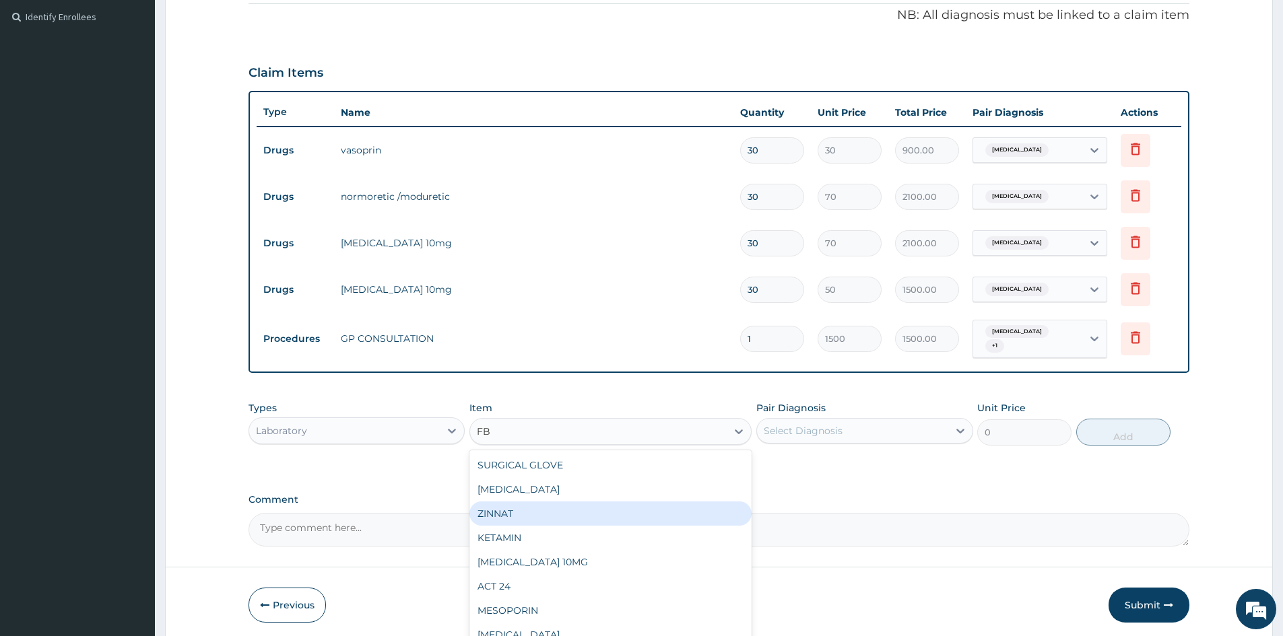
type input "F"
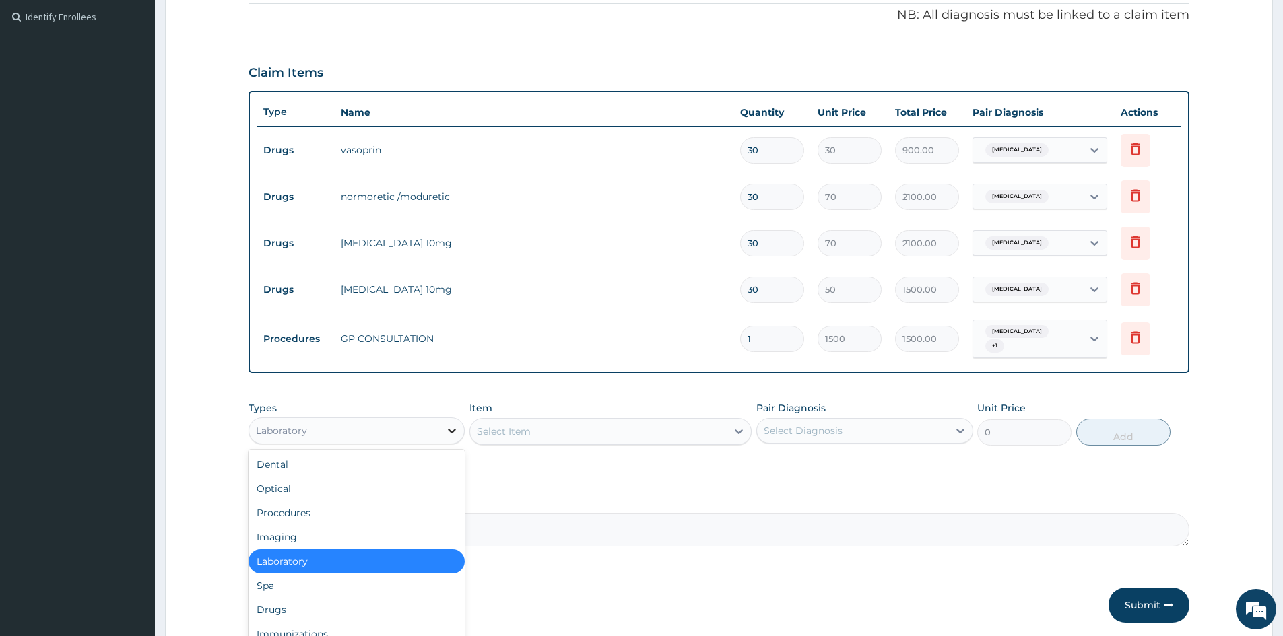
click at [454, 434] on icon at bounding box center [451, 430] width 13 height 13
click at [286, 608] on div "Drugs" at bounding box center [357, 610] width 216 height 24
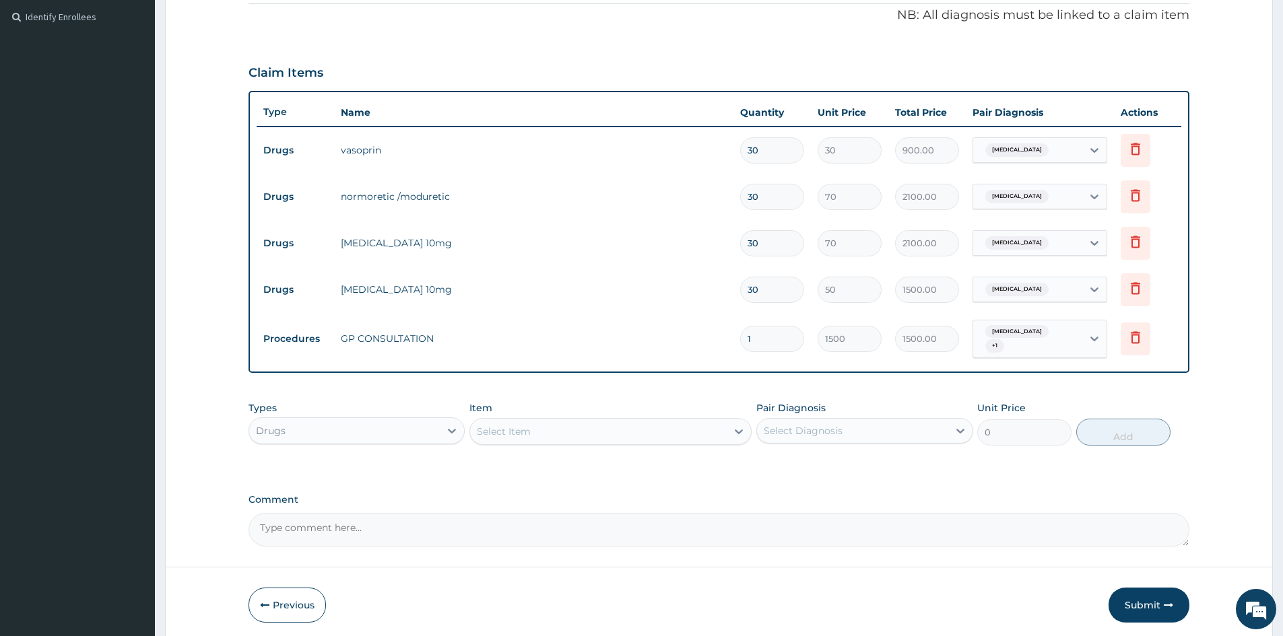
click at [553, 434] on div "Select Item" at bounding box center [598, 432] width 257 height 22
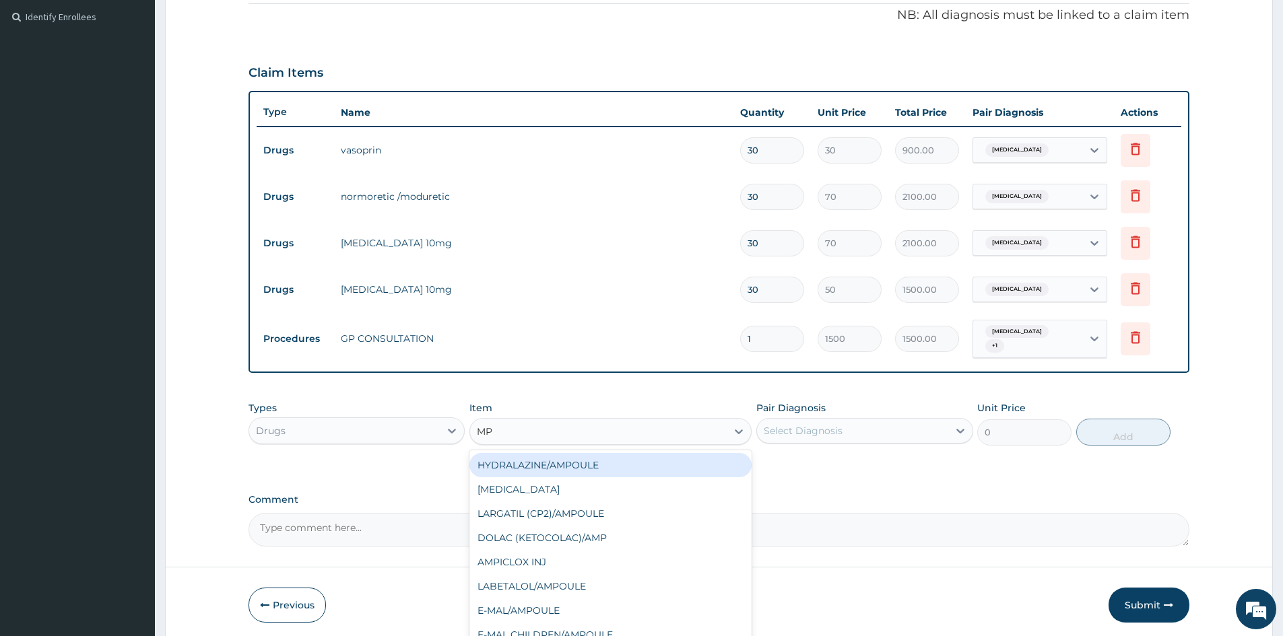
type input "M"
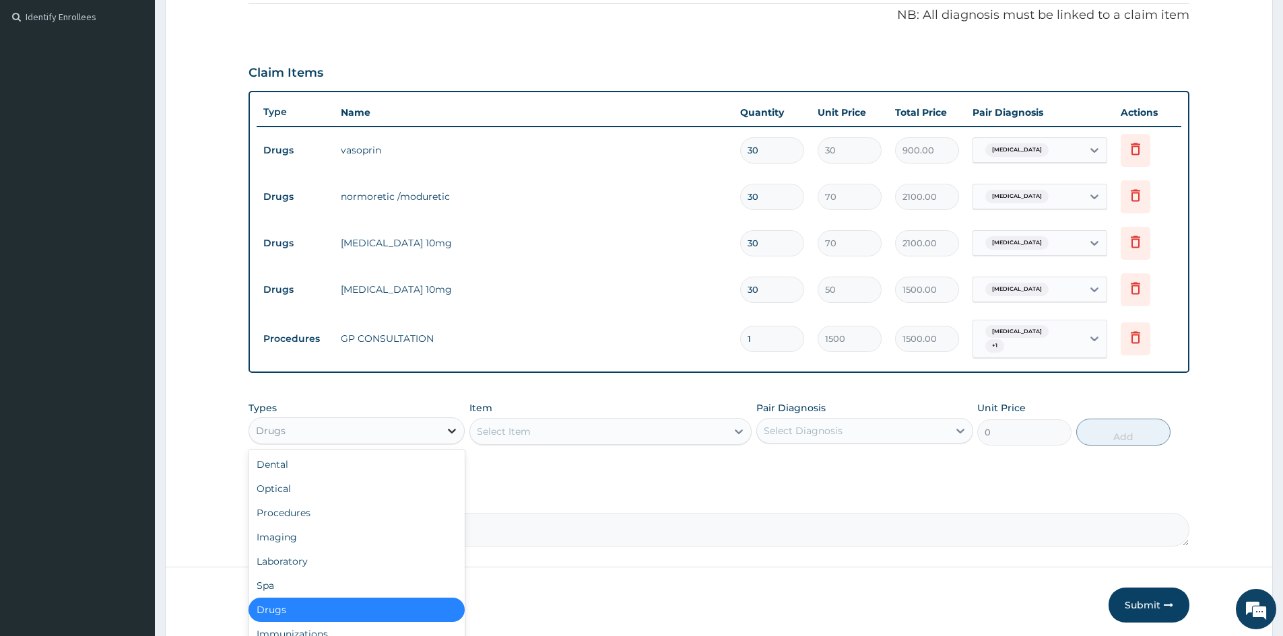
click at [445, 431] on icon at bounding box center [451, 430] width 13 height 13
click at [276, 559] on div "Laboratory" at bounding box center [357, 562] width 216 height 24
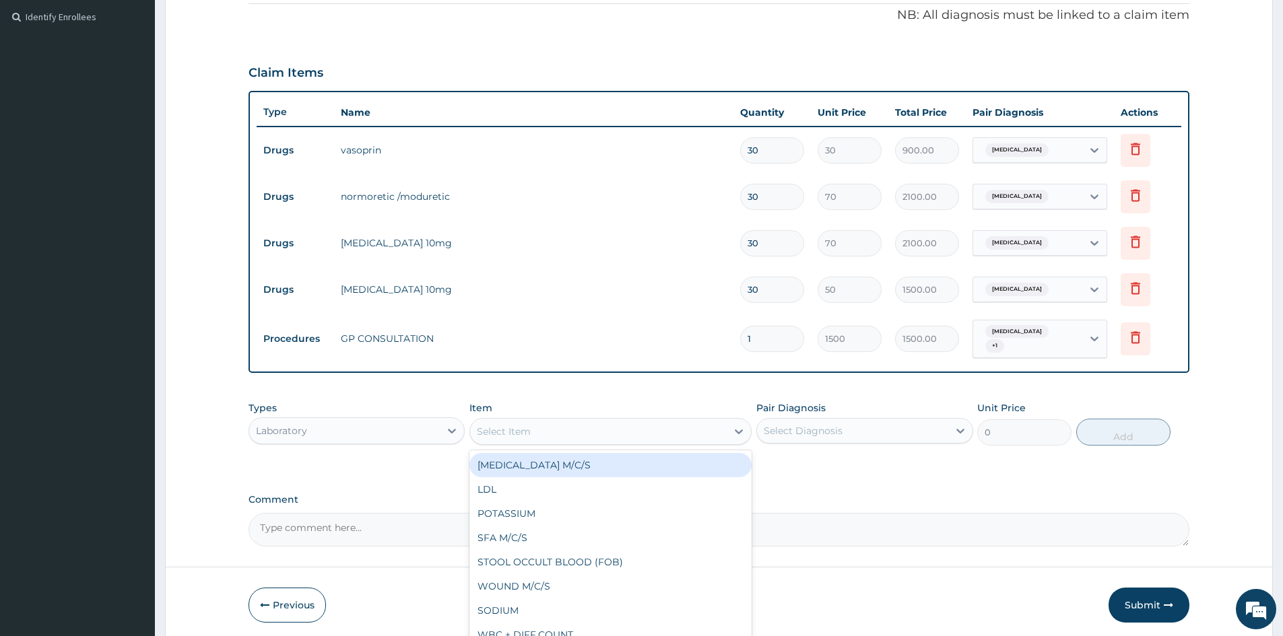
click at [564, 436] on div "Select Item" at bounding box center [598, 432] width 257 height 22
type input "MP"
click at [572, 464] on div "MALARIA PARASITE (MP)" at bounding box center [610, 465] width 282 height 24
type input "800"
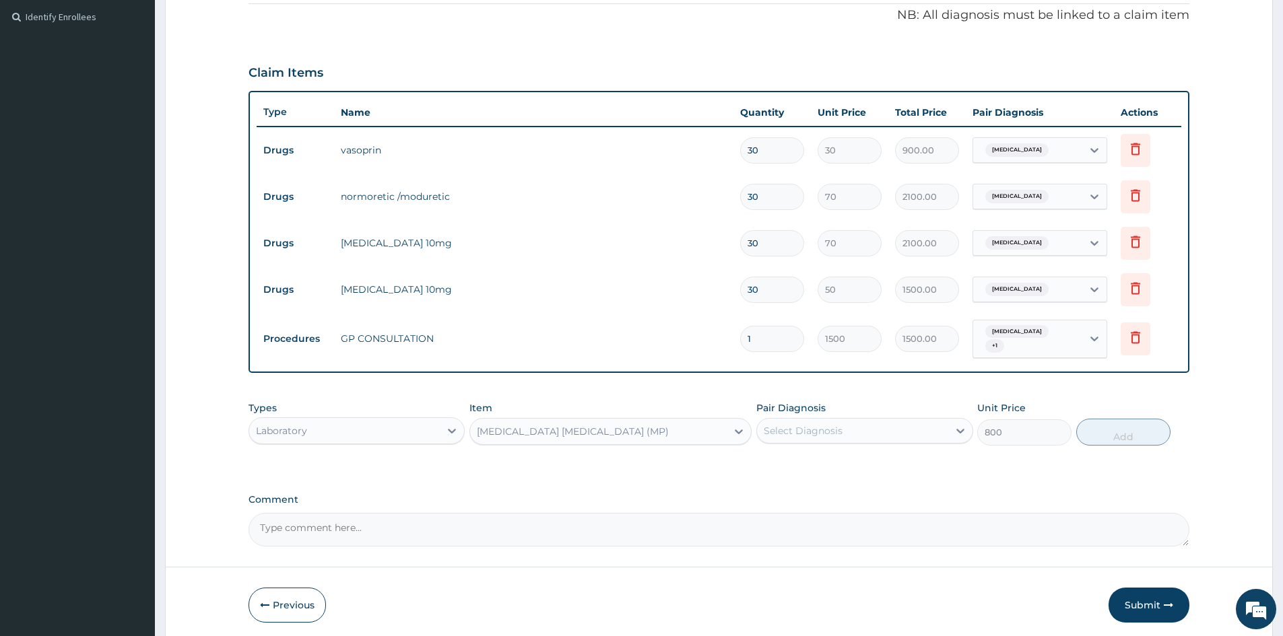
click at [806, 438] on div "Select Diagnosis" at bounding box center [803, 430] width 79 height 13
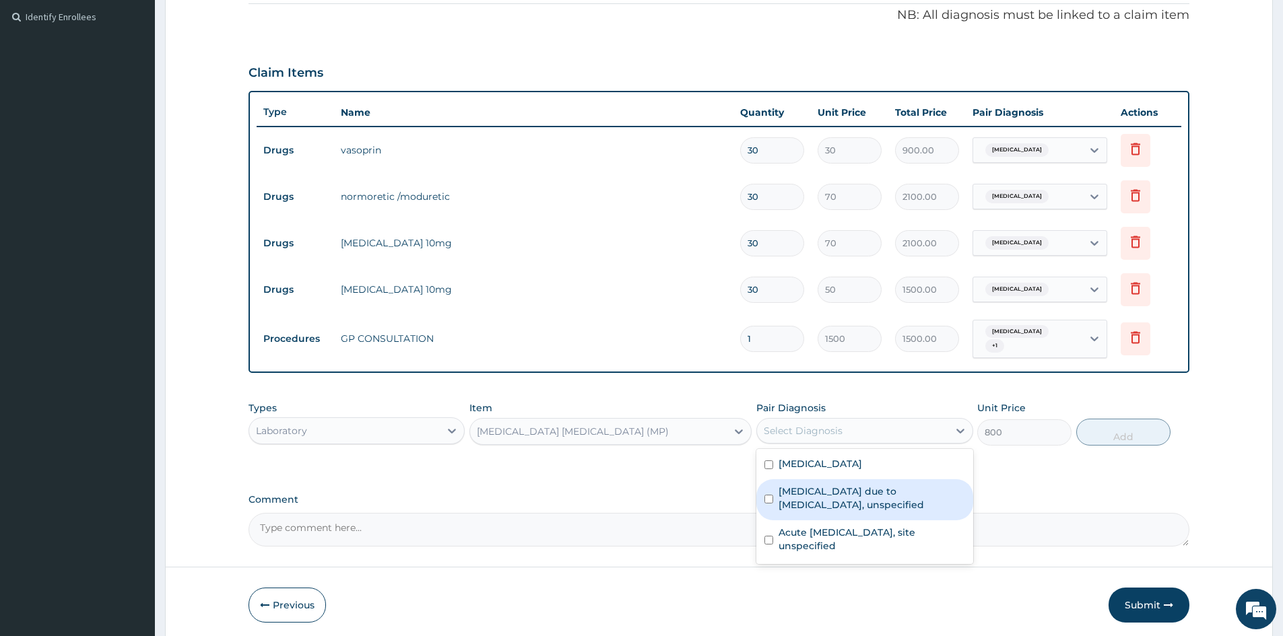
click at [767, 500] on input "checkbox" at bounding box center [768, 499] width 9 height 9
checkbox input "true"
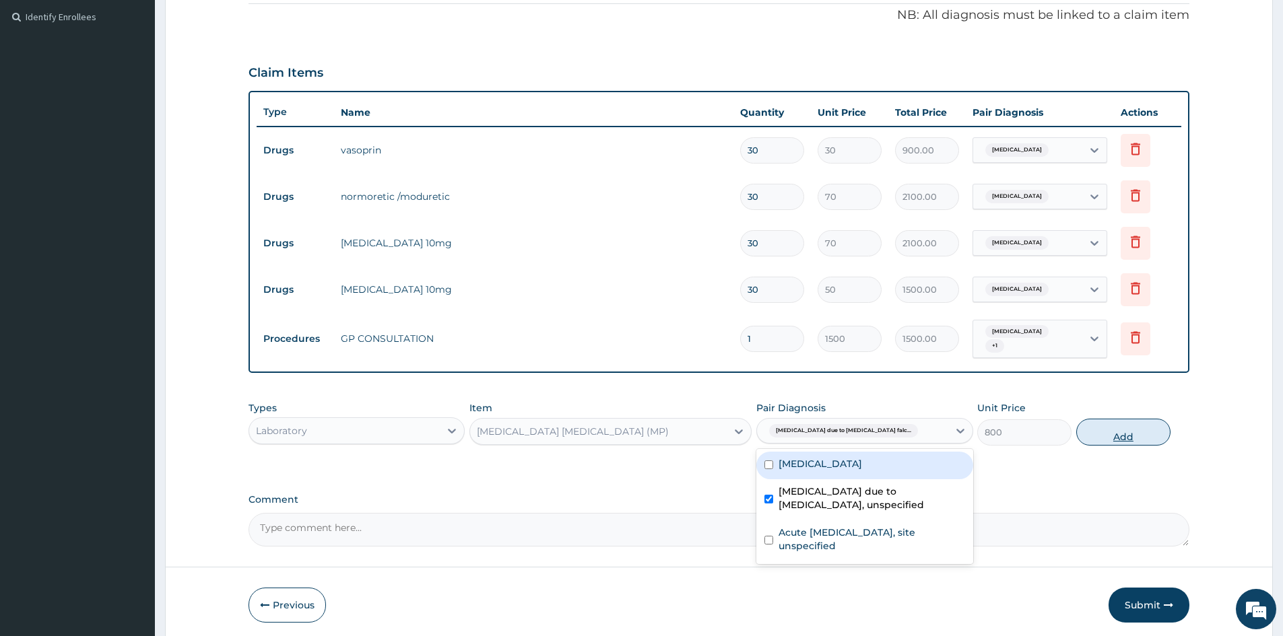
click at [1121, 436] on button "Add" at bounding box center [1123, 432] width 94 height 27
type input "0"
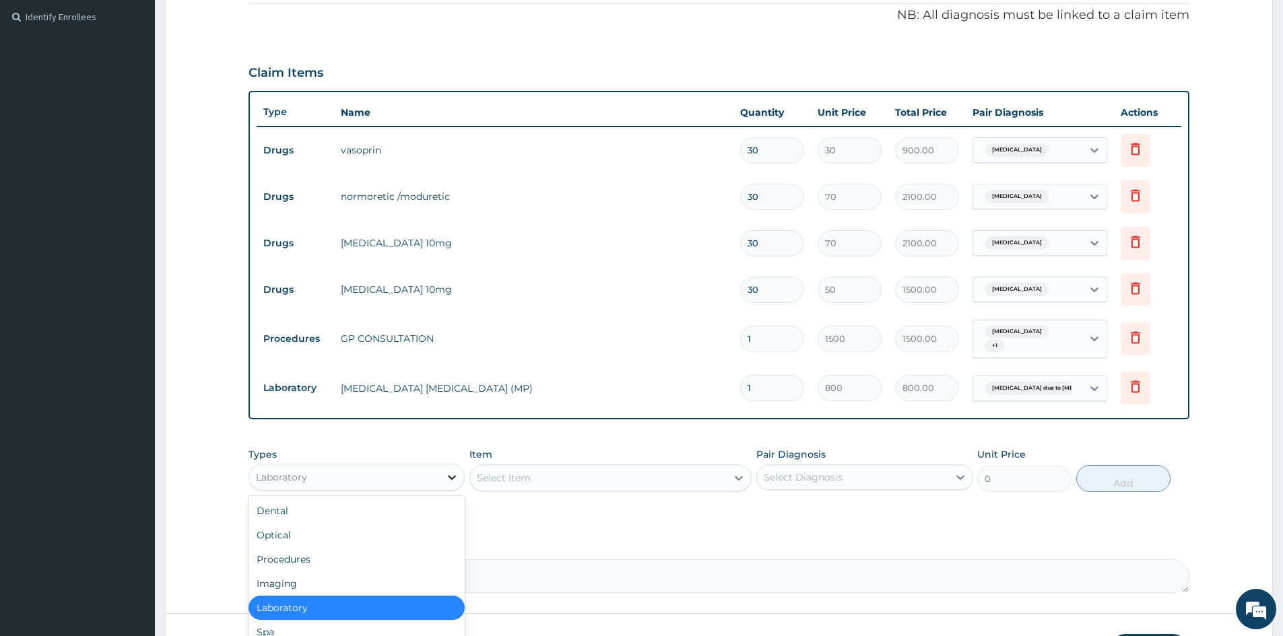
click at [455, 473] on icon at bounding box center [451, 477] width 13 height 13
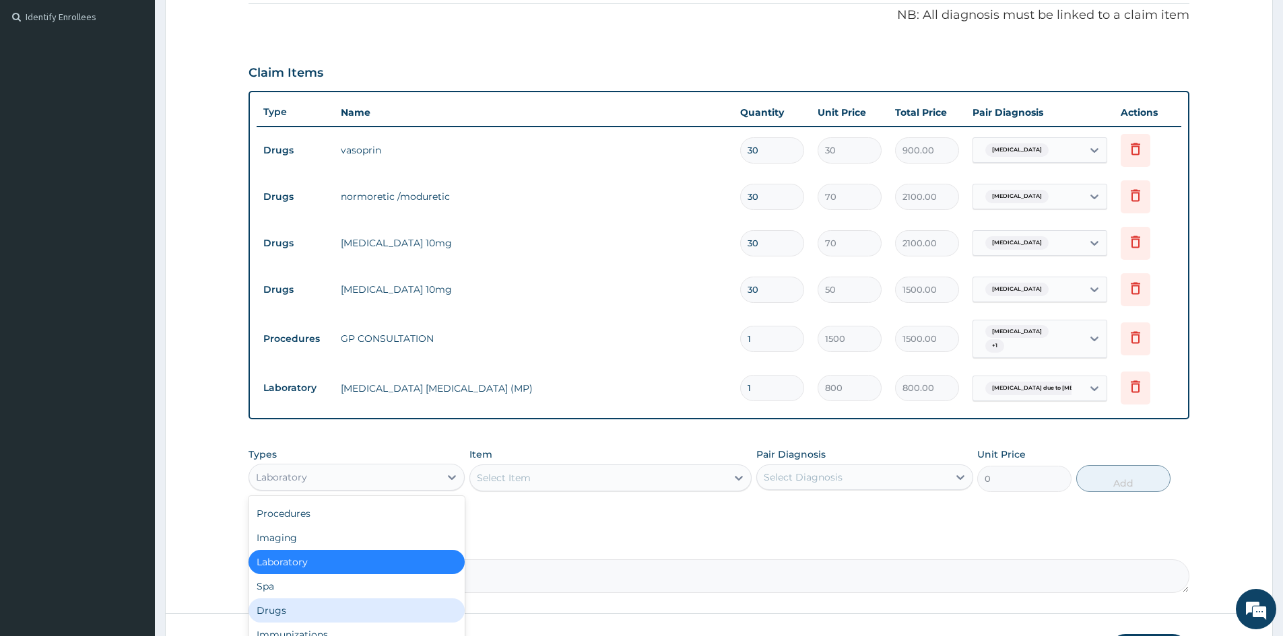
click at [284, 611] on div "Drugs" at bounding box center [357, 611] width 216 height 24
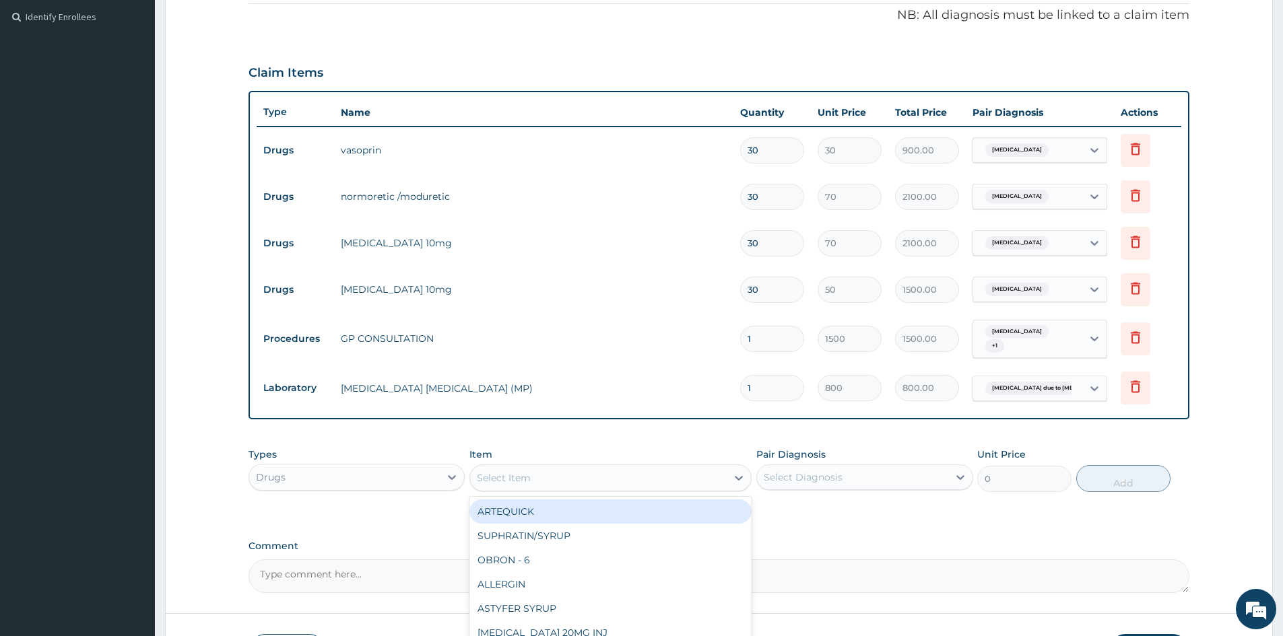
click at [673, 479] on div "Select Item" at bounding box center [598, 478] width 257 height 22
type input "COAR"
click at [566, 515] on div "COARTERM / 12/PACK" at bounding box center [610, 512] width 282 height 24
type input "1800"
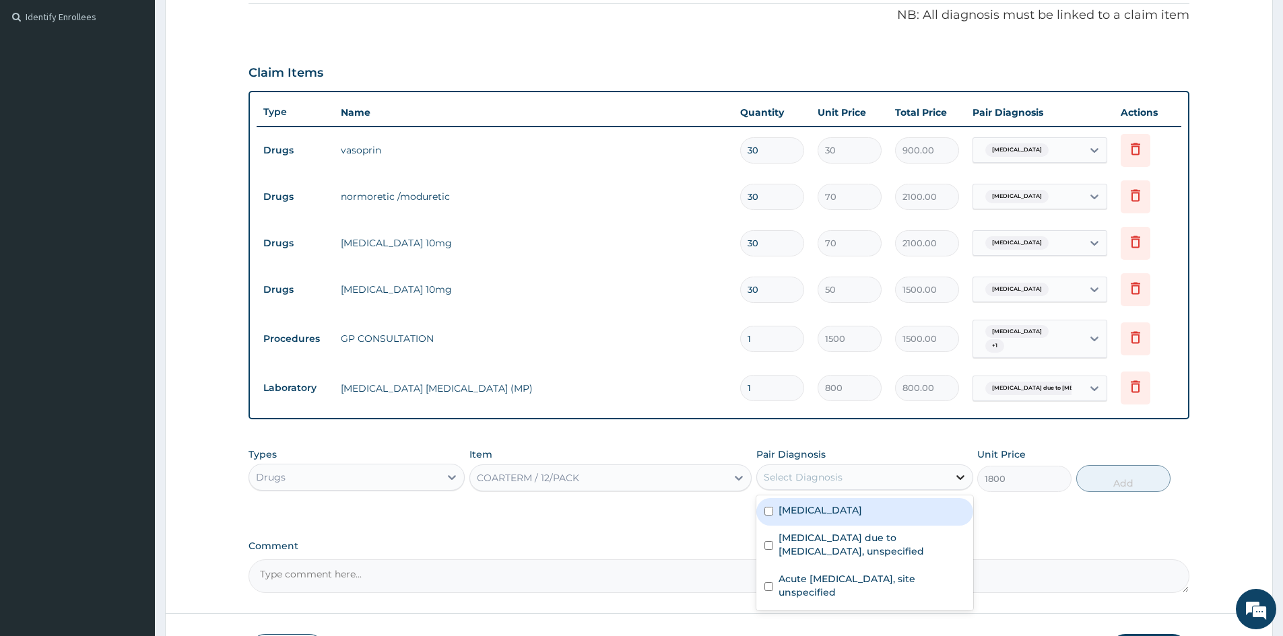
click at [954, 473] on icon at bounding box center [960, 477] width 13 height 13
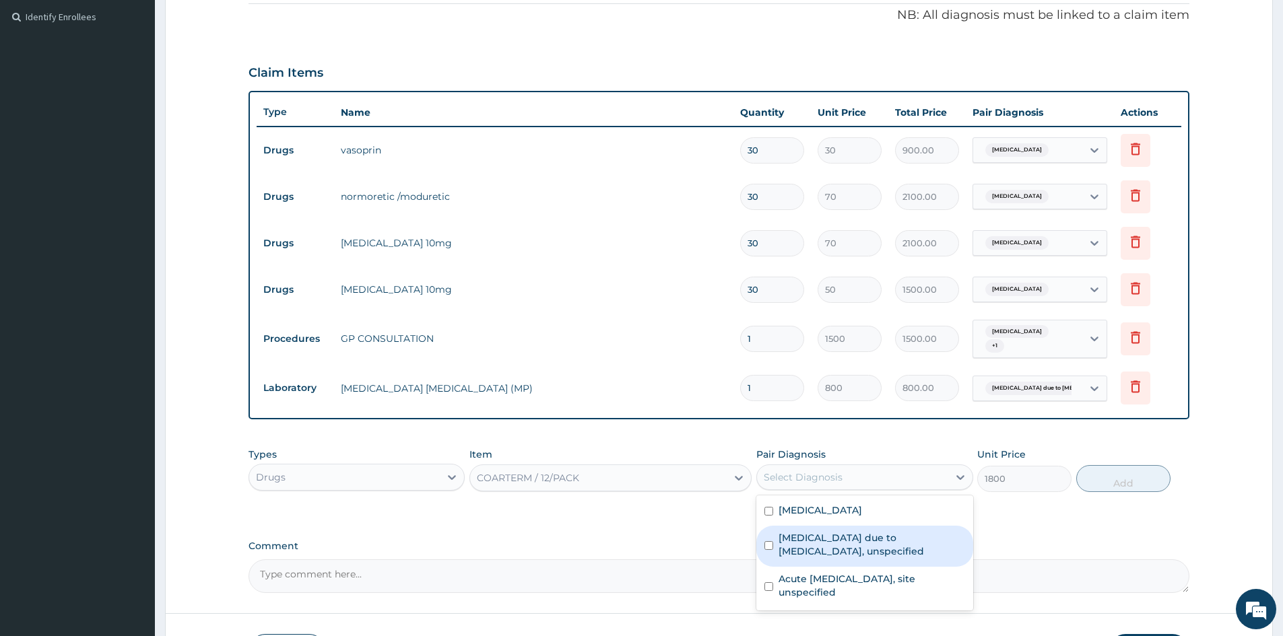
click at [554, 479] on div "COARTERM / 12/PACK" at bounding box center [528, 477] width 102 height 13
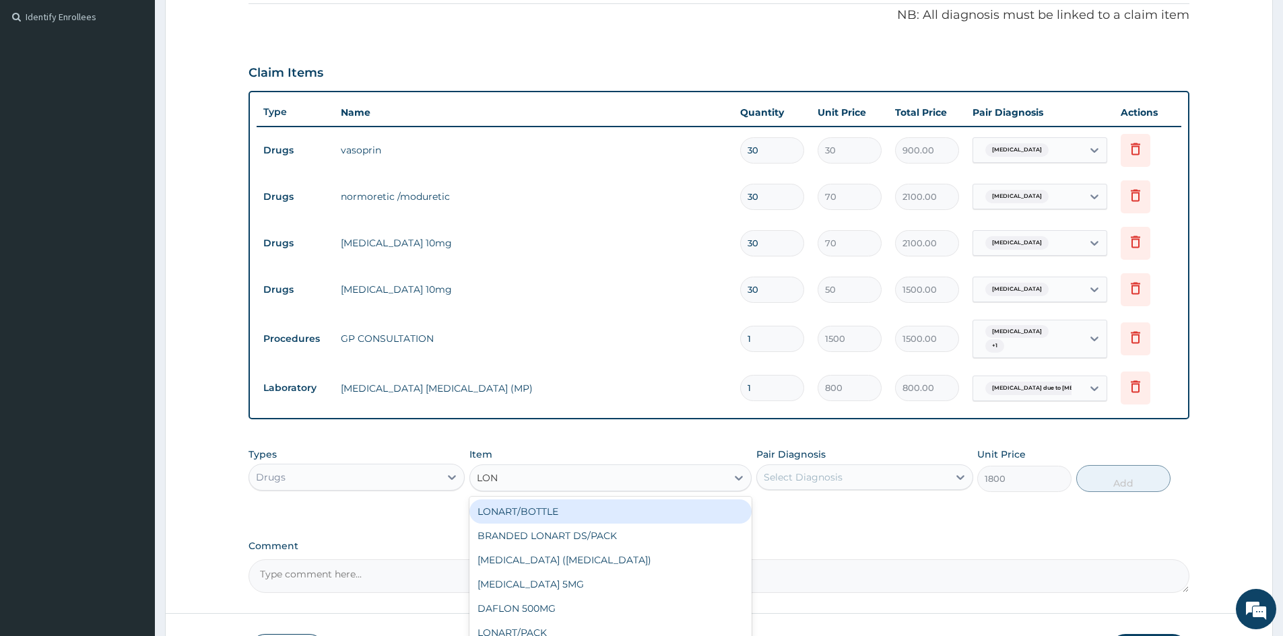
scroll to position [0, 0]
type input "LONAR"
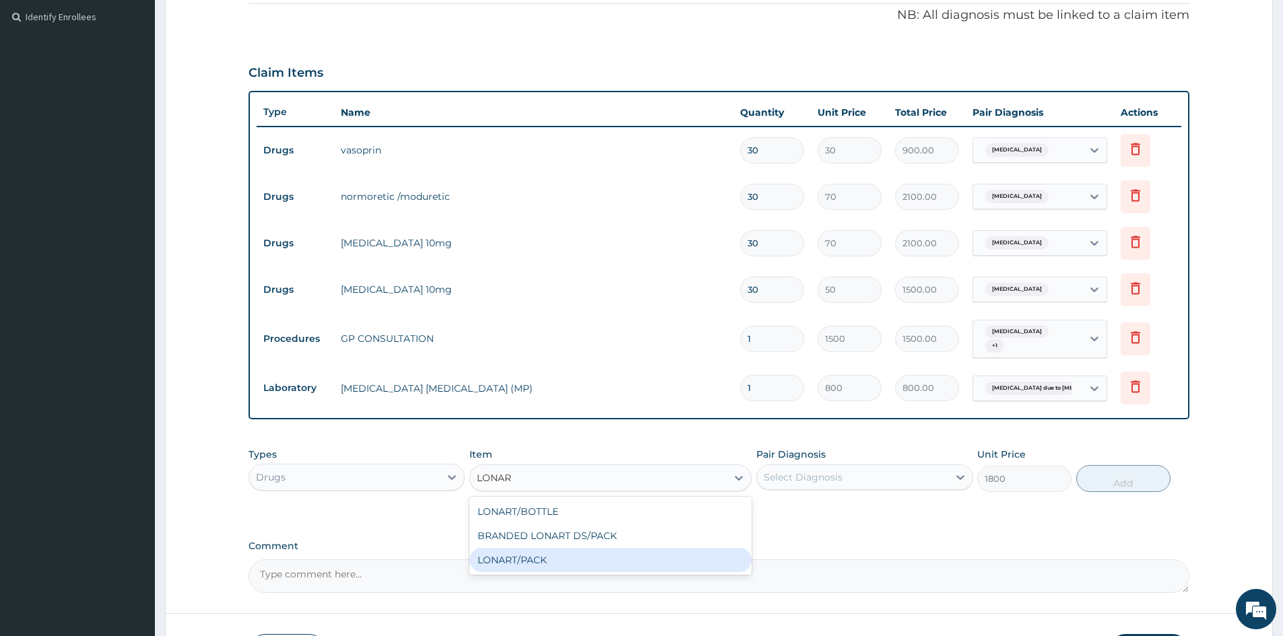
click at [518, 560] on div "LONART/PACK" at bounding box center [610, 560] width 282 height 24
type input "1500"
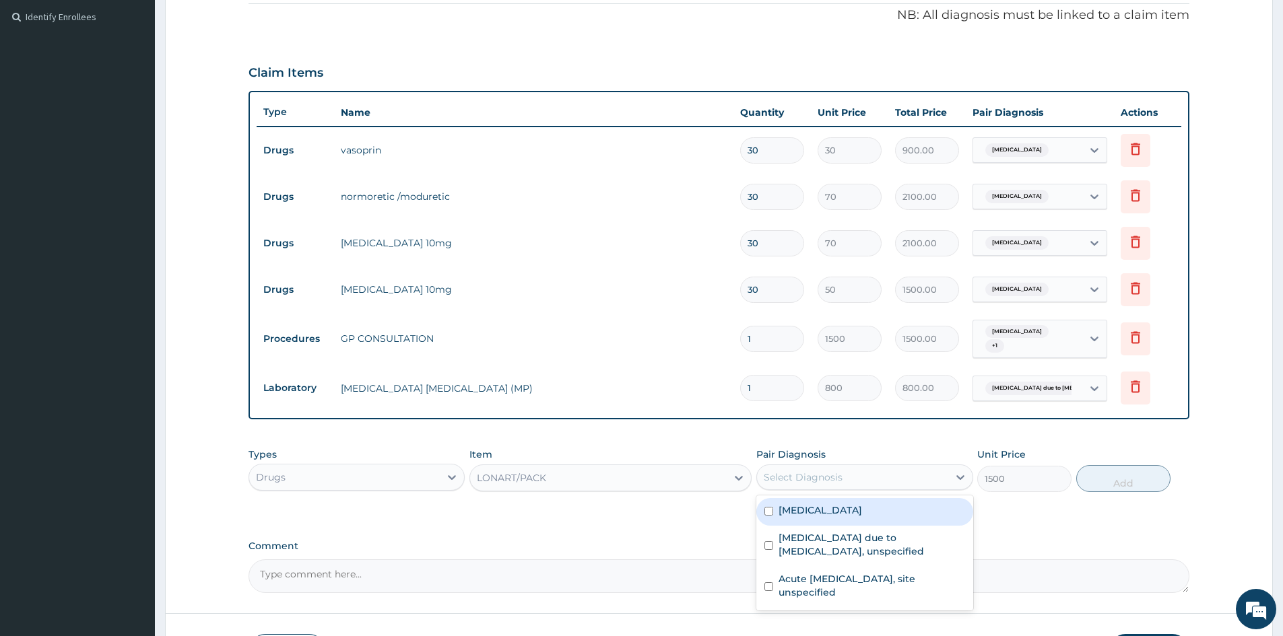
click at [898, 474] on div "Select Diagnosis" at bounding box center [852, 478] width 191 height 22
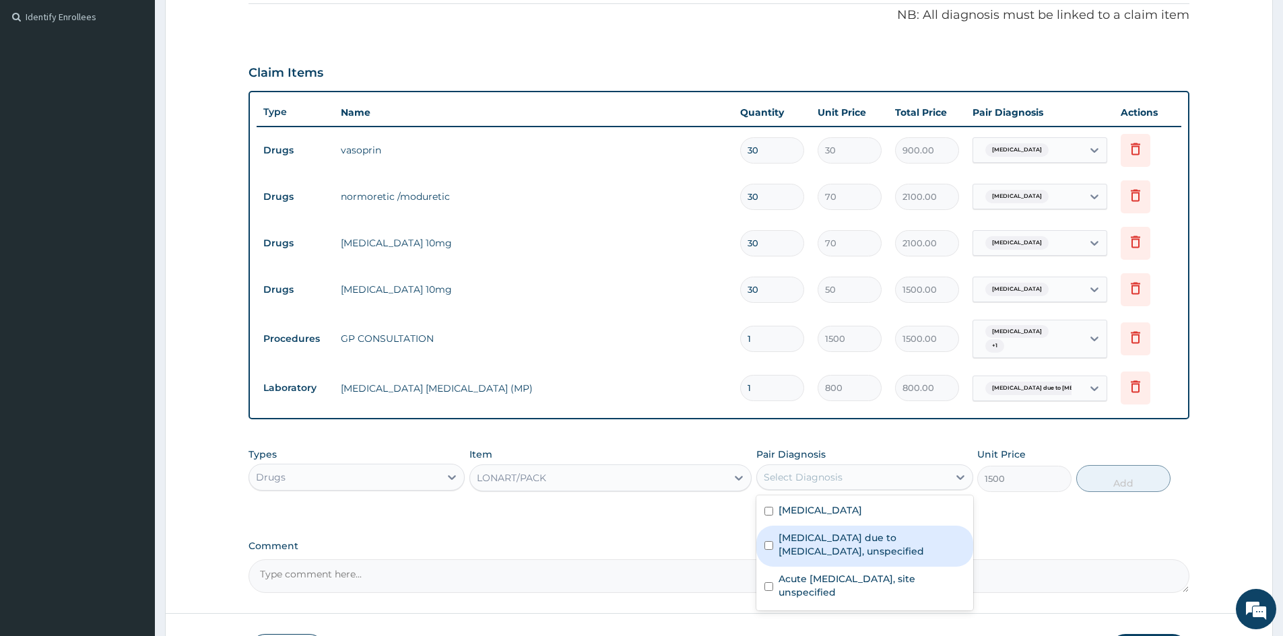
click at [769, 541] on input "checkbox" at bounding box center [768, 545] width 9 height 9
checkbox input "true"
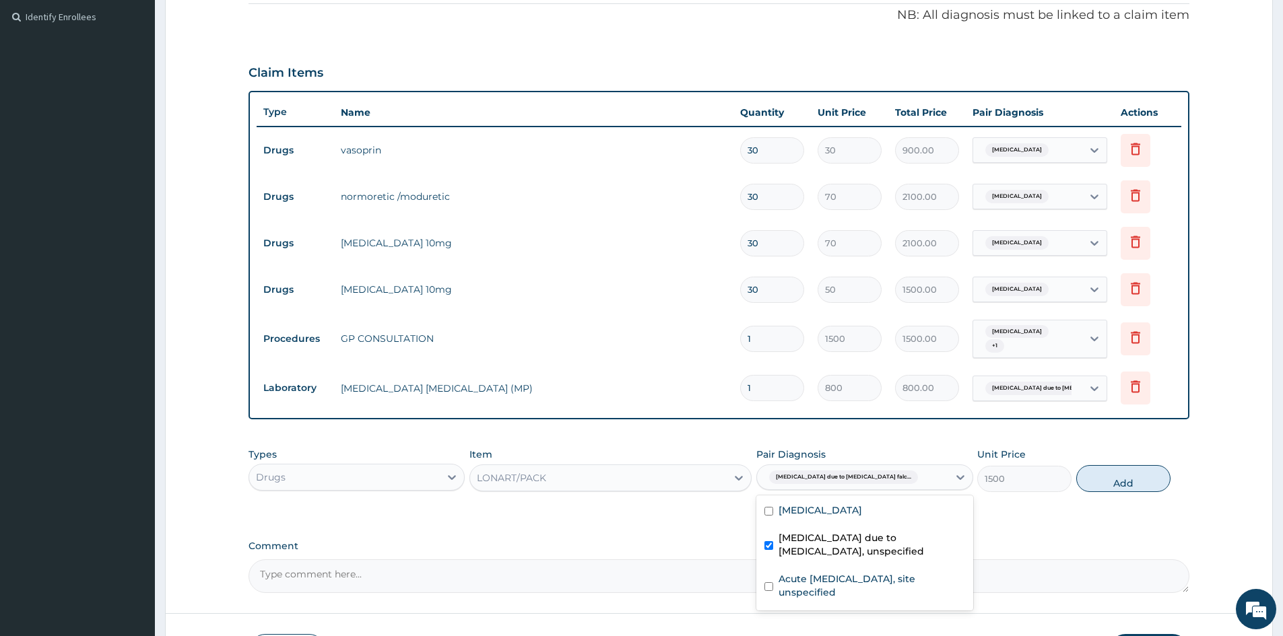
click at [686, 521] on div "PA Code / Prescription Code PA/8DFF2F Encounter Date 06-10-2025 Important Notic…" at bounding box center [719, 162] width 941 height 861
click at [1126, 482] on button "Add" at bounding box center [1123, 478] width 94 height 27
type input "0"
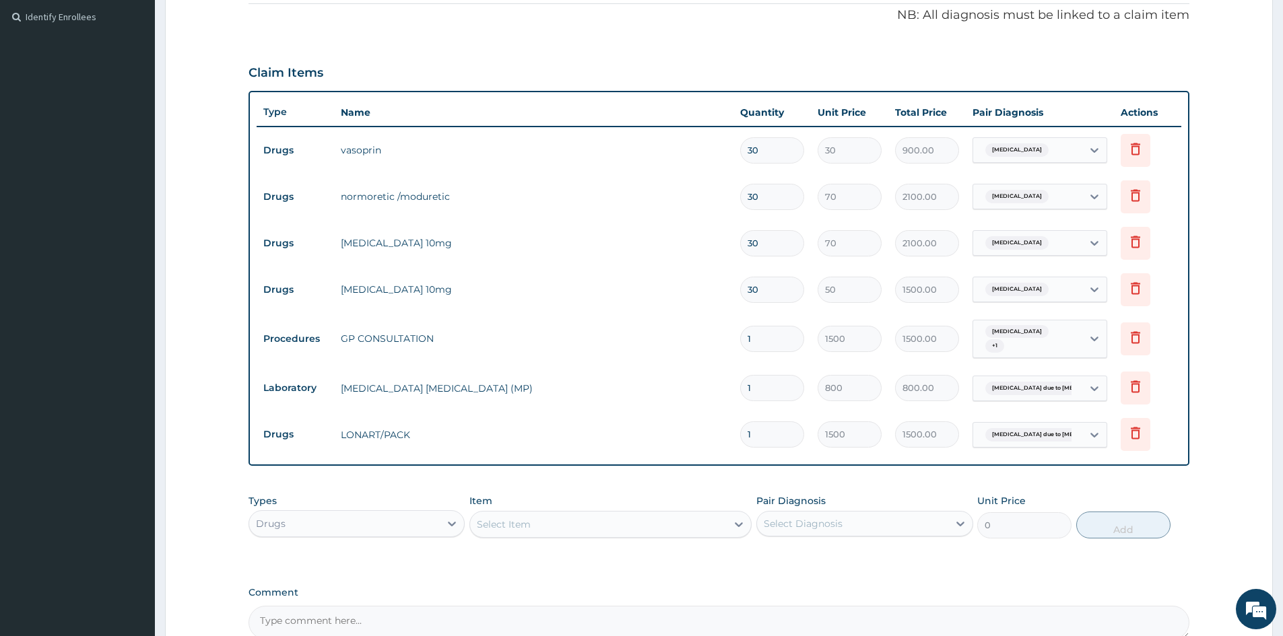
click at [527, 525] on div "Select Item" at bounding box center [504, 524] width 54 height 13
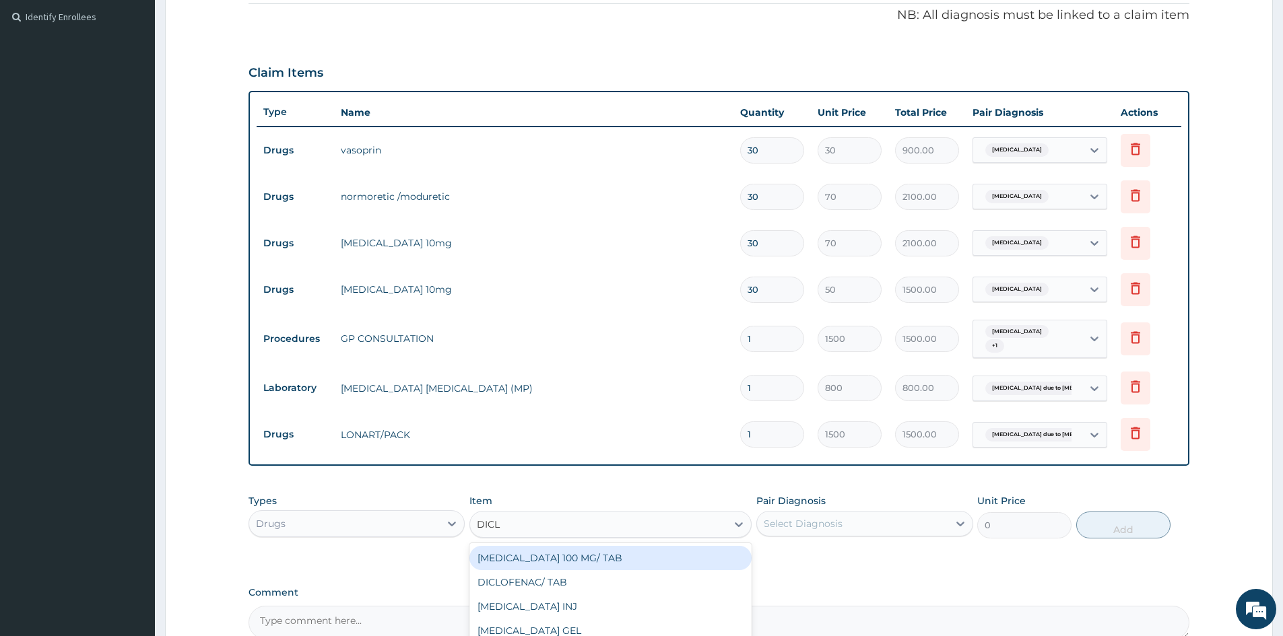
type input "DICLO"
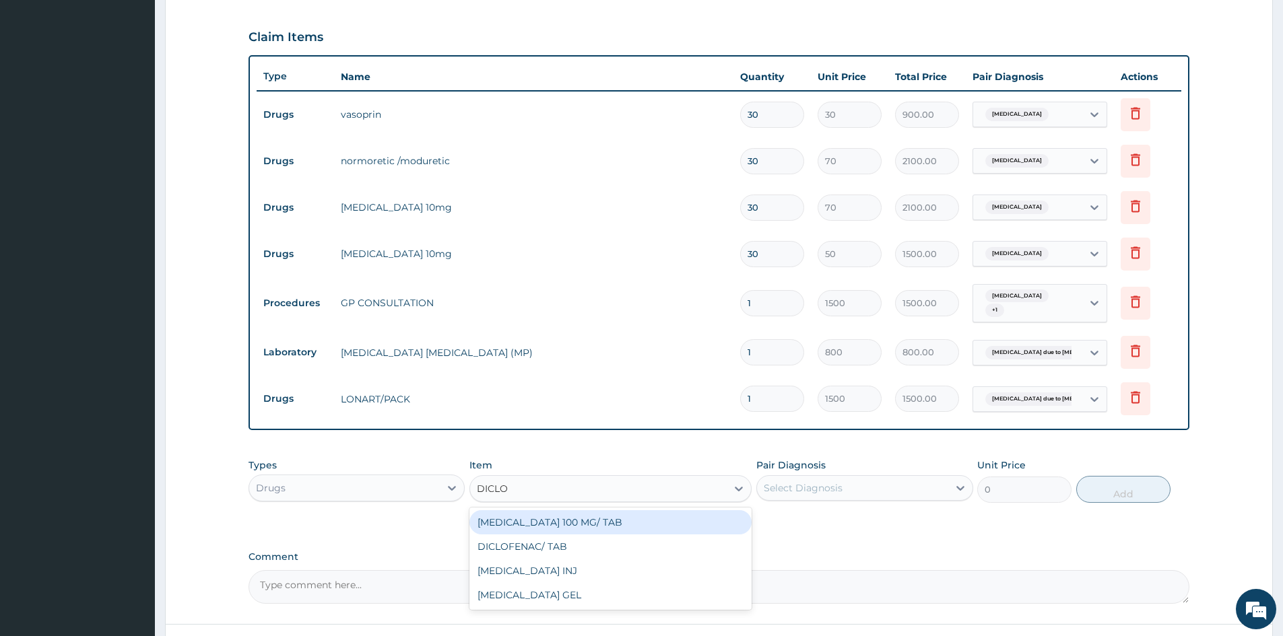
scroll to position [464, 0]
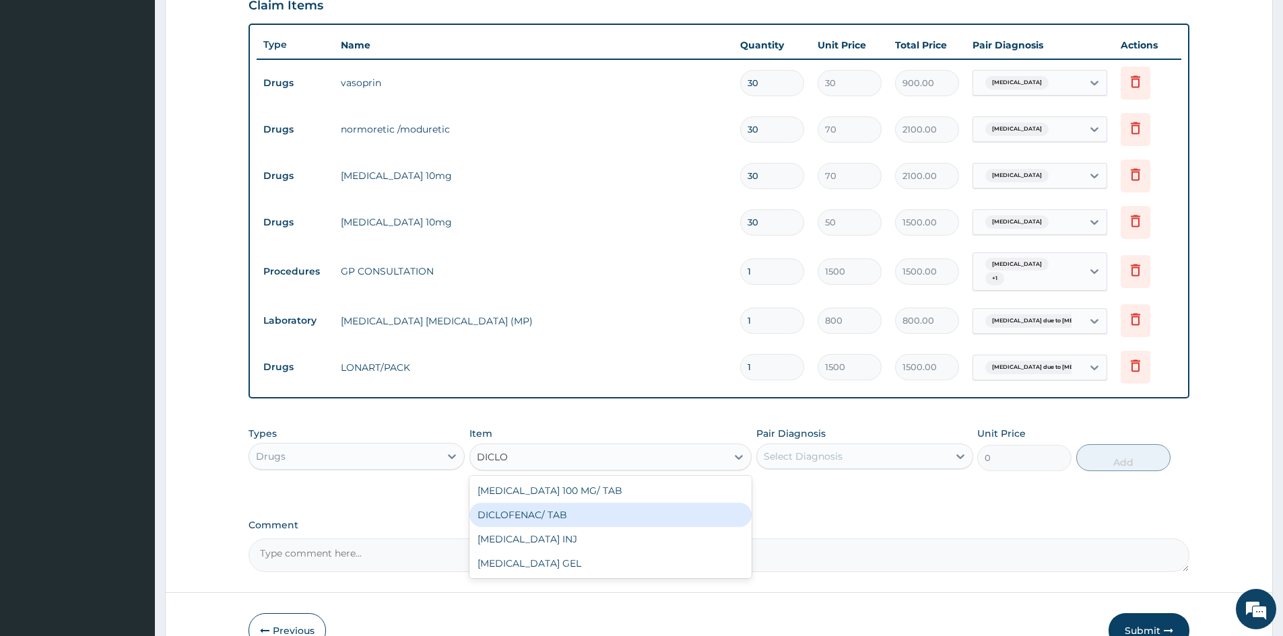
click at [533, 516] on div "DICLOFENAC/ TAB" at bounding box center [610, 515] width 282 height 24
type input "50"
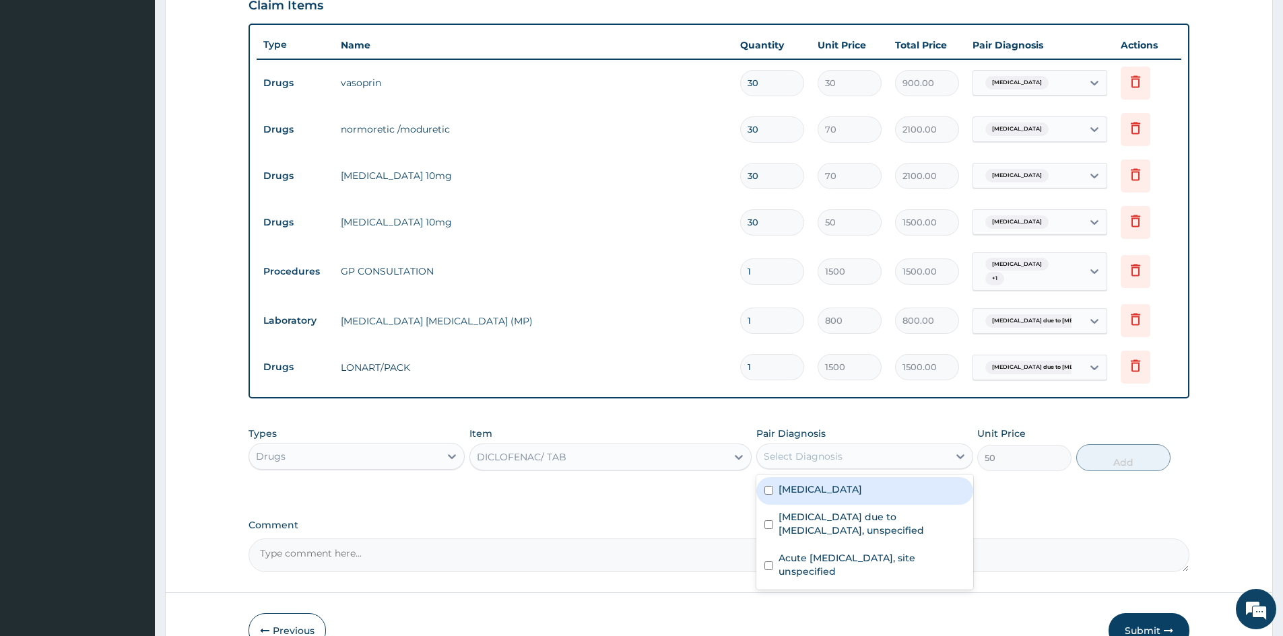
click at [818, 449] on div "Select Diagnosis" at bounding box center [852, 457] width 191 height 22
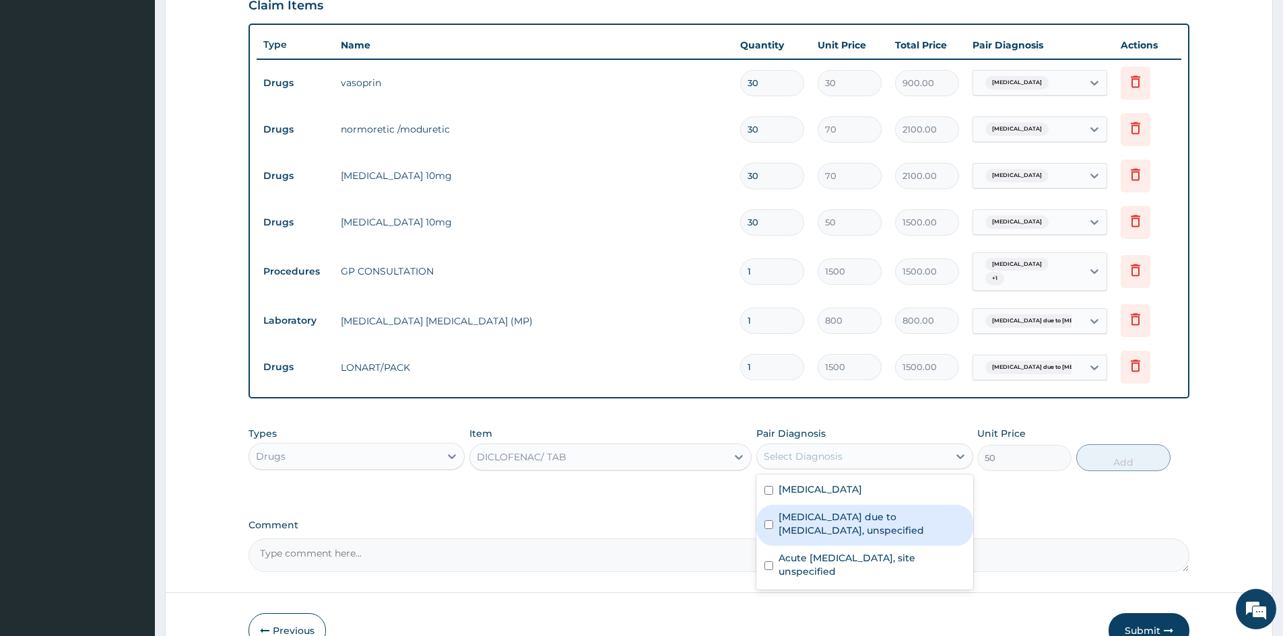
click at [769, 524] on input "checkbox" at bounding box center [768, 525] width 9 height 9
checkbox input "true"
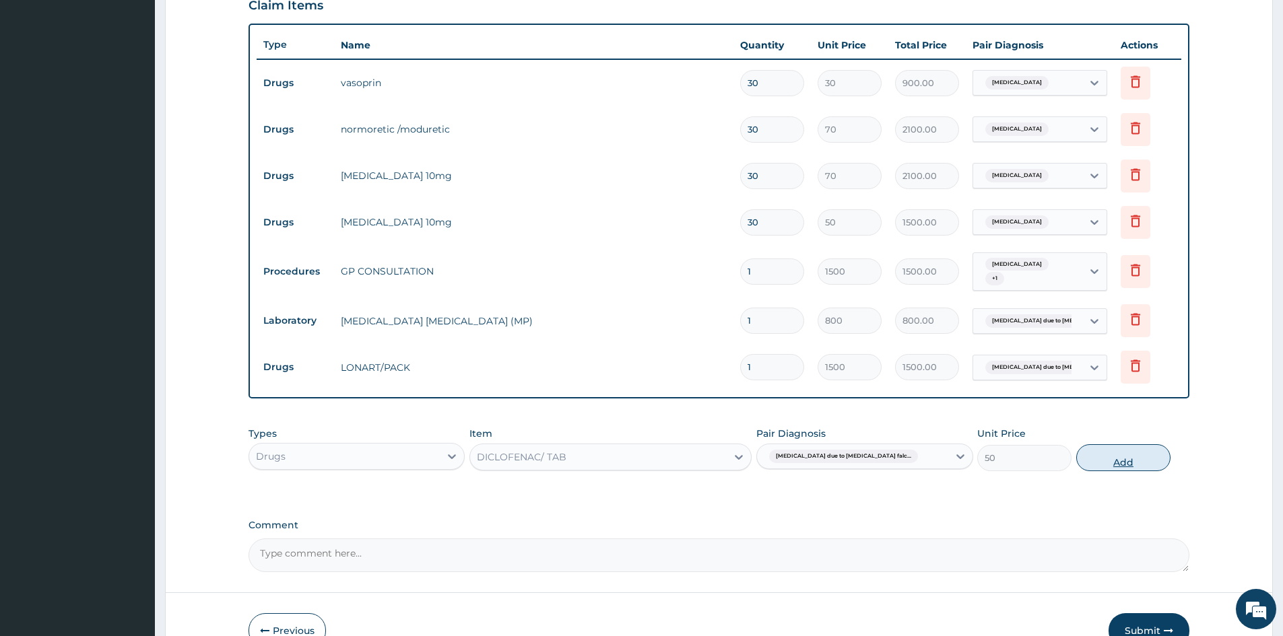
click at [1121, 464] on button "Add" at bounding box center [1123, 457] width 94 height 27
type input "0"
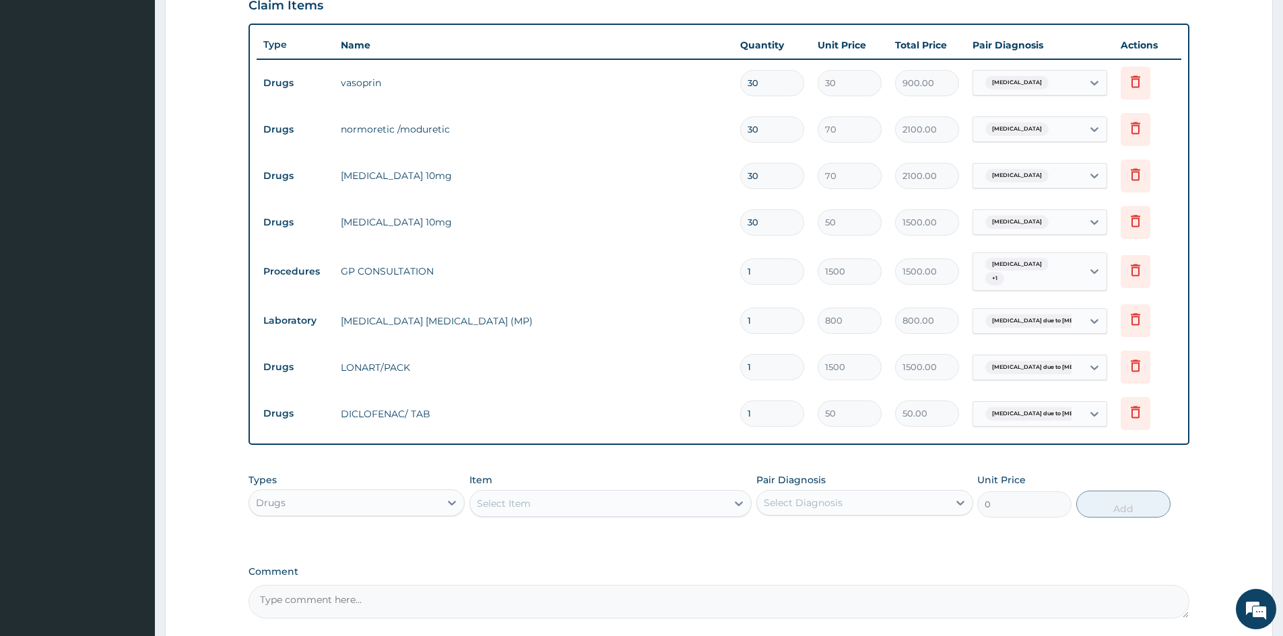
type input "10"
type input "500.00"
type input "10"
click at [529, 504] on div "Select Item" at bounding box center [504, 503] width 54 height 13
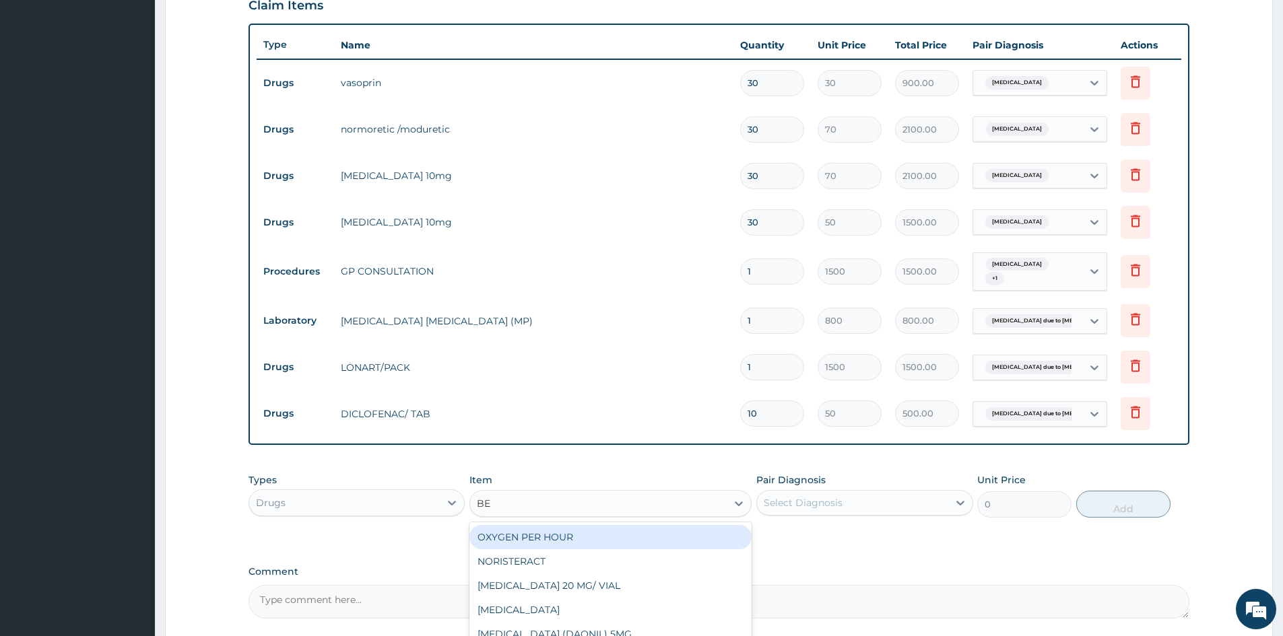
type input "BEN"
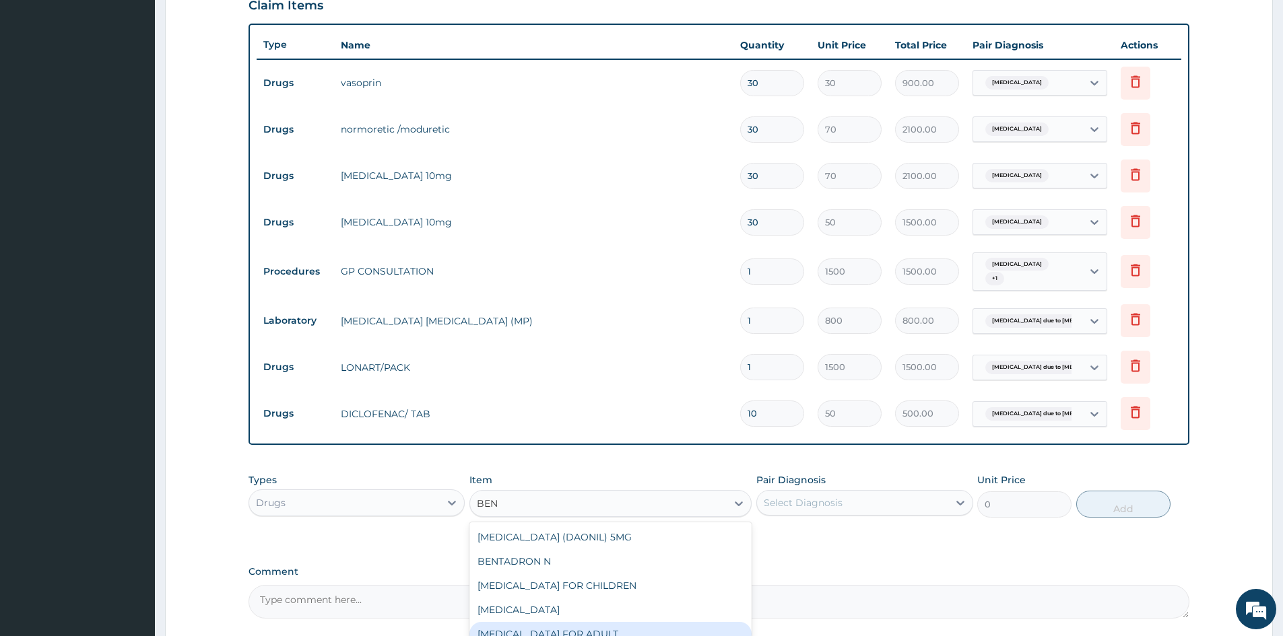
click at [524, 632] on div "BENYLIN FOR ADULT" at bounding box center [610, 634] width 282 height 24
type input "1200"
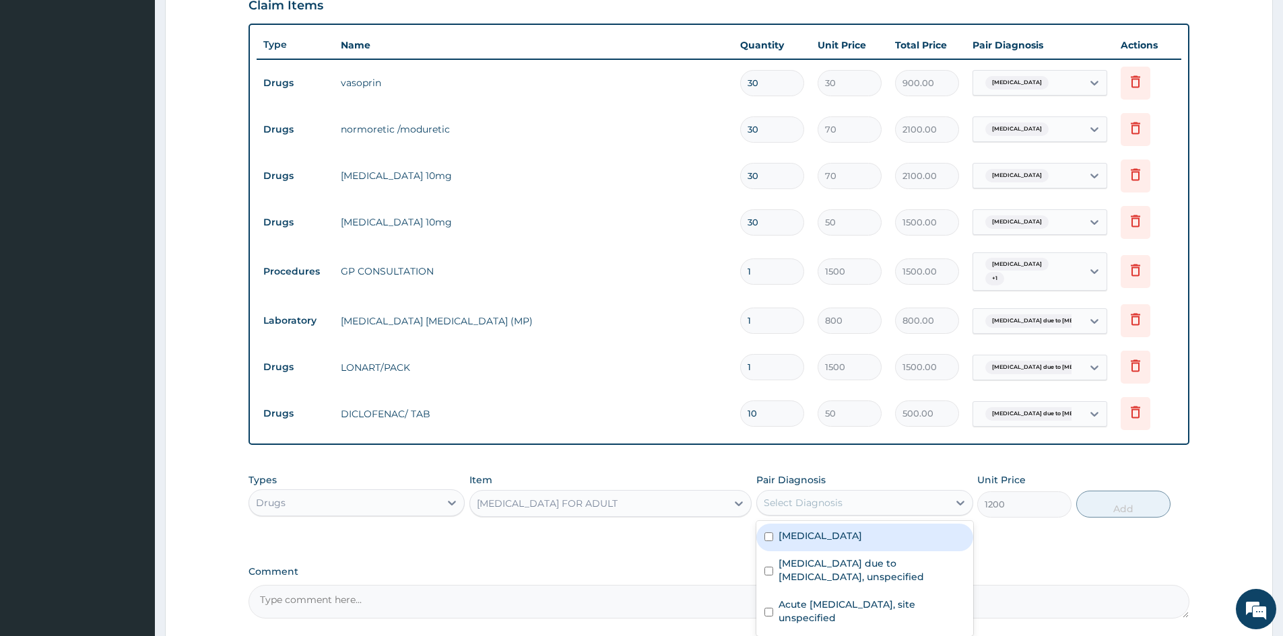
click at [845, 500] on div "Select Diagnosis" at bounding box center [852, 503] width 191 height 22
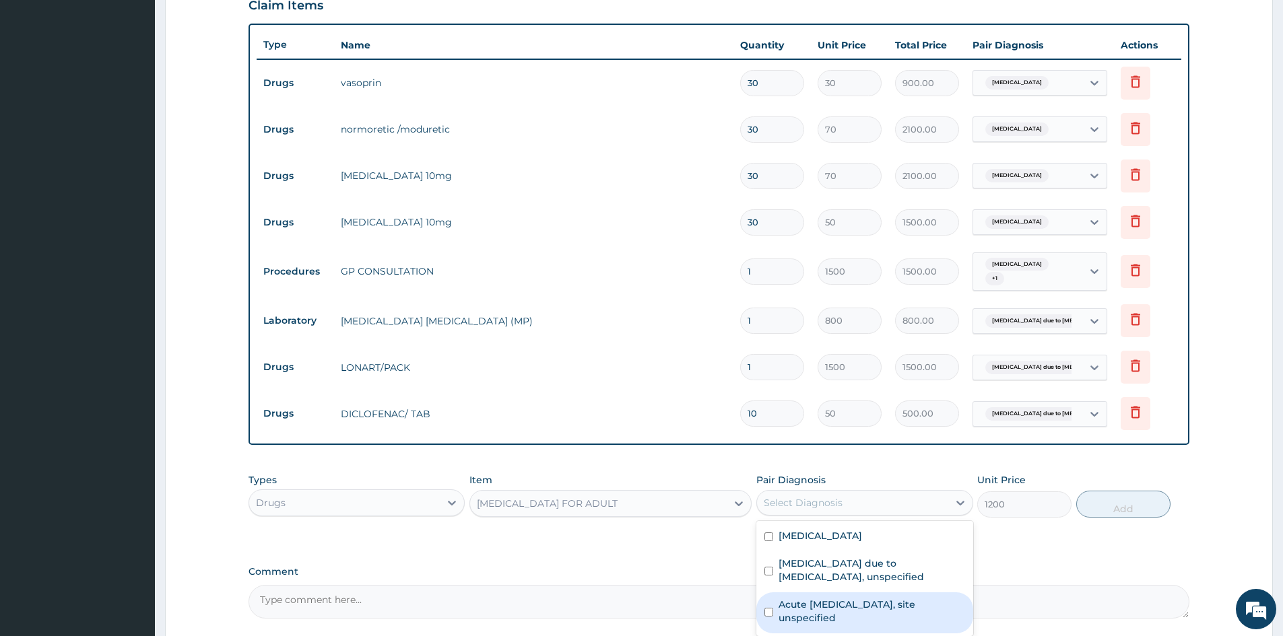
click at [765, 614] on input "checkbox" at bounding box center [768, 612] width 9 height 9
checkbox input "true"
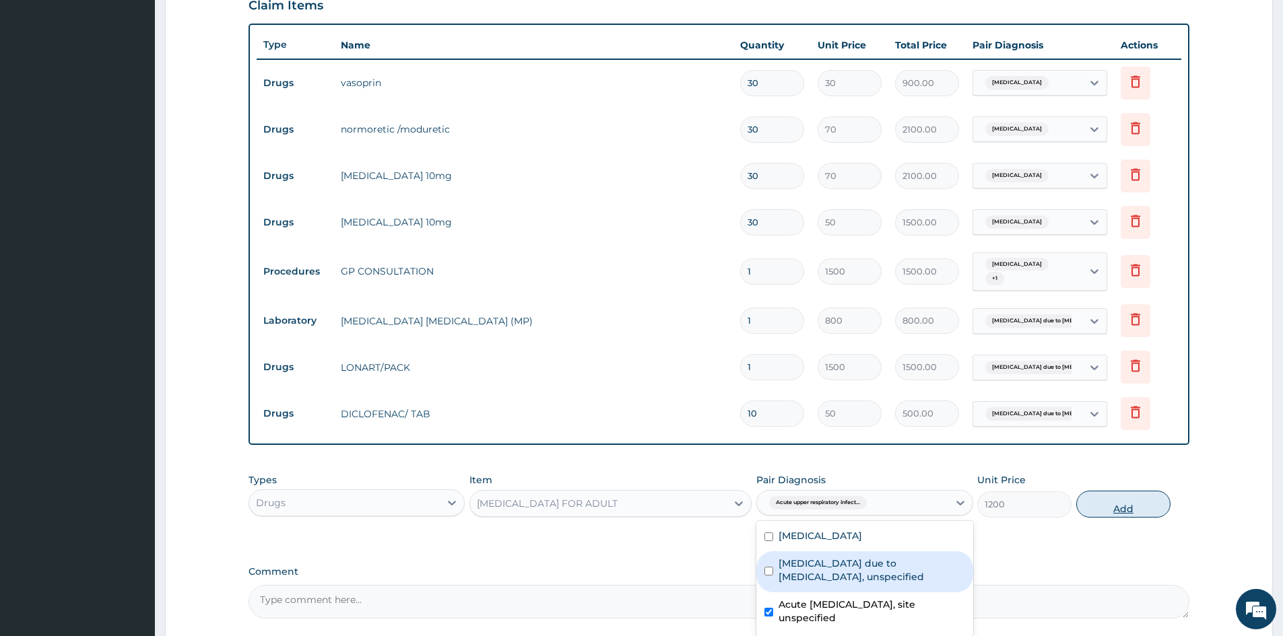
click at [1117, 502] on button "Add" at bounding box center [1123, 504] width 94 height 27
type input "0"
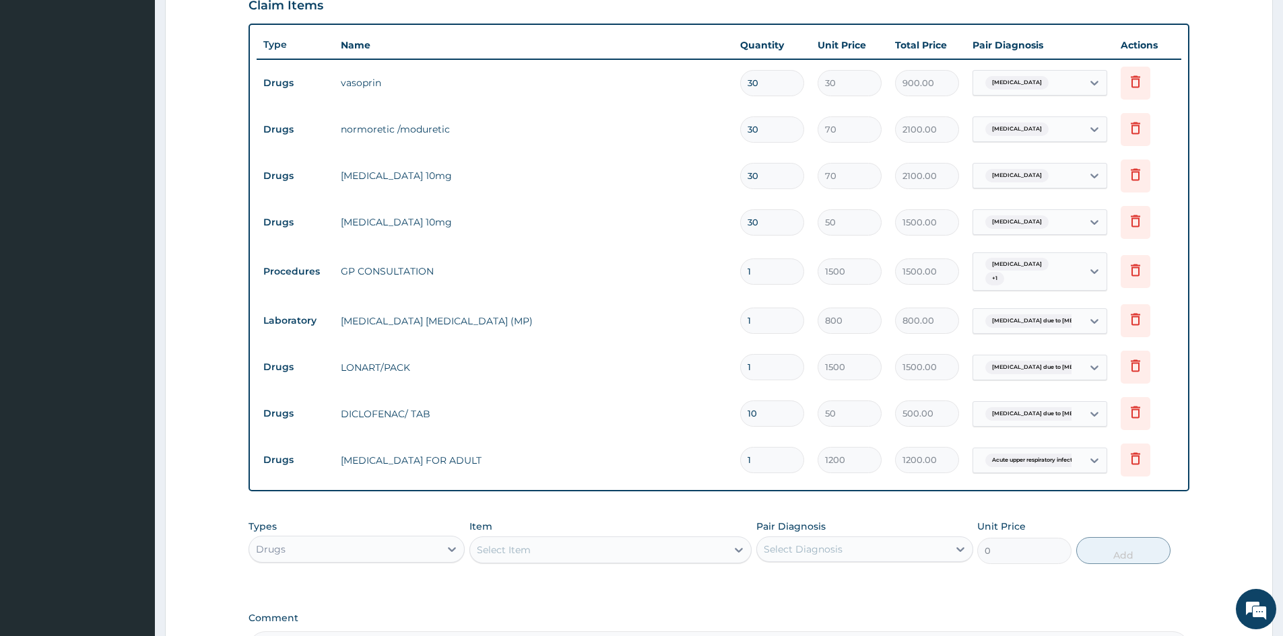
click at [502, 548] on div "Select Item" at bounding box center [504, 549] width 54 height 13
type input "ERY"
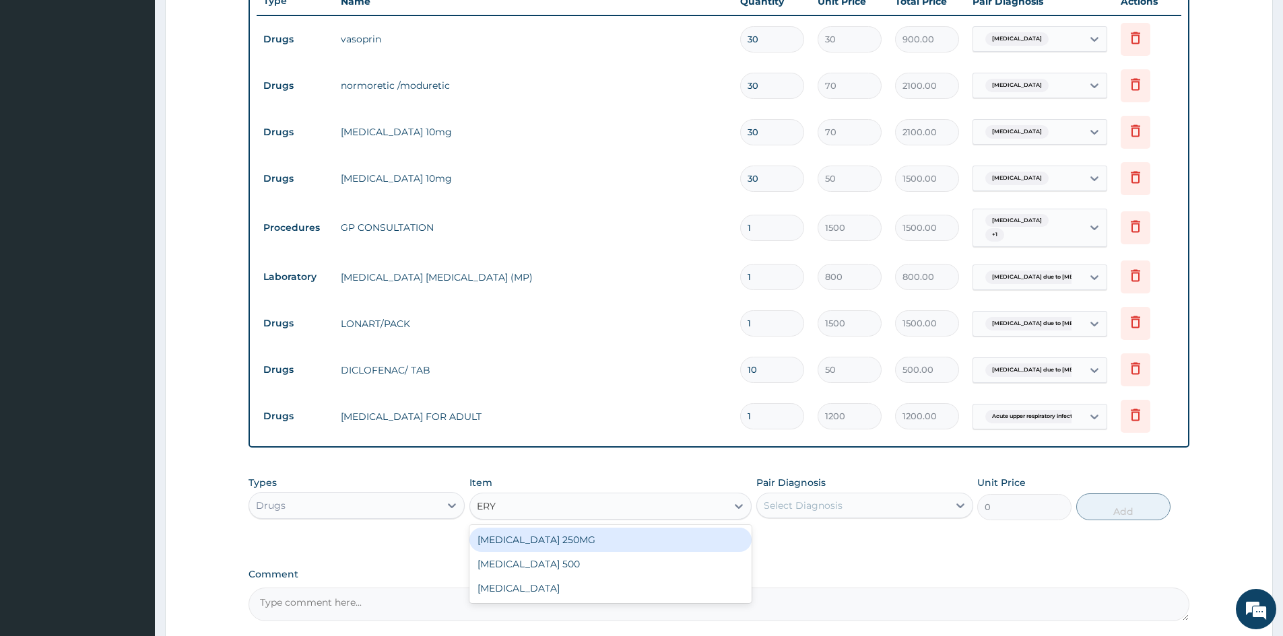
scroll to position [531, 0]
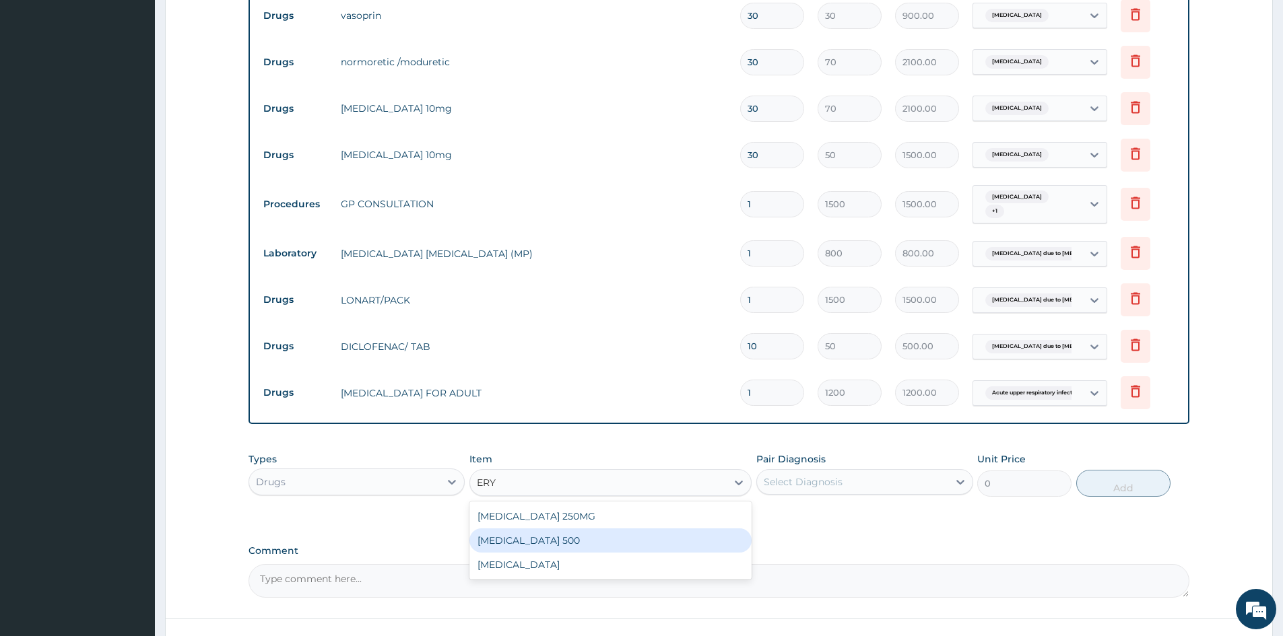
click at [525, 539] on div "ERYTHROMYCIN 500" at bounding box center [610, 541] width 282 height 24
type input "80"
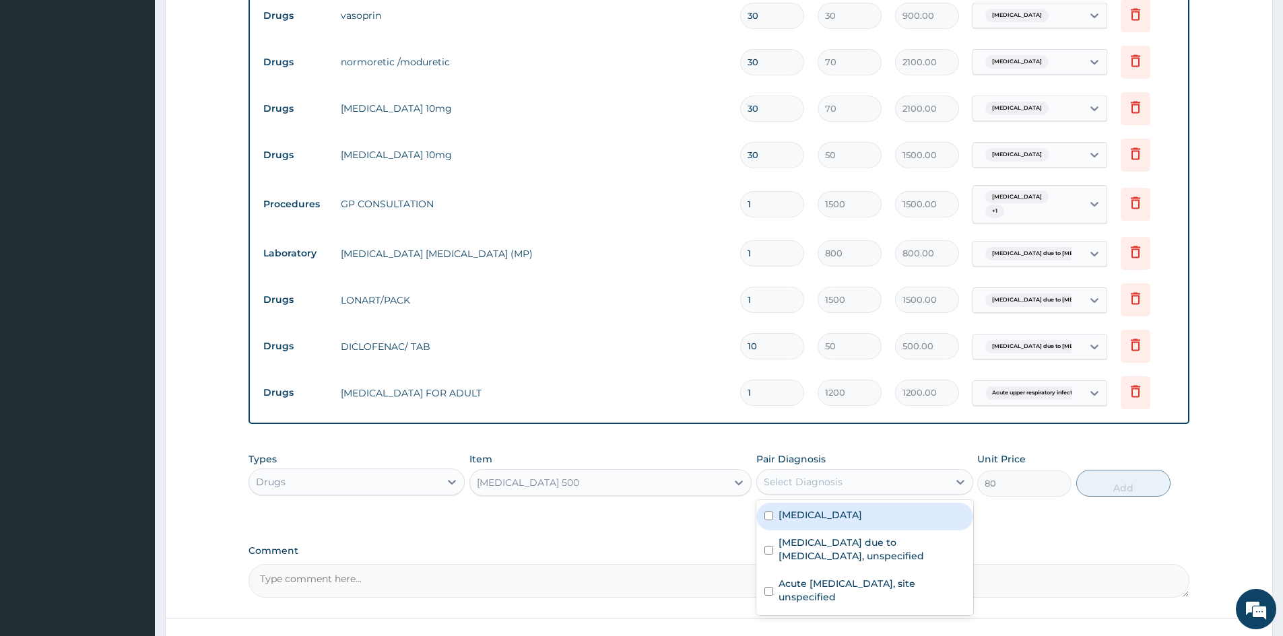
click at [906, 481] on div "Select Diagnosis" at bounding box center [852, 482] width 191 height 22
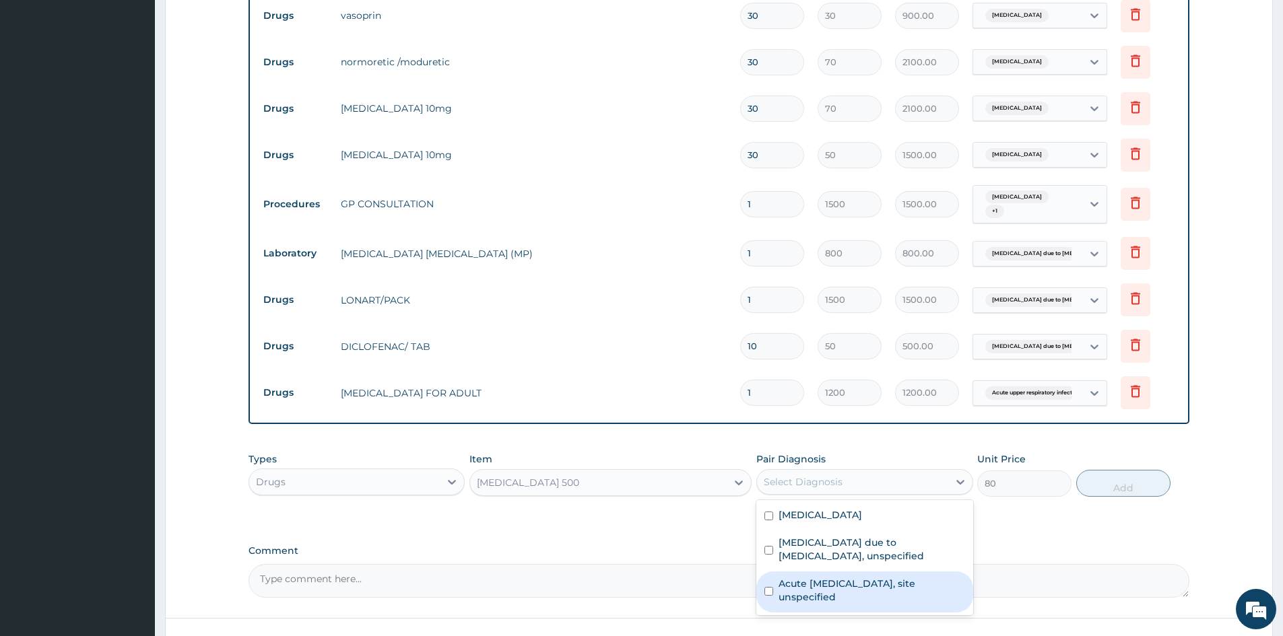
click at [768, 590] on input "checkbox" at bounding box center [768, 591] width 9 height 9
checkbox input "true"
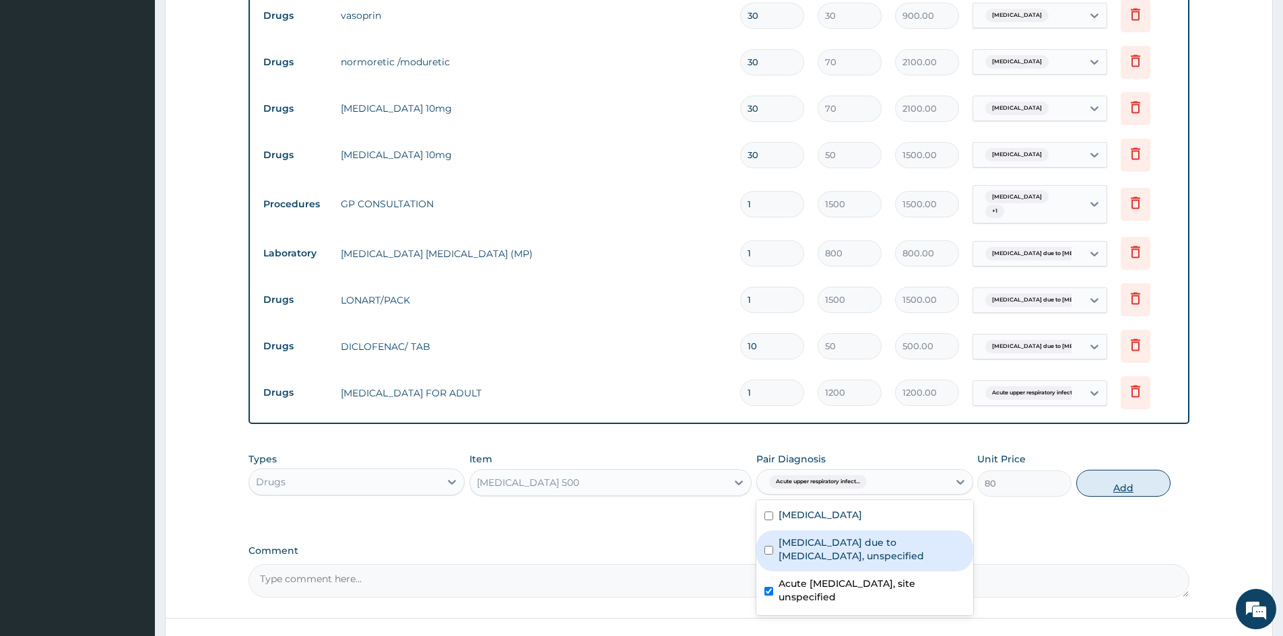
click at [1119, 486] on button "Add" at bounding box center [1123, 483] width 94 height 27
type input "0"
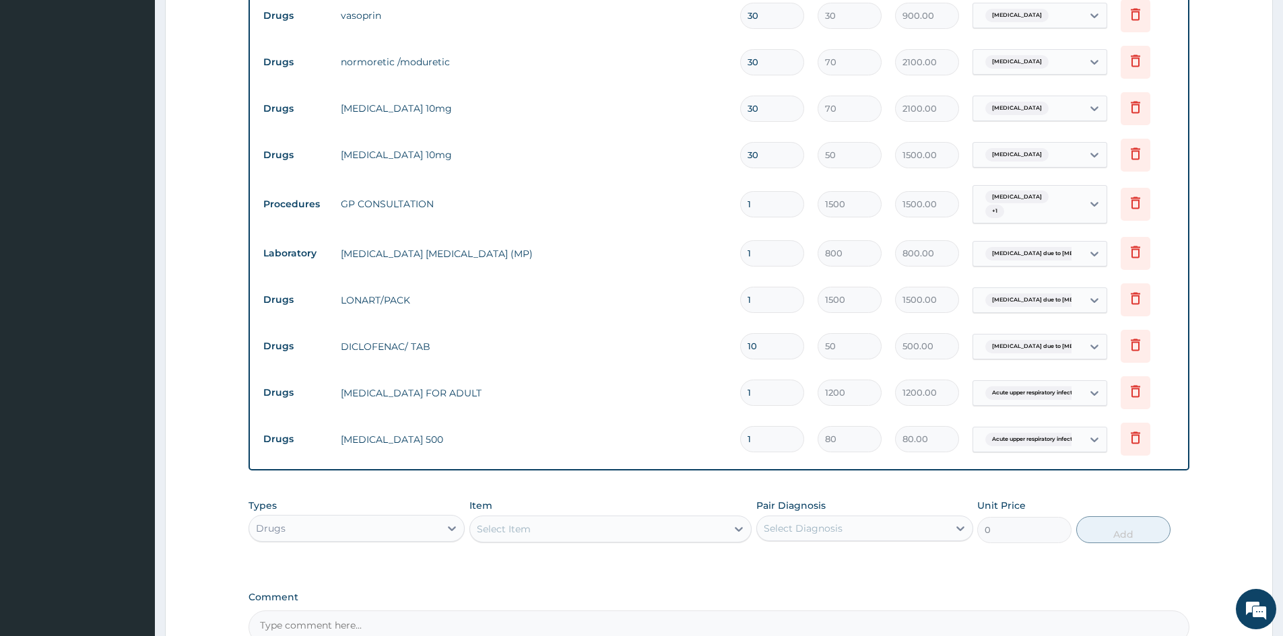
type input "10"
type input "800.00"
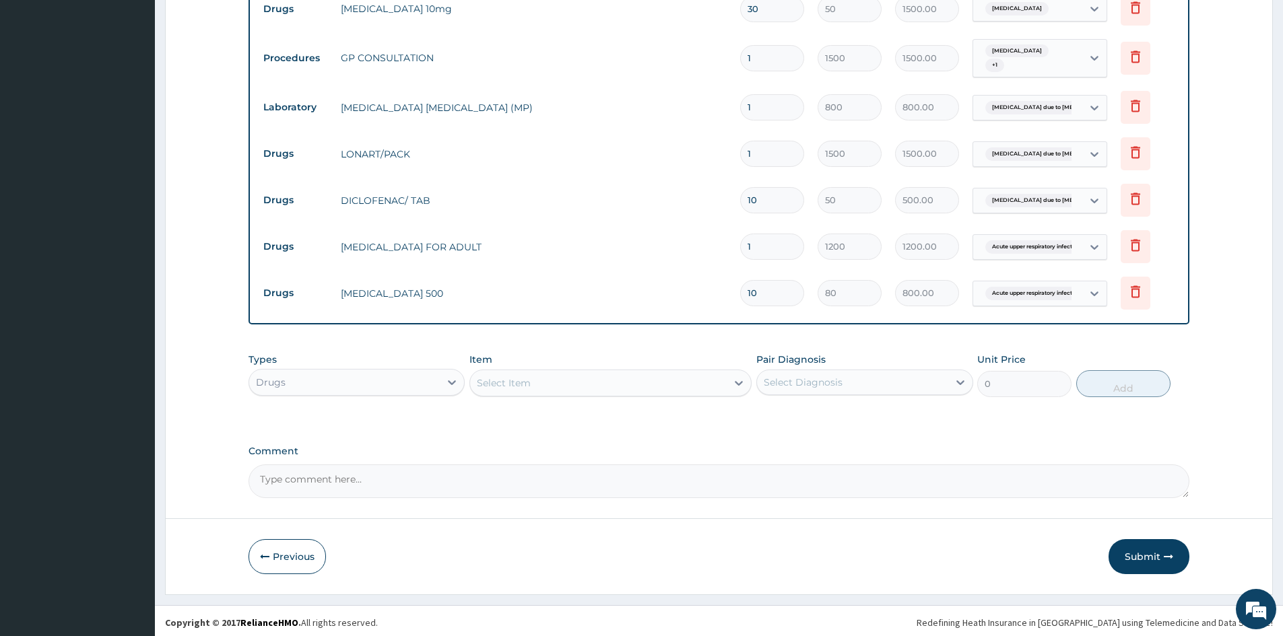
scroll to position [681, 0]
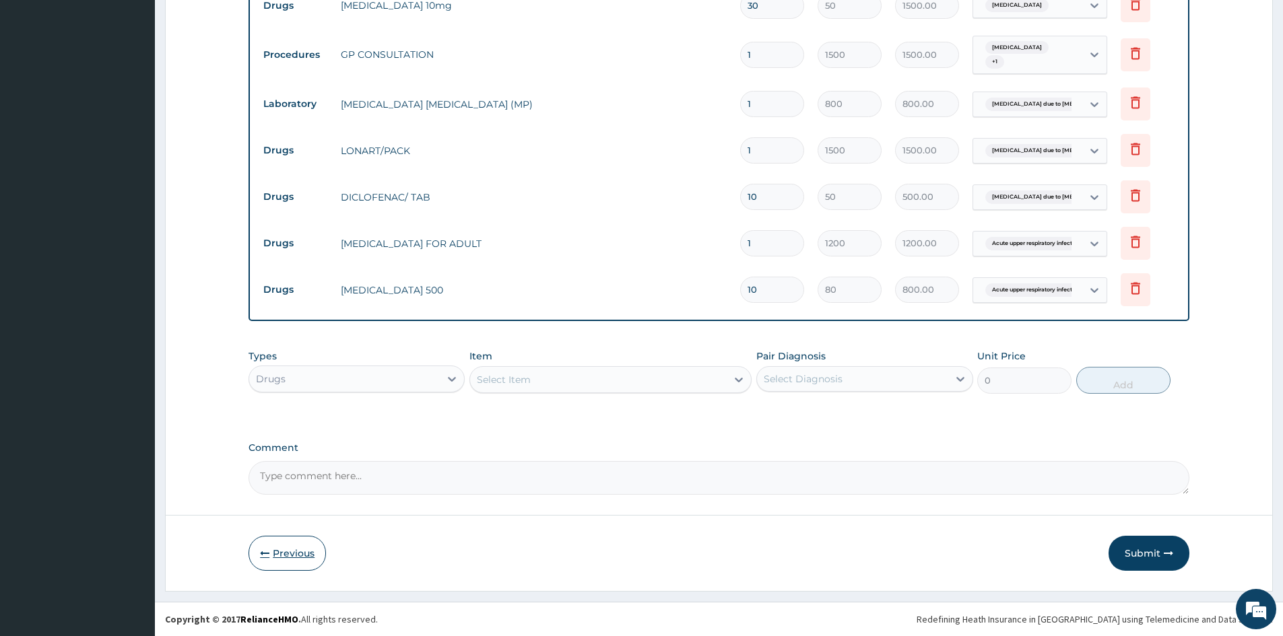
type input "10"
click at [292, 556] on button "Previous" at bounding box center [287, 553] width 77 height 35
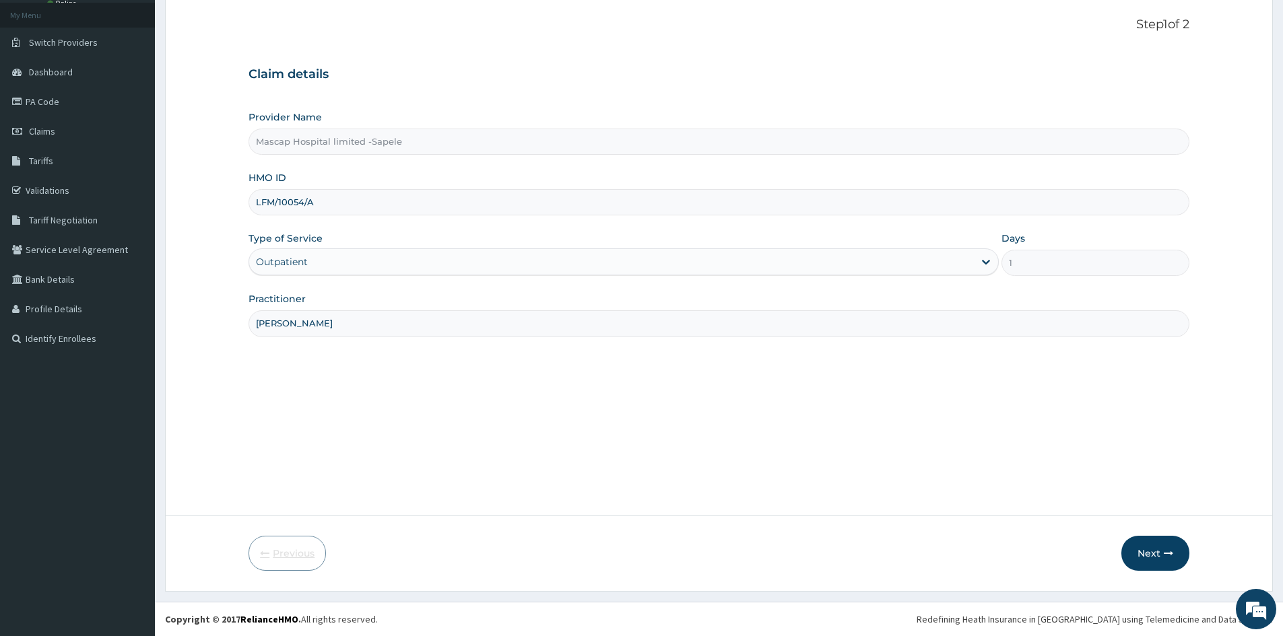
scroll to position [75, 0]
click at [1155, 560] on button "Next" at bounding box center [1155, 553] width 68 height 35
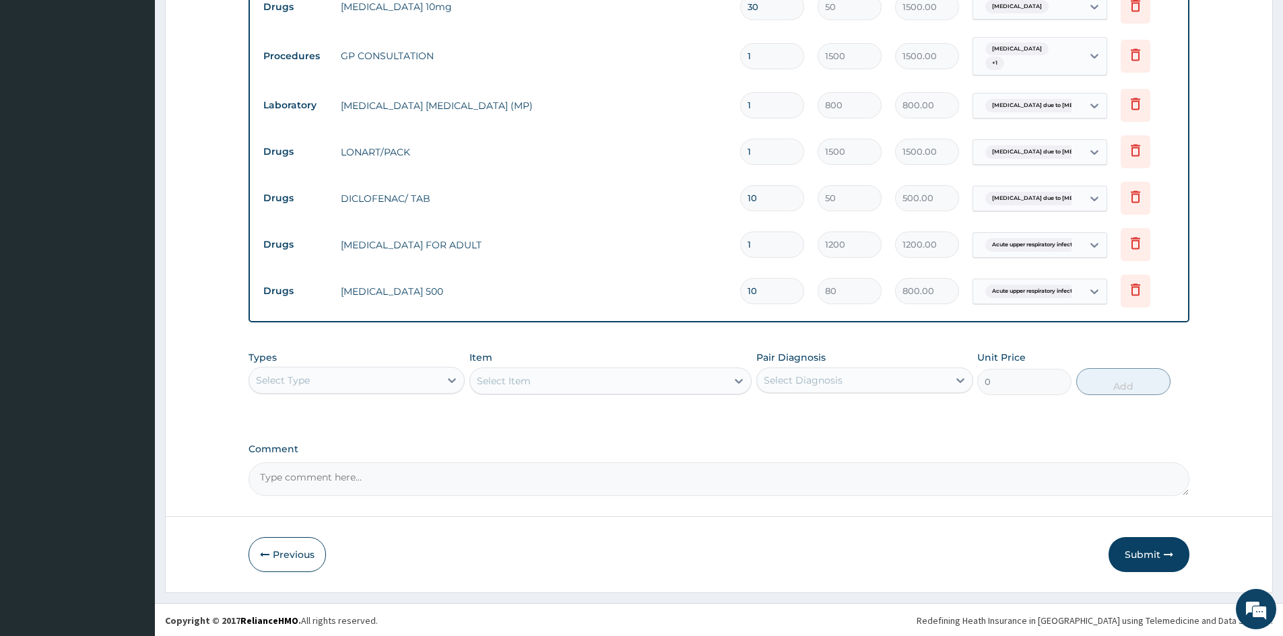
scroll to position [681, 0]
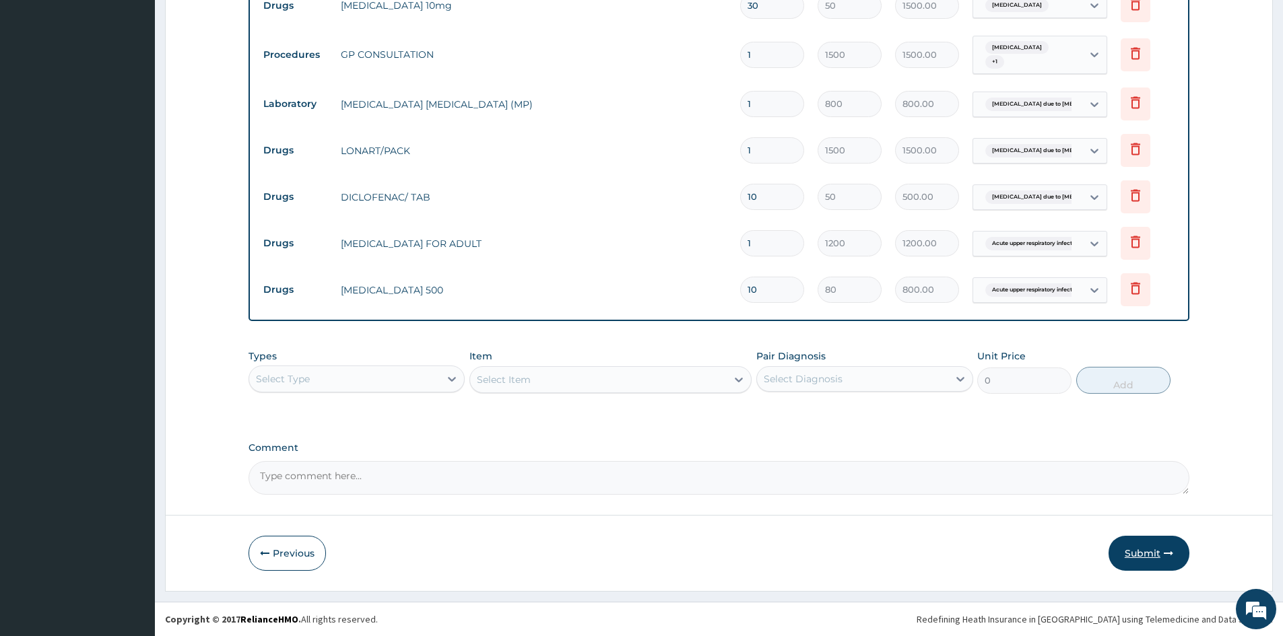
click at [1145, 554] on button "Submit" at bounding box center [1149, 553] width 81 height 35
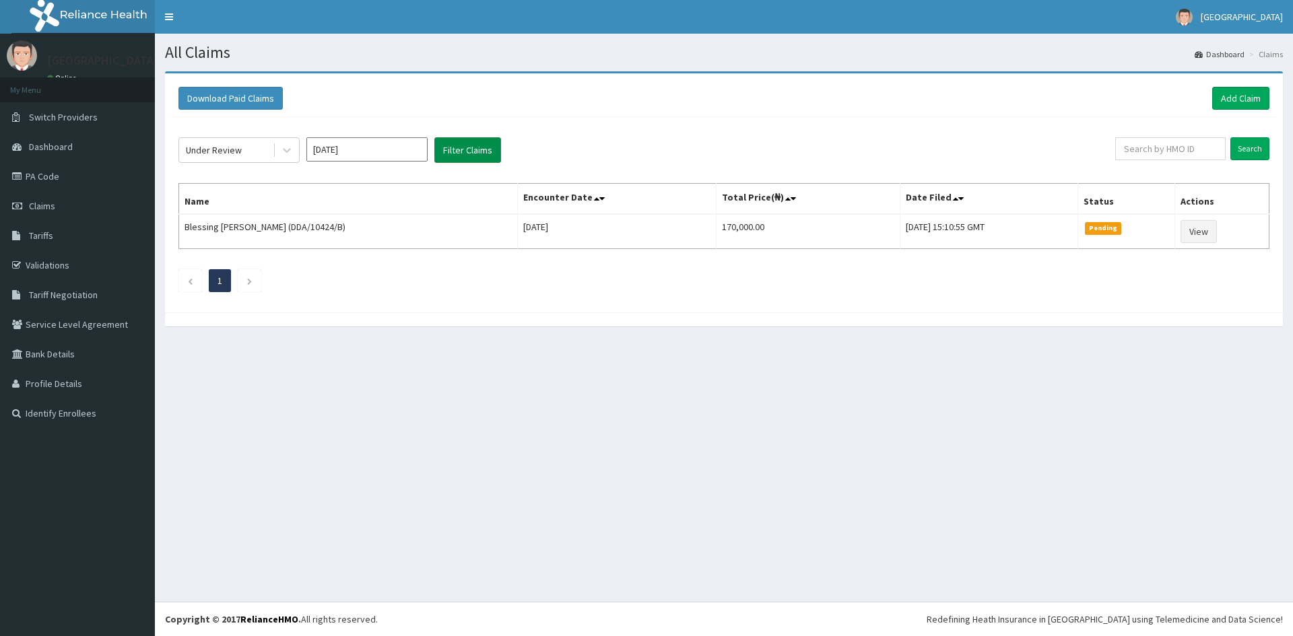
click at [459, 147] on button "Filter Claims" at bounding box center [467, 150] width 67 height 26
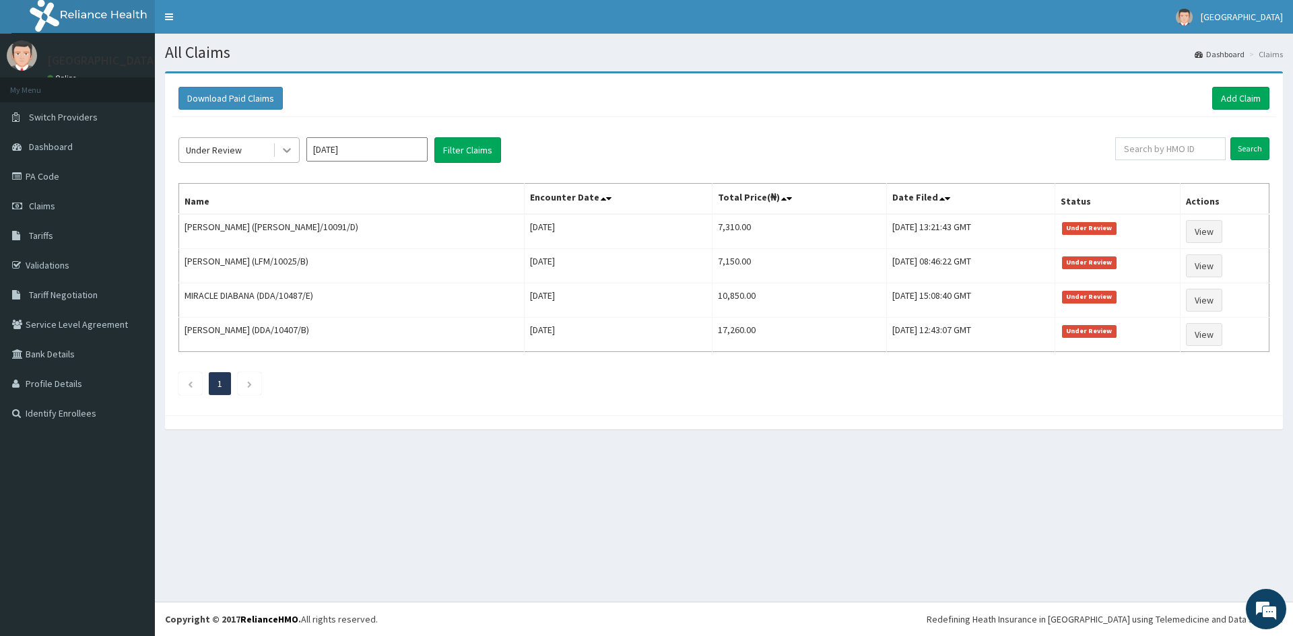
click at [283, 151] on icon at bounding box center [286, 149] width 13 height 13
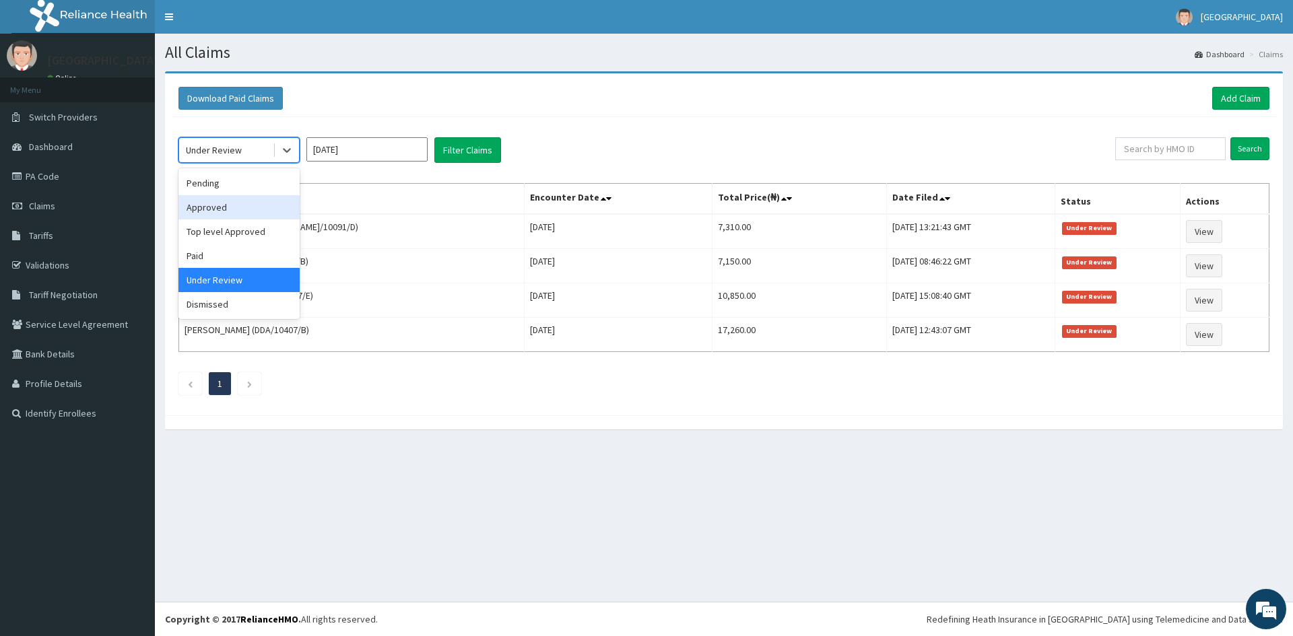
click at [236, 208] on div "Approved" at bounding box center [238, 207] width 121 height 24
click at [236, 208] on th "Name" at bounding box center [351, 199] width 345 height 31
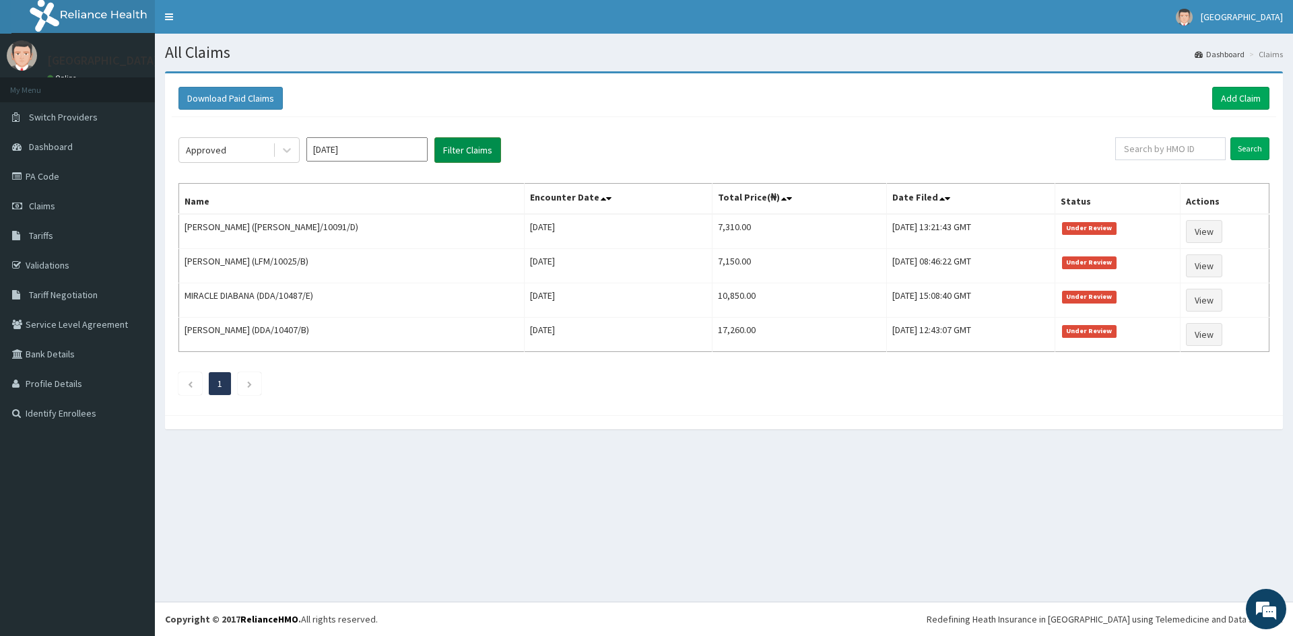
click at [461, 150] on button "Filter Claims" at bounding box center [467, 150] width 67 height 26
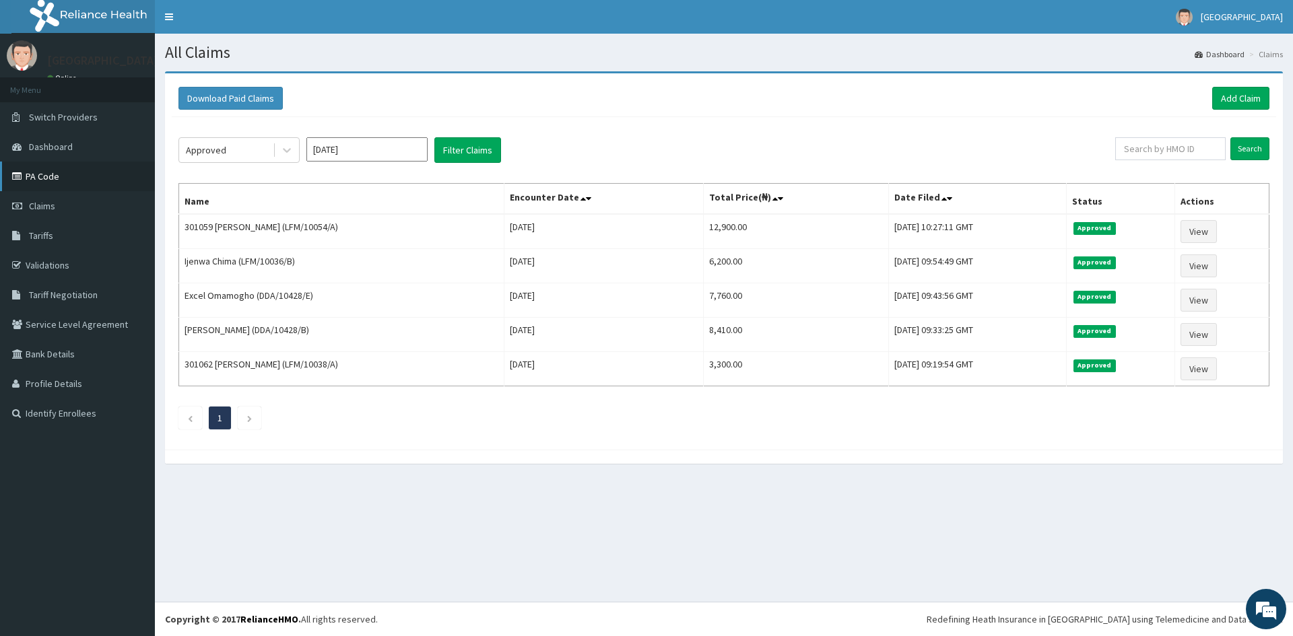
click at [38, 177] on link "PA Code" at bounding box center [77, 177] width 155 height 30
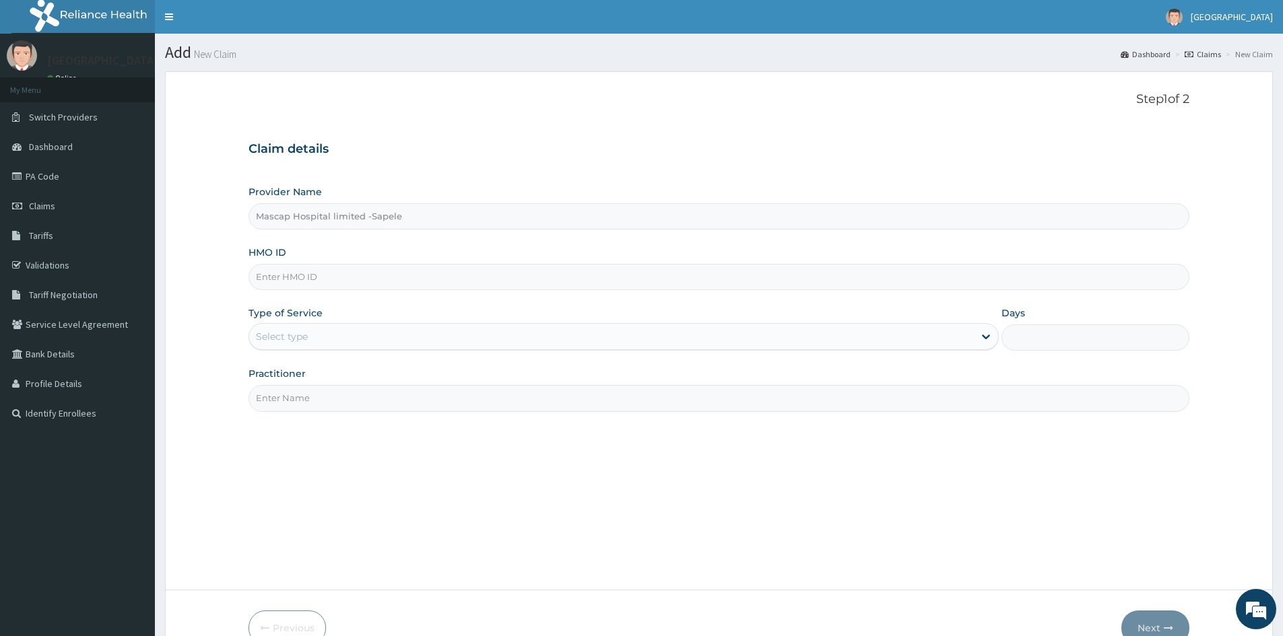
click at [292, 282] on input "HMO ID" at bounding box center [719, 277] width 941 height 26
click at [36, 209] on span "Claims" at bounding box center [42, 206] width 26 height 12
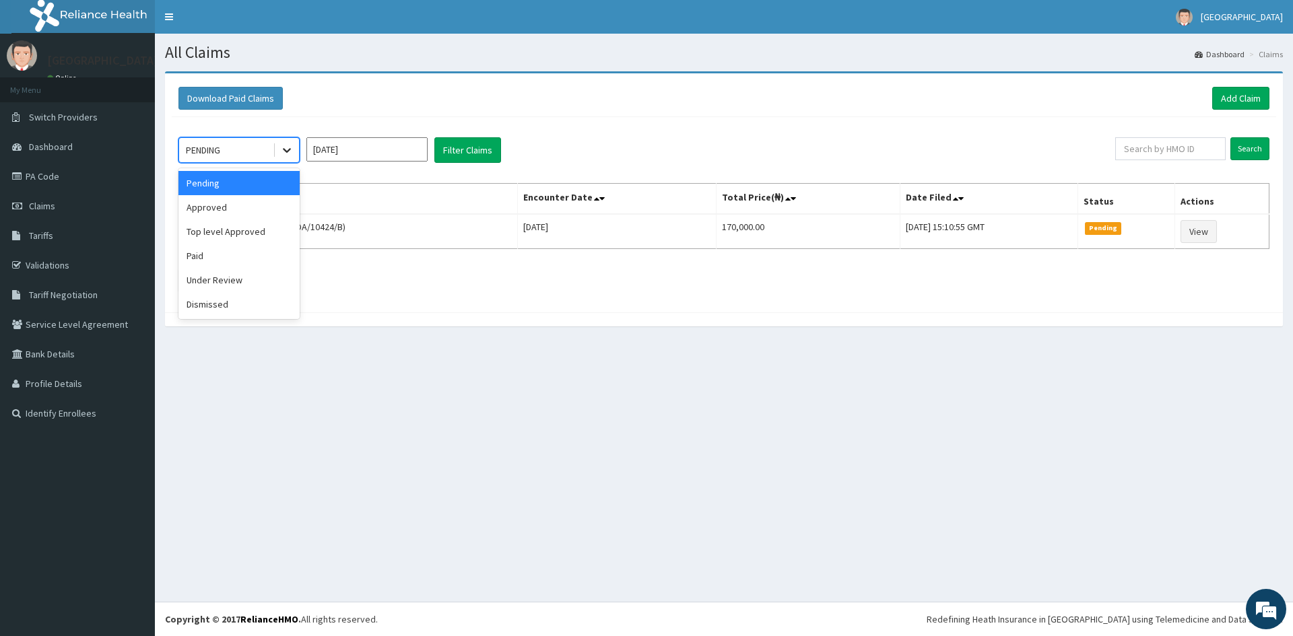
click at [284, 150] on icon at bounding box center [287, 151] width 8 height 5
click at [208, 281] on div "Under Review" at bounding box center [238, 280] width 121 height 24
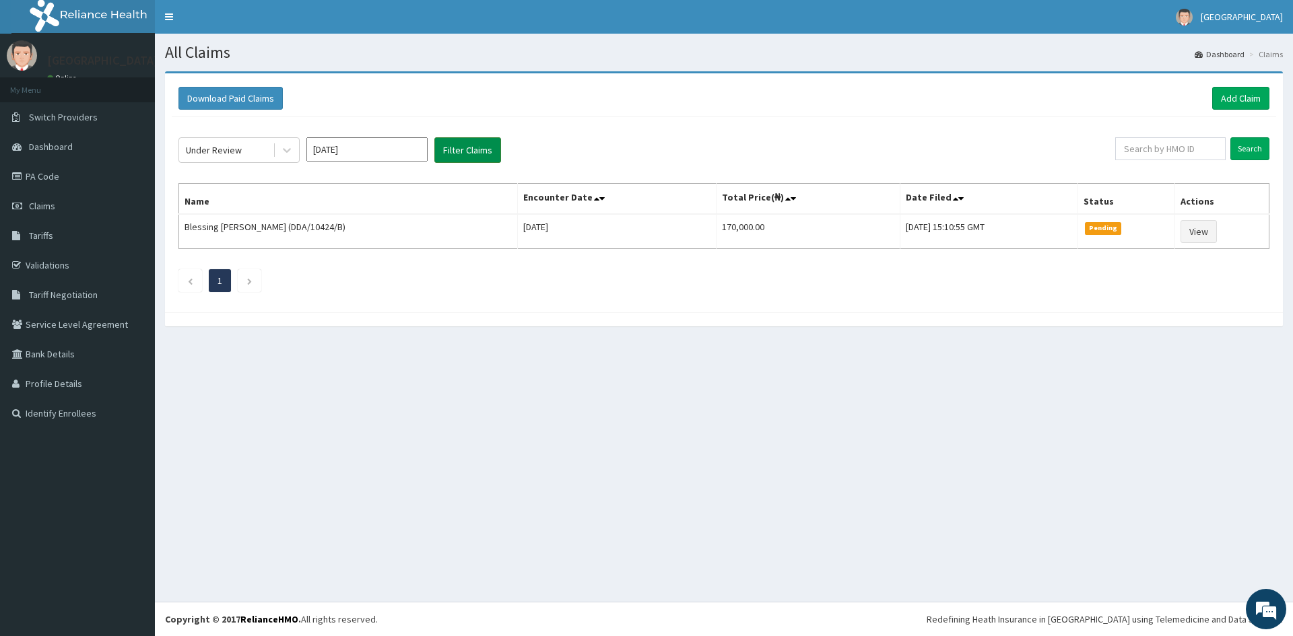
click at [479, 148] on button "Filter Claims" at bounding box center [467, 150] width 67 height 26
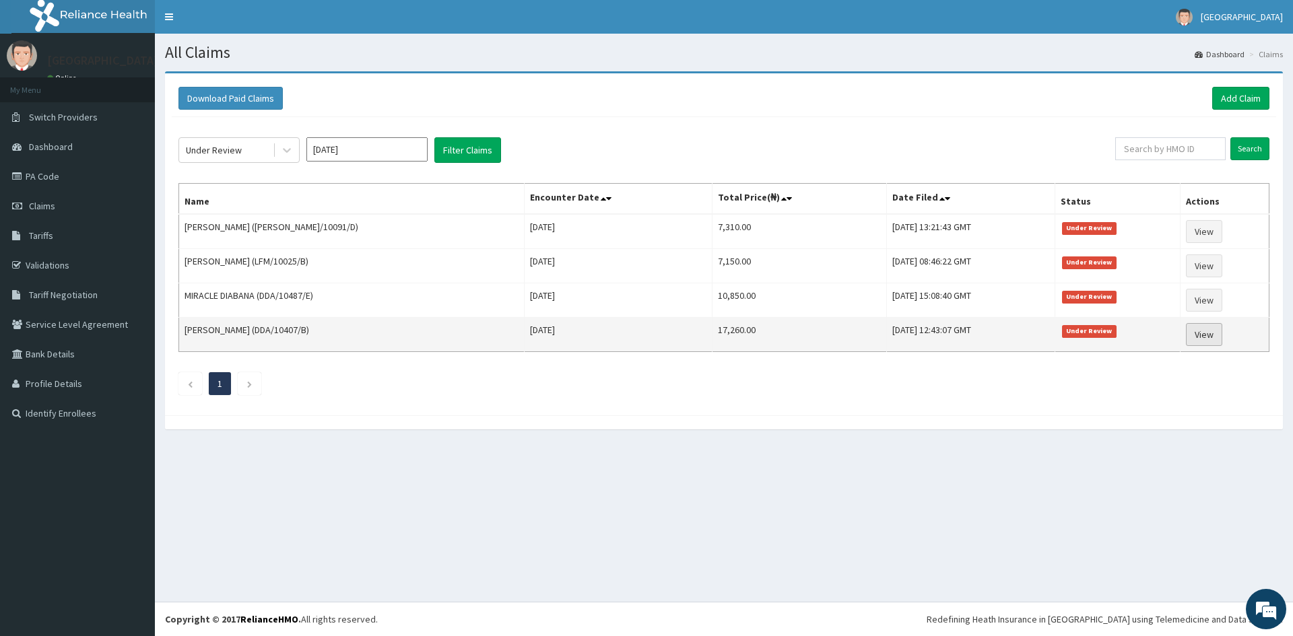
click at [1199, 336] on link "View" at bounding box center [1204, 334] width 36 height 23
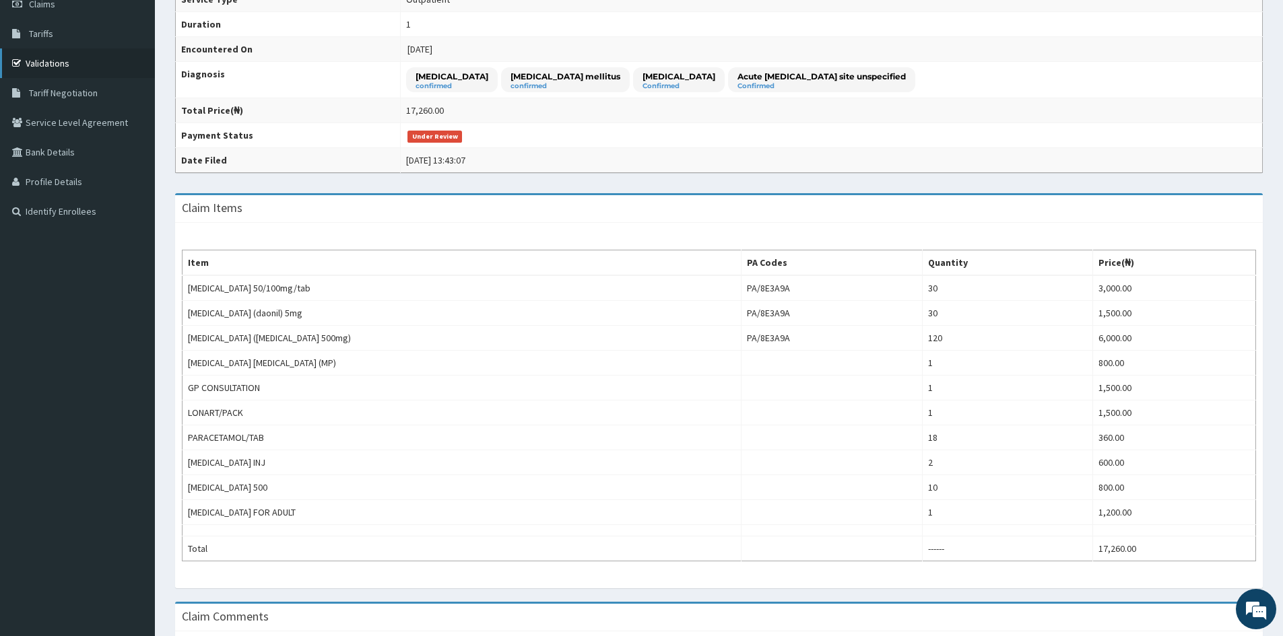
click at [62, 64] on link "Validations" at bounding box center [77, 63] width 155 height 30
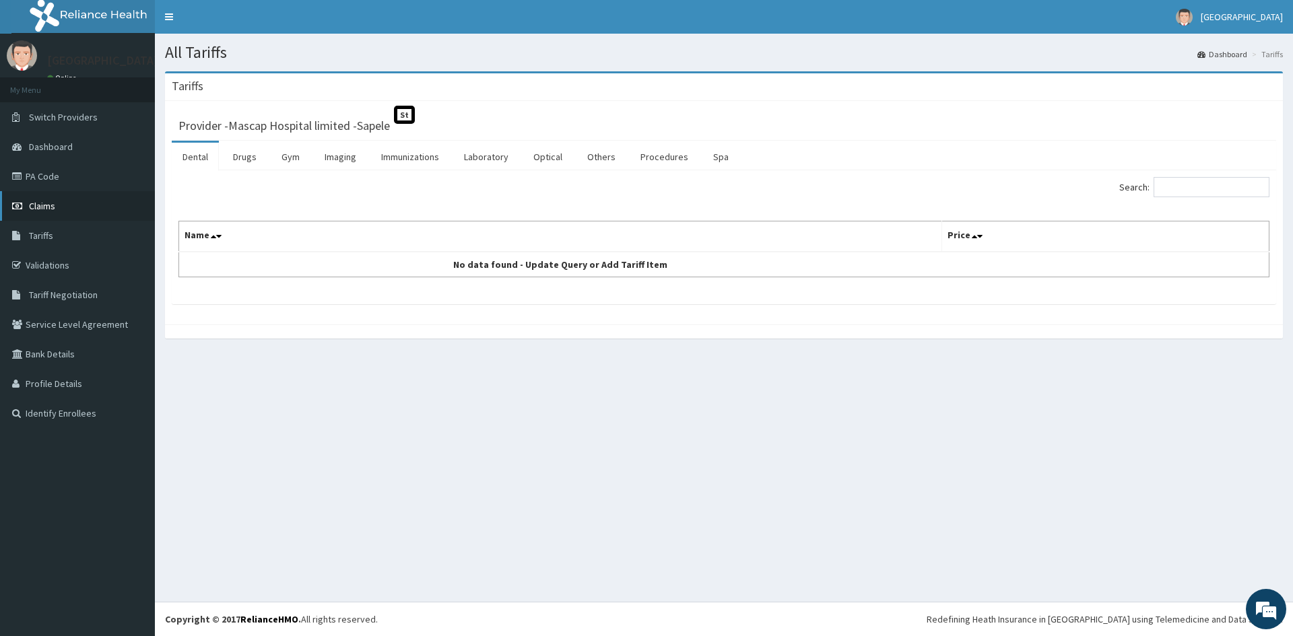
click at [32, 204] on span "Claims" at bounding box center [42, 206] width 26 height 12
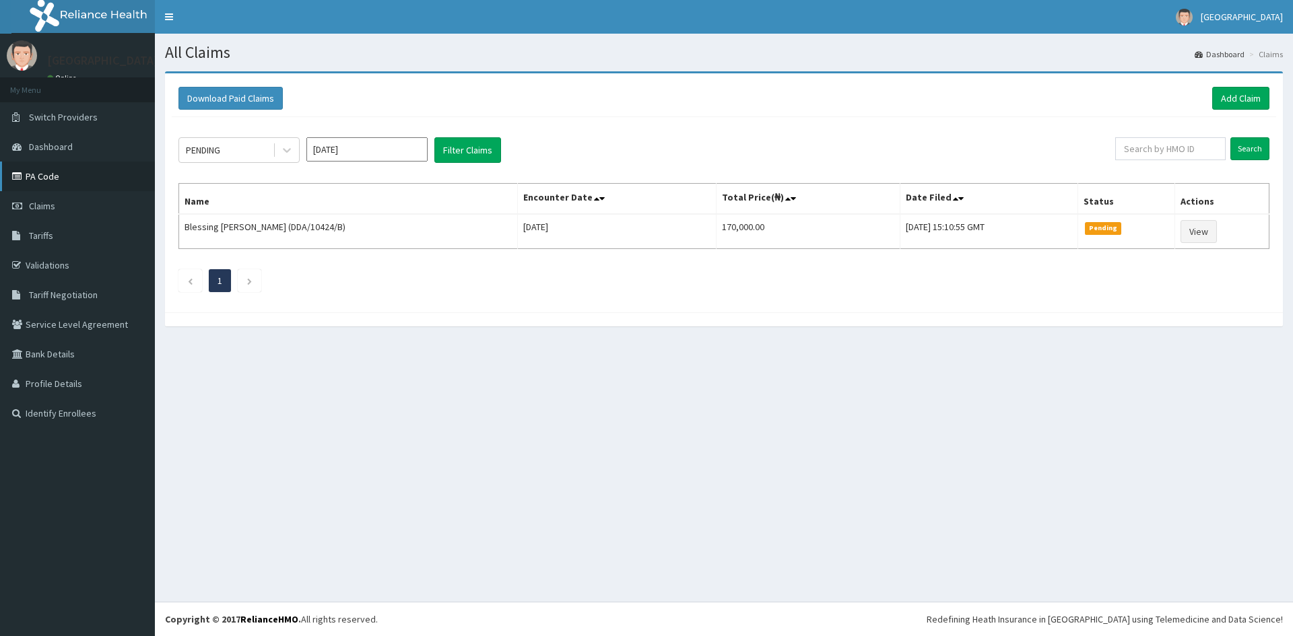
click at [41, 180] on link "PA Code" at bounding box center [77, 177] width 155 height 30
click at [71, 292] on span "Tariff Negotiation" at bounding box center [63, 295] width 69 height 12
click at [832, 482] on div "All Claims Dashboard Claims Download Paid Claims Add Claim × Note you can only …" at bounding box center [724, 318] width 1138 height 568
click at [1225, 100] on link "Add Claim" at bounding box center [1240, 98] width 57 height 23
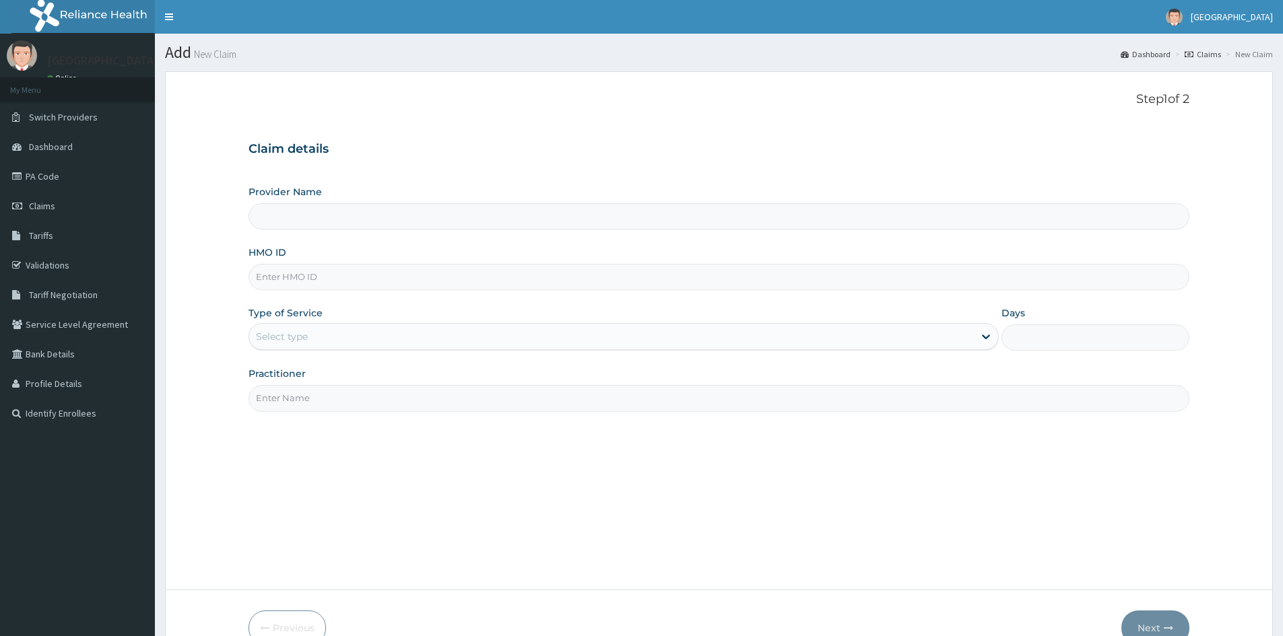
drag, startPoint x: 296, startPoint y: 216, endPoint x: 393, endPoint y: 133, distance: 128.1
click at [393, 133] on div "Claim details Provider Name HMO ID Type of Service Select type Days Practitioner" at bounding box center [719, 270] width 941 height 283
type input "Mascap Hospital limited -Sapele"
drag, startPoint x: 274, startPoint y: 283, endPoint x: 236, endPoint y: 240, distance: 57.7
drag, startPoint x: 642, startPoint y: 137, endPoint x: 620, endPoint y: 147, distance: 24.4
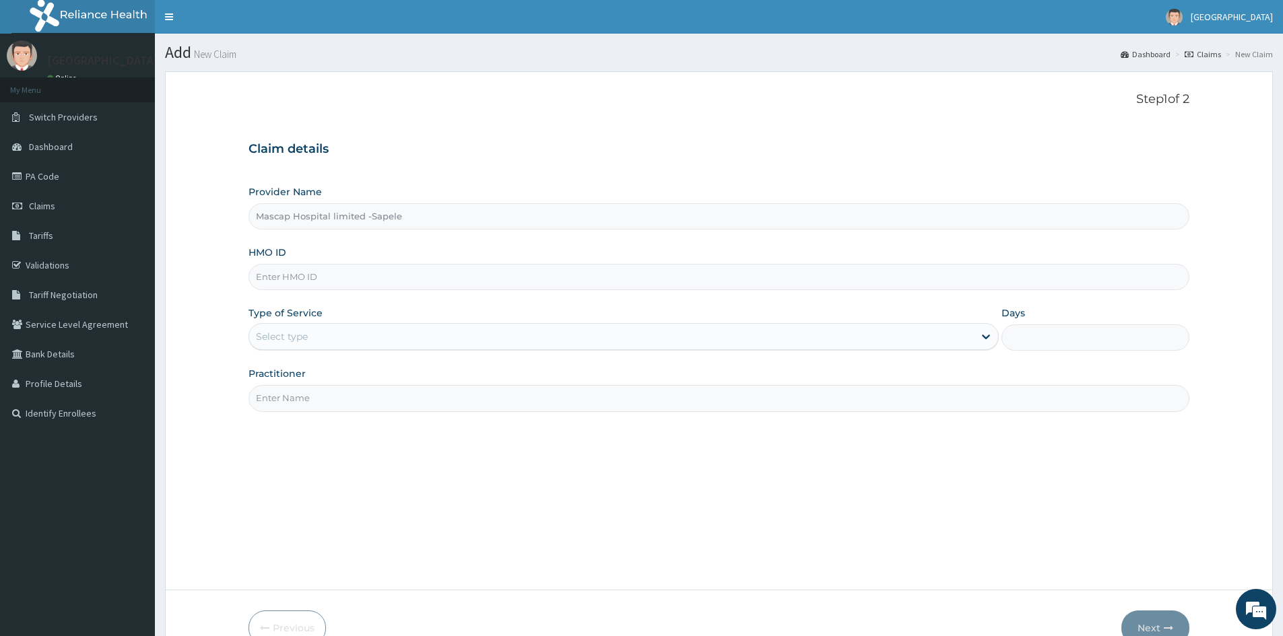
click at [642, 137] on div "Claim details Provider Name Mascap Hospital limited -Sapele HMO ID Type of Serv…" at bounding box center [719, 270] width 941 height 283
click at [310, 277] on input "HMO ID" at bounding box center [719, 277] width 941 height 26
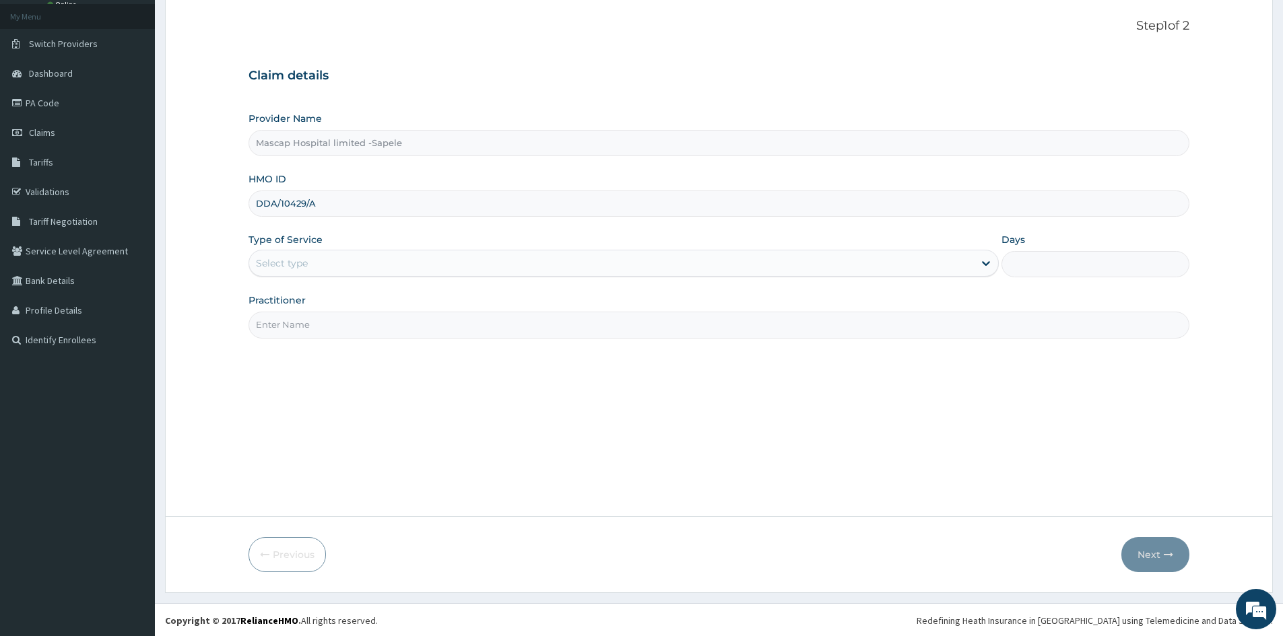
scroll to position [75, 0]
type input "DDA/10429/A"
click at [315, 264] on div "Select type" at bounding box center [611, 262] width 725 height 22
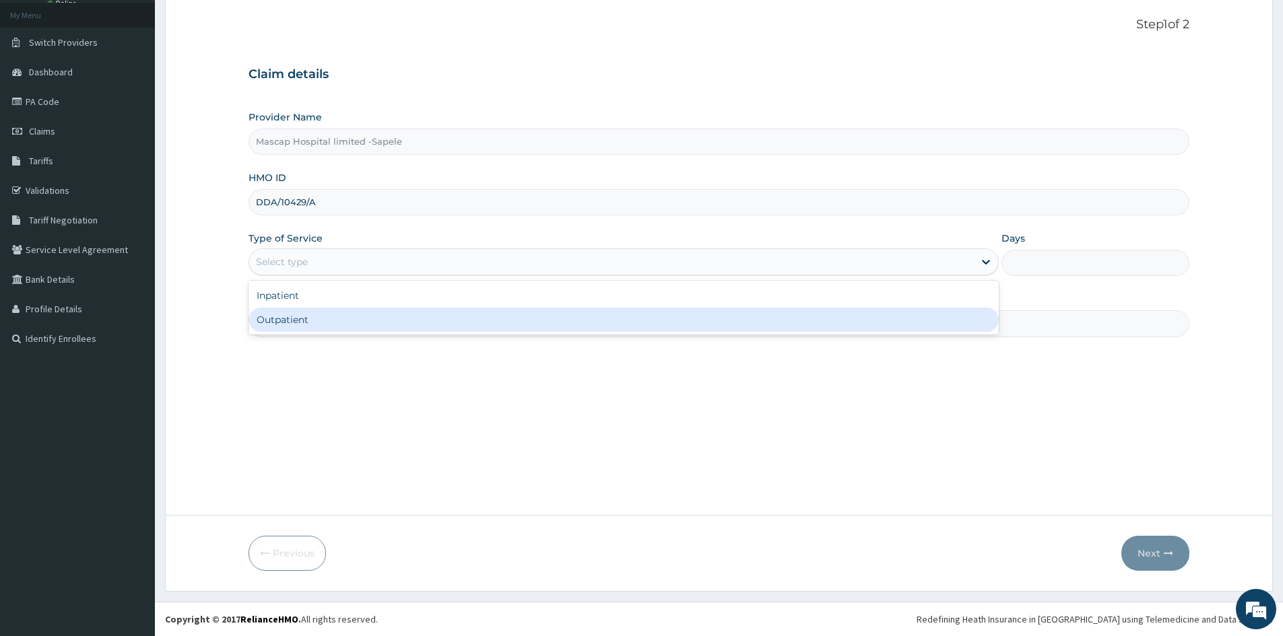
click at [306, 315] on div "Outpatient" at bounding box center [624, 320] width 750 height 24
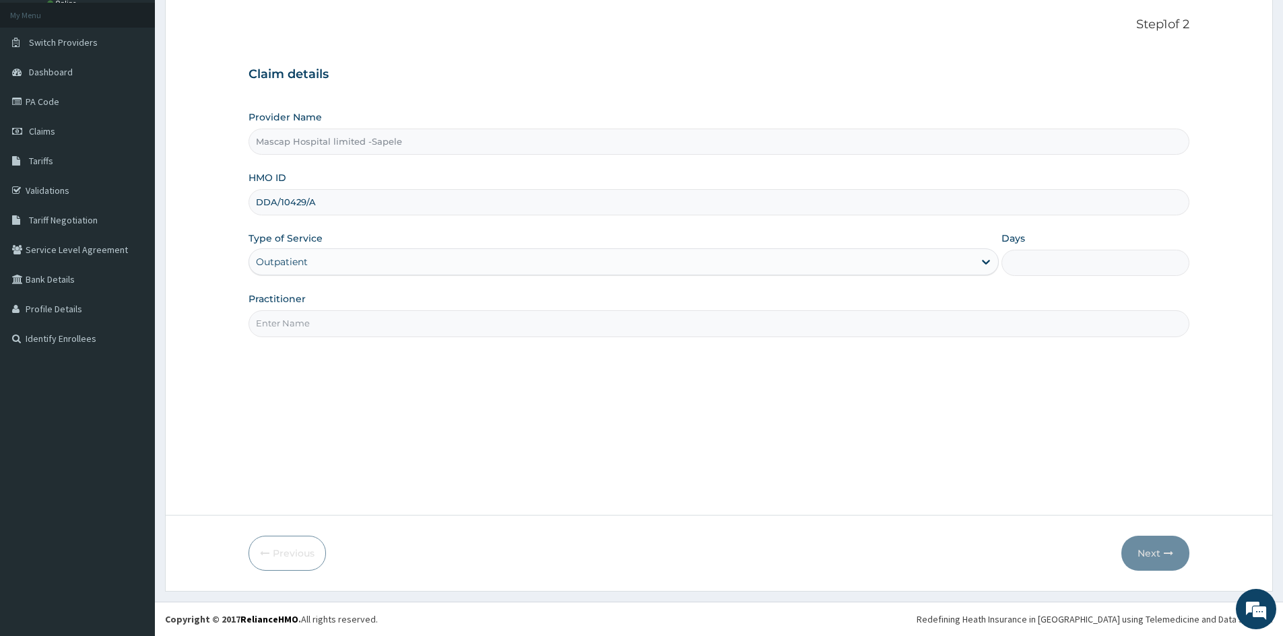
type input "1"
click at [307, 317] on input "Practitioner" at bounding box center [719, 323] width 941 height 26
type input "DR UCHE"
click at [1150, 550] on button "Next" at bounding box center [1155, 553] width 68 height 35
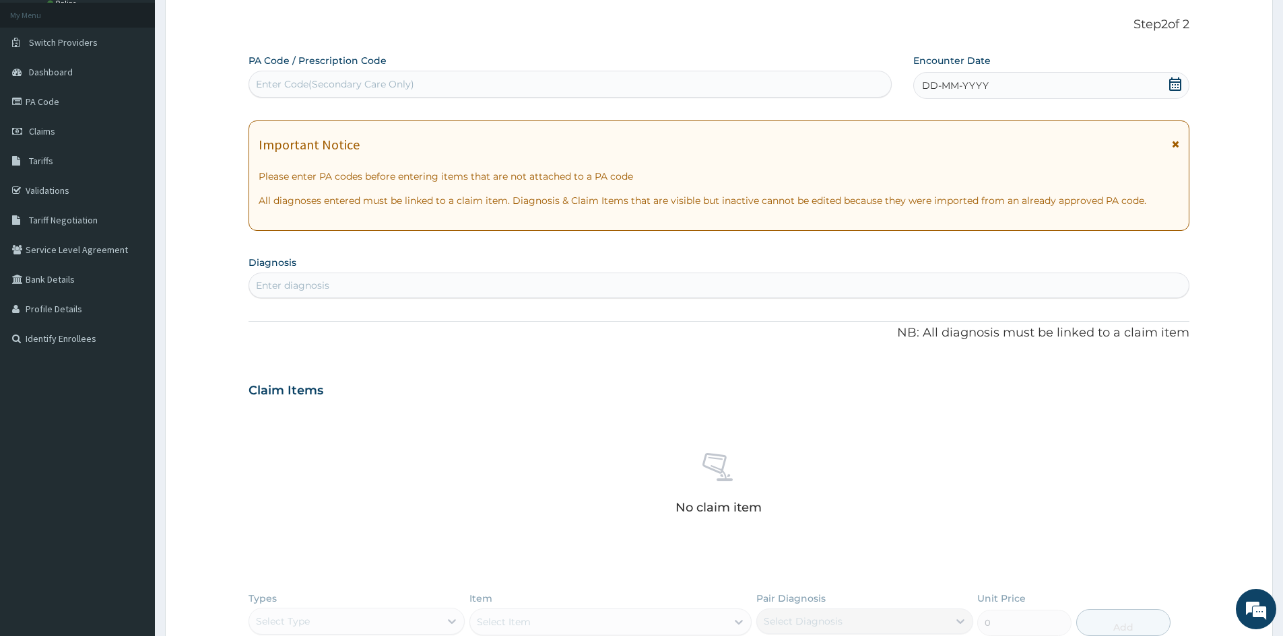
click at [358, 80] on div "Enter Code(Secondary Care Only)" at bounding box center [335, 83] width 158 height 13
paste input "PA/BFDF62"
type input "PA/BFDF62"
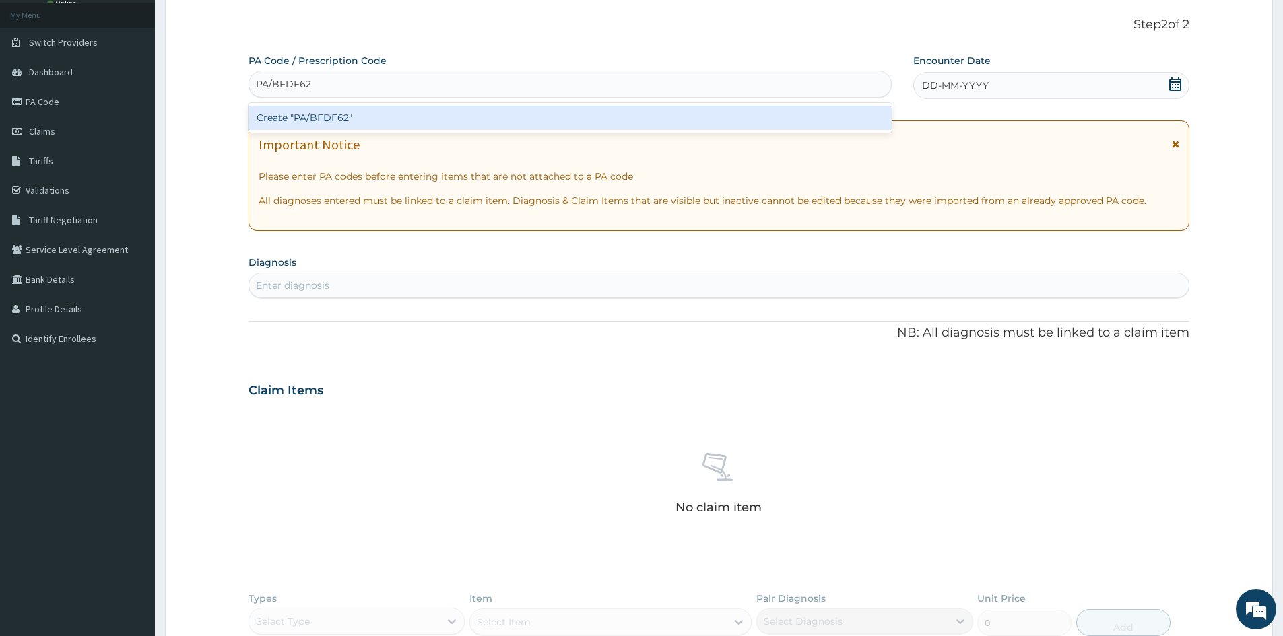
click at [356, 116] on div "Create "PA/BFDF62"" at bounding box center [570, 118] width 643 height 24
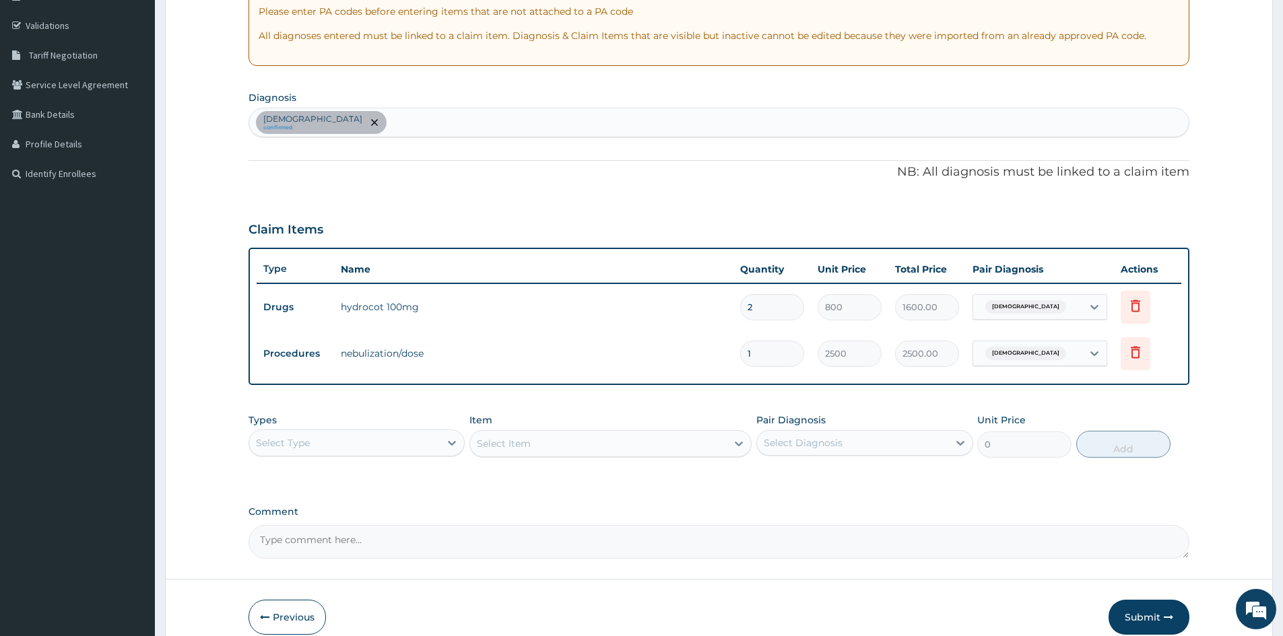
scroll to position [277, 0]
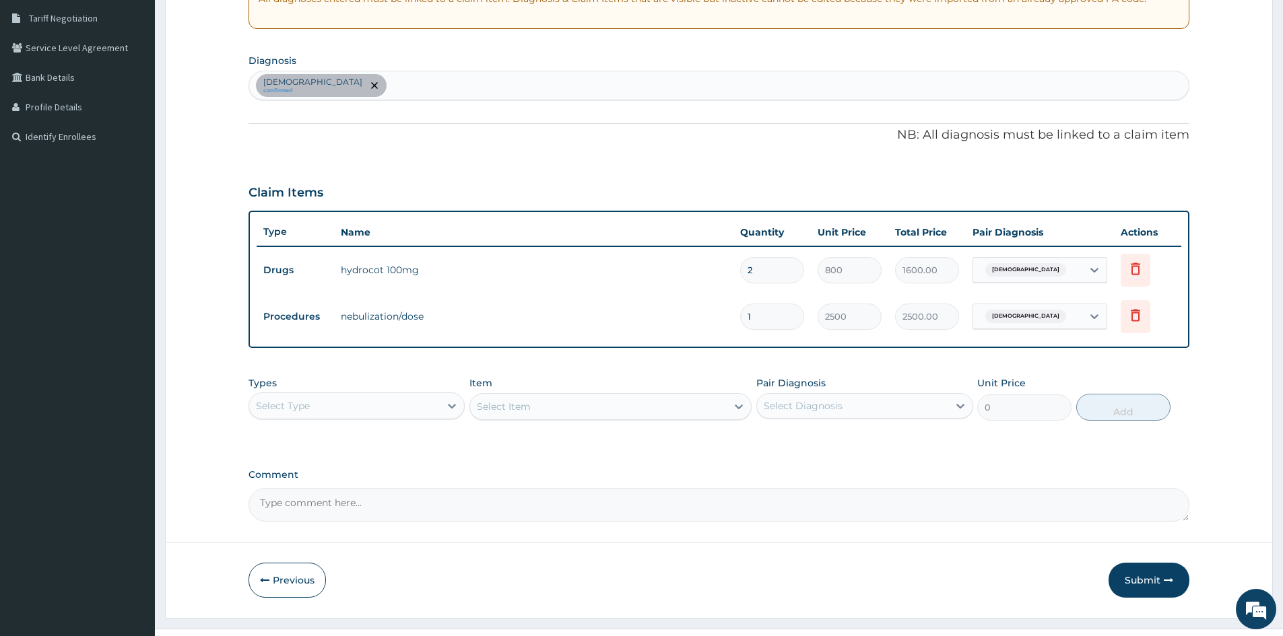
click at [384, 75] on div "Asthma confirmed" at bounding box center [718, 85] width 939 height 28
type input "MALARIA"
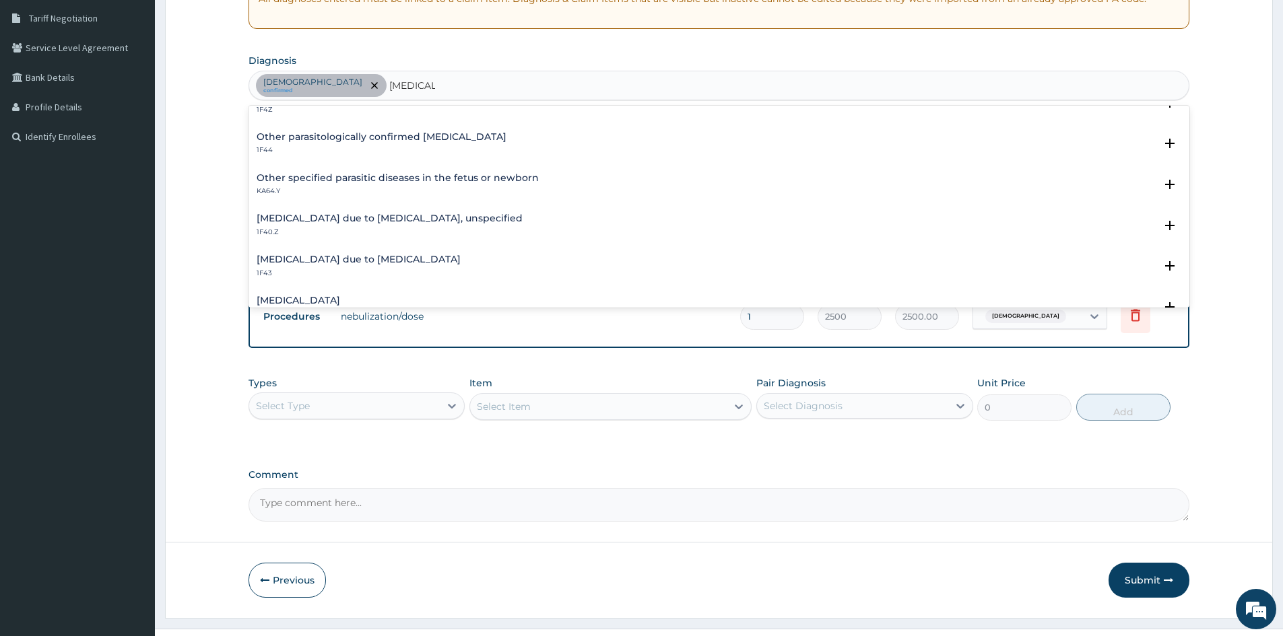
scroll to position [135, 0]
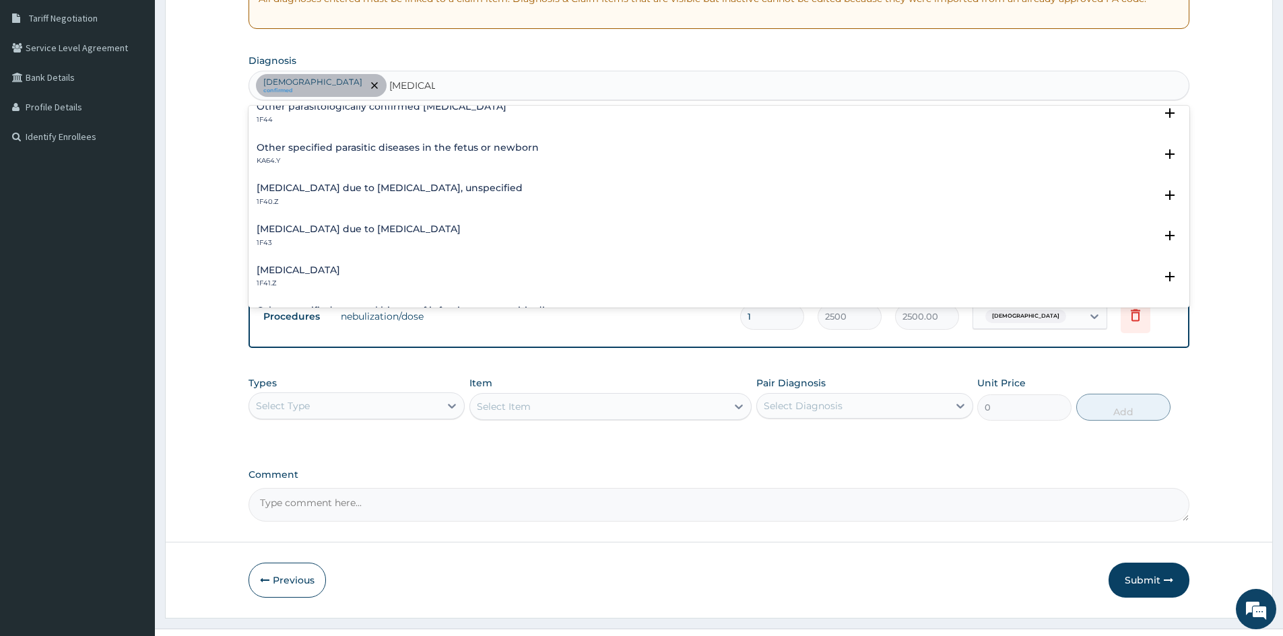
click at [310, 184] on h4 "Malaria due to Plasmodium falciparum, unspecified" at bounding box center [390, 188] width 266 height 10
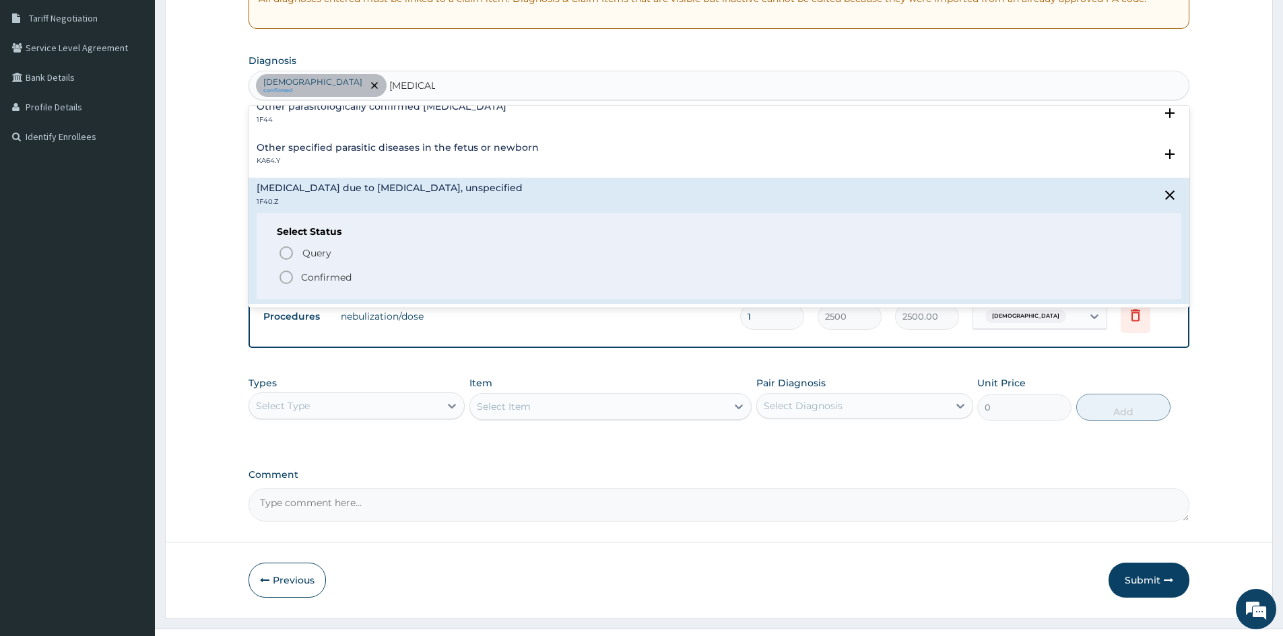
click at [291, 276] on icon "status option filled" at bounding box center [286, 277] width 16 height 16
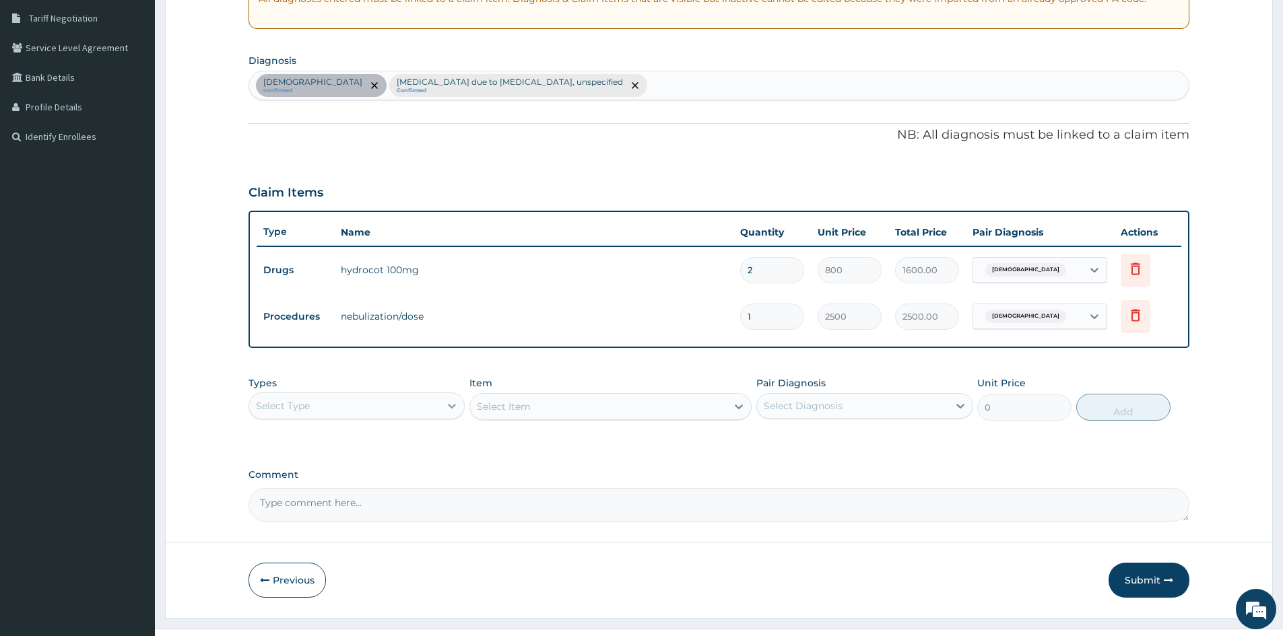
click at [449, 405] on icon at bounding box center [453, 406] width 8 height 5
click at [315, 490] on div "Procedures" at bounding box center [357, 488] width 216 height 24
type input "GP"
click at [310, 403] on div "Procedures" at bounding box center [344, 406] width 191 height 22
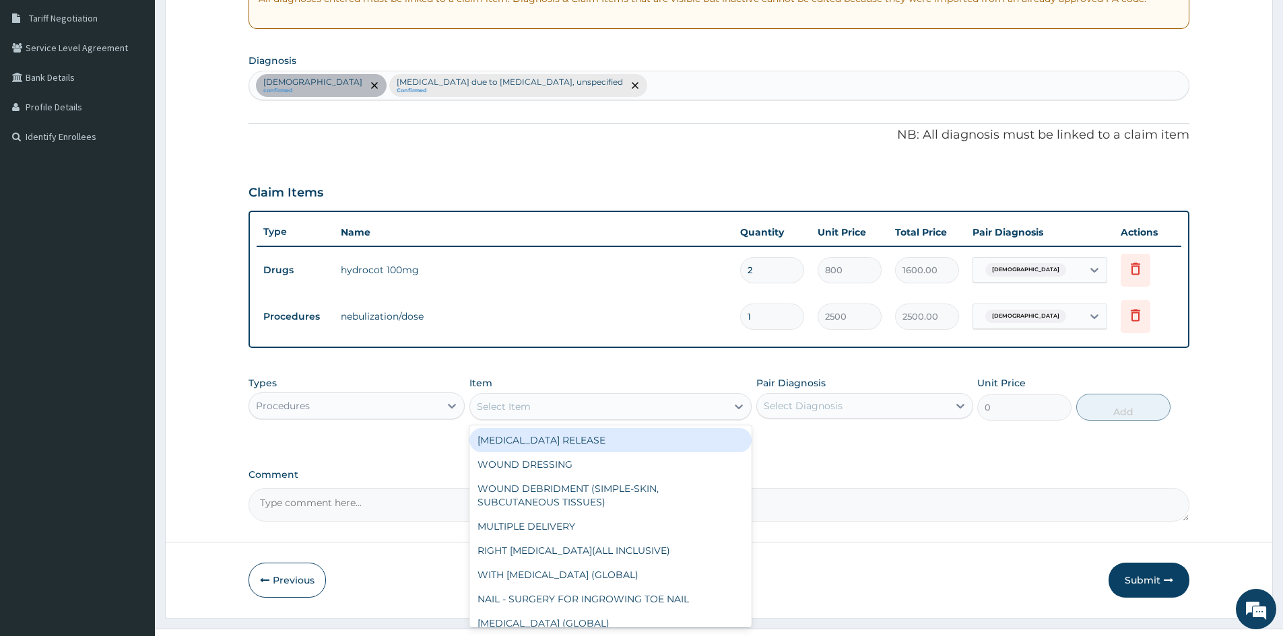
click at [542, 405] on div "Select Item" at bounding box center [598, 407] width 257 height 22
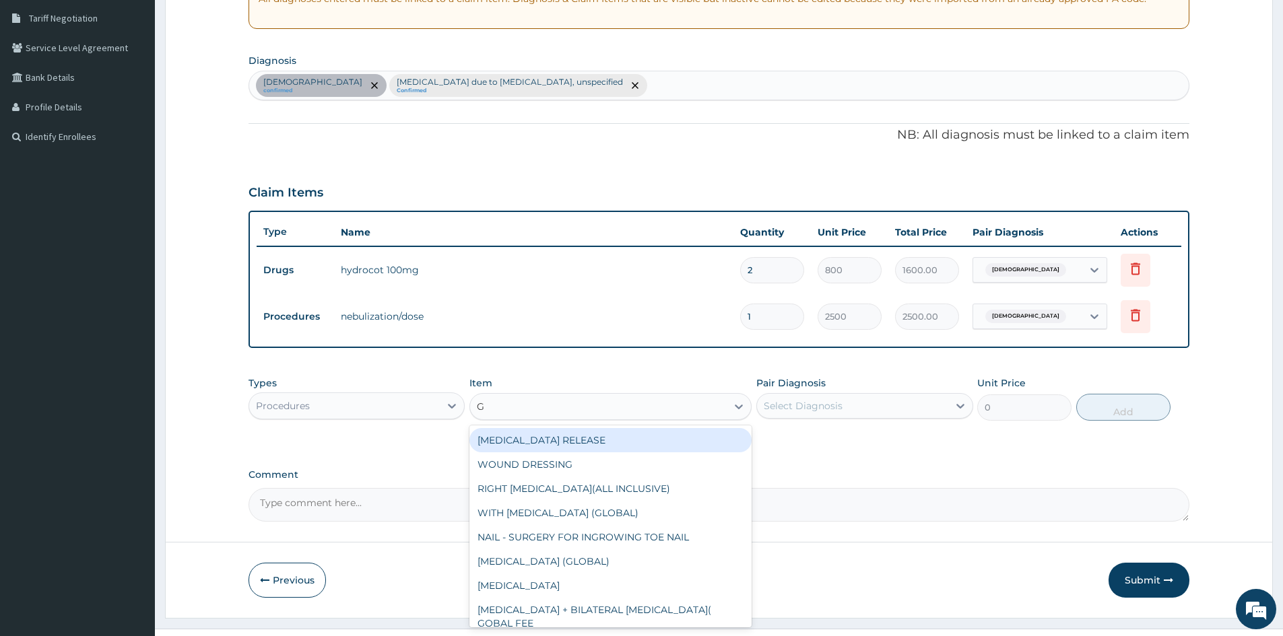
type input "GP"
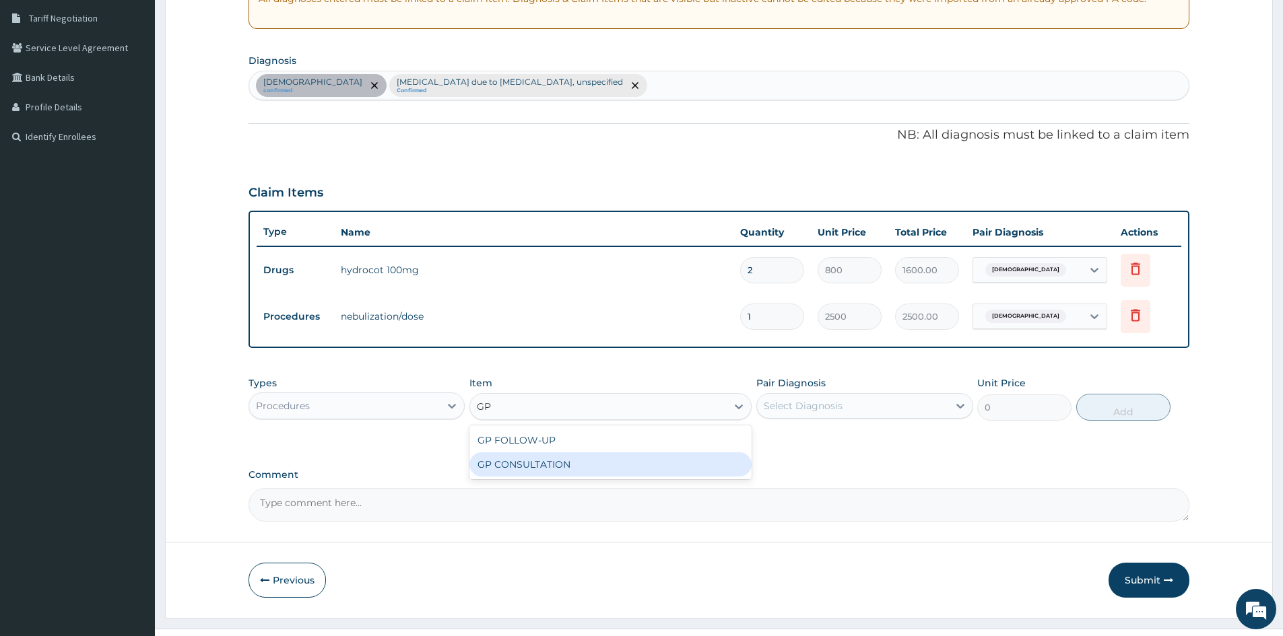
click at [564, 459] on div "GP CONSULTATION" at bounding box center [610, 465] width 282 height 24
type input "1500"
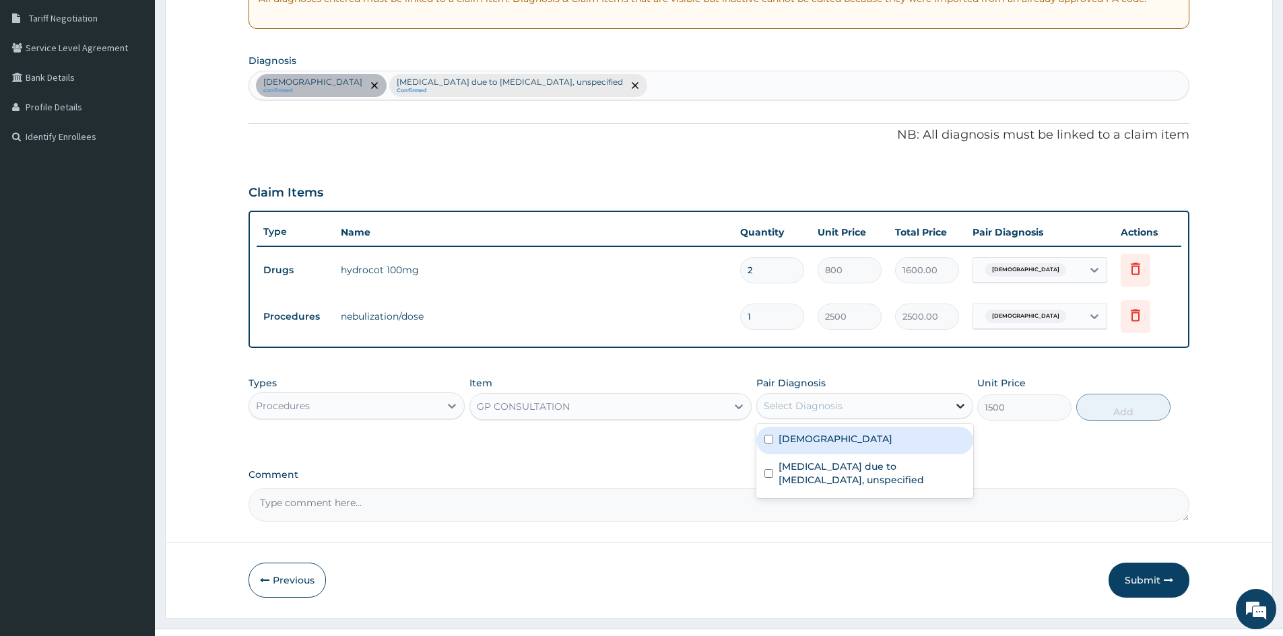
click at [955, 402] on icon at bounding box center [960, 405] width 13 height 13
click at [766, 441] on input "checkbox" at bounding box center [768, 439] width 9 height 9
checkbox input "true"
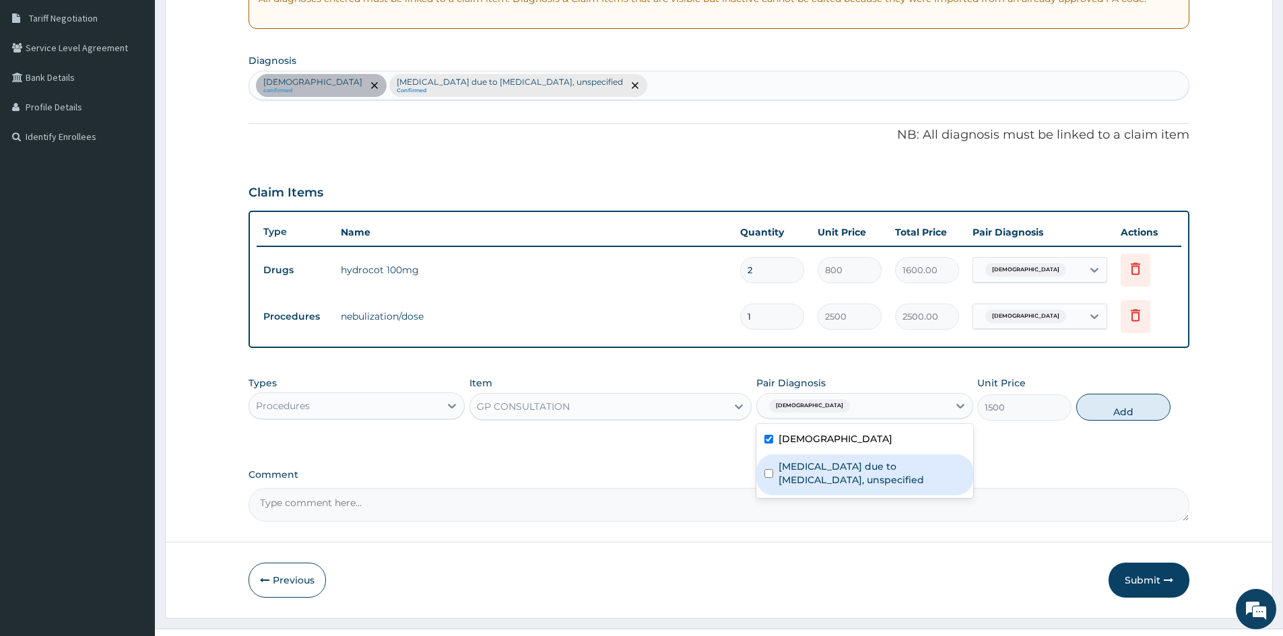
click at [766, 472] on input "checkbox" at bounding box center [768, 473] width 9 height 9
checkbox input "true"
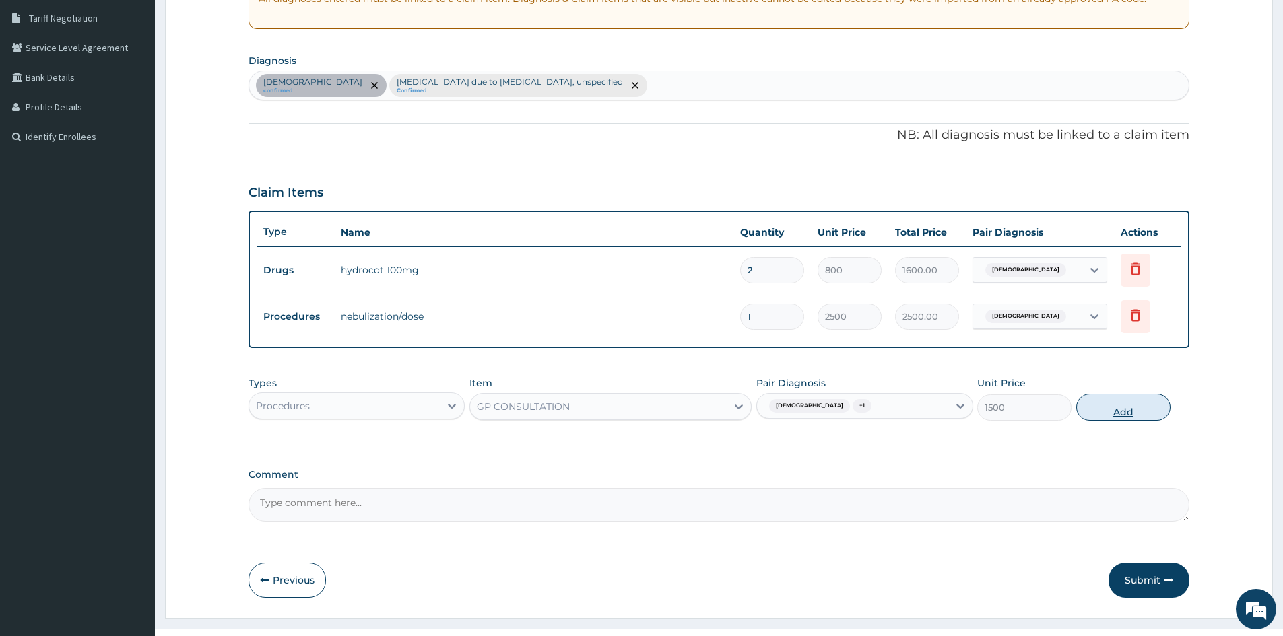
click at [1129, 409] on button "Add" at bounding box center [1123, 407] width 94 height 27
type input "0"
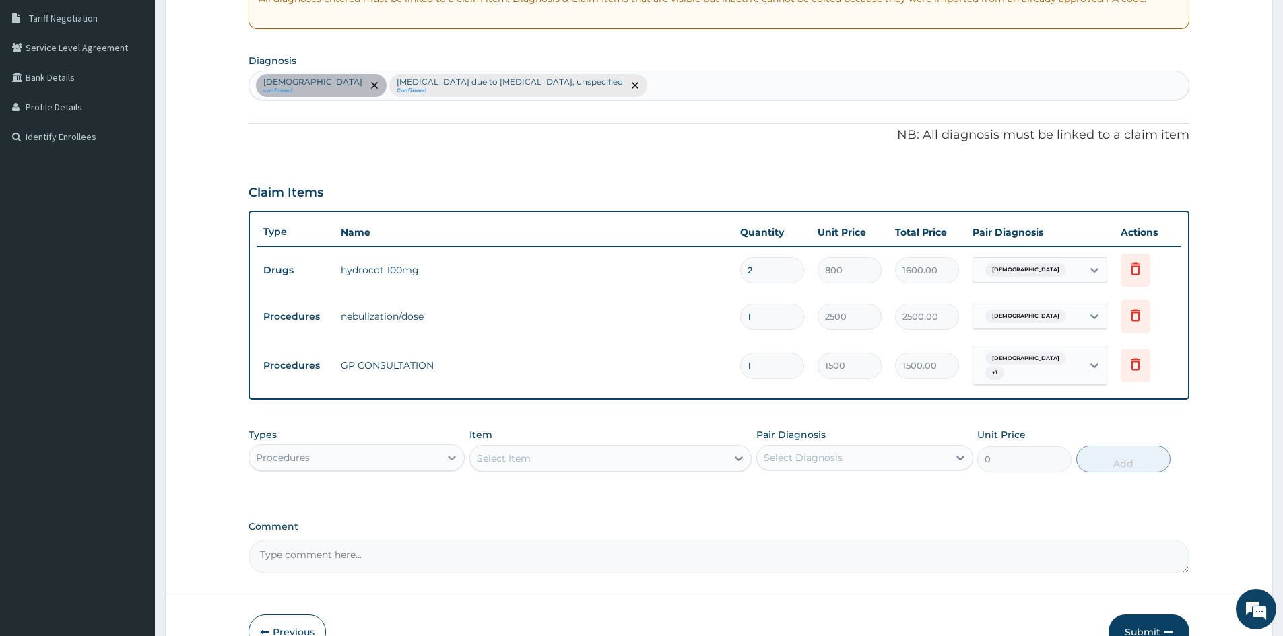
click at [451, 456] on icon at bounding box center [453, 458] width 8 height 5
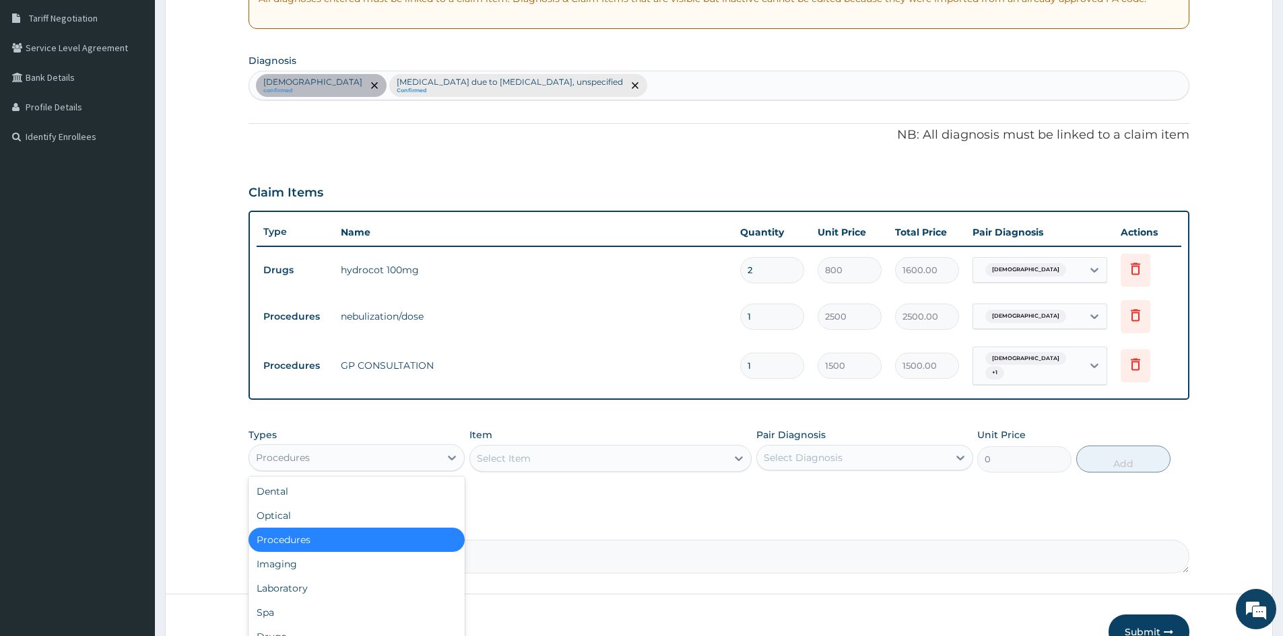
scroll to position [46, 0]
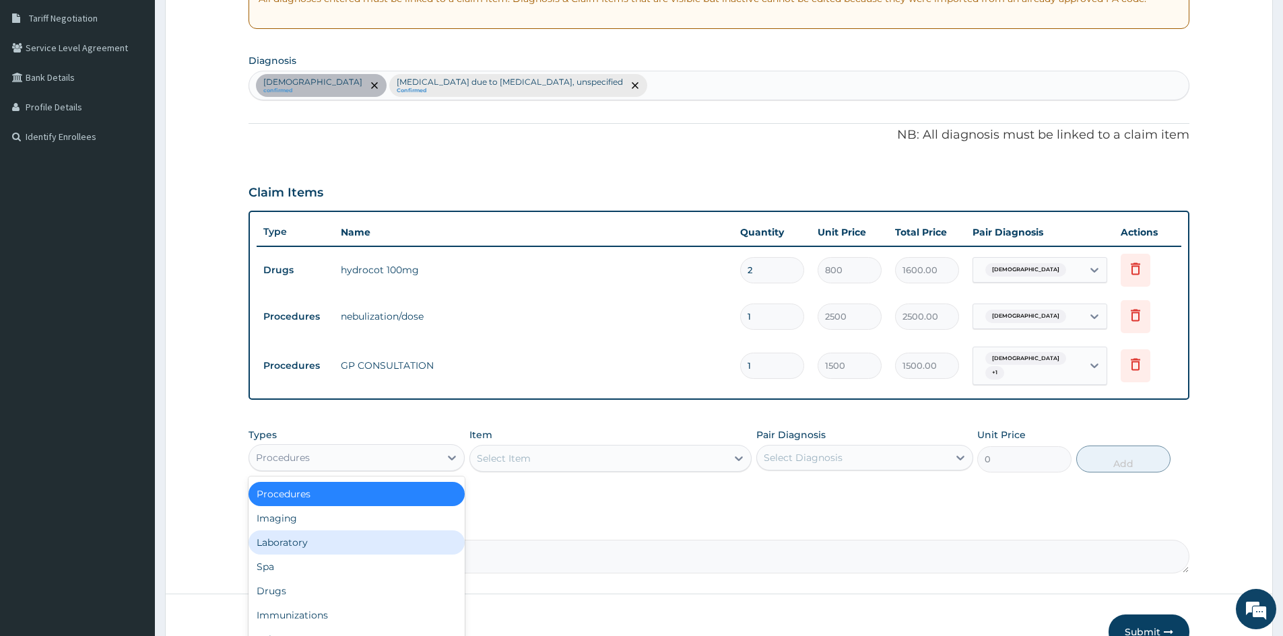
click at [308, 535] on div "Laboratory" at bounding box center [357, 543] width 216 height 24
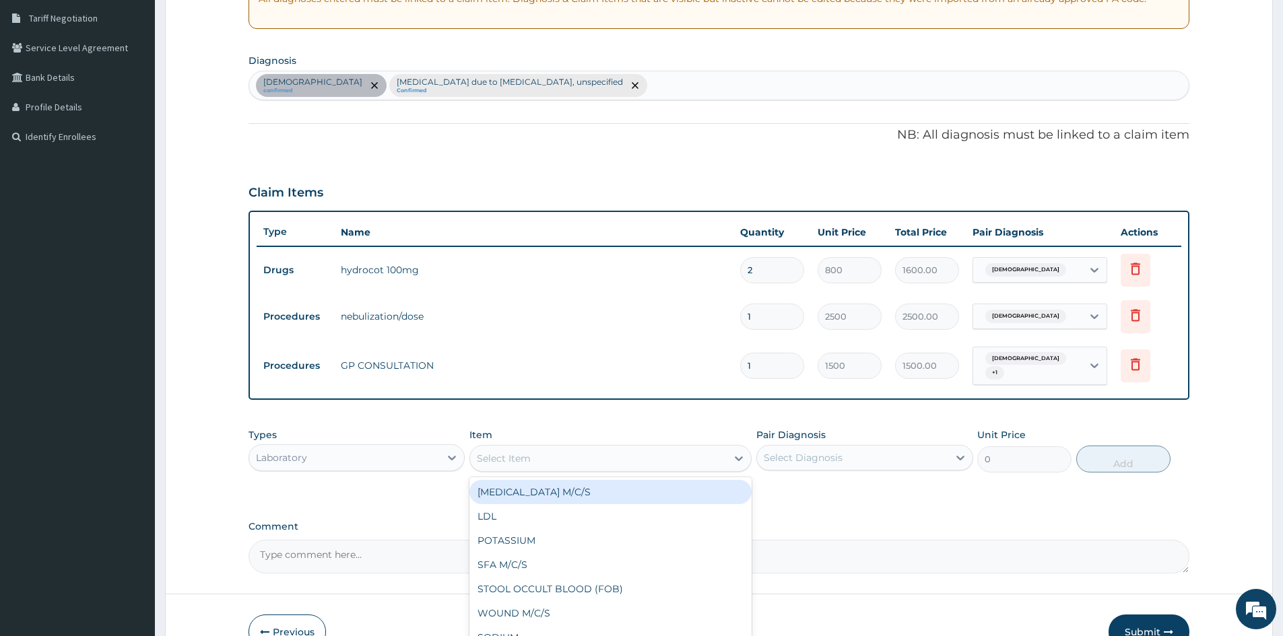
click at [525, 459] on div "Select Item" at bounding box center [504, 458] width 54 height 13
type input "MP"
click at [514, 486] on div "MALARIA PARASITE (MP)" at bounding box center [610, 492] width 282 height 24
type input "800"
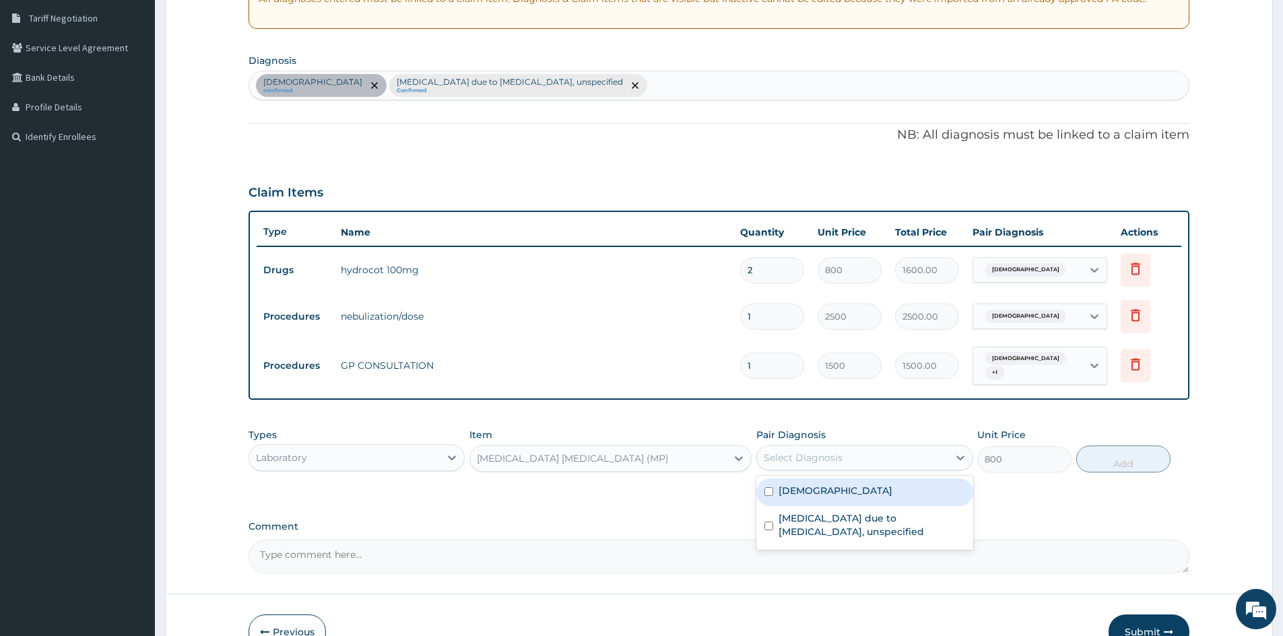
click at [930, 451] on div "Select Diagnosis" at bounding box center [852, 458] width 191 height 22
click at [772, 488] on input "checkbox" at bounding box center [768, 492] width 9 height 9
checkbox input "true"
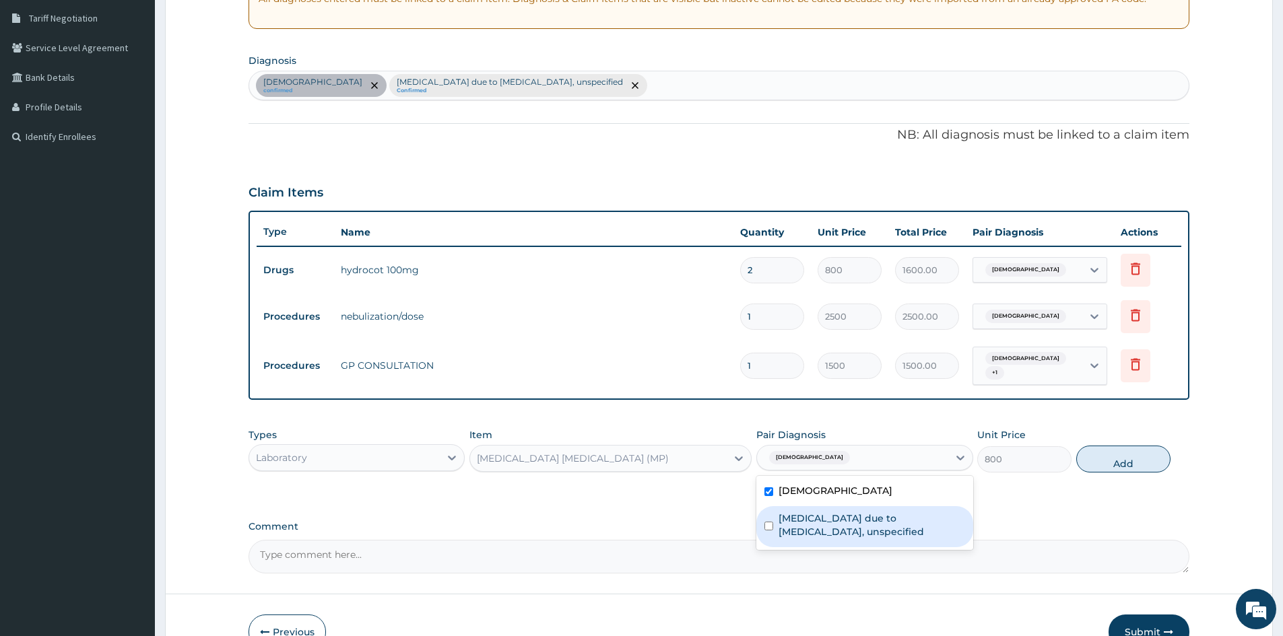
click at [766, 522] on input "checkbox" at bounding box center [768, 526] width 9 height 9
checkbox input "true"
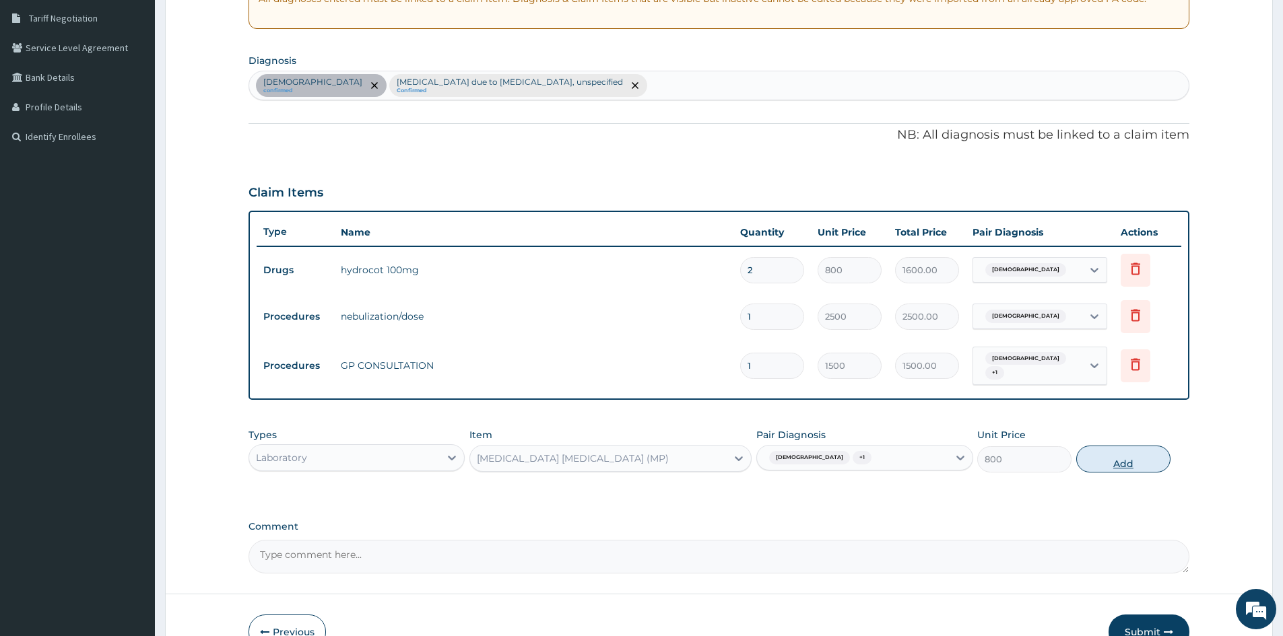
click at [1114, 462] on button "Add" at bounding box center [1123, 459] width 94 height 27
type input "0"
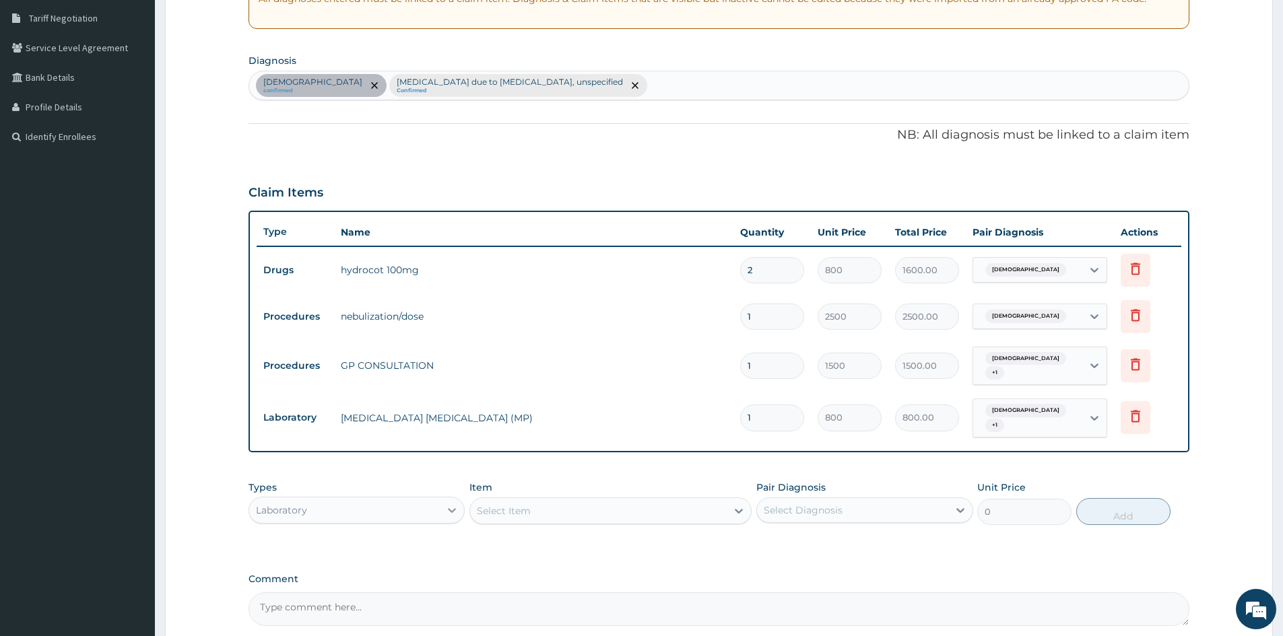
click at [449, 504] on icon at bounding box center [451, 510] width 13 height 13
click at [287, 633] on div "Drugs" at bounding box center [357, 644] width 216 height 24
click at [504, 498] on div "Select Item" at bounding box center [610, 511] width 282 height 27
click at [510, 504] on div "Select Item" at bounding box center [504, 510] width 54 height 13
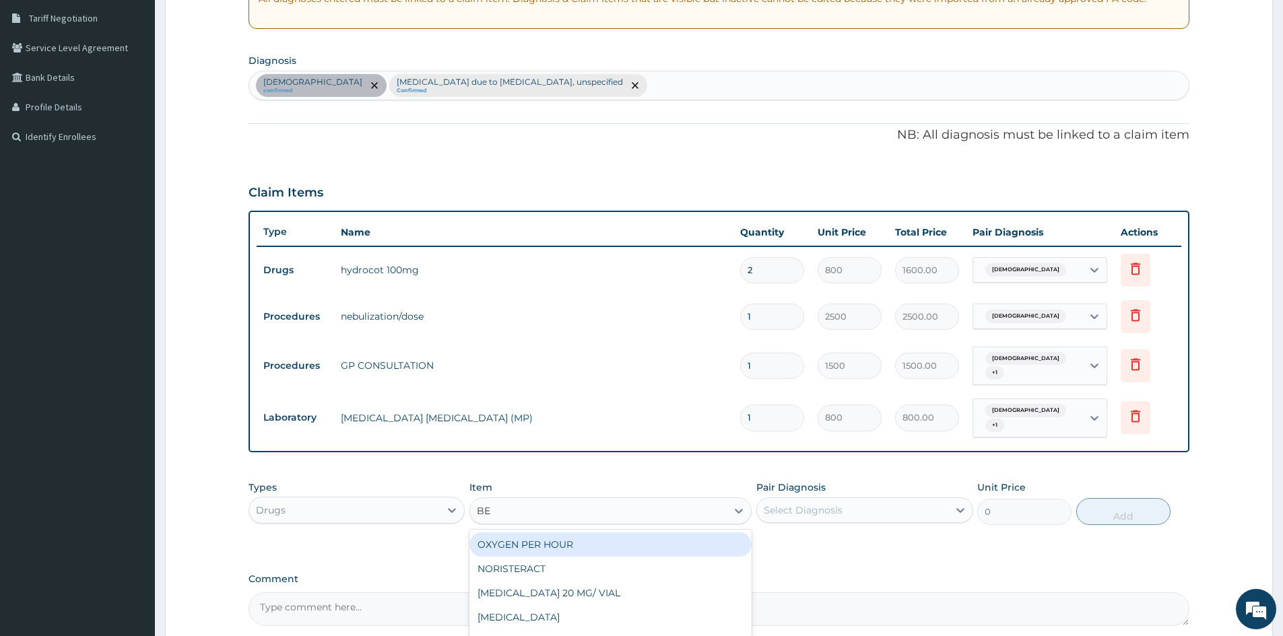
type input "BEN"
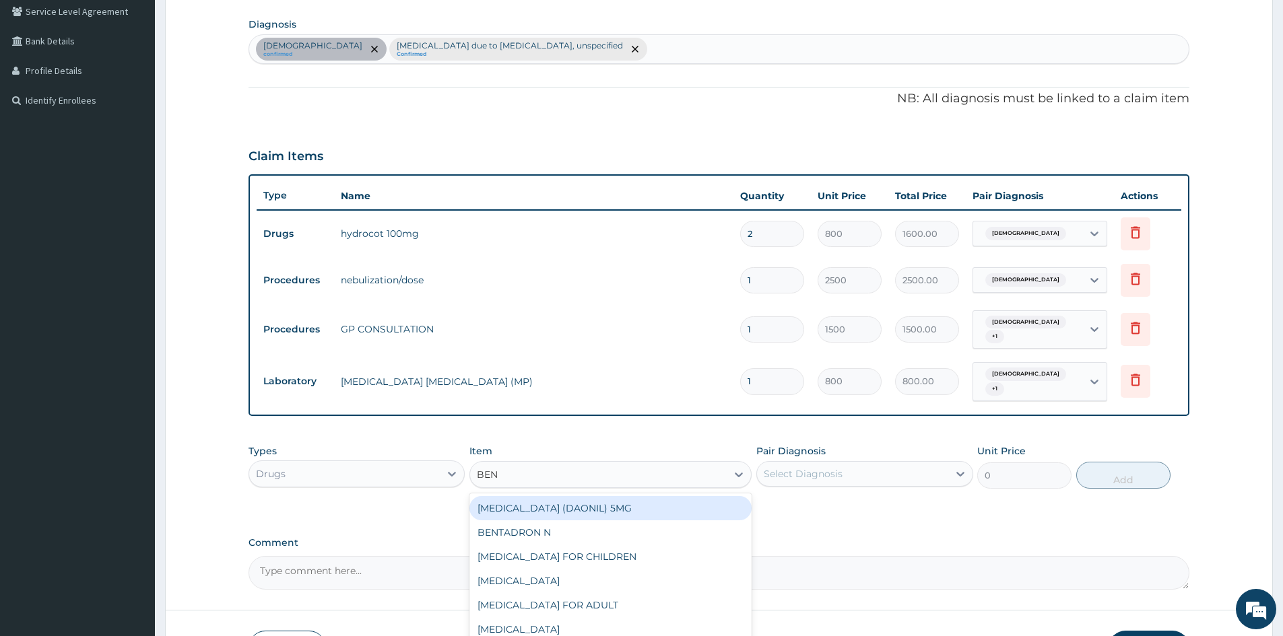
scroll to position [344, 0]
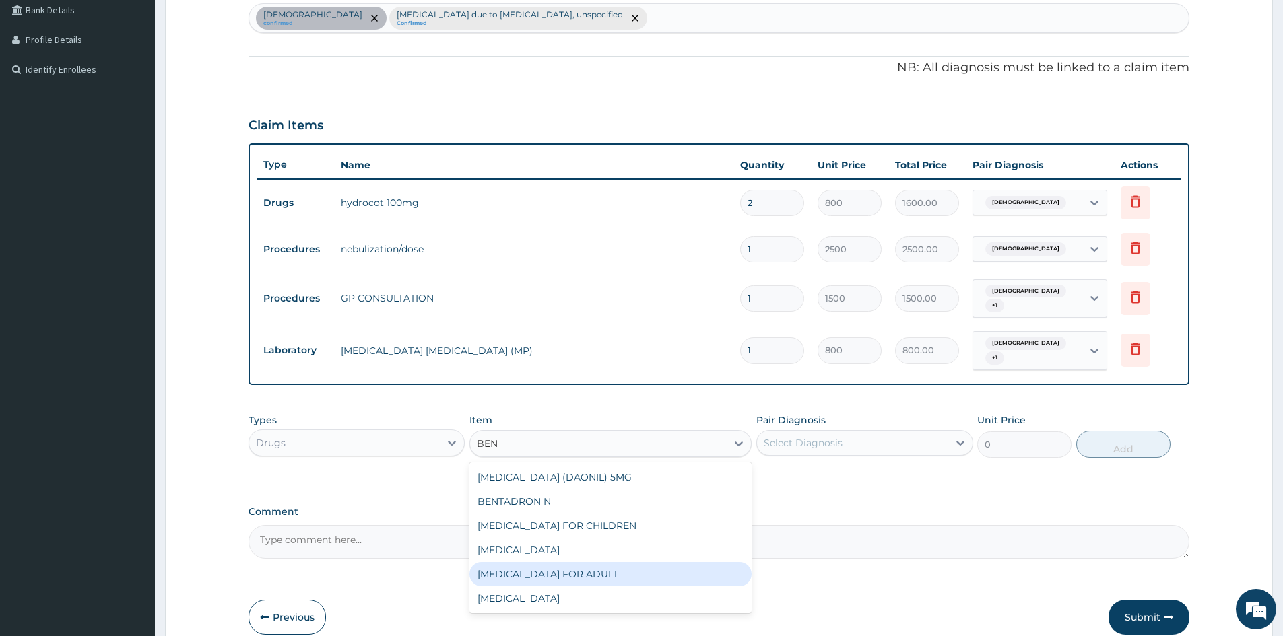
click at [527, 566] on div "BENYLIN FOR ADULT" at bounding box center [610, 574] width 282 height 24
type input "1200"
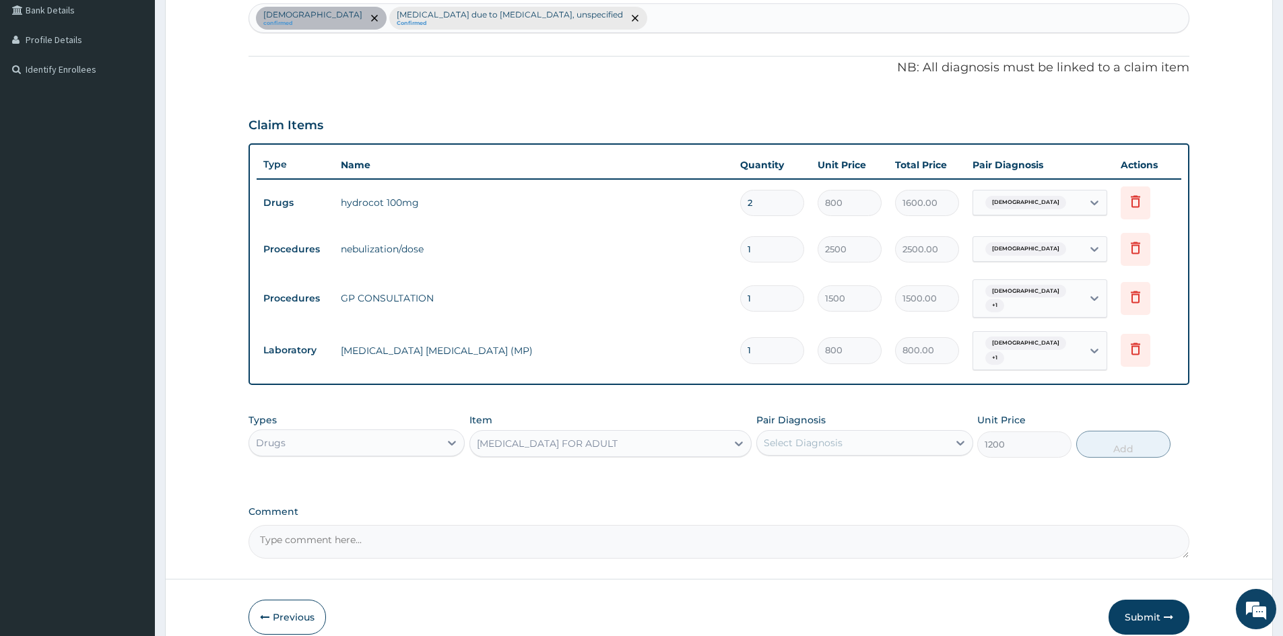
click at [947, 432] on div "Select Diagnosis" at bounding box center [852, 443] width 191 height 22
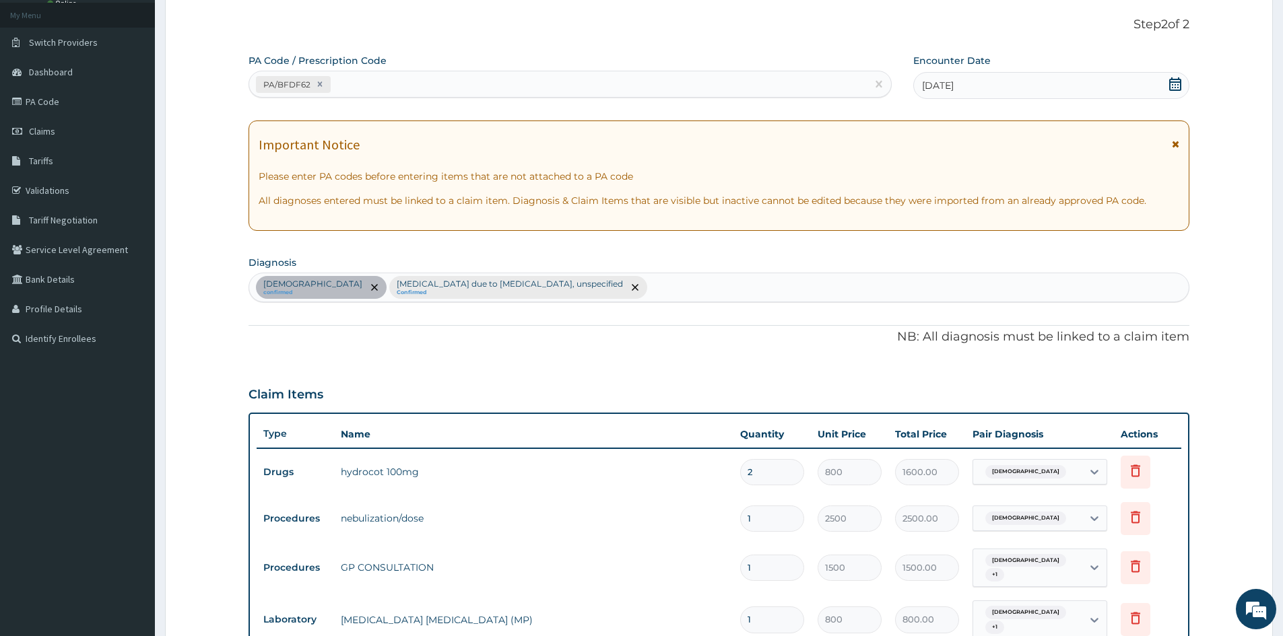
click at [598, 282] on div "Asthma confirmed Malaria due to Plasmodium falciparum, unspecified Confirmed" at bounding box center [718, 287] width 939 height 28
type input "UPPER"
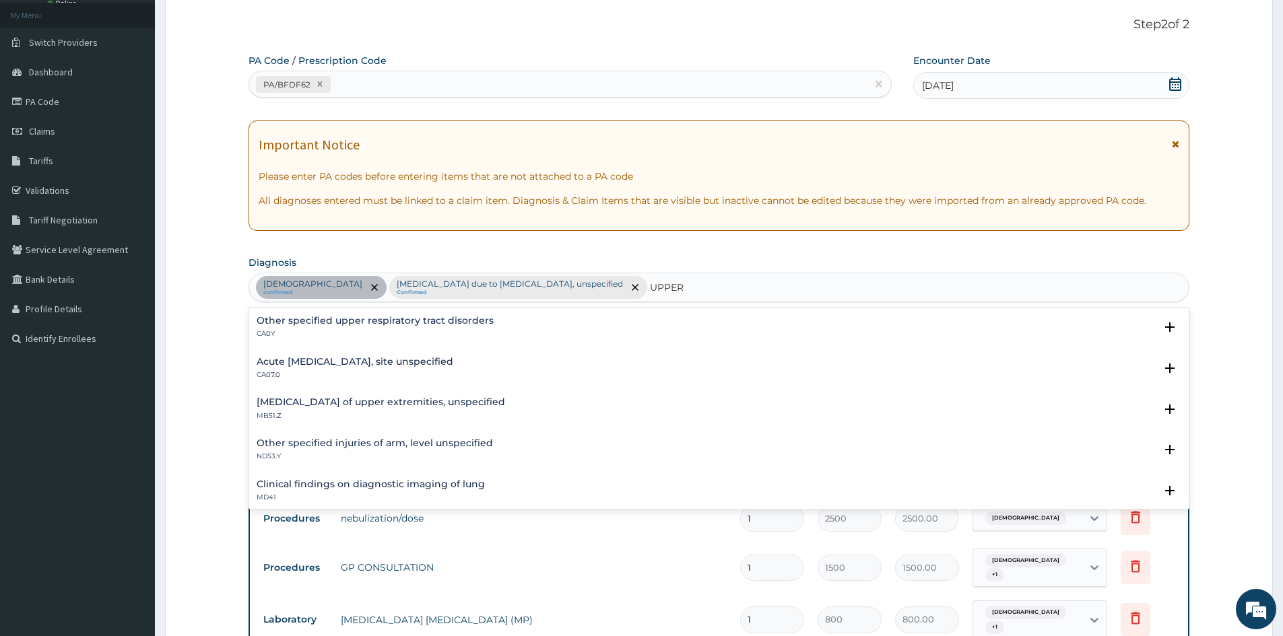
click at [394, 364] on h4 "Acute upper respiratory infection, site unspecified" at bounding box center [355, 362] width 197 height 10
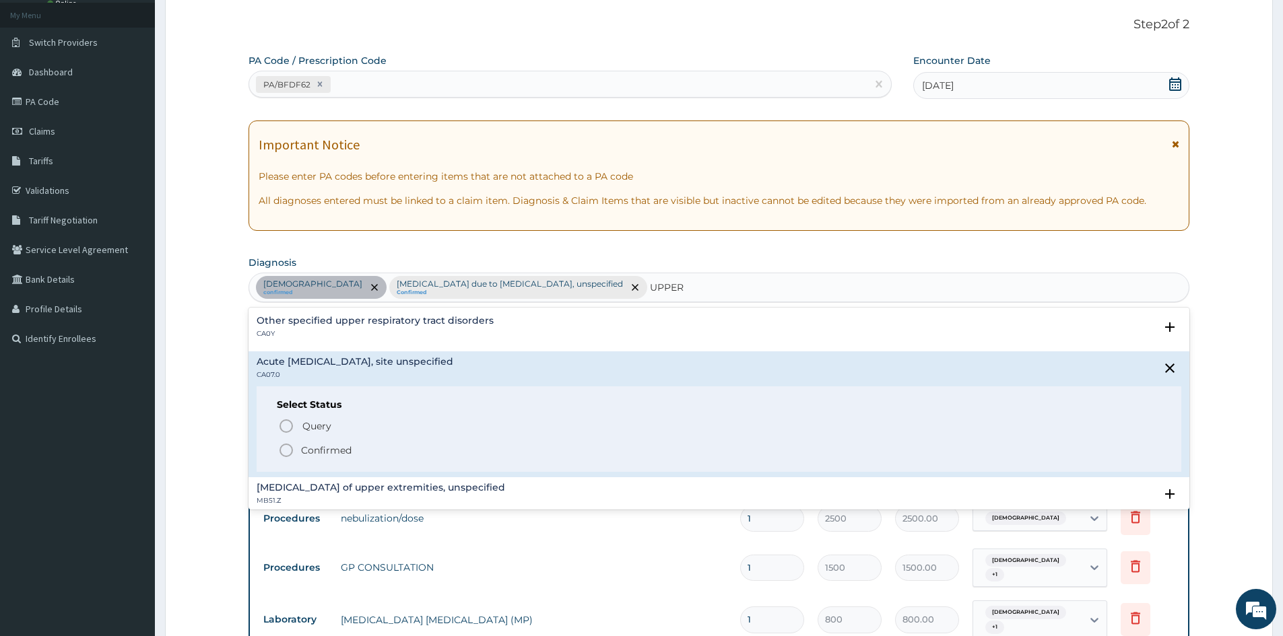
click at [284, 449] on icon "status option filled" at bounding box center [286, 450] width 16 height 16
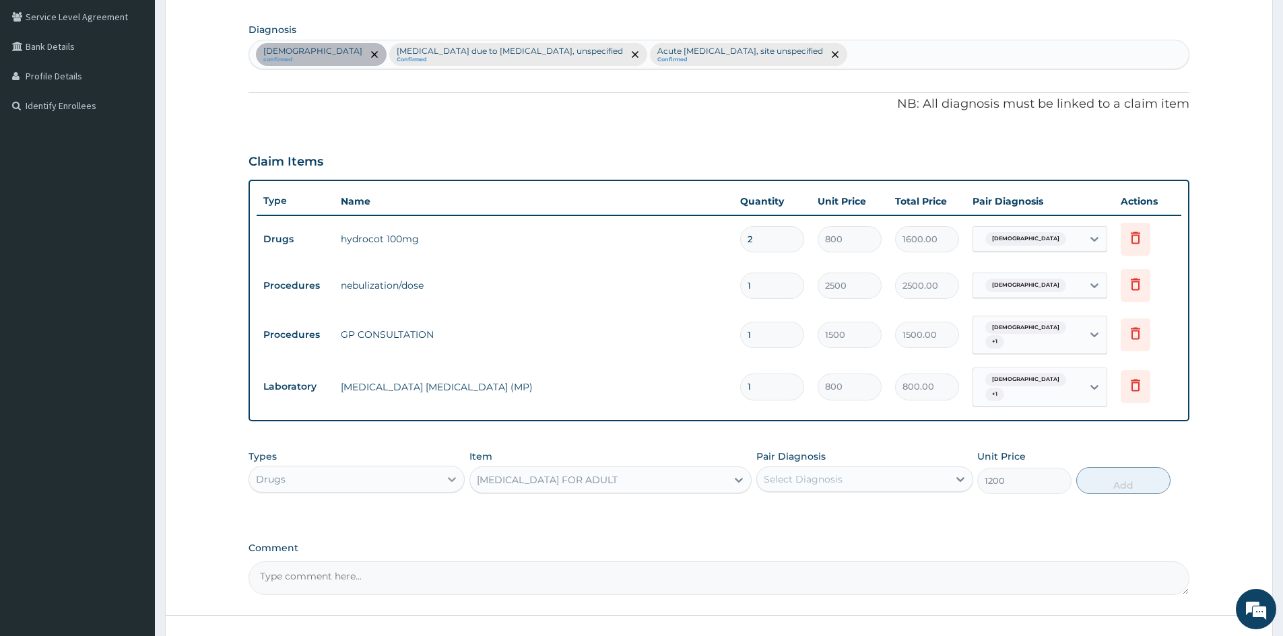
scroll to position [397, 0]
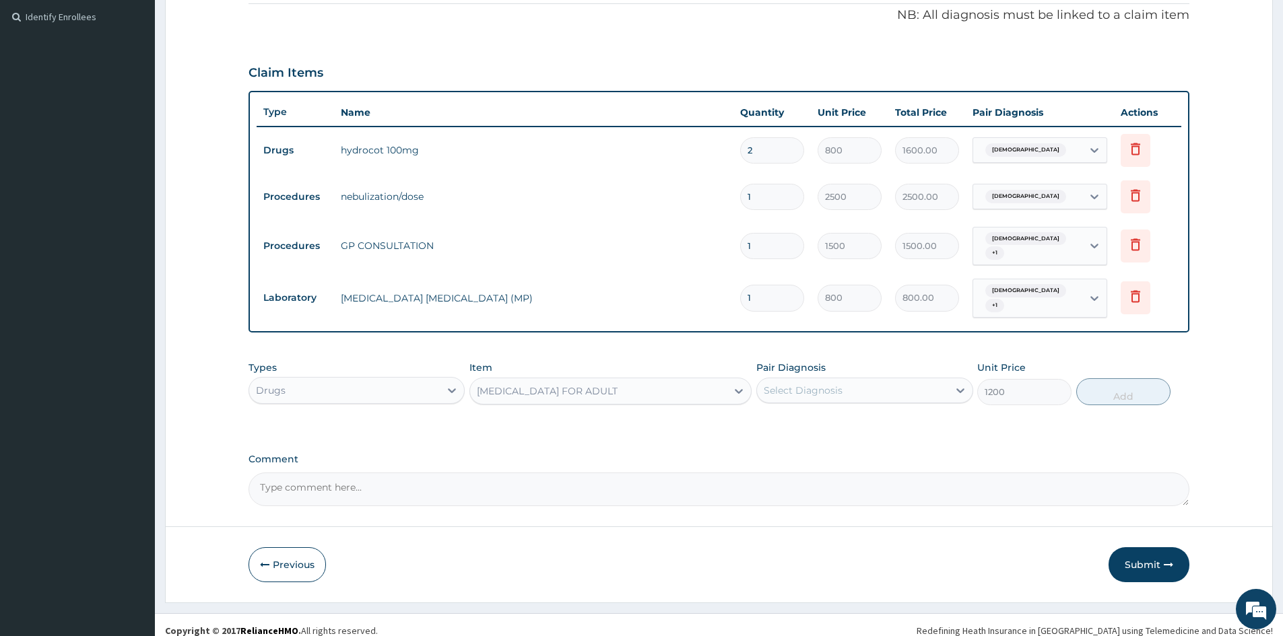
click at [851, 380] on div "Select Diagnosis" at bounding box center [852, 391] width 191 height 22
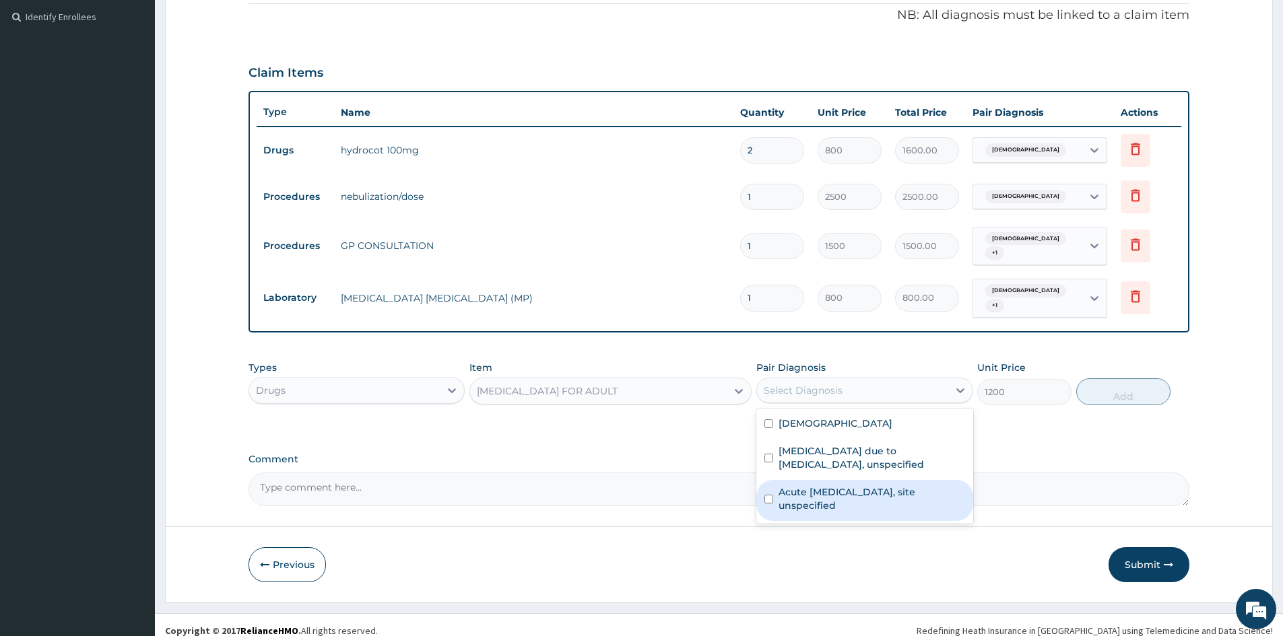
click at [769, 495] on input "checkbox" at bounding box center [768, 499] width 9 height 9
checkbox input "true"
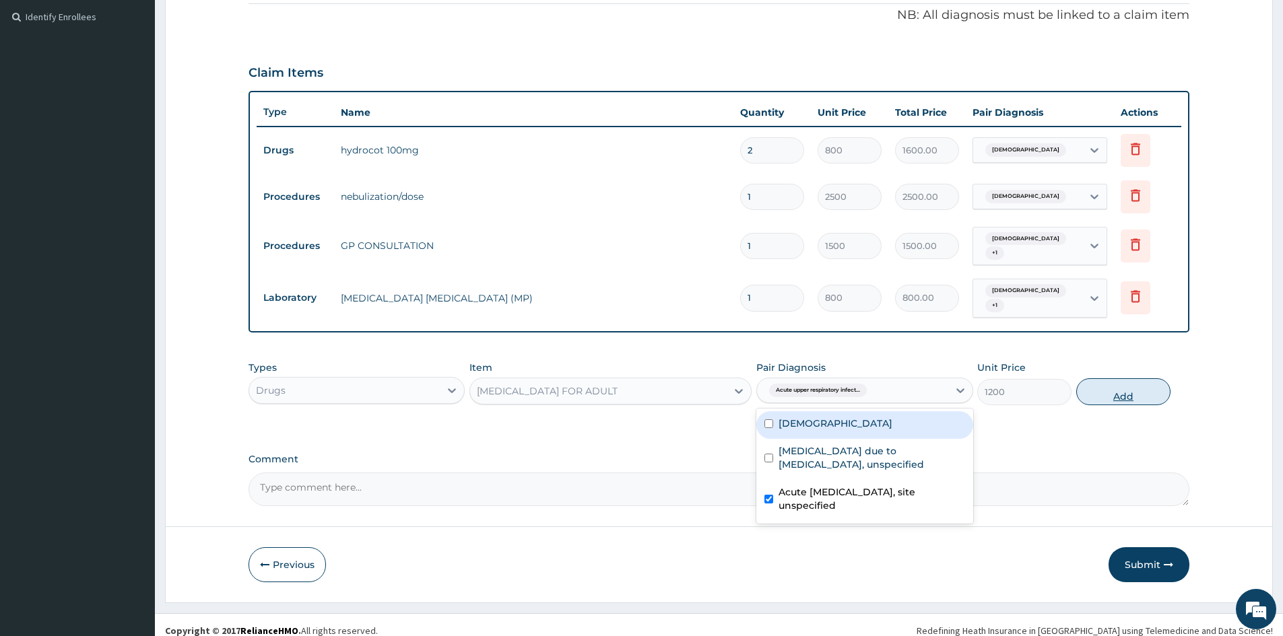
click at [1121, 381] on button "Add" at bounding box center [1123, 391] width 94 height 27
type input "0"
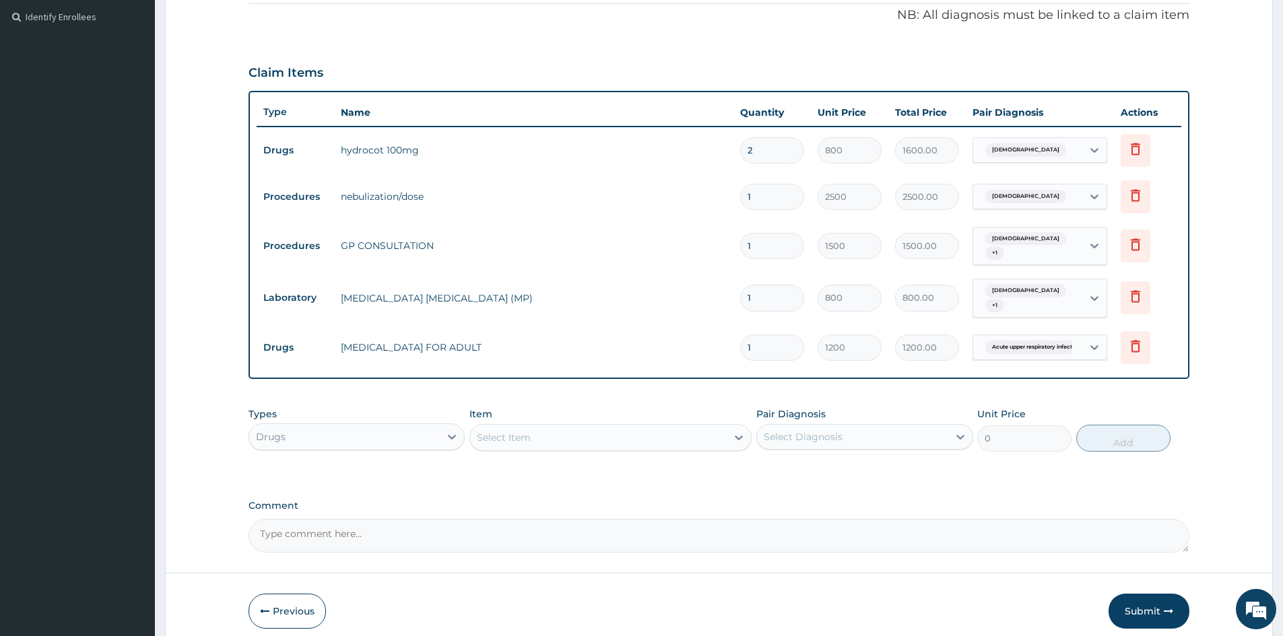
click at [506, 427] on div "Select Item" at bounding box center [598, 438] width 257 height 22
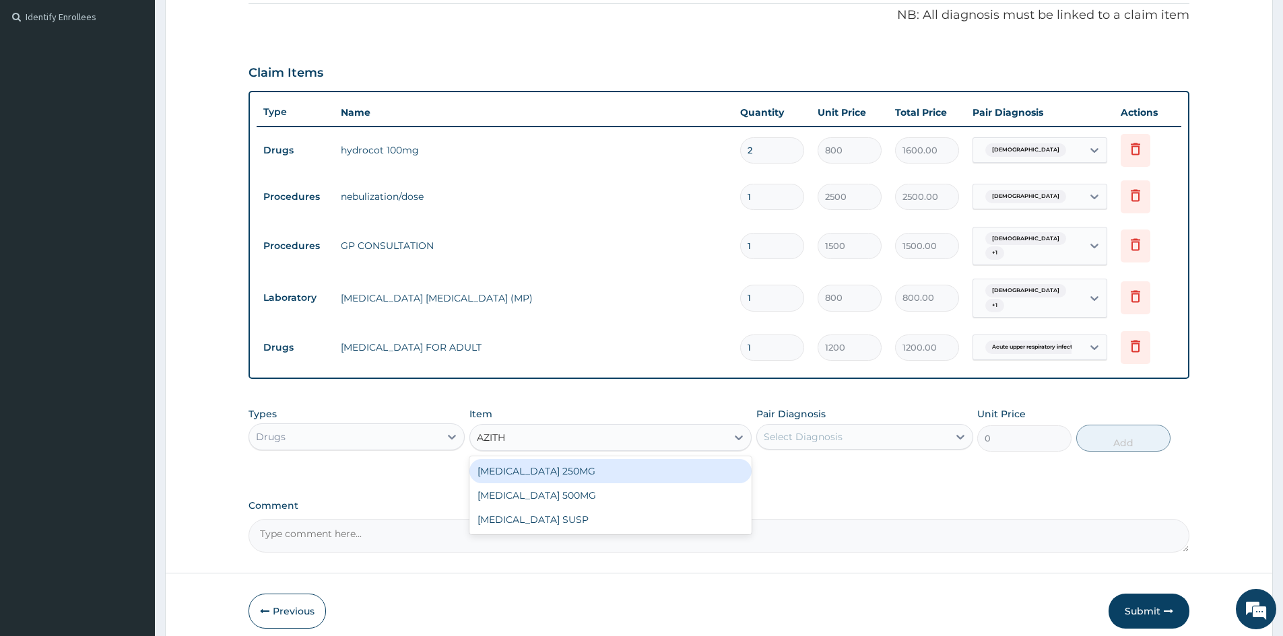
type input "AZITHR"
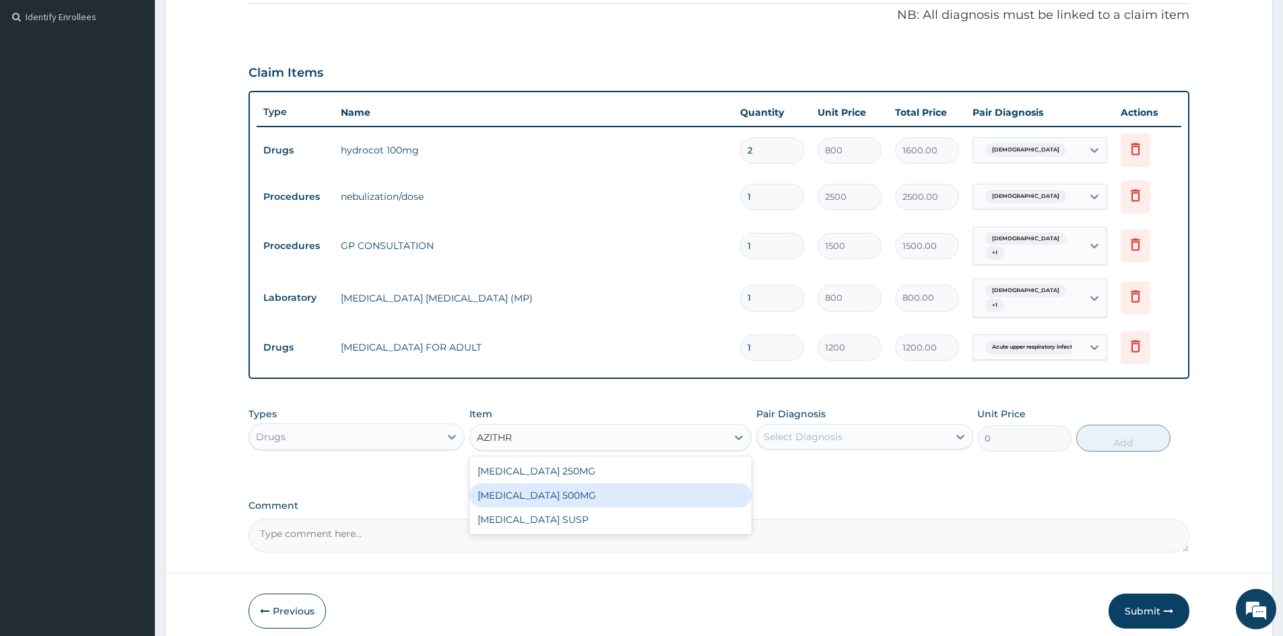
click at [535, 490] on div "AZITHROMYCIN 500MG" at bounding box center [610, 496] width 282 height 24
type input "250"
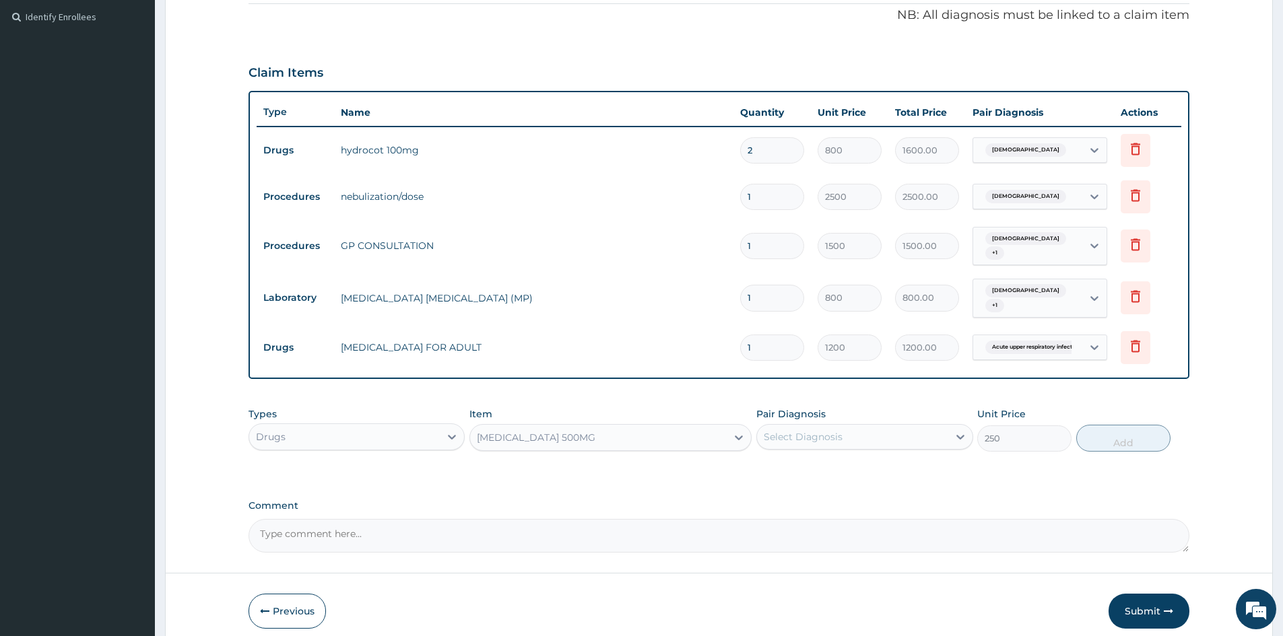
click at [904, 430] on div "Select Diagnosis" at bounding box center [852, 437] width 191 height 22
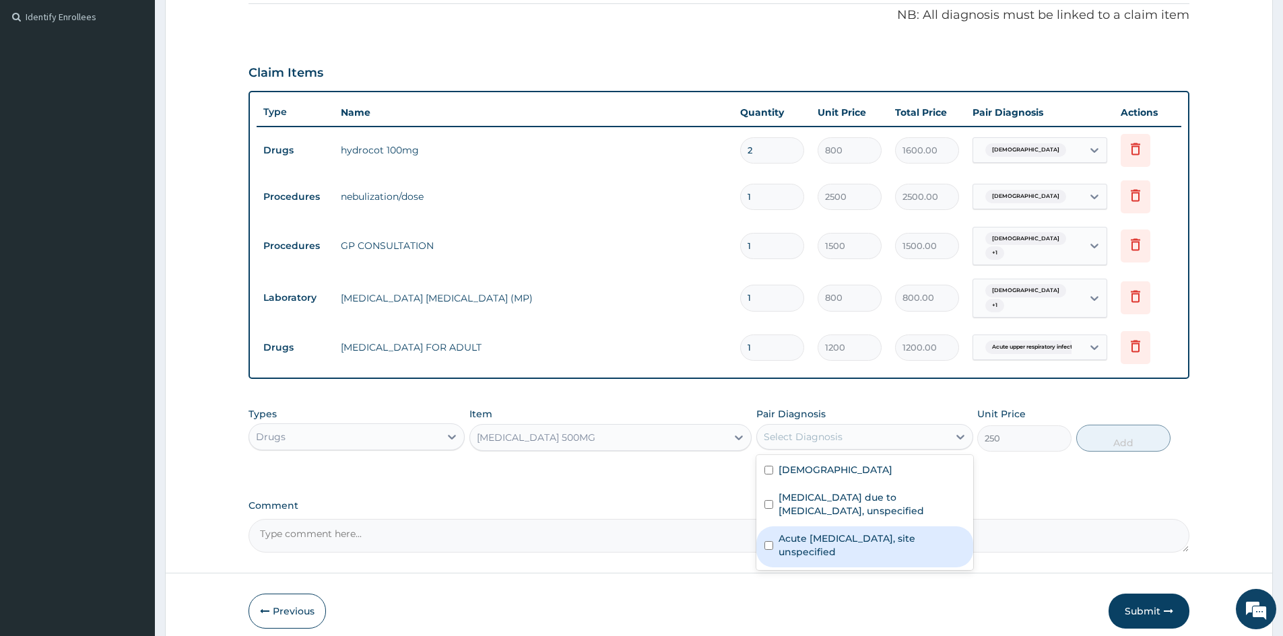
click at [766, 541] on input "checkbox" at bounding box center [768, 545] width 9 height 9
checkbox input "true"
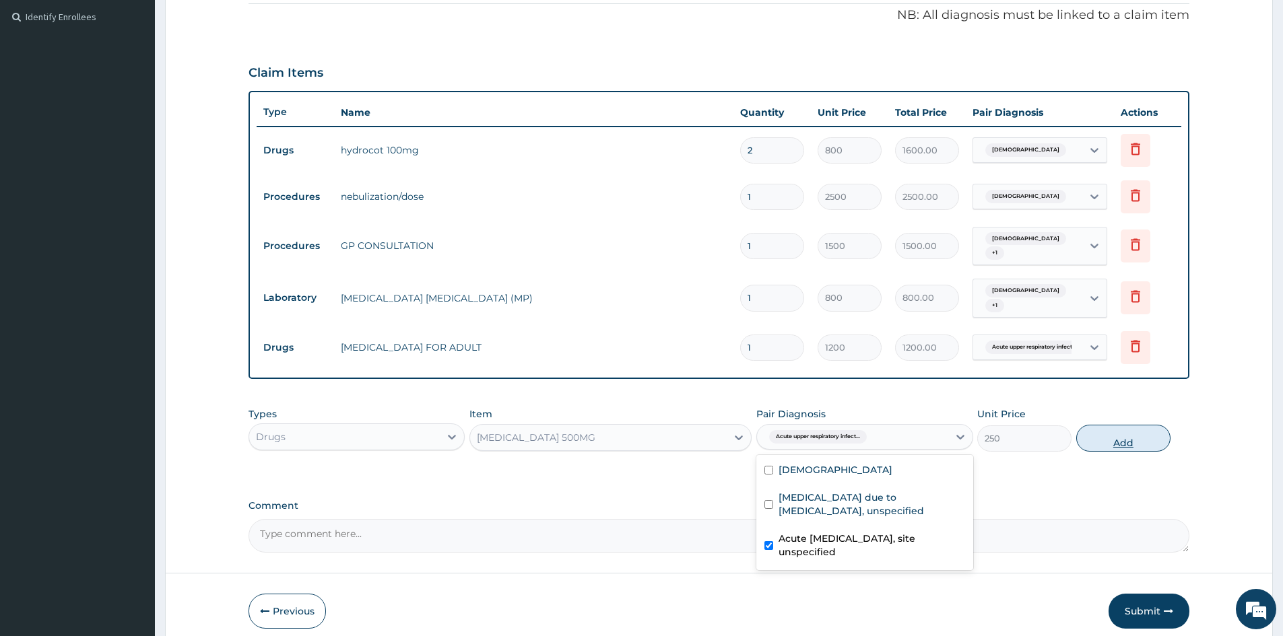
click at [1125, 428] on button "Add" at bounding box center [1123, 438] width 94 height 27
type input "0"
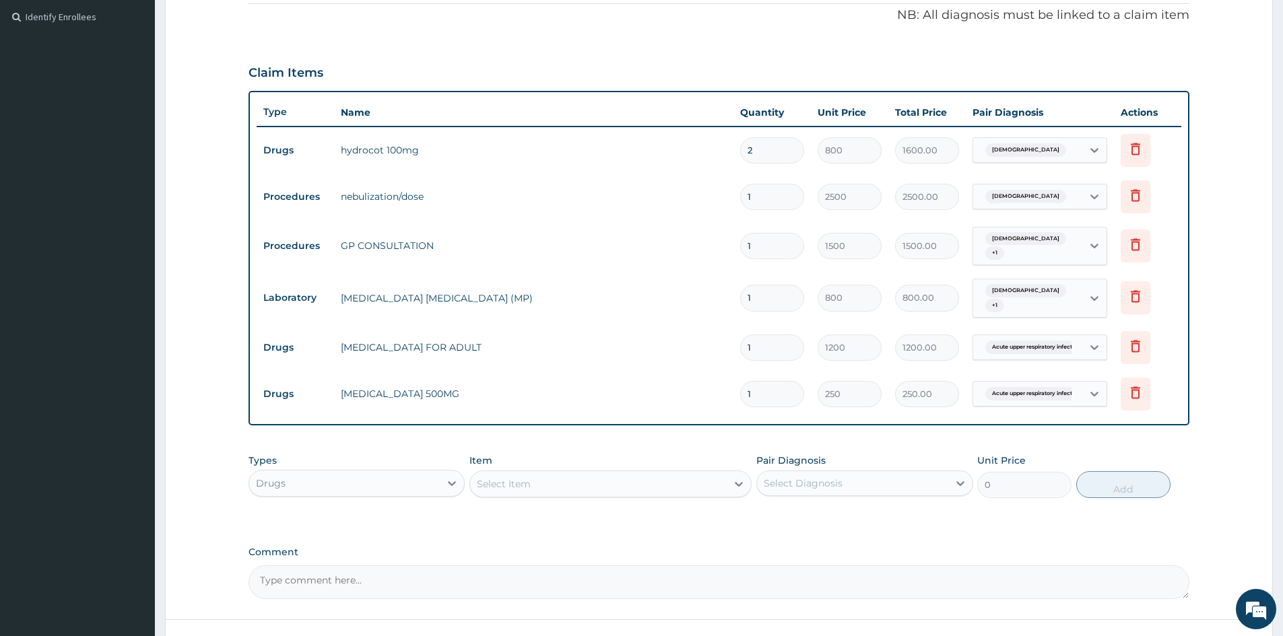
type input "0.00"
type input "5"
type input "1250.00"
type input "5"
click at [546, 474] on div "Select Item" at bounding box center [598, 484] width 257 height 22
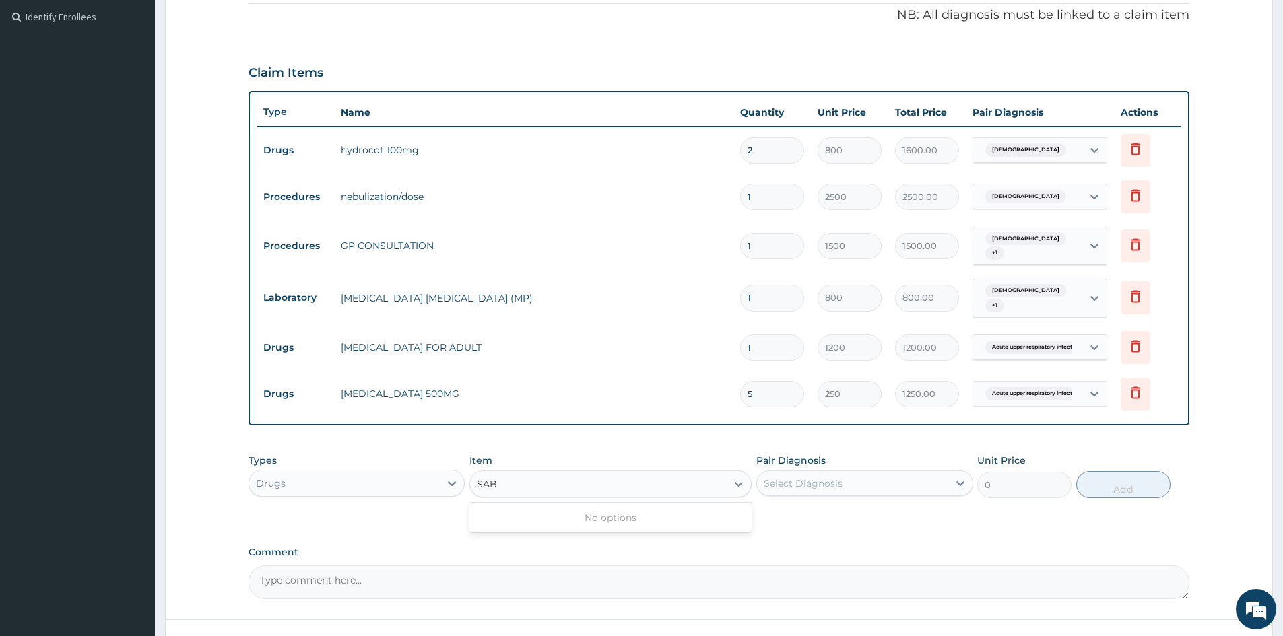
type input "SA"
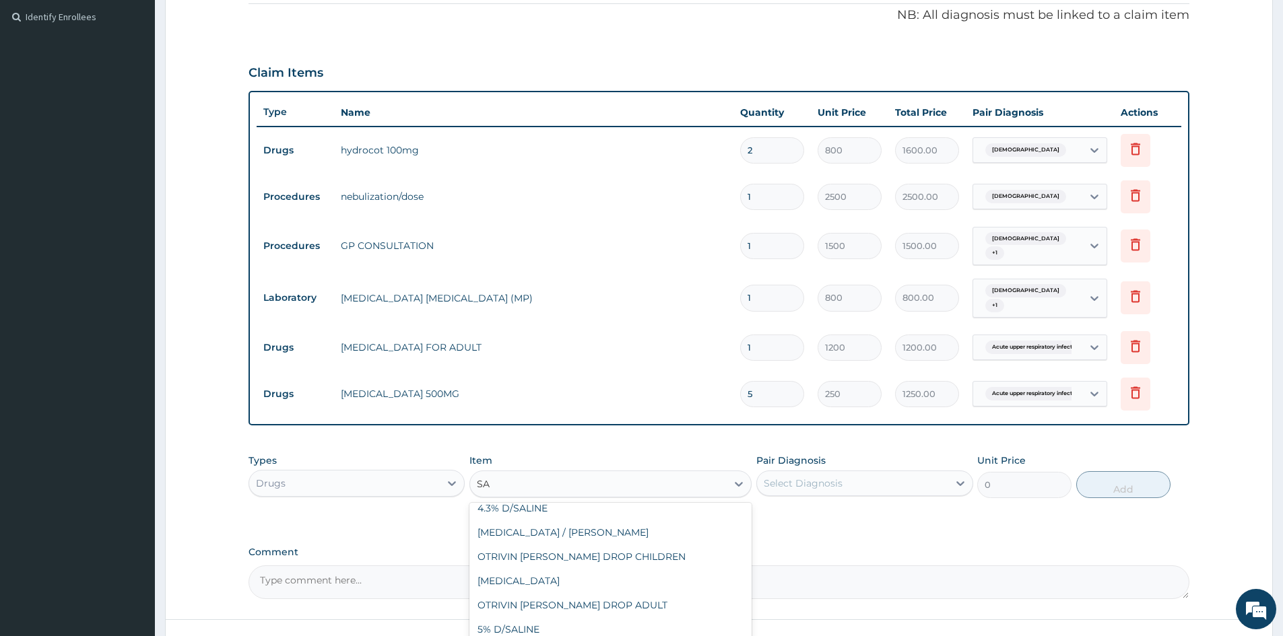
scroll to position [191, 0]
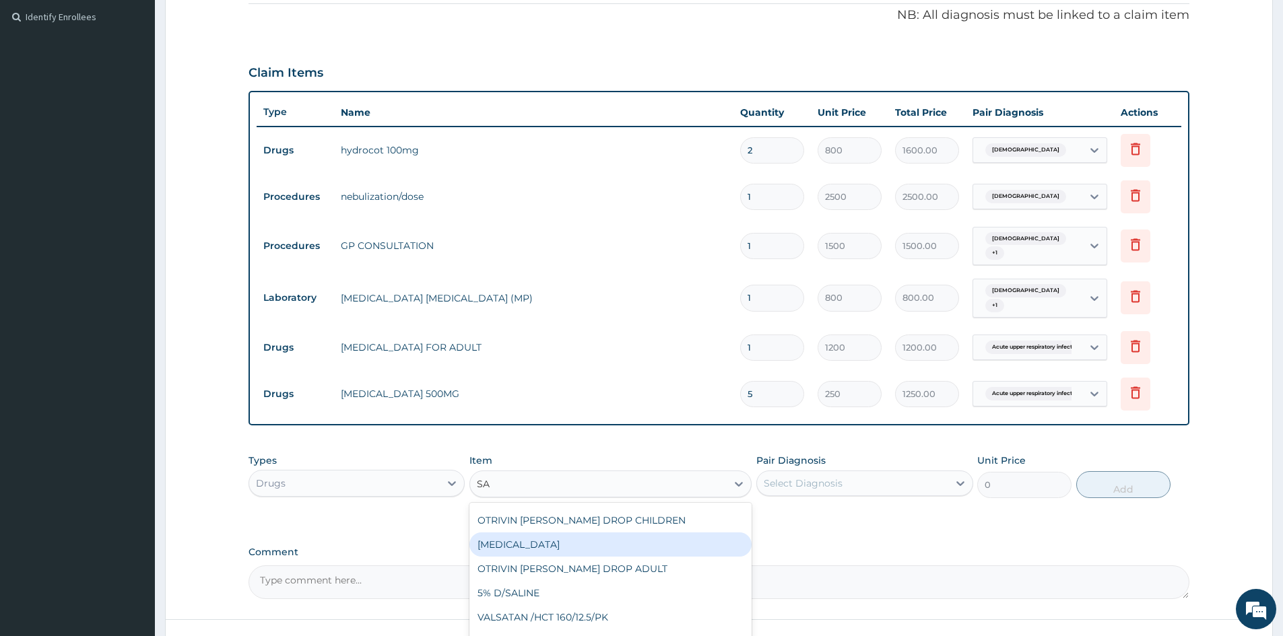
click at [515, 534] on div "SALBUTAMOL" at bounding box center [610, 545] width 282 height 24
type input "50"
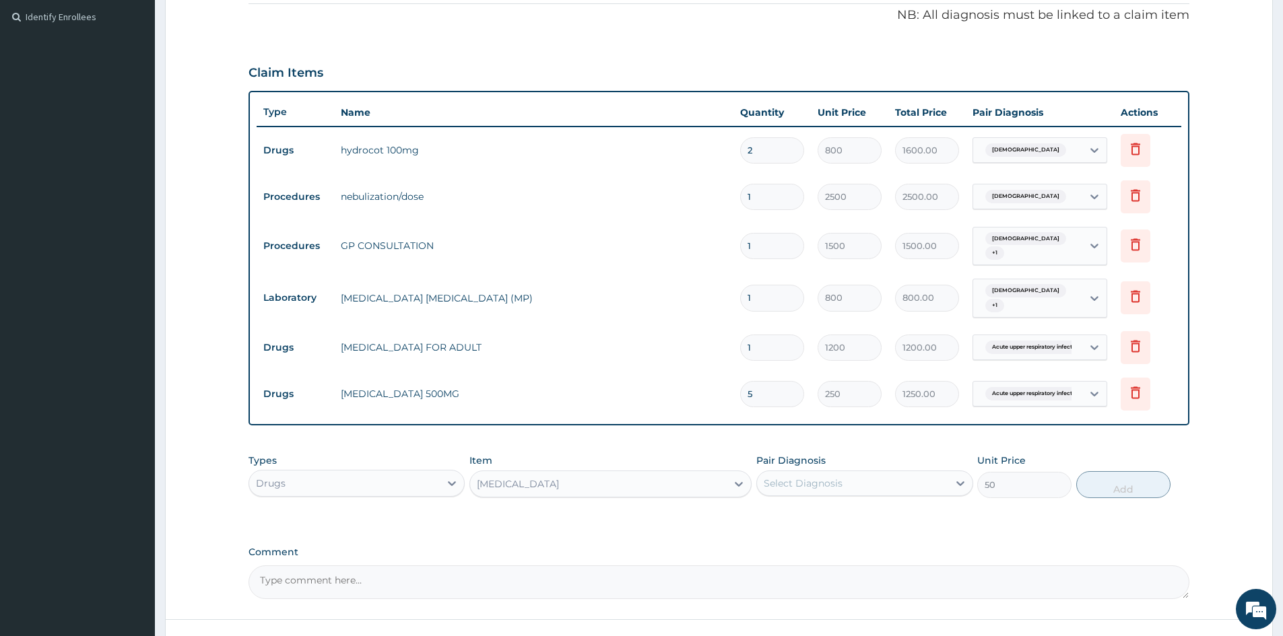
click at [863, 476] on div "Select Diagnosis" at bounding box center [852, 484] width 191 height 22
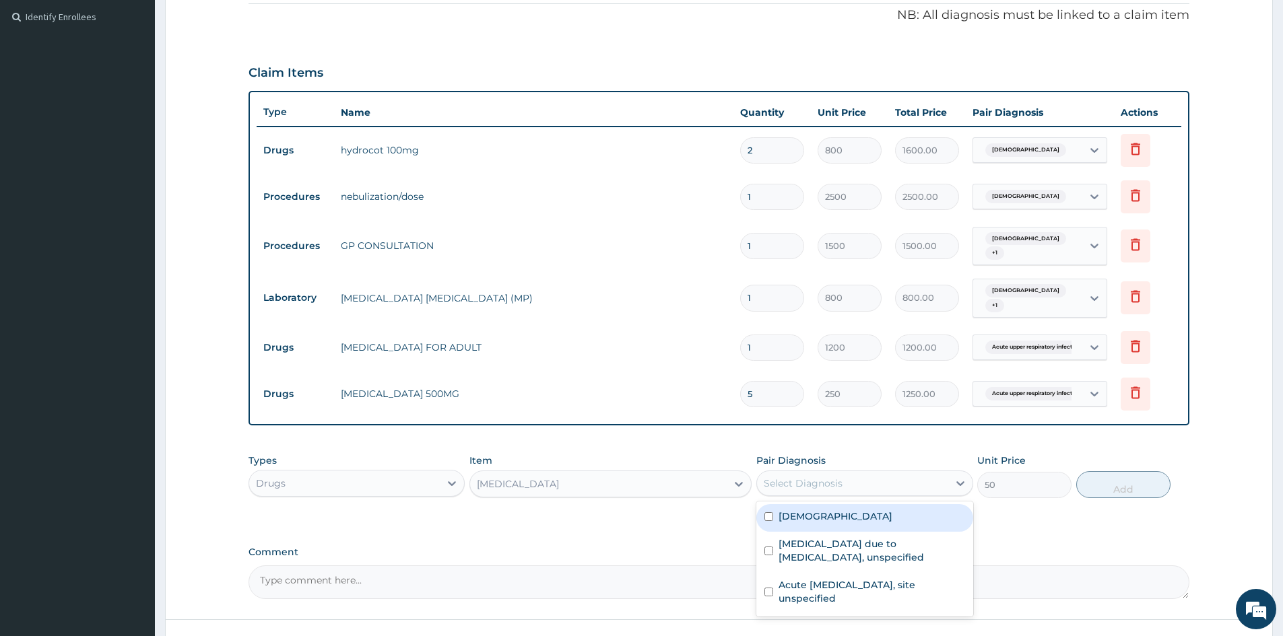
click at [771, 513] on input "checkbox" at bounding box center [768, 517] width 9 height 9
checkbox input "true"
click at [1123, 480] on button "Add" at bounding box center [1123, 484] width 94 height 27
type input "0"
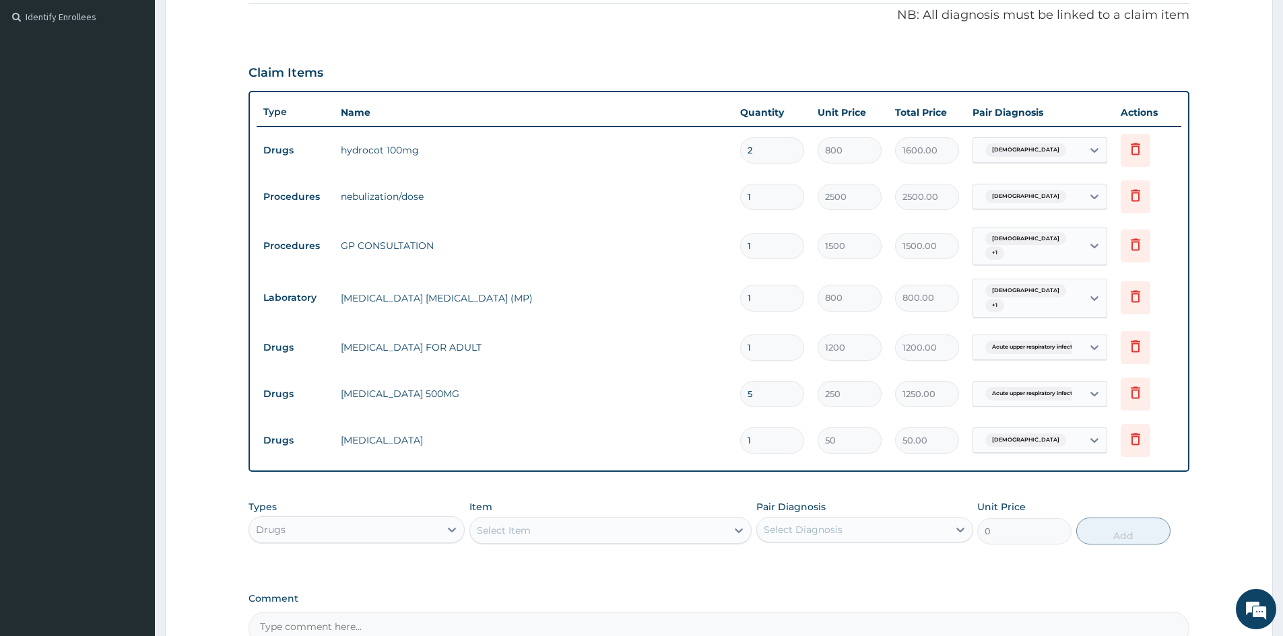
type input "10"
type input "500.00"
type input "10"
click at [542, 521] on div "Select Item" at bounding box center [598, 531] width 257 height 22
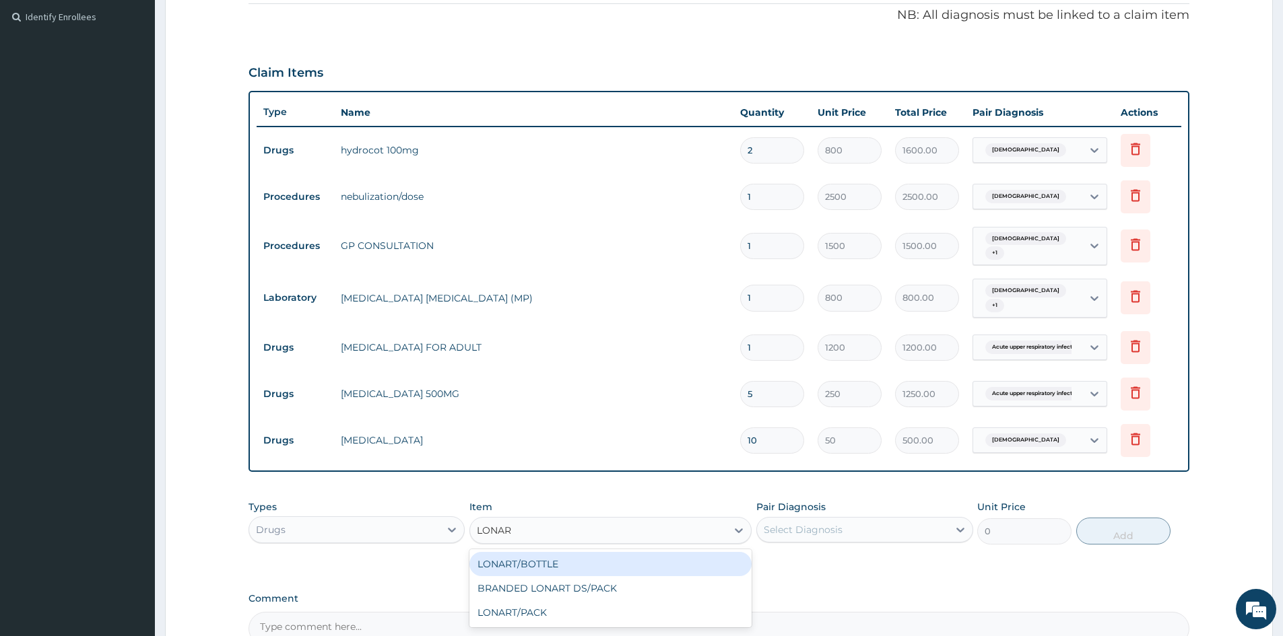
type input "LONART"
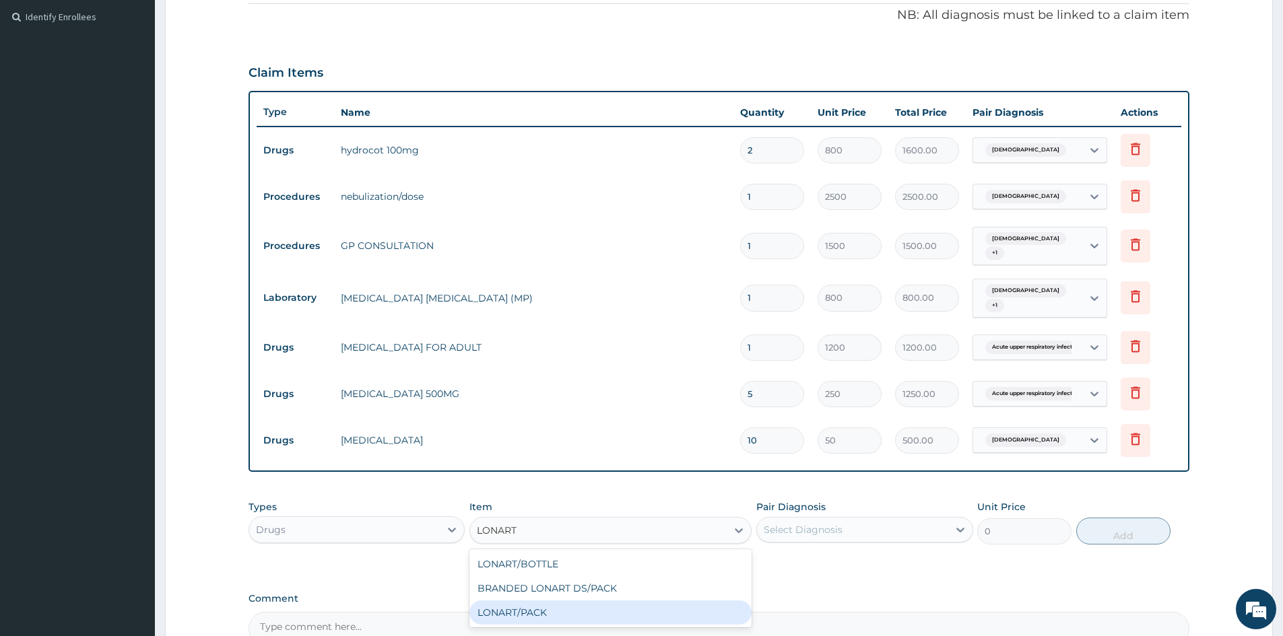
click at [507, 601] on div "LONART/PACK" at bounding box center [610, 613] width 282 height 24
type input "1500"
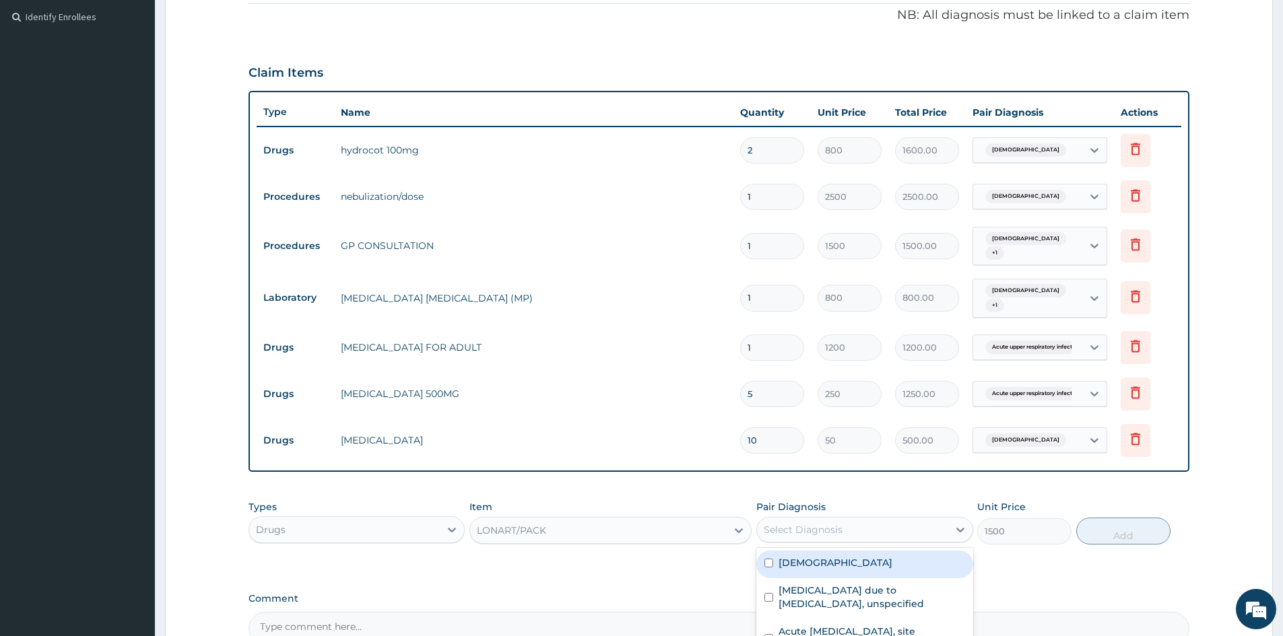
click at [857, 521] on div "Select Diagnosis" at bounding box center [852, 530] width 191 height 22
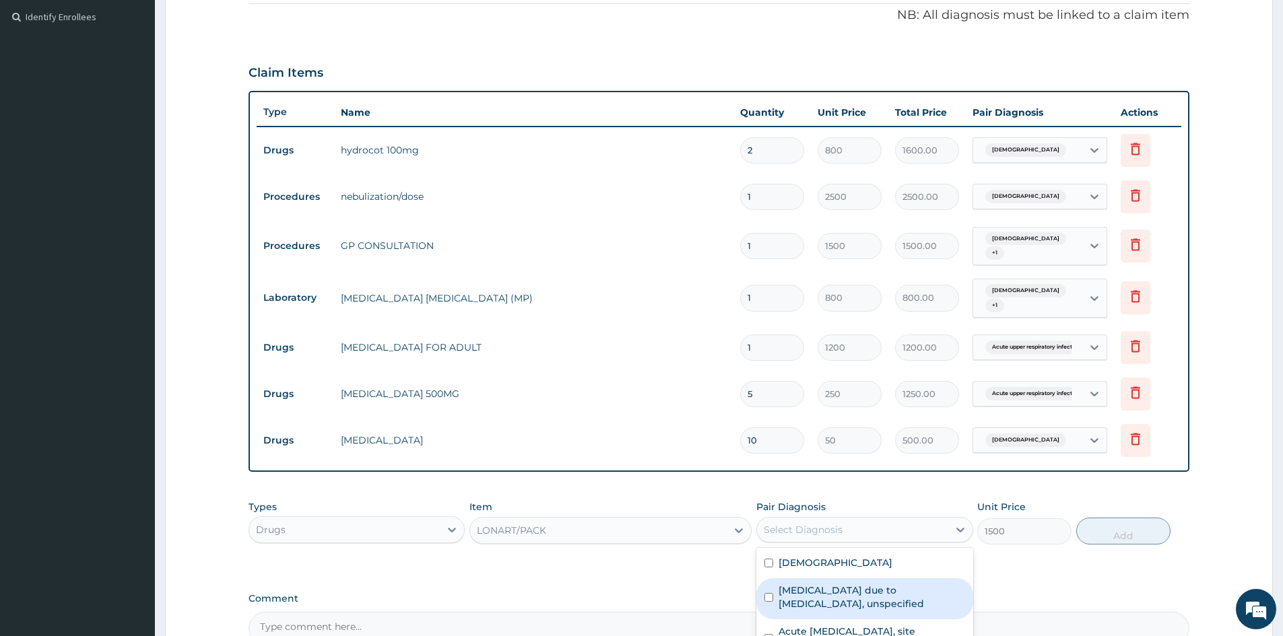
click at [770, 593] on input "checkbox" at bounding box center [768, 597] width 9 height 9
checkbox input "true"
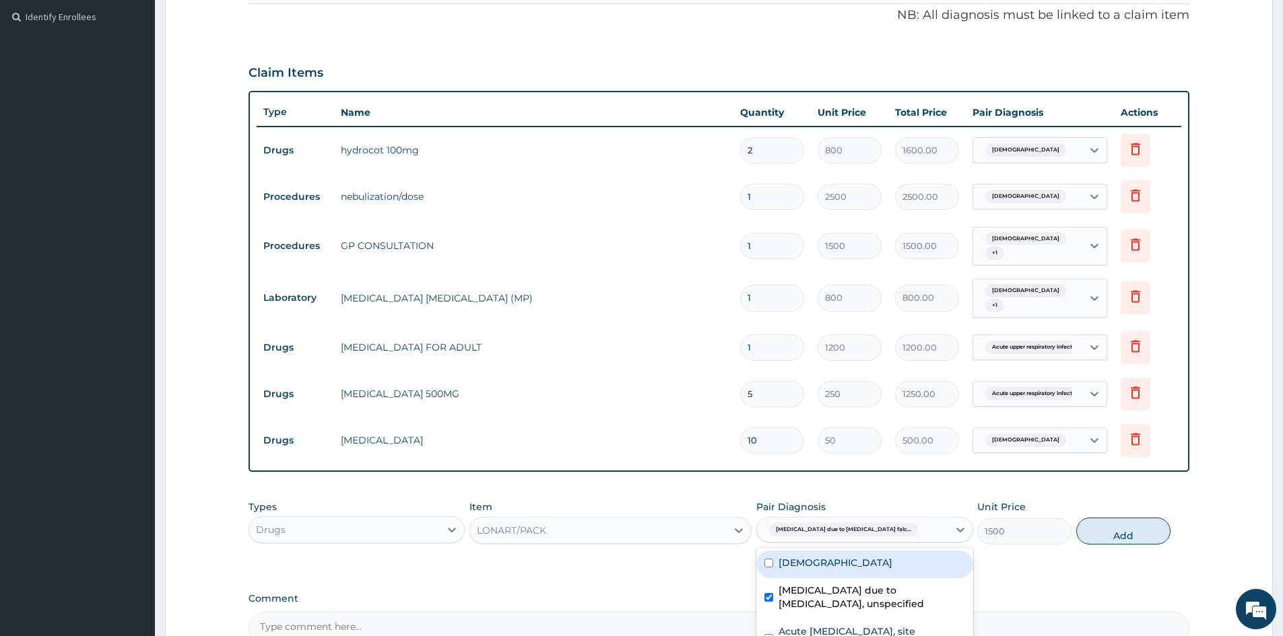
click at [1136, 525] on button "Add" at bounding box center [1123, 531] width 94 height 27
type input "0"
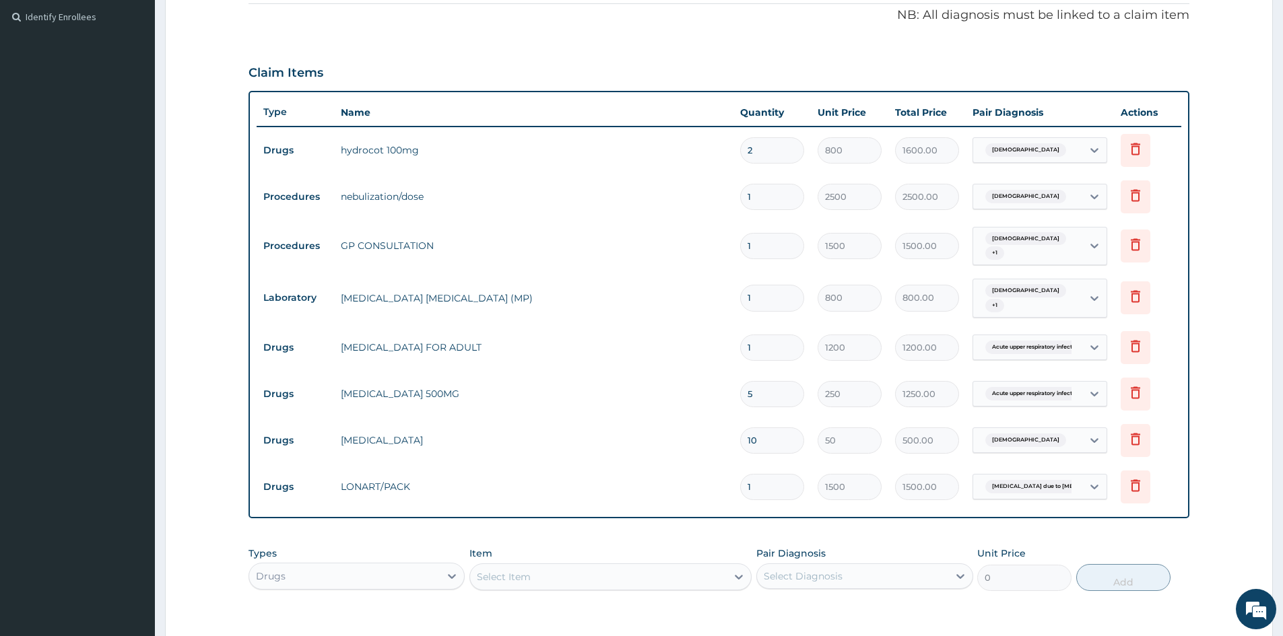
click at [513, 570] on div "Select Item" at bounding box center [504, 576] width 54 height 13
type input "PARA"
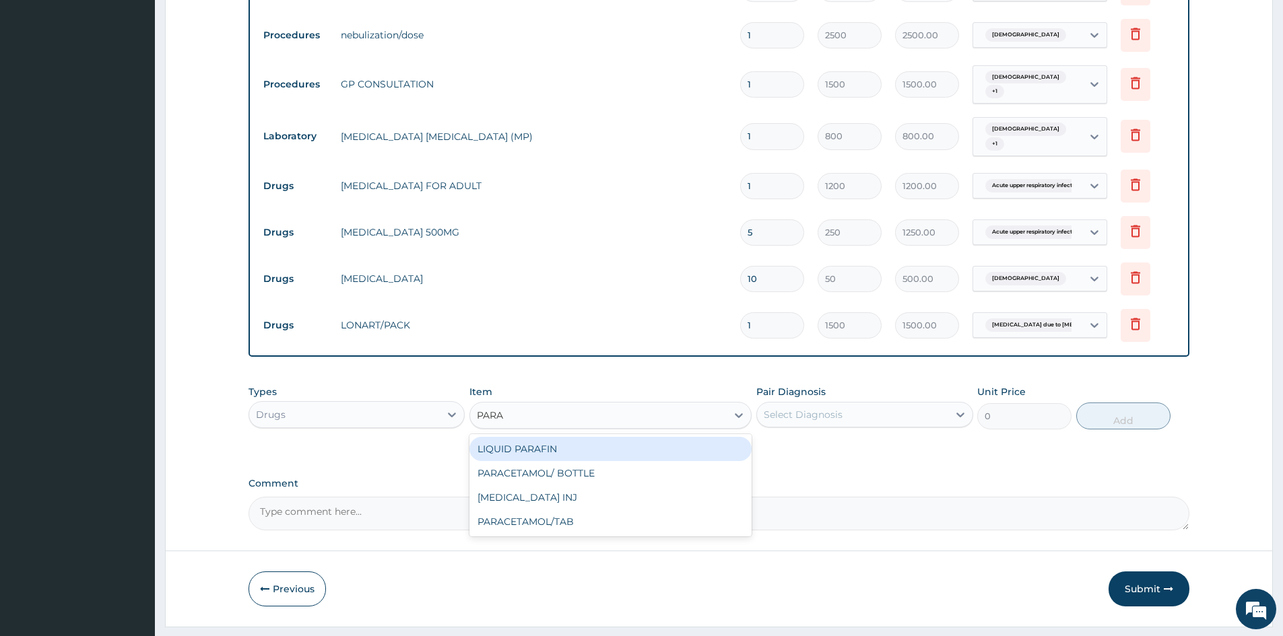
scroll to position [583, 0]
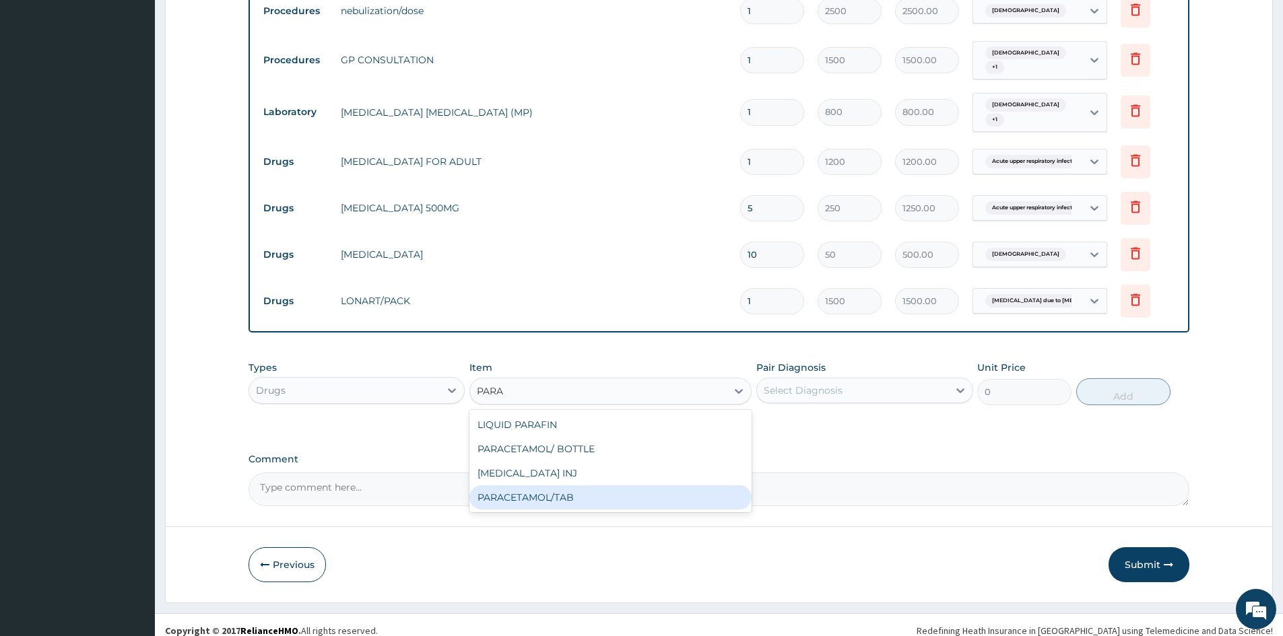
click at [545, 491] on div "PARACETAMOL/TAB" at bounding box center [610, 498] width 282 height 24
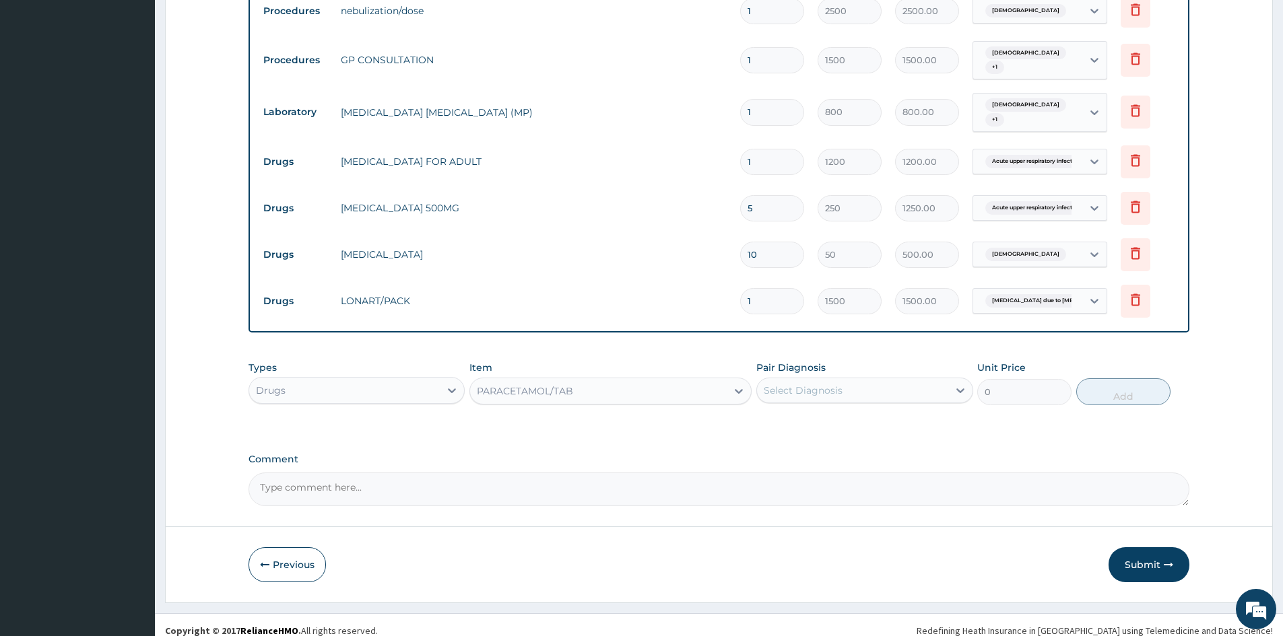
type input "20"
click at [890, 380] on div "Select Diagnosis" at bounding box center [852, 391] width 191 height 22
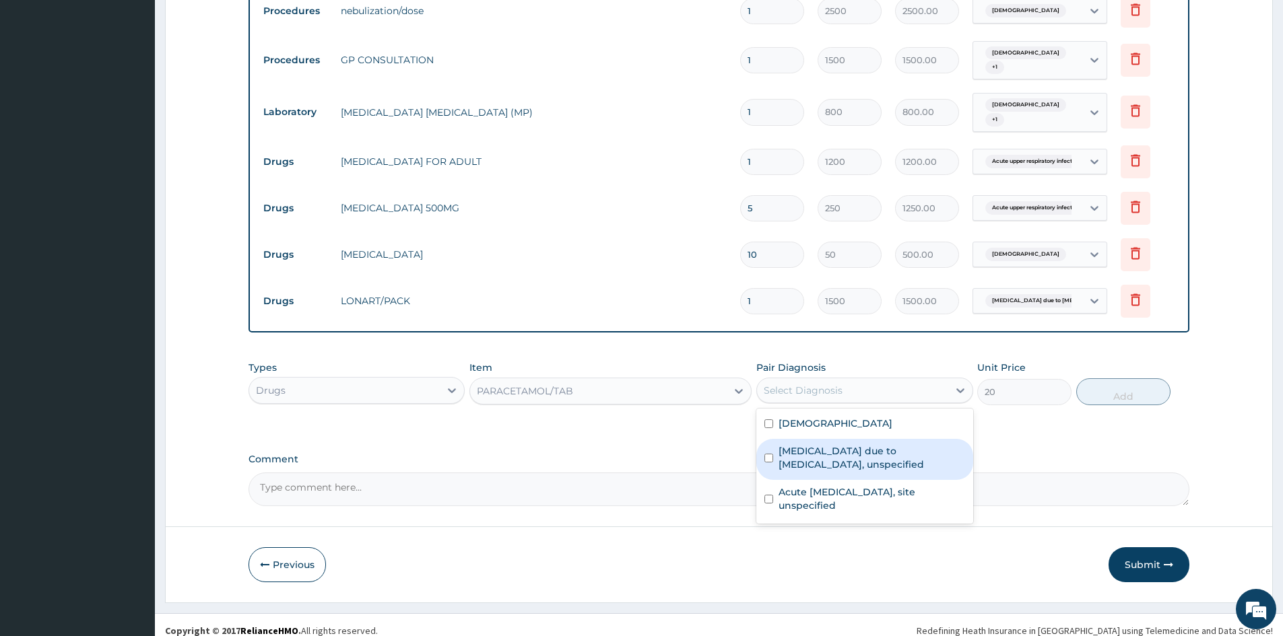
click at [770, 454] on input "checkbox" at bounding box center [768, 458] width 9 height 9
checkbox input "true"
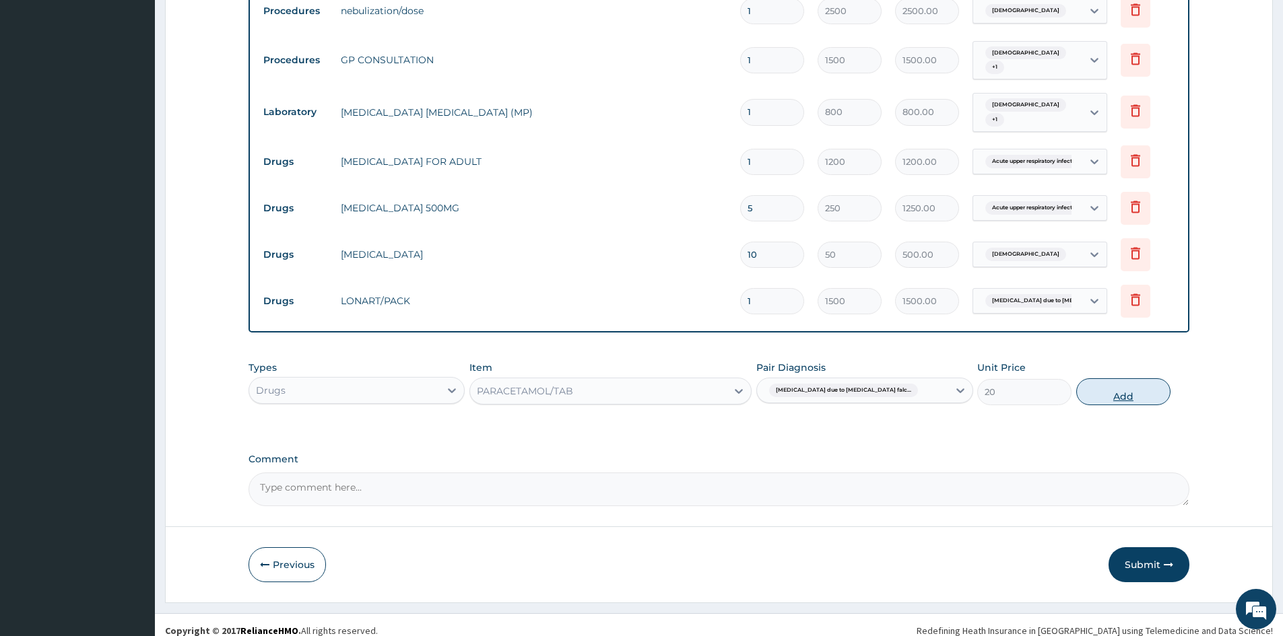
click at [1133, 382] on button "Add" at bounding box center [1123, 391] width 94 height 27
type input "0"
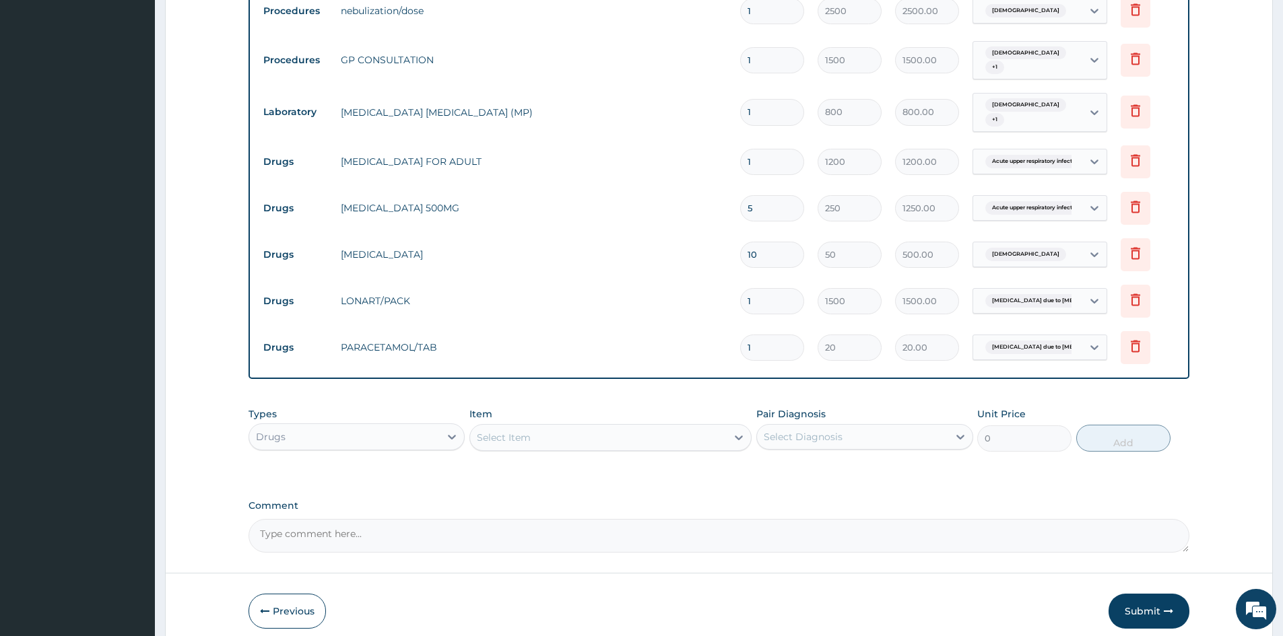
type input "18"
type input "360.00"
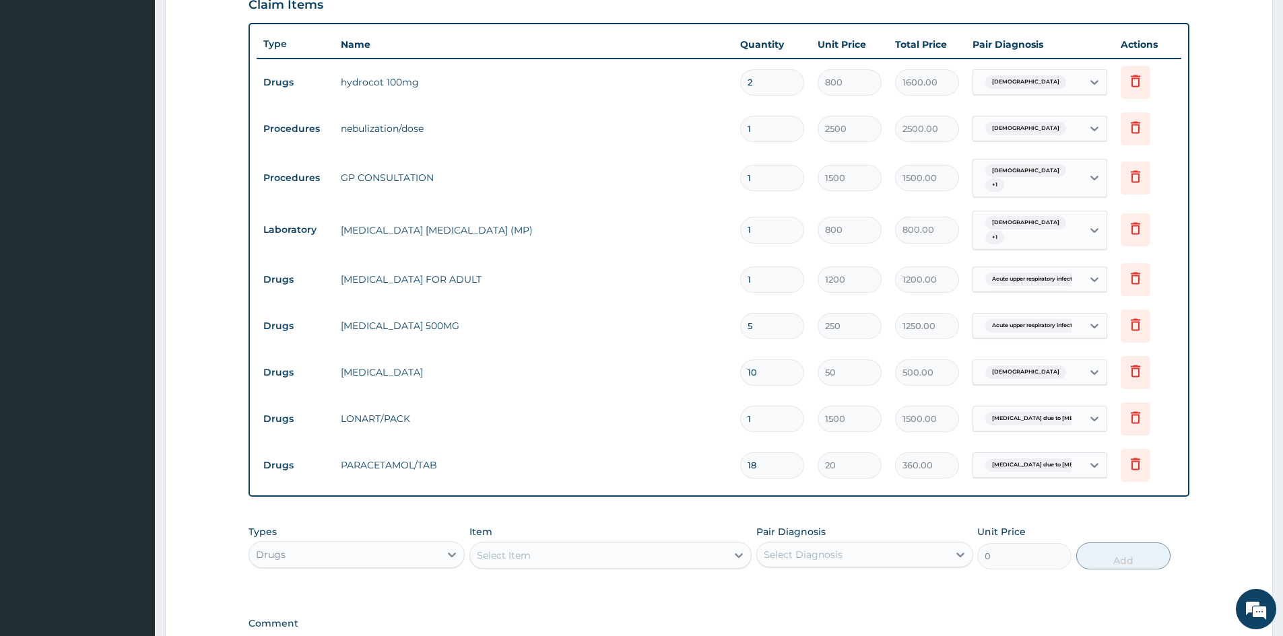
scroll to position [448, 0]
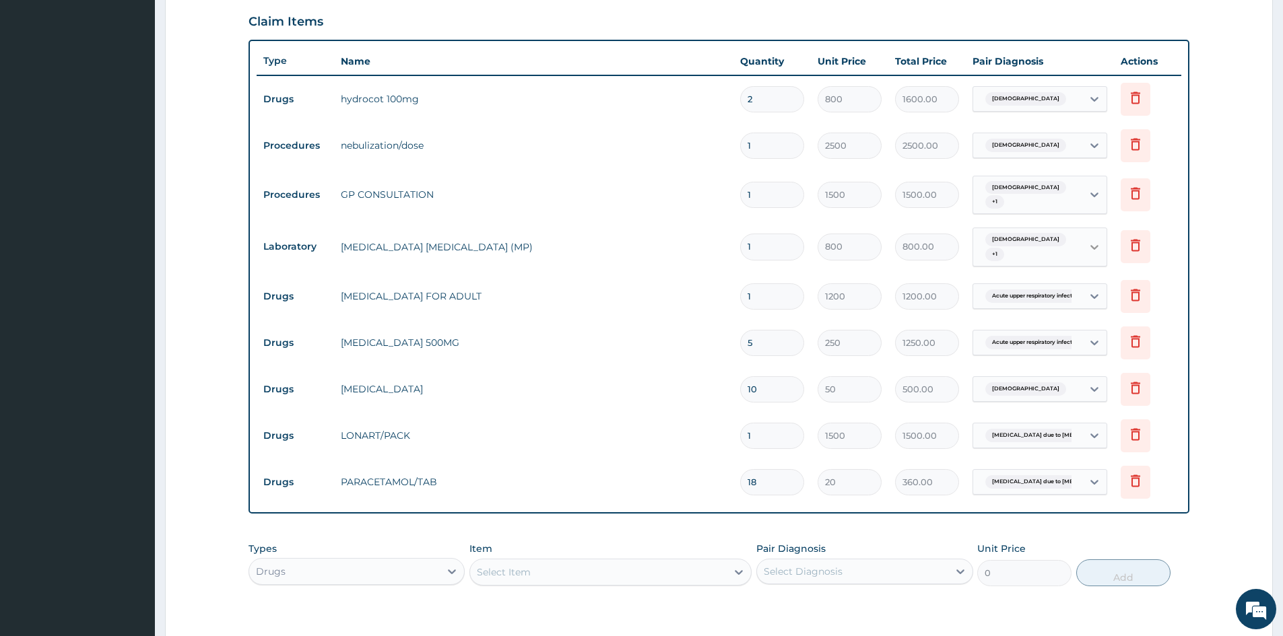
type input "18"
click at [1092, 245] on icon at bounding box center [1094, 247] width 8 height 5
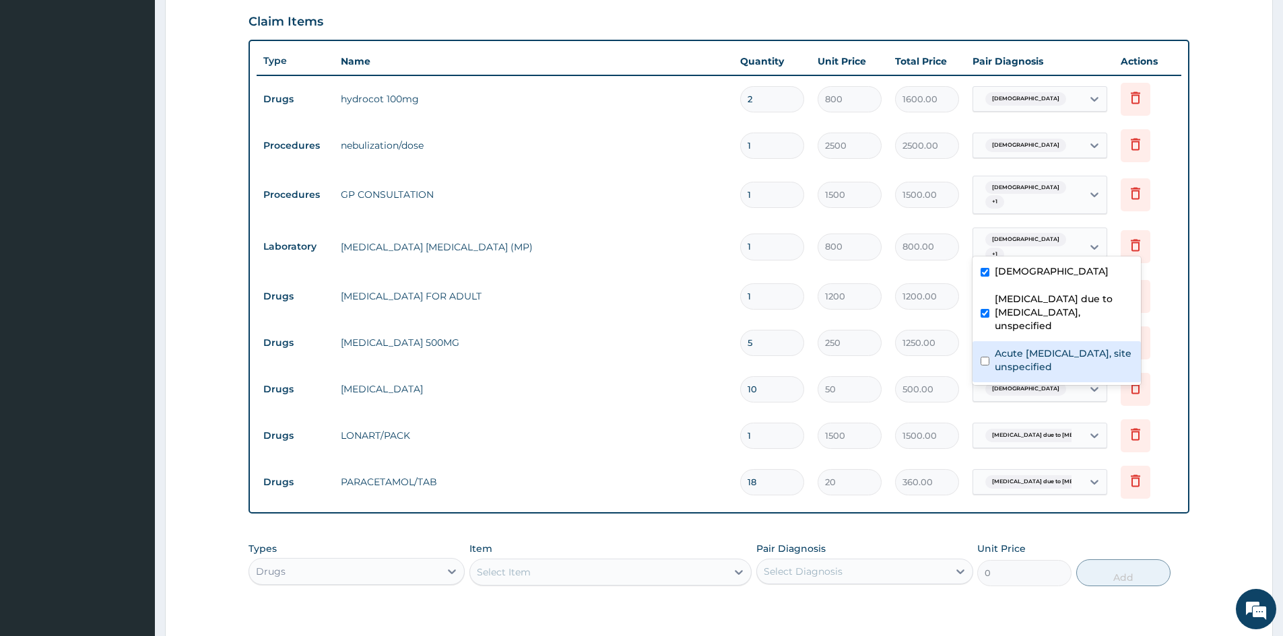
click at [983, 357] on input "checkbox" at bounding box center [985, 361] width 9 height 9
checkbox input "true"
click at [985, 269] on input "checkbox" at bounding box center [985, 272] width 9 height 9
checkbox input "false"
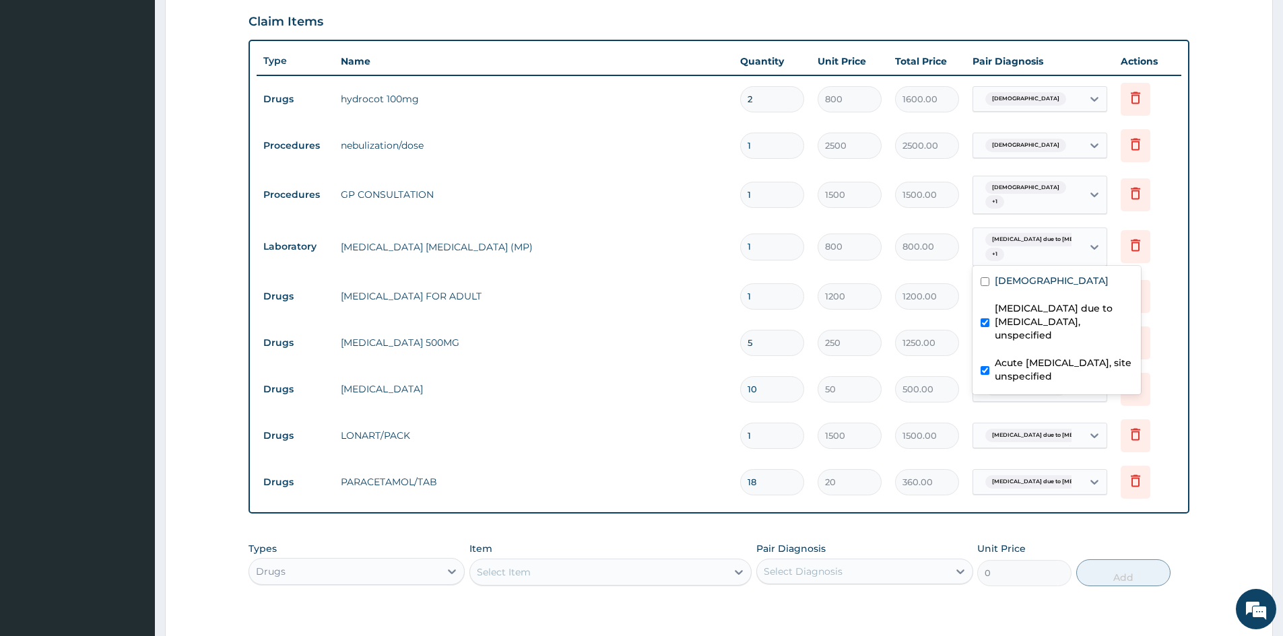
click at [205, 293] on form "Step 2 of 2 PA Code / Prescription Code PA/BFDF62 Encounter Date 06-10-2025 Imp…" at bounding box center [719, 204] width 1108 height 1160
click at [1090, 240] on icon at bounding box center [1094, 246] width 13 height 13
click at [983, 366] on input "checkbox" at bounding box center [985, 370] width 9 height 9
checkbox input "false"
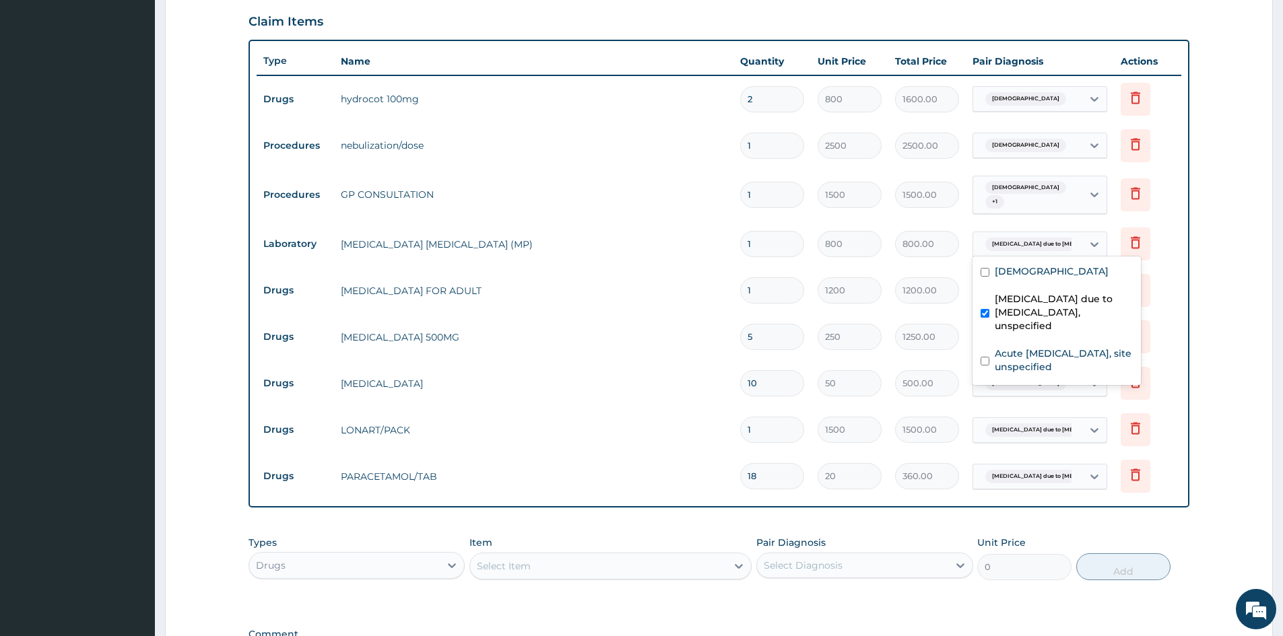
click at [676, 521] on div "PA Code / Prescription Code PA/BFDF62 Encounter Date 06-10-2025 Important Notic…" at bounding box center [719, 181] width 941 height 1001
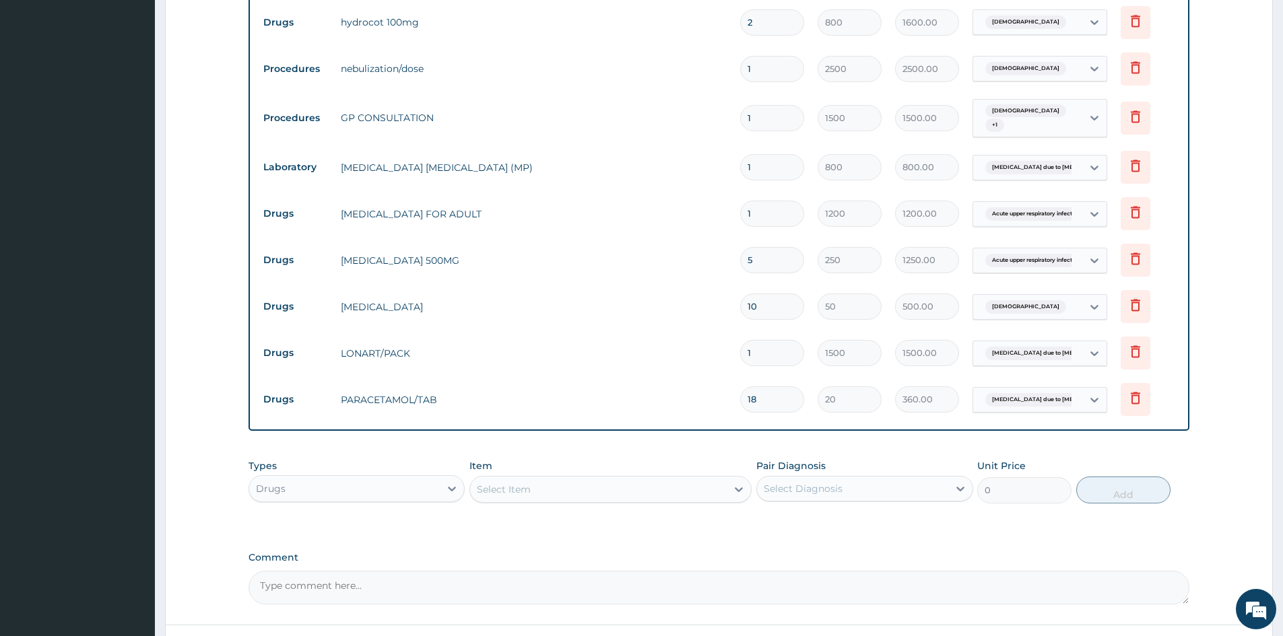
scroll to position [629, 0]
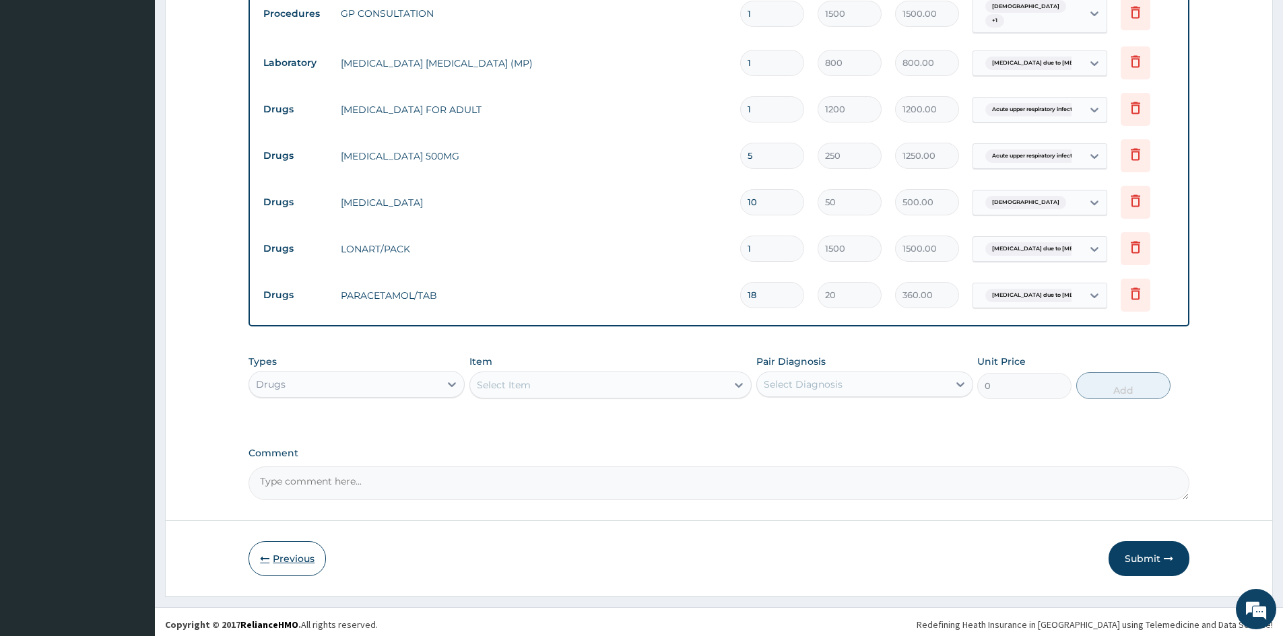
click at [296, 551] on button "Previous" at bounding box center [287, 558] width 77 height 35
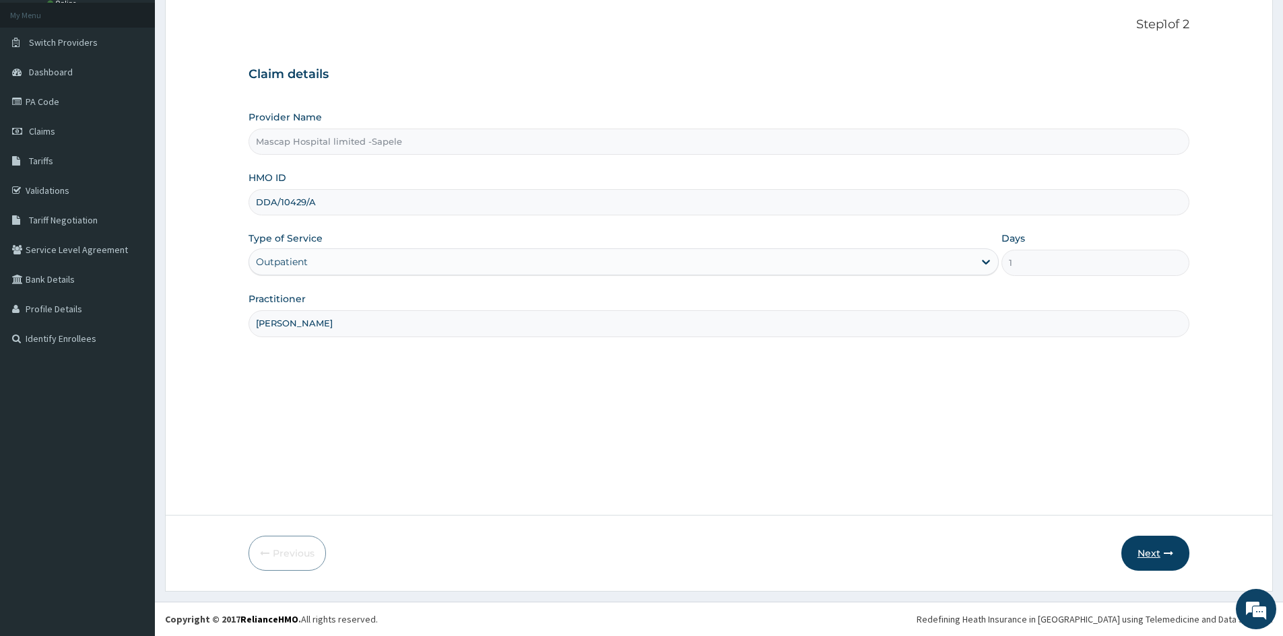
click at [1152, 556] on button "Next" at bounding box center [1155, 553] width 68 height 35
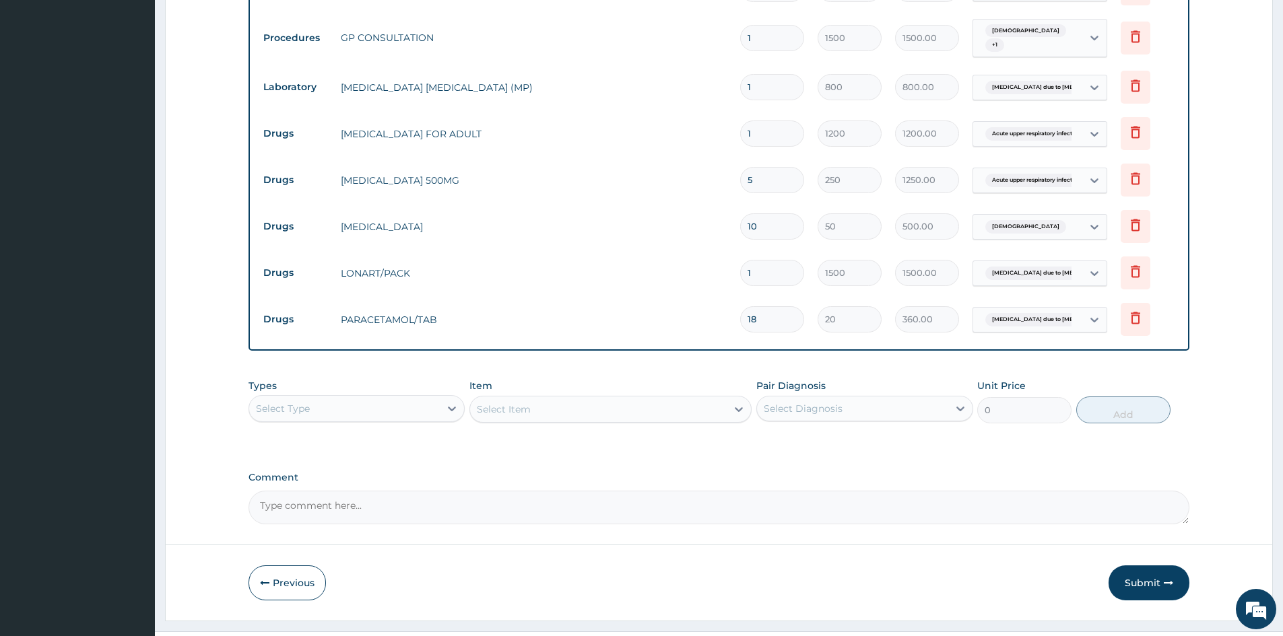
scroll to position [629, 0]
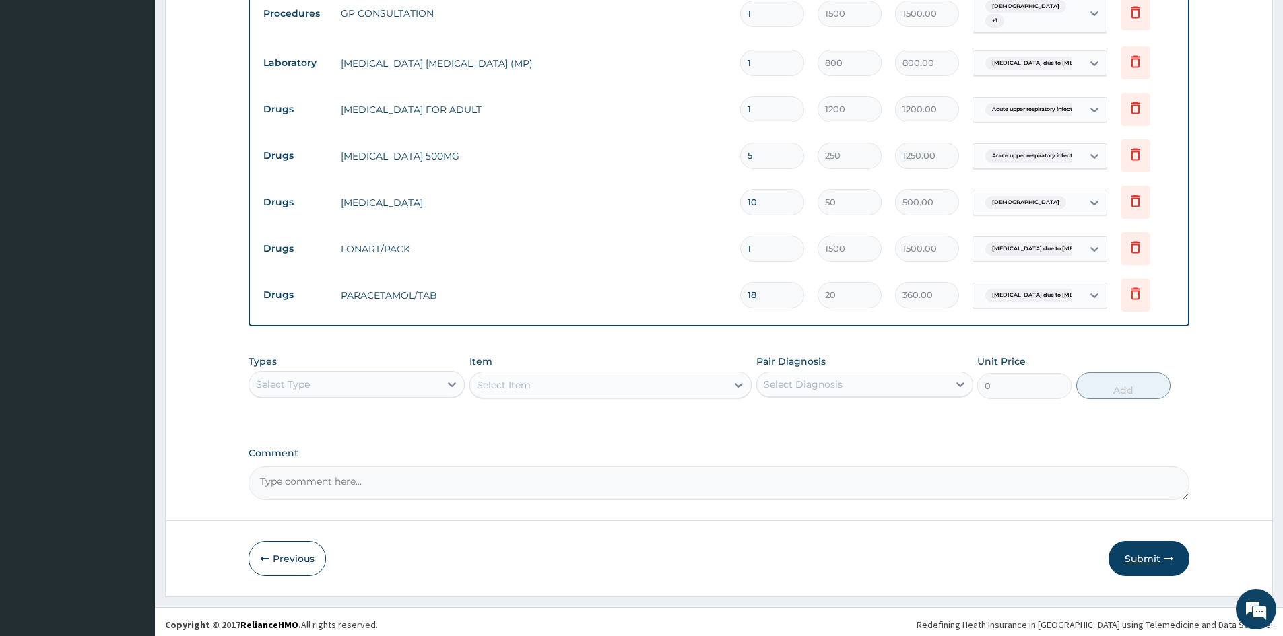
click at [1136, 544] on button "Submit" at bounding box center [1149, 558] width 81 height 35
